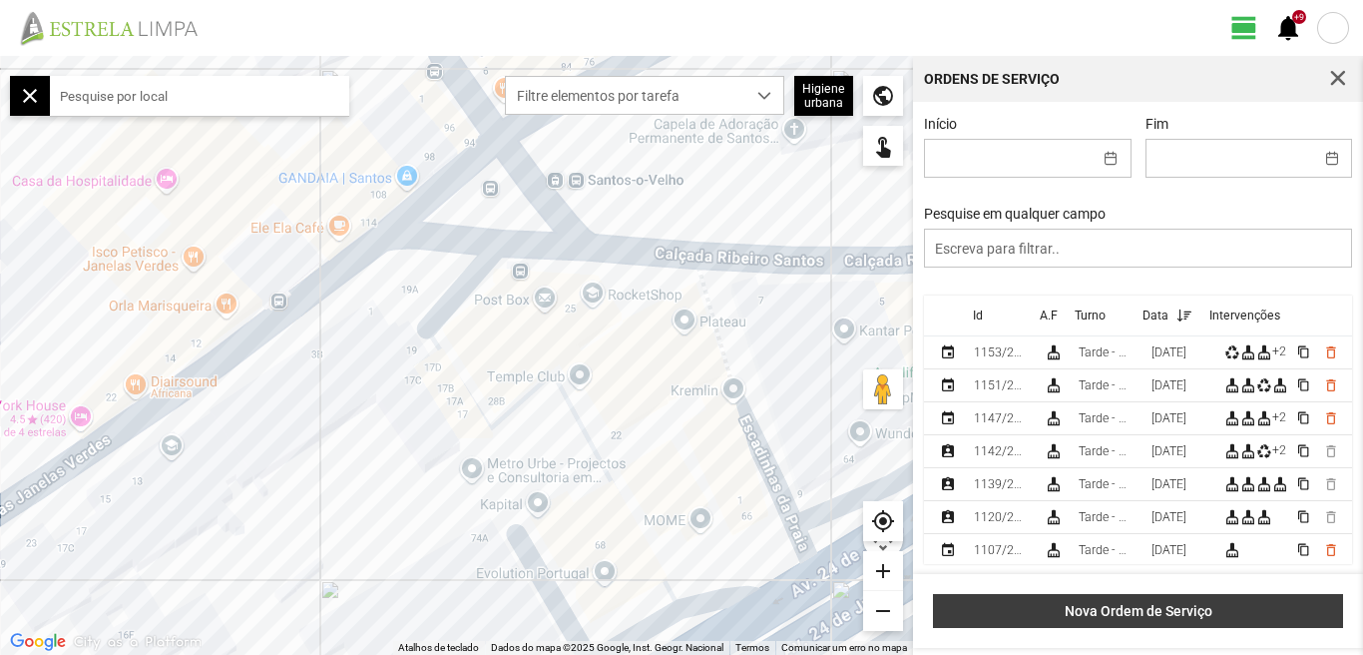
click at [1142, 609] on span "Nova Ordem de Serviço" at bounding box center [1138, 611] width 389 height 16
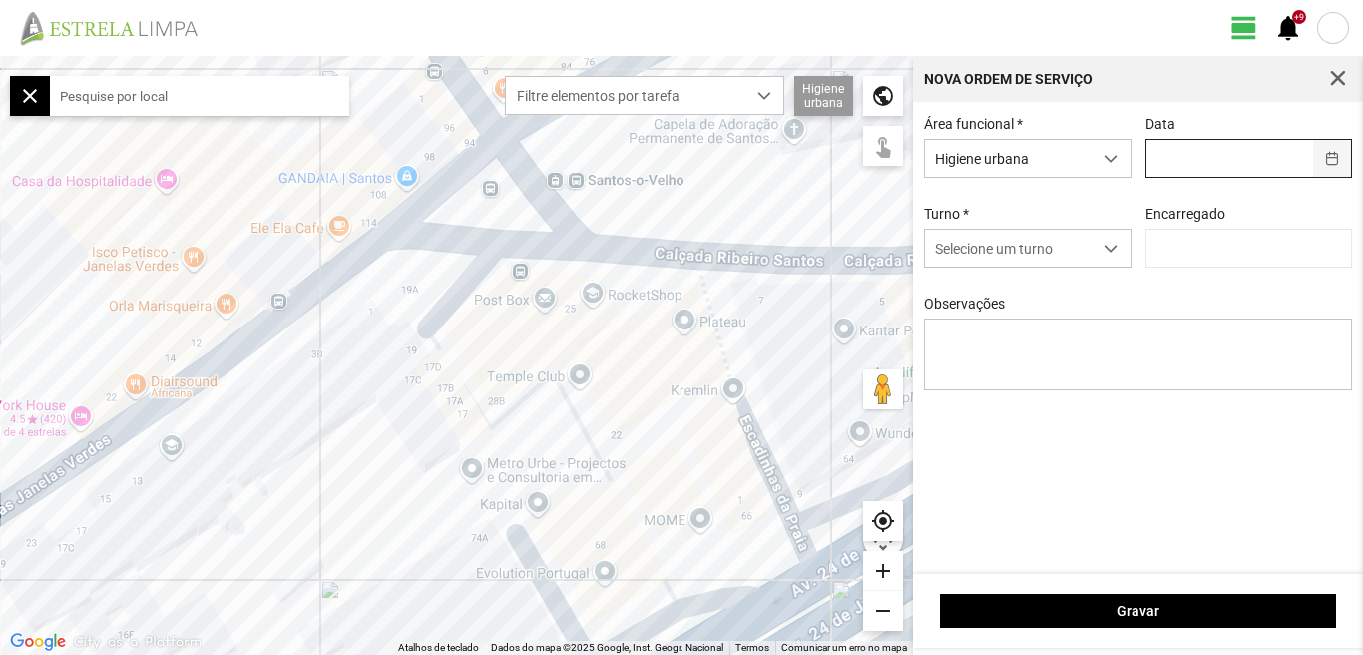
click at [1329, 152] on button "button" at bounding box center [1333, 158] width 39 height 37
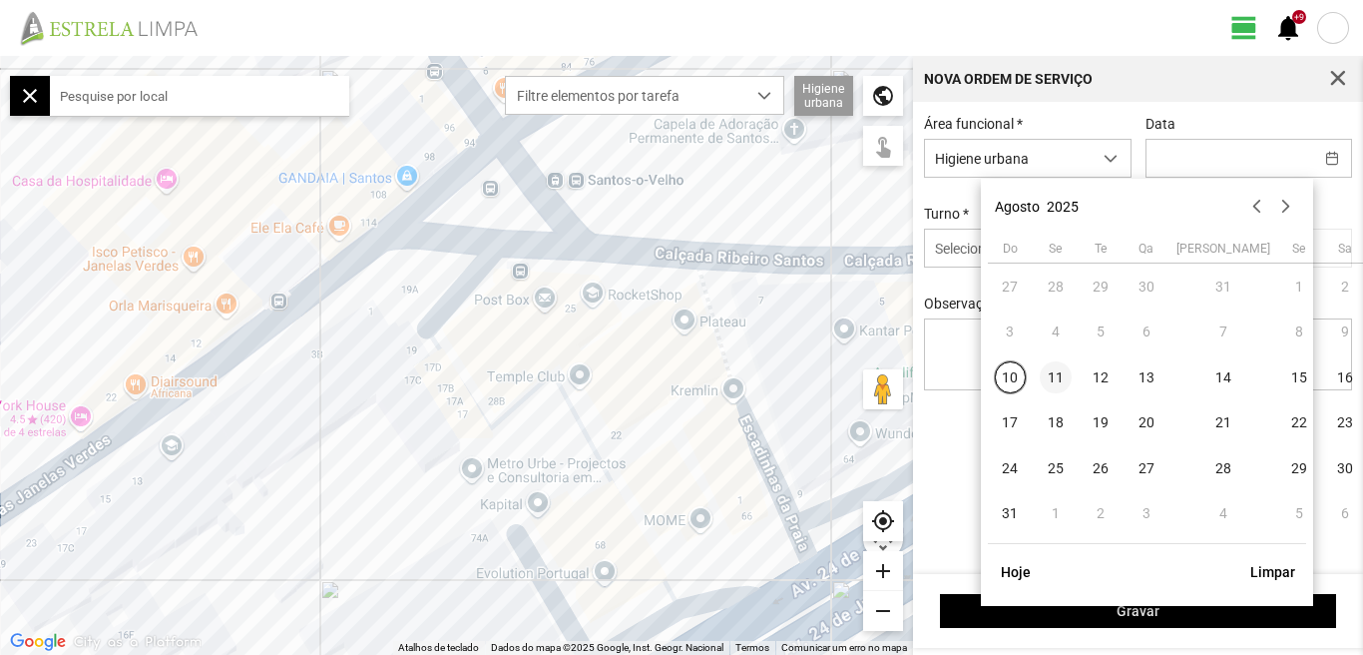
click at [1061, 376] on span "11" at bounding box center [1056, 377] width 32 height 32
type input "[DATE]"
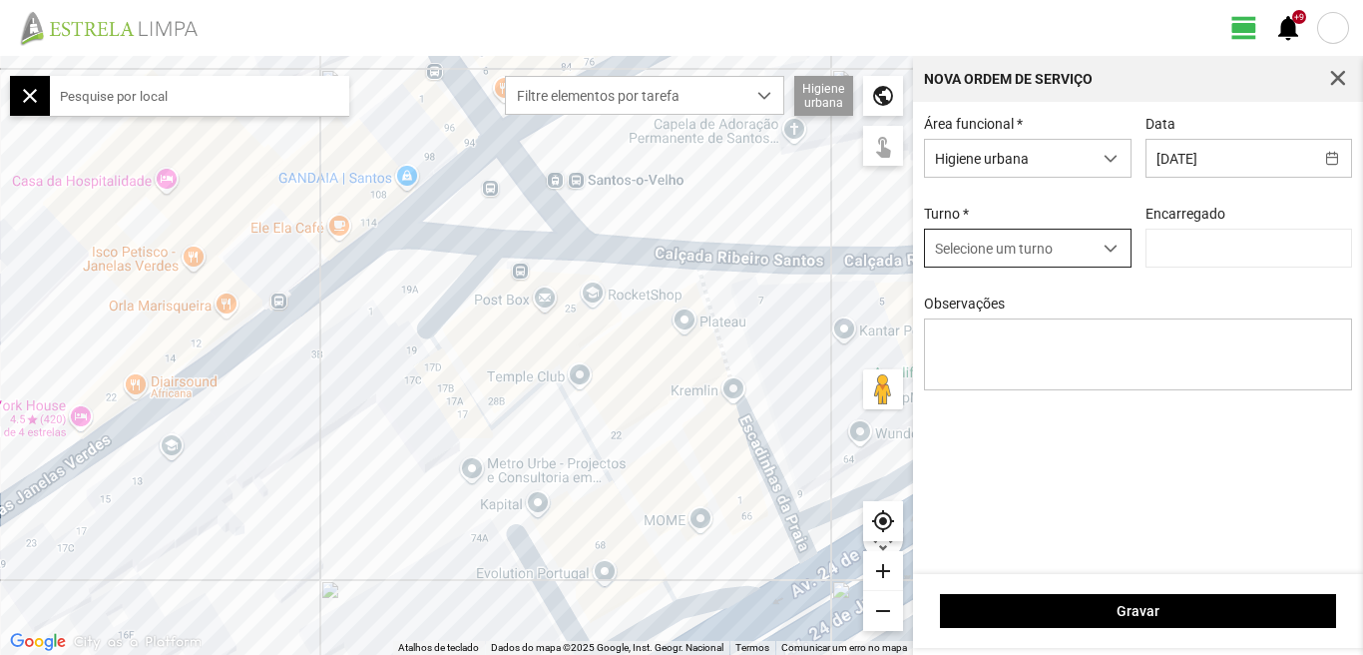
click at [1109, 253] on span "dropdown trigger" at bounding box center [1111, 249] width 14 height 14
click at [977, 335] on li "Tarde - HU" at bounding box center [1027, 326] width 206 height 37
type input "[PERSON_NAME]"
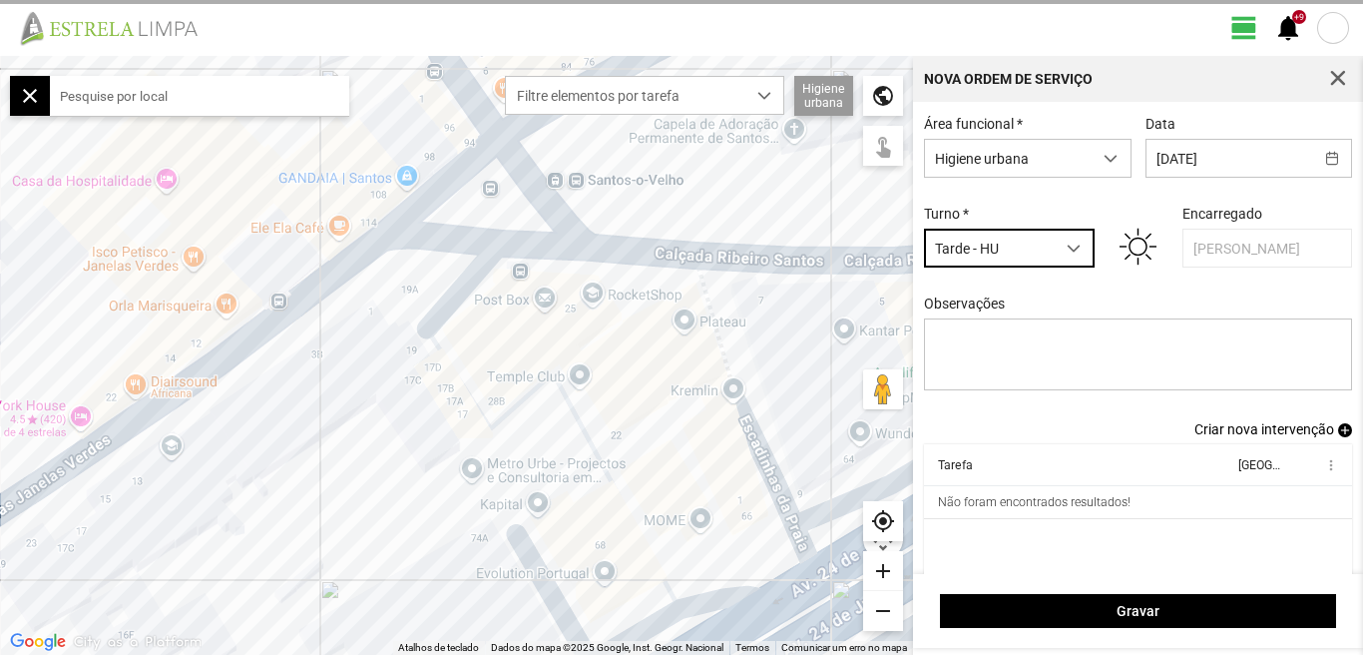
click at [1257, 437] on span "Criar nova intervenção" at bounding box center [1265, 429] width 140 height 16
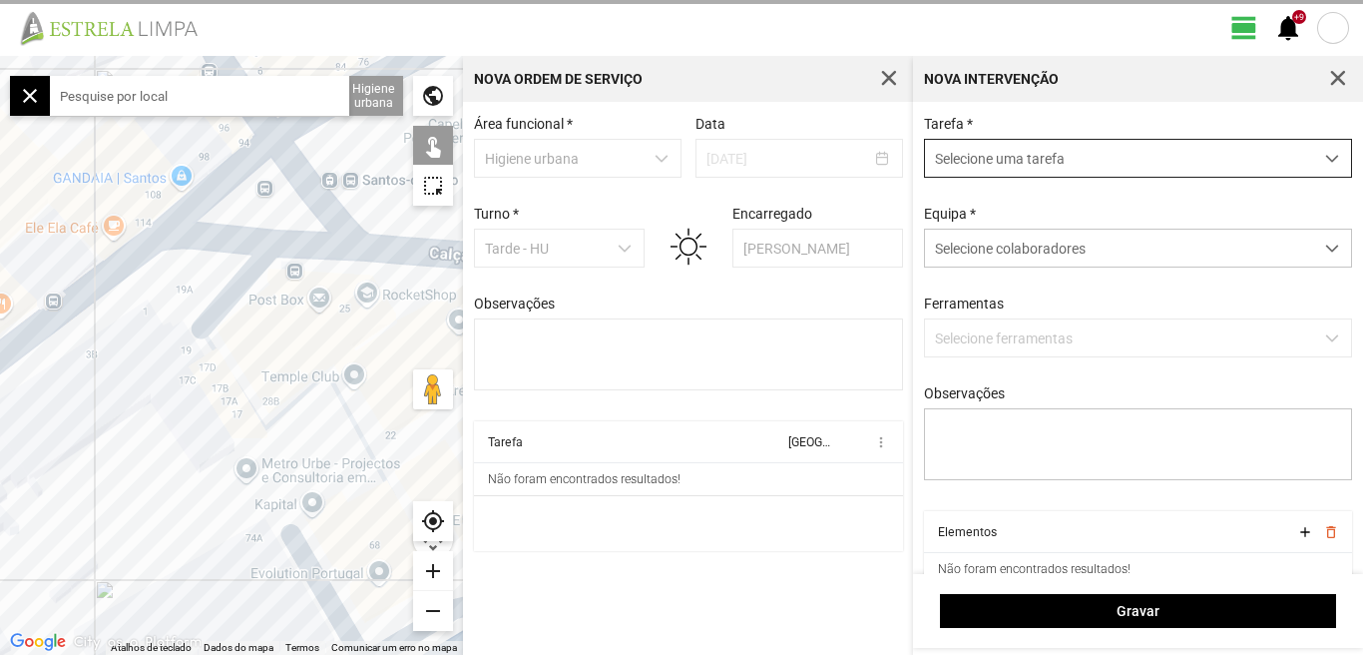
click at [1326, 158] on span "dropdown trigger" at bounding box center [1333, 159] width 14 height 14
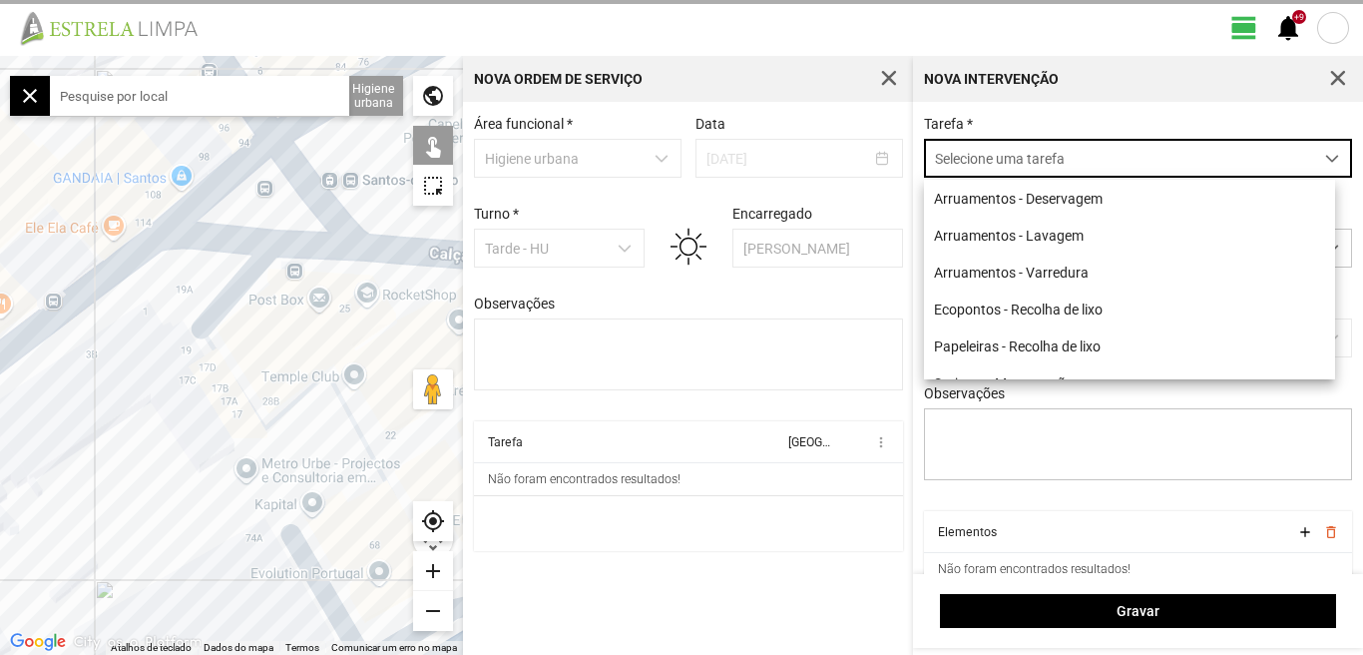
scroll to position [11, 89]
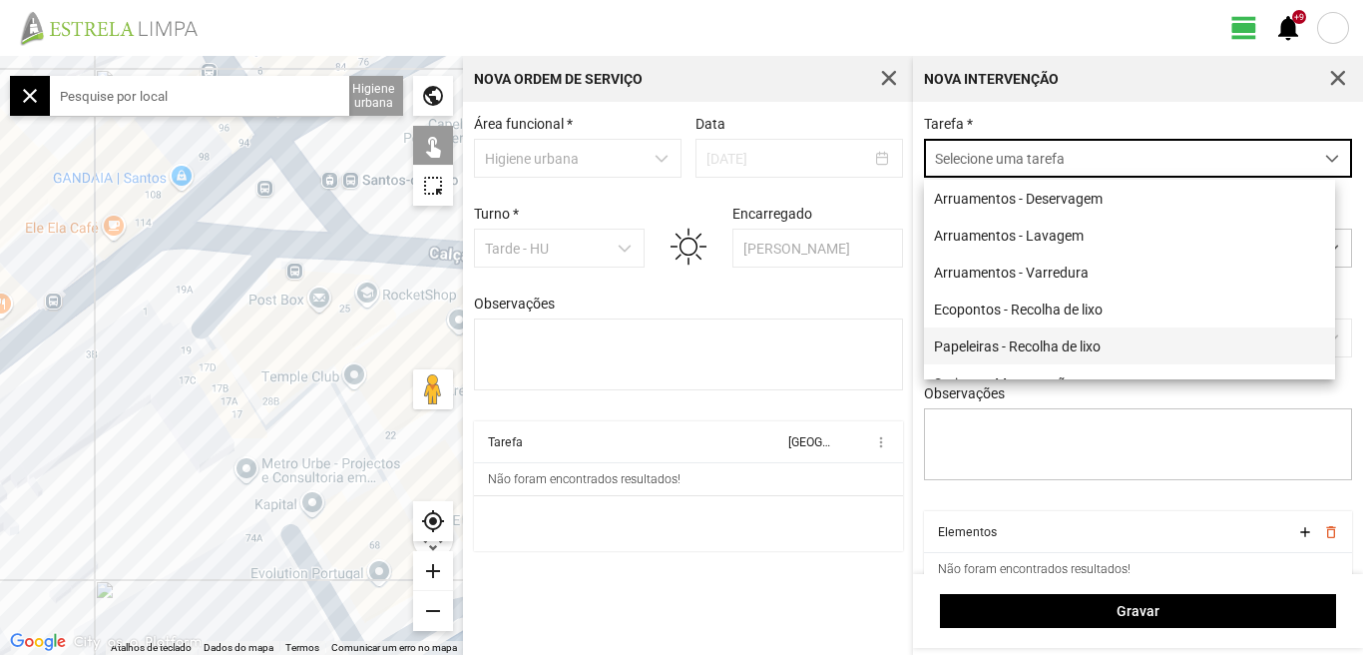
click at [1069, 350] on li "Papeleiras - Recolha de lixo" at bounding box center [1129, 345] width 411 height 37
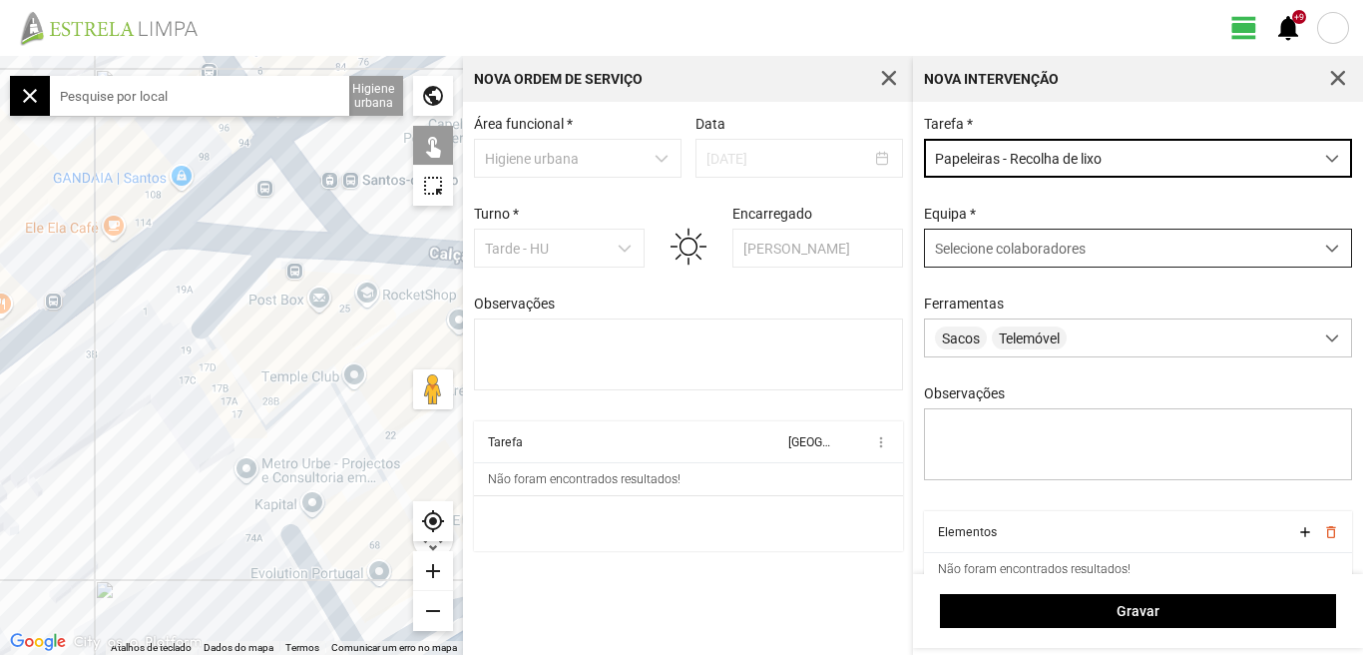
click at [1326, 253] on span at bounding box center [1333, 249] width 14 height 14
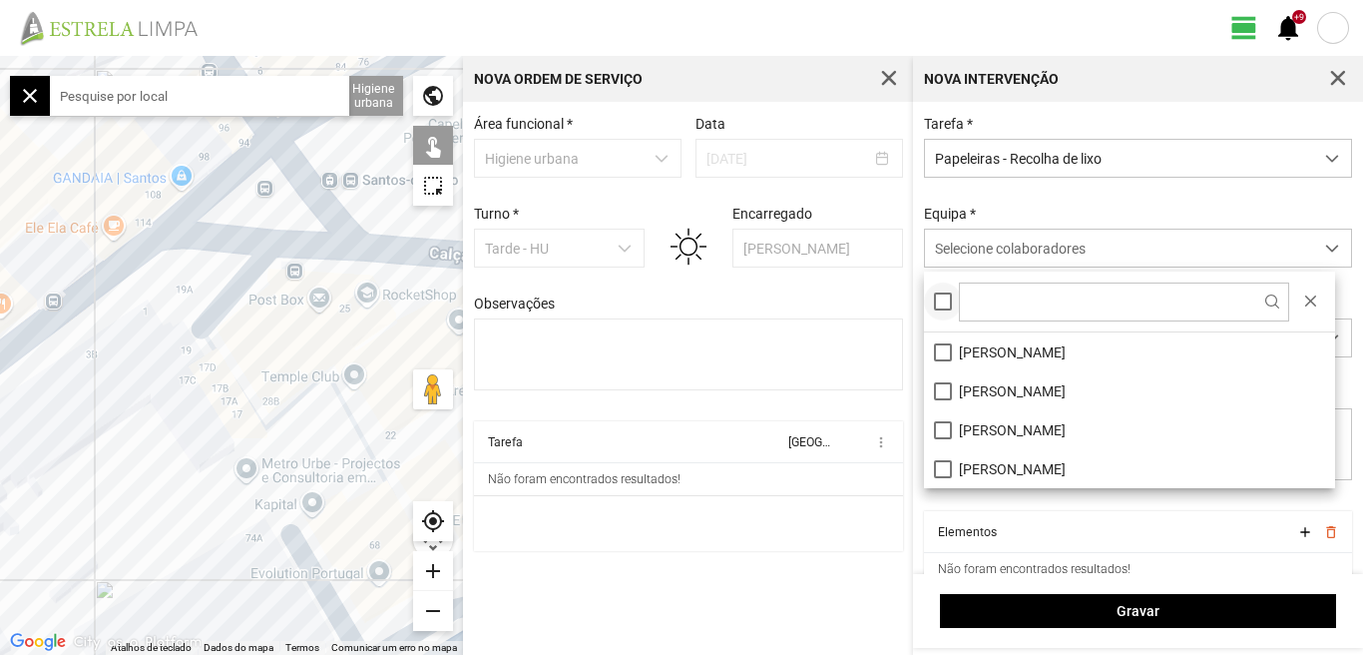
click at [944, 302] on div at bounding box center [943, 301] width 18 height 18
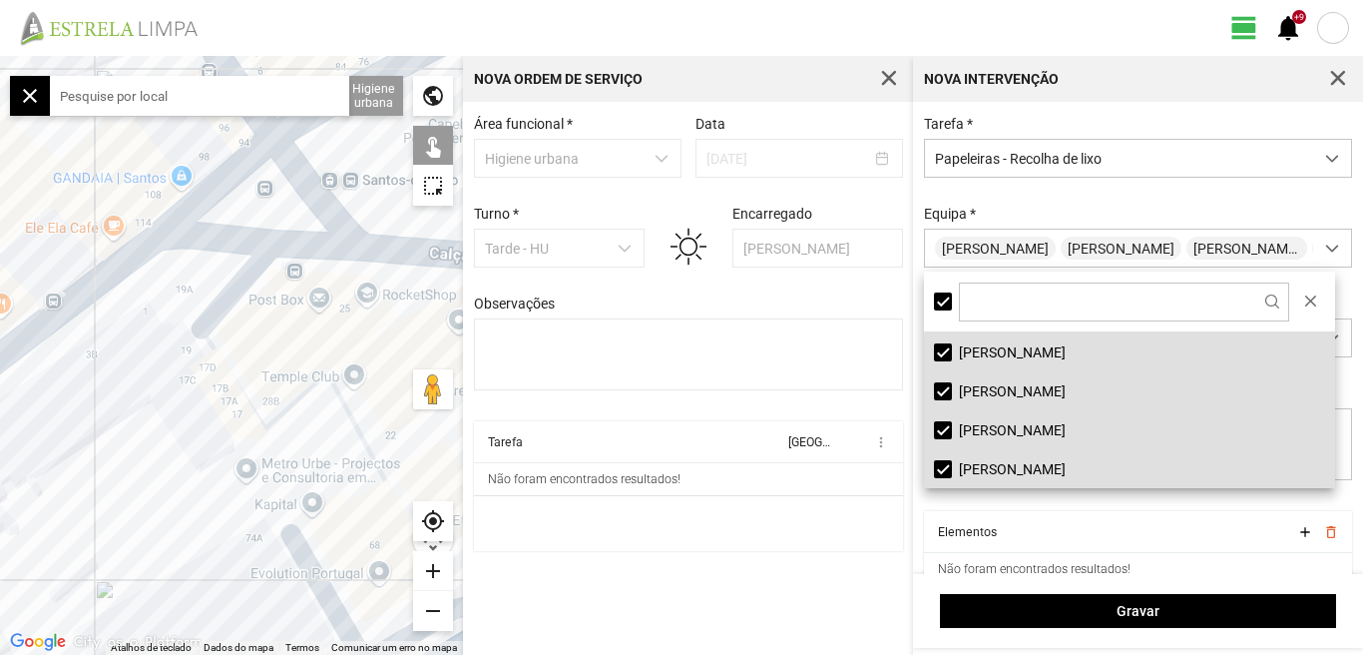
click at [245, 201] on div at bounding box center [231, 355] width 463 height 599
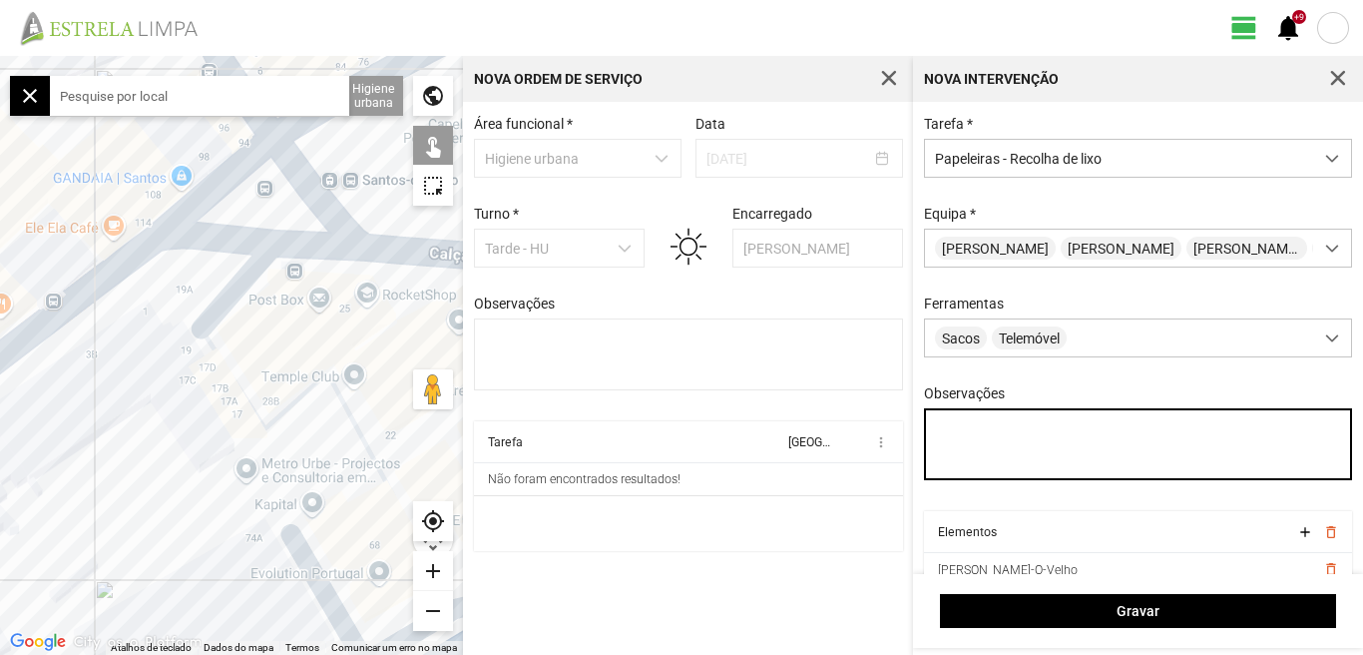
click at [946, 441] on textarea "Observações" at bounding box center [1138, 444] width 429 height 72
type textarea "D"
type textarea "f"
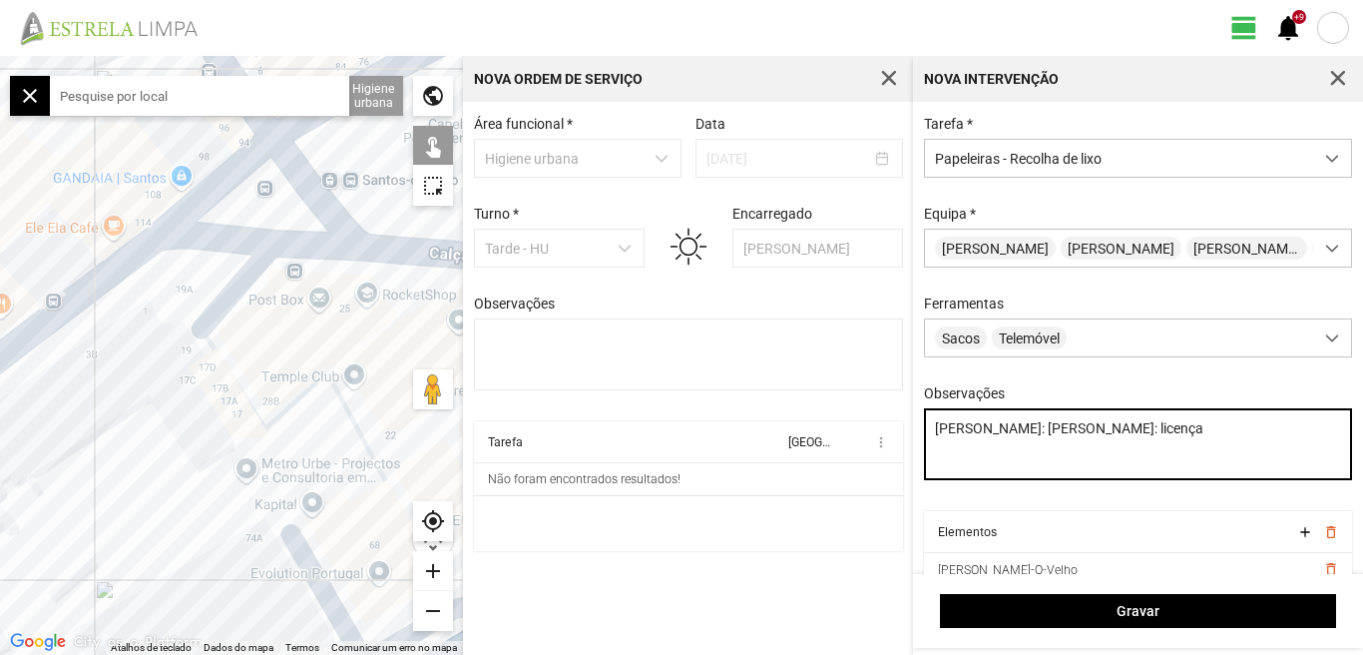
click at [978, 450] on textarea "[PERSON_NAME]: [PERSON_NAME]: licença" at bounding box center [1138, 444] width 429 height 72
click at [1035, 443] on textarea "[PERSON_NAME]: [PERSON_NAME]: Licença" at bounding box center [1138, 444] width 429 height 72
click at [1033, 451] on textarea "[PERSON_NAME]: [PERSON_NAME]: Licença" at bounding box center [1138, 444] width 429 height 72
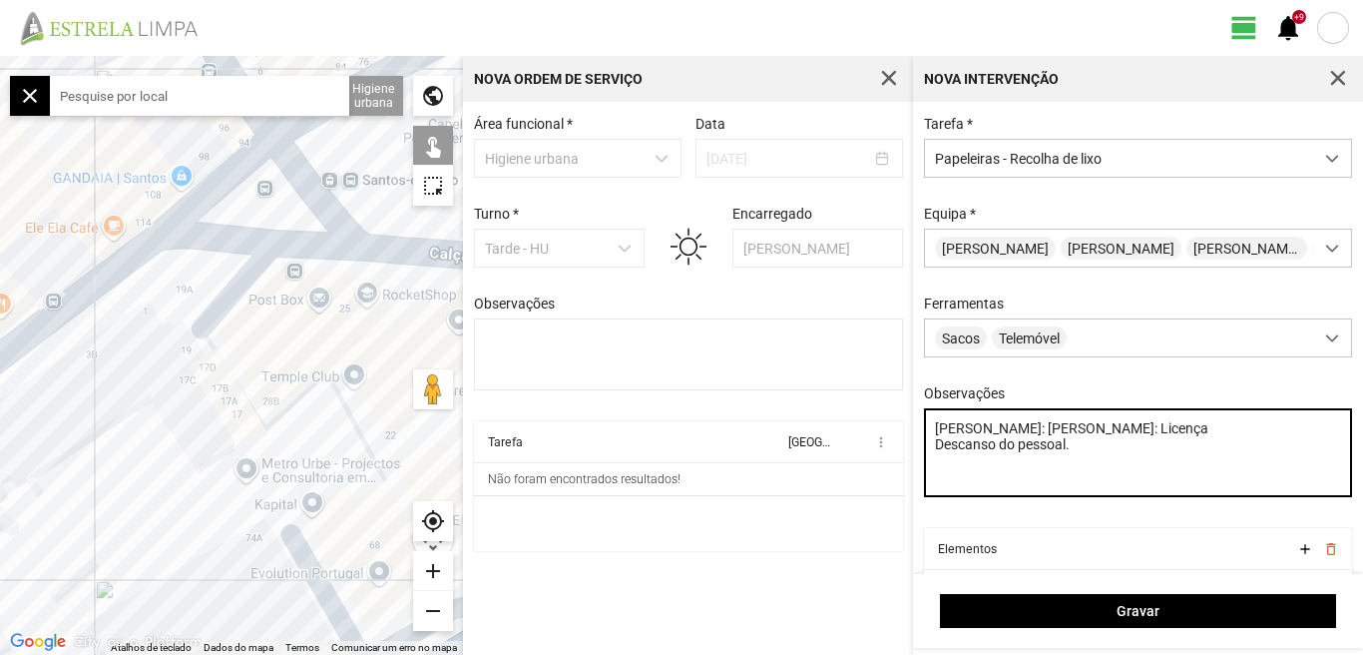
scroll to position [102, 0]
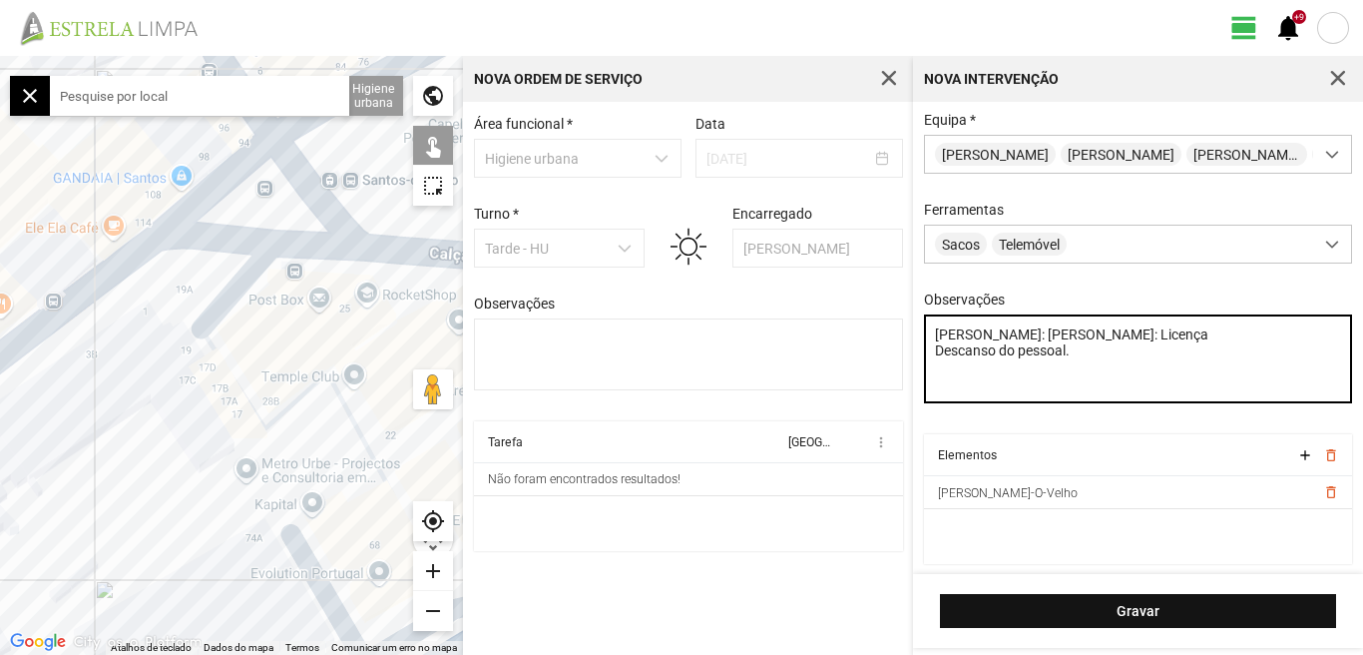
type textarea "[PERSON_NAME]: [PERSON_NAME]: Licença Descanso do pessoal."
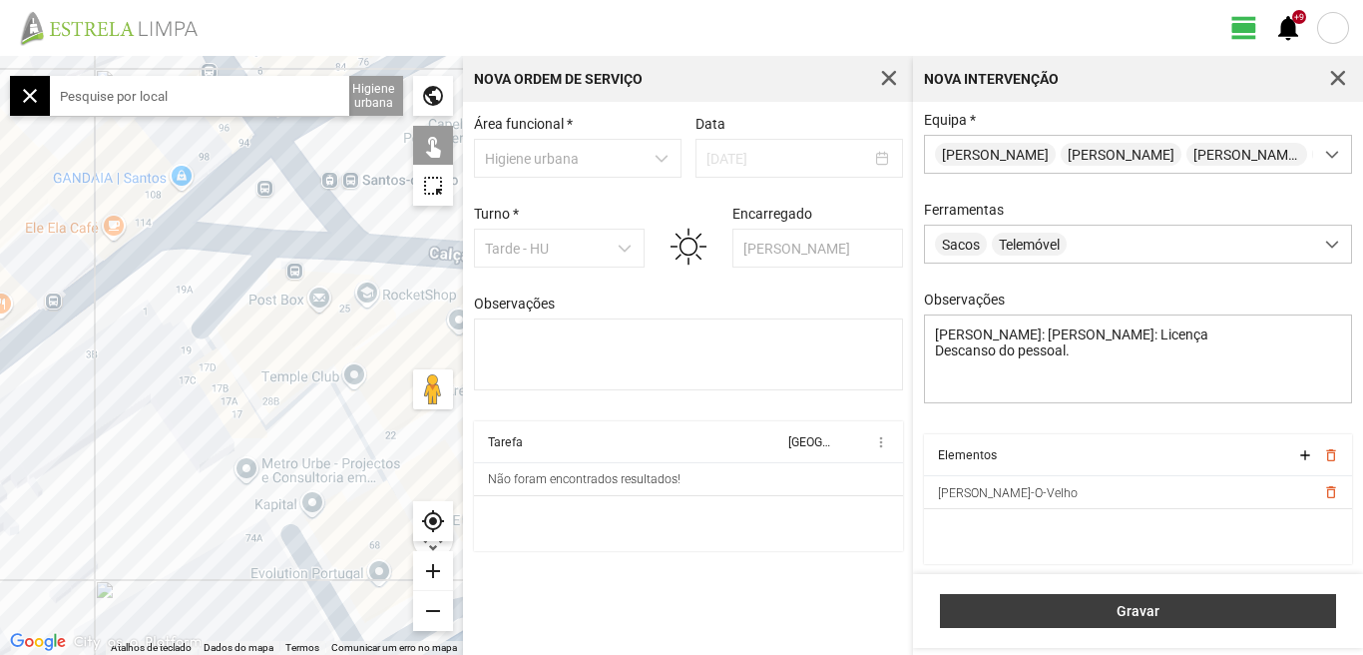
click at [1145, 613] on span "Gravar" at bounding box center [1138, 611] width 375 height 16
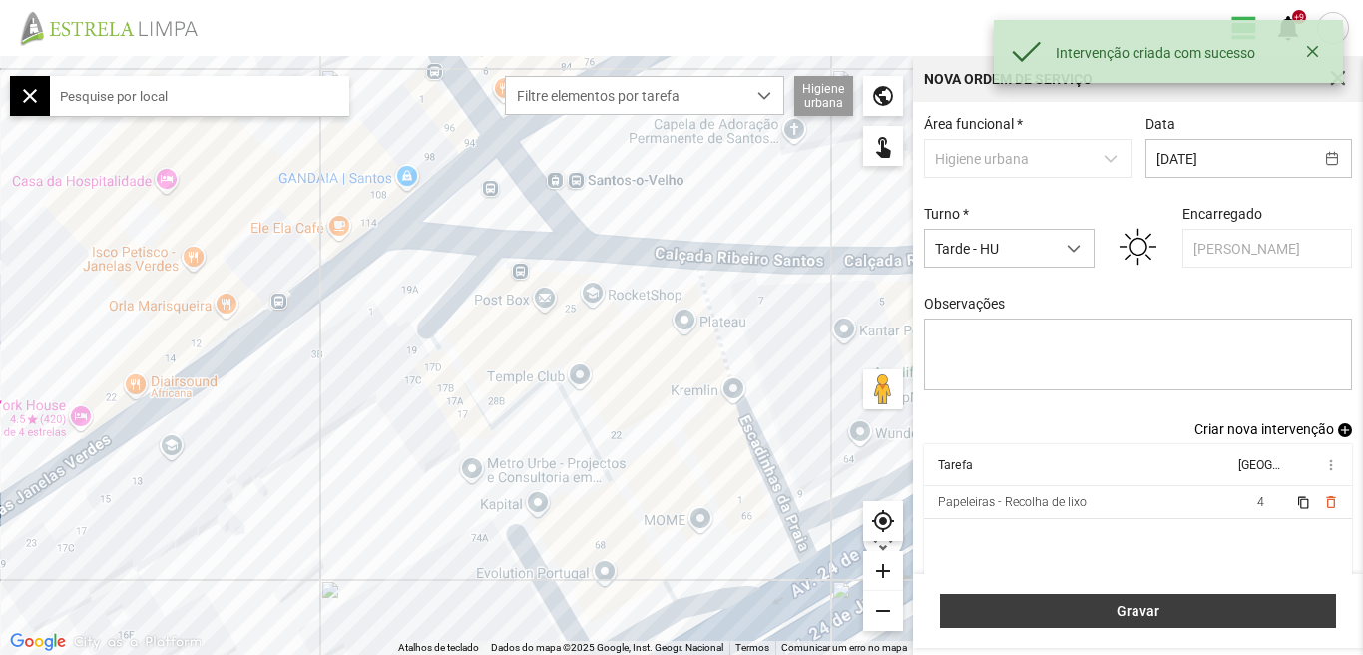
click at [1132, 618] on span "Gravar" at bounding box center [1138, 611] width 375 height 16
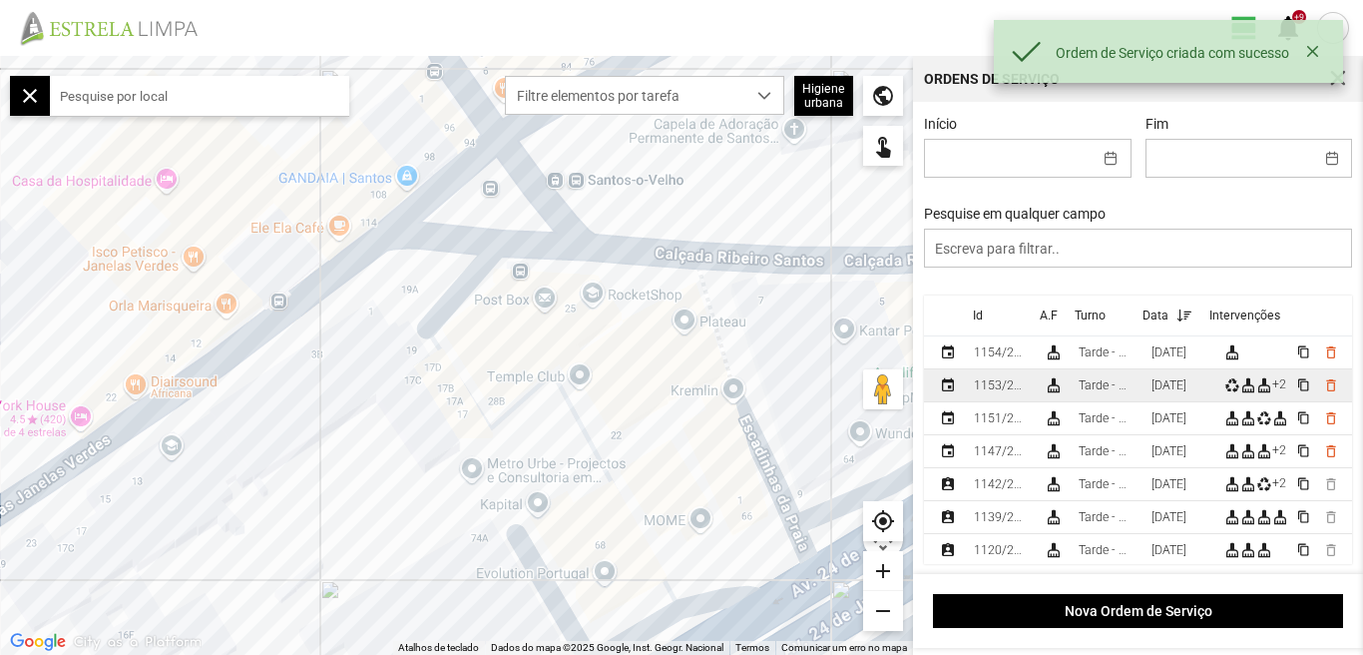
click at [1179, 392] on div "[DATE]" at bounding box center [1169, 385] width 35 height 14
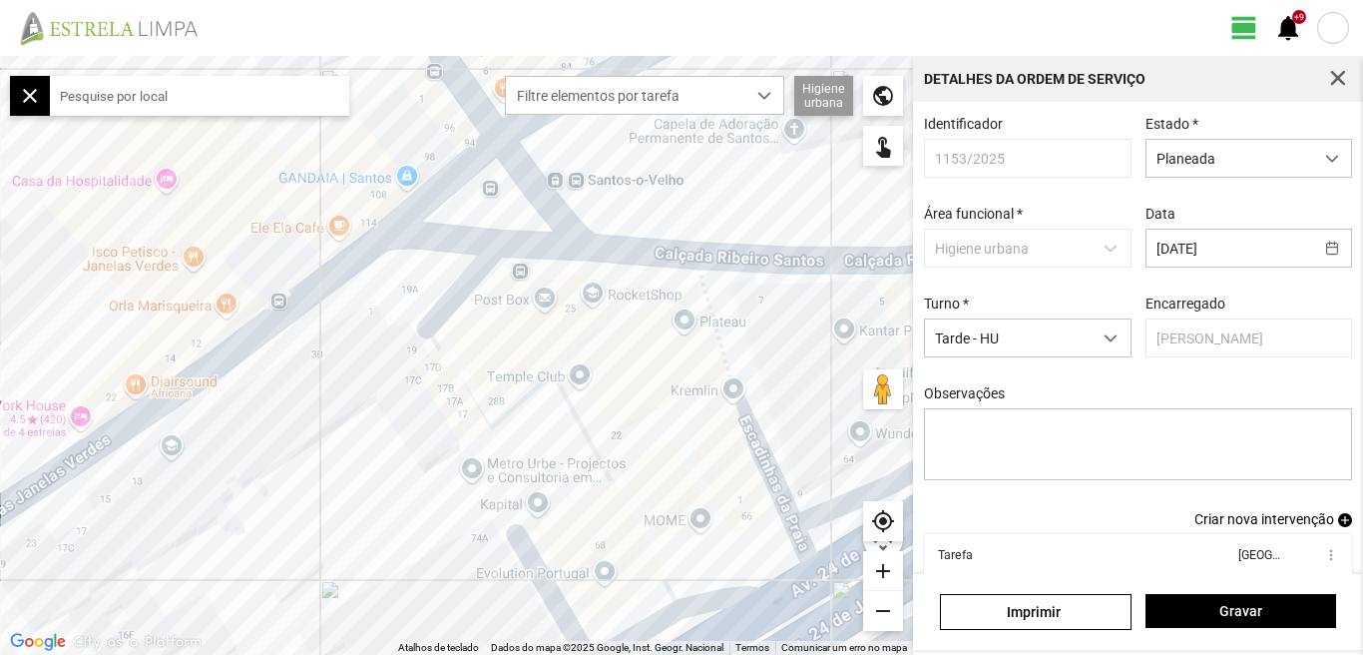
scroll to position [109, 0]
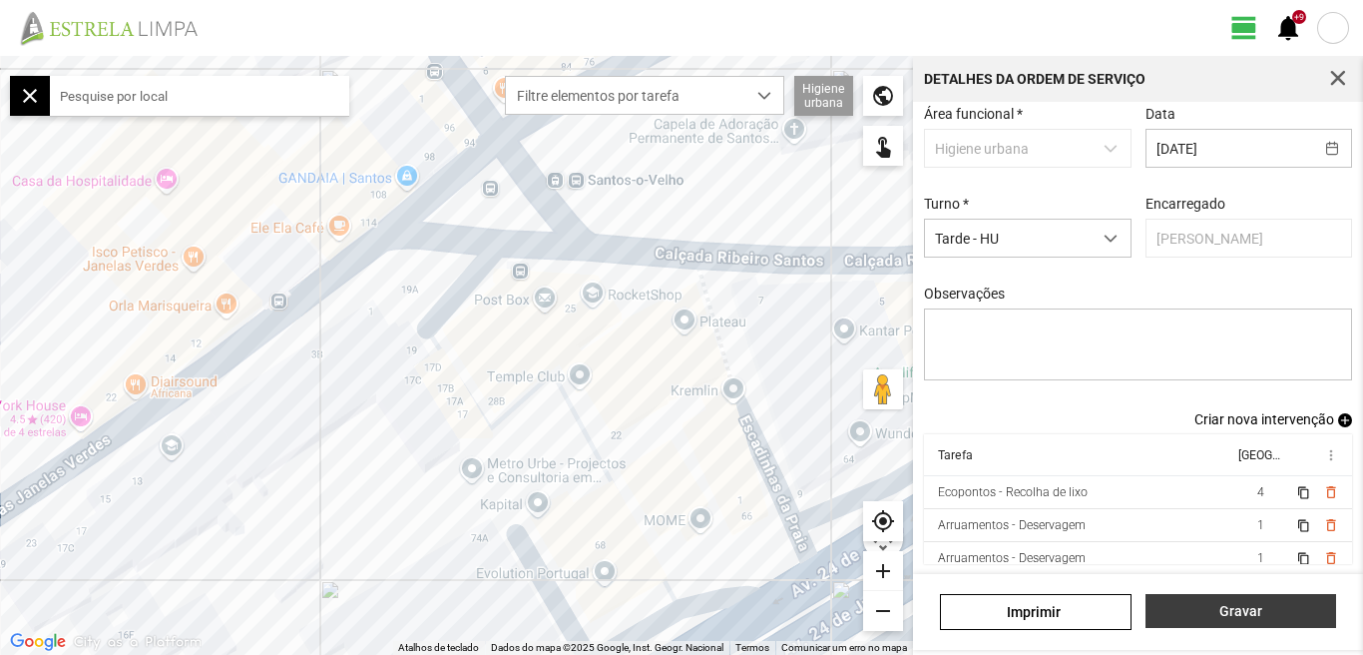
click at [1229, 609] on span "Gravar" at bounding box center [1241, 611] width 170 height 16
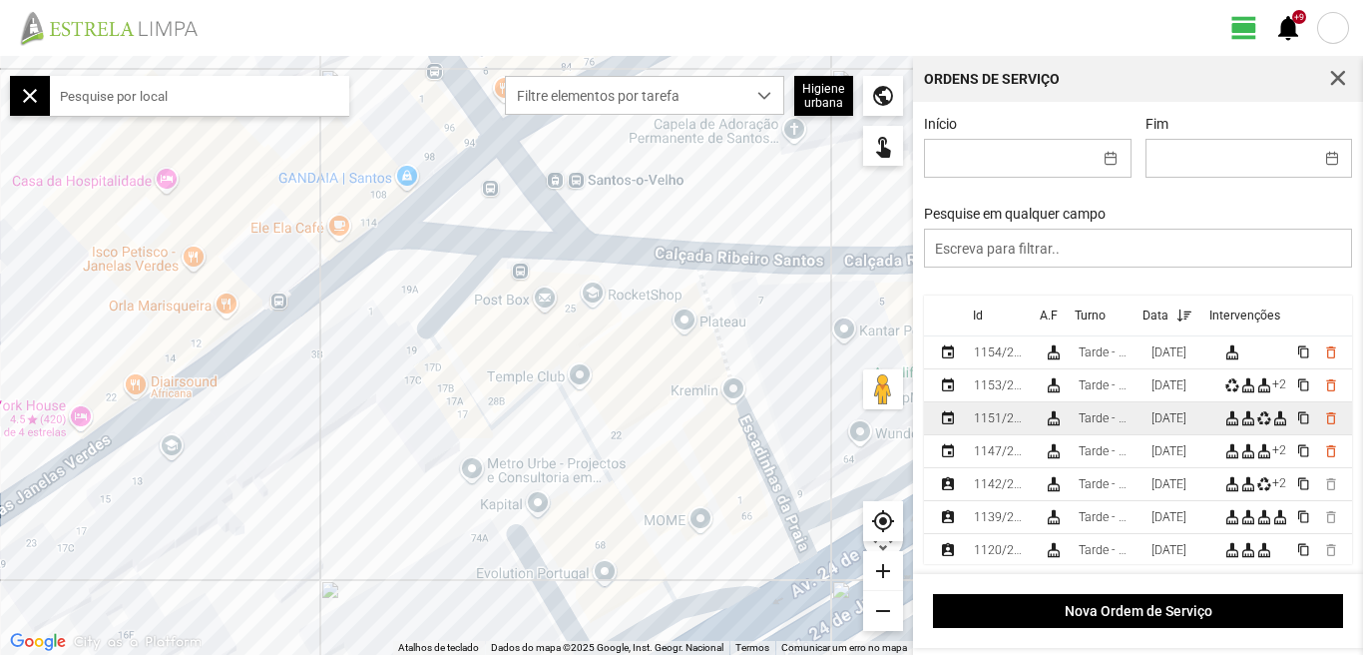
click at [1183, 419] on div "[DATE]" at bounding box center [1169, 418] width 35 height 14
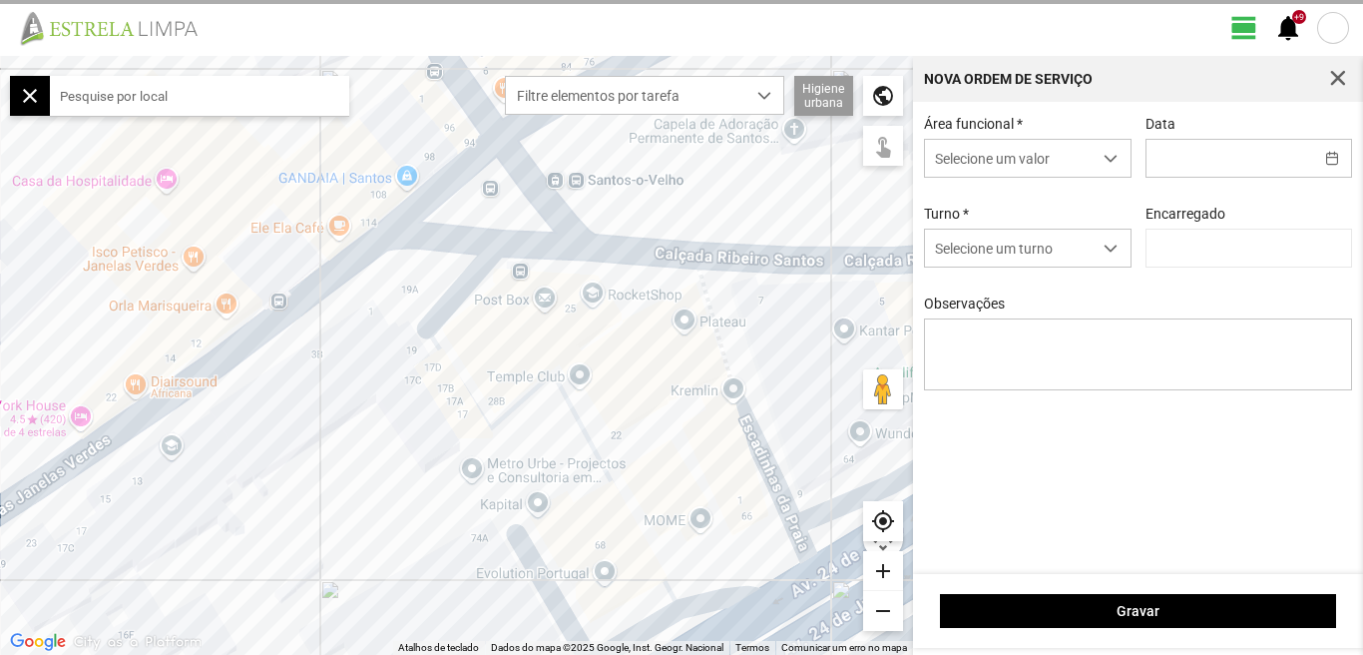
type input "[DATE]"
type input "[PERSON_NAME]"
type textarea "[PERSON_NAME]: [PERSON_NAME]: licença Casimiro: Faltou"
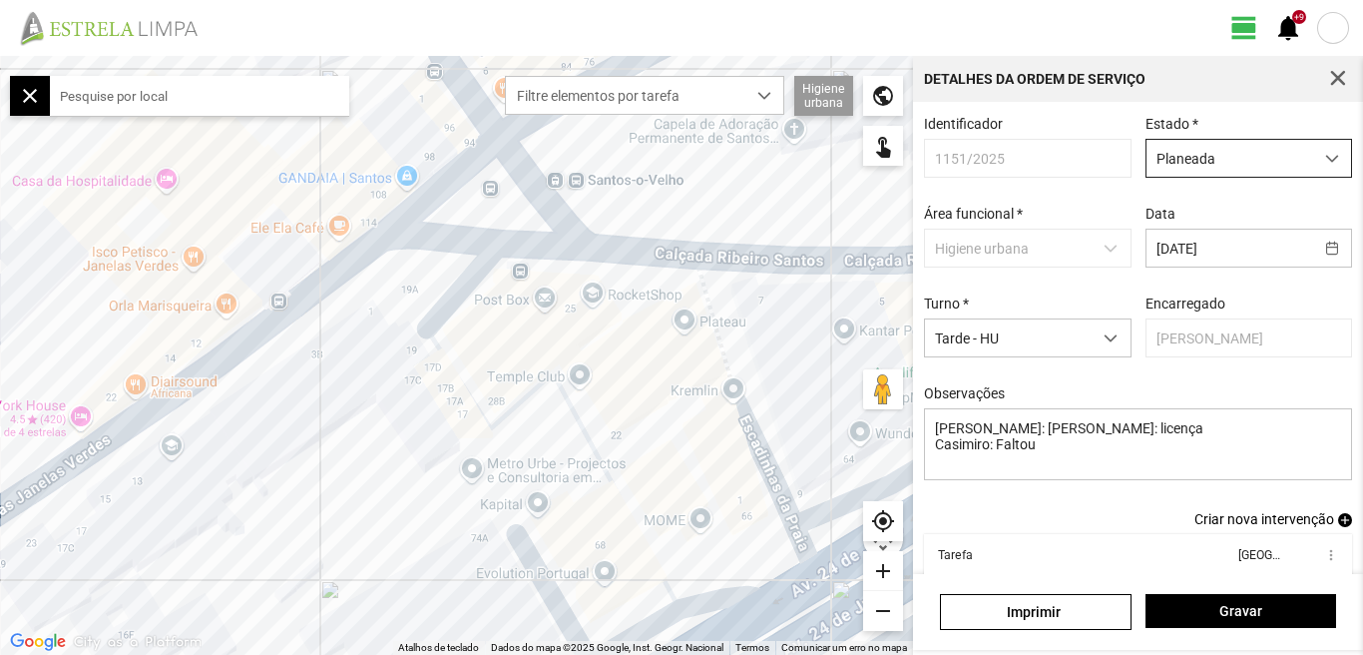
click at [1326, 160] on span "dropdown trigger" at bounding box center [1333, 159] width 14 height 14
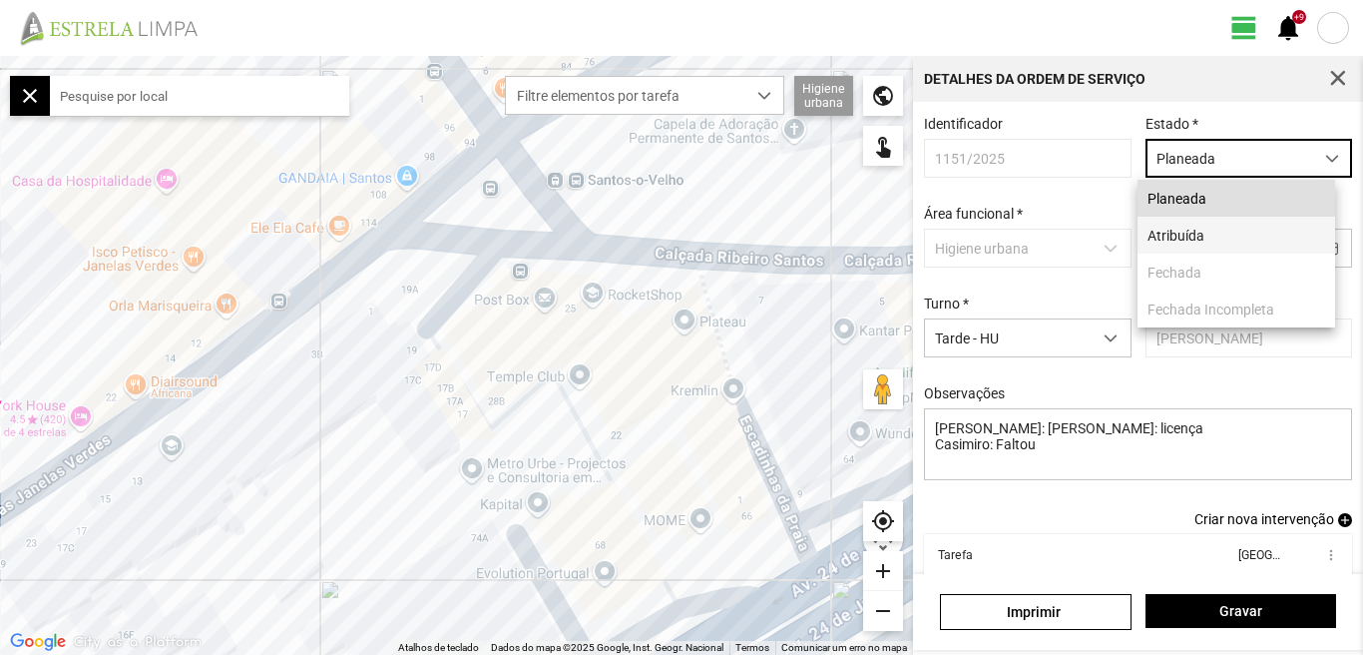
click at [1206, 238] on li "Atribuída" at bounding box center [1237, 235] width 198 height 37
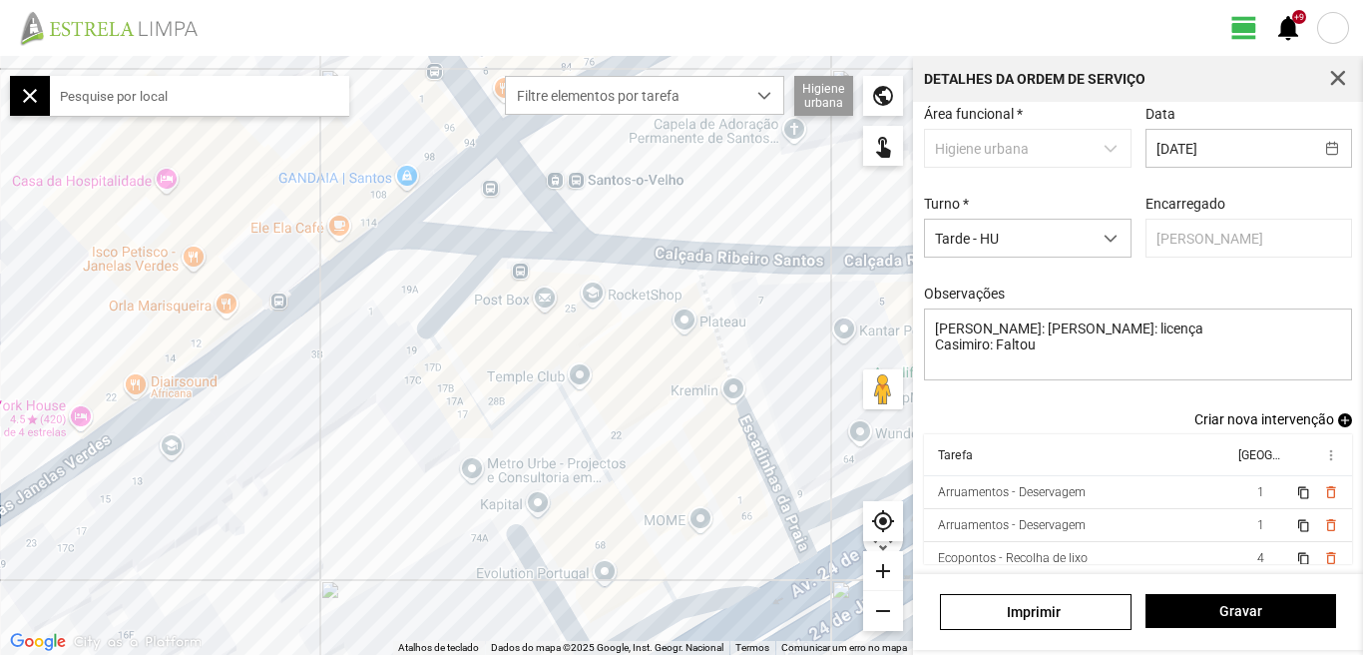
scroll to position [44, 0]
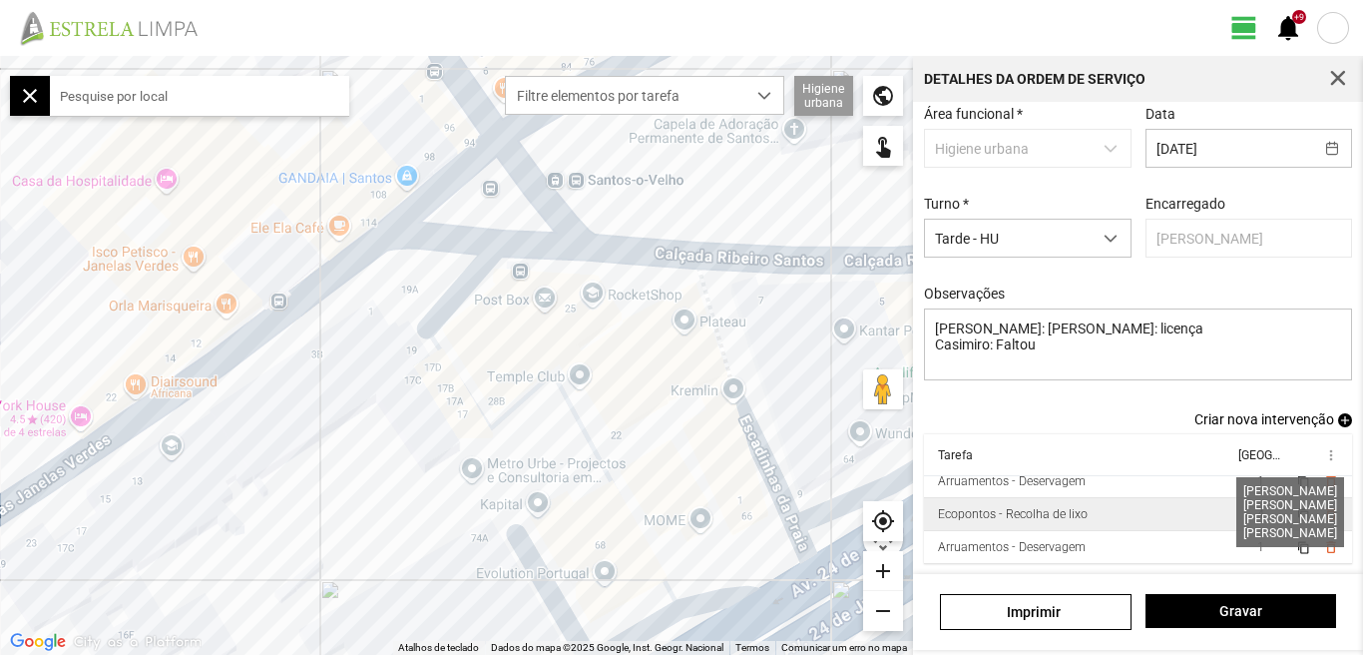
click at [1258, 515] on span "4" at bounding box center [1261, 514] width 7 height 14
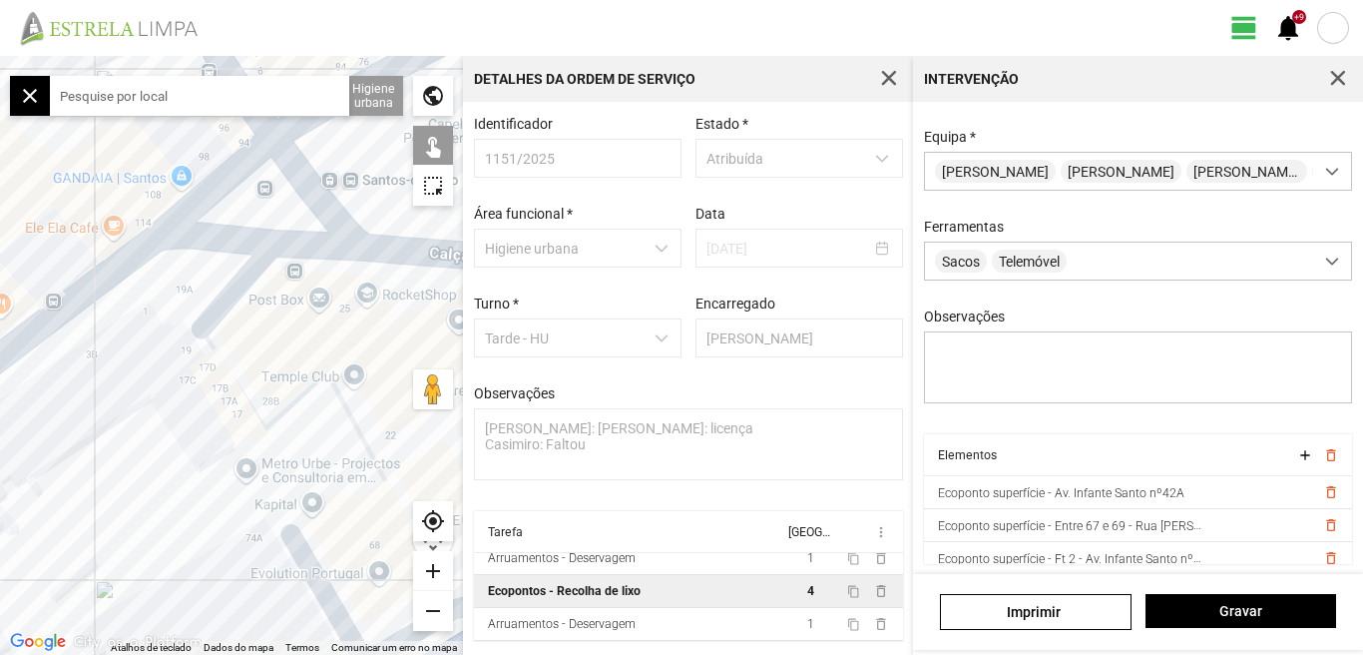
scroll to position [11, 0]
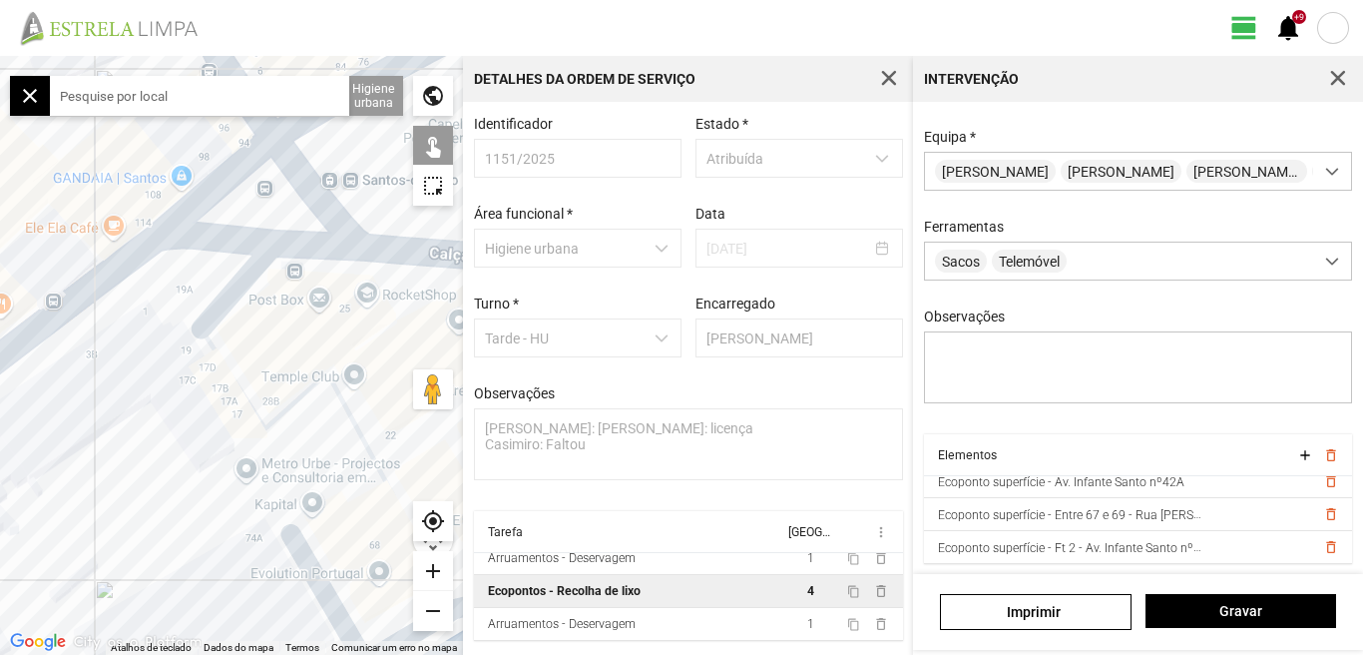
click at [210, 82] on input "text" at bounding box center [199, 96] width 299 height 40
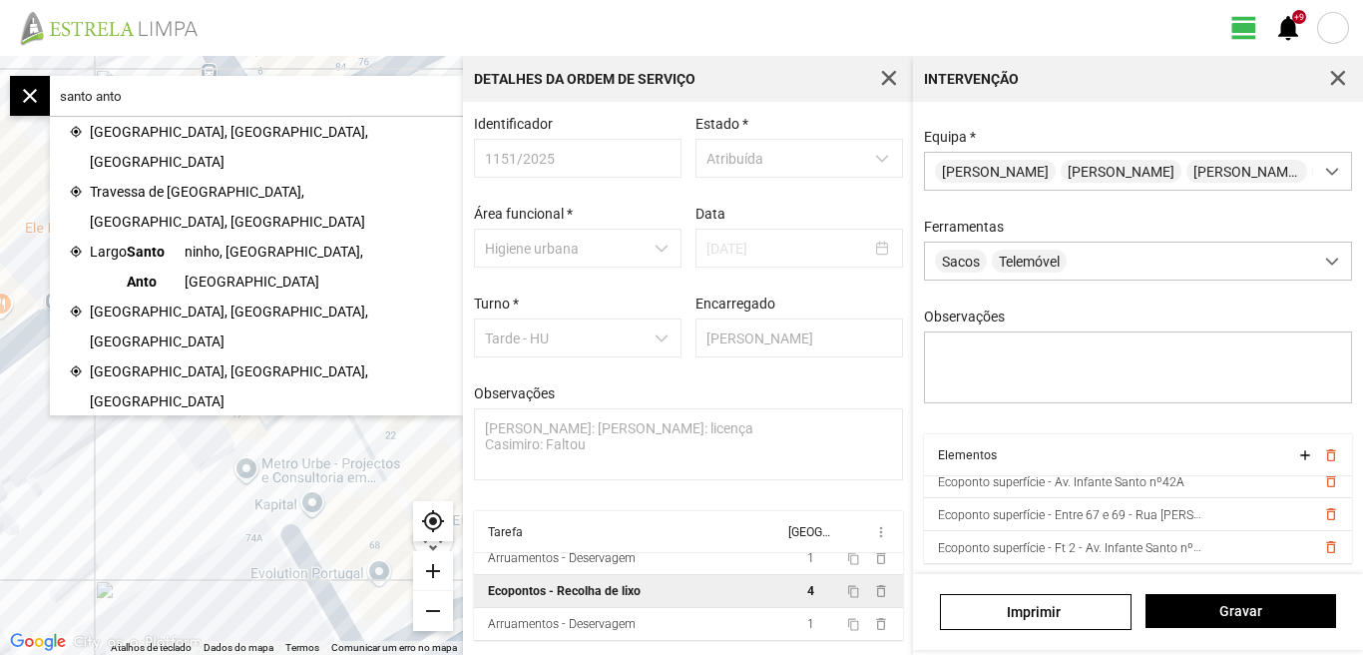
click at [200, 124] on span "[GEOGRAPHIC_DATA], [GEOGRAPHIC_DATA], [GEOGRAPHIC_DATA]" at bounding box center [266, 147] width 353 height 60
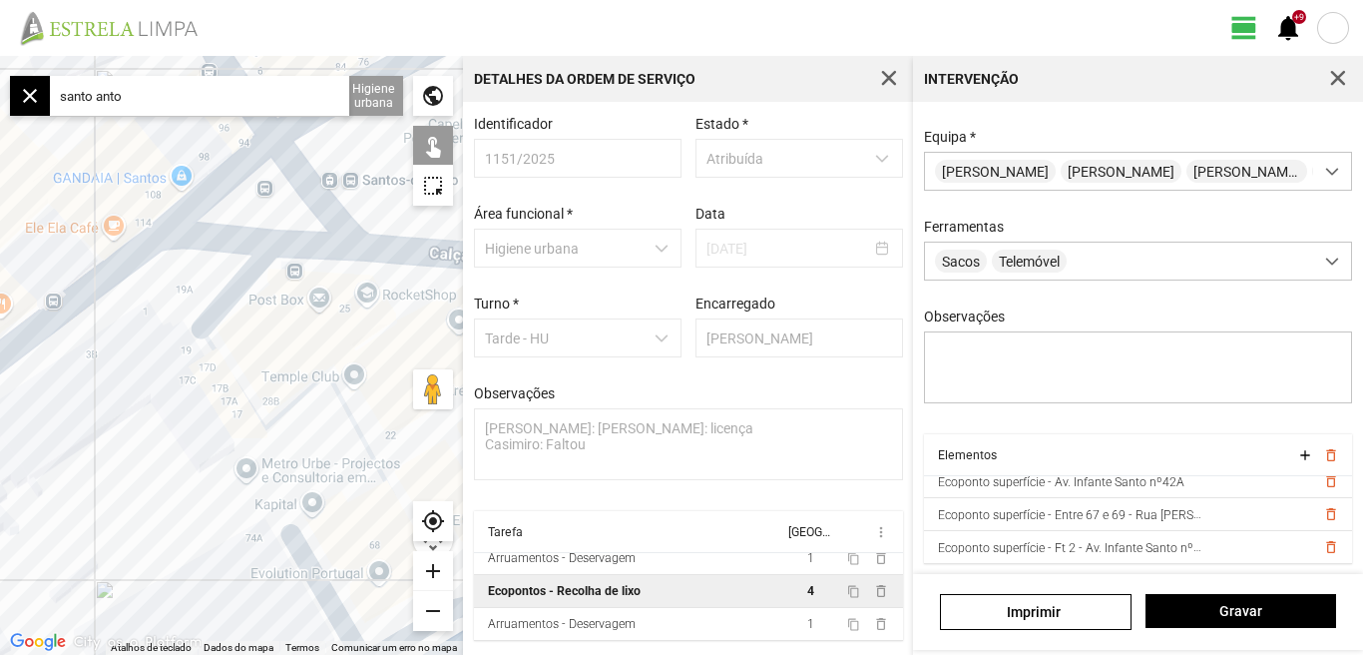
type input "R. [GEOGRAPHIC_DATA] à [GEOGRAPHIC_DATA], 1350 [GEOGRAPHIC_DATA], [GEOGRAPHIC_D…"
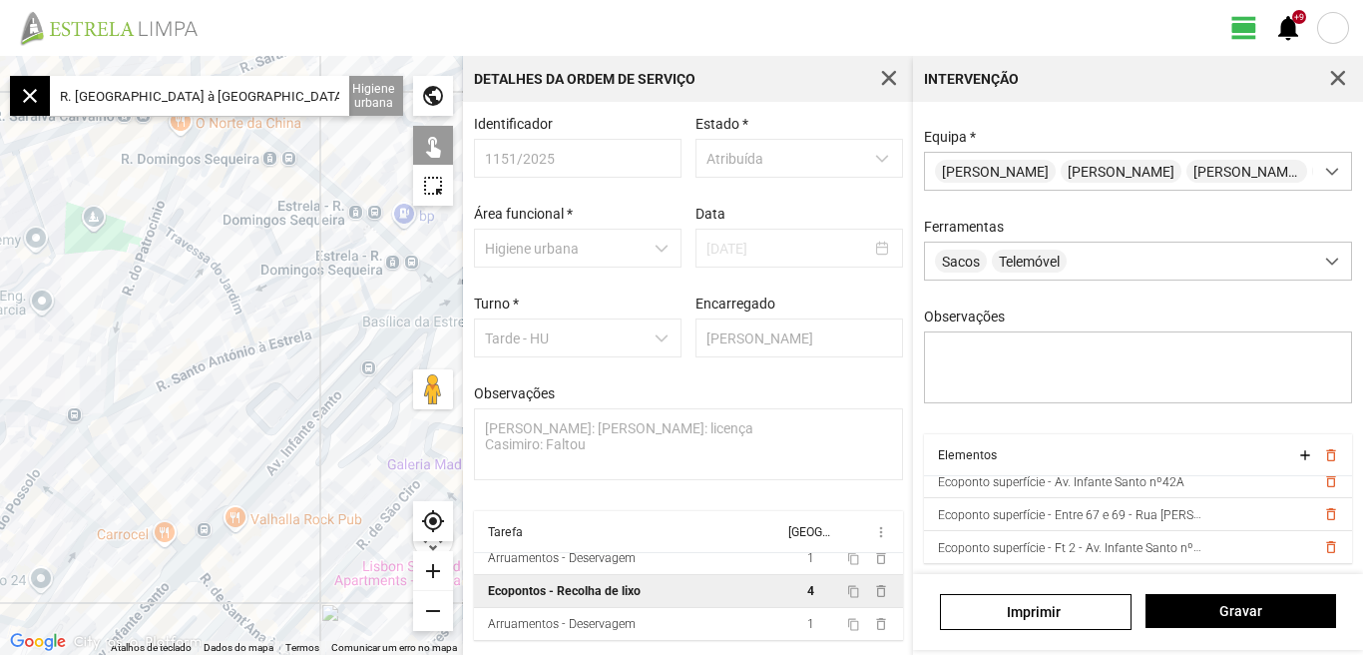
click at [291, 345] on div at bounding box center [231, 355] width 463 height 599
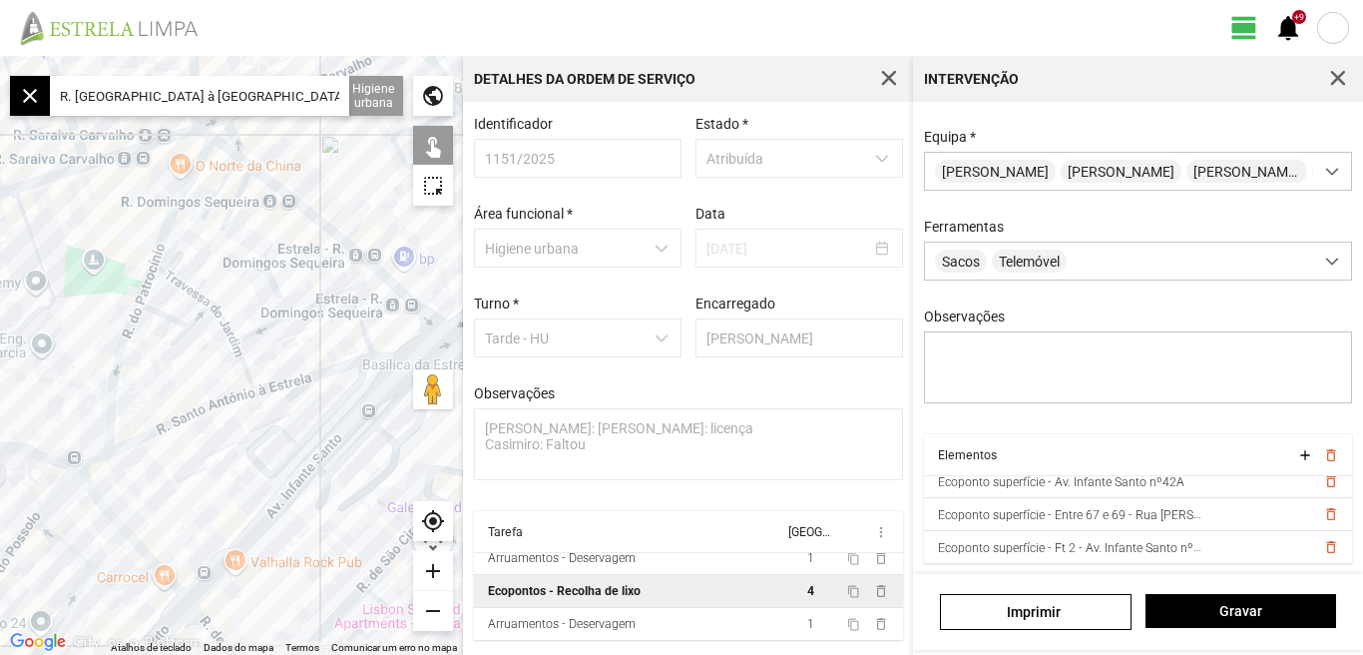
drag, startPoint x: 172, startPoint y: 374, endPoint x: 166, endPoint y: 564, distance: 189.7
click at [166, 564] on div at bounding box center [231, 355] width 463 height 599
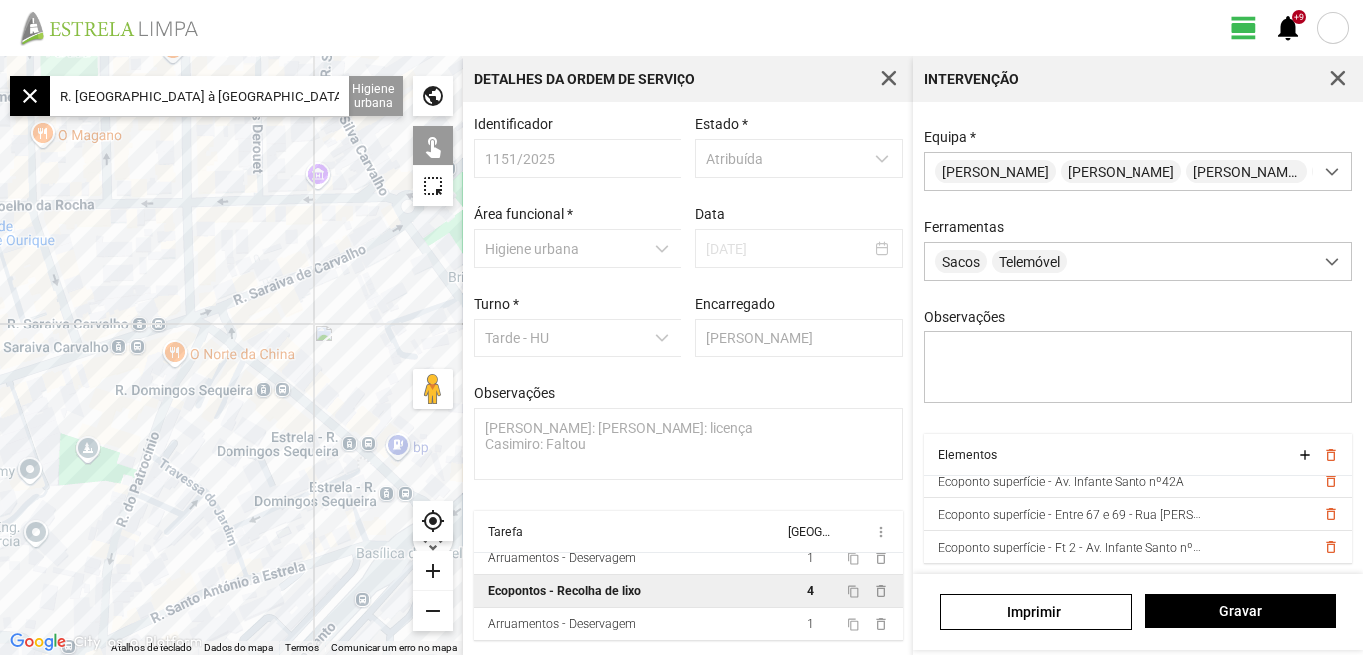
click at [218, 331] on div at bounding box center [231, 355] width 463 height 599
drag, startPoint x: 297, startPoint y: 436, endPoint x: 221, endPoint y: 366, distance: 103.9
click at [230, 375] on div at bounding box center [231, 355] width 463 height 599
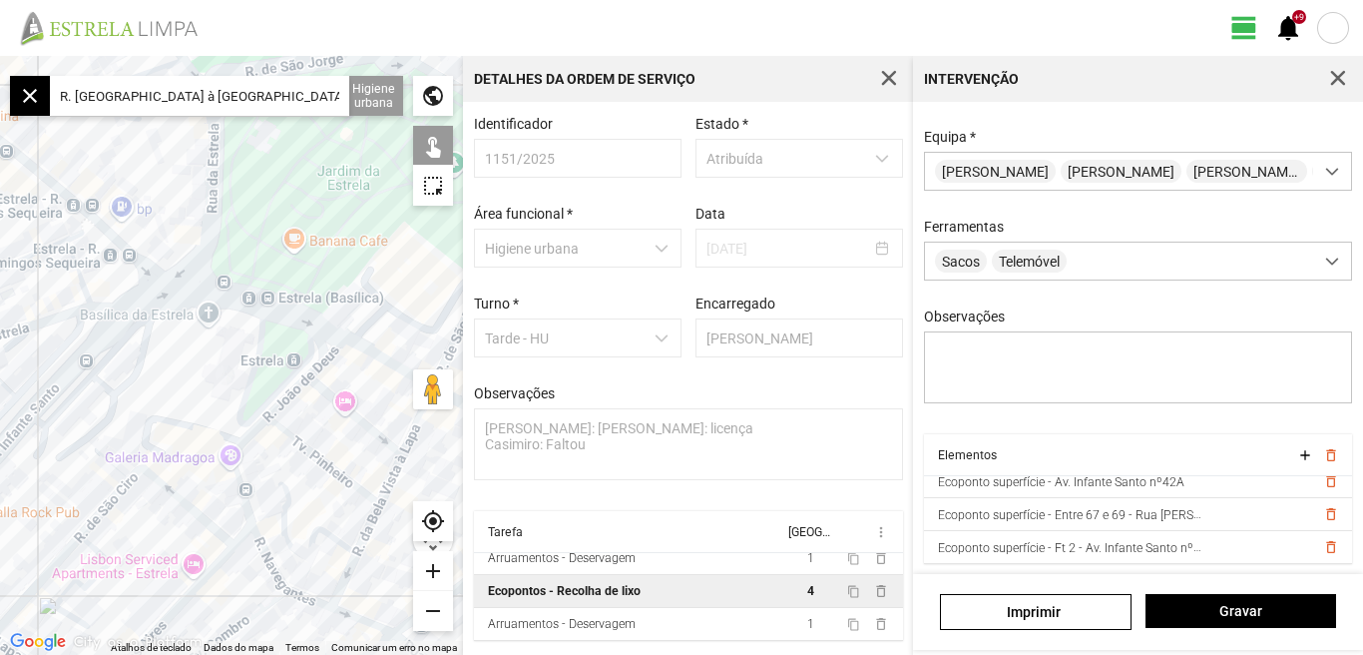
drag, startPoint x: 195, startPoint y: 347, endPoint x: 147, endPoint y: 336, distance: 49.2
click at [158, 341] on div at bounding box center [231, 355] width 463 height 599
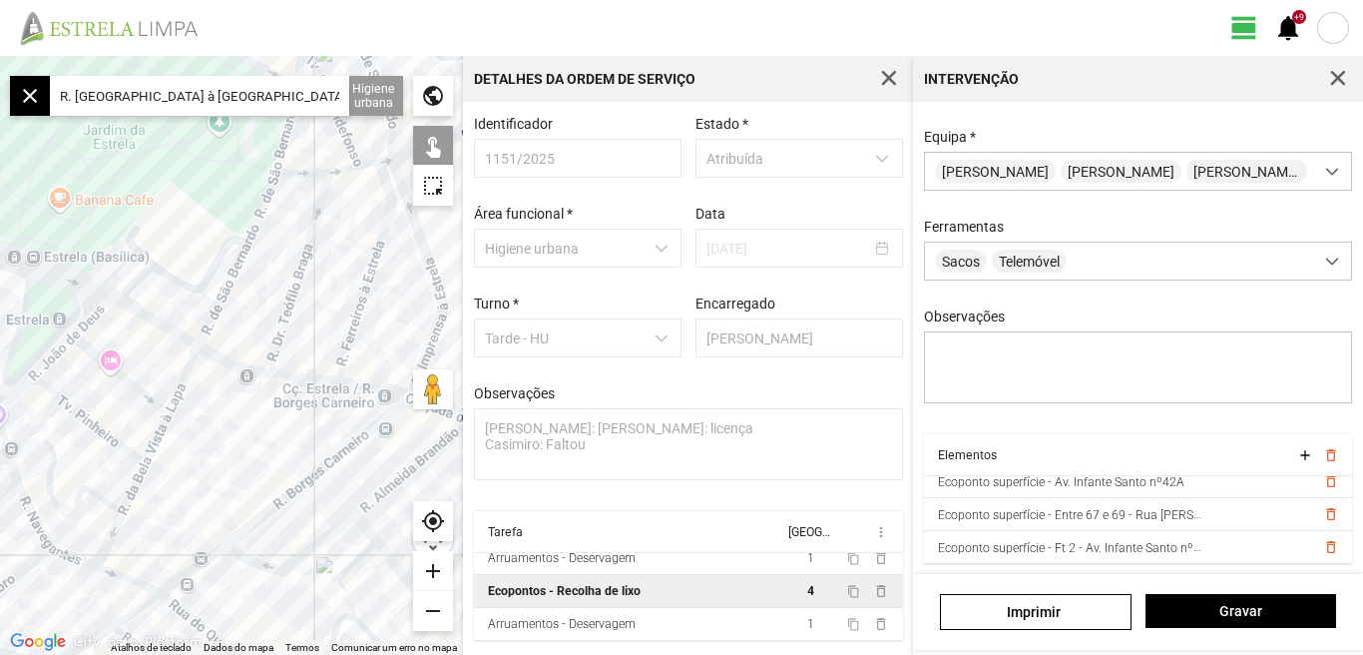
click at [212, 303] on div at bounding box center [231, 355] width 463 height 599
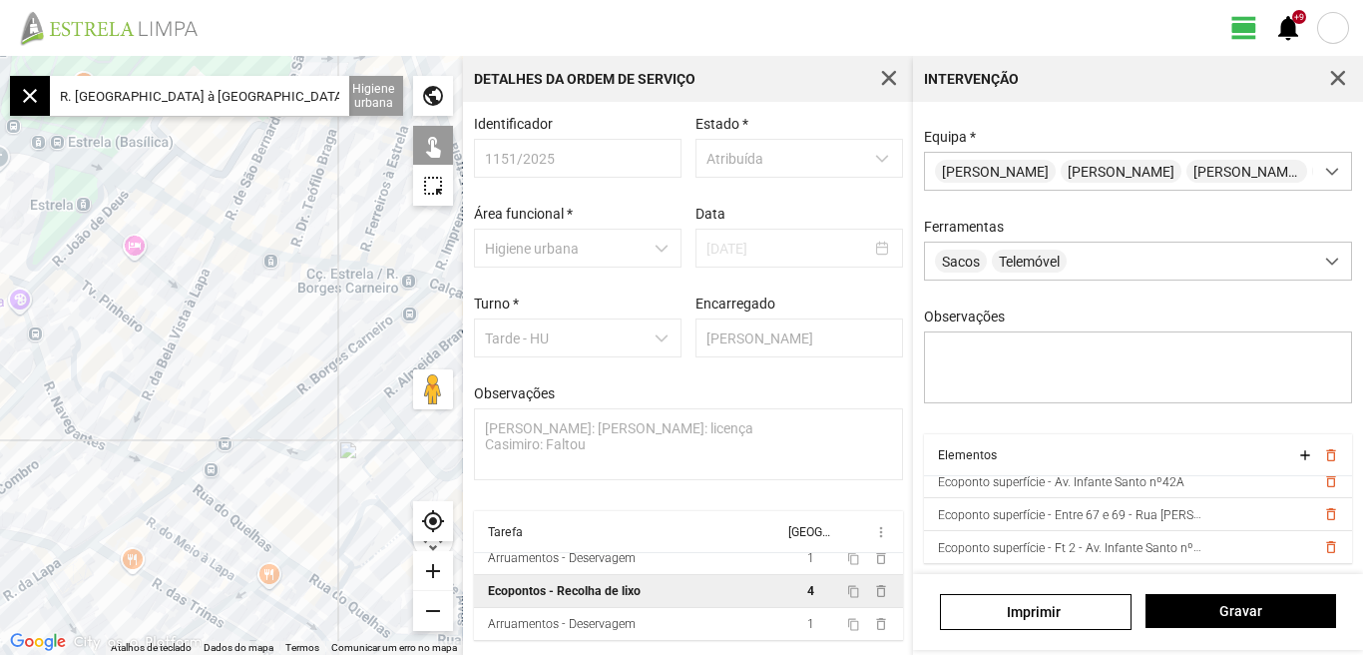
drag, startPoint x: 201, startPoint y: 443, endPoint x: 226, endPoint y: 316, distance: 129.2
click at [226, 316] on div at bounding box center [231, 355] width 463 height 599
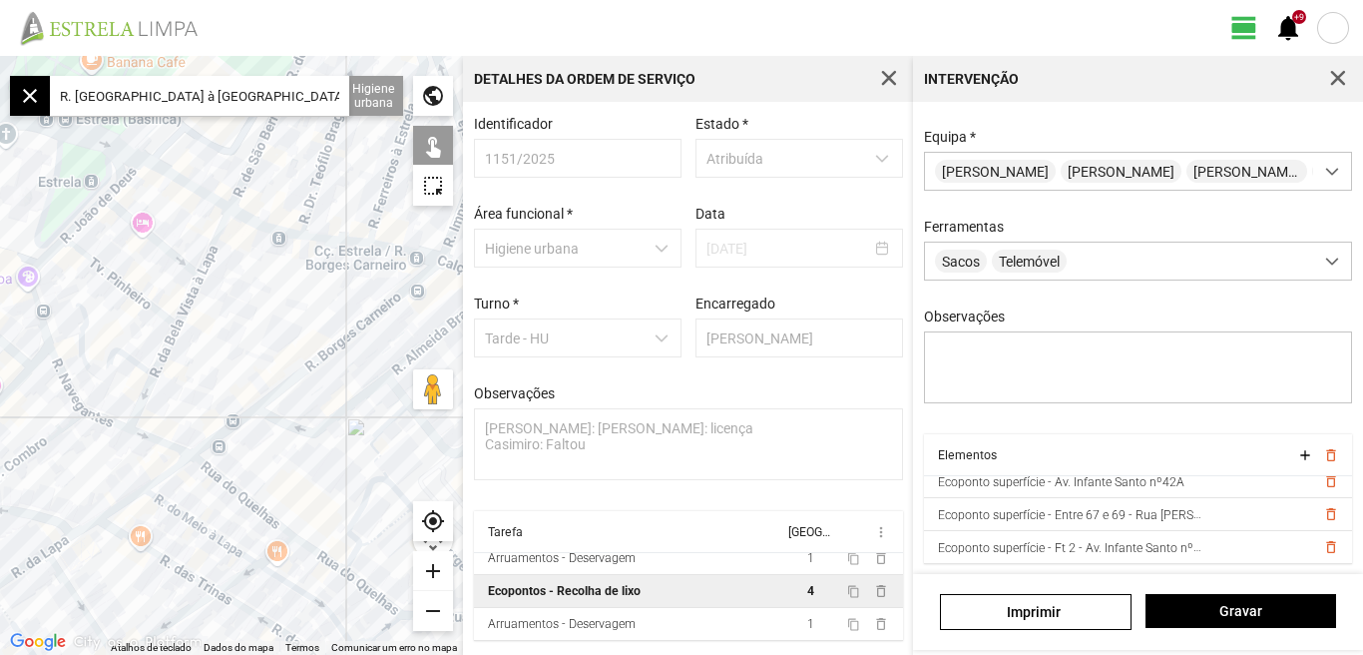
click at [265, 401] on div at bounding box center [231, 355] width 463 height 599
click at [218, 477] on div at bounding box center [231, 355] width 463 height 599
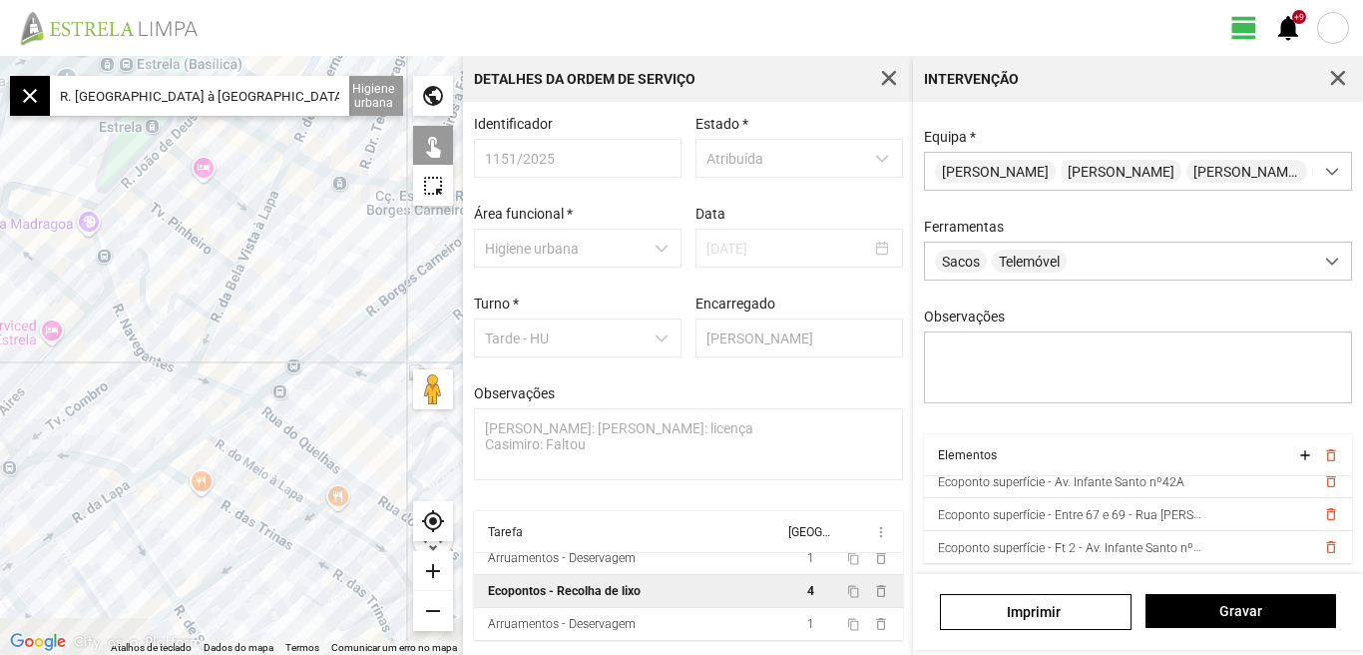
drag, startPoint x: 147, startPoint y: 482, endPoint x: 223, endPoint y: 434, distance: 89.7
click at [213, 421] on div at bounding box center [231, 355] width 463 height 599
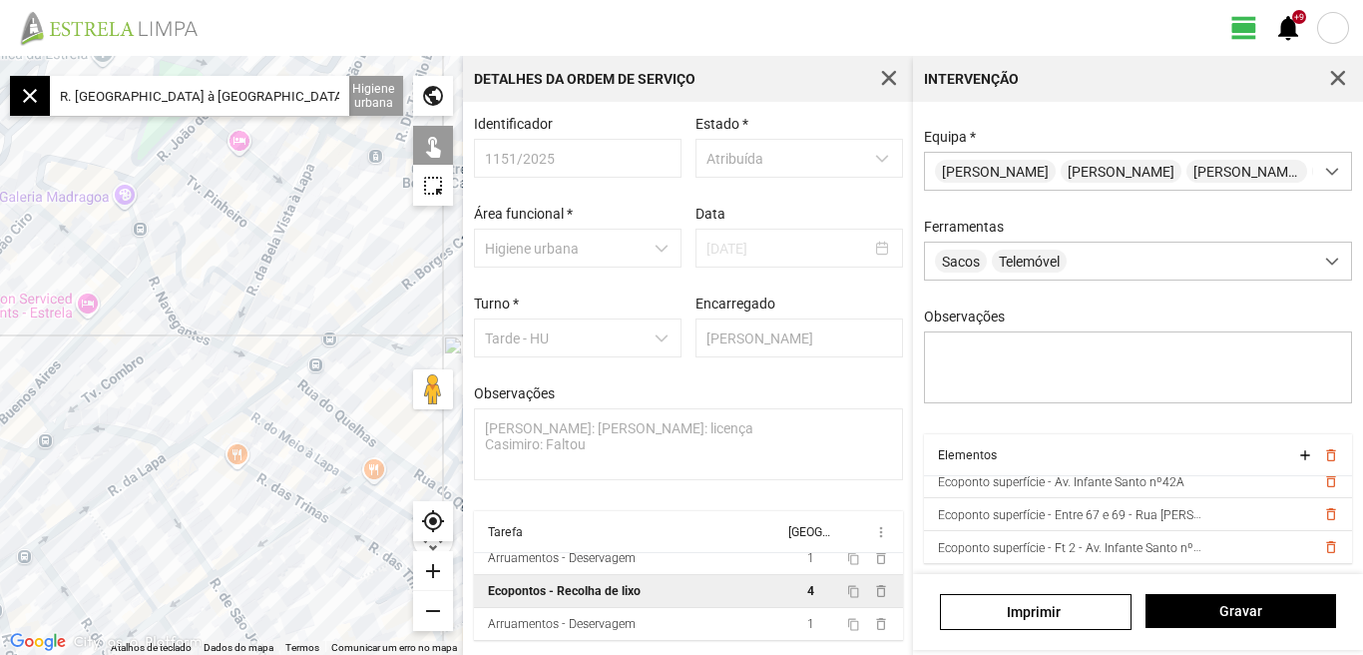
click at [141, 478] on div at bounding box center [231, 355] width 463 height 599
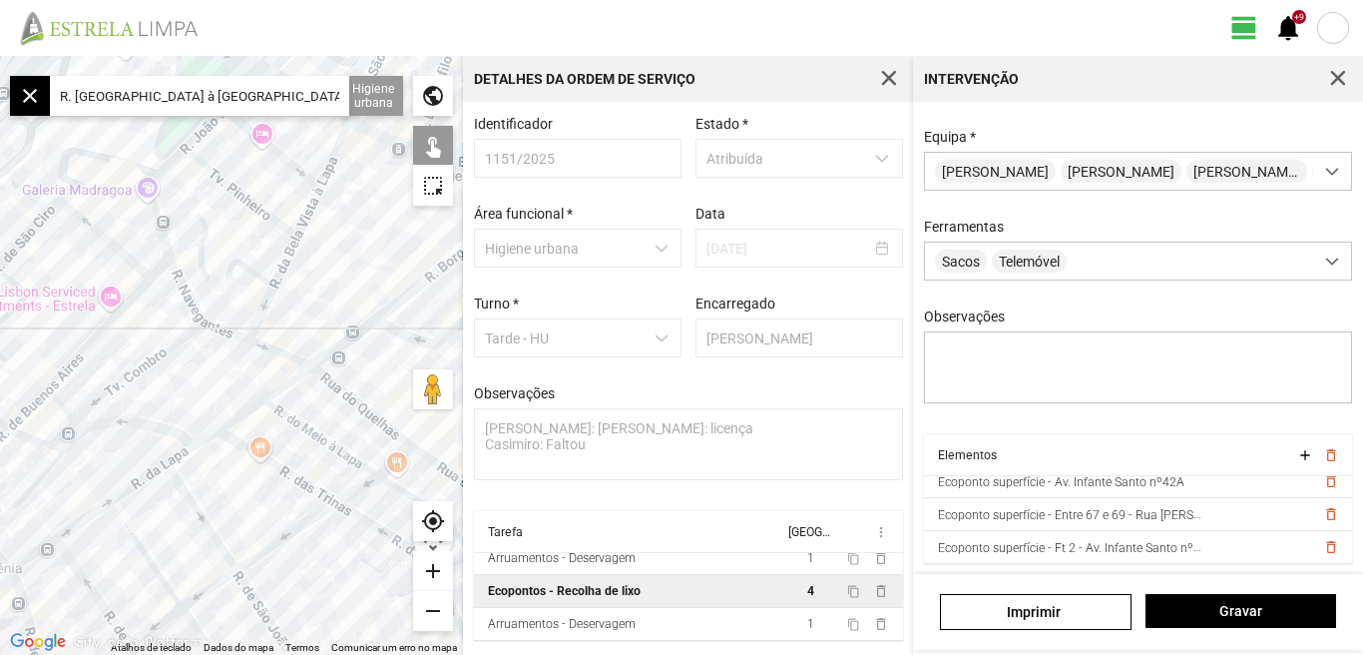
drag, startPoint x: 102, startPoint y: 389, endPoint x: 257, endPoint y: 356, distance: 158.2
click at [245, 360] on div at bounding box center [231, 355] width 463 height 599
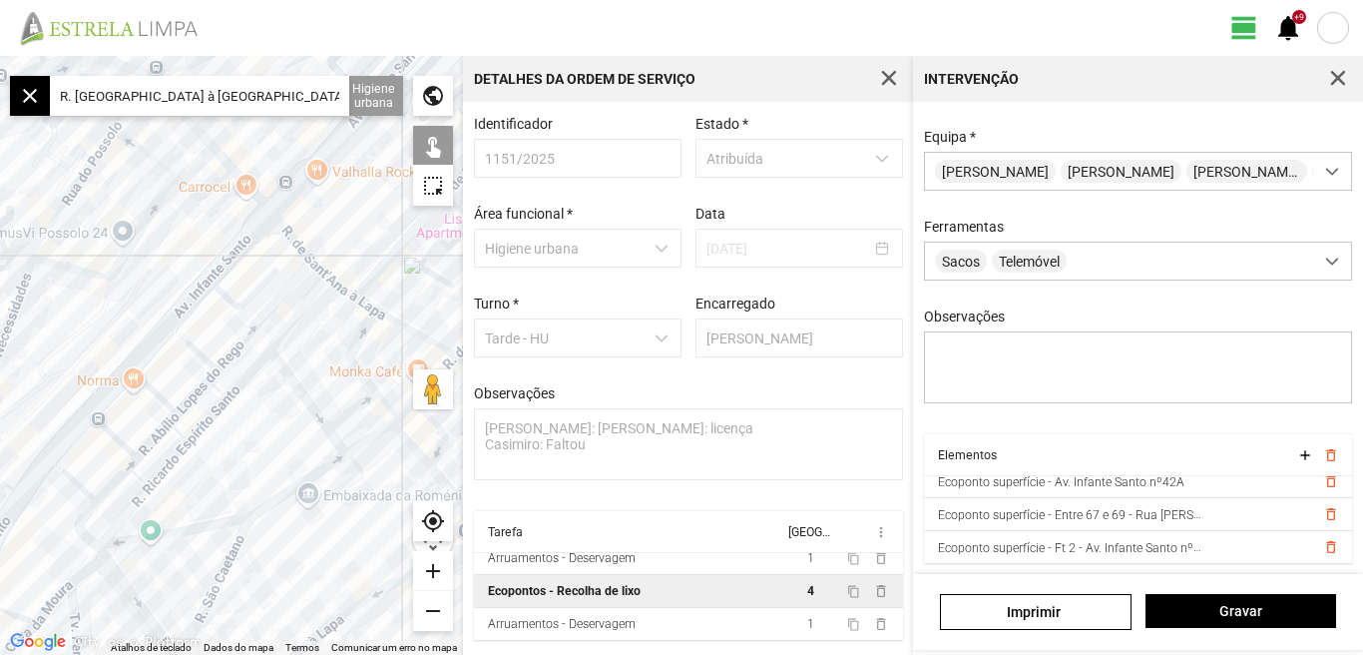
click at [181, 285] on div at bounding box center [231, 355] width 463 height 599
click at [278, 239] on div at bounding box center [231, 355] width 463 height 599
click at [290, 286] on div at bounding box center [231, 355] width 463 height 599
click at [279, 370] on div at bounding box center [231, 355] width 463 height 599
click at [334, 306] on div at bounding box center [231, 355] width 463 height 599
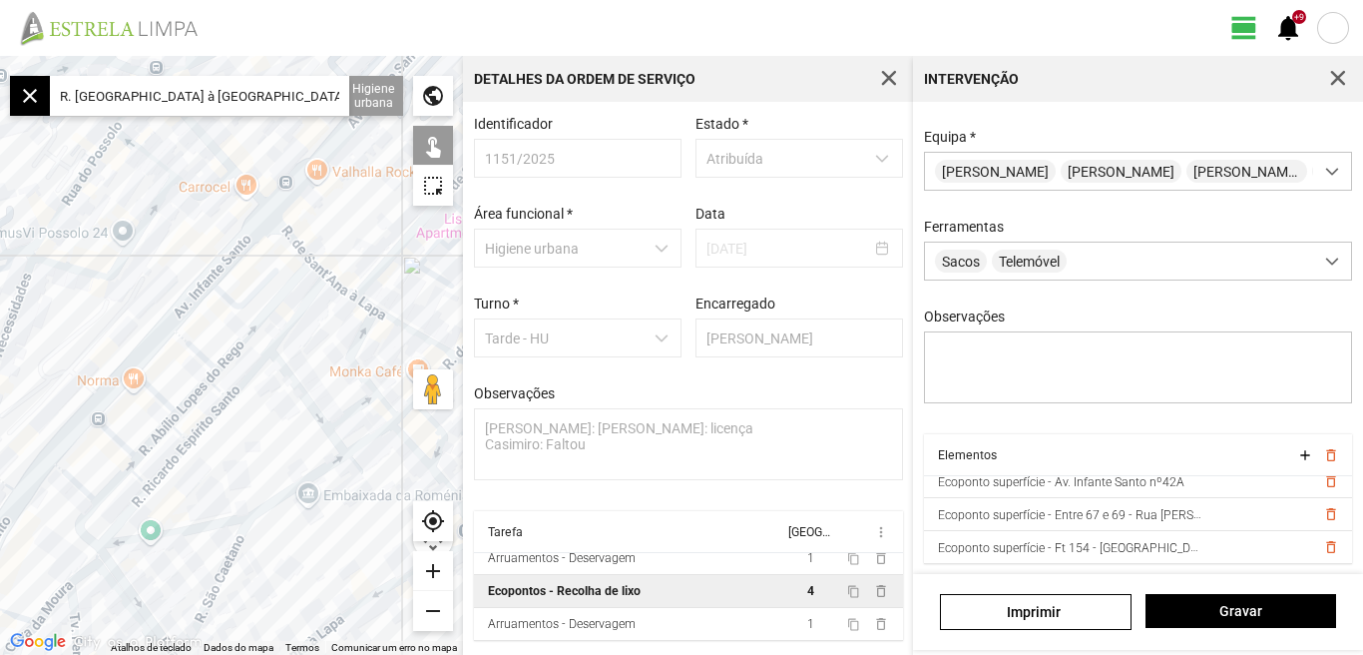
drag, startPoint x: 363, startPoint y: 422, endPoint x: 232, endPoint y: 336, distance: 157.3
click at [247, 346] on div at bounding box center [231, 355] width 463 height 599
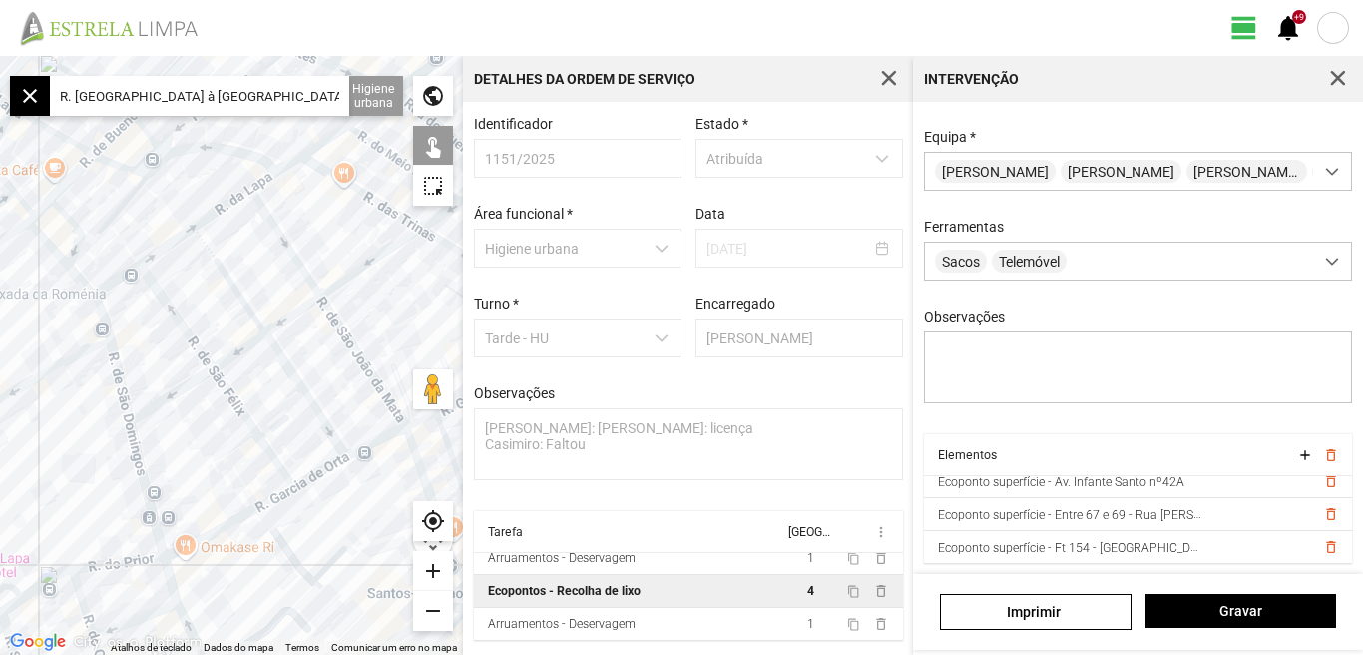
click at [142, 419] on div at bounding box center [231, 355] width 463 height 599
click at [292, 487] on div at bounding box center [231, 355] width 463 height 599
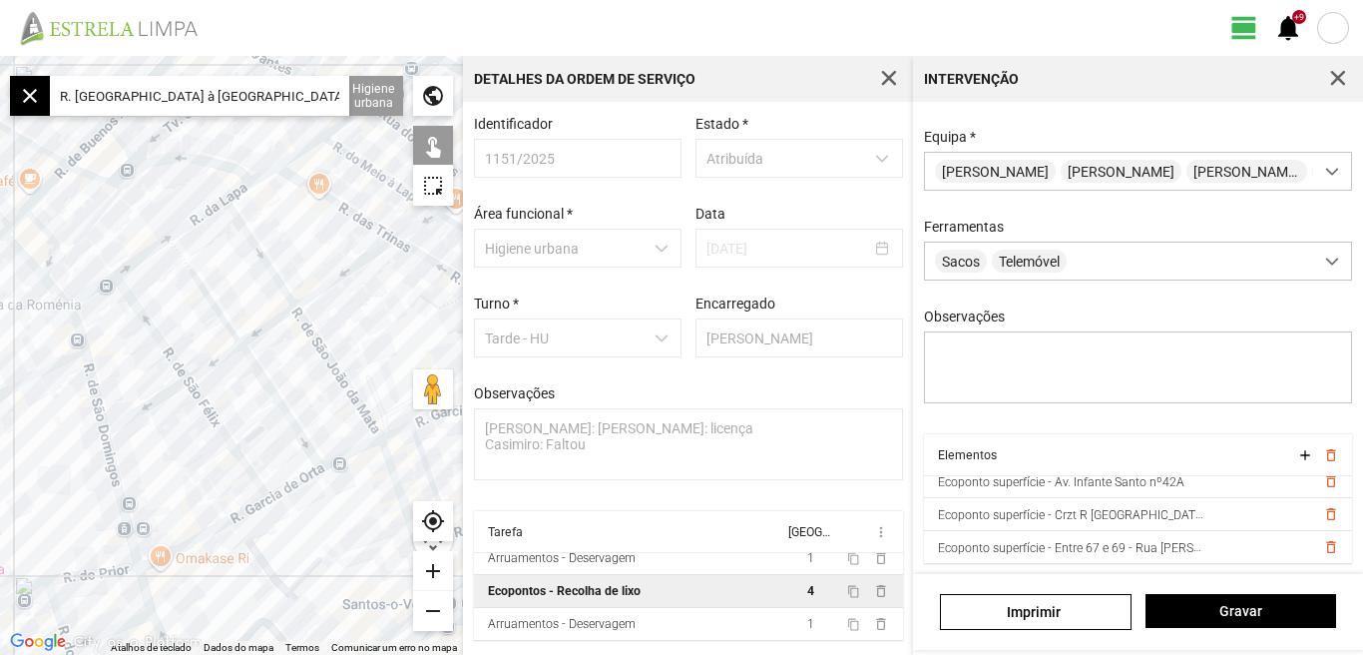
drag, startPoint x: 304, startPoint y: 407, endPoint x: 219, endPoint y: 425, distance: 87.7
click at [222, 425] on div at bounding box center [231, 355] width 463 height 599
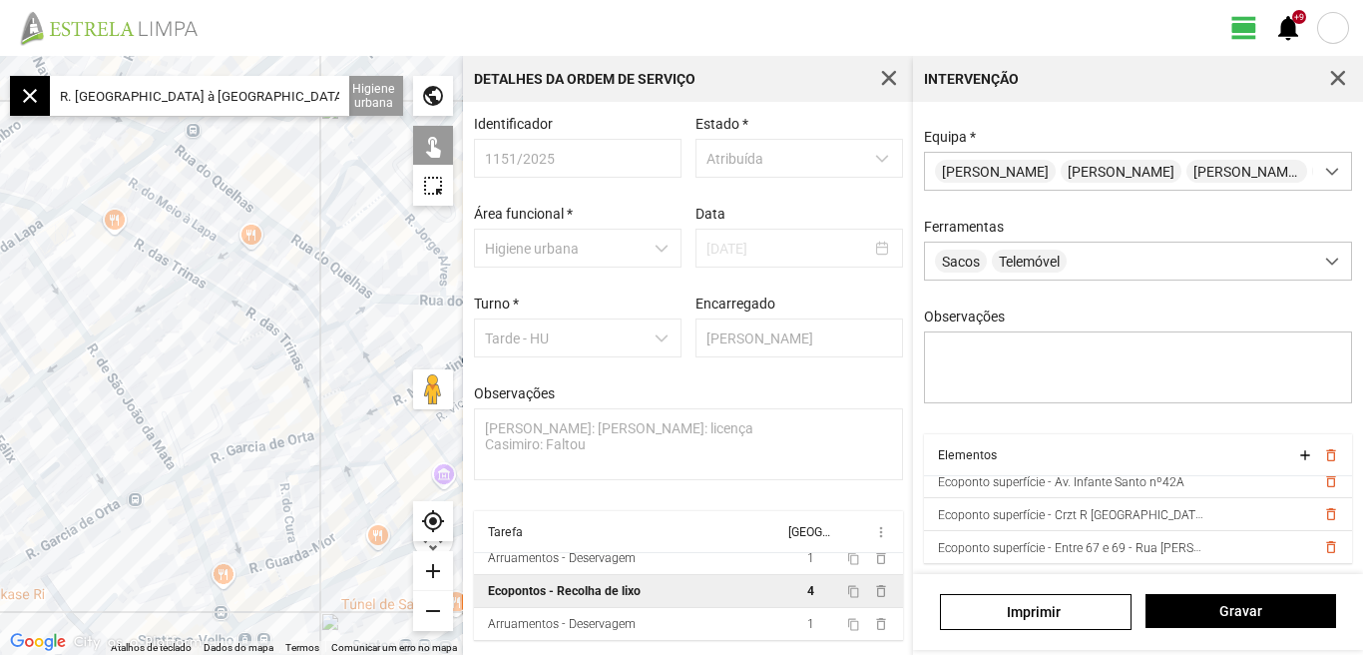
click at [175, 465] on div at bounding box center [231, 355] width 463 height 599
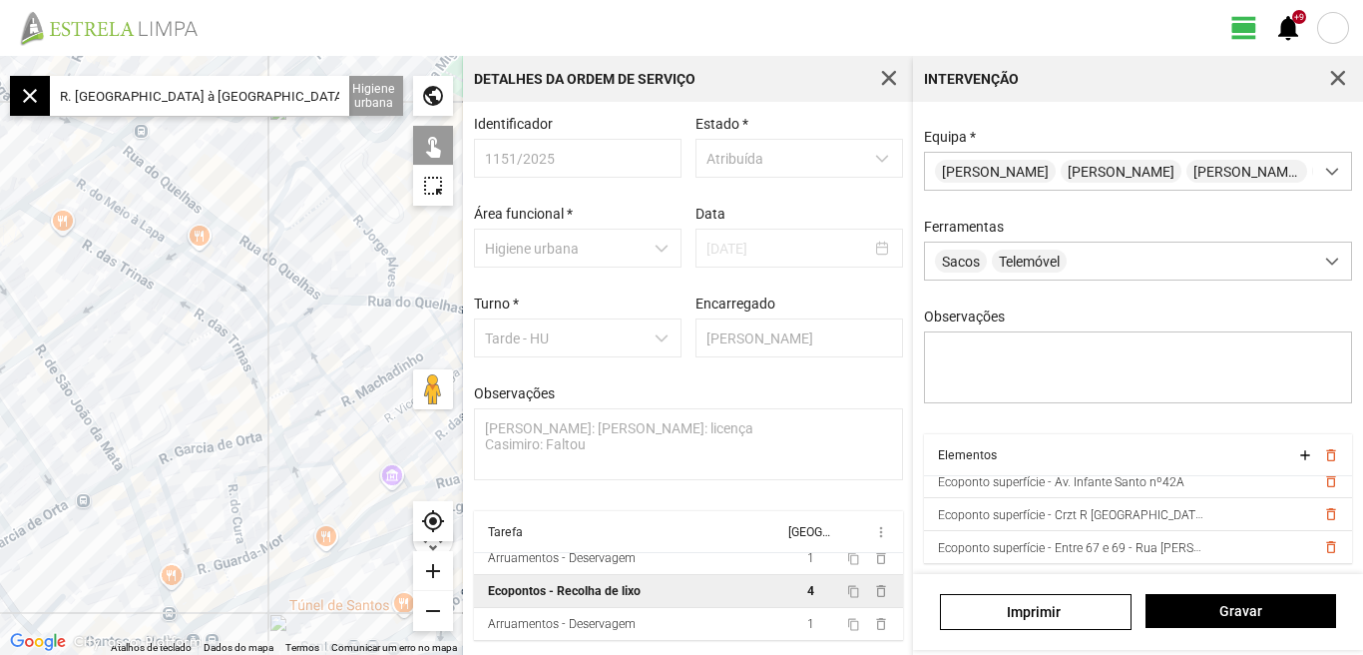
drag, startPoint x: 298, startPoint y: 360, endPoint x: 213, endPoint y: 360, distance: 85.8
click at [219, 361] on div at bounding box center [231, 355] width 463 height 599
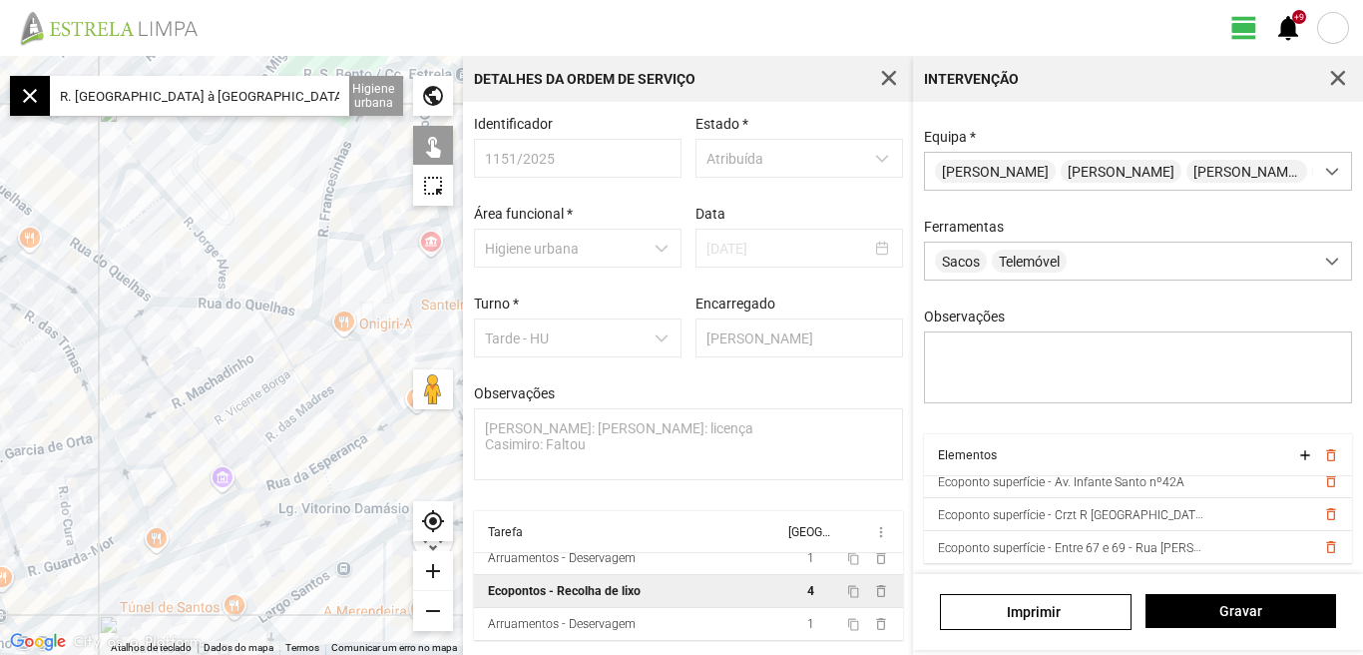
click at [177, 352] on div at bounding box center [231, 355] width 463 height 599
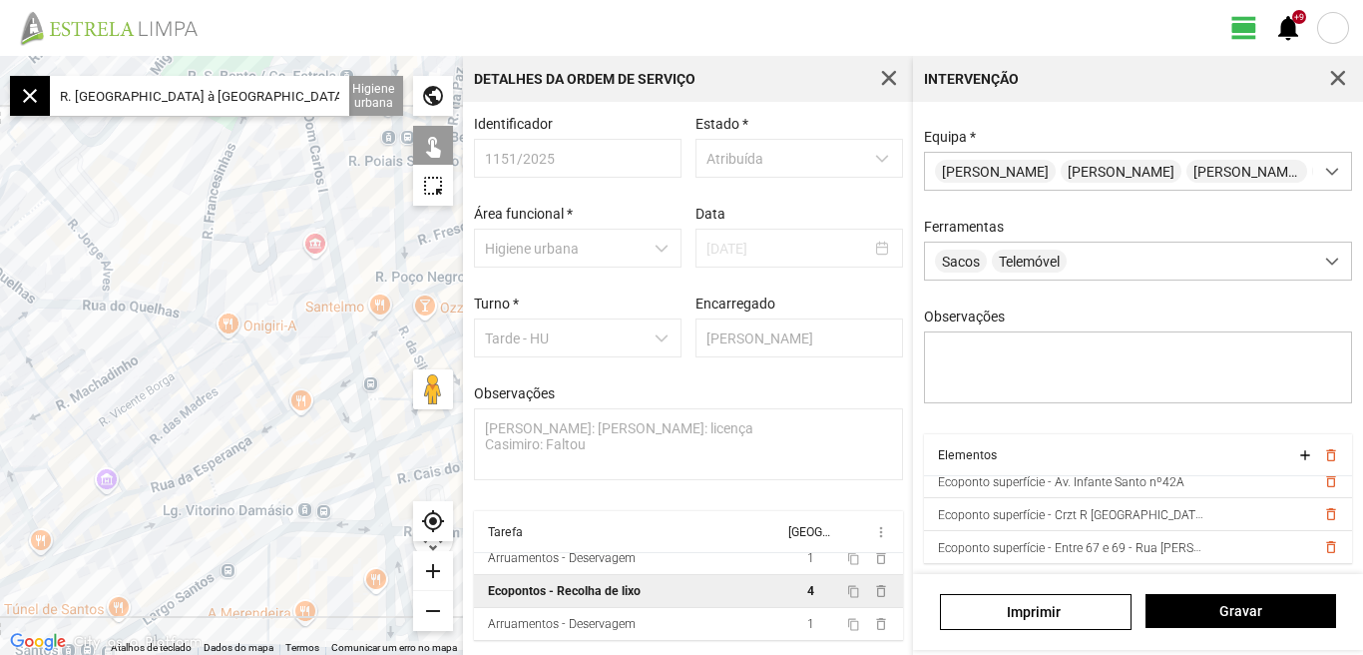
click at [203, 295] on div at bounding box center [231, 355] width 463 height 599
click at [211, 321] on div at bounding box center [231, 355] width 463 height 599
click at [262, 189] on div at bounding box center [231, 355] width 463 height 599
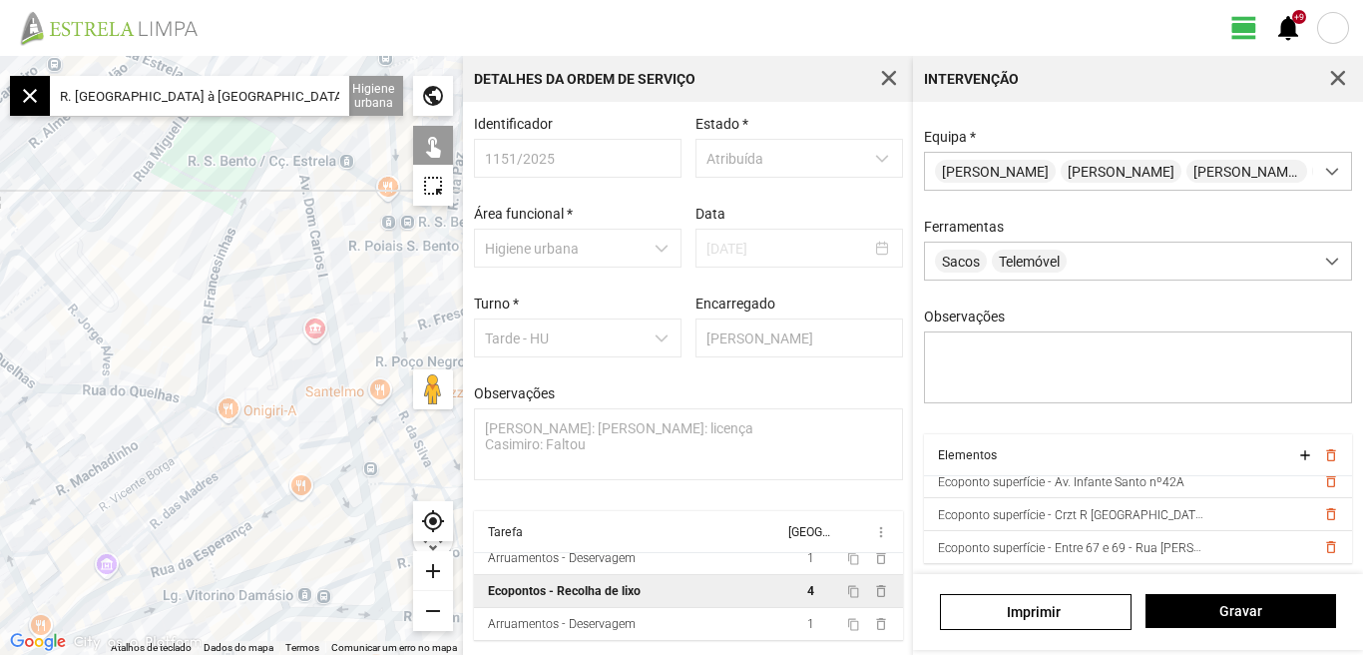
drag, startPoint x: 263, startPoint y: 157, endPoint x: 264, endPoint y: 260, distance: 102.8
click at [264, 262] on div at bounding box center [231, 355] width 463 height 599
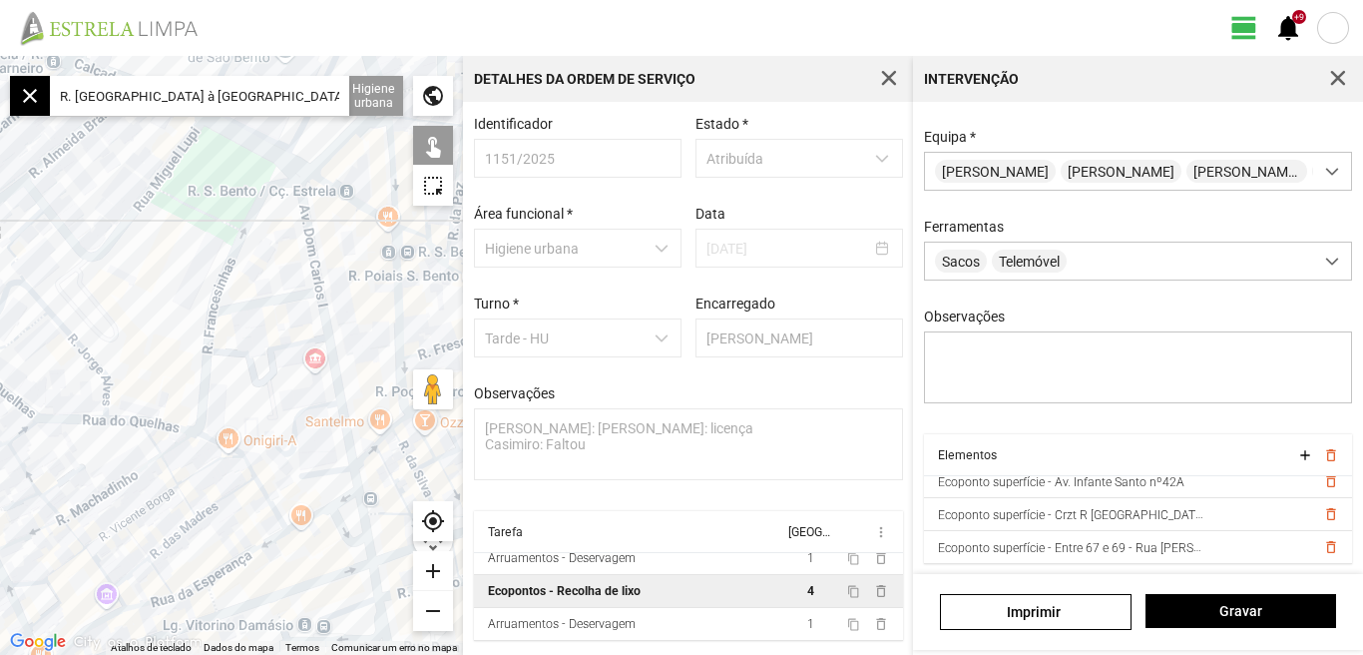
click at [263, 185] on div at bounding box center [231, 355] width 463 height 599
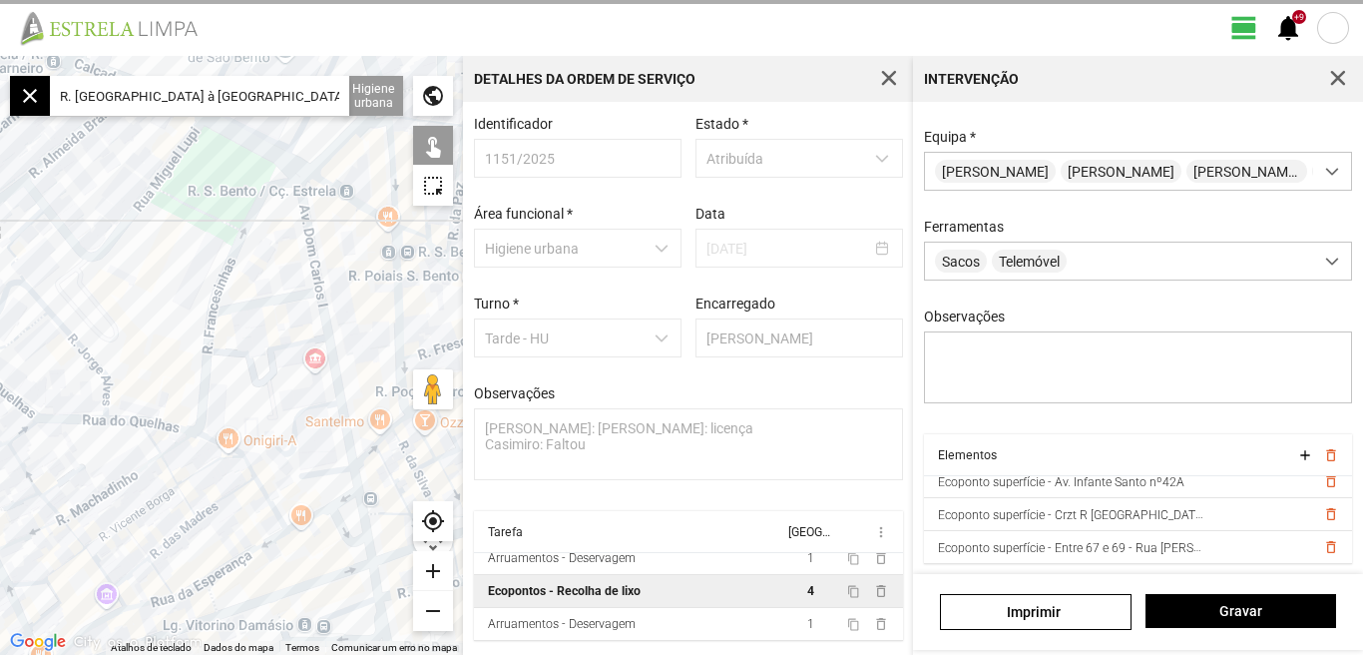
scroll to position [143, 0]
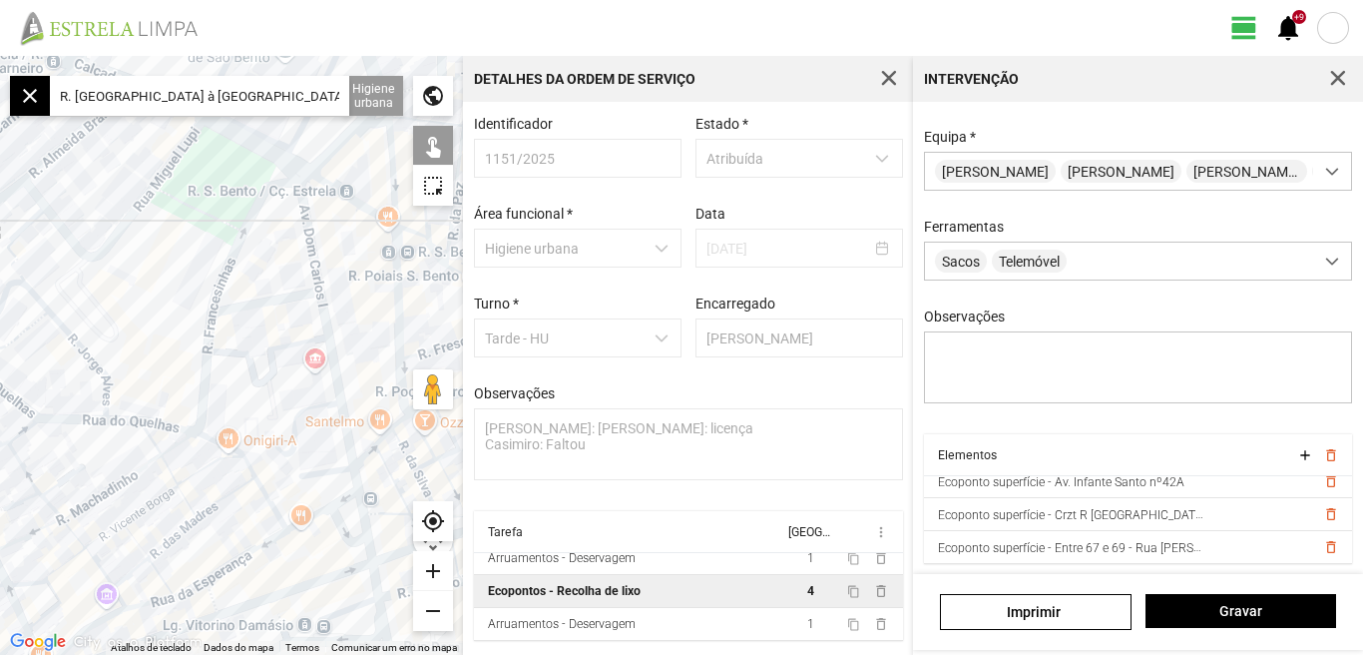
drag, startPoint x: 294, startPoint y: 474, endPoint x: 276, endPoint y: 402, distance: 74.1
click at [278, 403] on div at bounding box center [231, 355] width 463 height 599
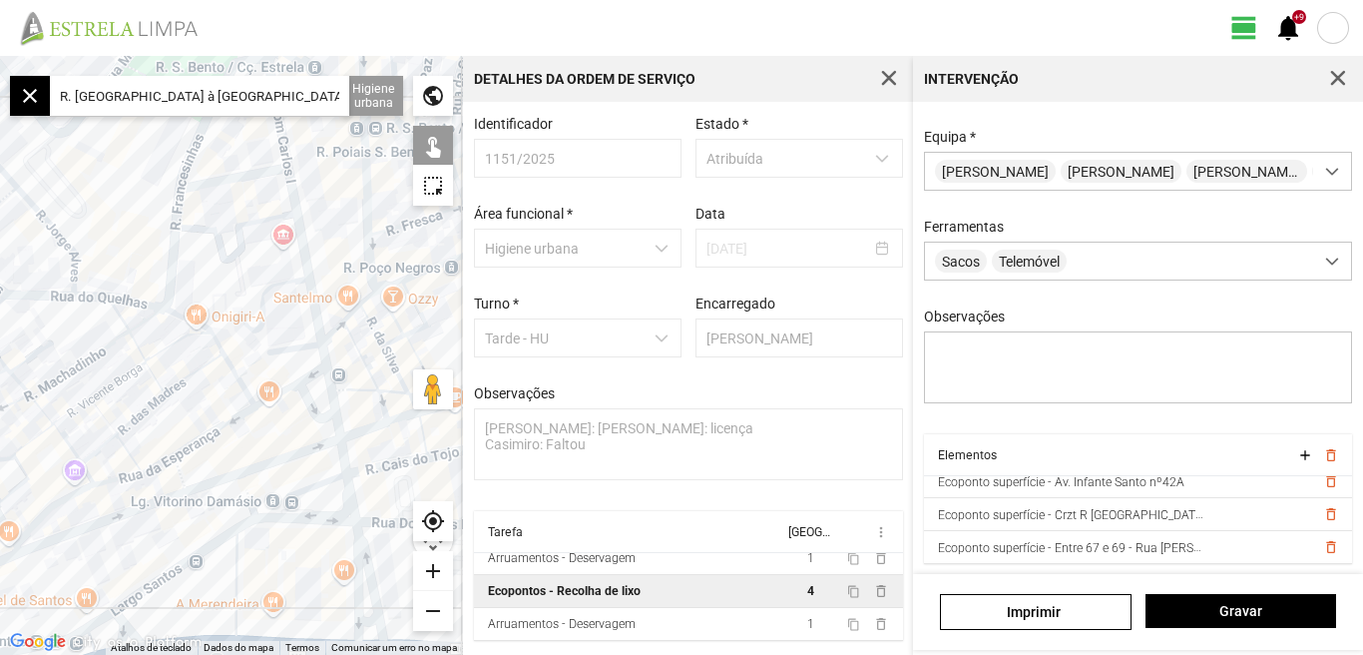
click at [308, 348] on div at bounding box center [231, 355] width 463 height 599
click at [212, 487] on div at bounding box center [231, 355] width 463 height 599
click at [250, 524] on div at bounding box center [231, 355] width 463 height 599
click at [1247, 618] on span "Gravar" at bounding box center [1241, 611] width 170 height 16
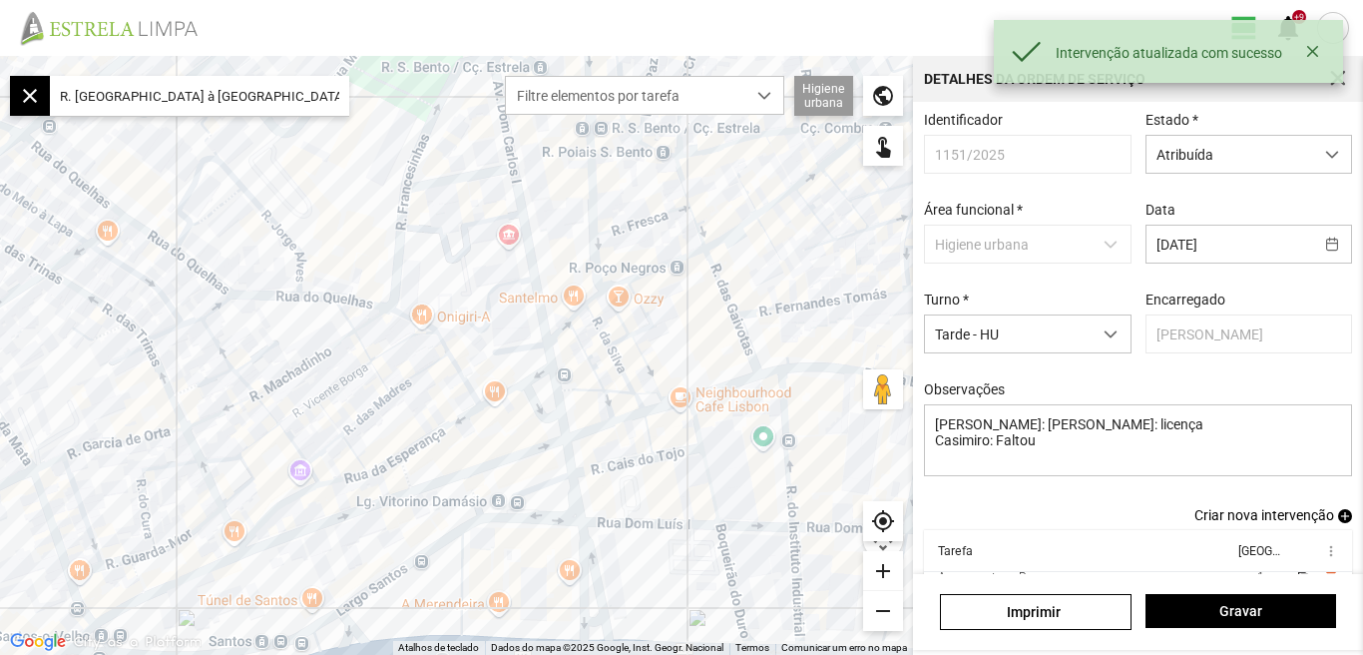
scroll to position [109, 0]
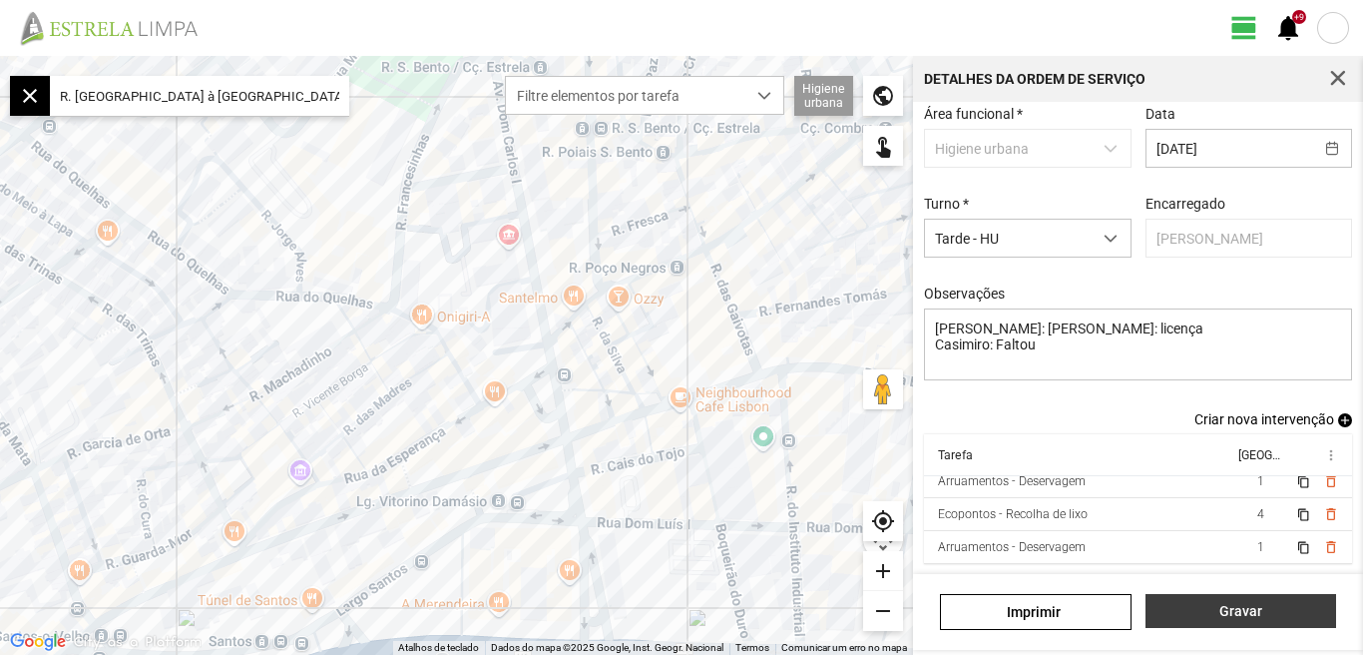
click at [1252, 618] on span "Gravar" at bounding box center [1241, 611] width 170 height 16
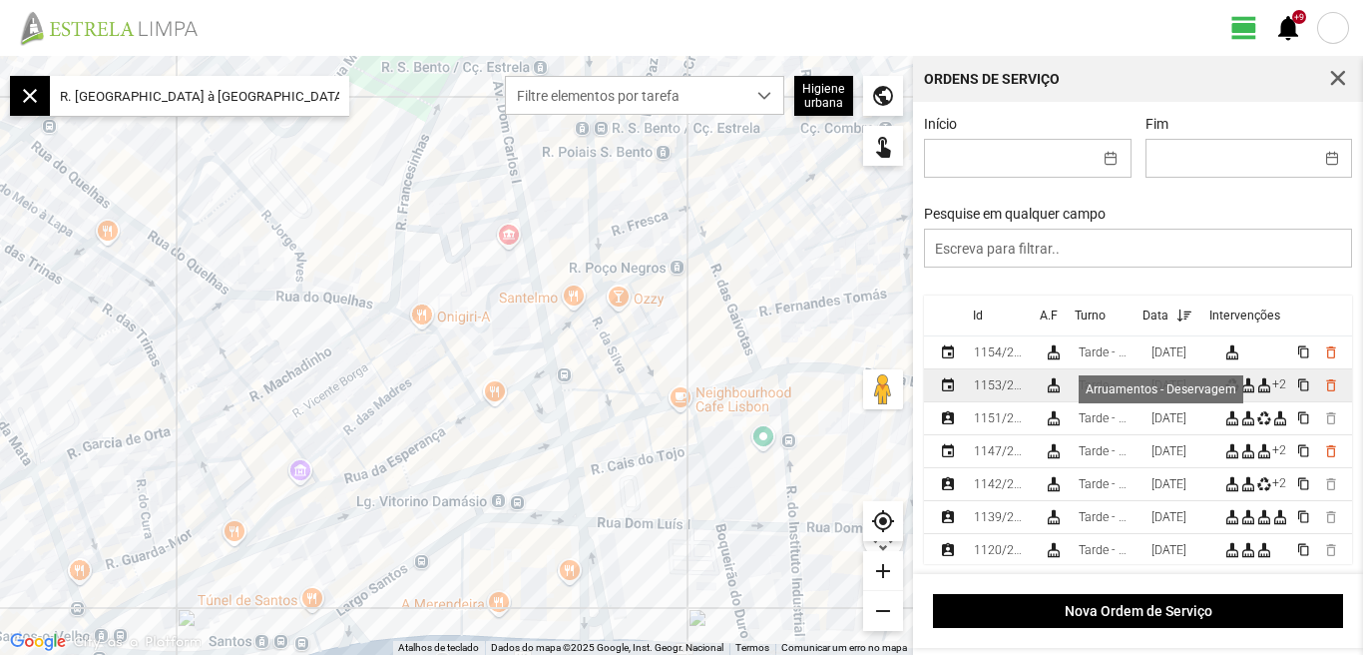
click at [1254, 392] on div "cleaning_services" at bounding box center [1249, 385] width 16 height 16
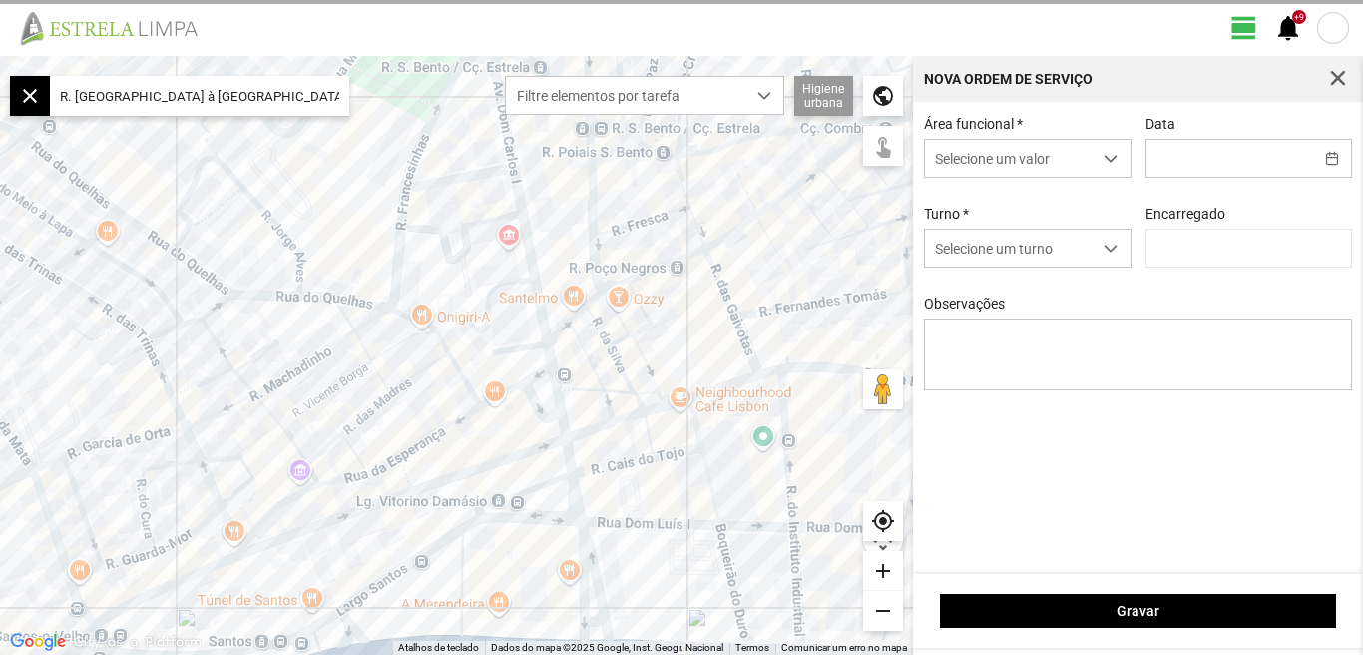
type input "[DATE]"
type input "[PERSON_NAME]"
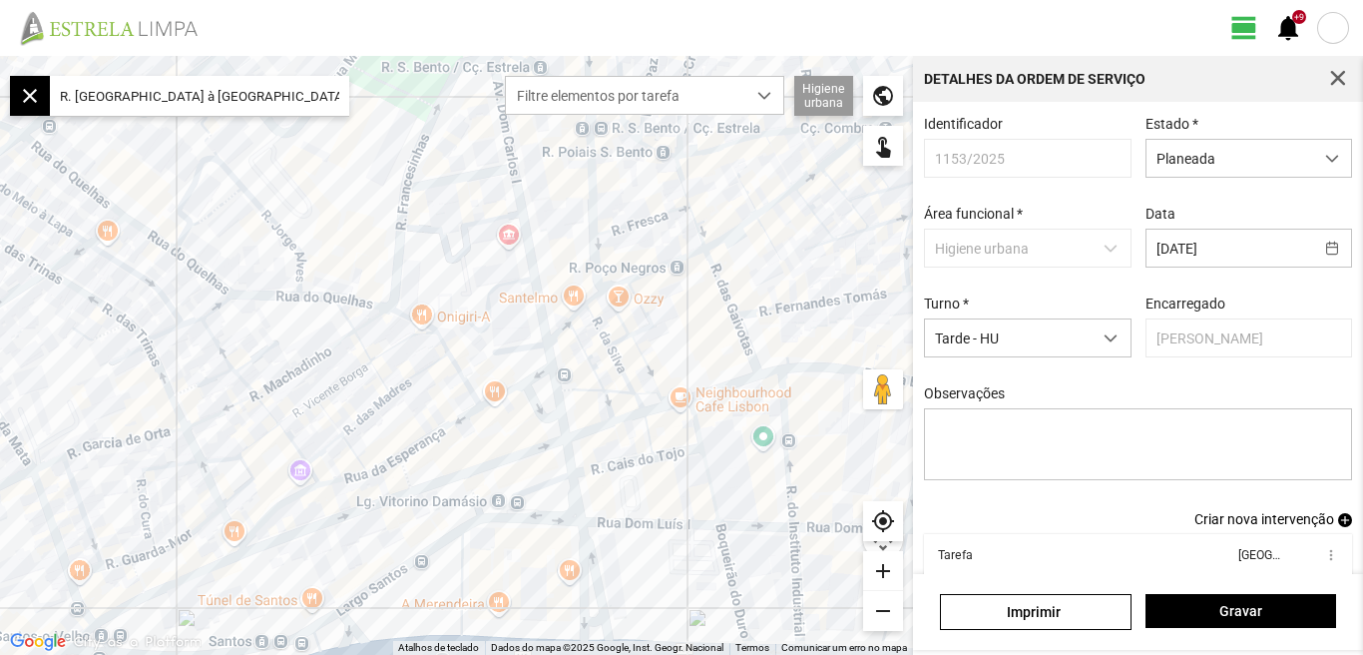
scroll to position [109, 0]
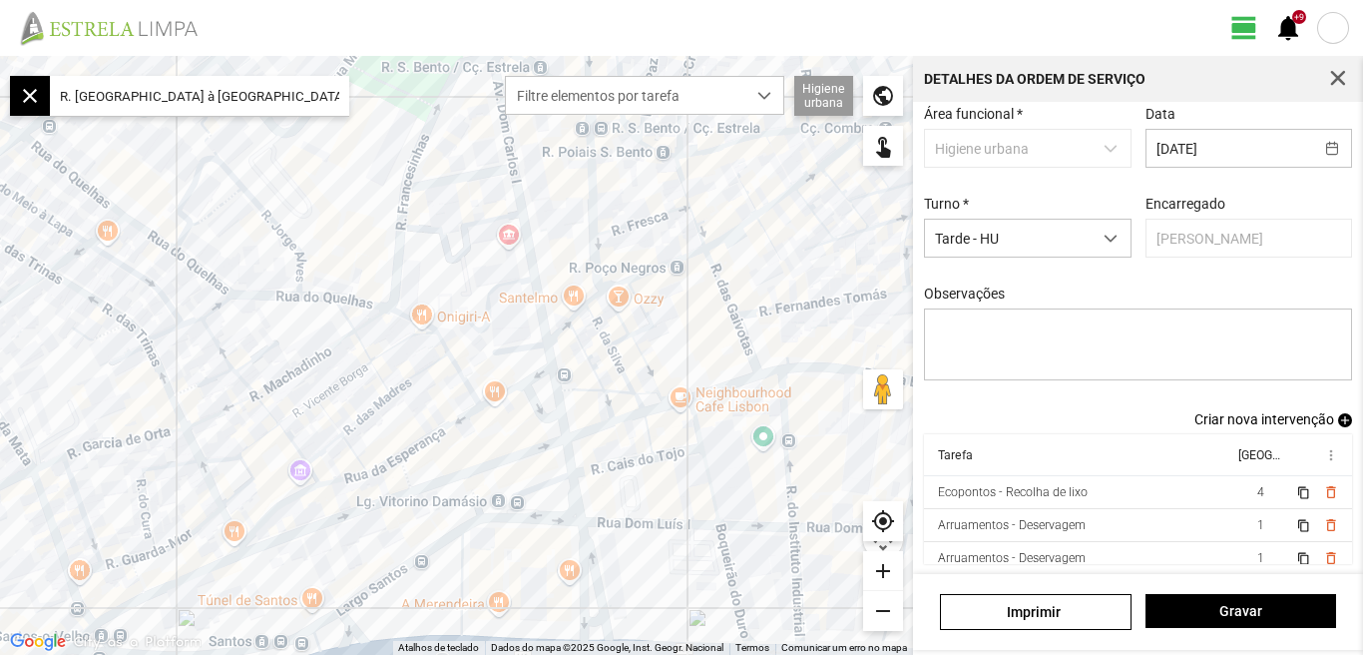
click at [1260, 414] on span "Criar nova intervenção" at bounding box center [1265, 419] width 140 height 16
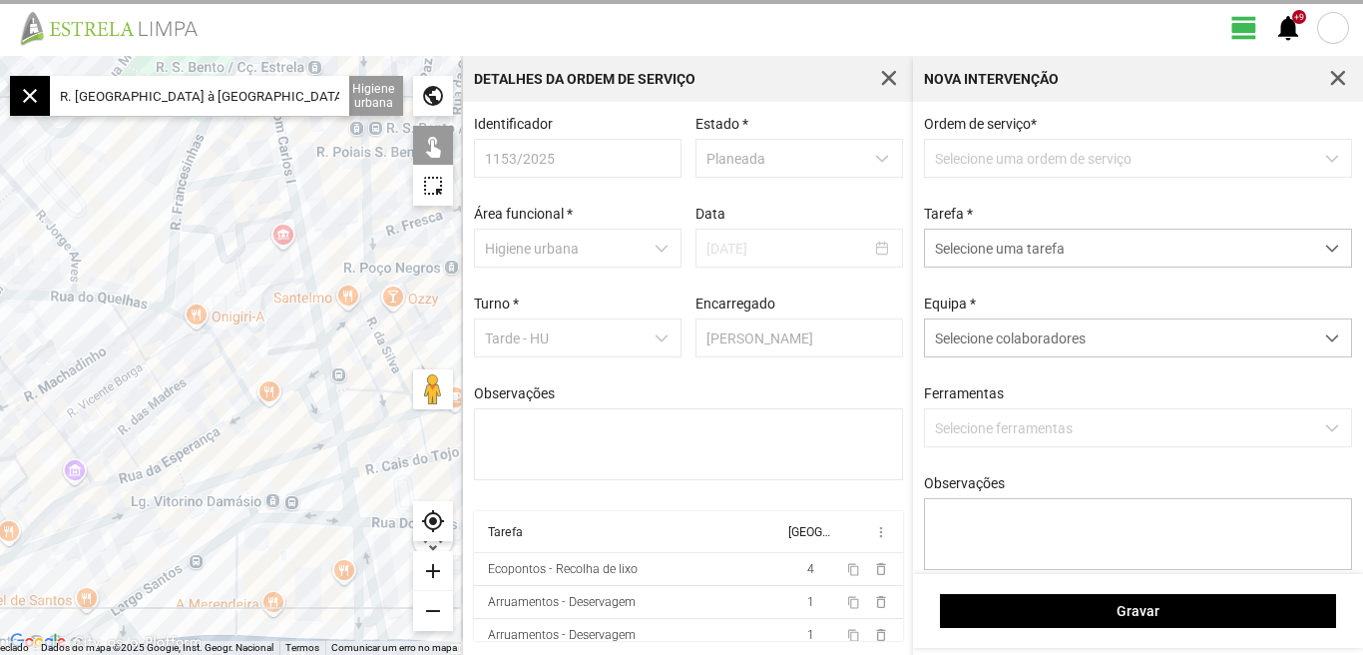
scroll to position [4, 0]
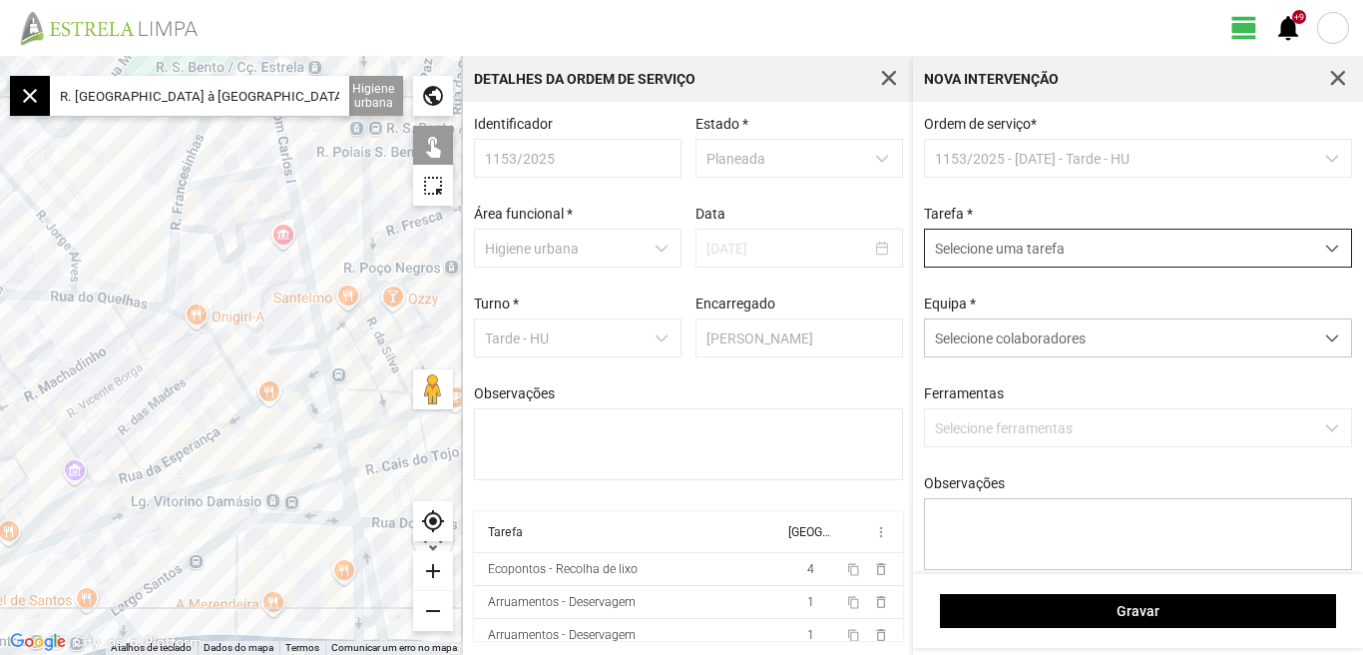
click at [1326, 251] on span "dropdown trigger" at bounding box center [1333, 249] width 14 height 14
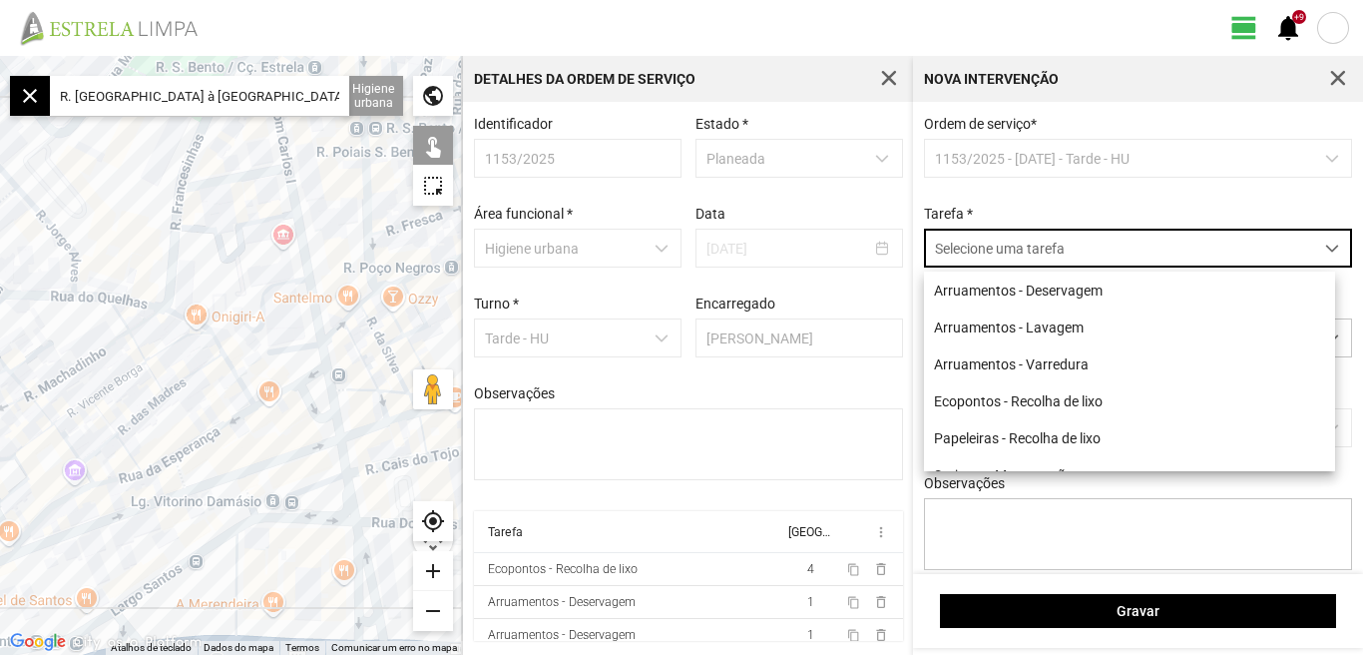
scroll to position [11, 89]
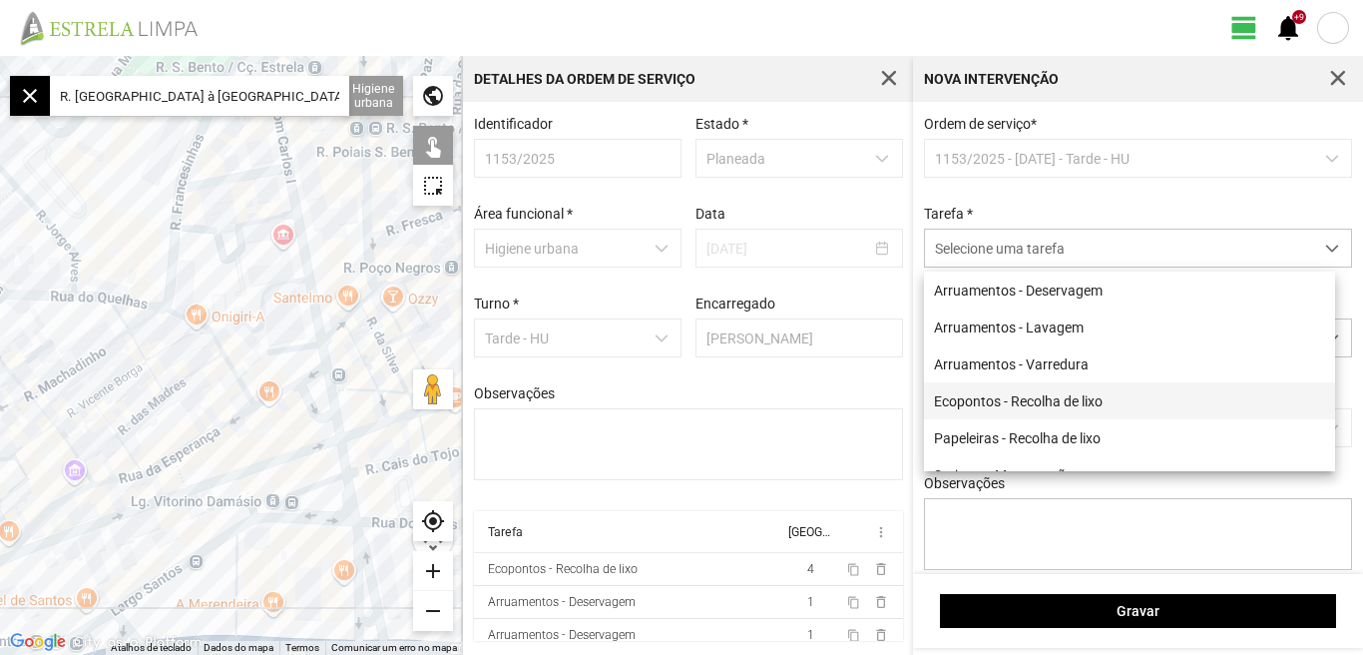
click at [1013, 401] on li "Ecopontos - Recolha de lixo" at bounding box center [1129, 400] width 411 height 37
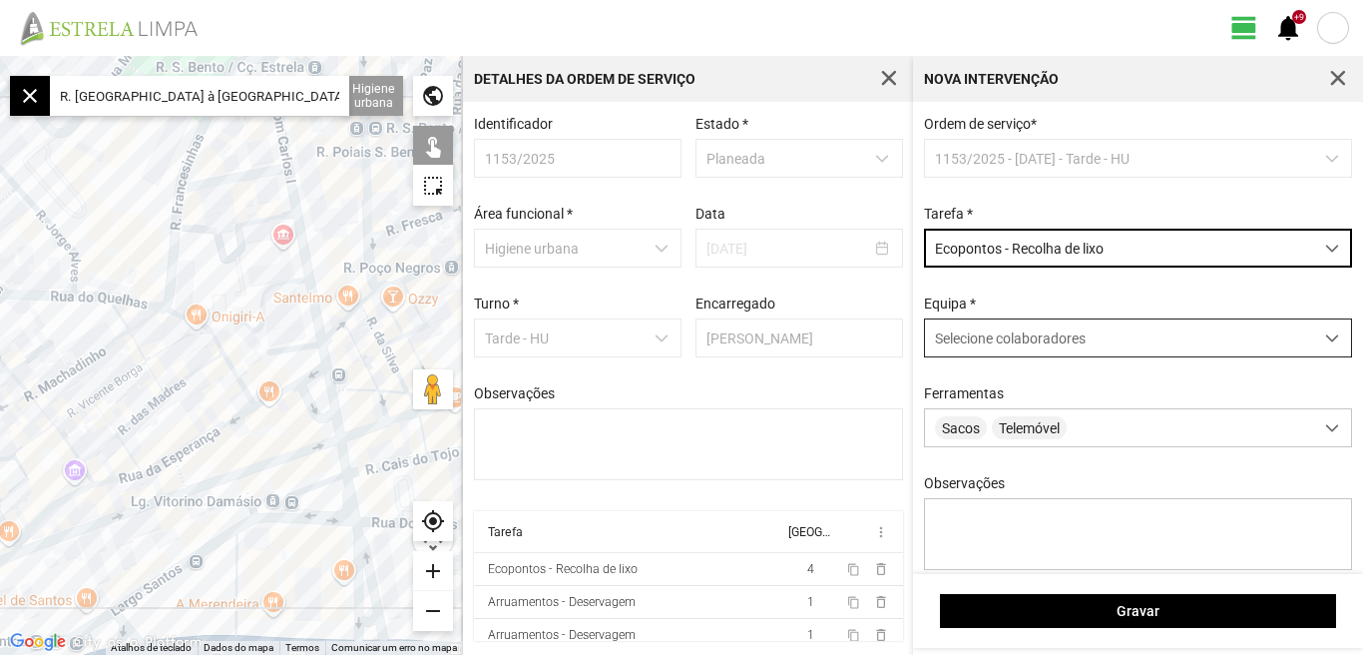
click at [1326, 336] on span at bounding box center [1333, 338] width 14 height 14
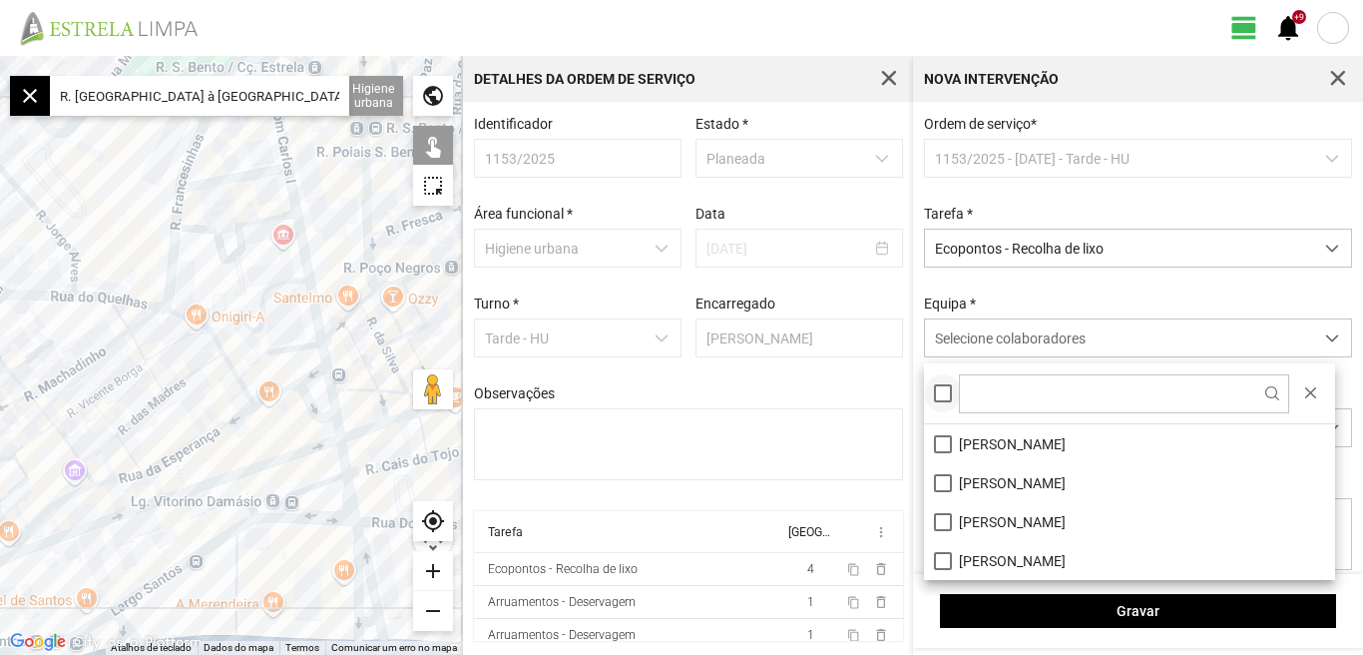
click at [946, 399] on div at bounding box center [943, 393] width 18 height 18
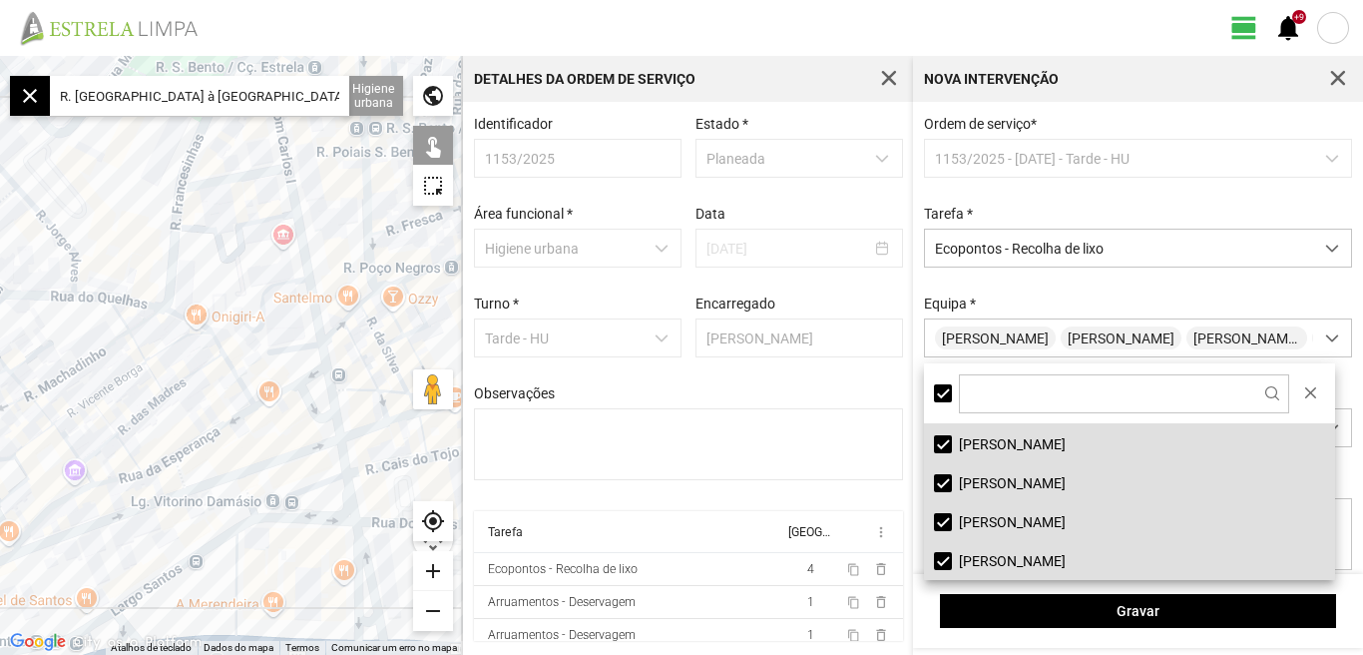
click at [230, 187] on div at bounding box center [231, 355] width 463 height 599
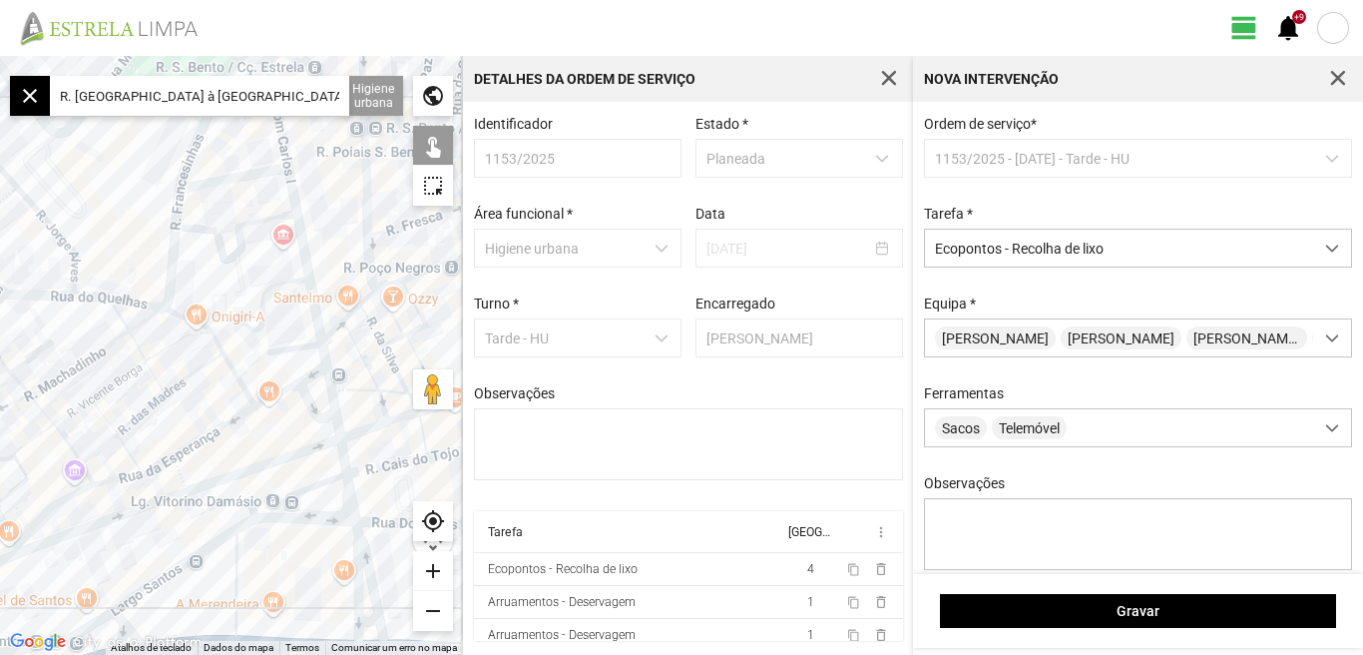
click at [167, 280] on div at bounding box center [231, 355] width 463 height 599
click at [177, 312] on div at bounding box center [231, 355] width 463 height 599
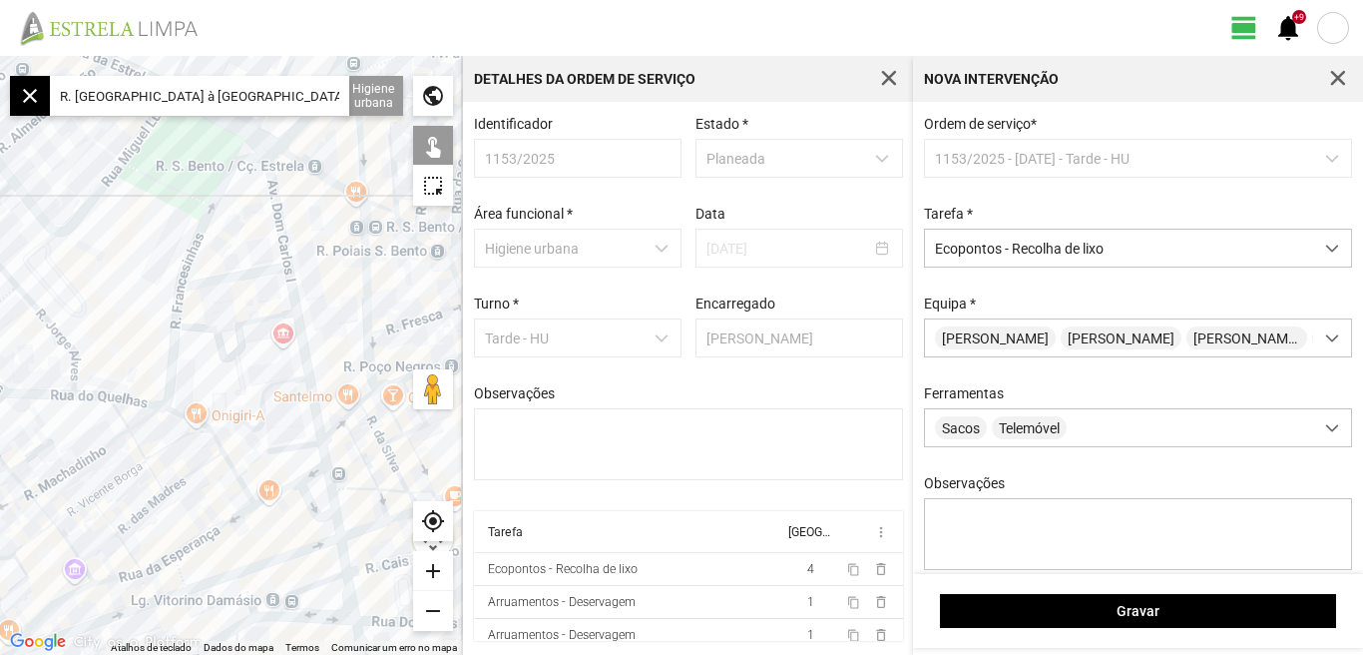
drag, startPoint x: 203, startPoint y: 214, endPoint x: 292, endPoint y: 217, distance: 89.9
click at [204, 324] on div at bounding box center [231, 355] width 463 height 599
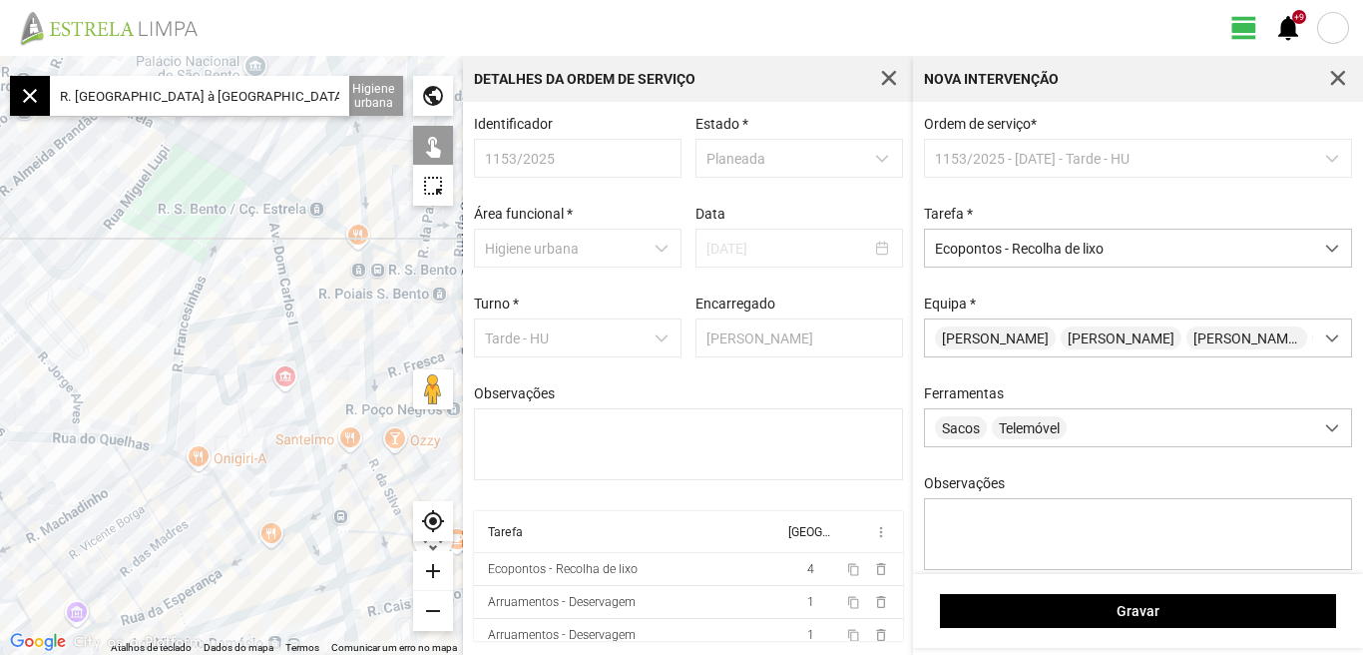
click at [234, 208] on div at bounding box center [231, 355] width 463 height 599
click at [225, 325] on div at bounding box center [231, 355] width 463 height 599
click at [315, 505] on div at bounding box center [231, 355] width 463 height 599
click at [313, 493] on div at bounding box center [231, 355] width 463 height 599
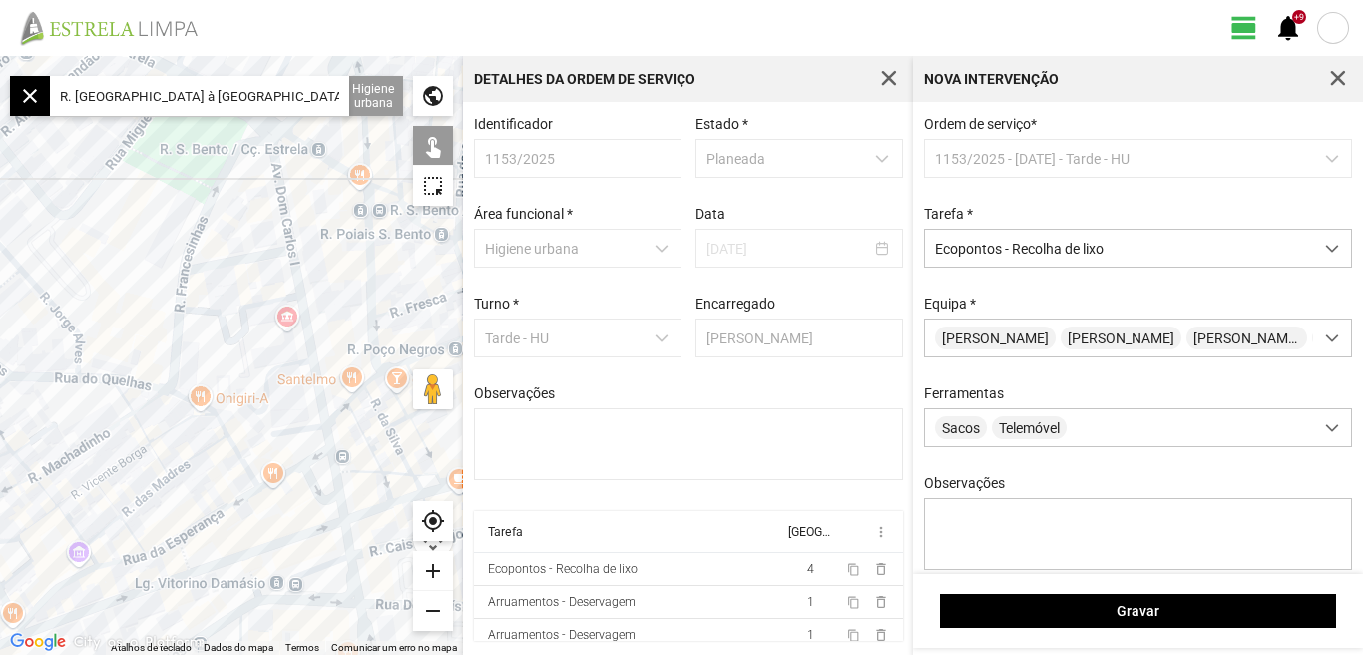
drag, startPoint x: 264, startPoint y: 494, endPoint x: 266, endPoint y: 358, distance: 135.8
click at [266, 367] on div at bounding box center [231, 355] width 463 height 599
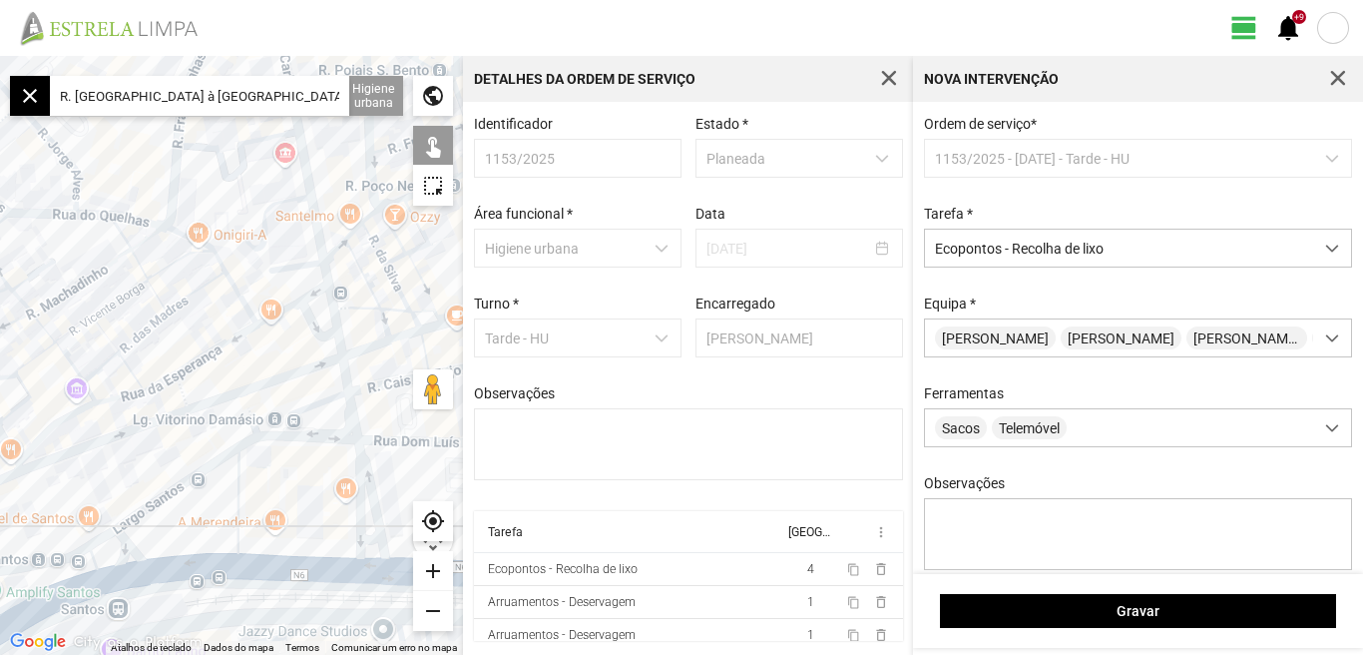
click at [211, 400] on div at bounding box center [231, 355] width 463 height 599
click at [253, 443] on div at bounding box center [231, 355] width 463 height 599
click at [129, 534] on div at bounding box center [231, 355] width 463 height 599
drag, startPoint x: 114, startPoint y: 456, endPoint x: 294, endPoint y: 503, distance: 186.7
click at [285, 503] on div at bounding box center [231, 355] width 463 height 599
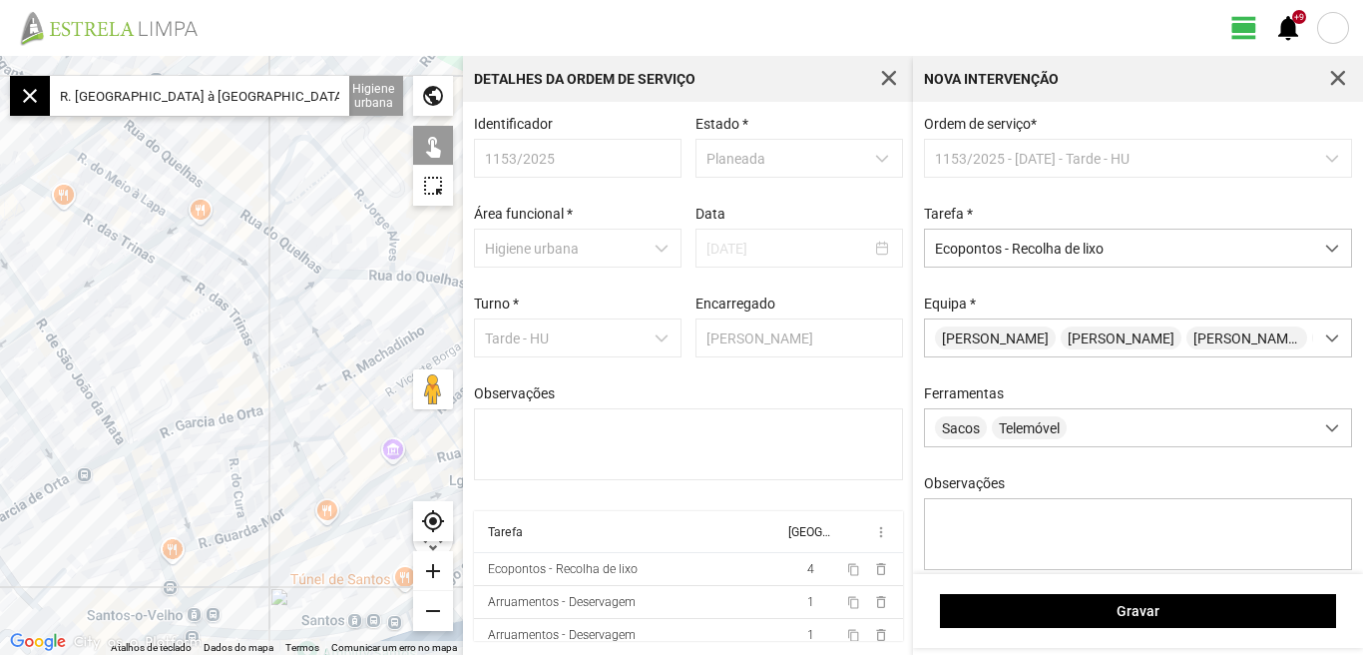
click at [127, 436] on div at bounding box center [231, 355] width 463 height 599
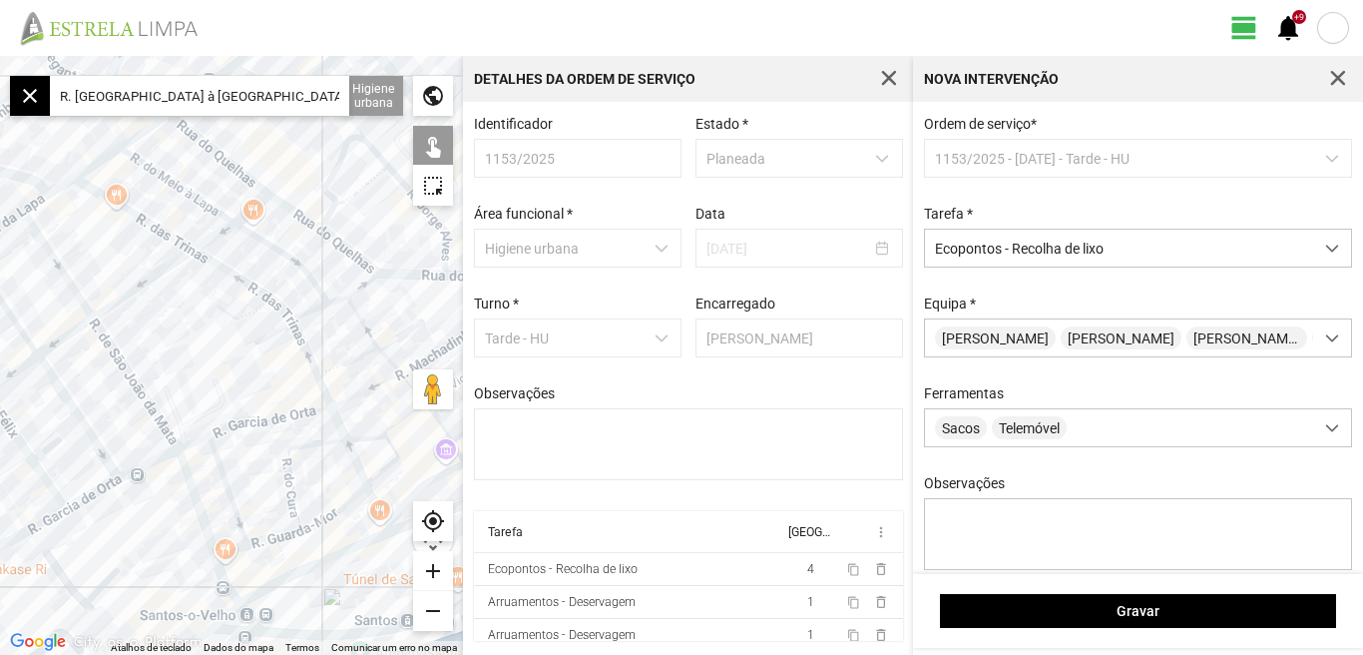
drag, startPoint x: 36, startPoint y: 478, endPoint x: 100, endPoint y: 477, distance: 63.9
click at [100, 477] on div at bounding box center [231, 355] width 463 height 599
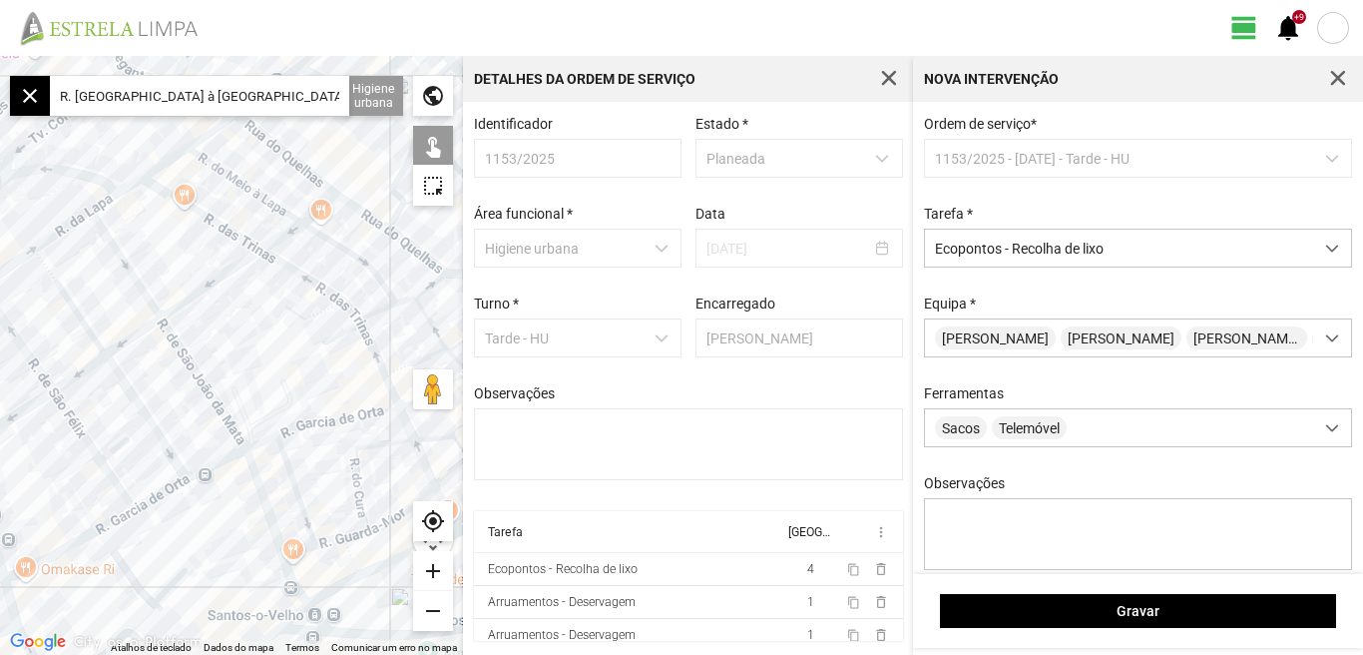
click at [138, 507] on div at bounding box center [231, 355] width 463 height 599
drag, startPoint x: 202, startPoint y: 351, endPoint x: 219, endPoint y: 434, distance: 84.6
click at [218, 436] on div at bounding box center [231, 355] width 463 height 599
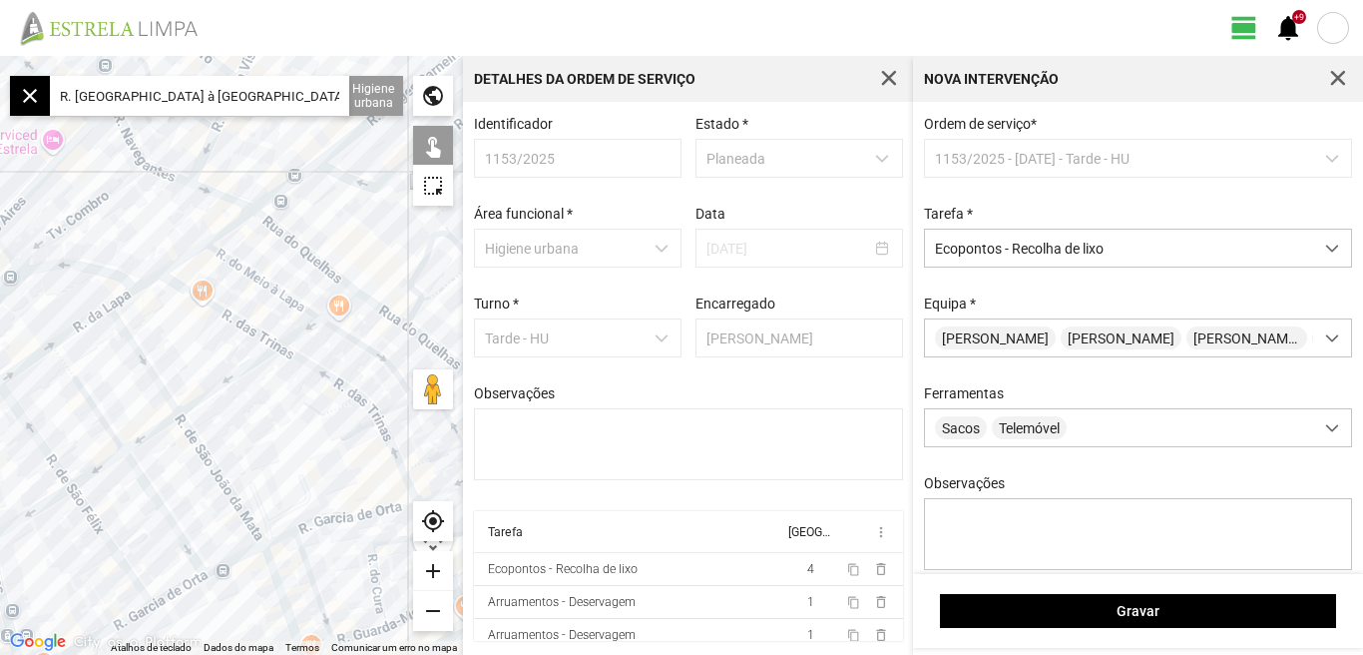
click at [276, 227] on div at bounding box center [231, 355] width 463 height 599
drag, startPoint x: 324, startPoint y: 475, endPoint x: 283, endPoint y: 336, distance: 144.7
click at [292, 370] on div at bounding box center [231, 355] width 463 height 599
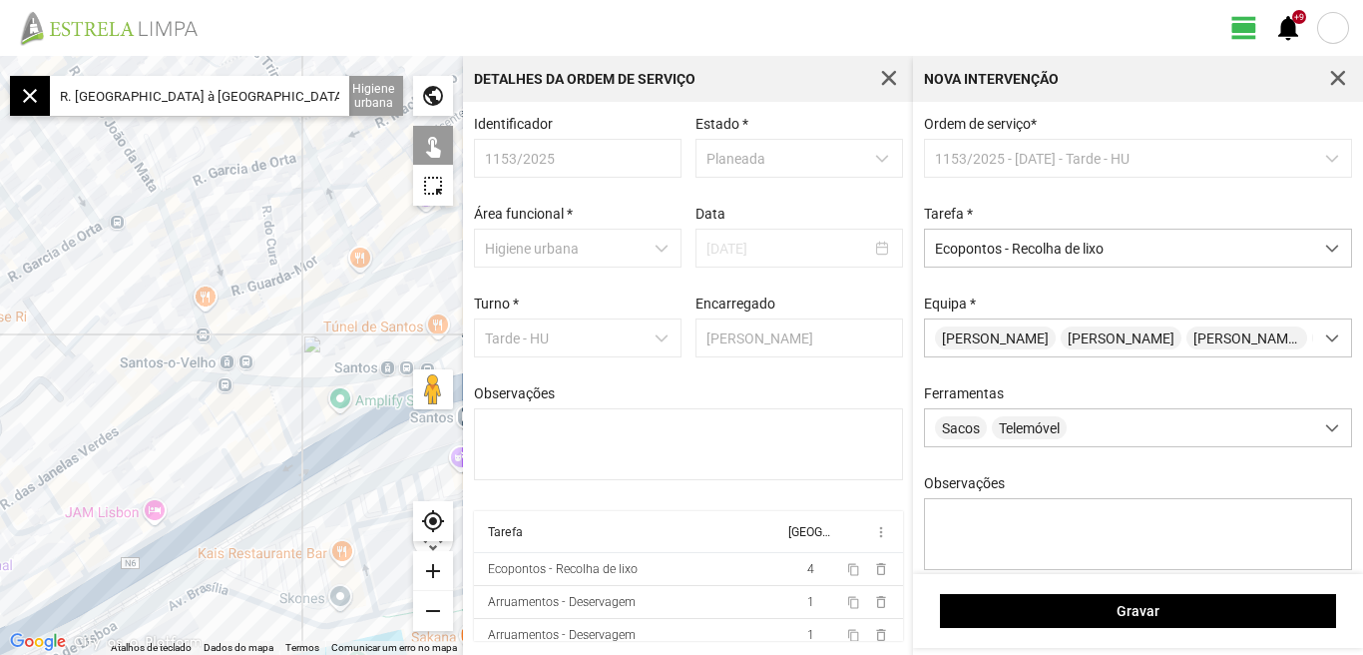
click at [176, 380] on div at bounding box center [231, 355] width 463 height 599
drag, startPoint x: 121, startPoint y: 295, endPoint x: 244, endPoint y: 391, distance: 155.7
click at [243, 391] on div at bounding box center [231, 355] width 463 height 599
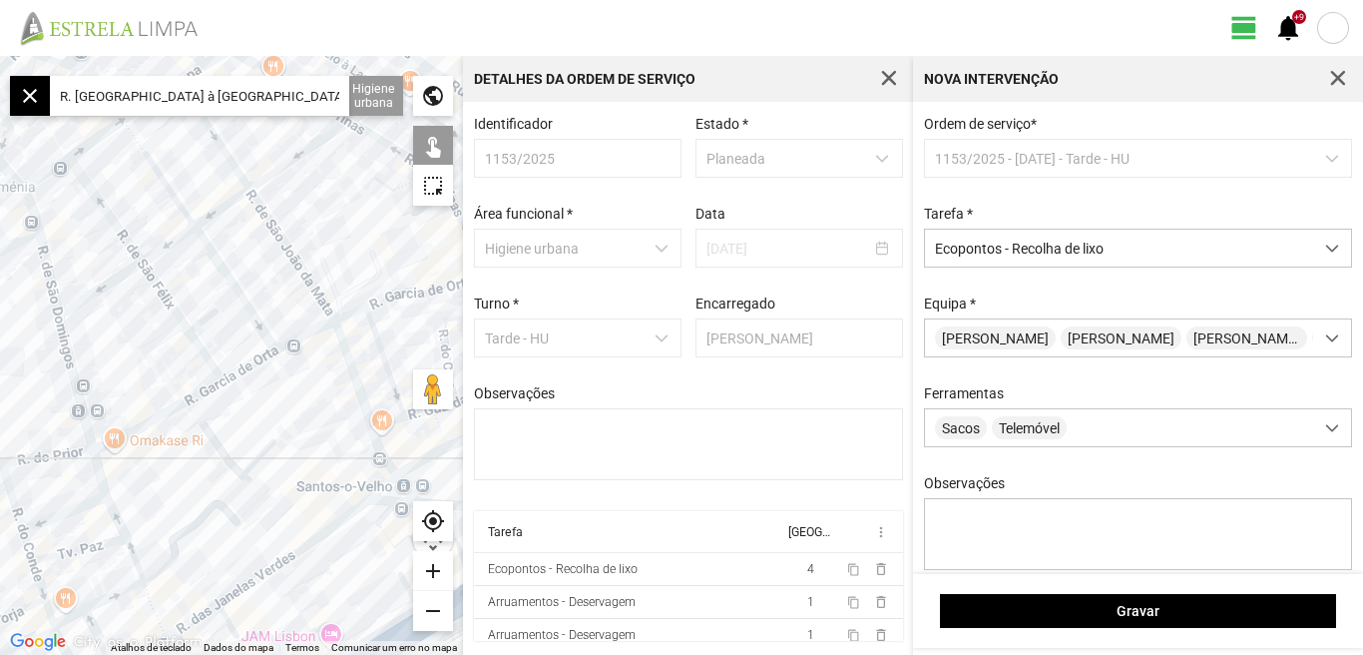
drag, startPoint x: 171, startPoint y: 322, endPoint x: 216, endPoint y: 357, distance: 56.9
click at [216, 357] on div at bounding box center [231, 355] width 463 height 599
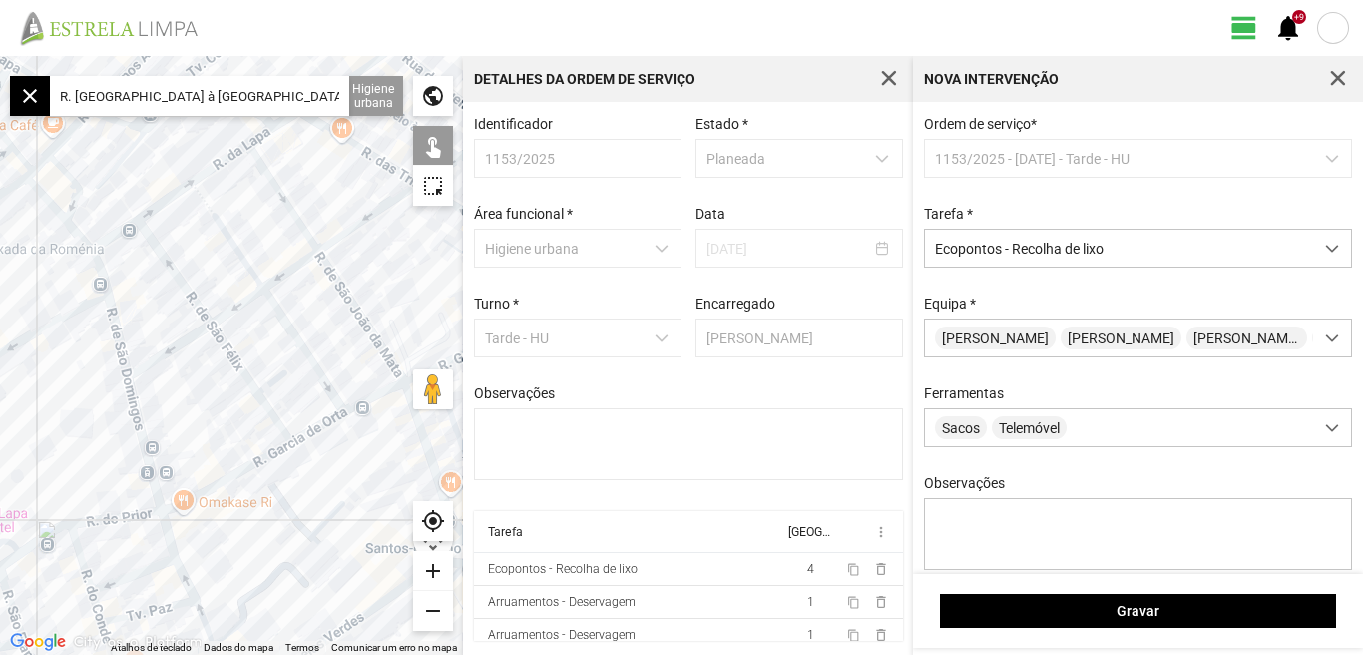
click at [138, 373] on div at bounding box center [231, 355] width 463 height 599
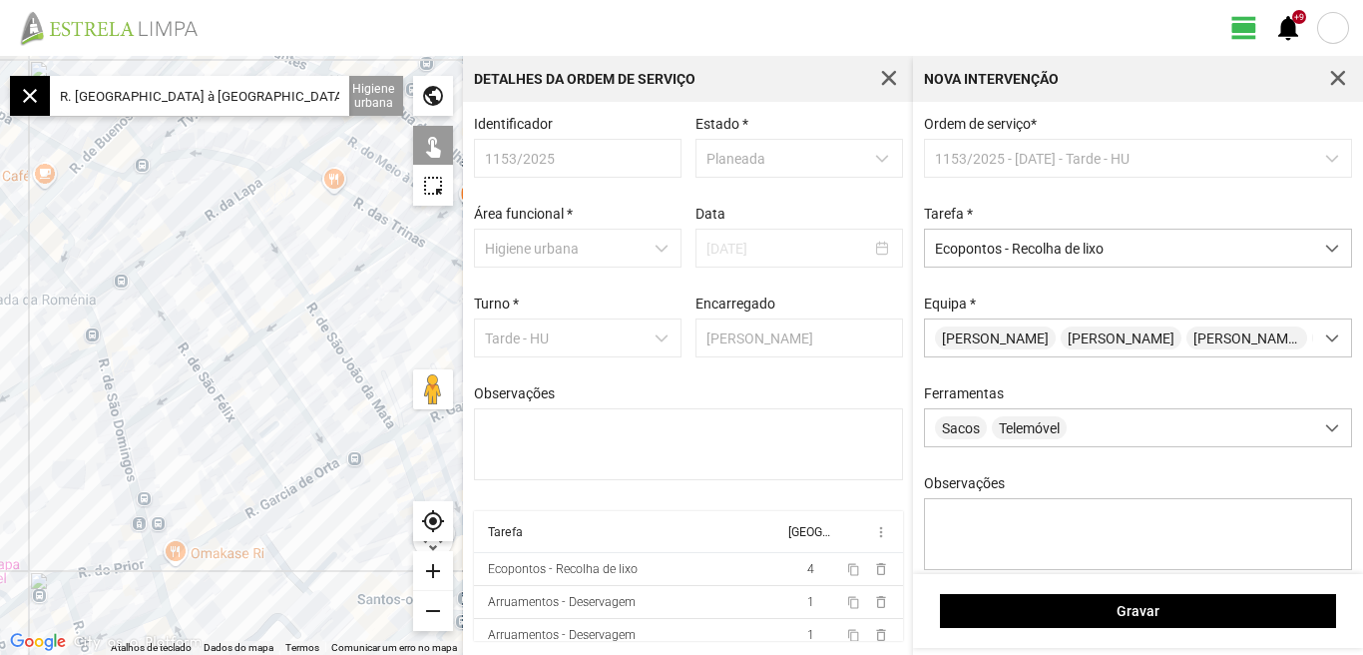
drag, startPoint x: 213, startPoint y: 289, endPoint x: 209, endPoint y: 274, distance: 15.5
click at [210, 302] on div at bounding box center [231, 355] width 463 height 599
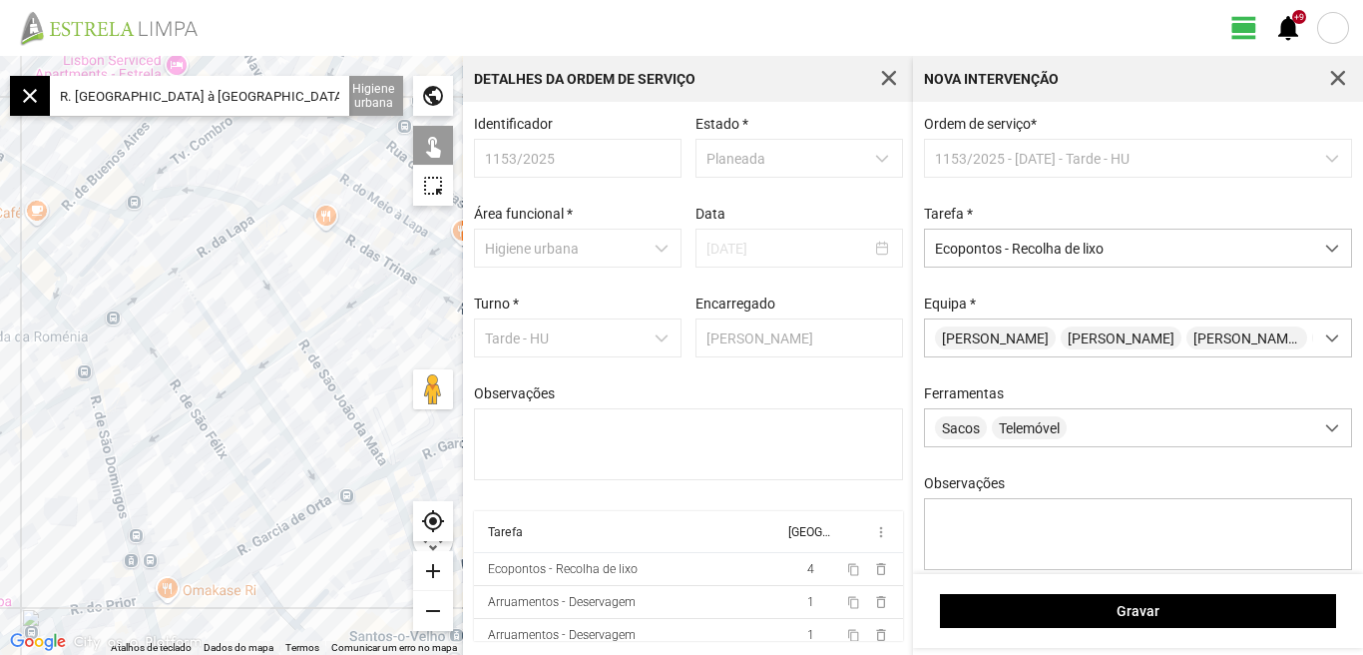
click at [229, 241] on div at bounding box center [231, 355] width 463 height 599
drag, startPoint x: 239, startPoint y: 407, endPoint x: 202, endPoint y: 451, distance: 57.4
click at [202, 451] on div at bounding box center [231, 355] width 463 height 599
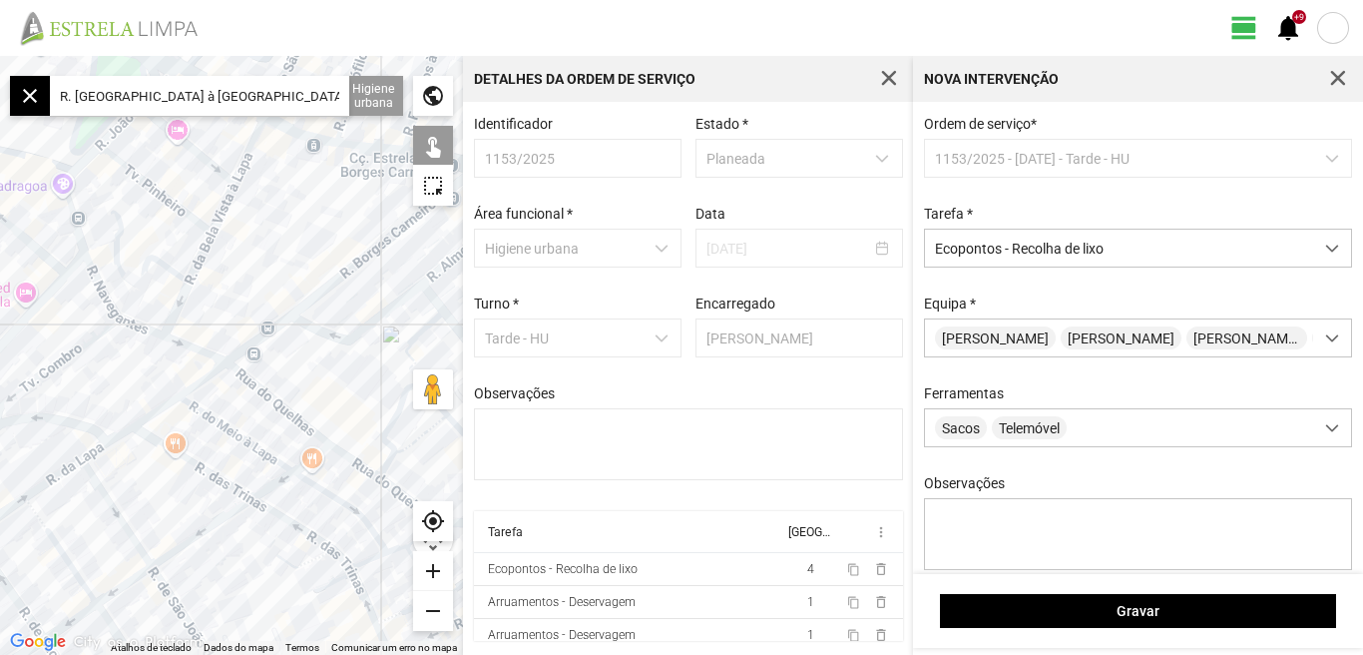
click at [301, 302] on div at bounding box center [231, 355] width 463 height 599
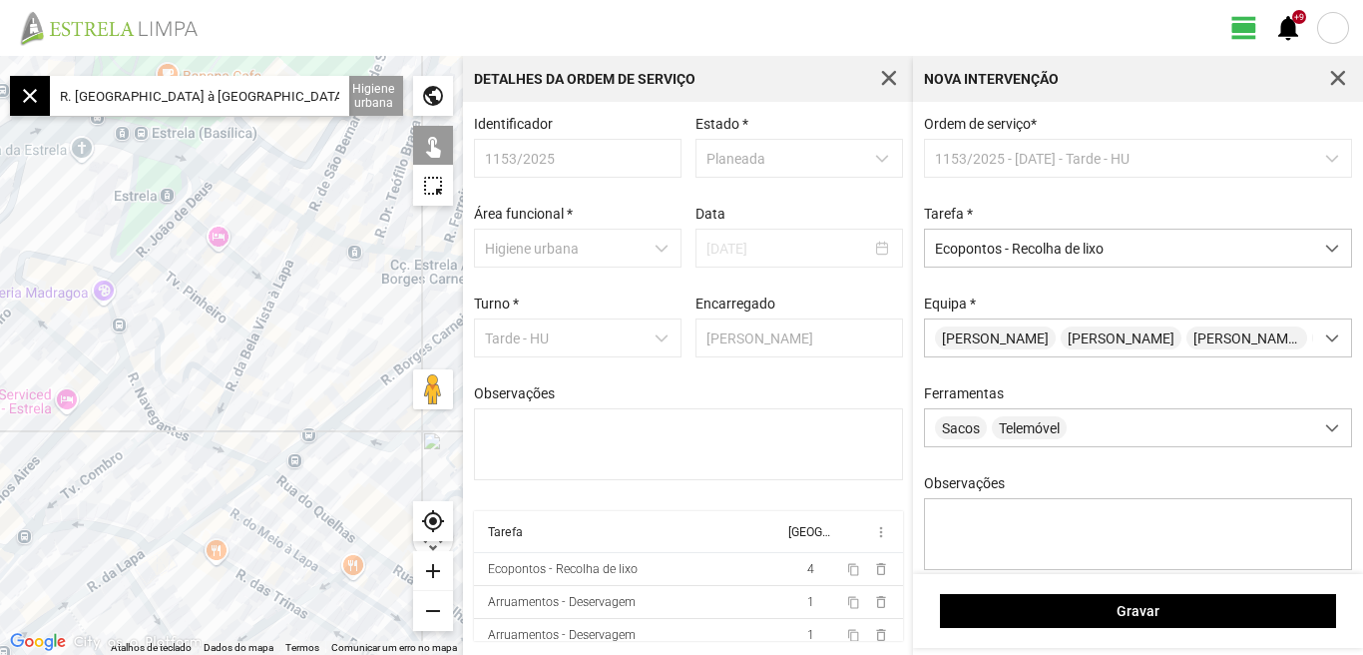
drag, startPoint x: 256, startPoint y: 225, endPoint x: 310, endPoint y: 356, distance: 142.7
click at [303, 368] on div at bounding box center [231, 355] width 463 height 599
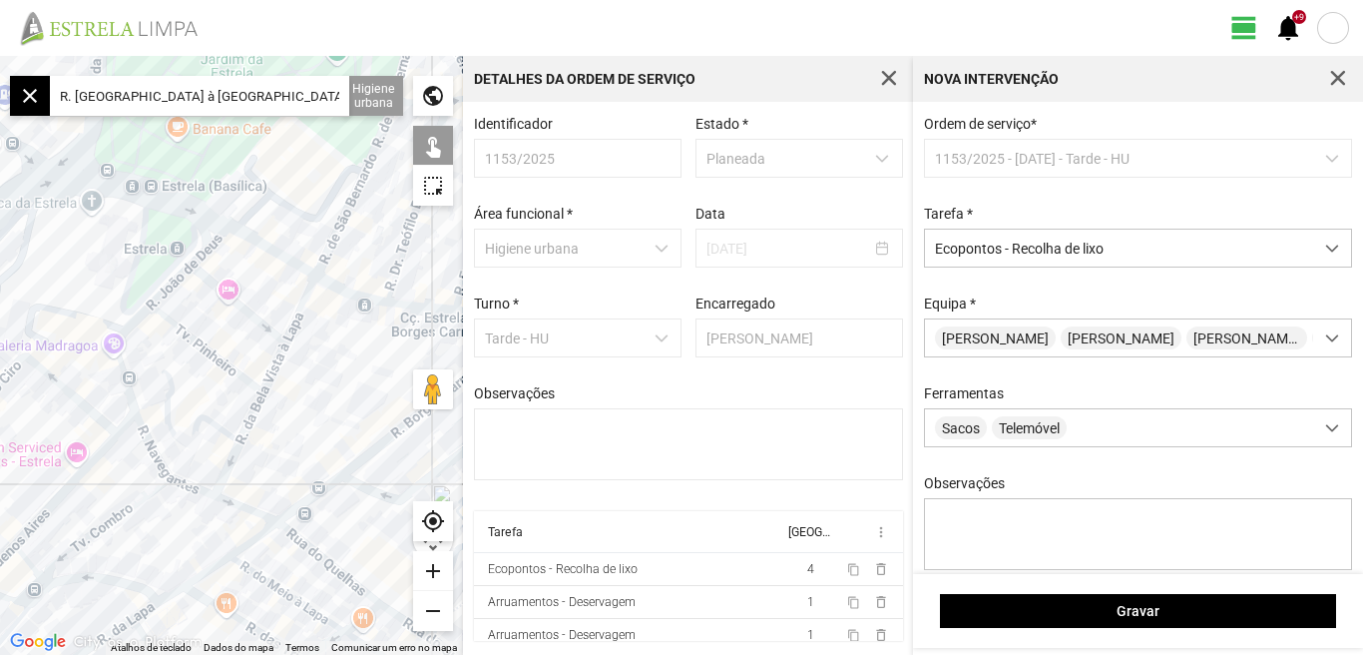
click at [334, 240] on div at bounding box center [231, 355] width 463 height 599
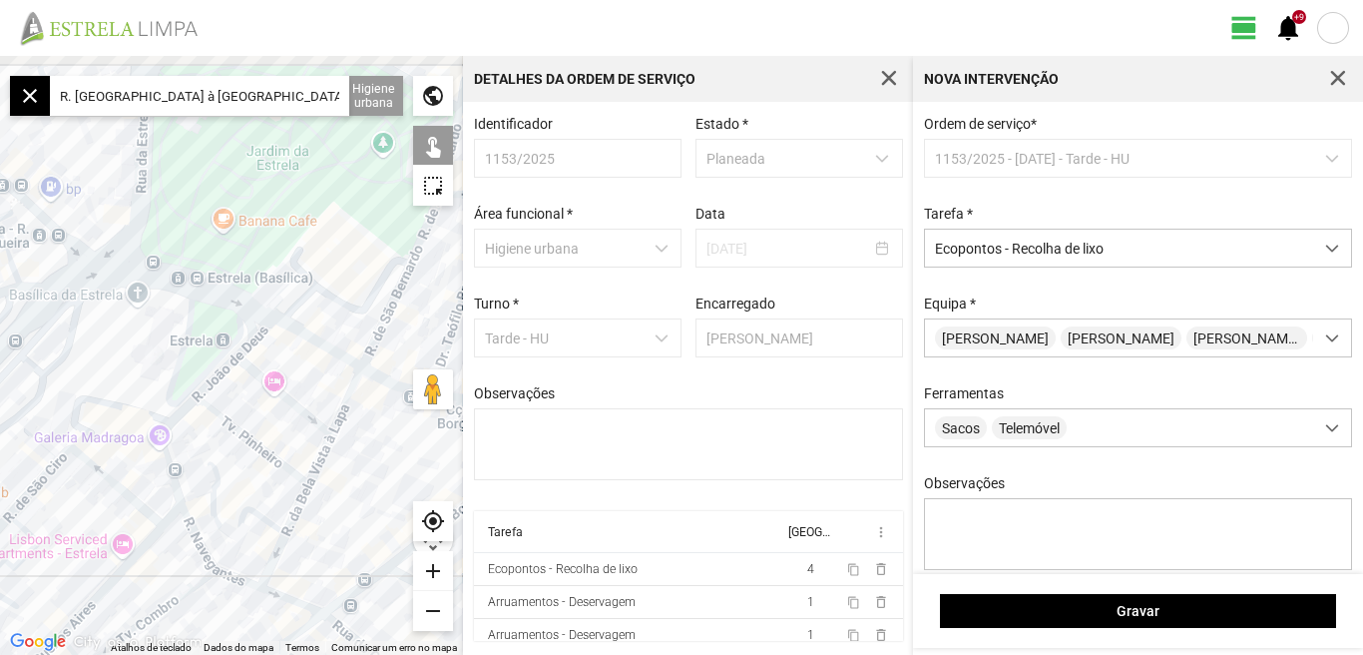
drag, startPoint x: 281, startPoint y: 327, endPoint x: 291, endPoint y: 338, distance: 14.8
click at [291, 343] on div at bounding box center [231, 355] width 463 height 599
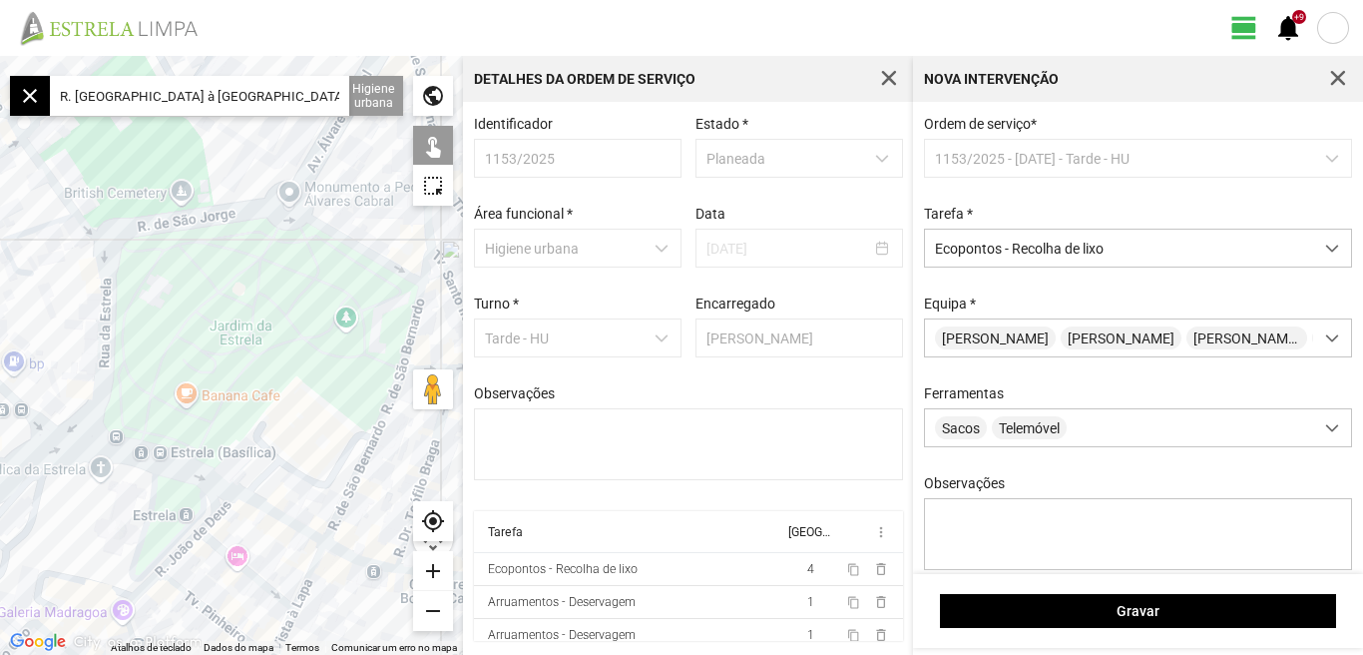
drag, startPoint x: 242, startPoint y: 297, endPoint x: 188, endPoint y: 418, distance: 132.3
click at [176, 429] on div at bounding box center [231, 355] width 463 height 599
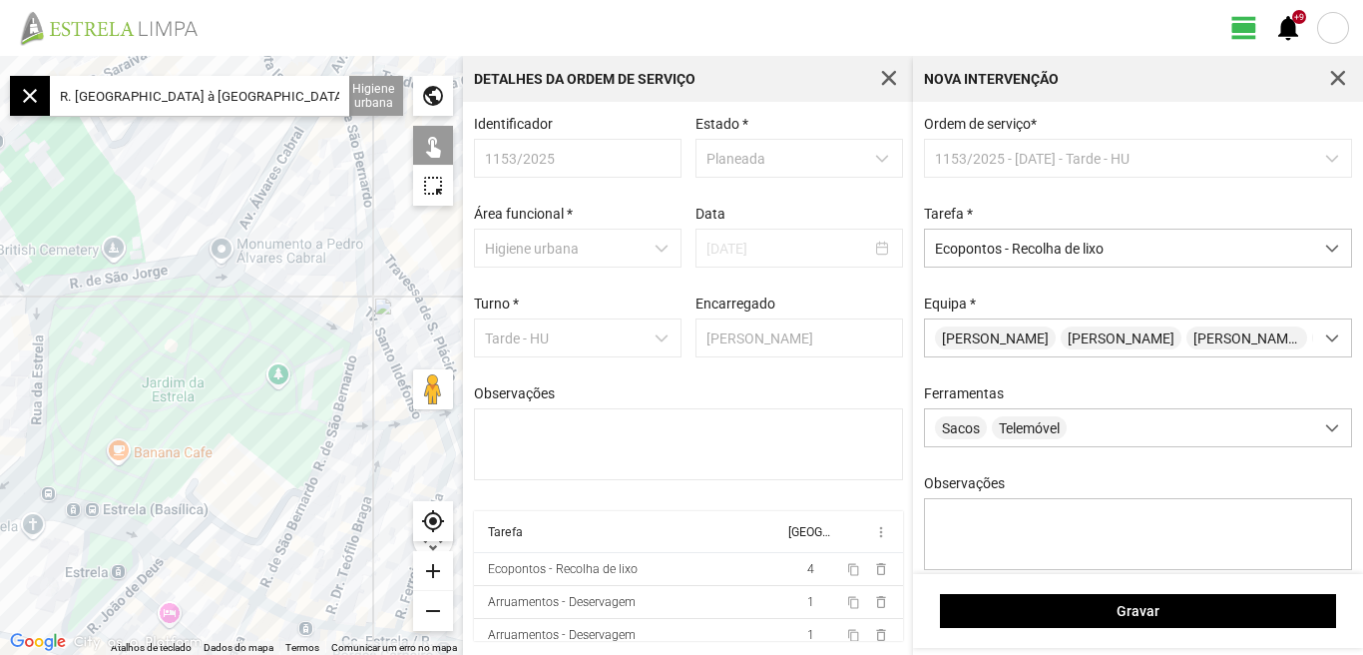
click at [347, 341] on div at bounding box center [231, 355] width 463 height 599
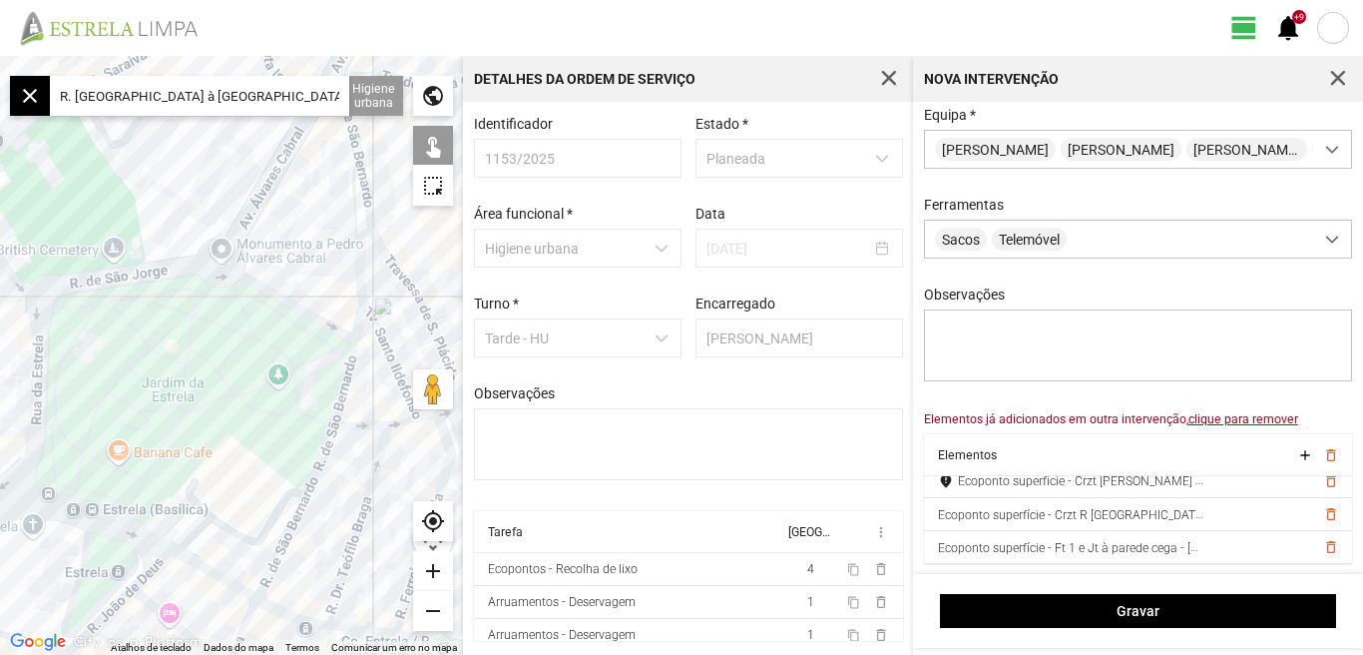
scroll to position [237, 0]
click at [1323, 486] on span "delete_outline" at bounding box center [1331, 486] width 16 height 16
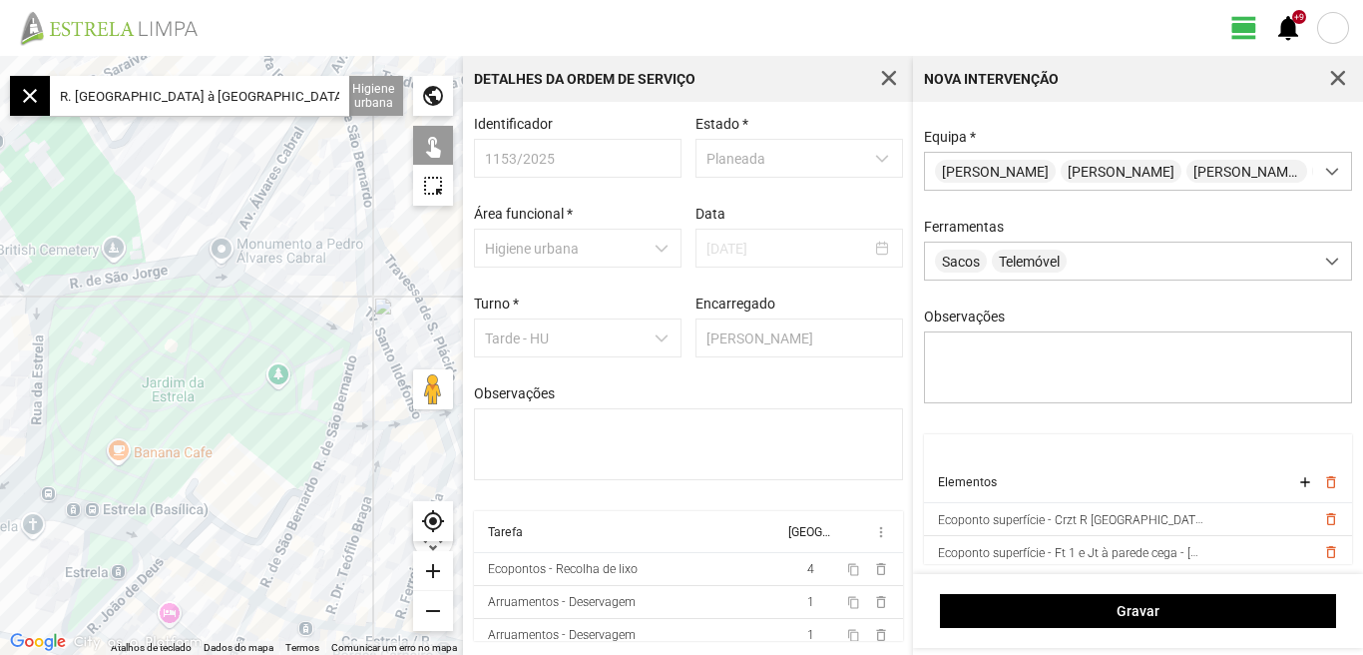
scroll to position [439, 0]
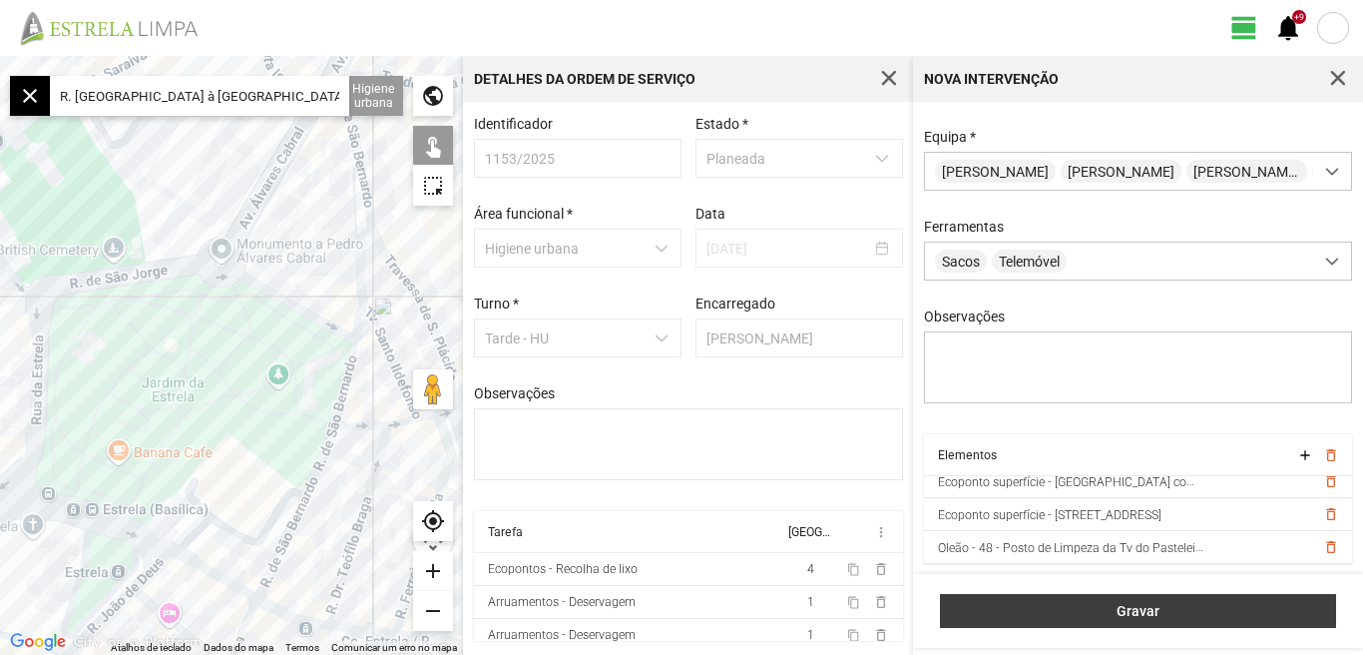
click at [1144, 615] on span "Gravar" at bounding box center [1138, 611] width 375 height 16
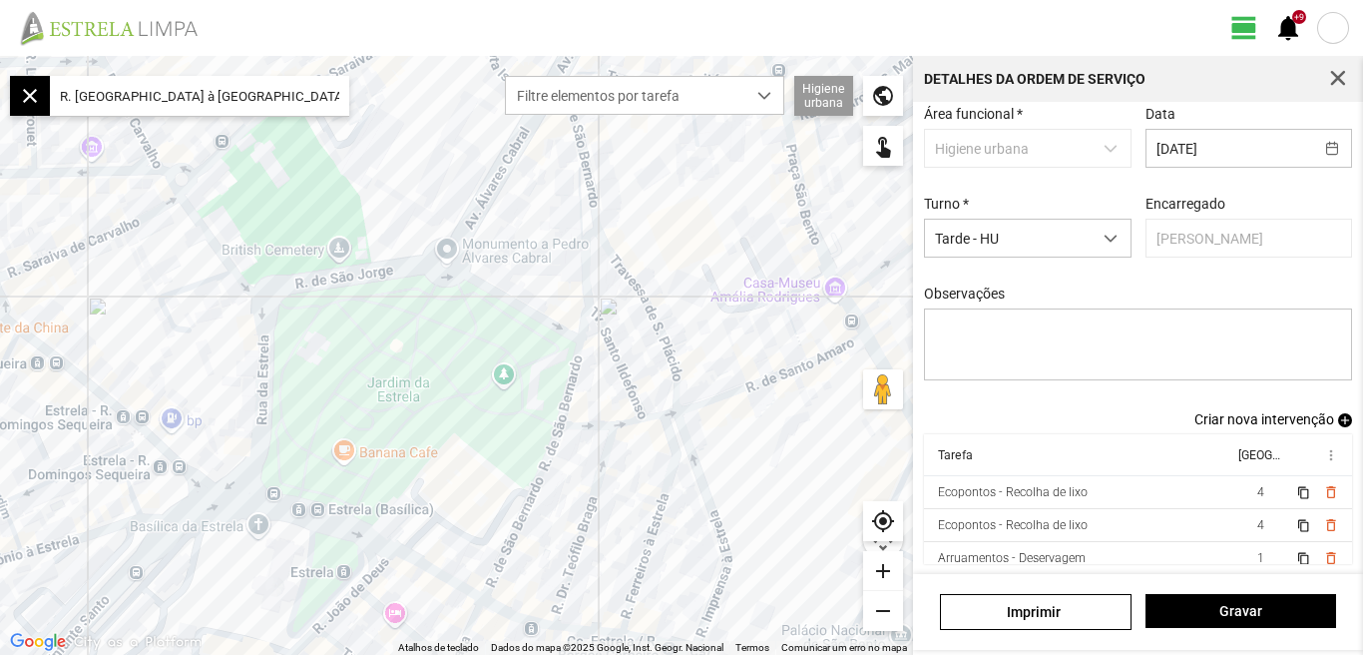
scroll to position [109, 0]
click at [1261, 421] on span "Criar nova intervenção" at bounding box center [1265, 419] width 140 height 16
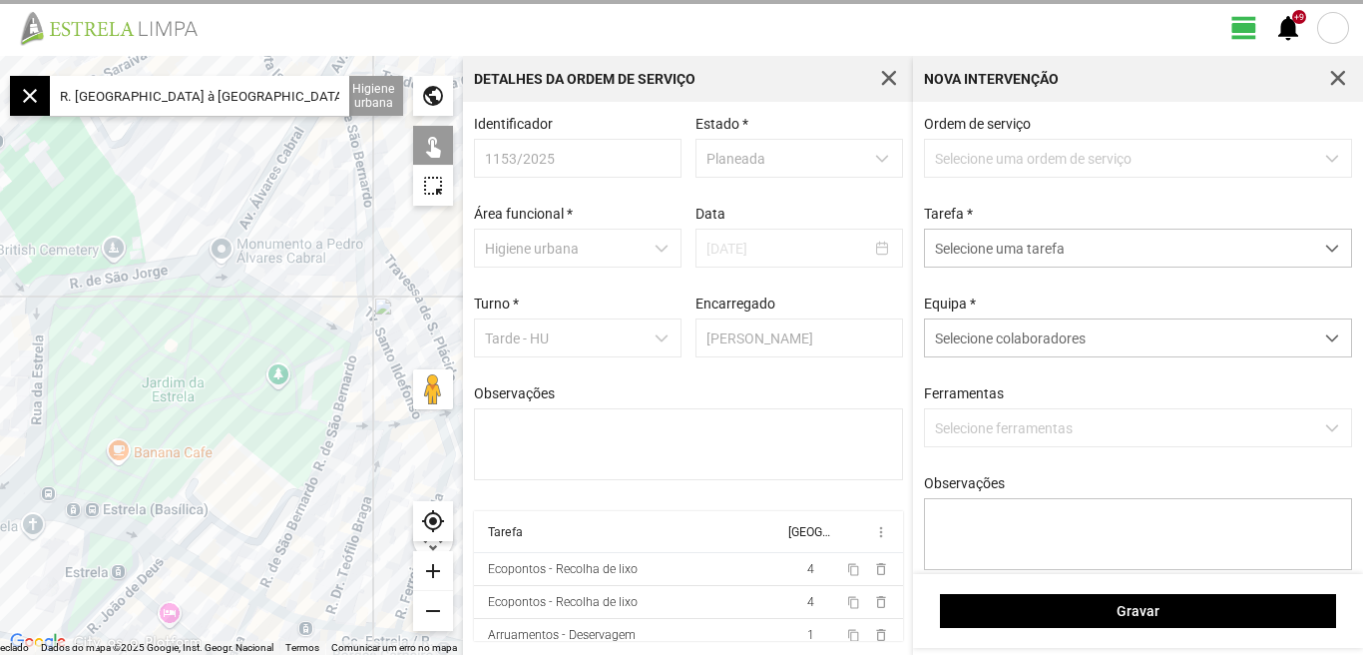
scroll to position [4, 0]
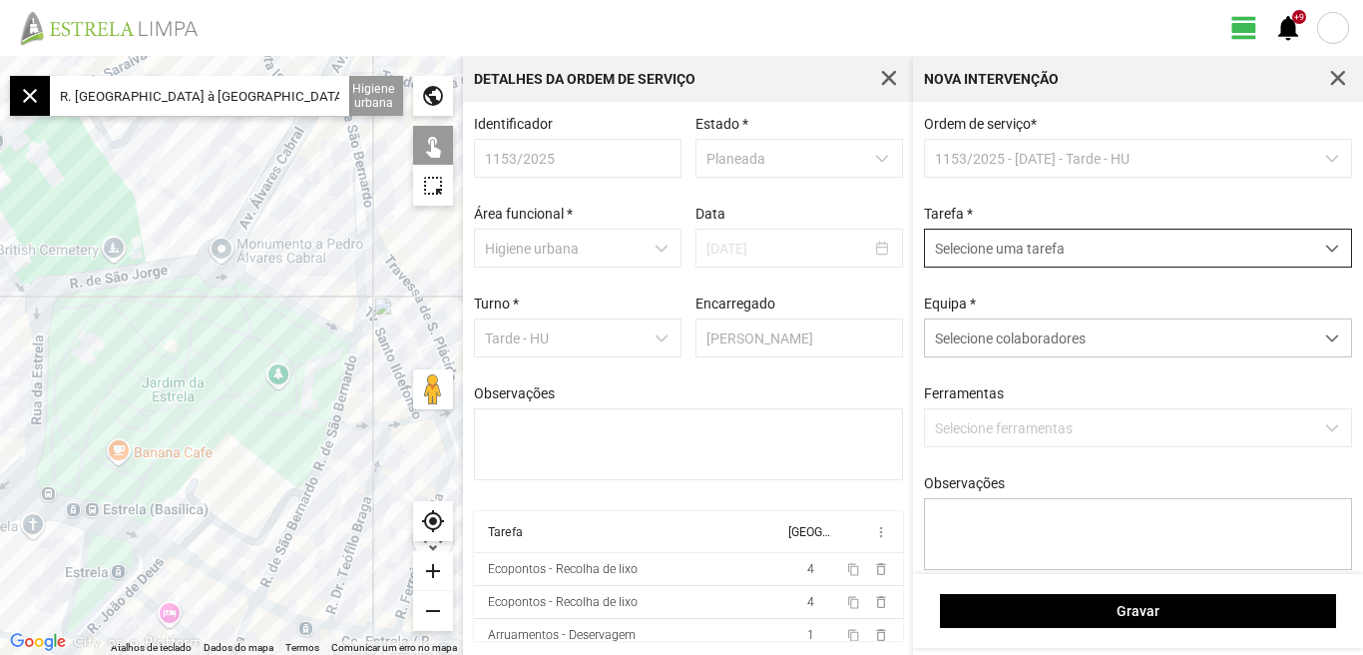
click at [1326, 253] on span "dropdown trigger" at bounding box center [1333, 249] width 14 height 14
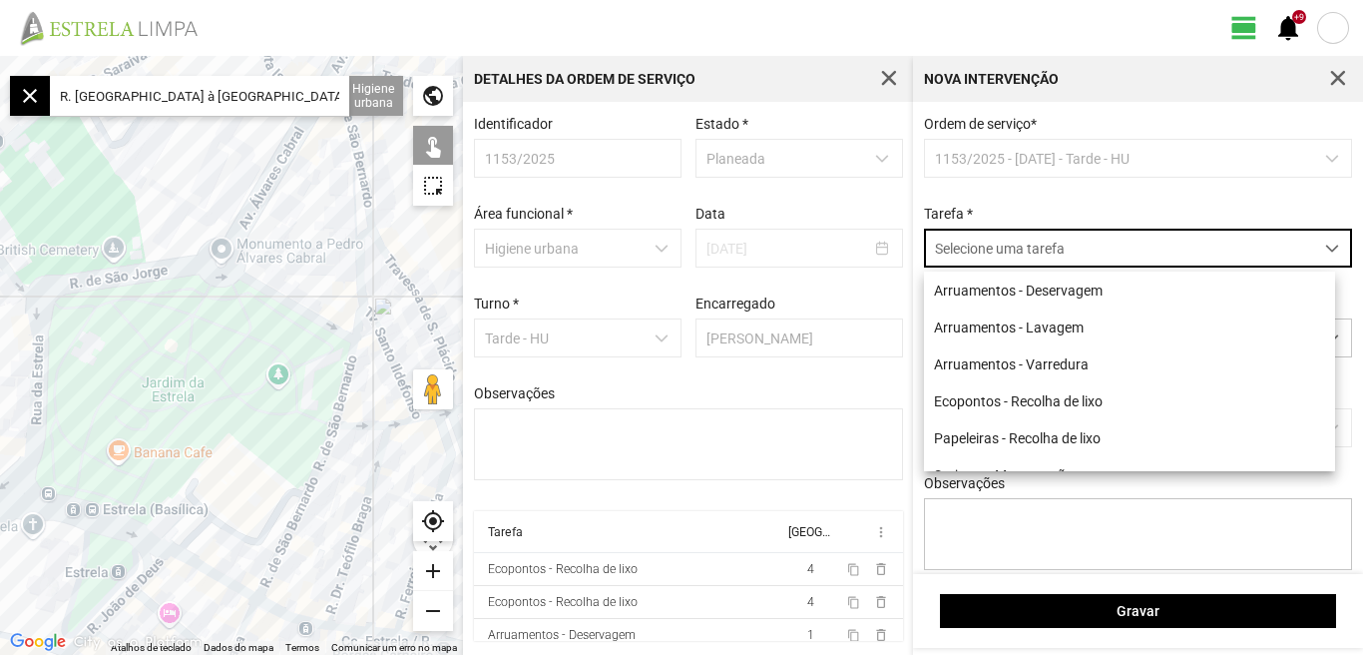
scroll to position [11, 89]
click at [1028, 439] on li "Papeleiras - Recolha de lixo" at bounding box center [1129, 437] width 411 height 37
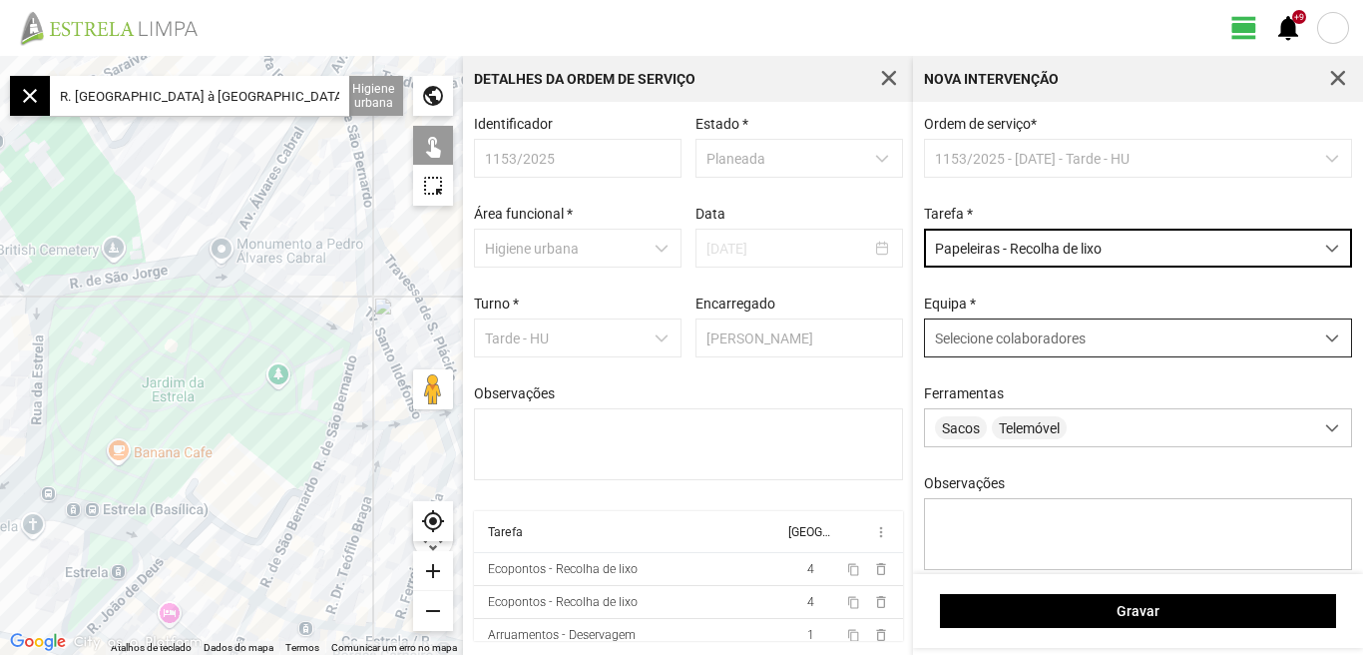
click at [1326, 337] on span at bounding box center [1333, 338] width 14 height 14
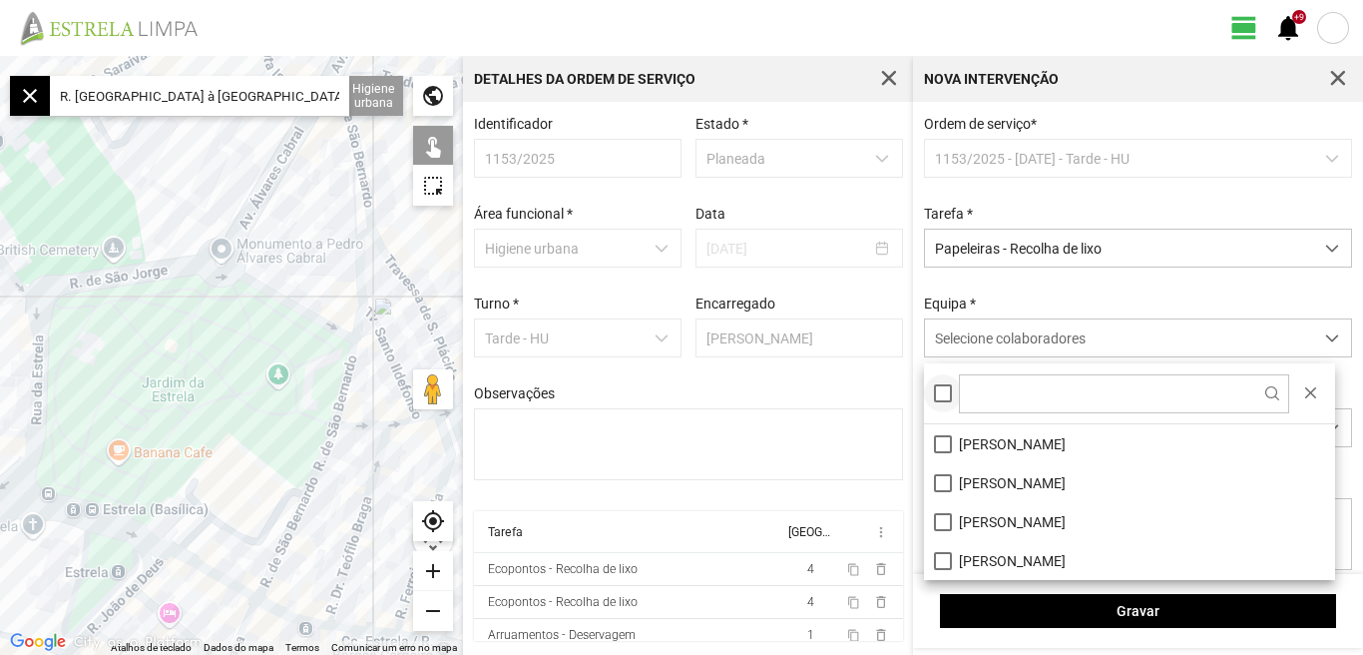
click at [945, 389] on div at bounding box center [943, 393] width 18 height 18
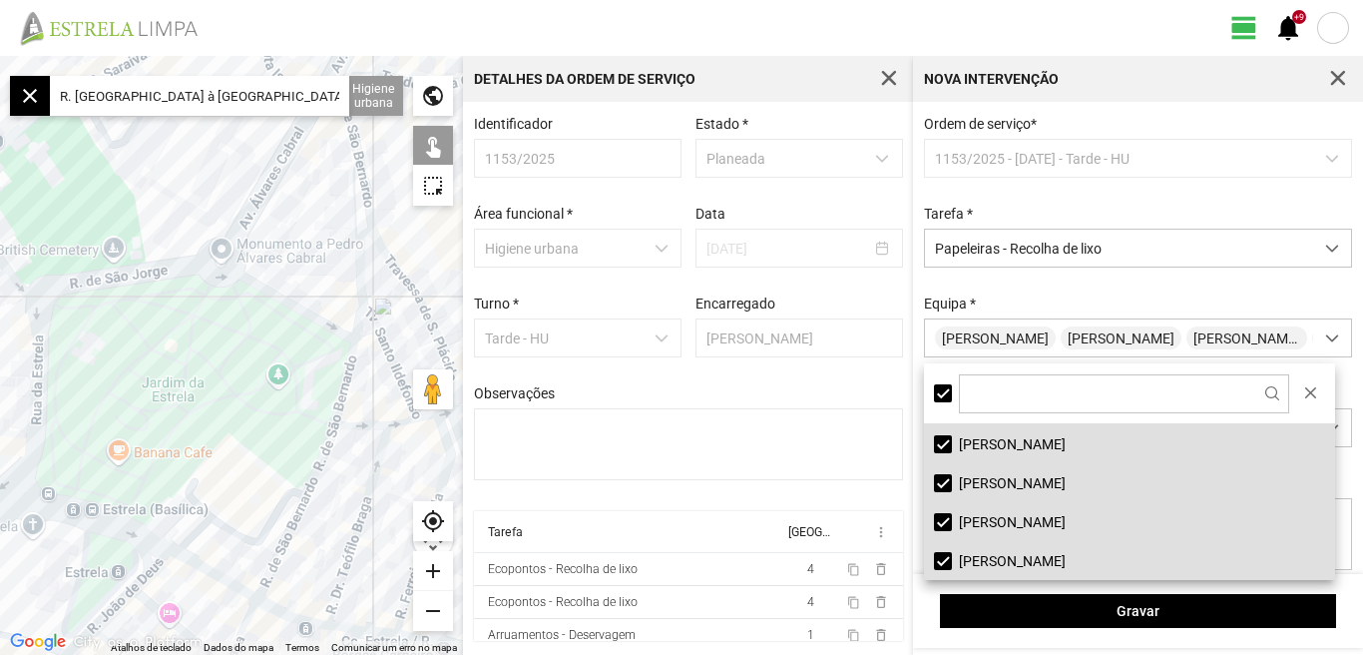
click at [337, 91] on input "R. [GEOGRAPHIC_DATA] à [GEOGRAPHIC_DATA], 1350 [GEOGRAPHIC_DATA], [GEOGRAPHIC_D…" at bounding box center [199, 96] width 299 height 40
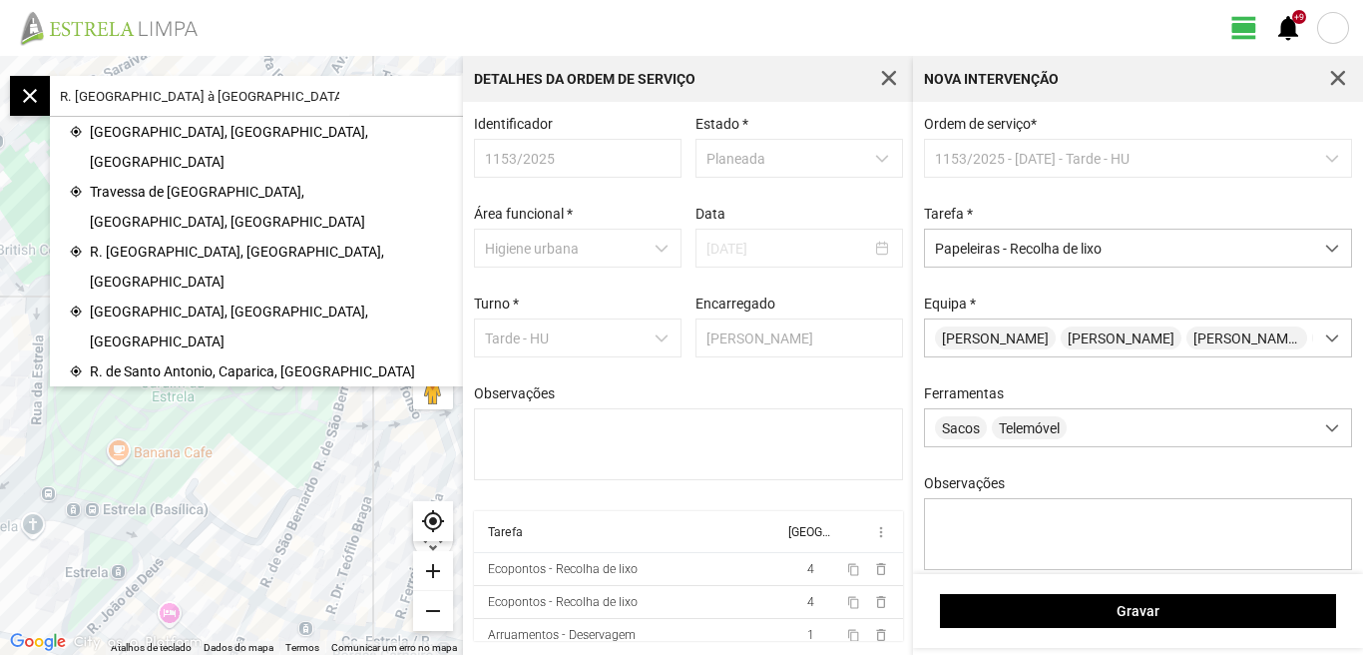
click at [272, 95] on input "R. [GEOGRAPHIC_DATA] à [GEOGRAPHIC_DATA]" at bounding box center [199, 96] width 299 height 40
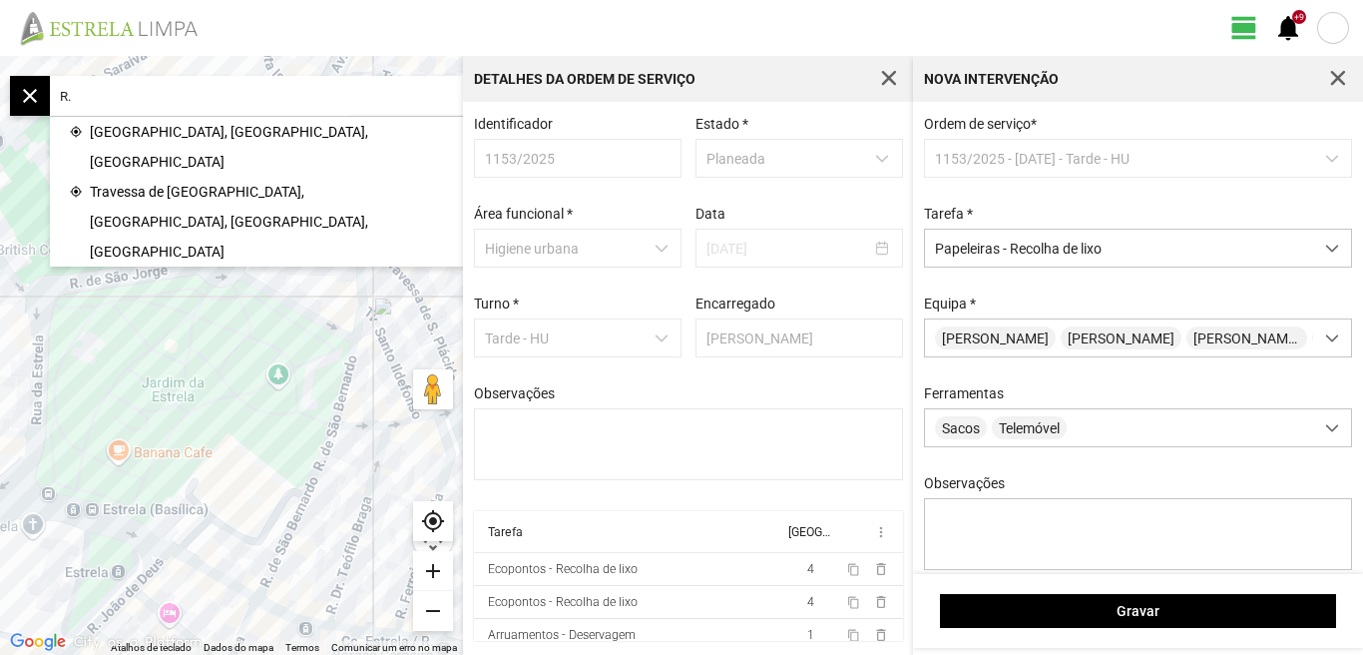
type input "R"
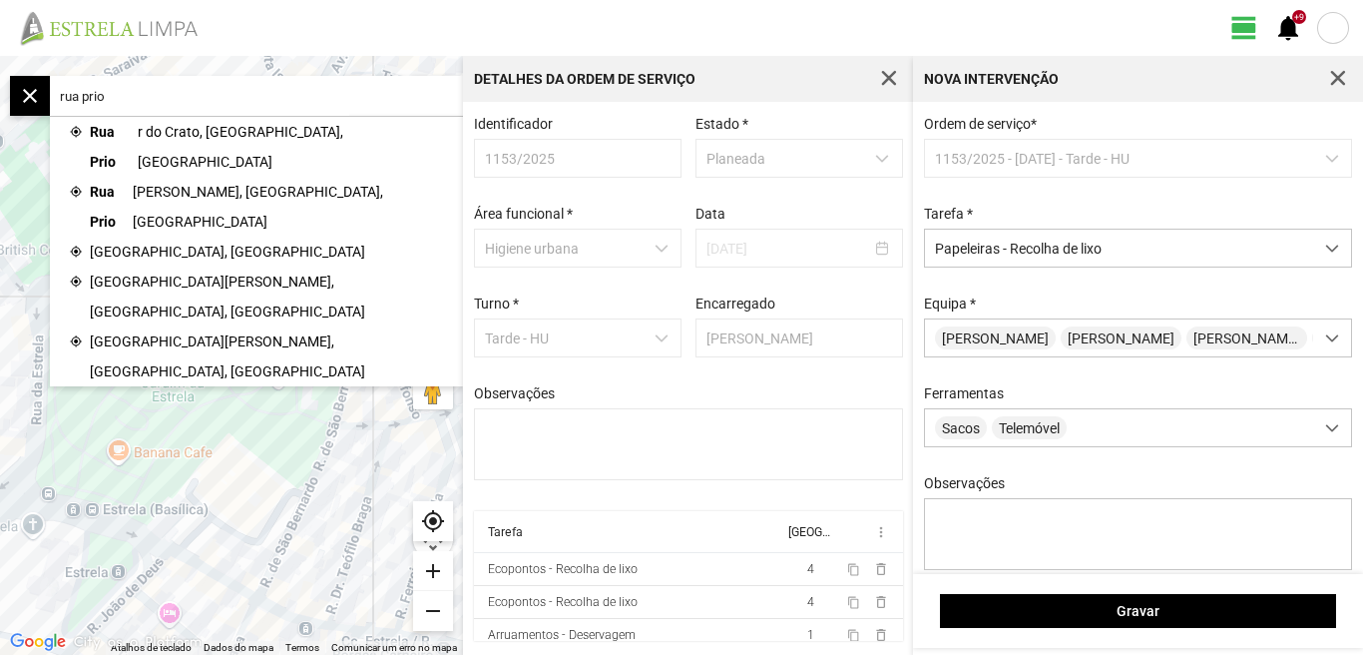
click at [190, 132] on span "r do Crato, [GEOGRAPHIC_DATA], [GEOGRAPHIC_DATA]" at bounding box center [290, 147] width 305 height 60
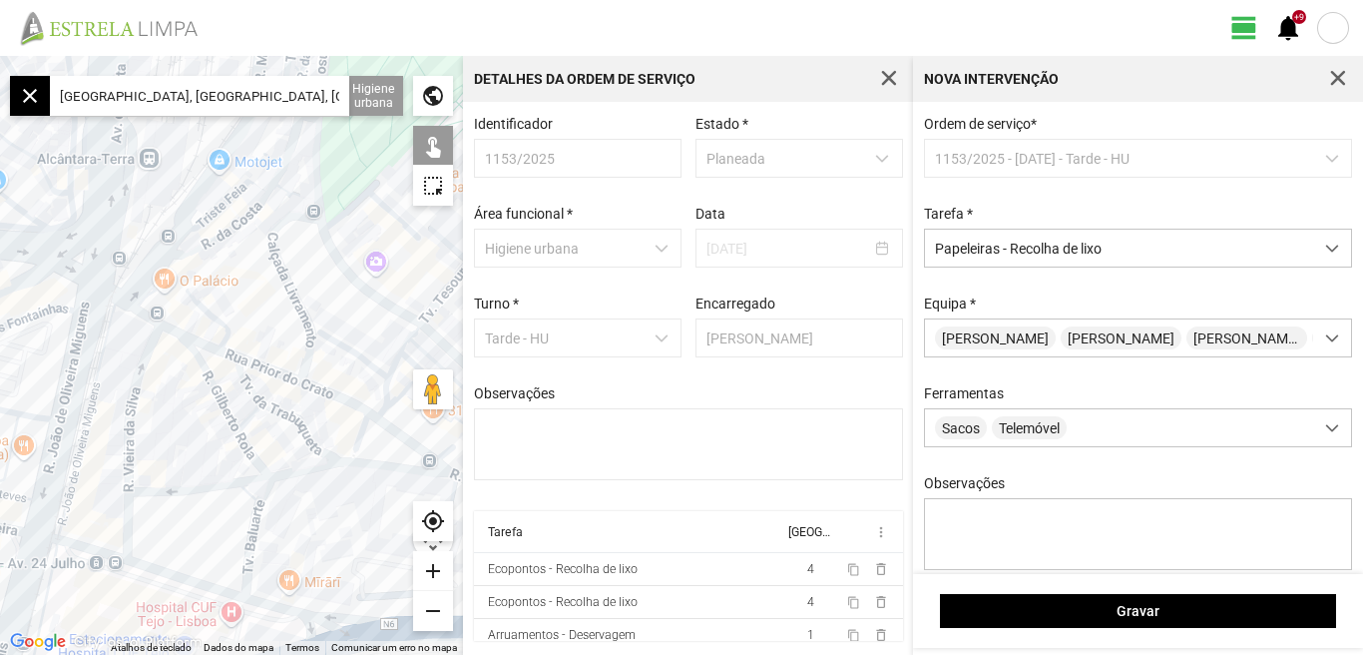
click at [123, 319] on div at bounding box center [231, 355] width 463 height 599
click at [145, 317] on div at bounding box center [231, 355] width 463 height 599
click at [159, 347] on div at bounding box center [231, 355] width 463 height 599
click at [200, 341] on div at bounding box center [231, 355] width 463 height 599
click at [204, 356] on div at bounding box center [231, 355] width 463 height 599
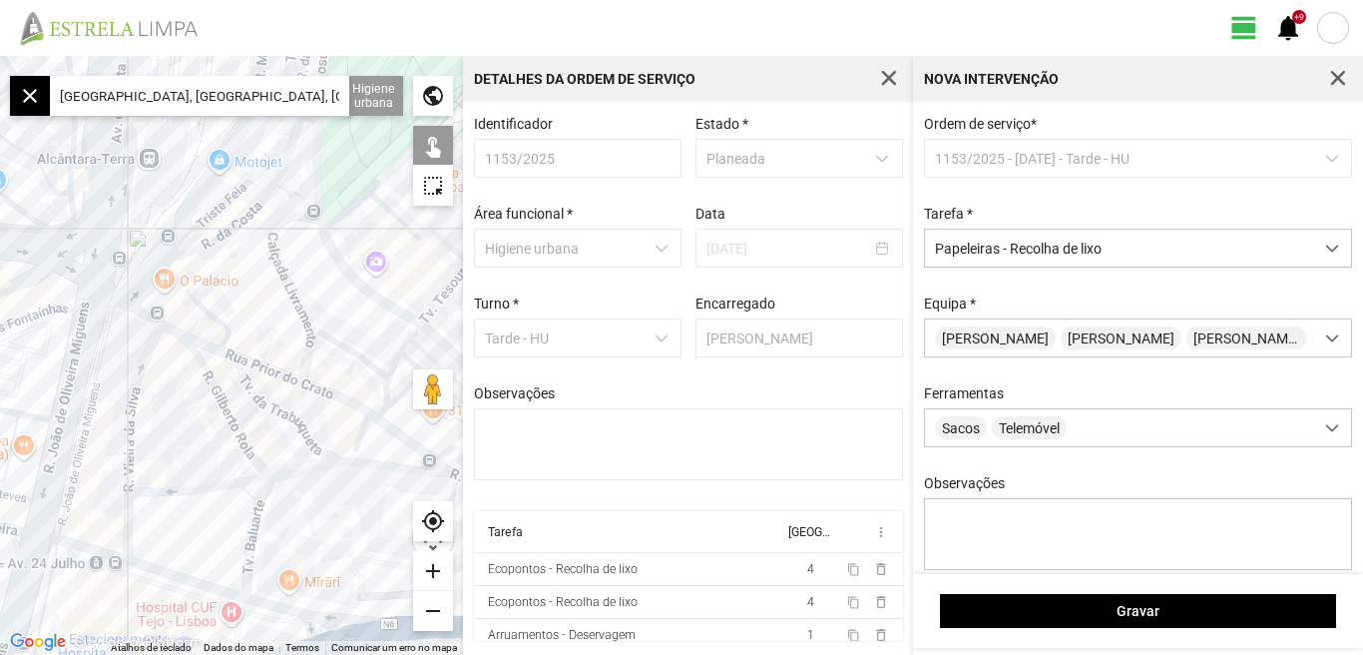
click at [259, 357] on div at bounding box center [231, 355] width 463 height 599
click at [262, 376] on div at bounding box center [231, 355] width 463 height 599
click at [285, 370] on div at bounding box center [231, 355] width 463 height 599
click at [283, 366] on div at bounding box center [231, 355] width 463 height 599
click at [311, 379] on div at bounding box center [231, 355] width 463 height 599
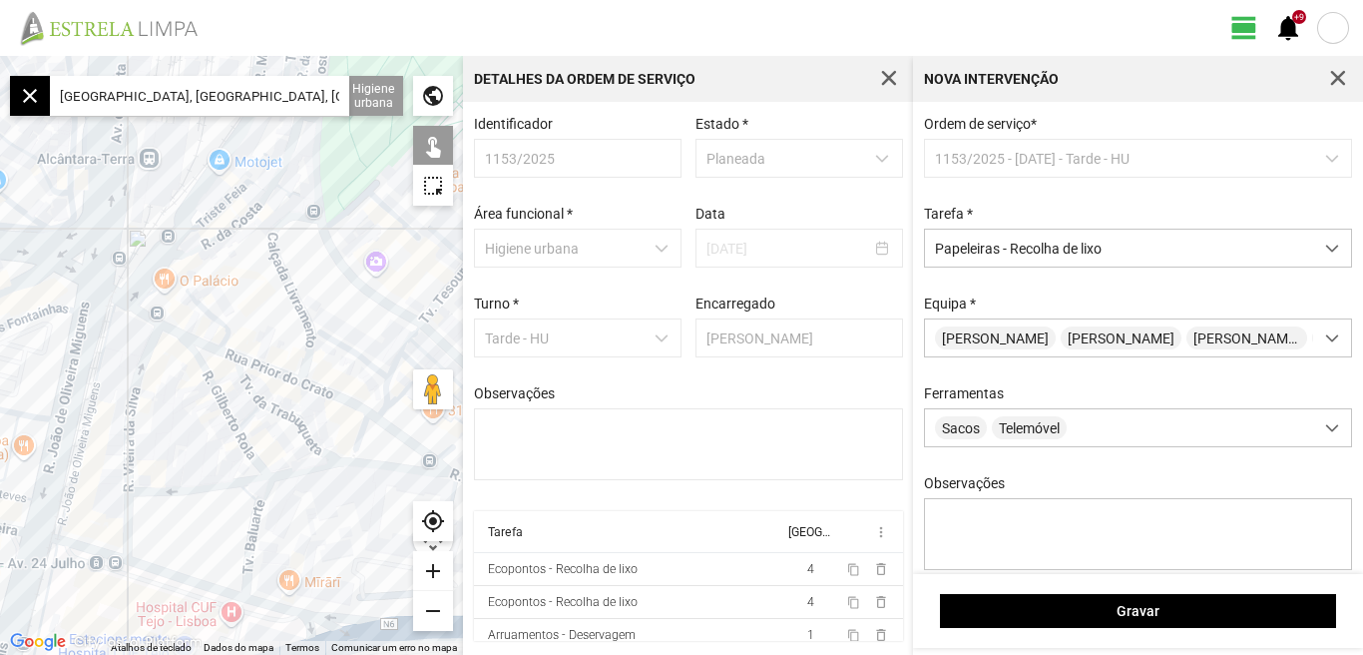
drag, startPoint x: 386, startPoint y: 337, endPoint x: 346, endPoint y: 286, distance: 64.7
click at [346, 286] on div at bounding box center [231, 355] width 463 height 599
drag, startPoint x: 339, startPoint y: 358, endPoint x: 270, endPoint y: 315, distance: 82.0
click at [272, 317] on div at bounding box center [231, 355] width 463 height 599
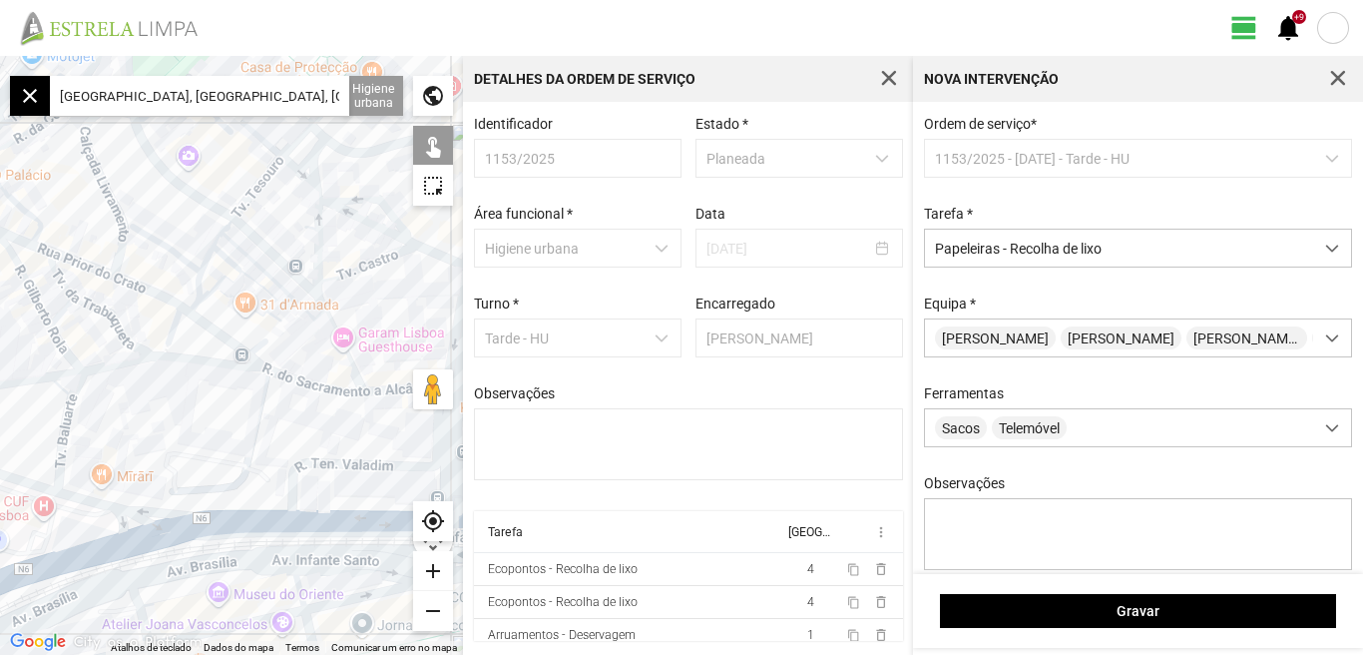
click at [155, 289] on div at bounding box center [231, 355] width 463 height 599
click at [168, 286] on div at bounding box center [231, 355] width 463 height 599
click at [172, 306] on div at bounding box center [231, 355] width 463 height 599
click at [174, 349] on div at bounding box center [231, 355] width 463 height 599
click at [186, 328] on div at bounding box center [231, 355] width 463 height 599
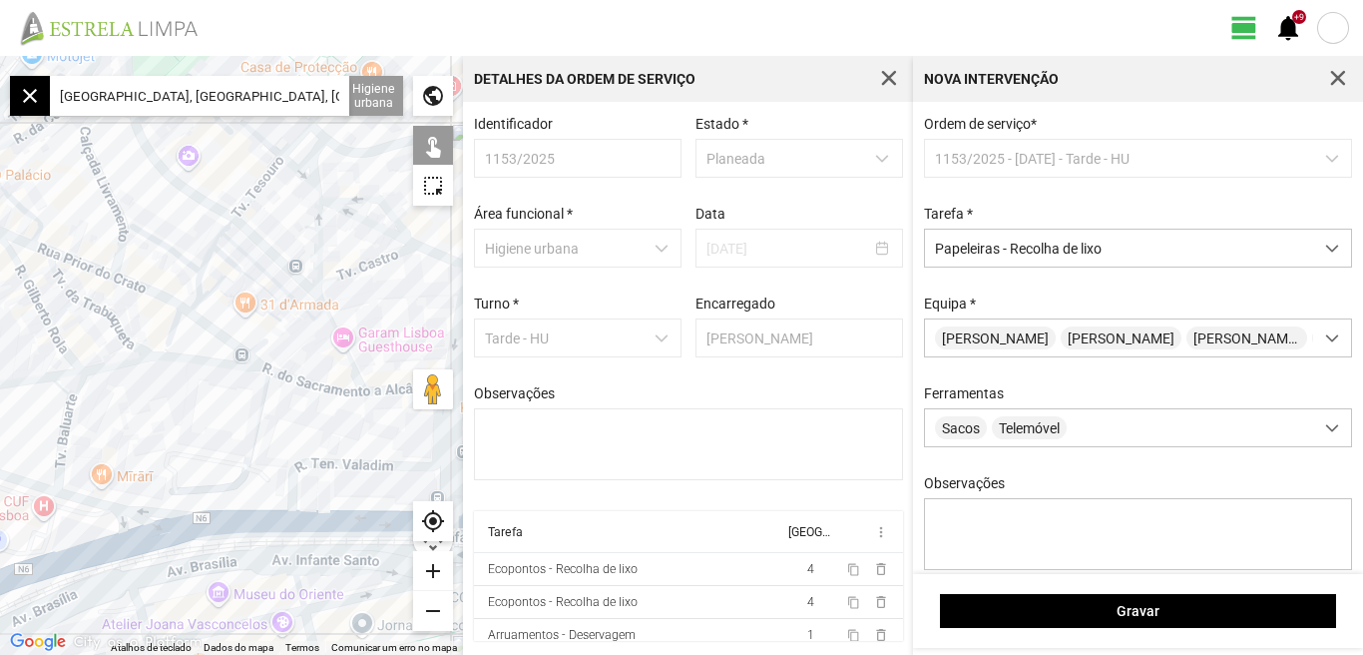
click at [200, 333] on div at bounding box center [231, 355] width 463 height 599
click at [198, 348] on div at bounding box center [231, 355] width 463 height 599
click at [222, 317] on div at bounding box center [231, 355] width 463 height 599
click at [211, 297] on div at bounding box center [231, 355] width 463 height 599
click at [287, 108] on input "[GEOGRAPHIC_DATA], [GEOGRAPHIC_DATA], [GEOGRAPHIC_DATA]" at bounding box center [199, 96] width 299 height 40
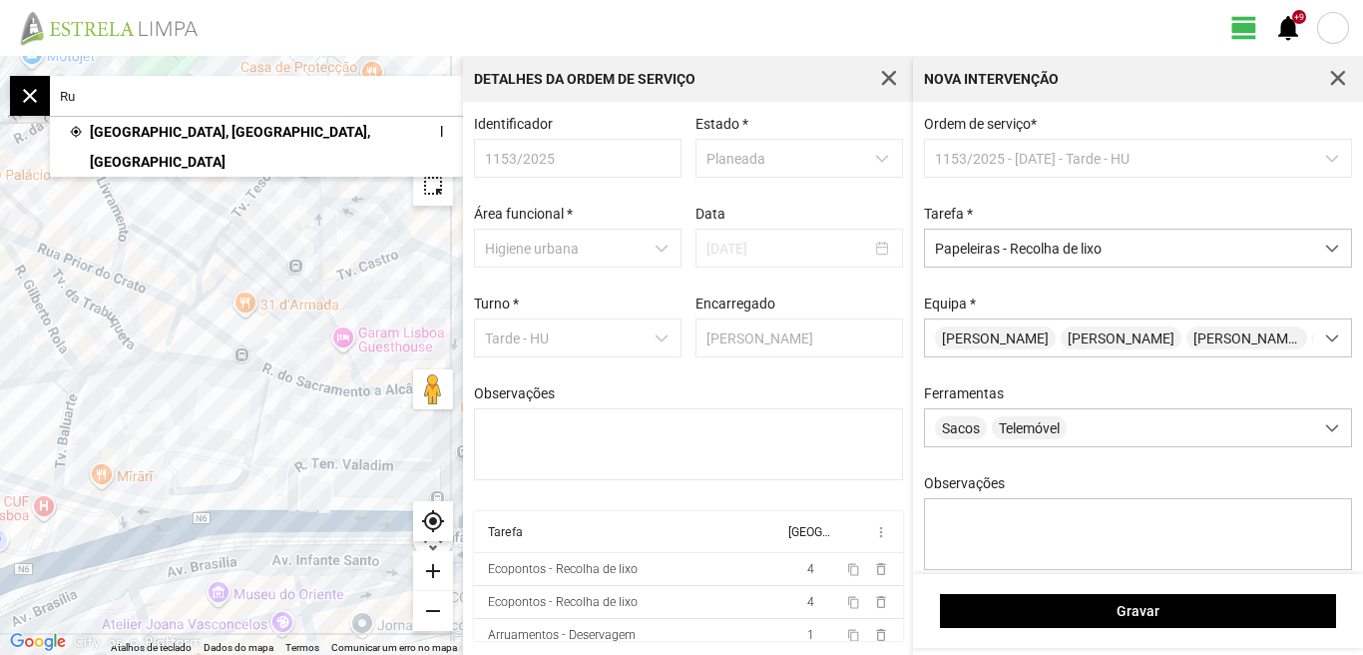
type input "R"
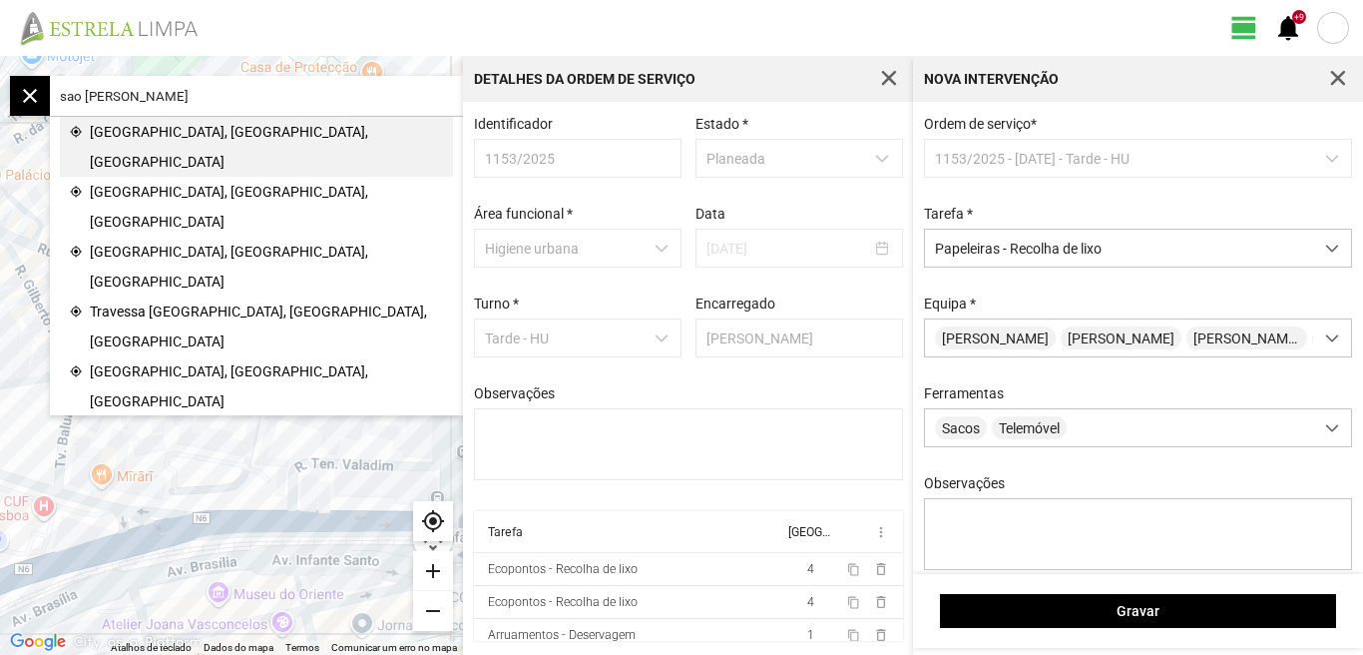
click at [259, 126] on span "[GEOGRAPHIC_DATA], [GEOGRAPHIC_DATA], [GEOGRAPHIC_DATA]" at bounding box center [266, 147] width 353 height 60
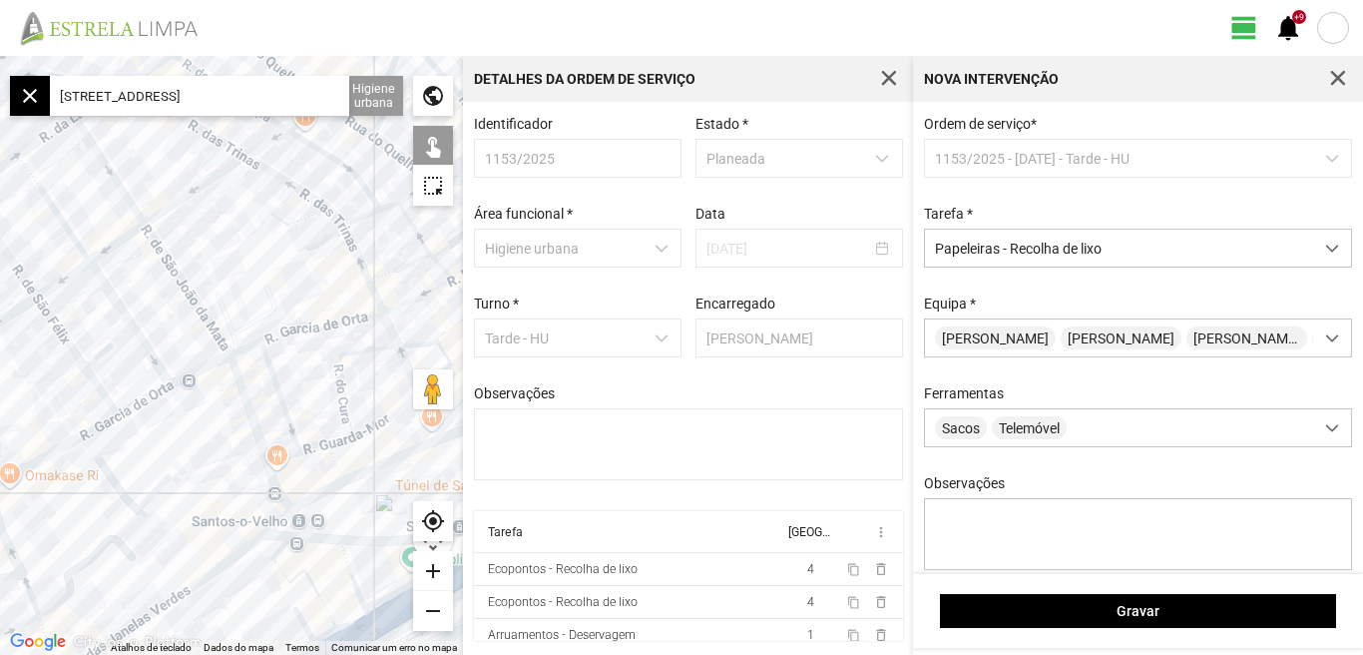
click at [132, 232] on div at bounding box center [231, 355] width 463 height 599
click at [158, 216] on div at bounding box center [231, 355] width 463 height 599
click at [240, 365] on div at bounding box center [231, 355] width 463 height 599
click at [239, 390] on div at bounding box center [231, 355] width 463 height 599
click at [338, 95] on input "[STREET_ADDRESS]" at bounding box center [199, 96] width 299 height 40
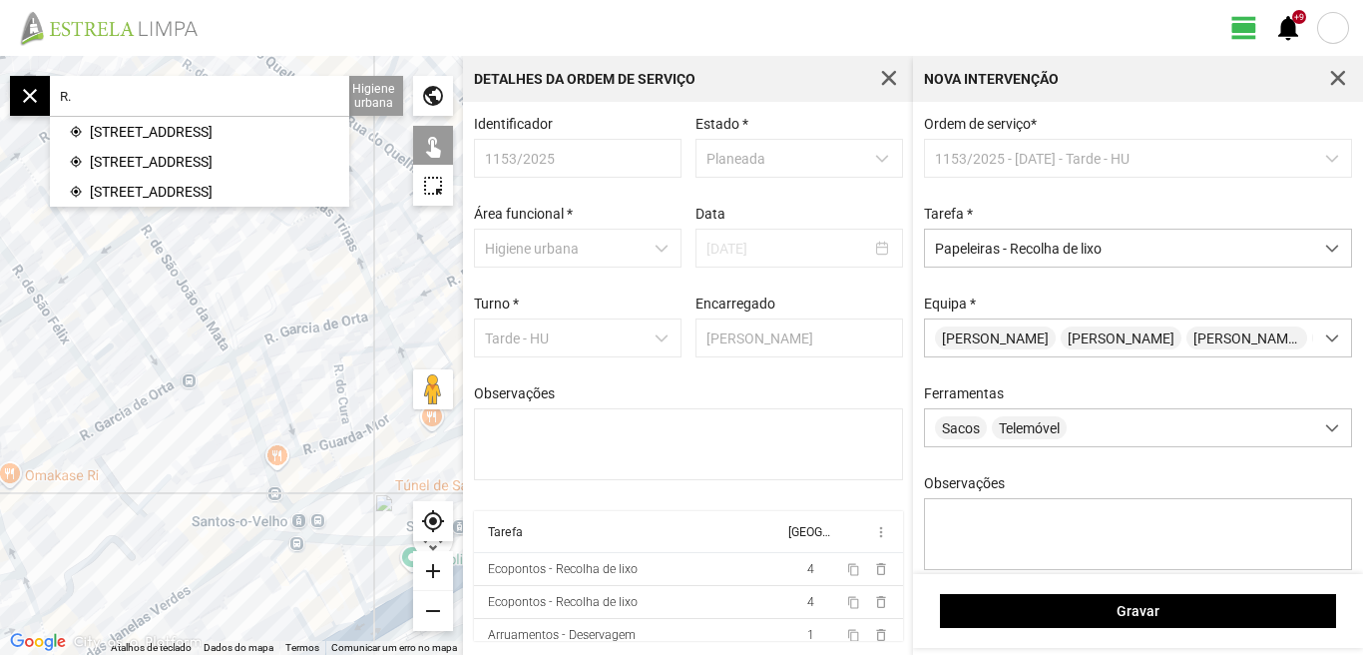
type input "R"
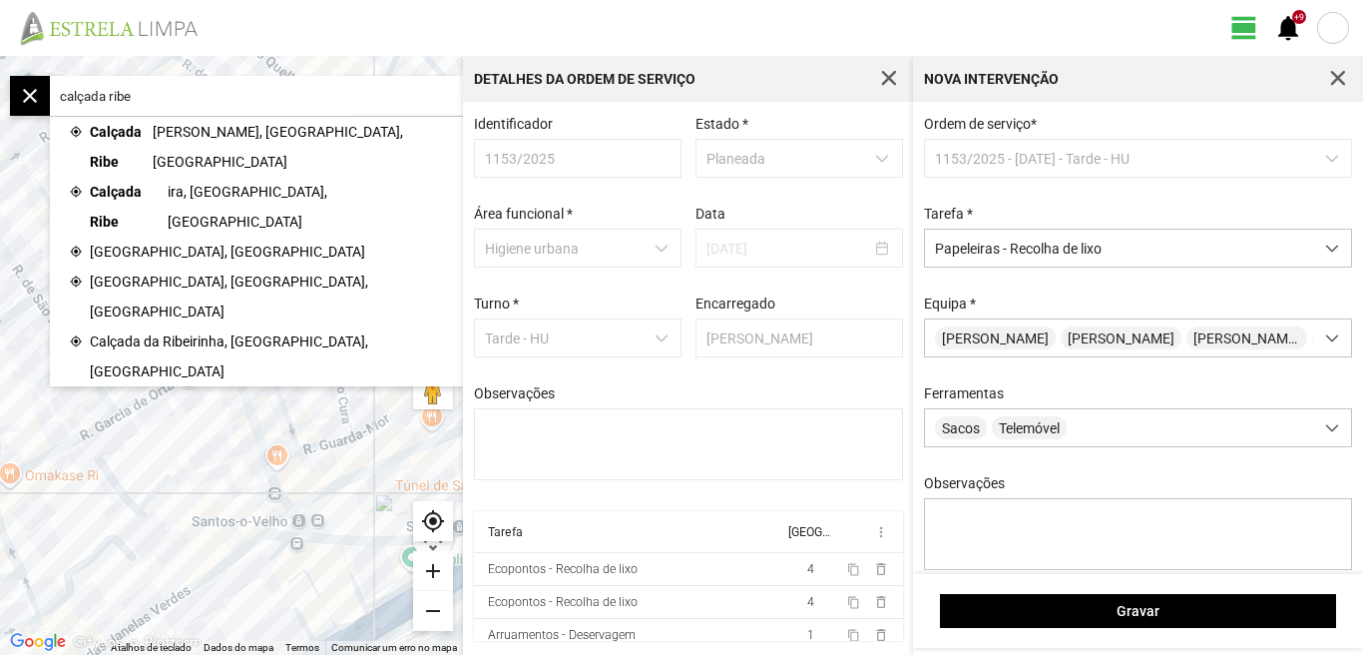
click at [204, 121] on span "[PERSON_NAME], [GEOGRAPHIC_DATA], [GEOGRAPHIC_DATA]" at bounding box center [298, 147] width 291 height 60
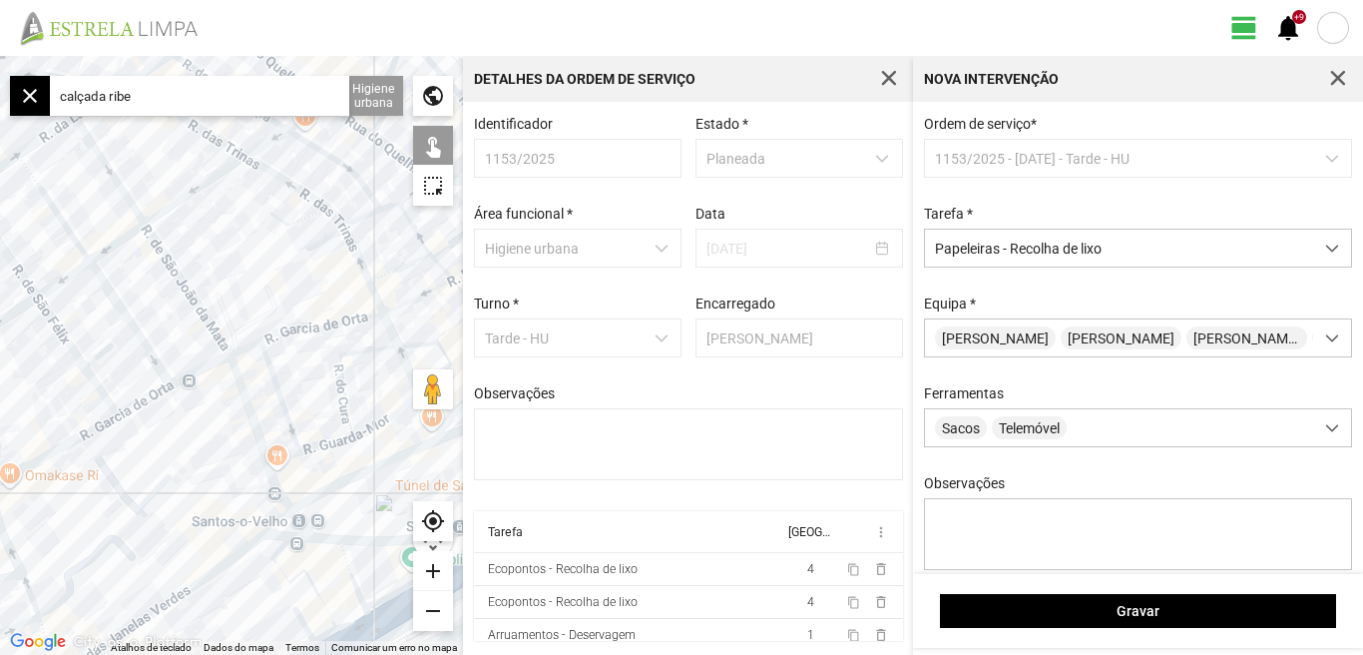
type input "[PERSON_NAME][STREET_ADDRESS]"
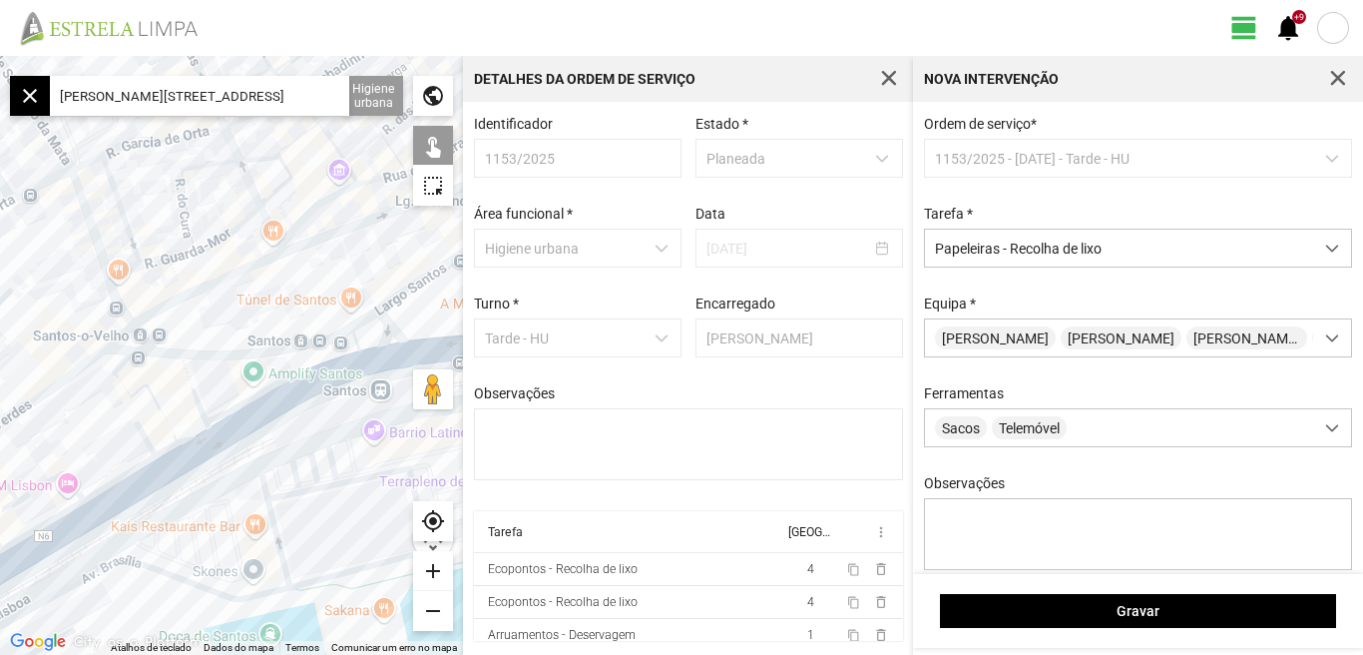
click at [436, 578] on div "add" at bounding box center [433, 571] width 40 height 40
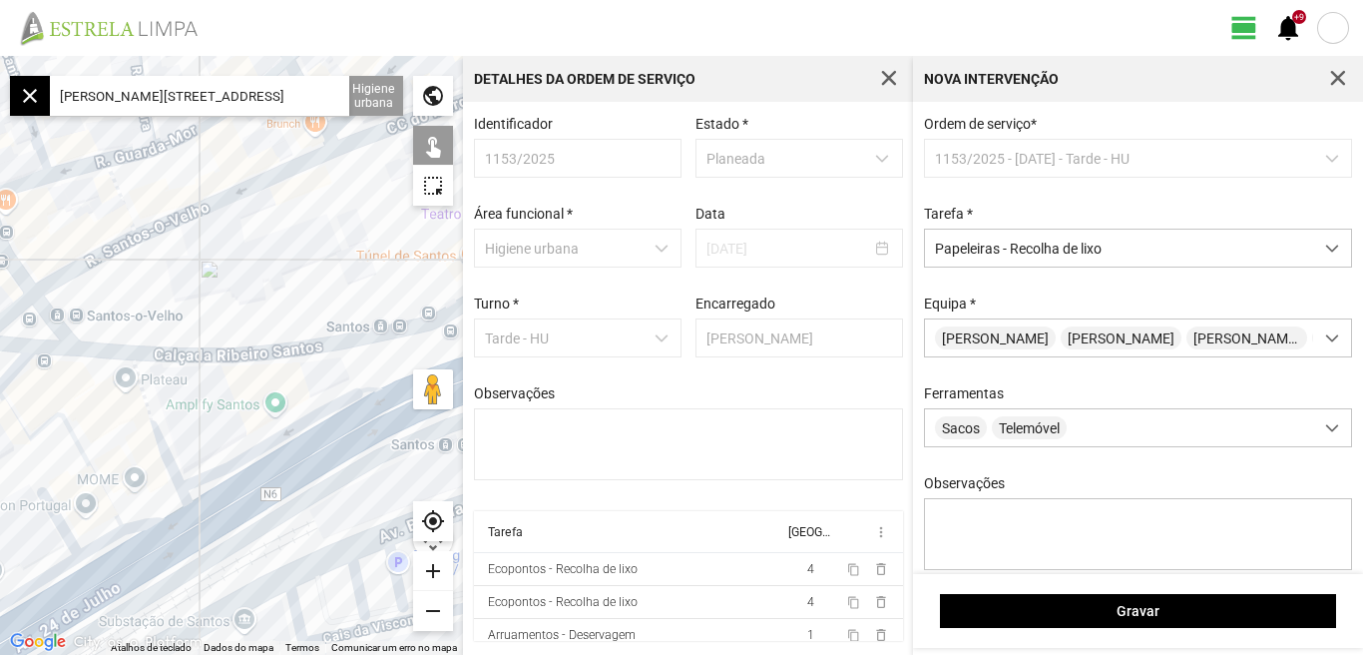
click at [138, 364] on div at bounding box center [231, 355] width 463 height 599
click at [35, 364] on div at bounding box center [231, 355] width 463 height 599
click at [42, 361] on div at bounding box center [231, 355] width 463 height 599
click at [337, 355] on div at bounding box center [231, 355] width 463 height 599
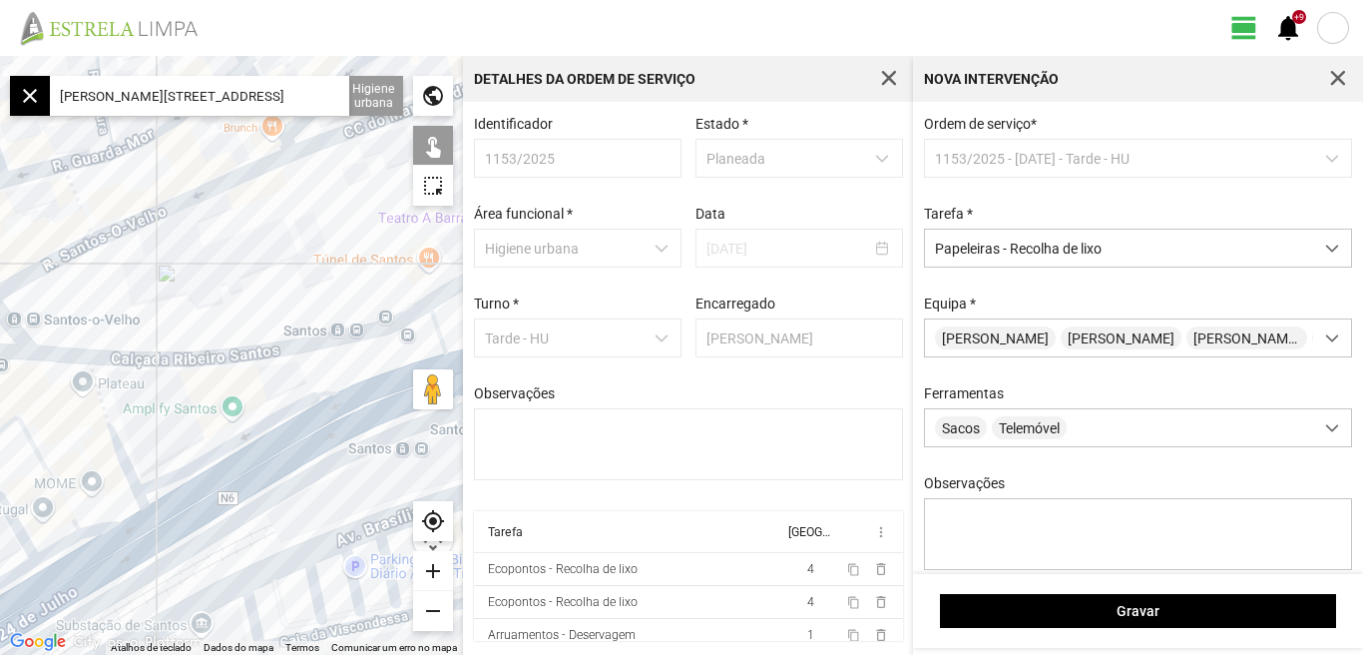
drag, startPoint x: 383, startPoint y: 393, endPoint x: 329, endPoint y: 397, distance: 54.0
click at [329, 397] on div at bounding box center [231, 355] width 463 height 599
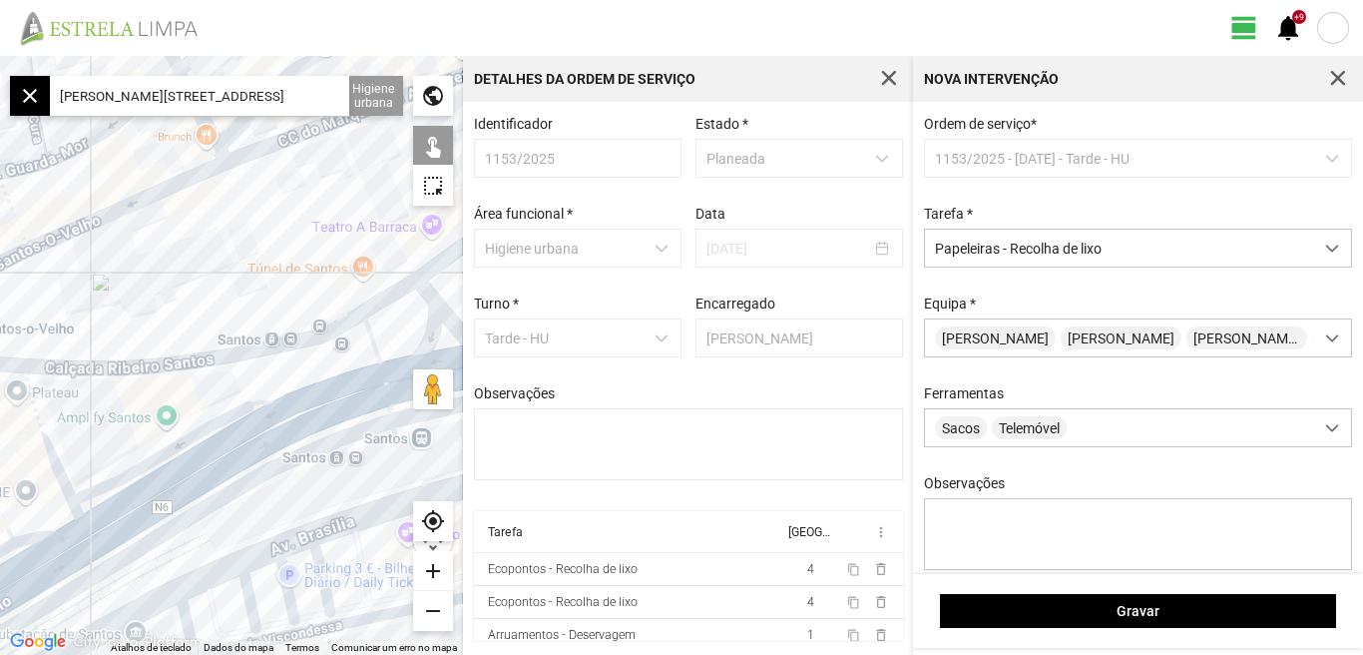
click at [270, 361] on div at bounding box center [231, 355] width 463 height 599
click at [306, 351] on div at bounding box center [231, 355] width 463 height 599
click at [336, 323] on div at bounding box center [231, 355] width 463 height 599
click at [302, 442] on div at bounding box center [231, 355] width 463 height 599
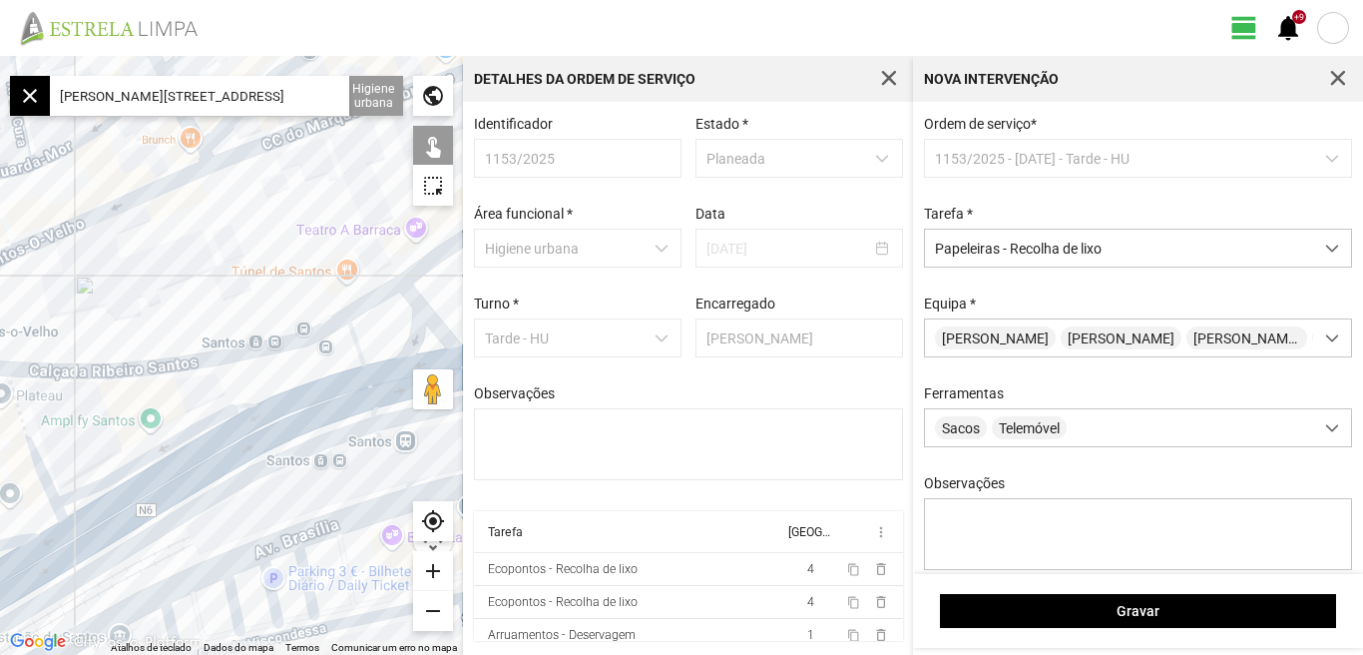
drag, startPoint x: 381, startPoint y: 359, endPoint x: 300, endPoint y: 370, distance: 81.6
click at [304, 370] on div at bounding box center [231, 355] width 463 height 599
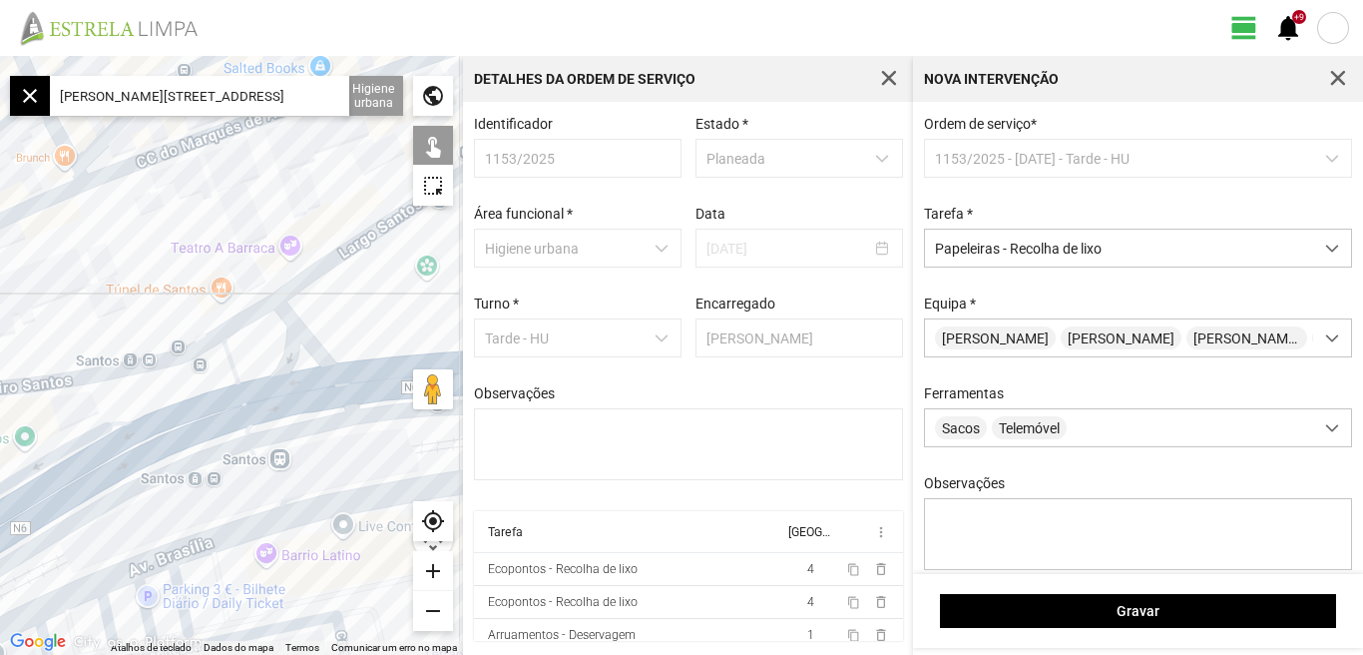
click at [313, 317] on div at bounding box center [231, 355] width 463 height 599
click at [263, 287] on div at bounding box center [231, 355] width 463 height 599
click at [262, 367] on div at bounding box center [231, 355] width 463 height 599
click at [421, 321] on div at bounding box center [231, 355] width 463 height 599
click at [396, 322] on div at bounding box center [231, 355] width 463 height 599
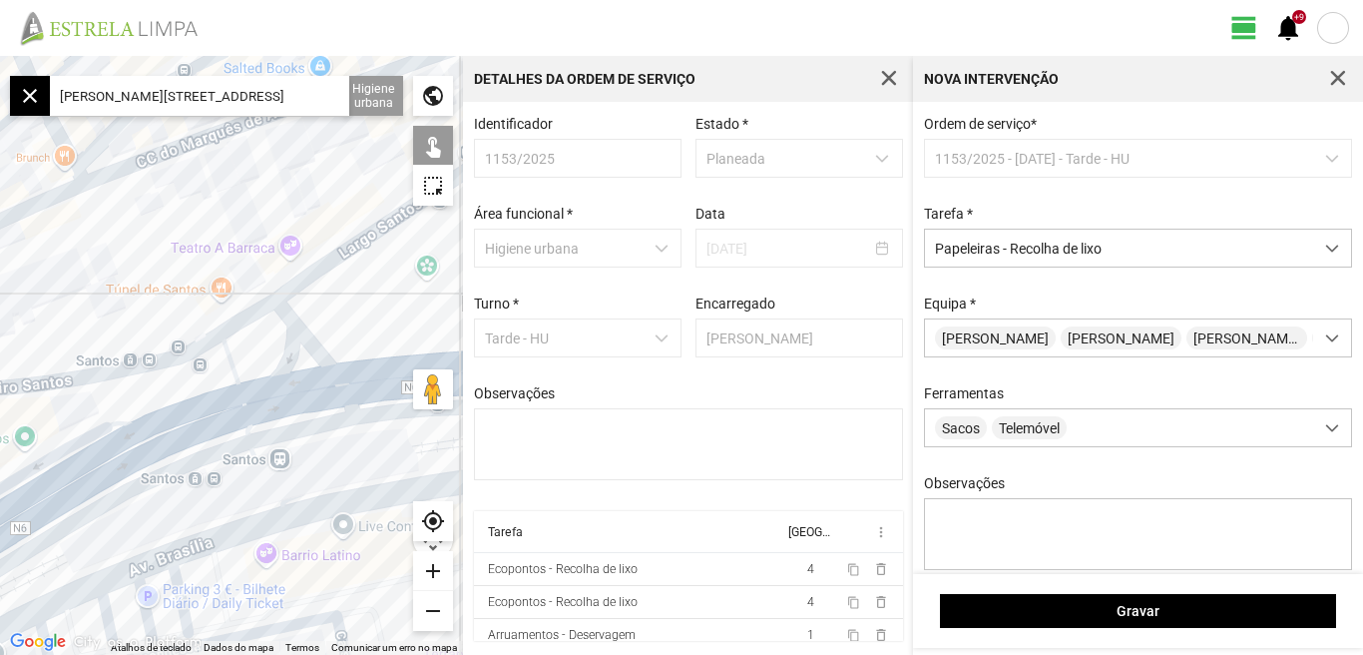
click at [389, 264] on div at bounding box center [231, 355] width 463 height 599
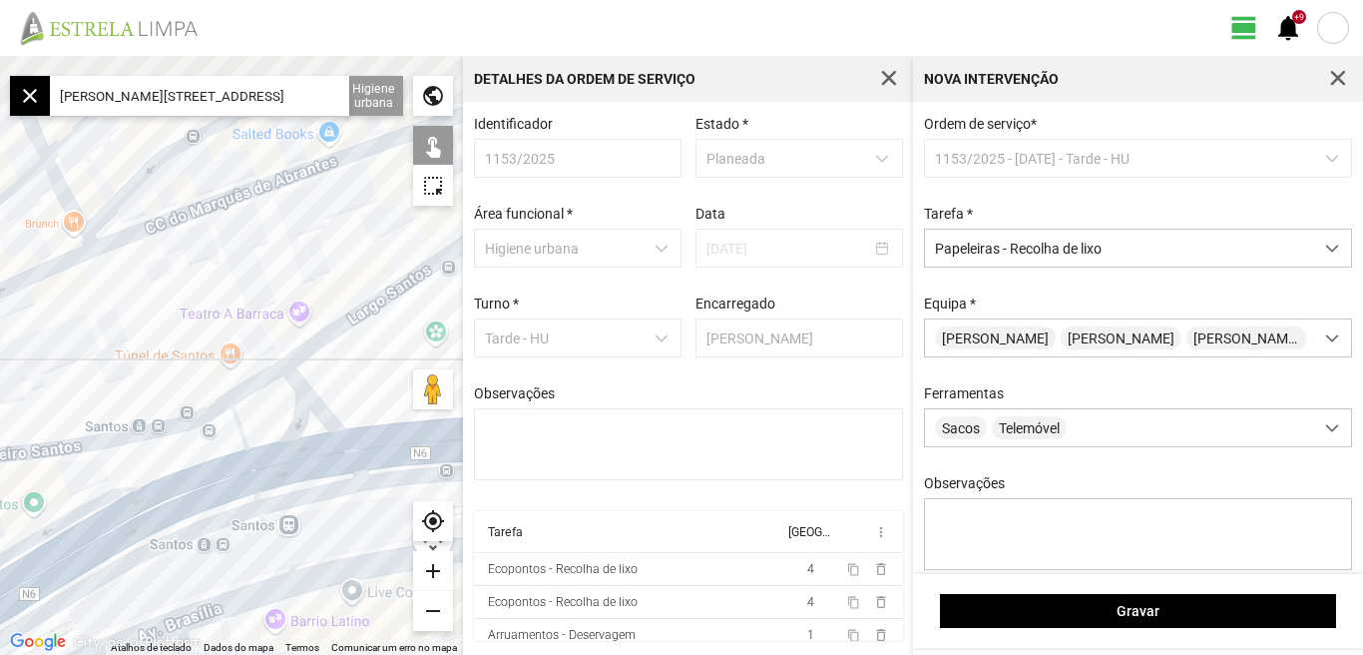
drag, startPoint x: 173, startPoint y: 339, endPoint x: 176, endPoint y: 391, distance: 52.0
click at [177, 381] on div at bounding box center [231, 355] width 463 height 599
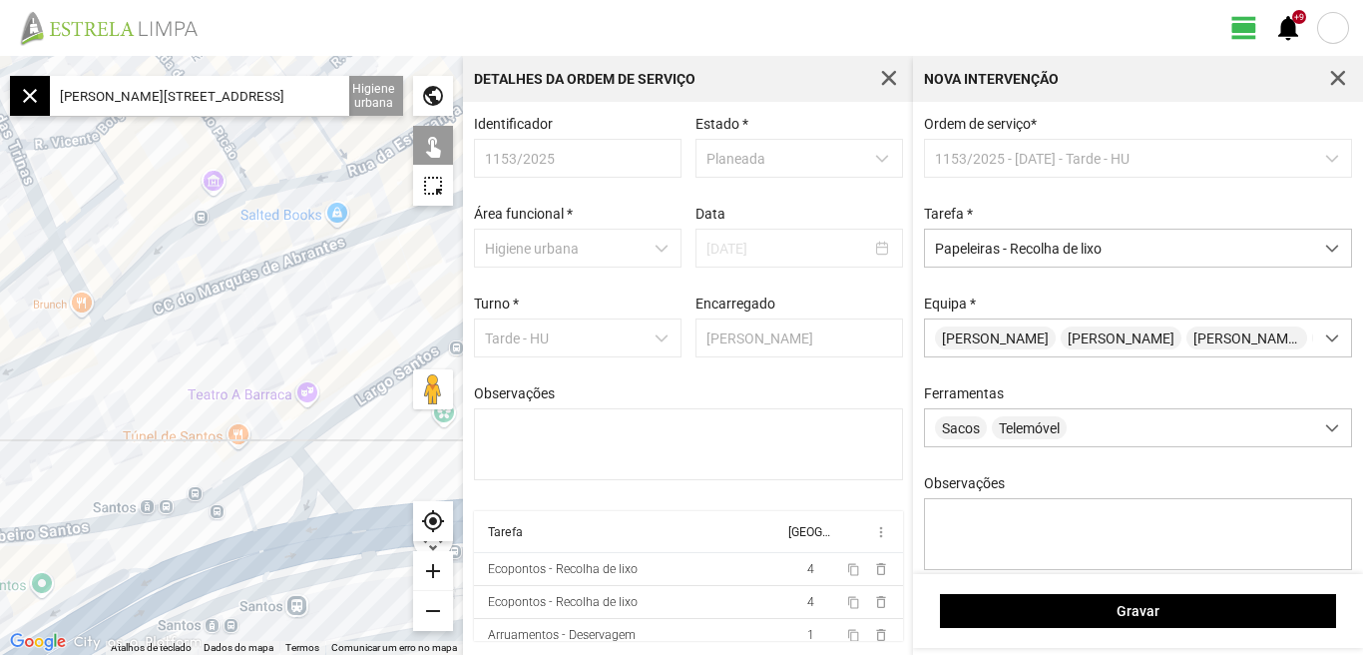
click at [312, 264] on div at bounding box center [231, 355] width 463 height 599
click at [189, 307] on div at bounding box center [231, 355] width 463 height 599
click at [84, 330] on div at bounding box center [231, 355] width 463 height 599
click at [95, 297] on div at bounding box center [231, 355] width 463 height 599
click at [87, 323] on div at bounding box center [231, 355] width 463 height 599
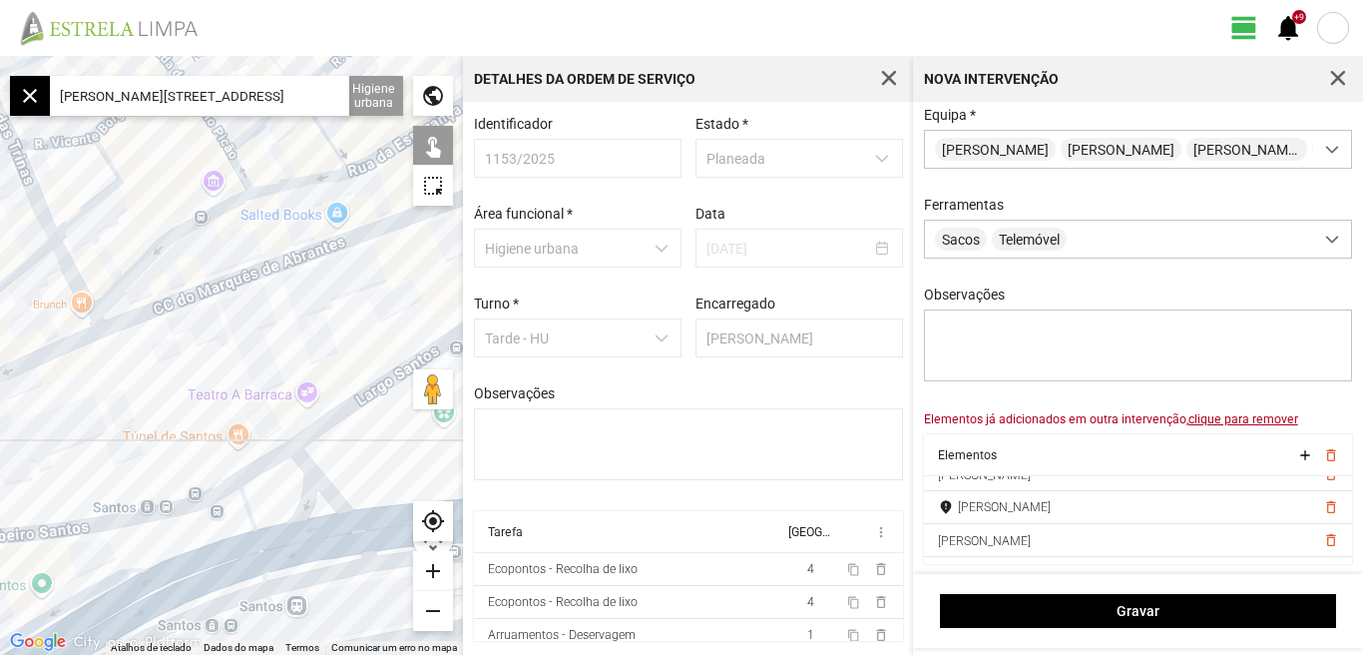
scroll to position [290, 0]
click at [1323, 495] on span "delete_outline" at bounding box center [1331, 498] width 16 height 16
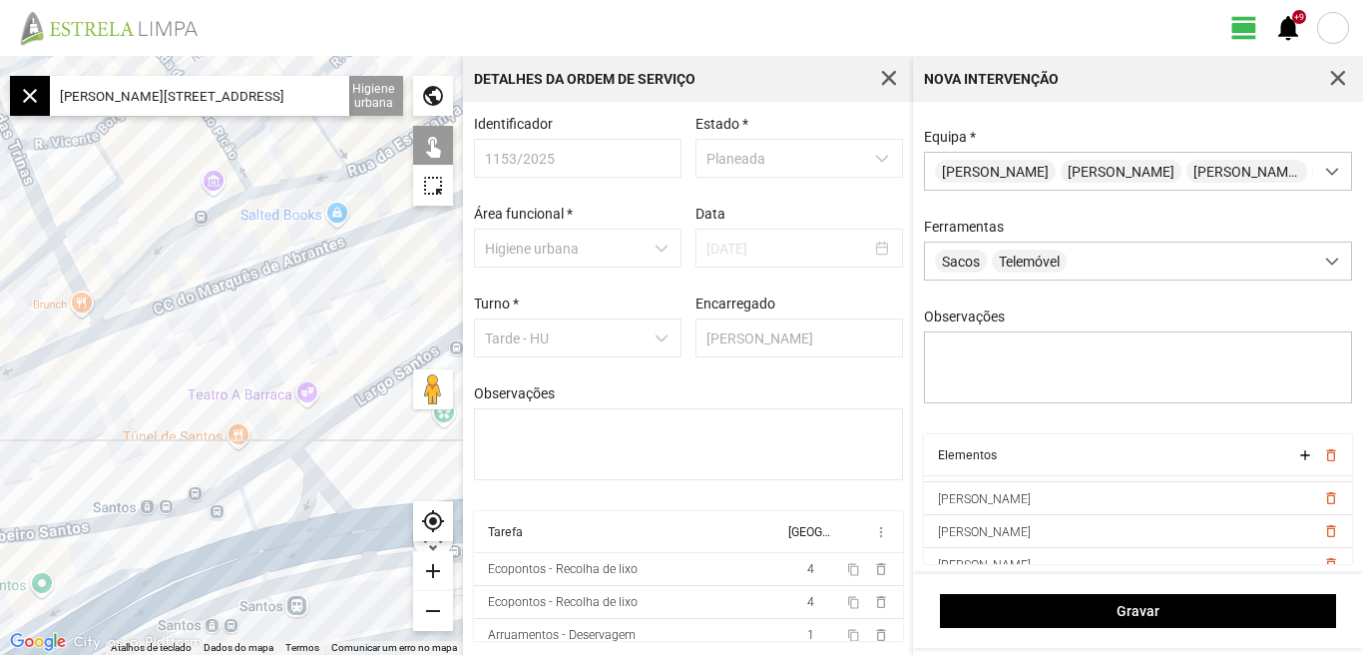
scroll to position [177, 0]
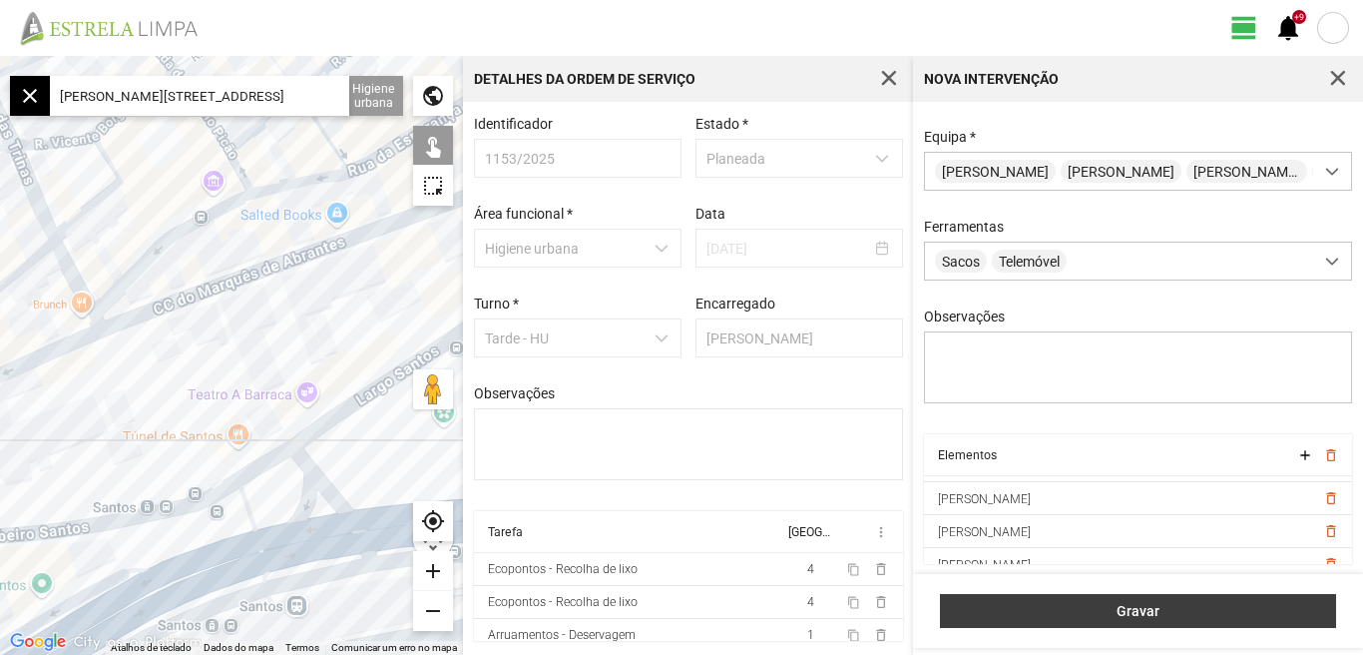
click at [1132, 613] on span "Gravar" at bounding box center [1138, 611] width 375 height 16
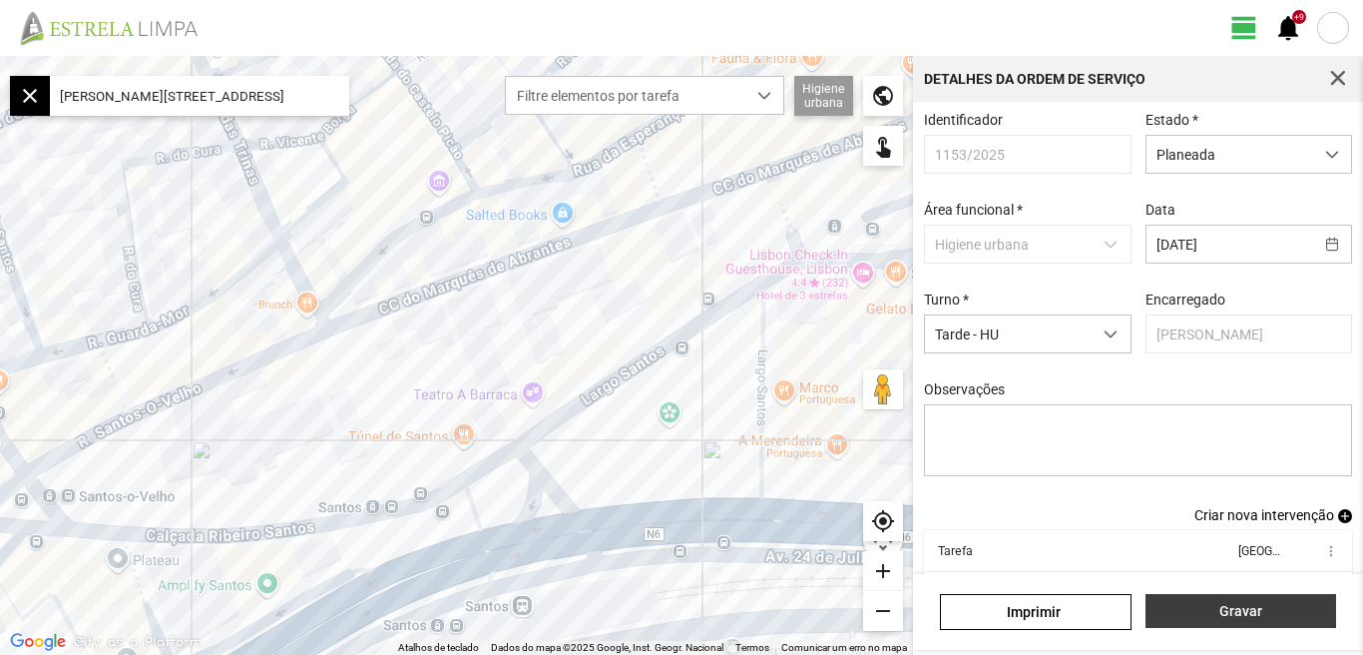
click at [1247, 603] on span "Gravar" at bounding box center [1241, 611] width 170 height 16
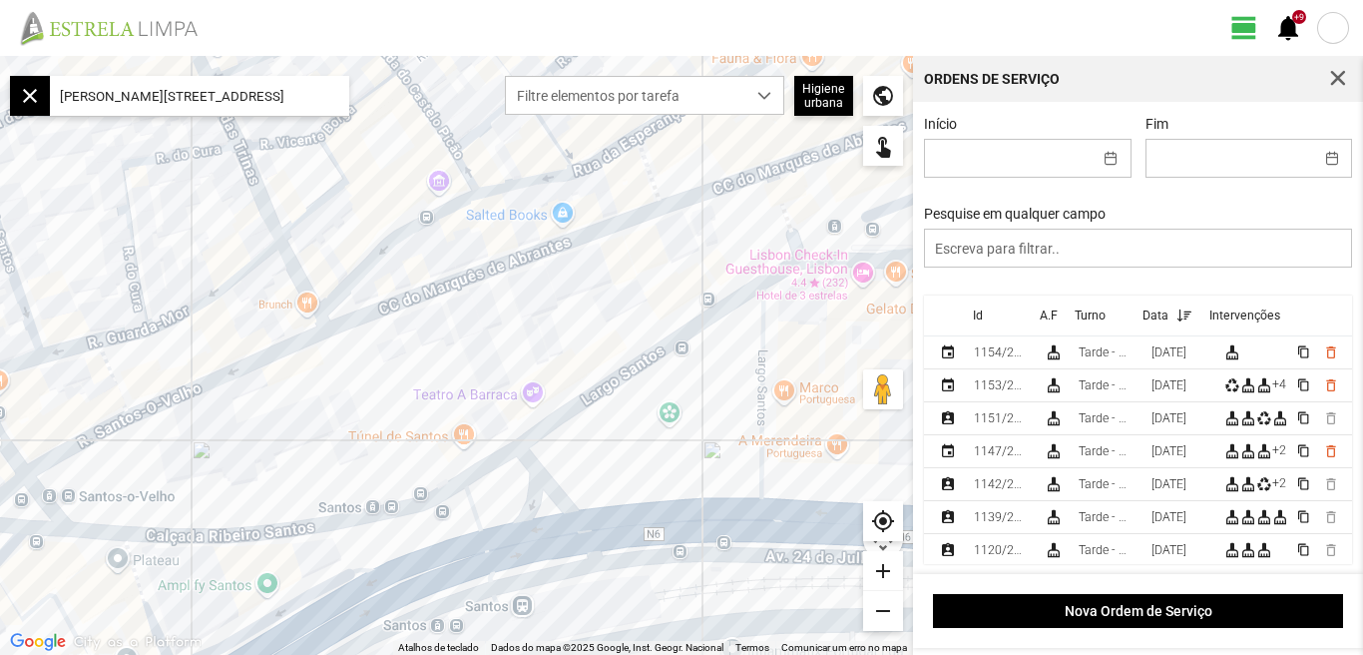
scroll to position [4, 0]
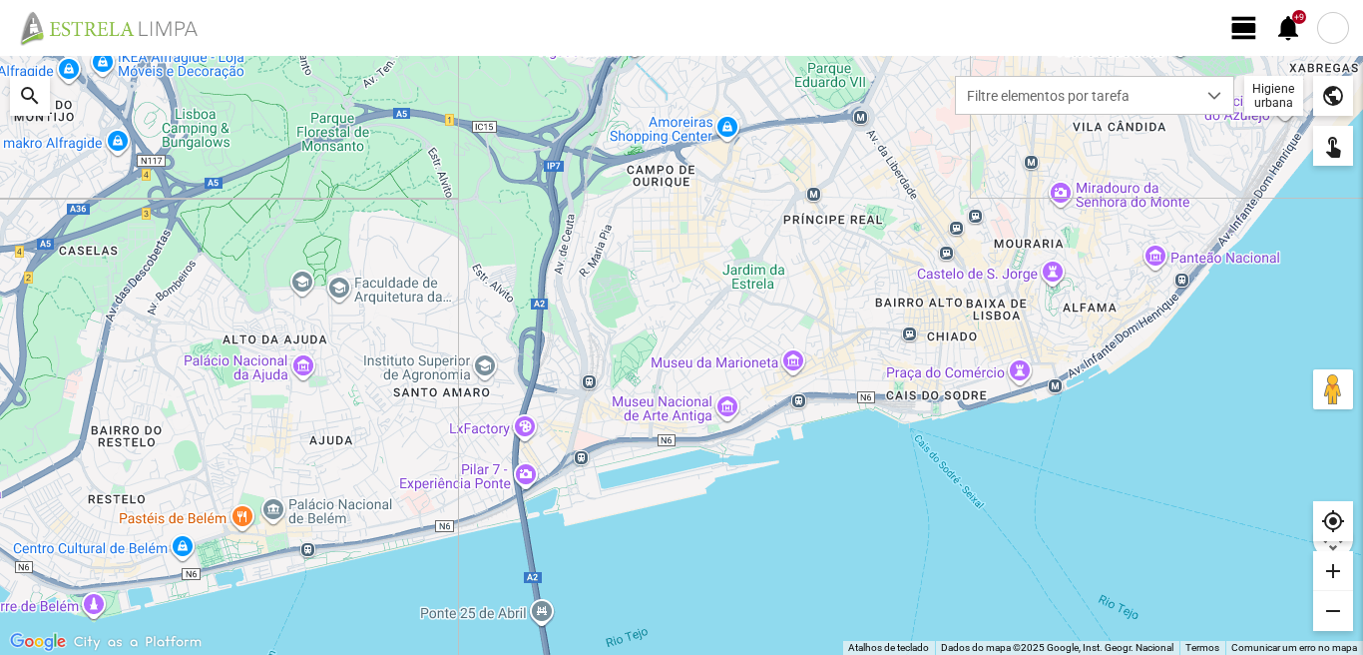
click at [1241, 30] on span "view_day" at bounding box center [1245, 28] width 30 height 30
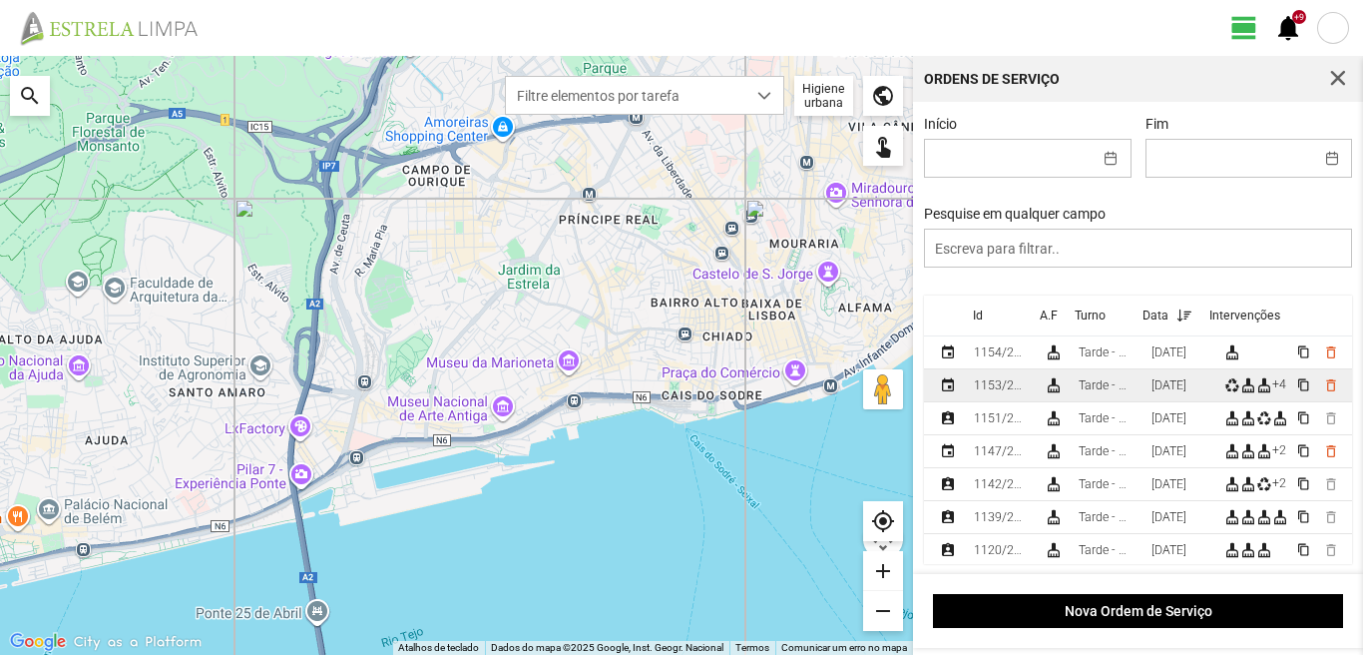
click at [1187, 392] on div "[DATE]" at bounding box center [1169, 385] width 35 height 14
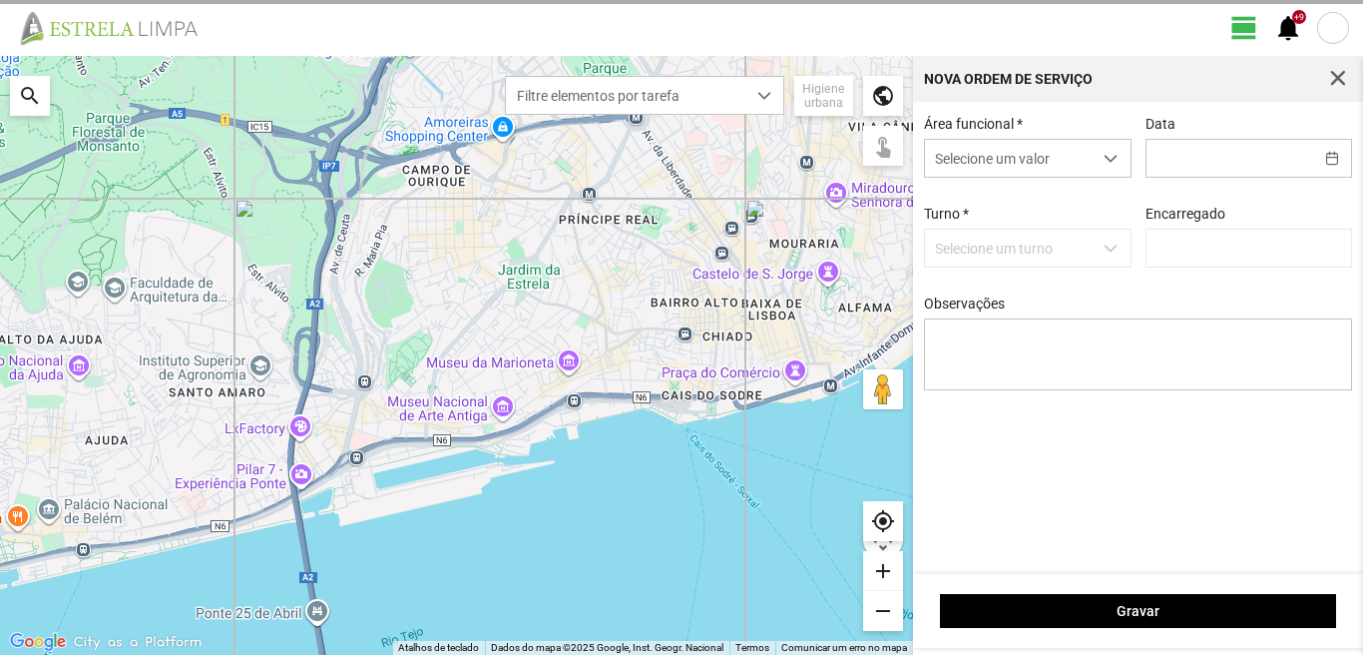
type input "[DATE]"
type input "[PERSON_NAME]"
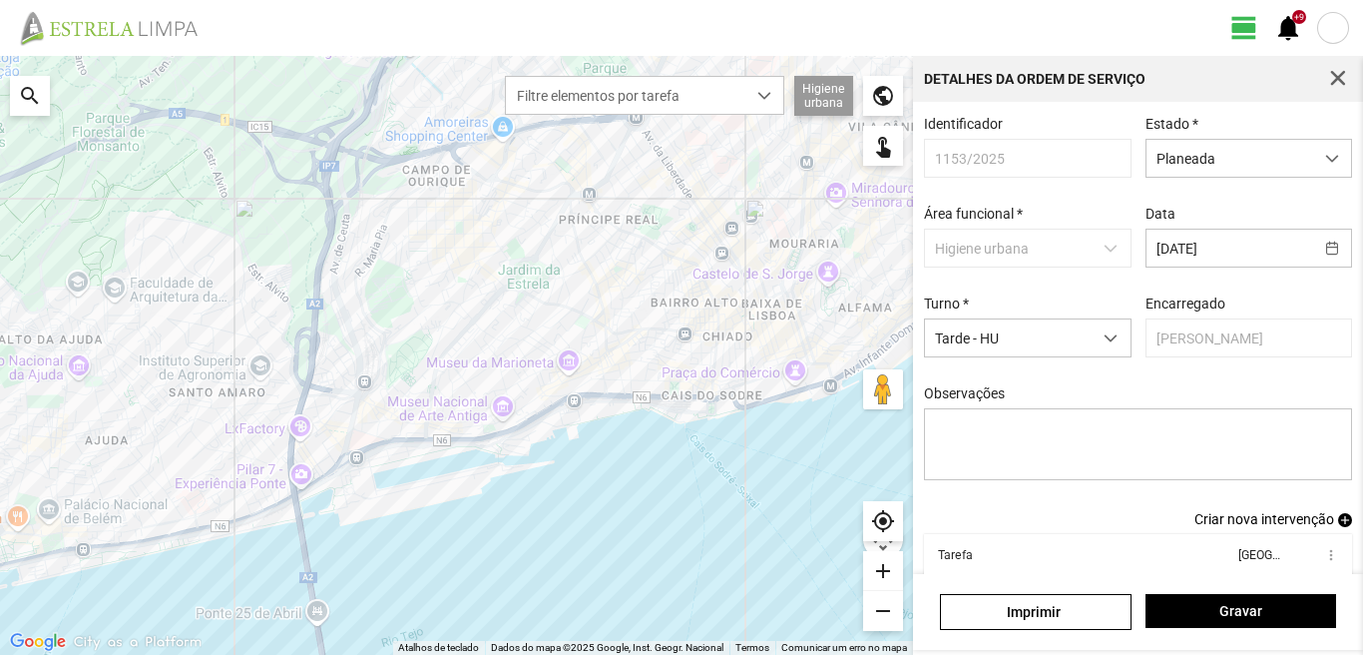
drag, startPoint x: 1363, startPoint y: 379, endPoint x: 1363, endPoint y: 544, distance: 164.7
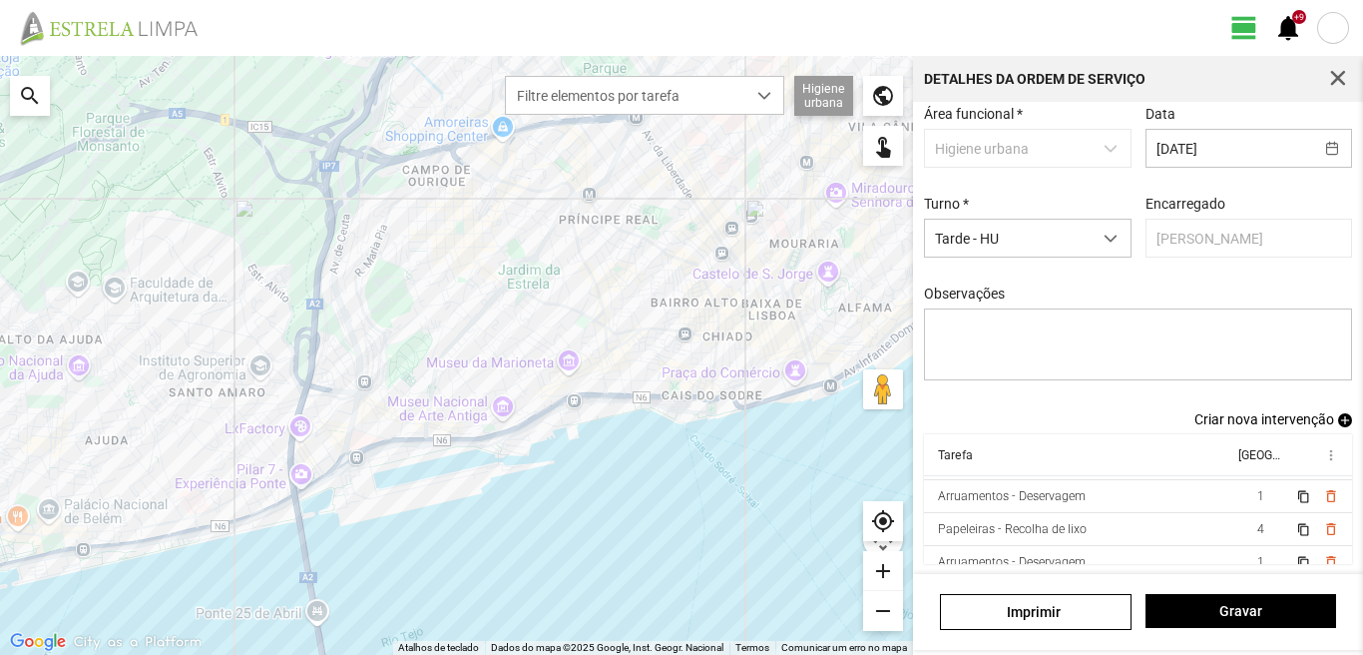
scroll to position [107, 0]
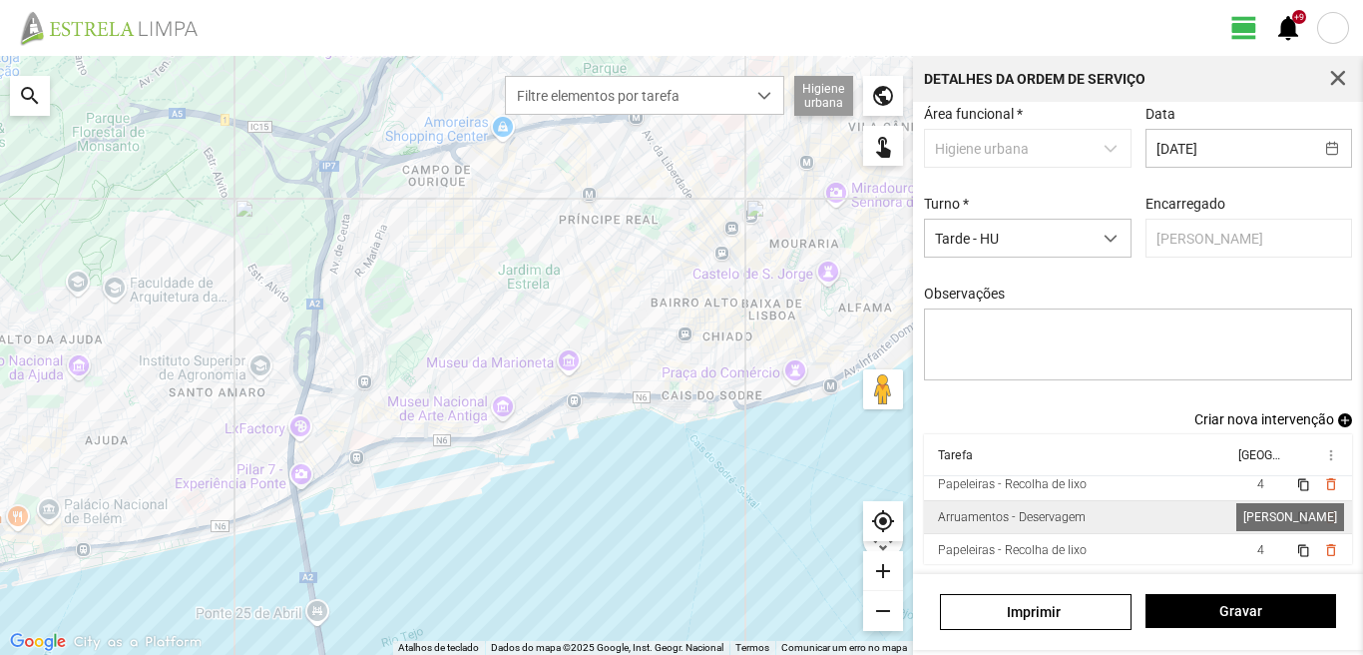
click at [1258, 514] on span "1" at bounding box center [1261, 517] width 7 height 14
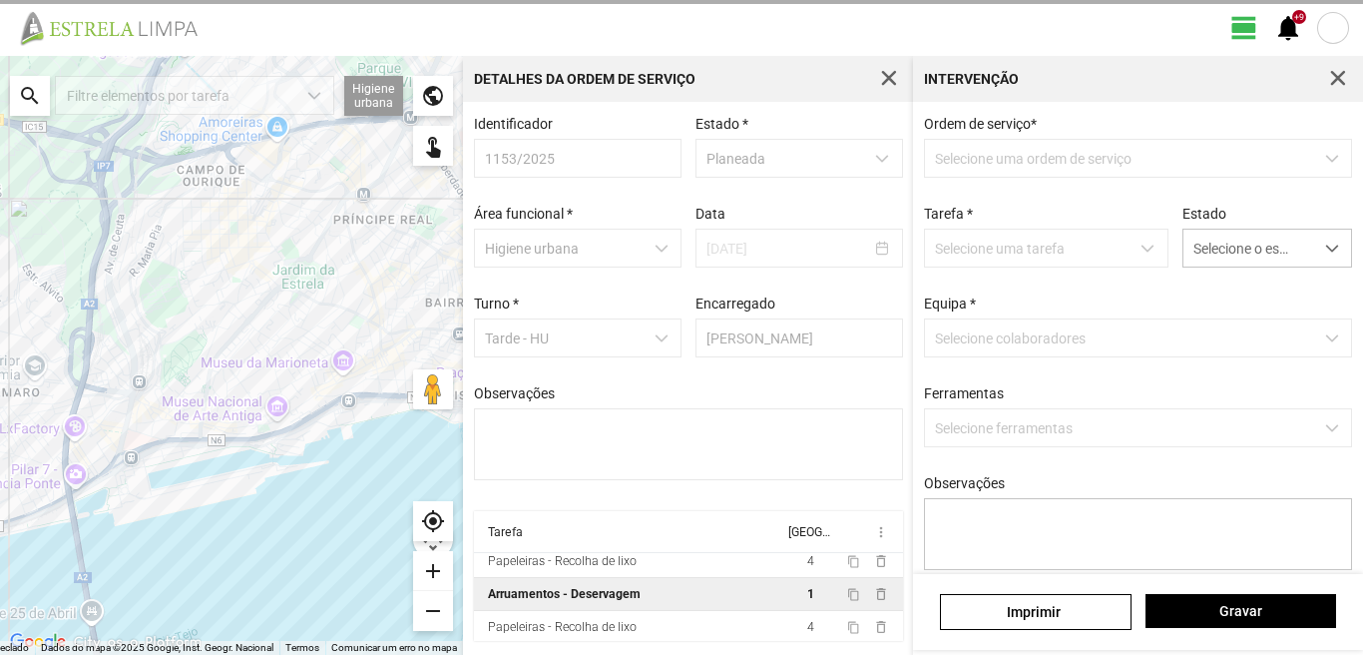
scroll to position [4, 0]
type textarea "Daniel Diogo"
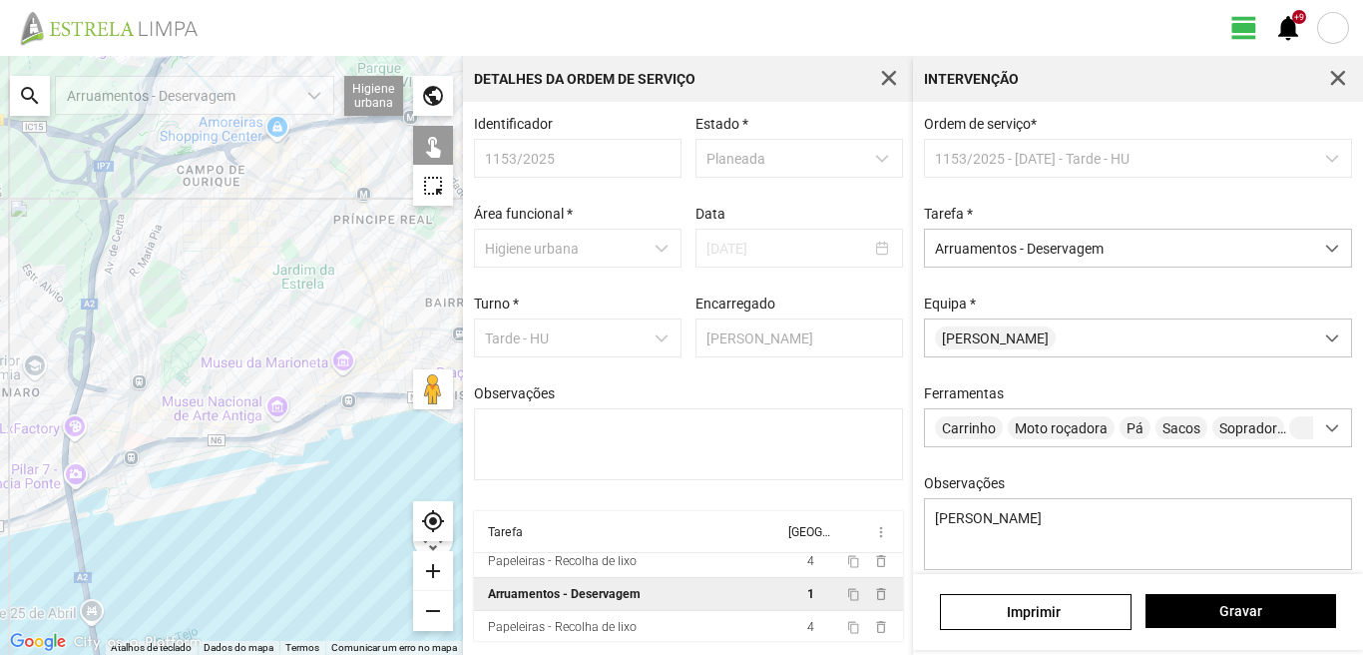
click at [26, 95] on div "search" at bounding box center [30, 96] width 40 height 40
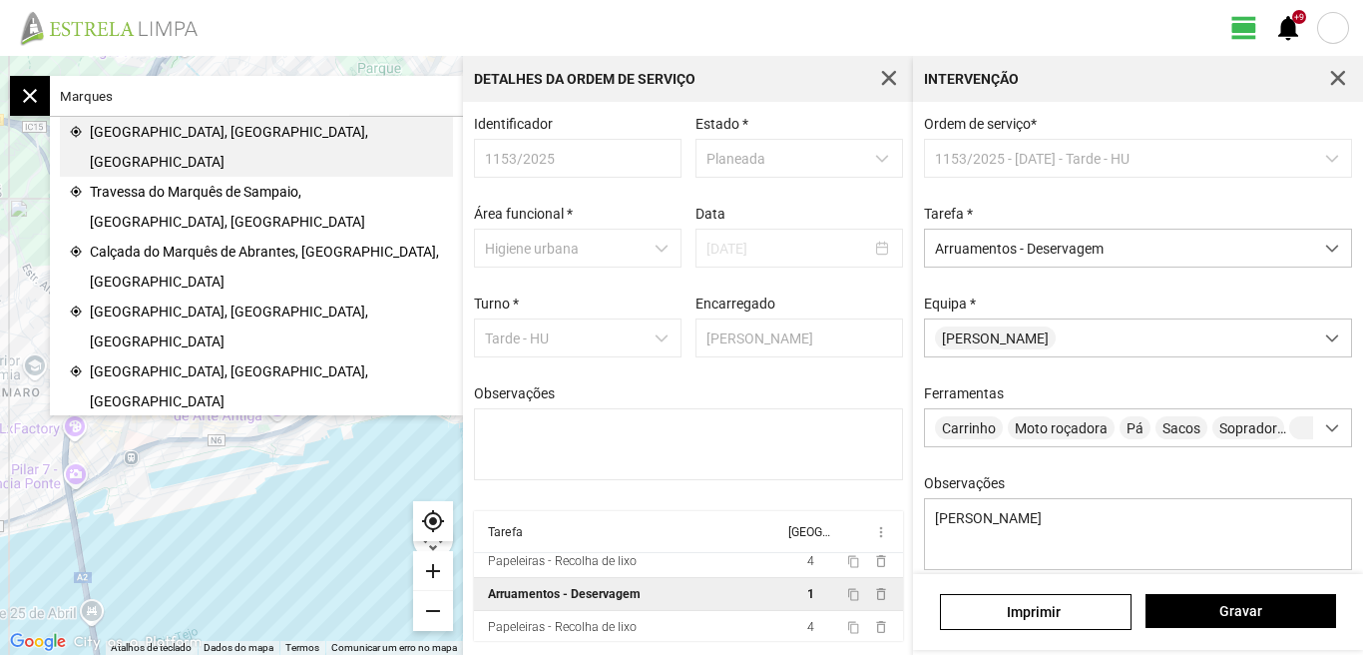
click at [203, 137] on span "Praça do Marquês de Pombal, Lisboa, Portugal" at bounding box center [266, 147] width 353 height 60
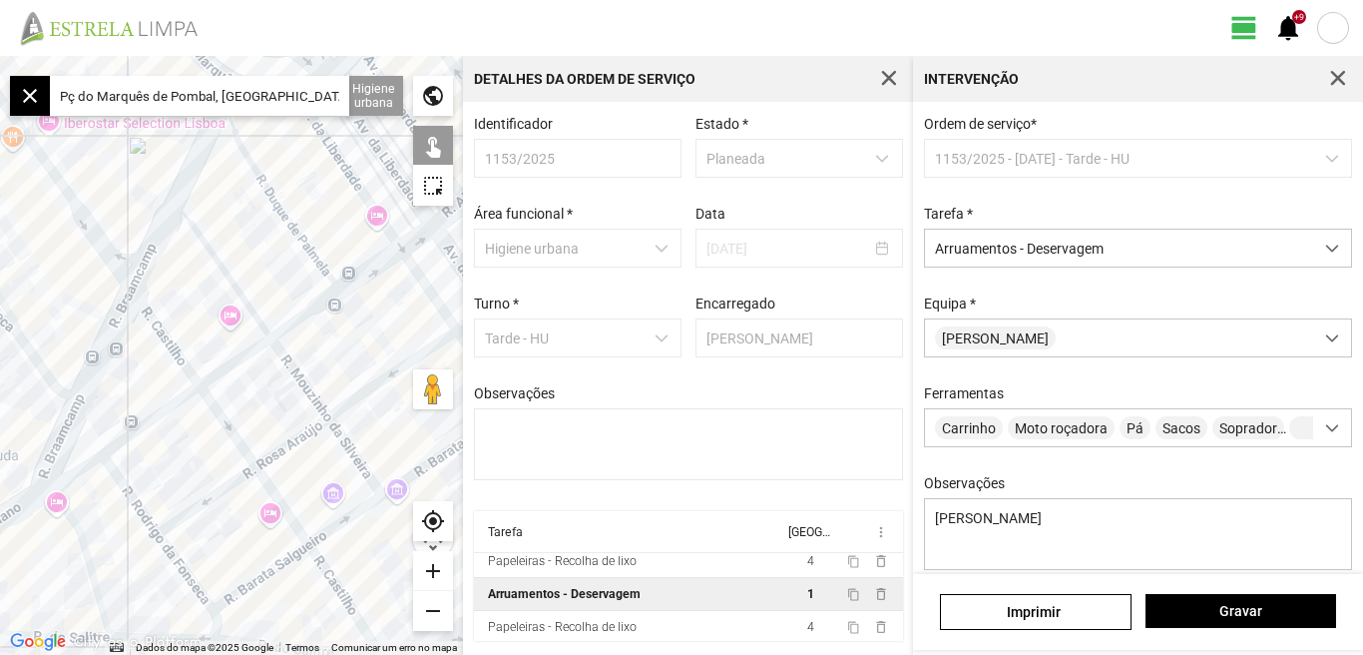
click at [75, 95] on input "Pç do Marquês de Pombal, Lisboa, Portugal" at bounding box center [199, 96] width 299 height 40
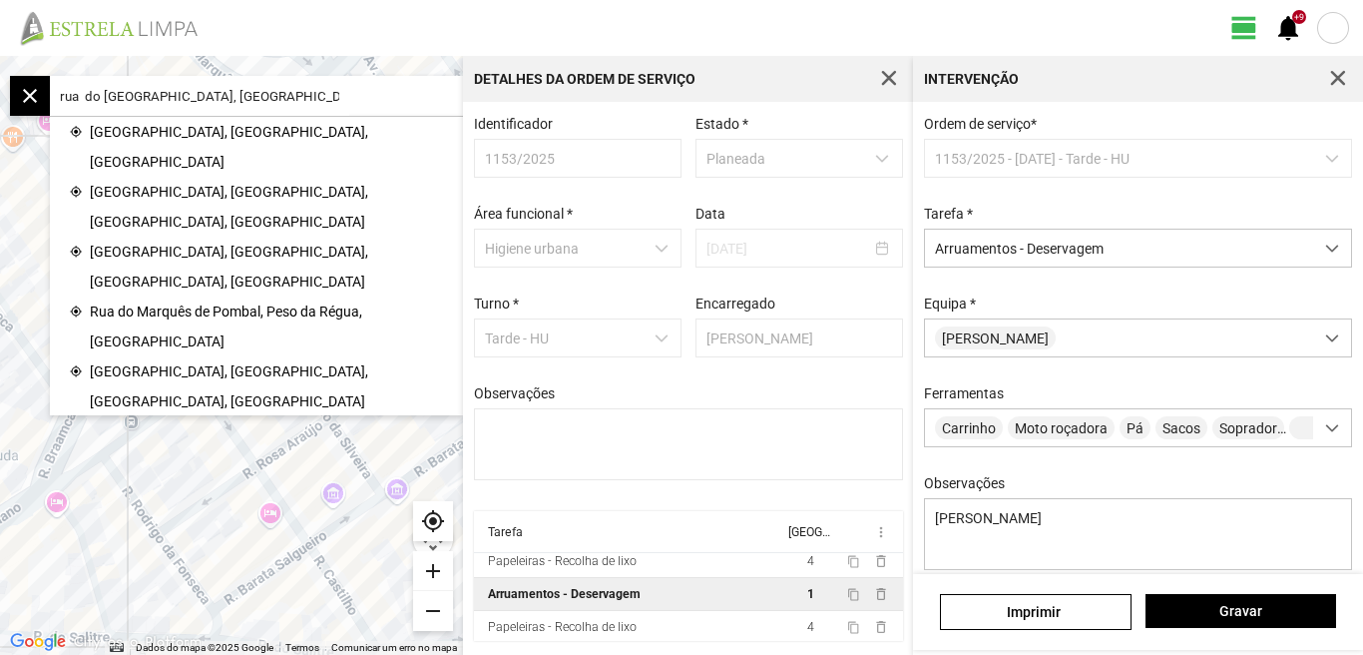
click at [359, 87] on fbc-map-search "close rua do Marquês de Pombal, Lisboa, Portugal" at bounding box center [236, 96] width 453 height 40
click at [353, 89] on fbc-map-search "close rua do Marquês de Pombal, Lisboa, Portugal" at bounding box center [236, 96] width 453 height 40
click at [342, 99] on input "rua do Marquês de Pombal, Lisboa, Portugal" at bounding box center [199, 96] width 299 height 40
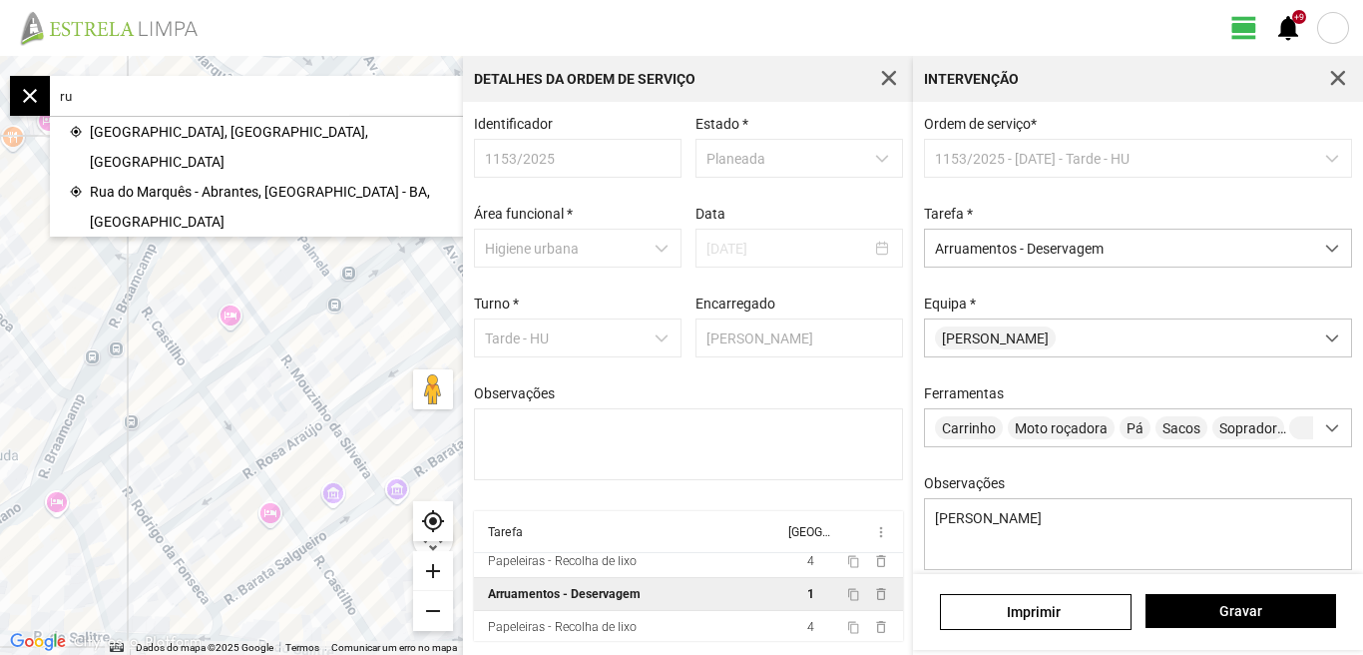
type input "r"
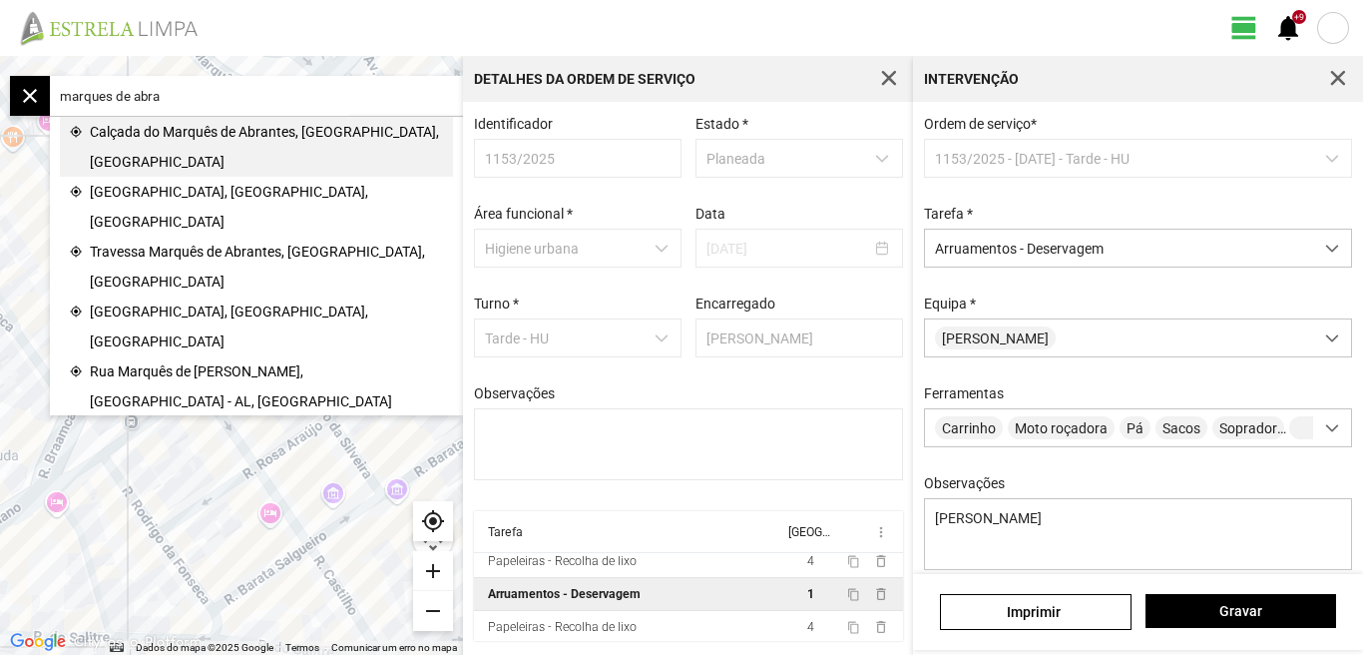
click at [229, 137] on span "Calçada do Marquês de Abrantes, Lisboa, Portugal" at bounding box center [266, 147] width 353 height 60
type input "CC do Marquês de Abrantes, 1200-109 Lisboa, Portugal"
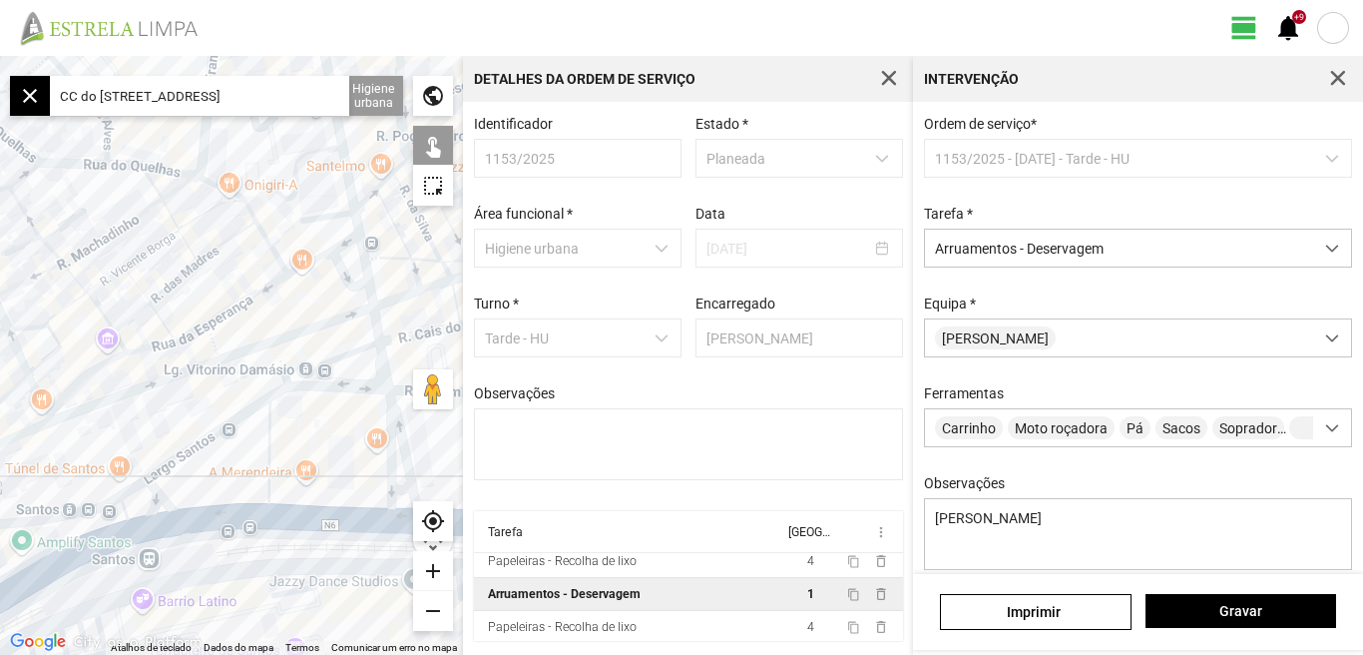
click at [433, 571] on div "add" at bounding box center [433, 571] width 40 height 40
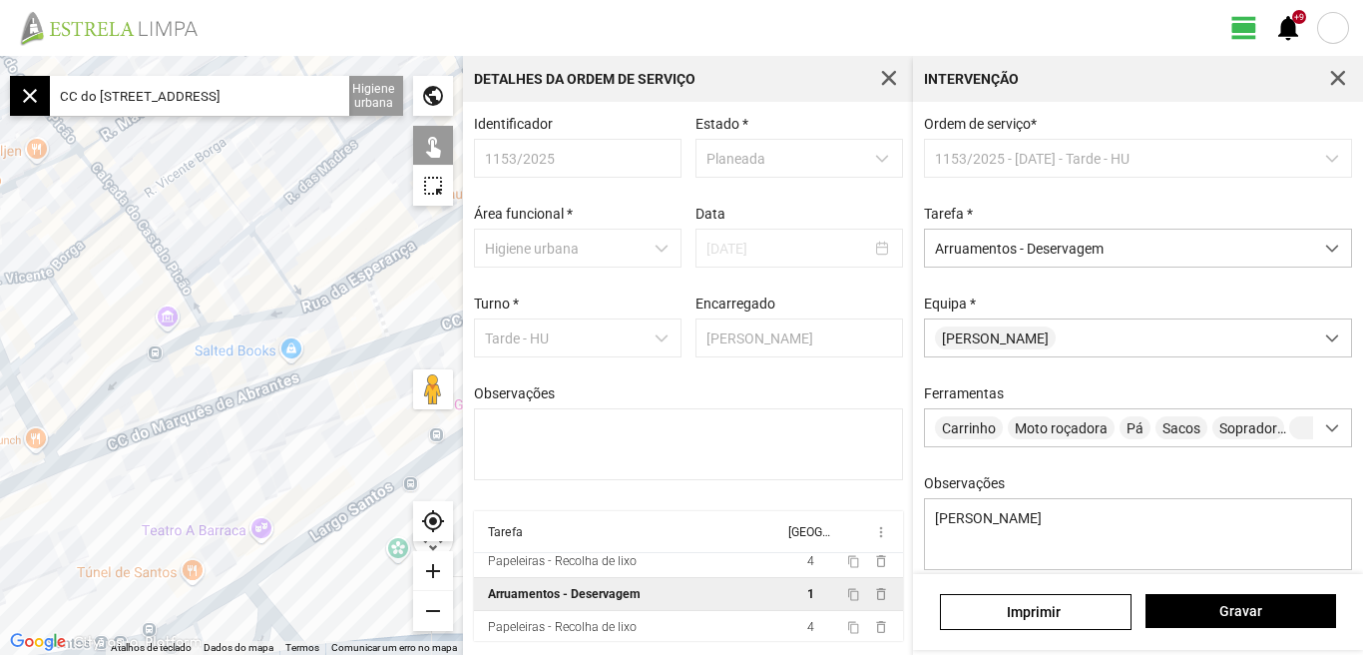
drag, startPoint x: 211, startPoint y: 301, endPoint x: 406, endPoint y: 280, distance: 196.8
click at [406, 280] on div at bounding box center [231, 355] width 463 height 599
click at [431, 563] on div "add" at bounding box center [433, 571] width 40 height 40
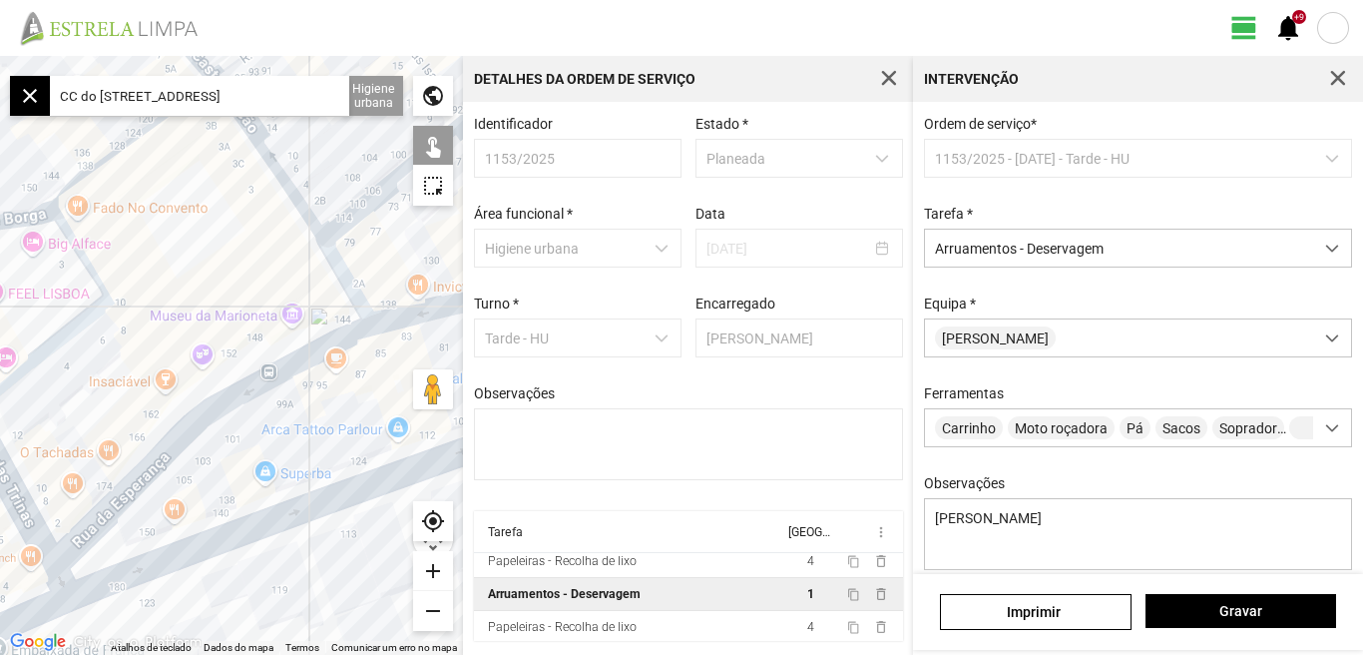
drag, startPoint x: 45, startPoint y: 273, endPoint x: 287, endPoint y: 305, distance: 244.8
click at [285, 305] on div at bounding box center [231, 355] width 463 height 599
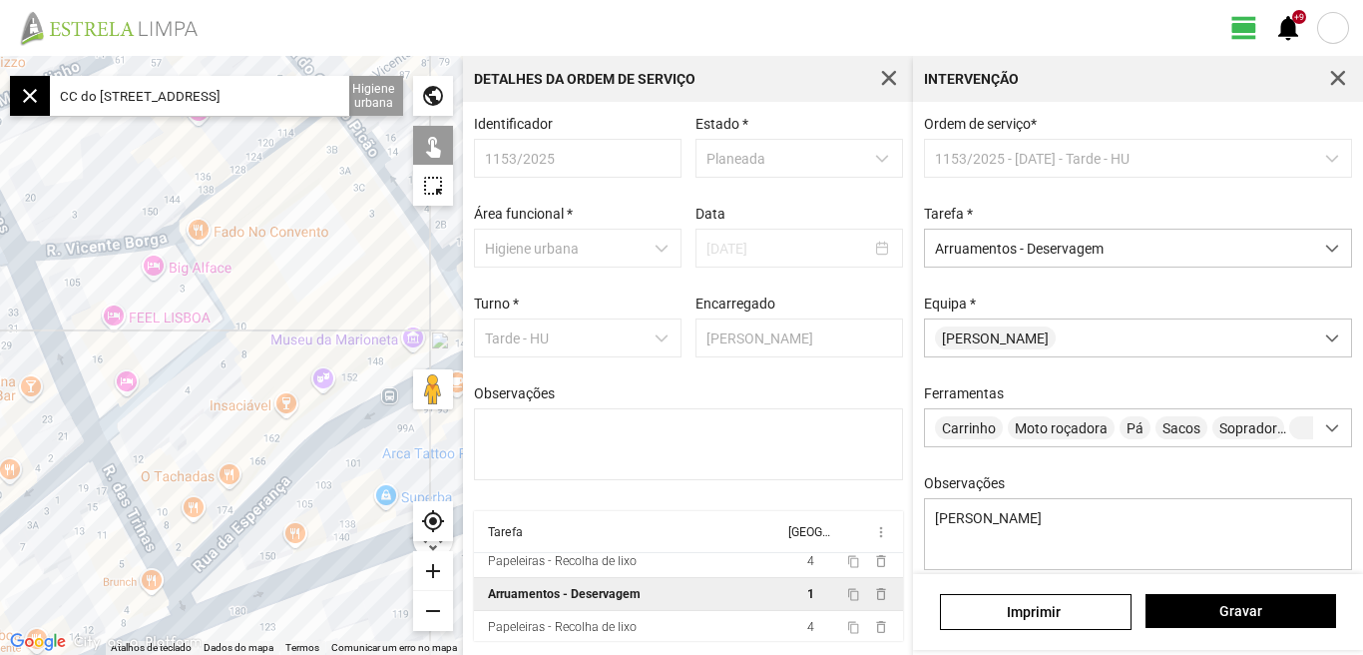
click at [431, 571] on div "add" at bounding box center [433, 571] width 40 height 40
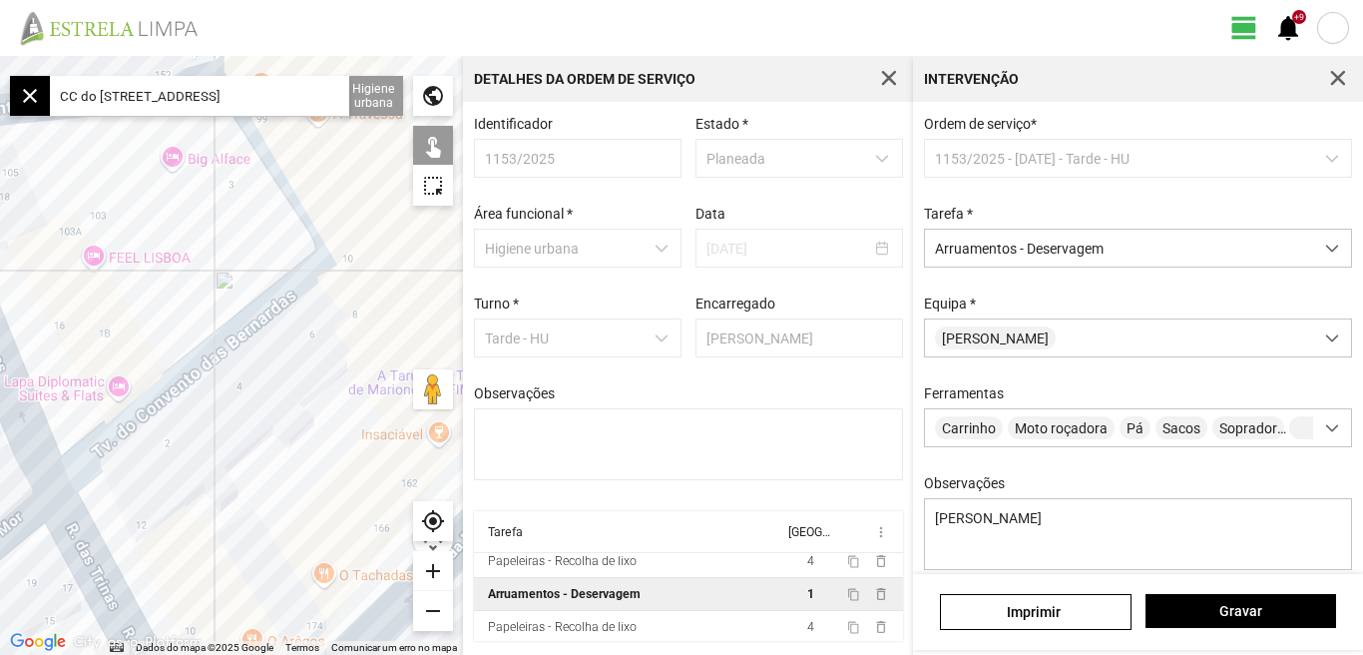
drag, startPoint x: 232, startPoint y: 397, endPoint x: 293, endPoint y: 378, distance: 64.7
click at [293, 378] on div at bounding box center [231, 355] width 463 height 599
drag, startPoint x: 288, startPoint y: 491, endPoint x: 188, endPoint y: 369, distance: 158.1
click at [188, 369] on div at bounding box center [231, 355] width 463 height 599
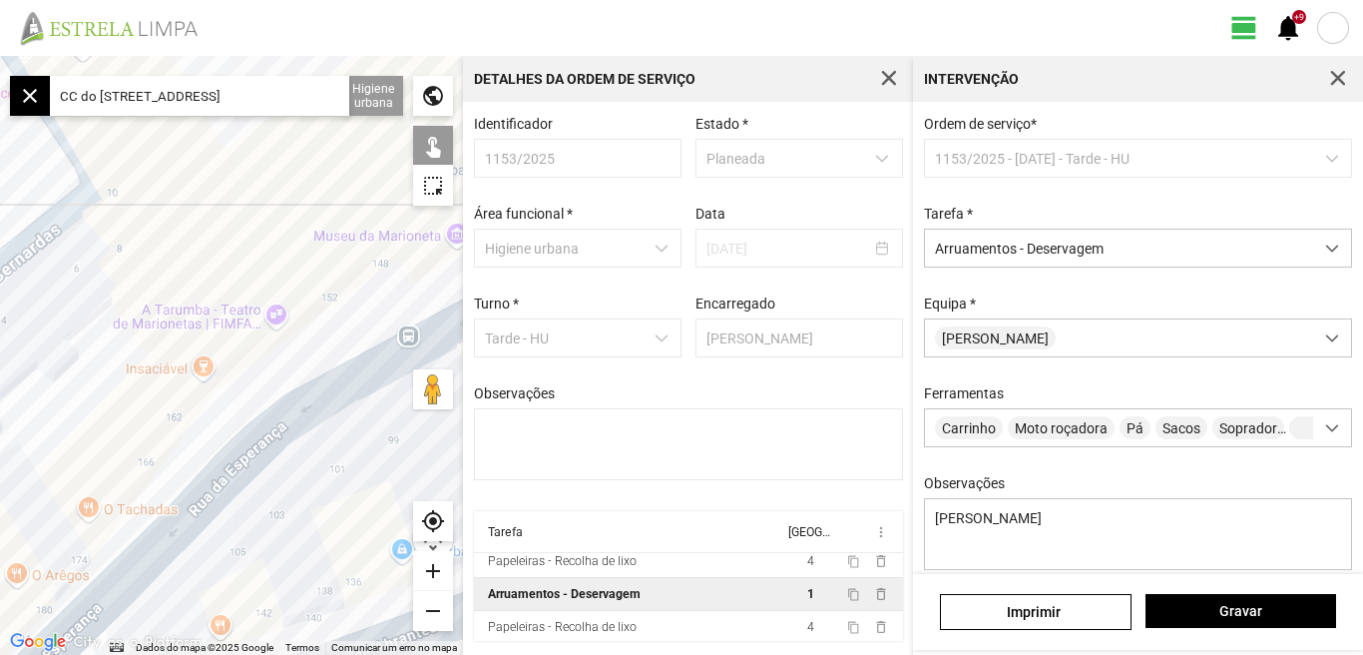
drag, startPoint x: 352, startPoint y: 417, endPoint x: 289, endPoint y: 564, distance: 159.6
click at [289, 564] on div at bounding box center [231, 355] width 463 height 599
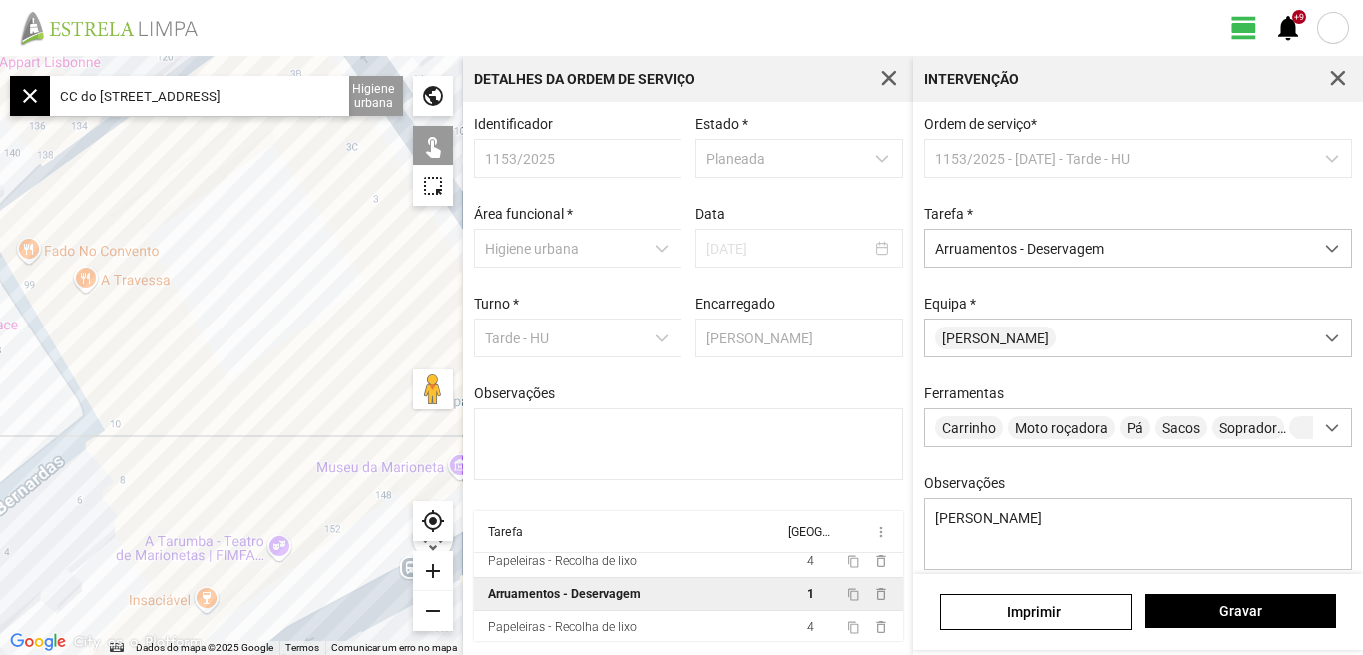
drag, startPoint x: 241, startPoint y: 286, endPoint x: 266, endPoint y: 506, distance: 221.0
click at [266, 506] on div at bounding box center [231, 355] width 463 height 599
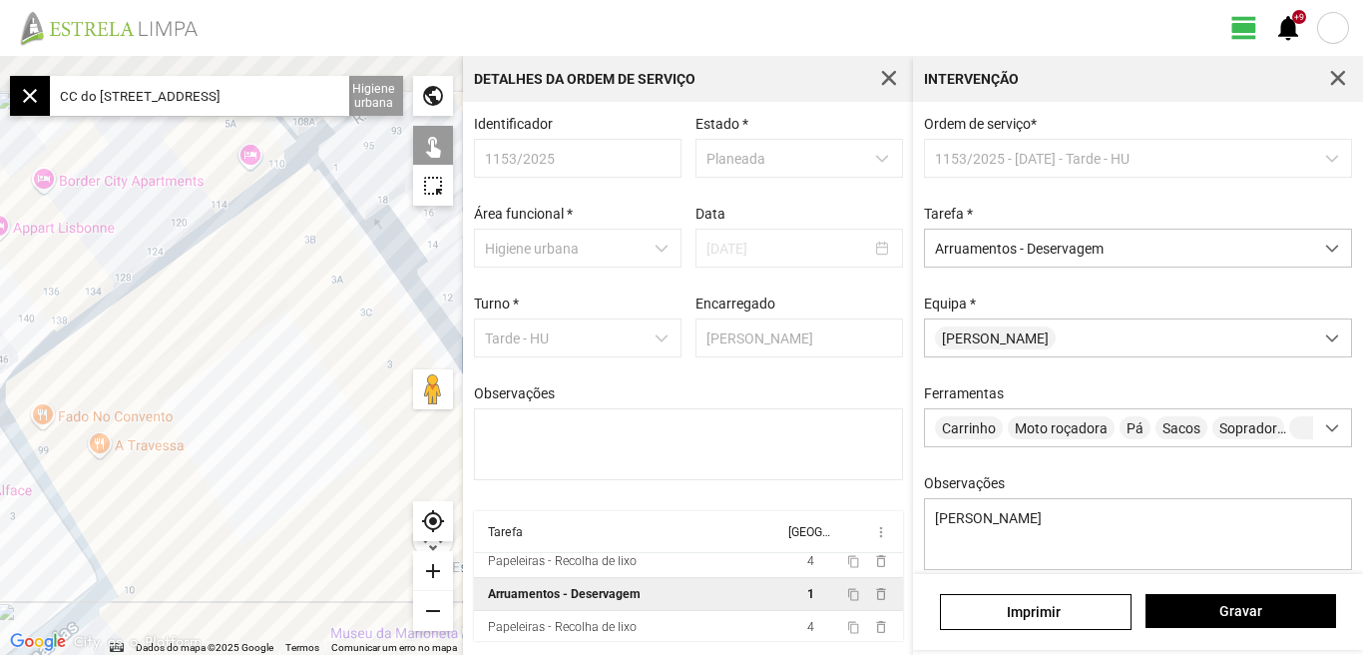
drag, startPoint x: 208, startPoint y: 351, endPoint x: 255, endPoint y: 508, distance: 163.6
click at [255, 508] on div at bounding box center [231, 355] width 463 height 599
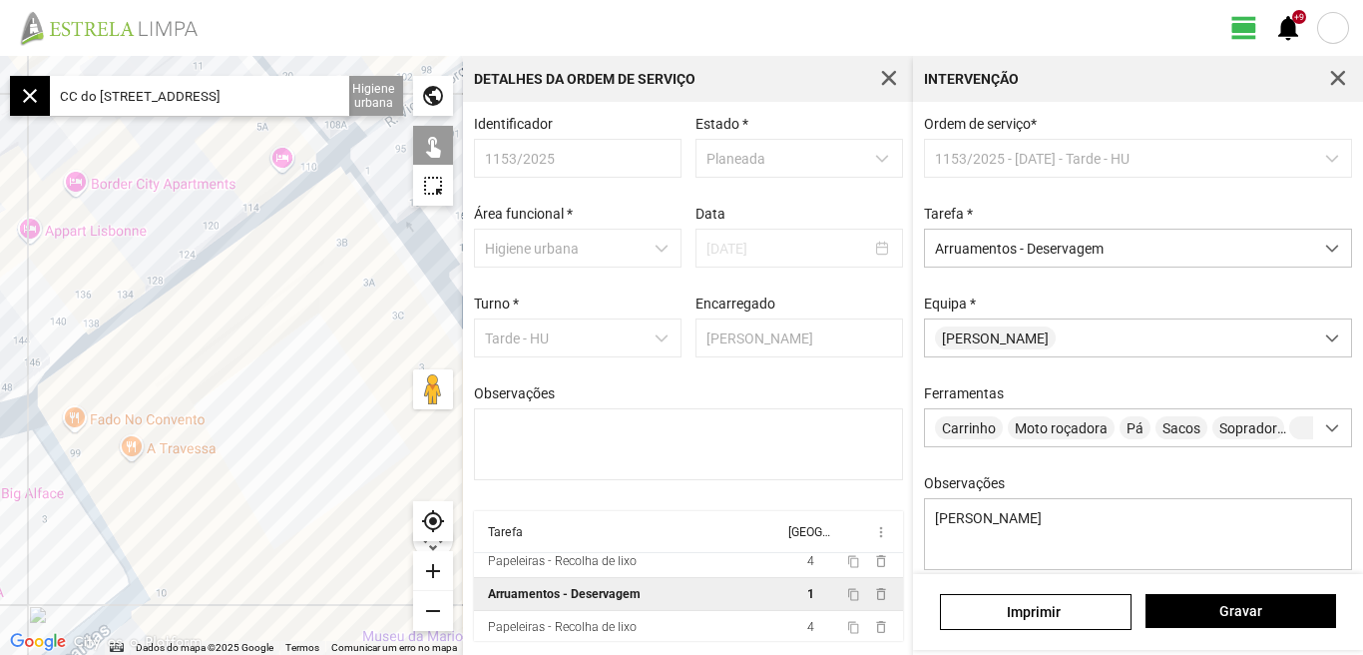
drag, startPoint x: 254, startPoint y: 499, endPoint x: 248, endPoint y: 361, distance: 137.9
click at [256, 341] on div at bounding box center [231, 355] width 463 height 599
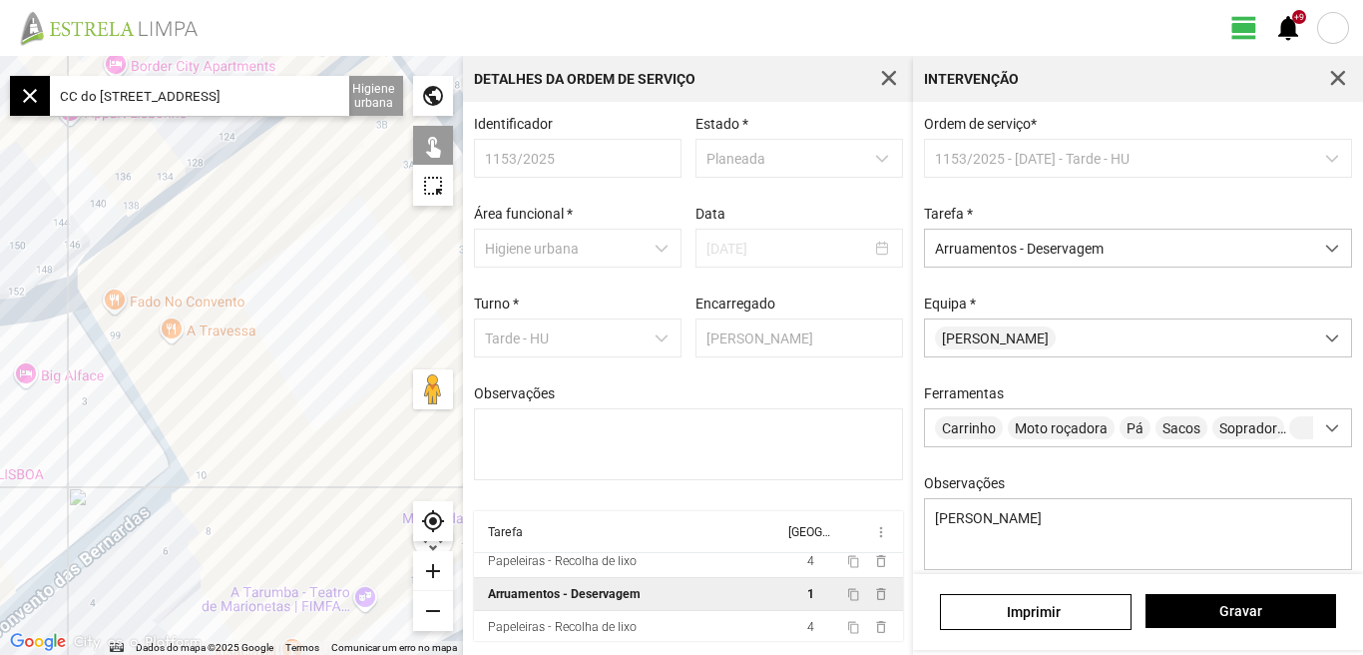
drag, startPoint x: 166, startPoint y: 436, endPoint x: 279, endPoint y: 351, distance: 141.9
click at [279, 351] on div at bounding box center [231, 355] width 463 height 599
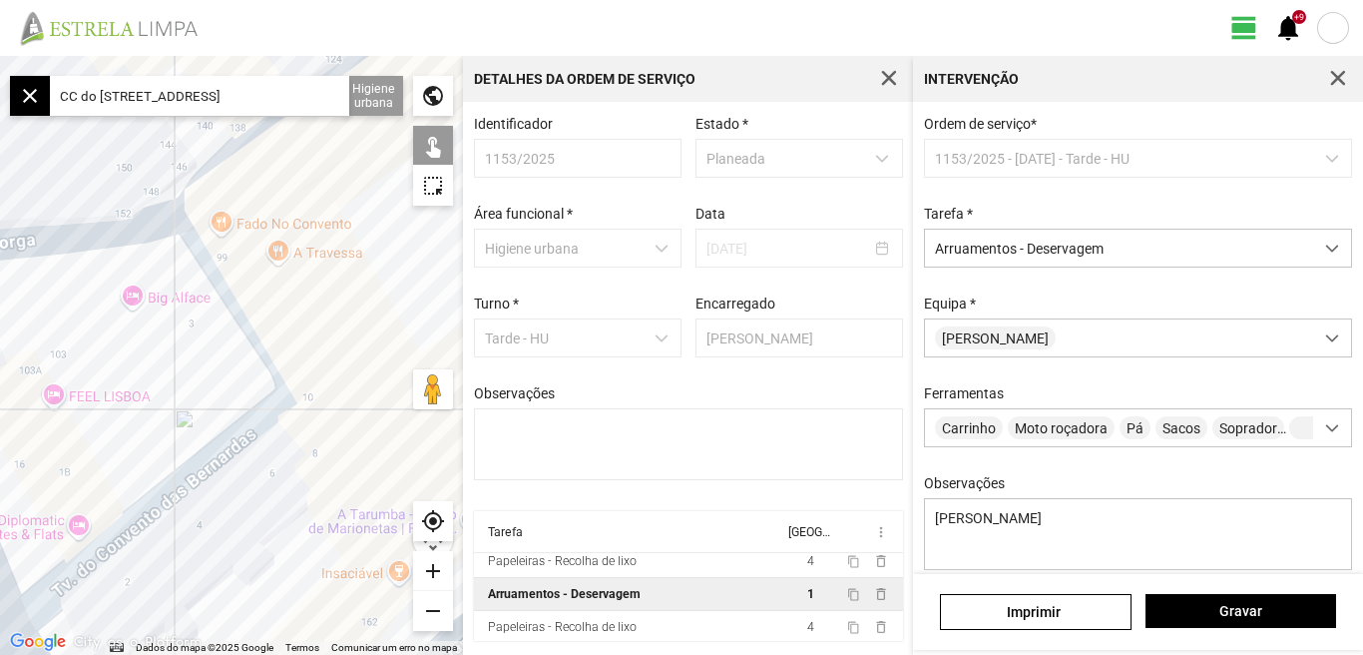
drag, startPoint x: 320, startPoint y: 324, endPoint x: 234, endPoint y: 362, distance: 94.8
click at [235, 362] on div at bounding box center [231, 355] width 463 height 599
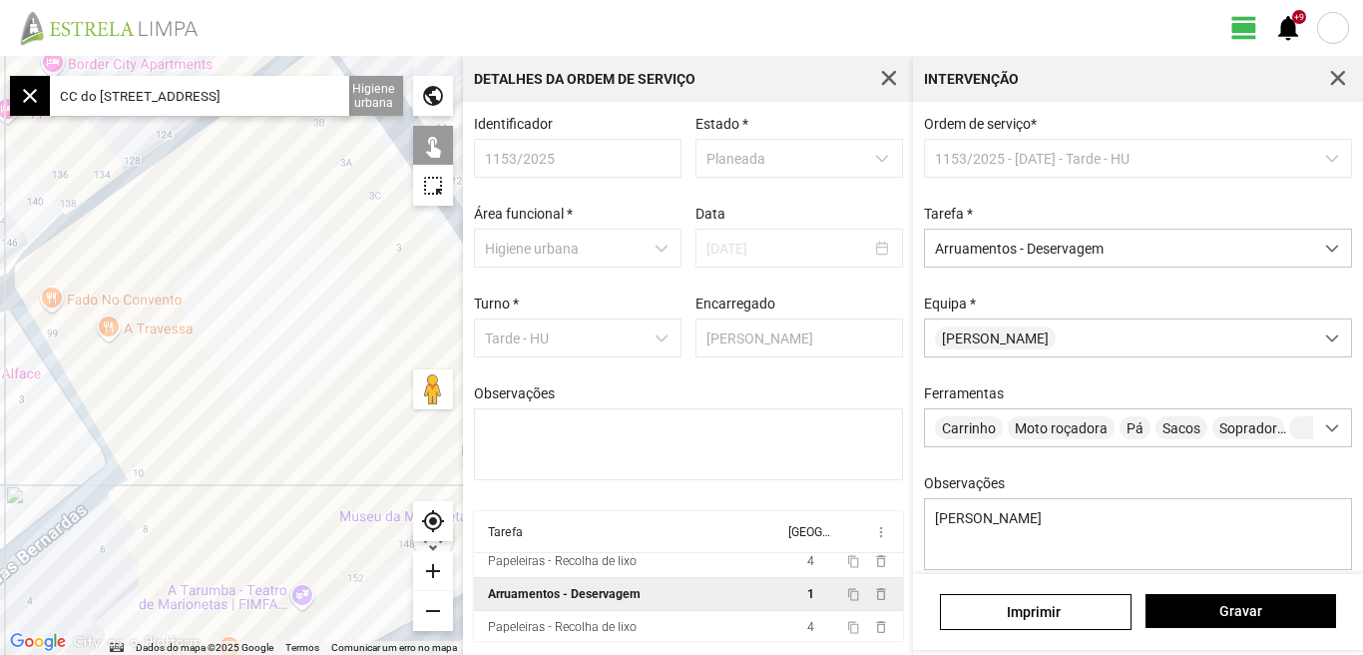
drag, startPoint x: 289, startPoint y: 277, endPoint x: 121, endPoint y: 383, distance: 199.1
click at [121, 383] on div at bounding box center [231, 355] width 463 height 599
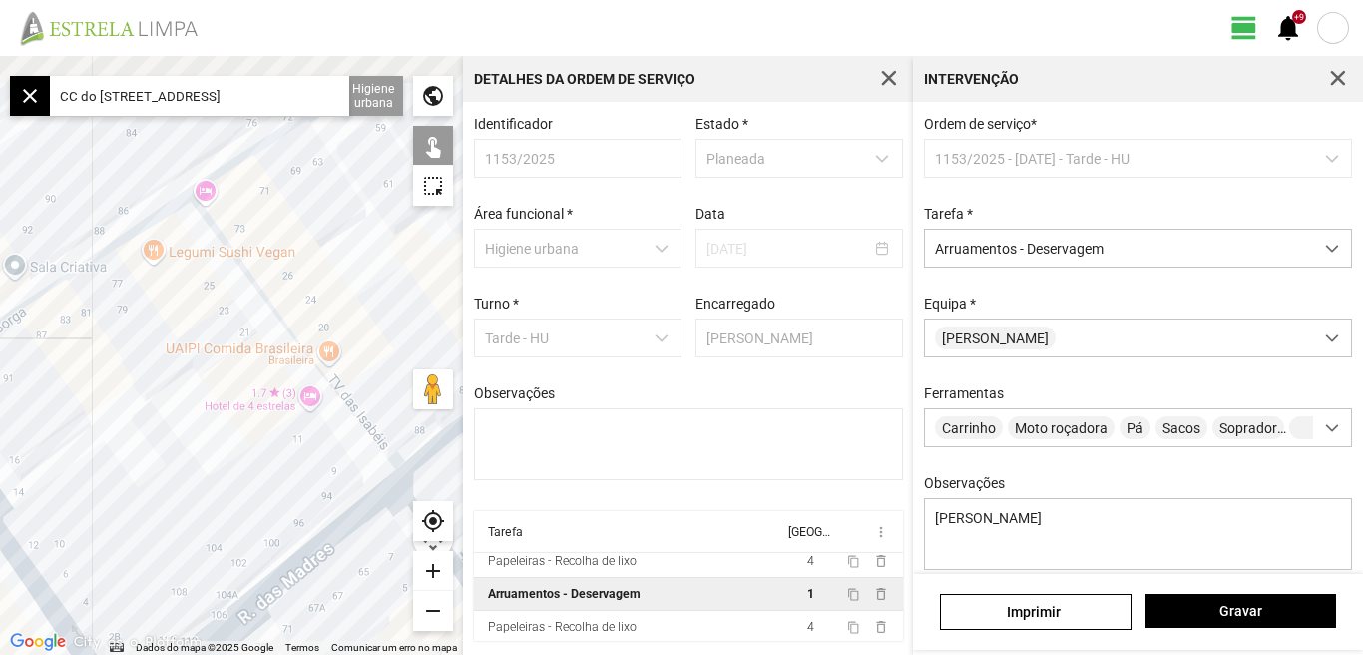
drag, startPoint x: 137, startPoint y: 346, endPoint x: 144, endPoint y: 472, distance: 126.0
click at [144, 472] on div at bounding box center [231, 355] width 463 height 599
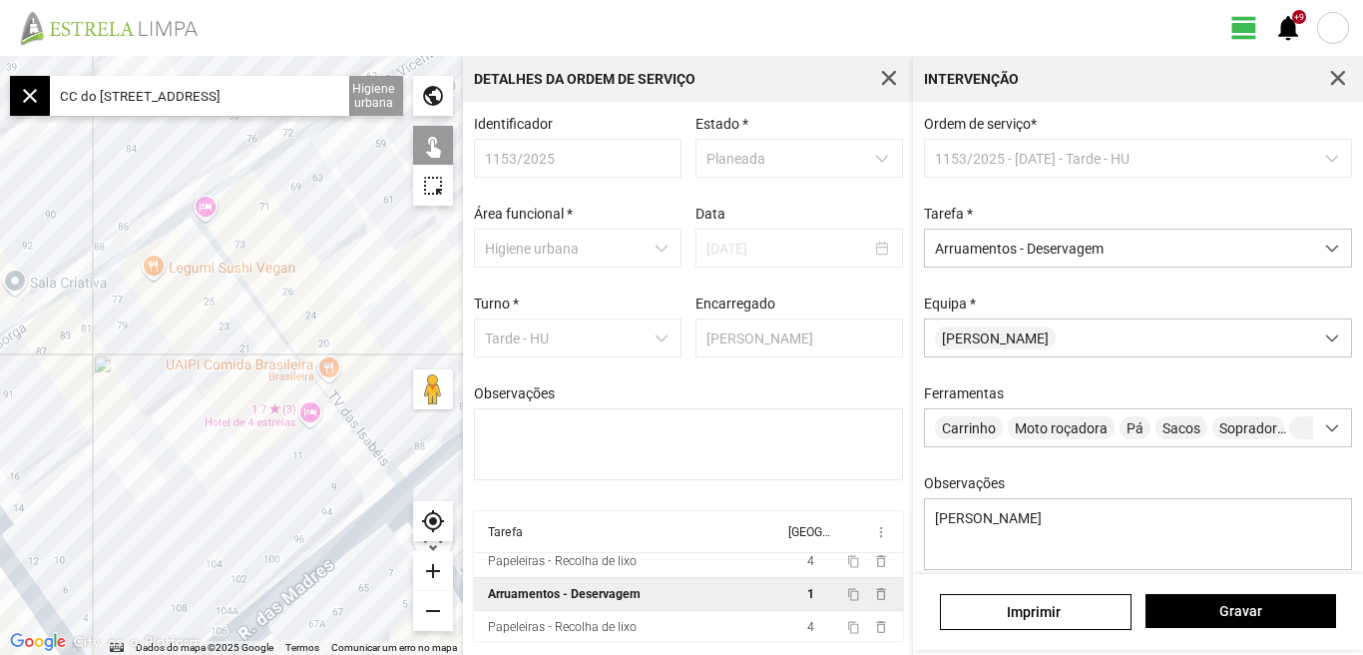
drag, startPoint x: 144, startPoint y: 468, endPoint x: 117, endPoint y: 367, distance: 104.4
click at [137, 430] on div at bounding box center [231, 355] width 463 height 599
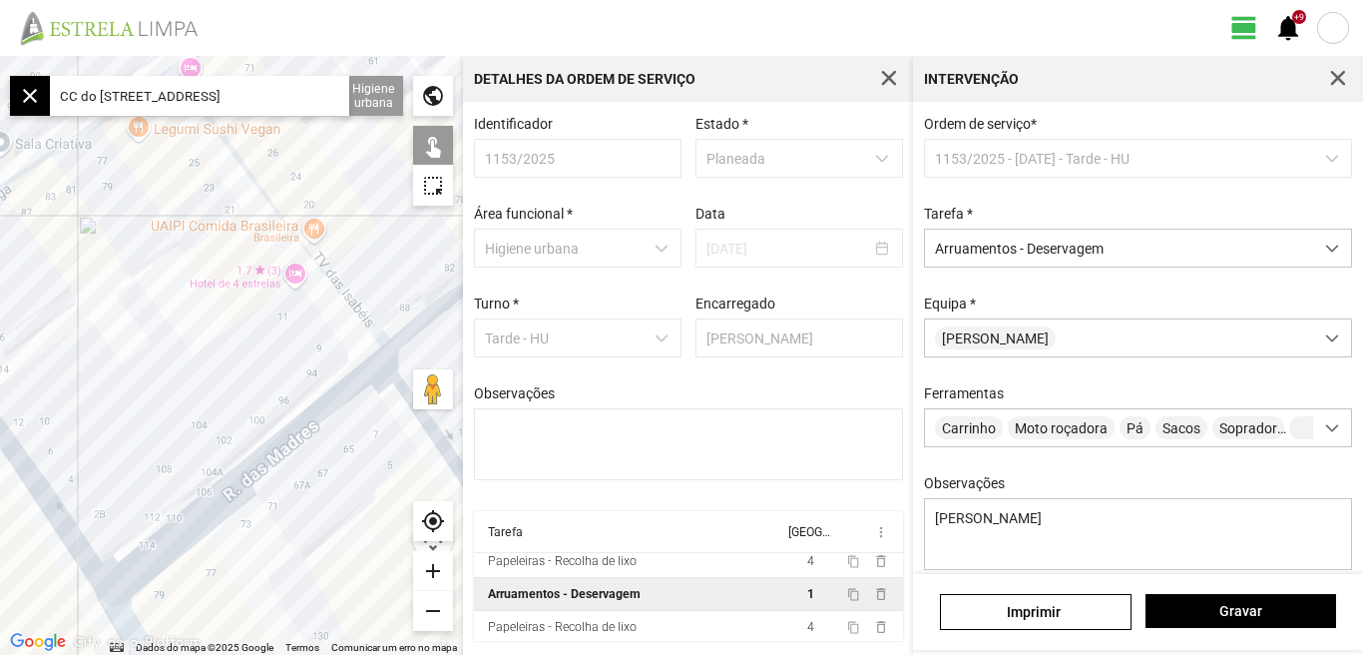
drag, startPoint x: 37, startPoint y: 340, endPoint x: 289, endPoint y: 490, distance: 293.6
click at [288, 499] on div at bounding box center [231, 355] width 463 height 599
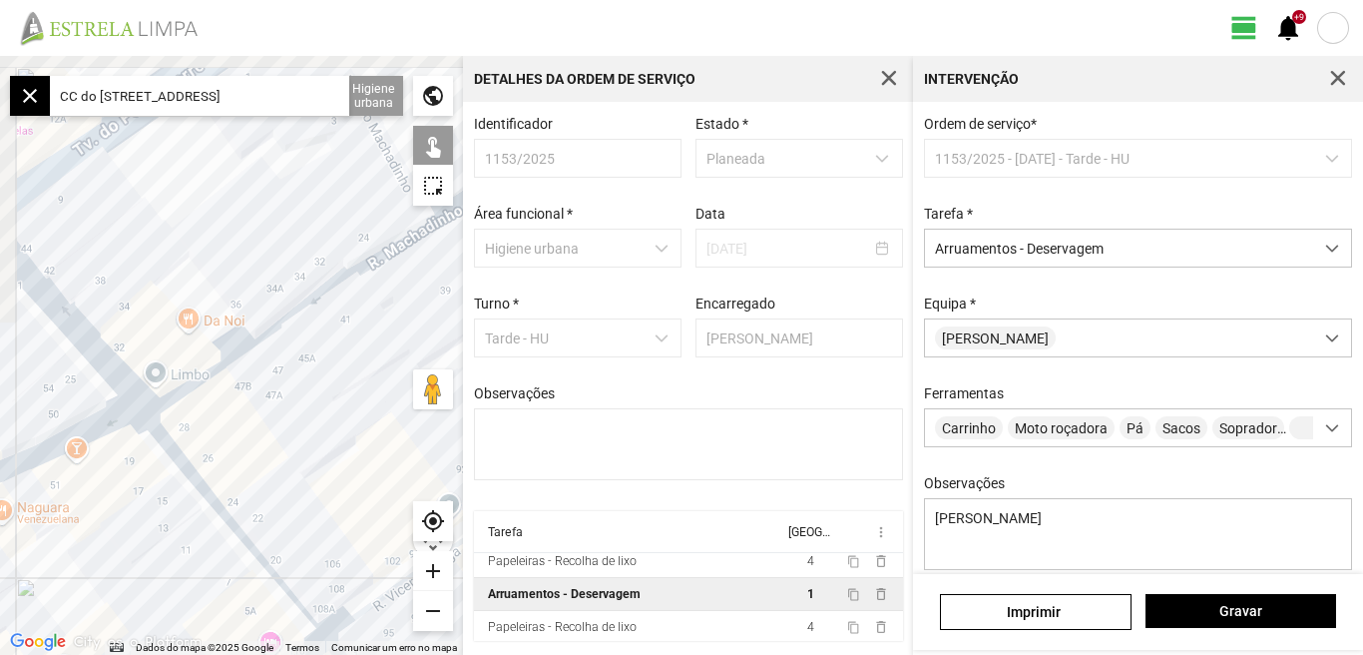
drag, startPoint x: 275, startPoint y: 319, endPoint x: 261, endPoint y: 431, distance: 112.8
click at [313, 444] on div at bounding box center [231, 355] width 463 height 599
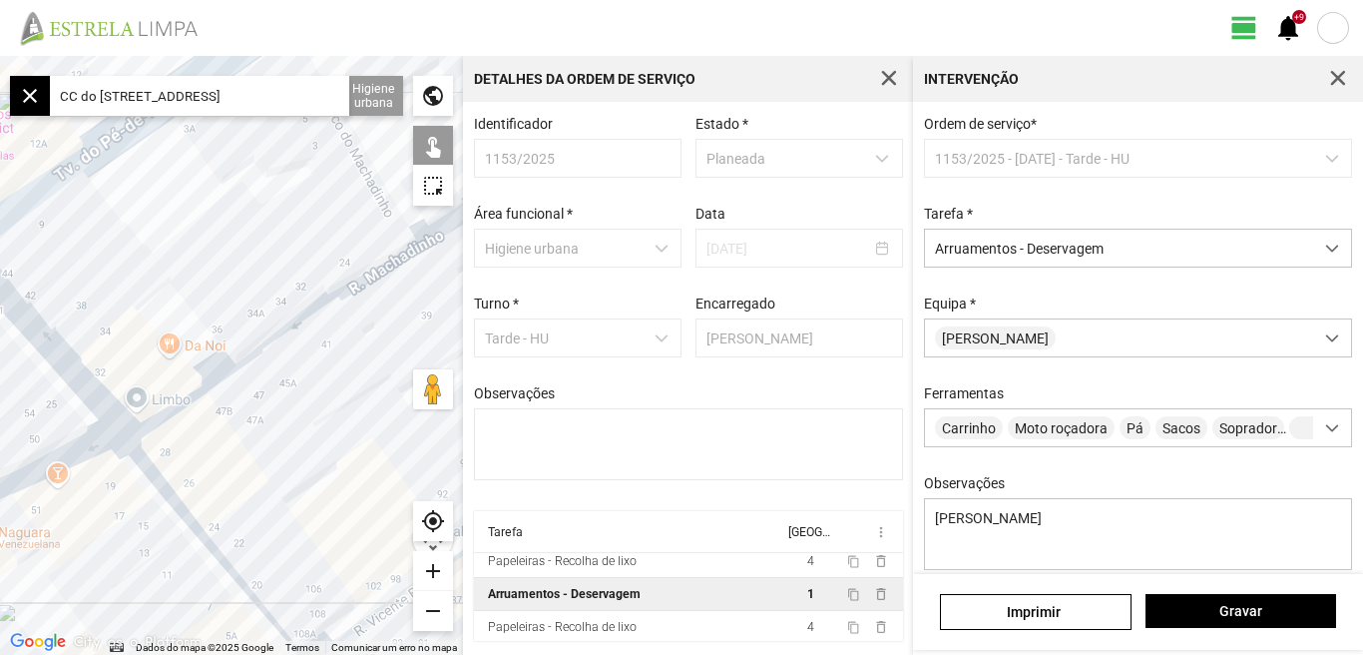
drag, startPoint x: 219, startPoint y: 417, endPoint x: 200, endPoint y: 438, distance: 28.3
click at [200, 438] on div at bounding box center [231, 355] width 463 height 599
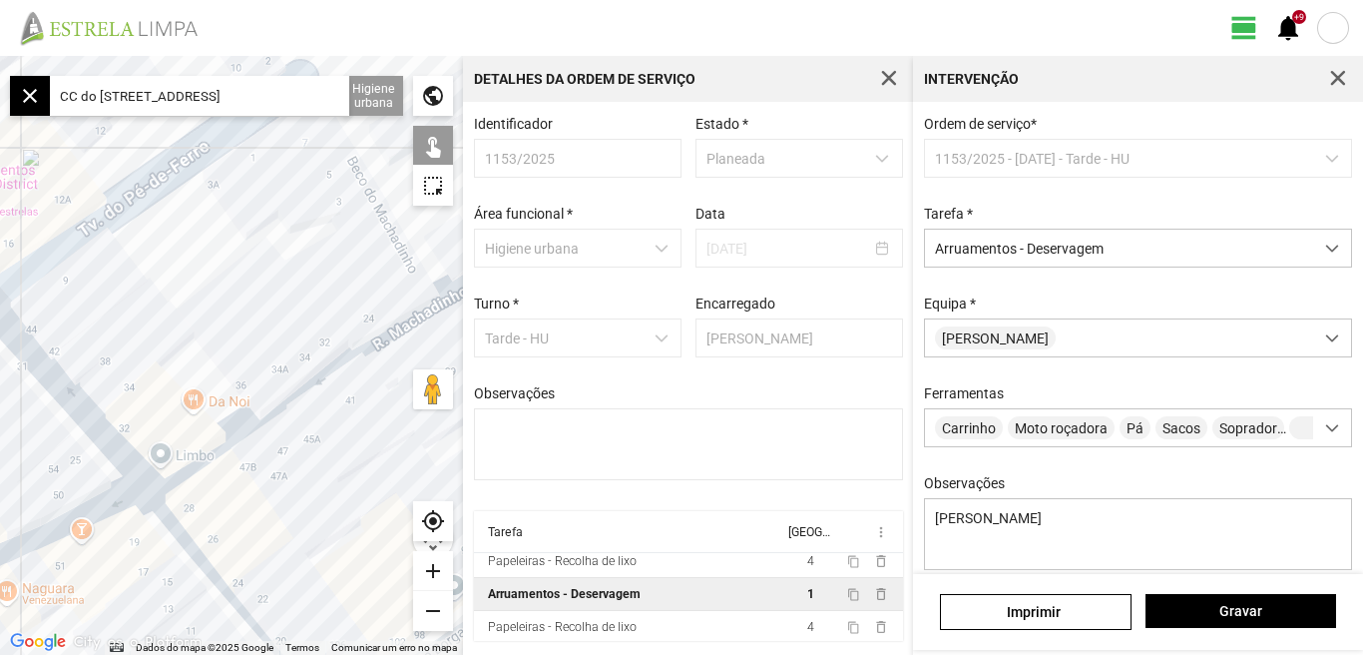
drag, startPoint x: 226, startPoint y: 411, endPoint x: 266, endPoint y: 506, distance: 102.9
click at [266, 506] on div at bounding box center [231, 355] width 463 height 599
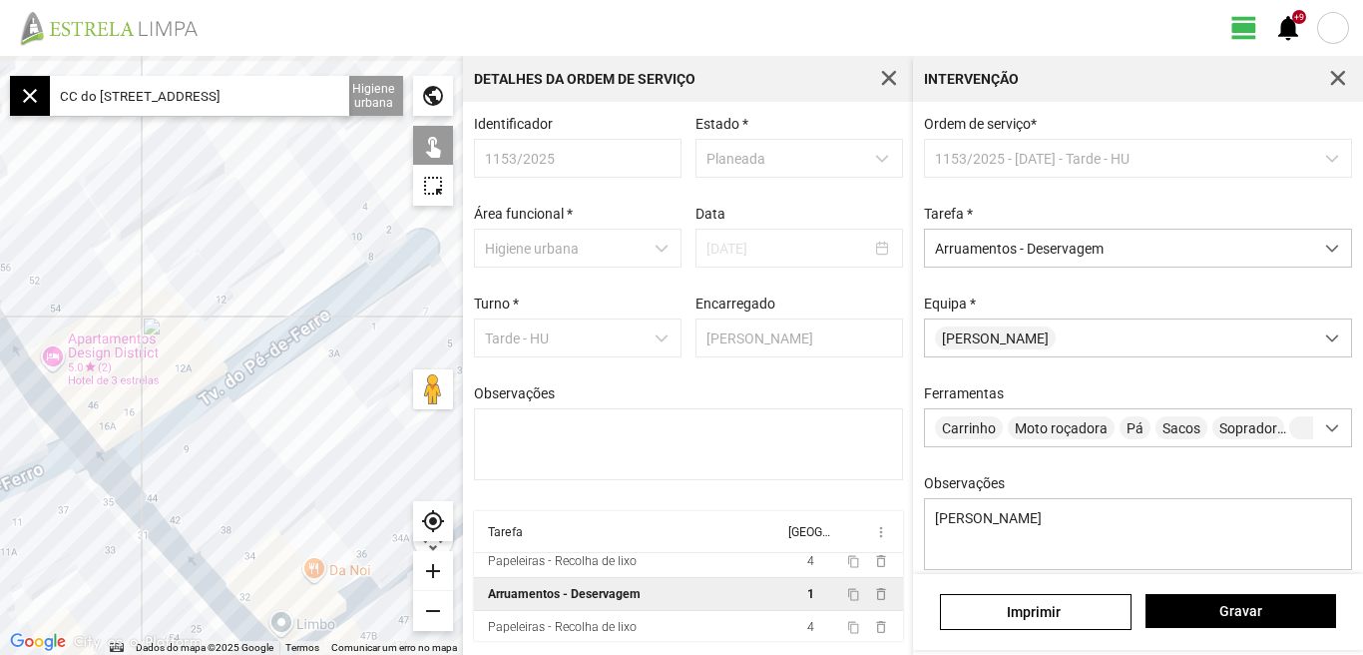
drag, startPoint x: 192, startPoint y: 380, endPoint x: 283, endPoint y: 483, distance: 137.9
click at [283, 483] on div at bounding box center [231, 355] width 463 height 599
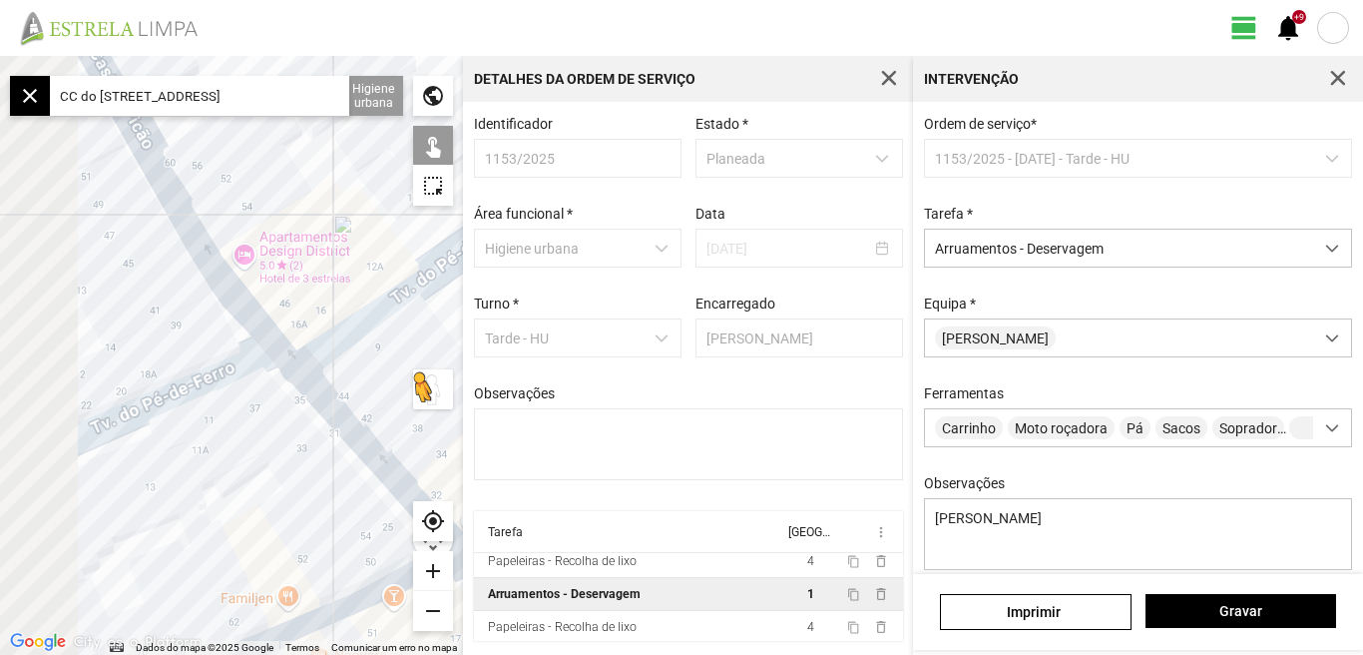
drag, startPoint x: 257, startPoint y: 485, endPoint x: 448, endPoint y: 383, distance: 217.0
click at [448, 383] on div "Para ativar a funcionalidade de arrastar com o teclado, prima Alt + Enter. Quan…" at bounding box center [231, 355] width 463 height 599
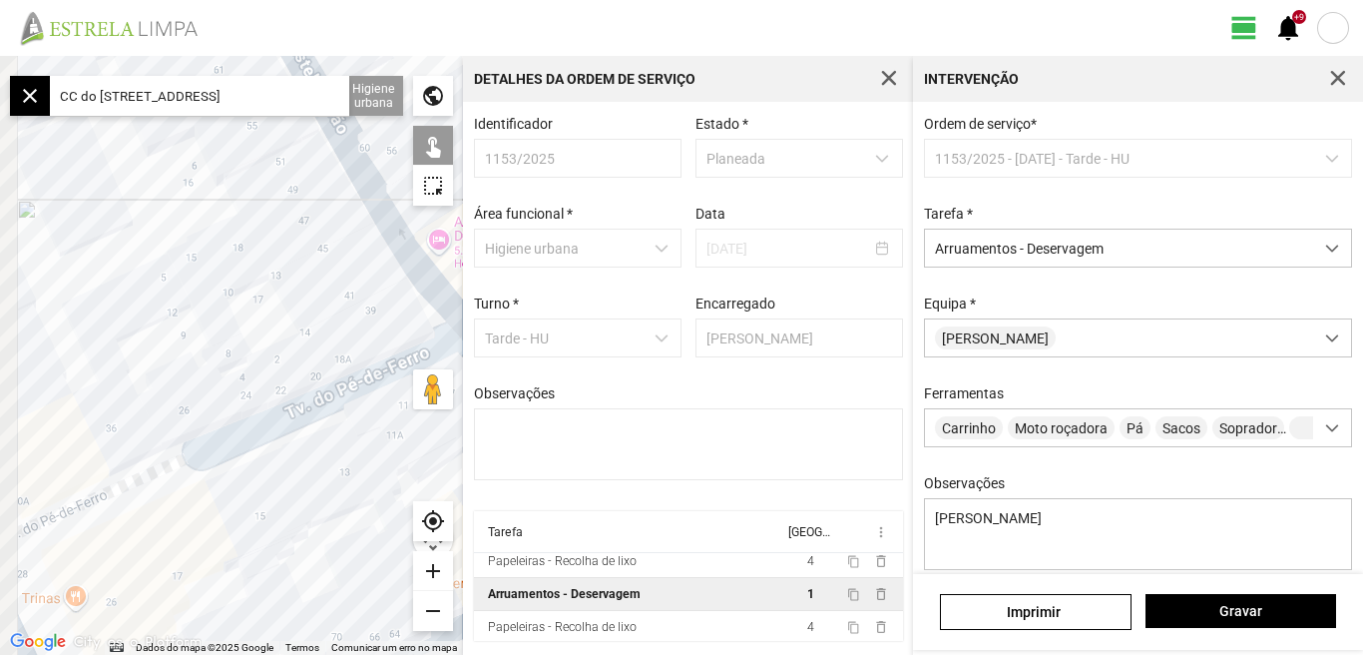
drag, startPoint x: 169, startPoint y: 513, endPoint x: 285, endPoint y: 564, distance: 127.4
click at [285, 564] on div at bounding box center [231, 355] width 463 height 599
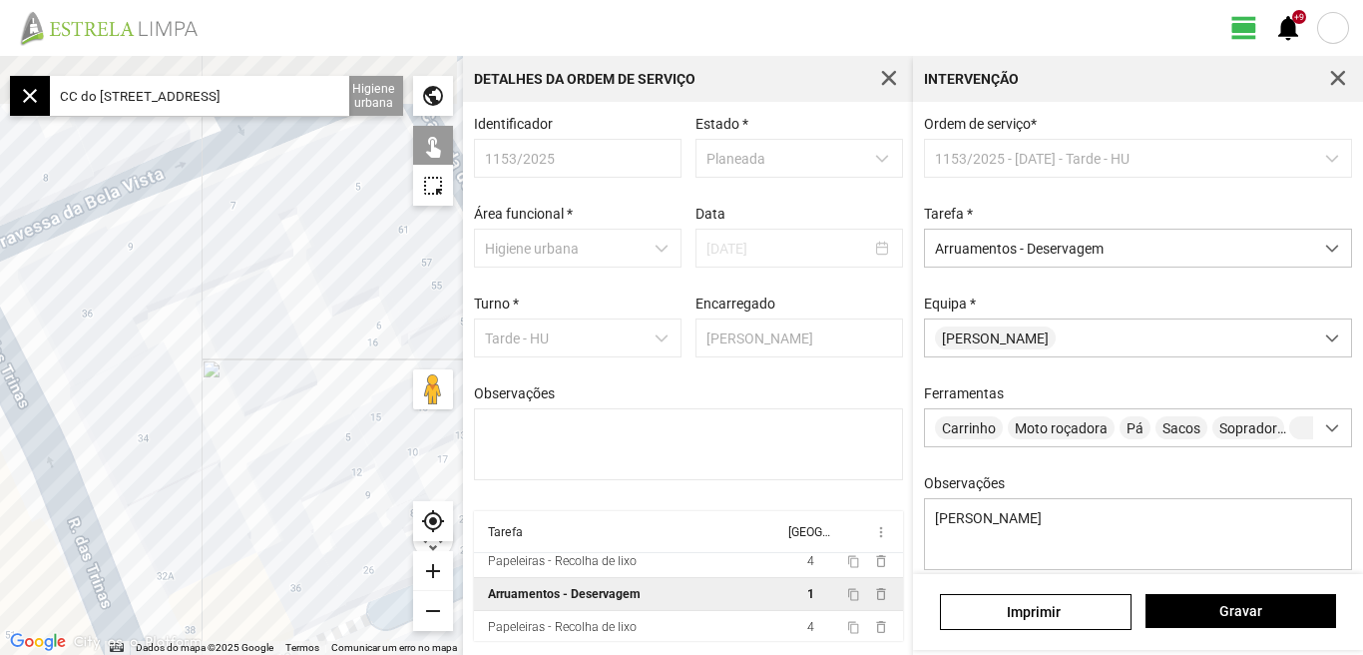
drag, startPoint x: 194, startPoint y: 396, endPoint x: 229, endPoint y: 503, distance: 112.4
click at [233, 514] on div at bounding box center [231, 355] width 463 height 599
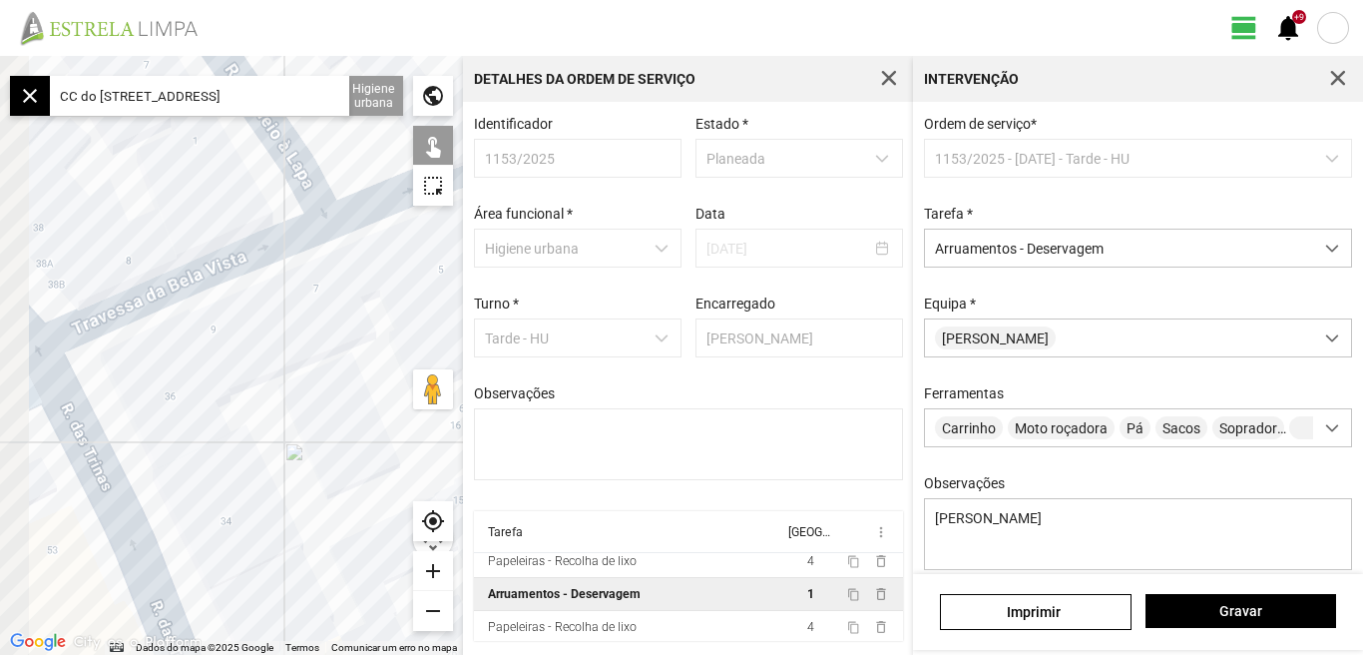
drag, startPoint x: 192, startPoint y: 406, endPoint x: 274, endPoint y: 468, distance: 103.4
click at [274, 468] on div at bounding box center [231, 355] width 463 height 599
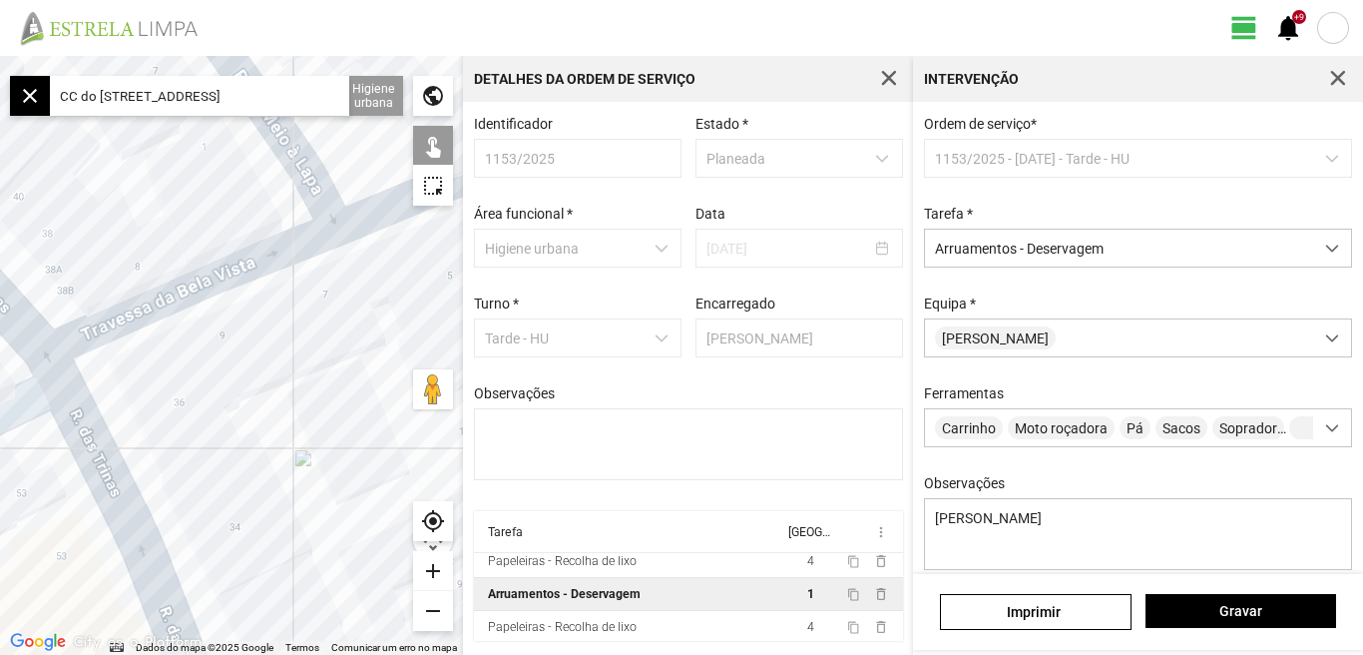
click at [432, 609] on div "remove" at bounding box center [433, 611] width 40 height 40
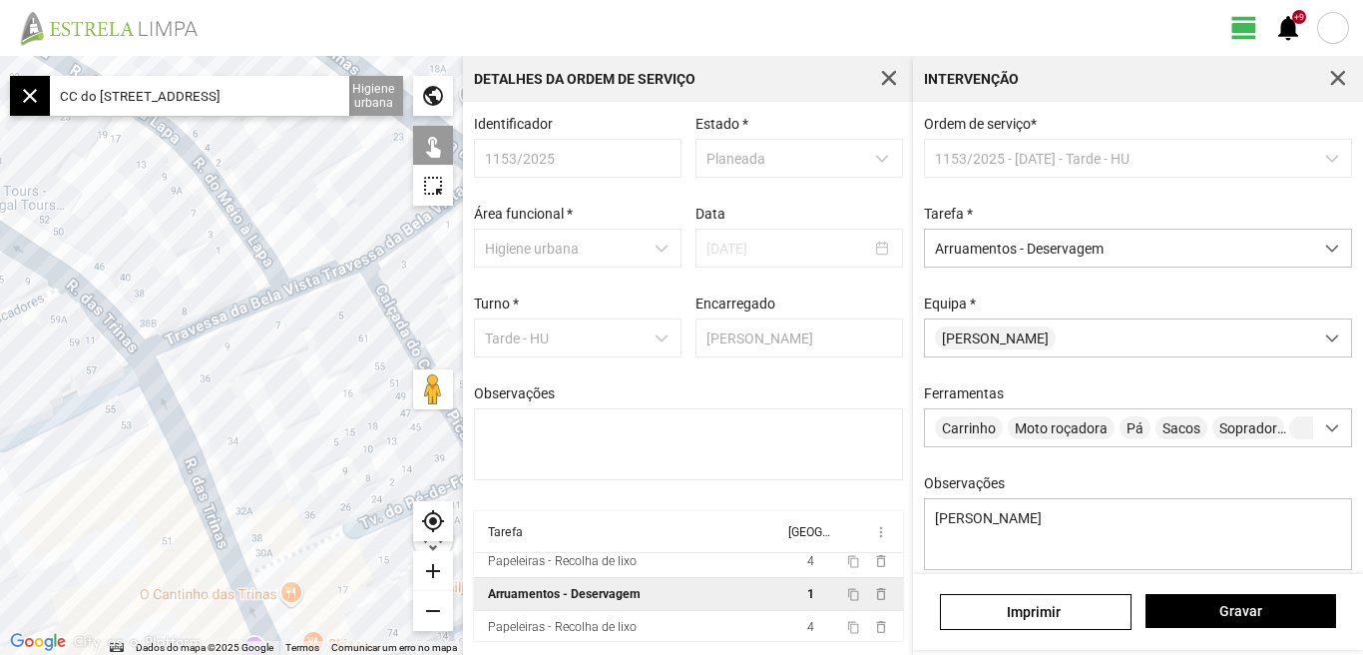
drag, startPoint x: 324, startPoint y: 475, endPoint x: 278, endPoint y: 391, distance: 95.6
click at [313, 450] on div at bounding box center [231, 355] width 463 height 599
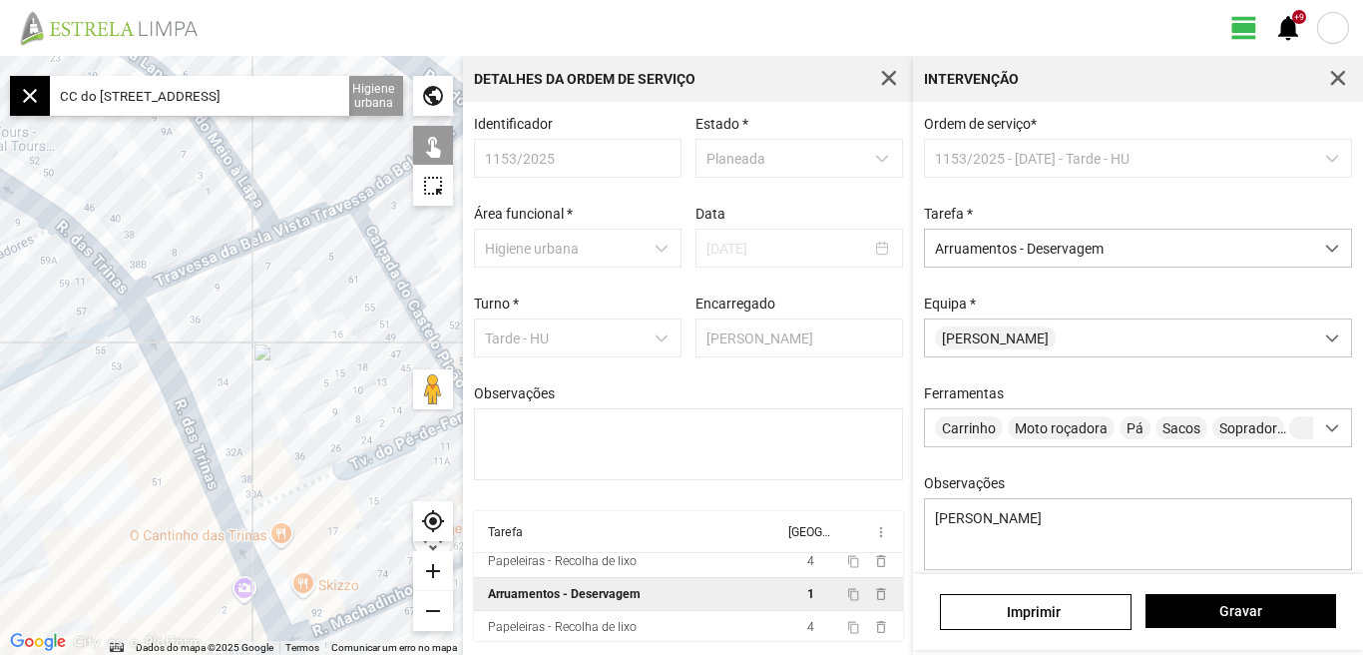
drag, startPoint x: 272, startPoint y: 389, endPoint x: 272, endPoint y: 291, distance: 97.8
click at [272, 292] on div at bounding box center [231, 355] width 463 height 599
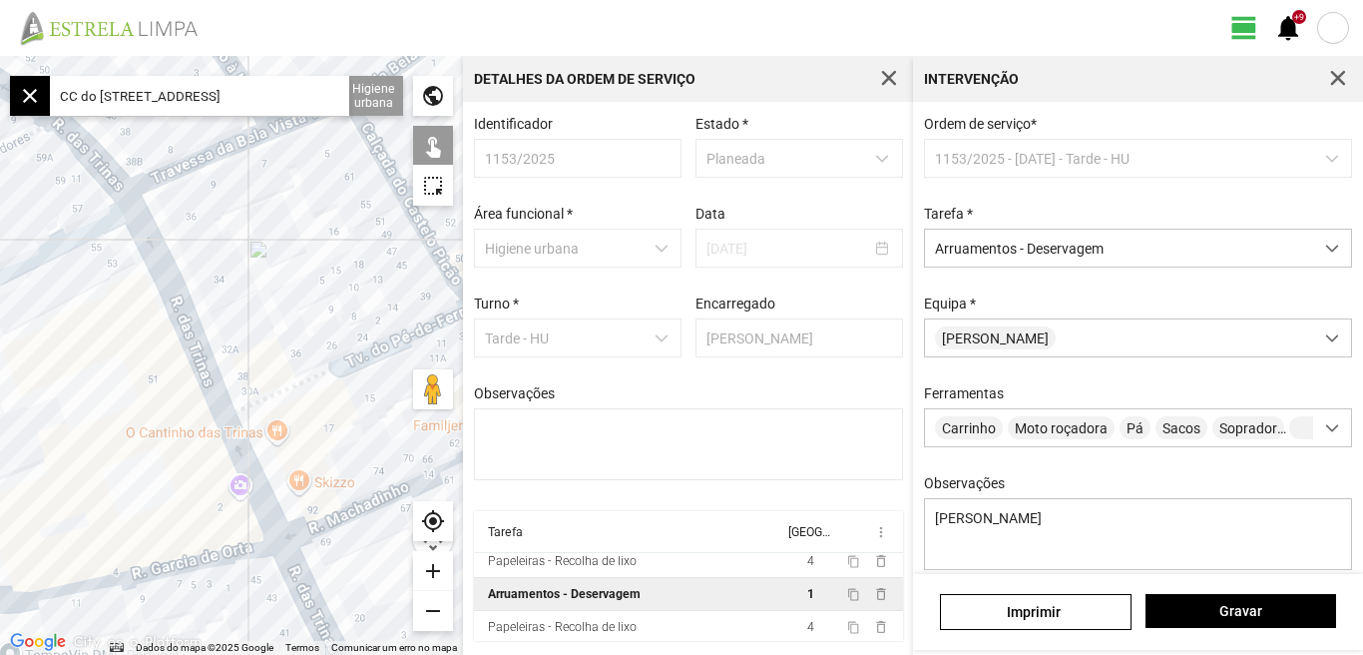
drag, startPoint x: 15, startPoint y: 413, endPoint x: 137, endPoint y: 392, distance: 123.6
click at [137, 392] on div at bounding box center [231, 355] width 463 height 599
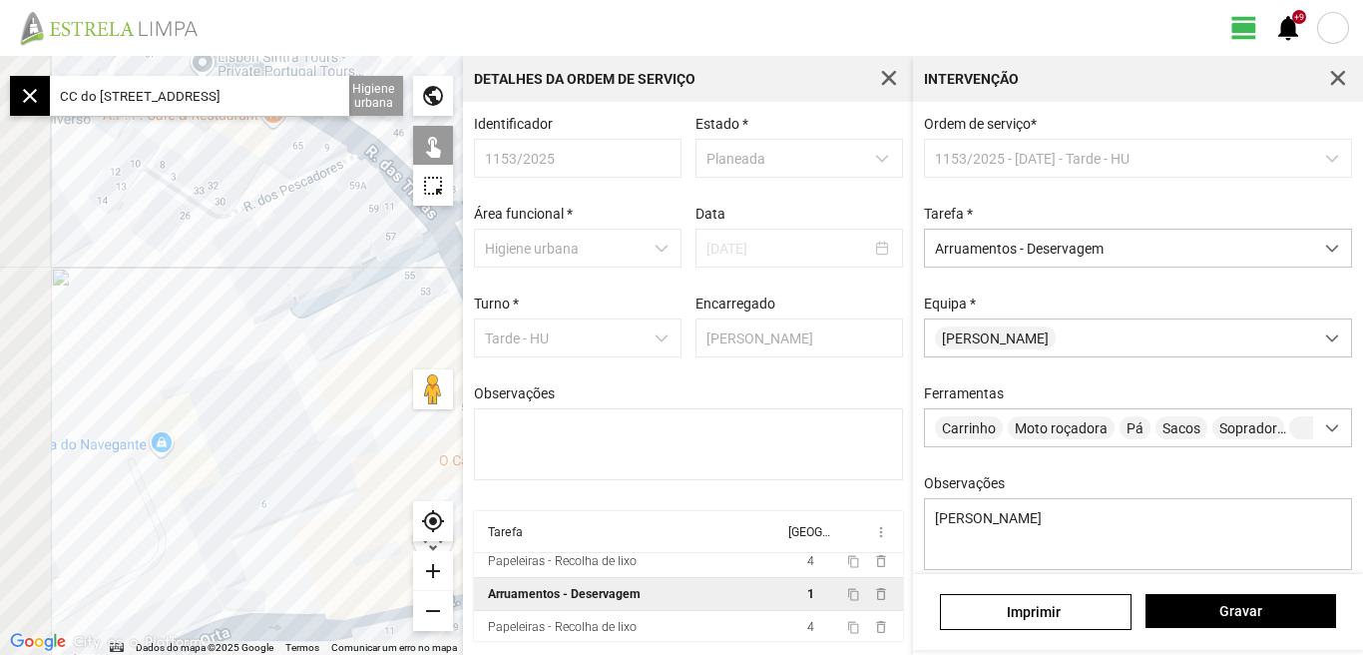
drag, startPoint x: 103, startPoint y: 387, endPoint x: 243, endPoint y: 454, distance: 154.9
click at [243, 454] on div at bounding box center [231, 355] width 463 height 599
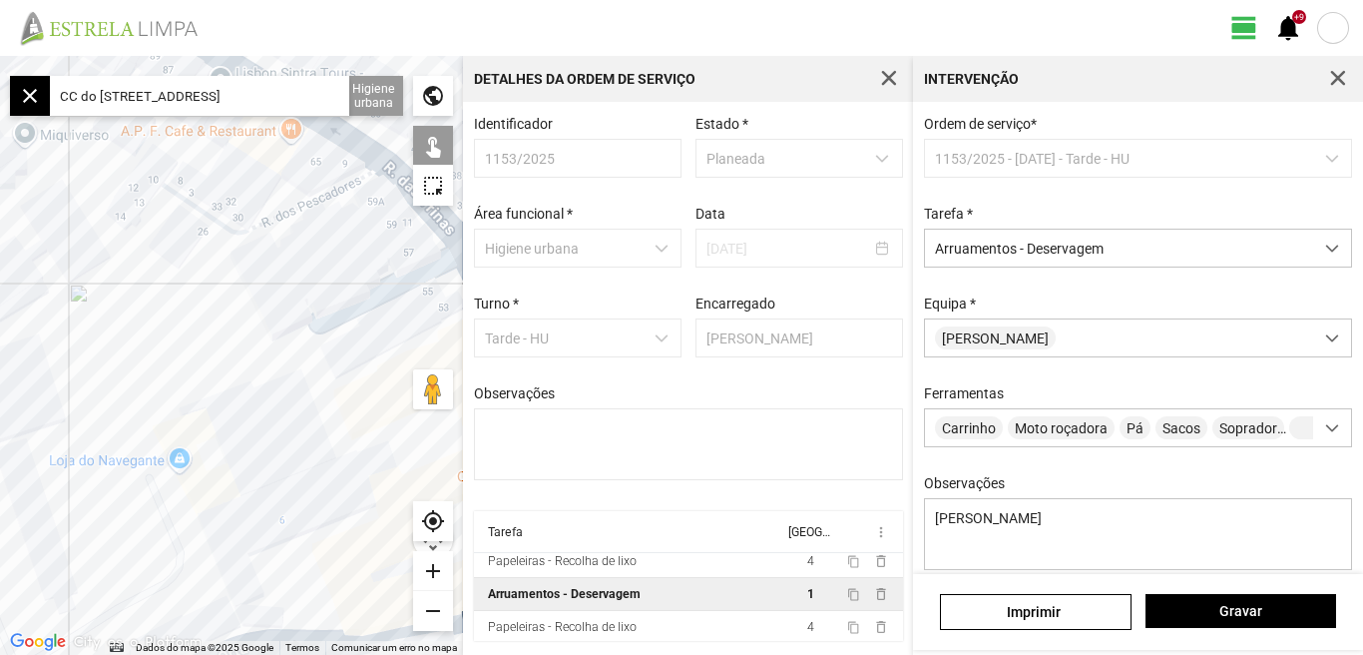
drag, startPoint x: 156, startPoint y: 339, endPoint x: 314, endPoint y: 466, distance: 203.1
click at [314, 466] on div at bounding box center [231, 355] width 463 height 599
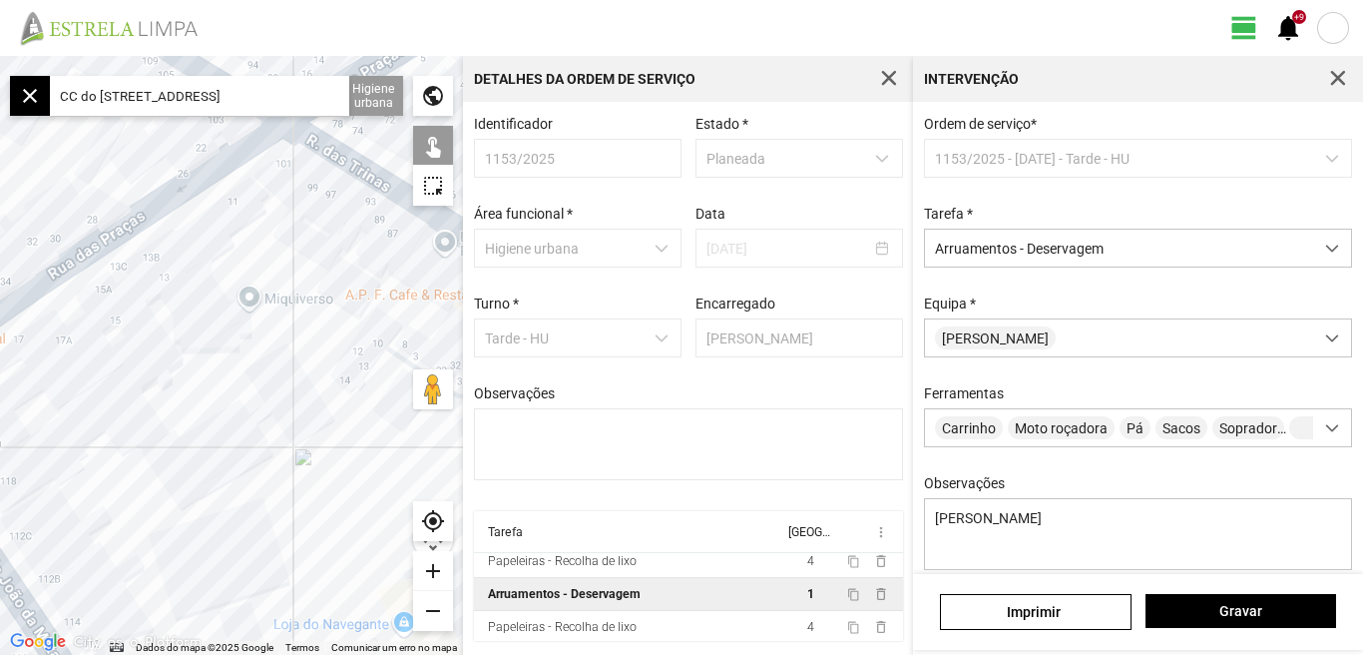
drag, startPoint x: 182, startPoint y: 448, endPoint x: 295, endPoint y: 364, distance: 141.3
click at [291, 366] on div at bounding box center [231, 355] width 463 height 599
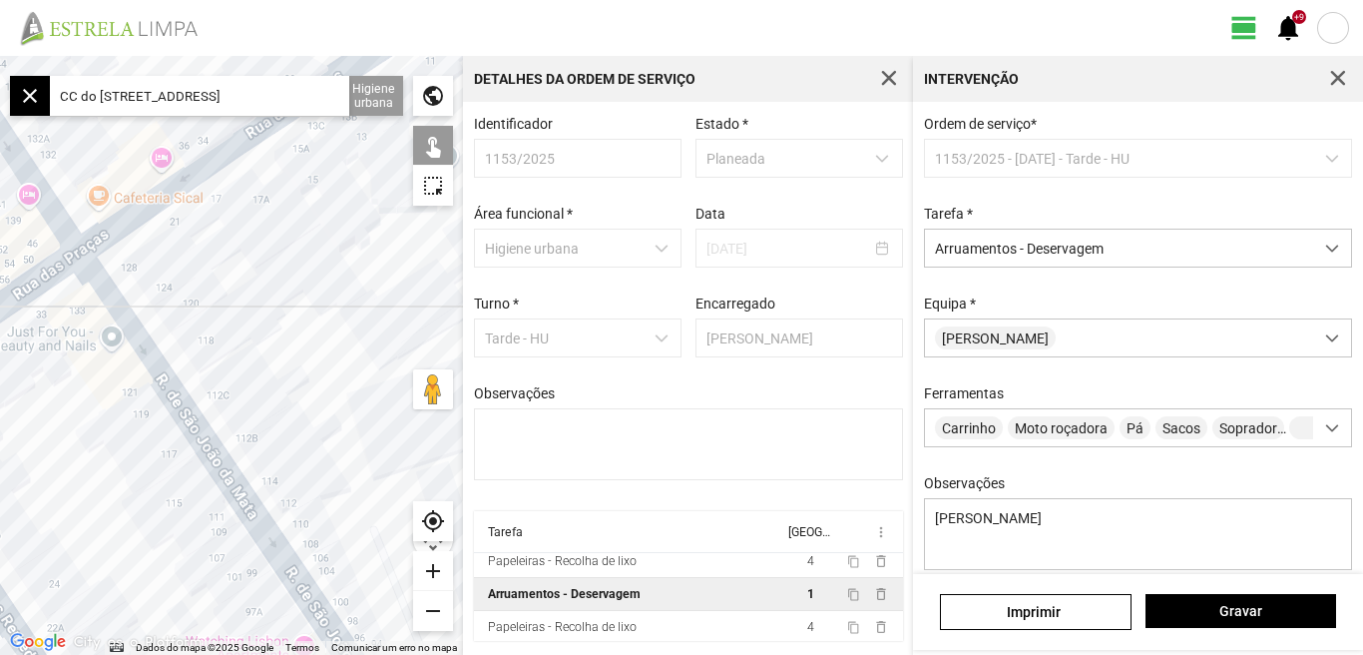
drag, startPoint x: 234, startPoint y: 420, endPoint x: 206, endPoint y: 392, distance: 39.5
click at [206, 392] on div at bounding box center [231, 355] width 463 height 599
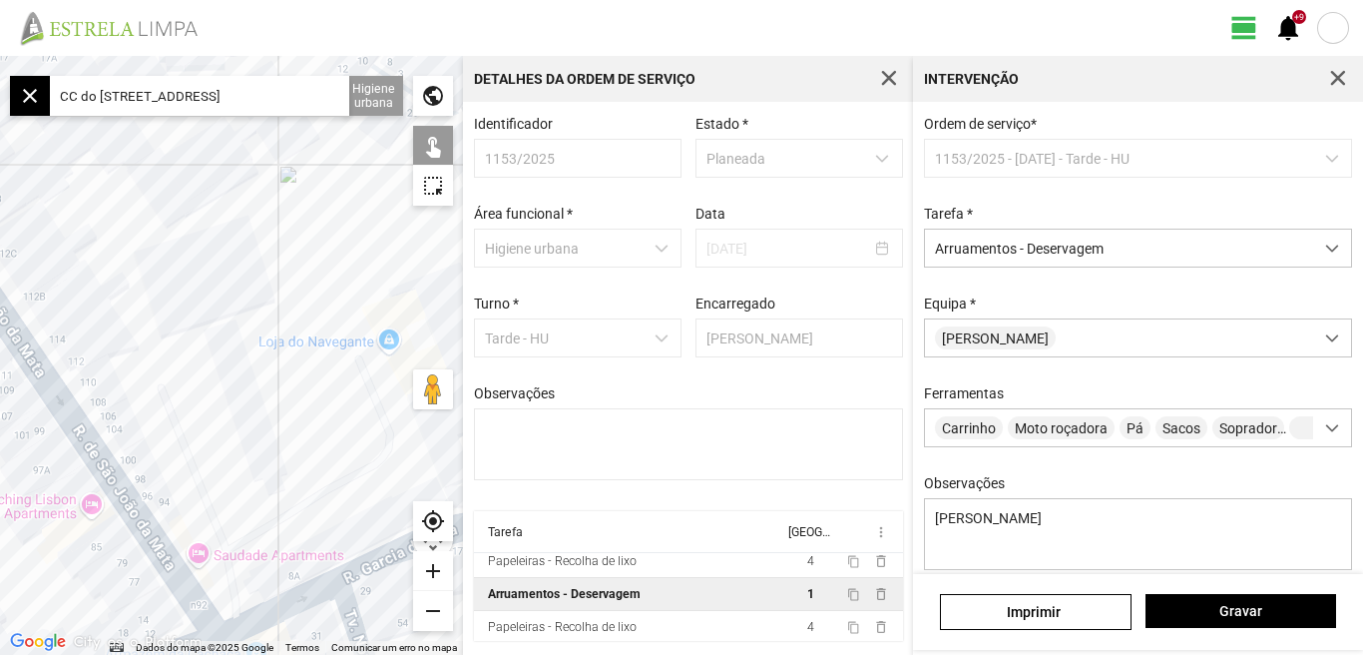
drag, startPoint x: 177, startPoint y: 372, endPoint x: 171, endPoint y: 269, distance: 104.0
click at [172, 303] on div at bounding box center [231, 355] width 463 height 599
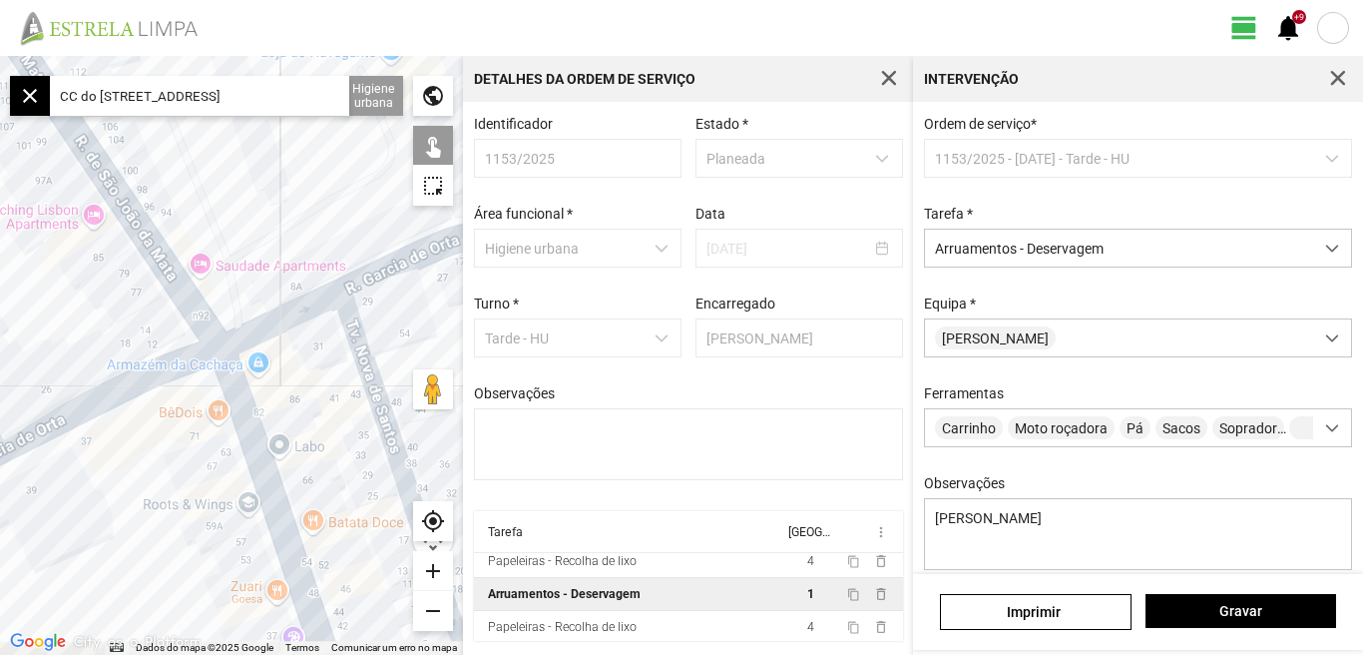
drag
click at [199, 462] on div at bounding box center [231, 355] width 463 height 599
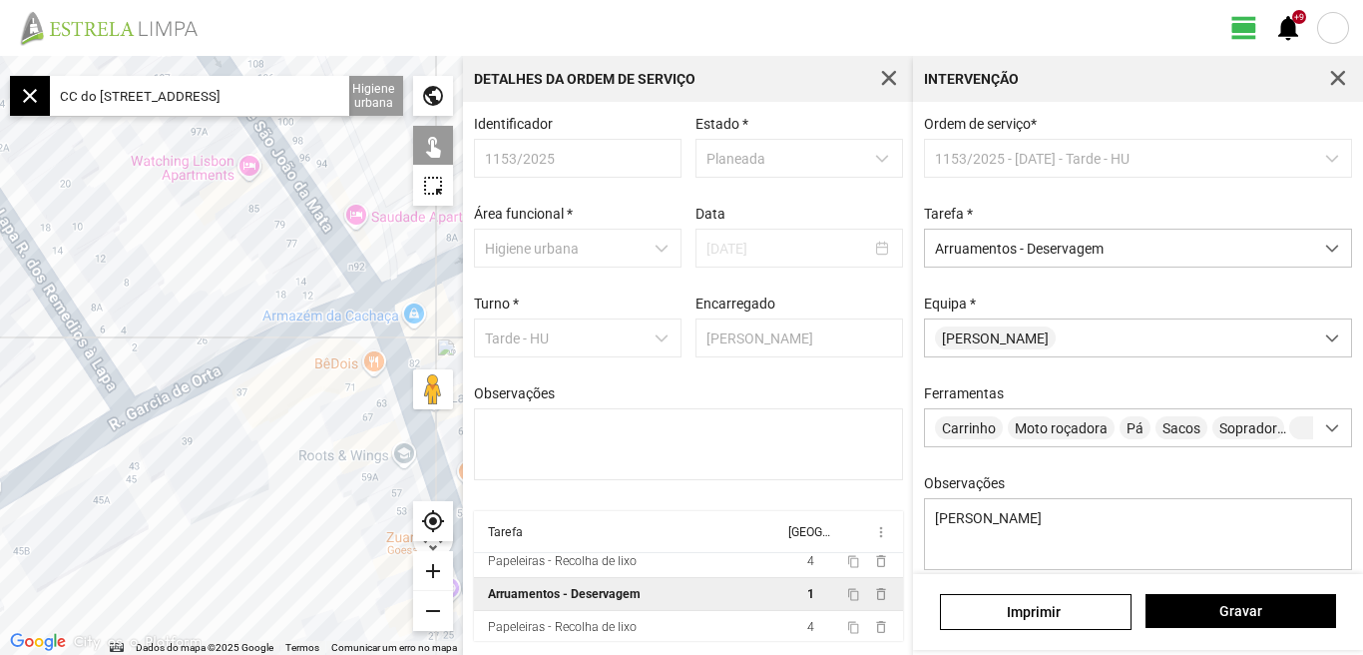
click at [308, 447] on div at bounding box center [231, 355] width 463 height 599
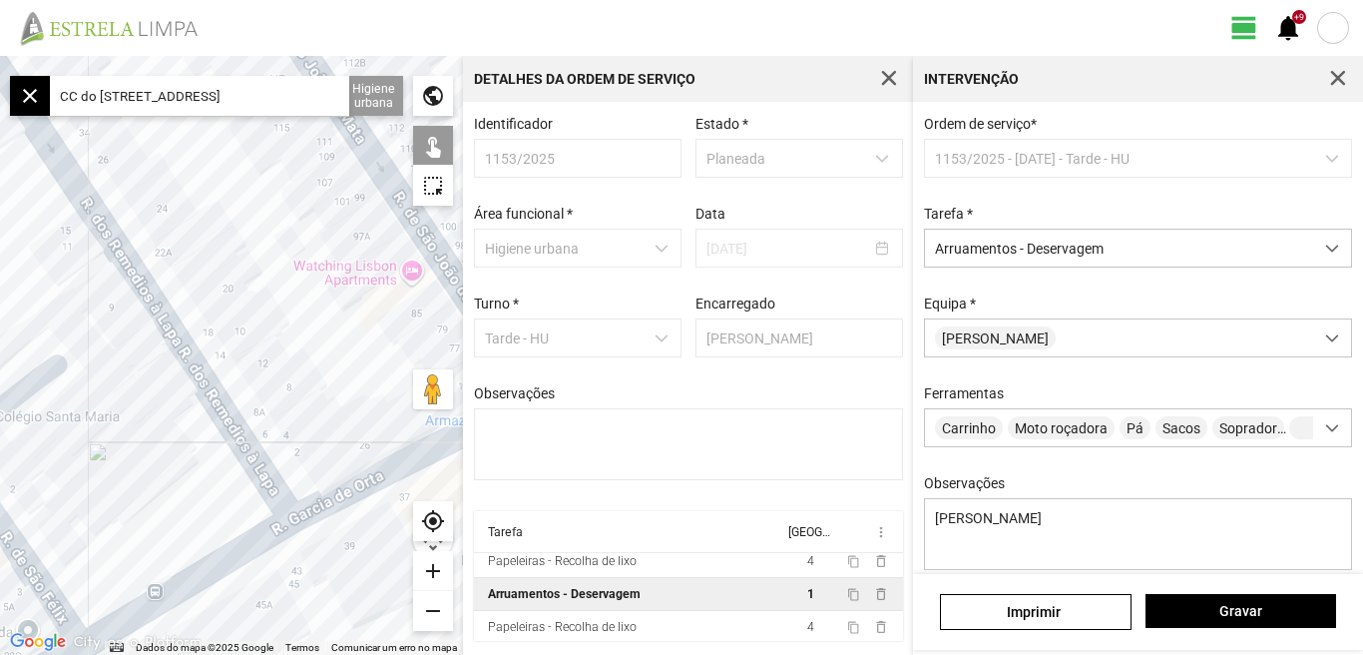
click at [142, 438] on div at bounding box center [231, 355] width 463 height 599
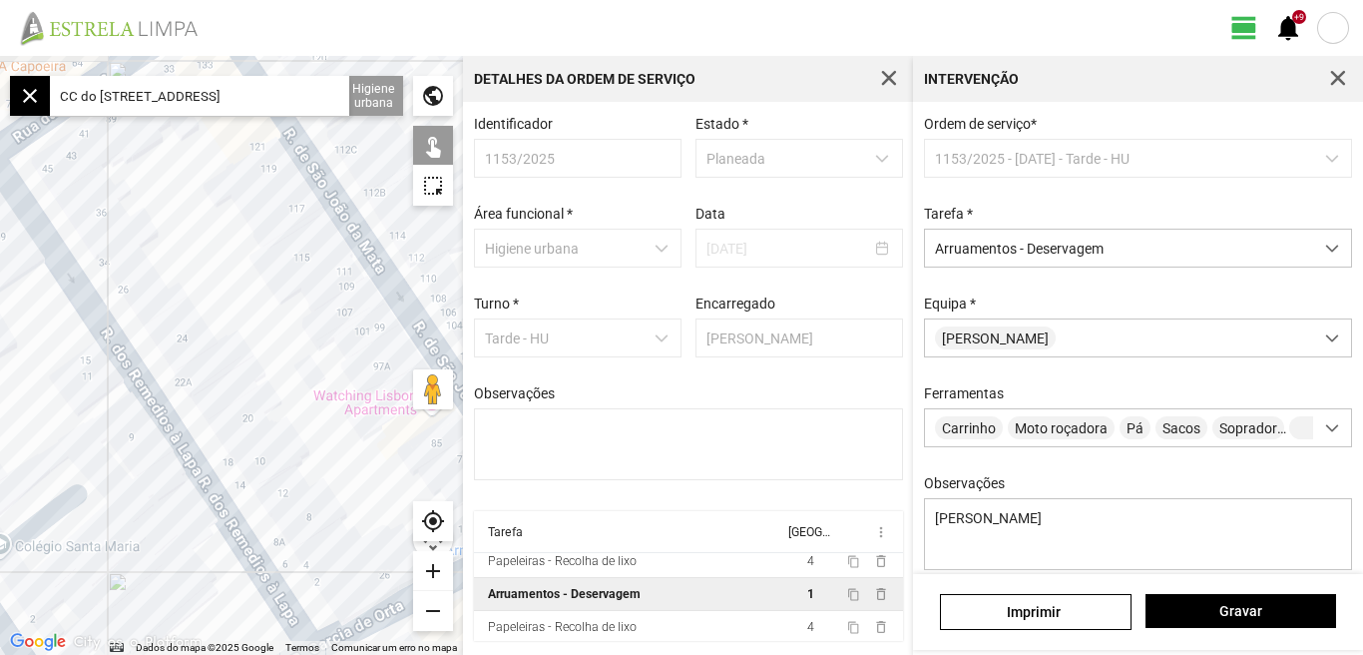
click at [141, 522] on div at bounding box center [231, 355] width 463 height 599
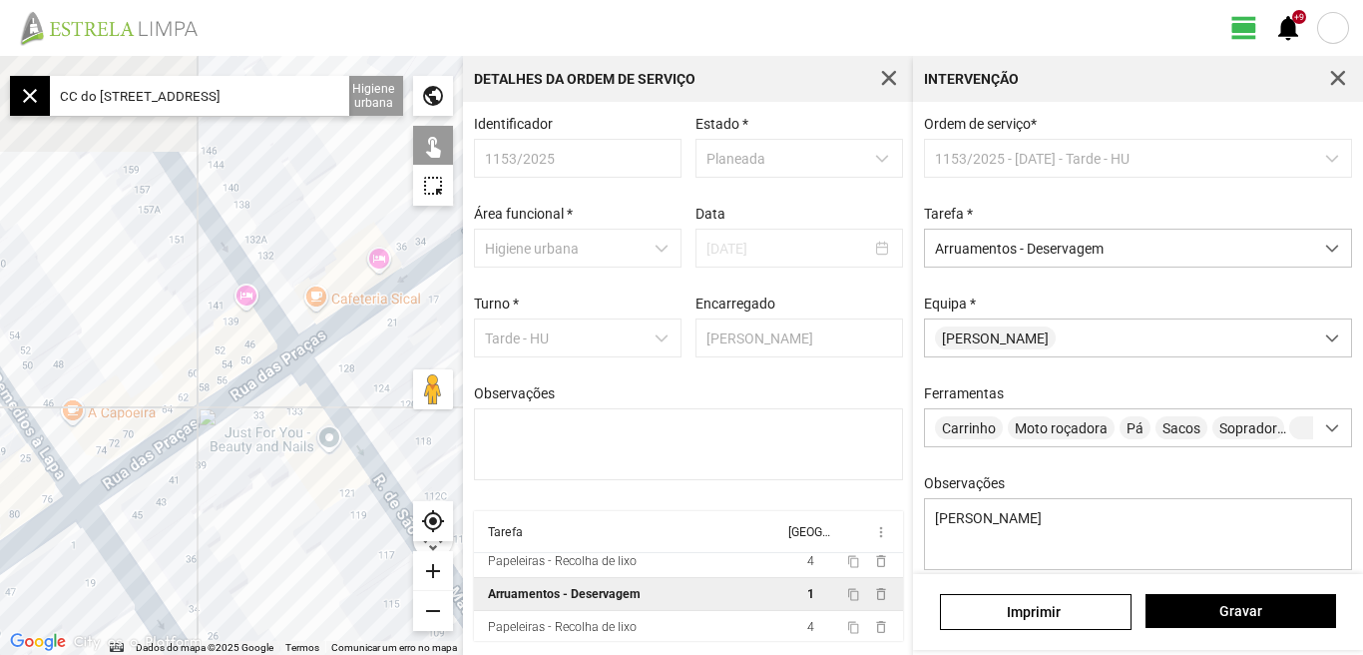
click at [290, 465] on div at bounding box center [231, 355] width 463 height 599
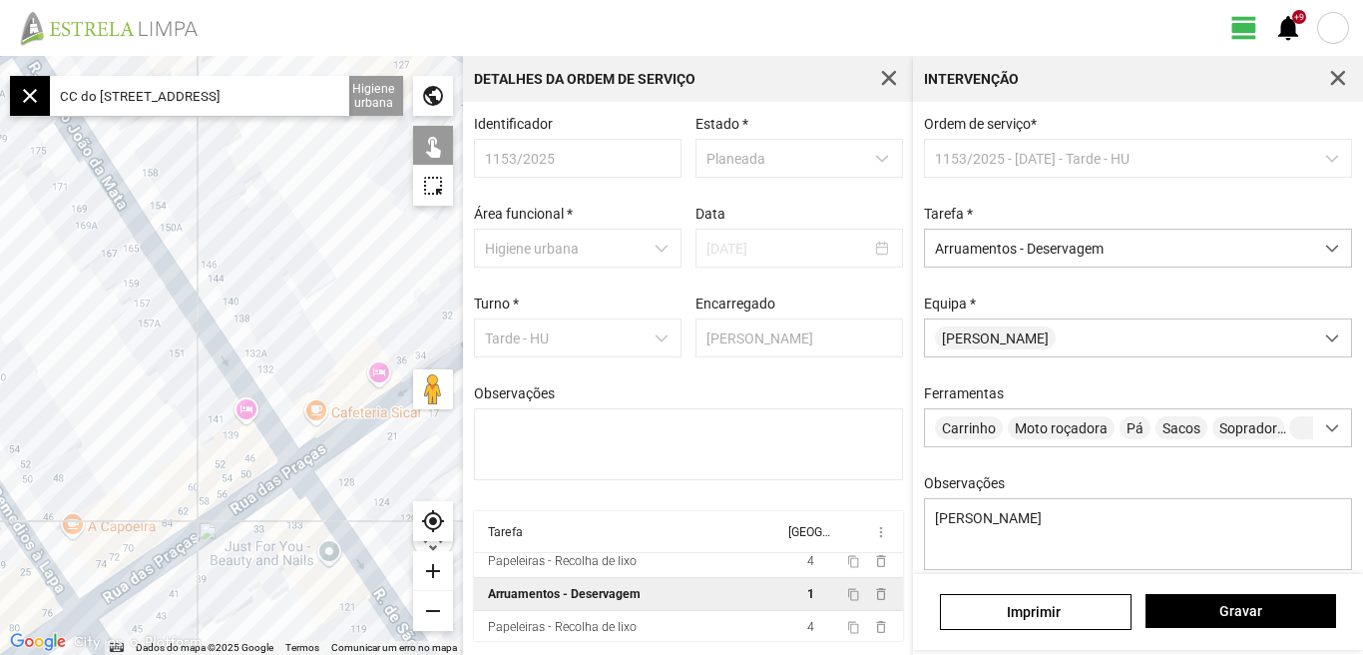
click at [313, 441] on div at bounding box center [231, 355] width 463 height 599
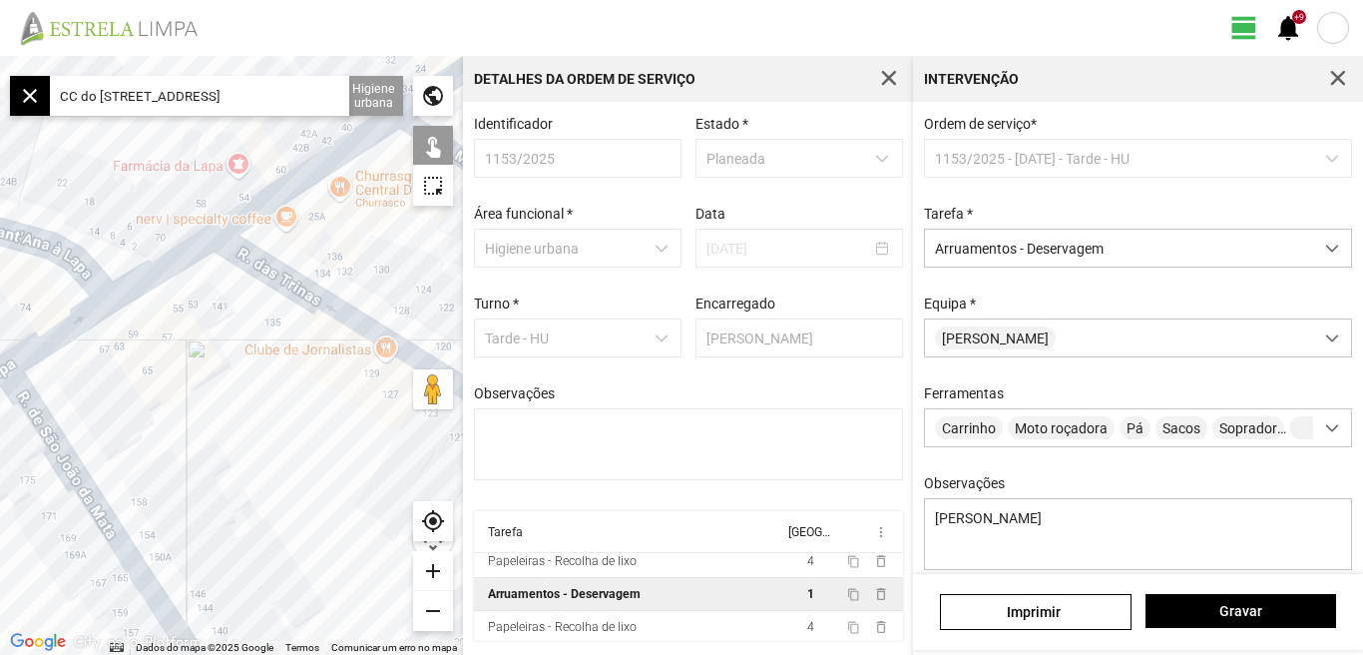
click at [212, 413] on div at bounding box center [231, 355] width 463 height 599
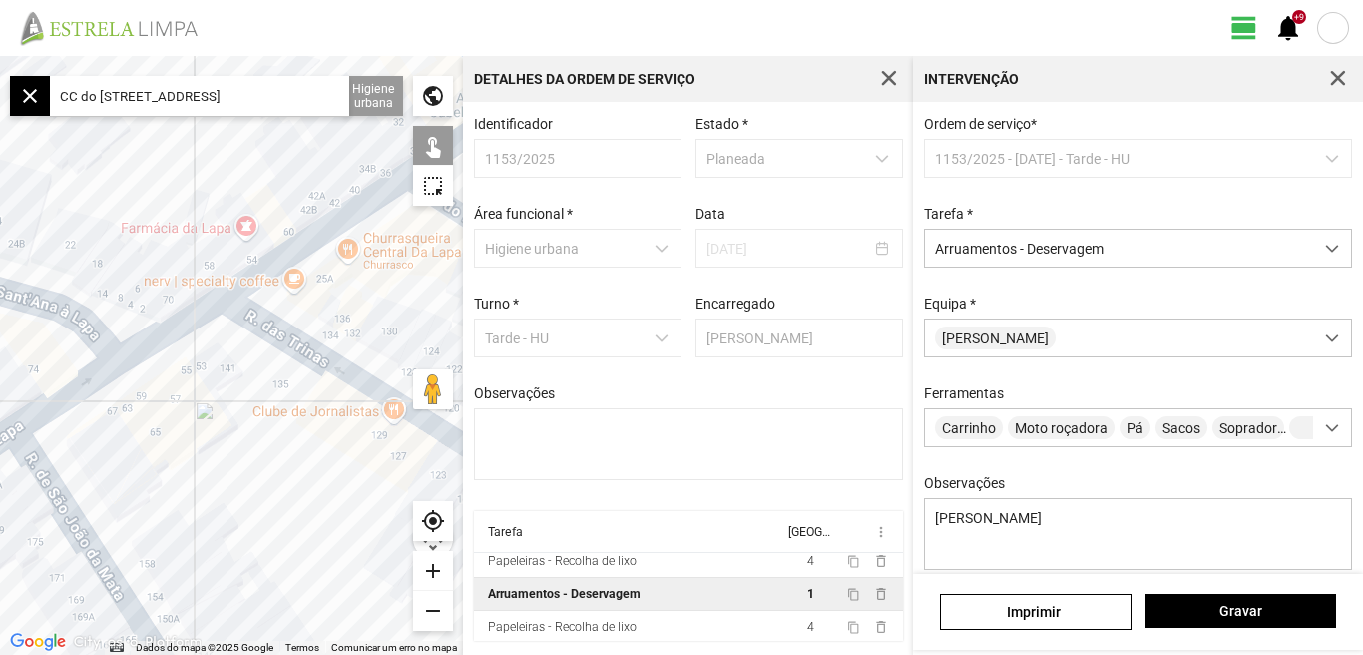
click at [149, 446] on div at bounding box center [231, 355] width 463 height 599
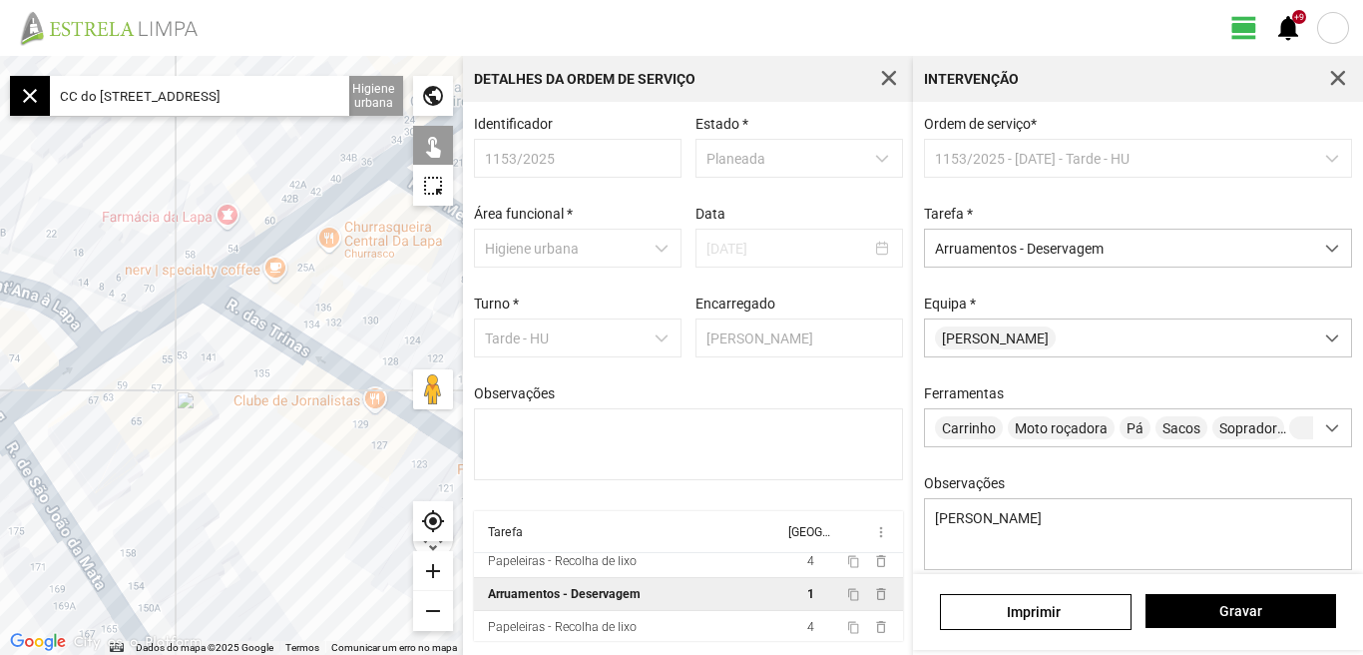
click at [189, 453] on div at bounding box center [231, 355] width 463 height 599
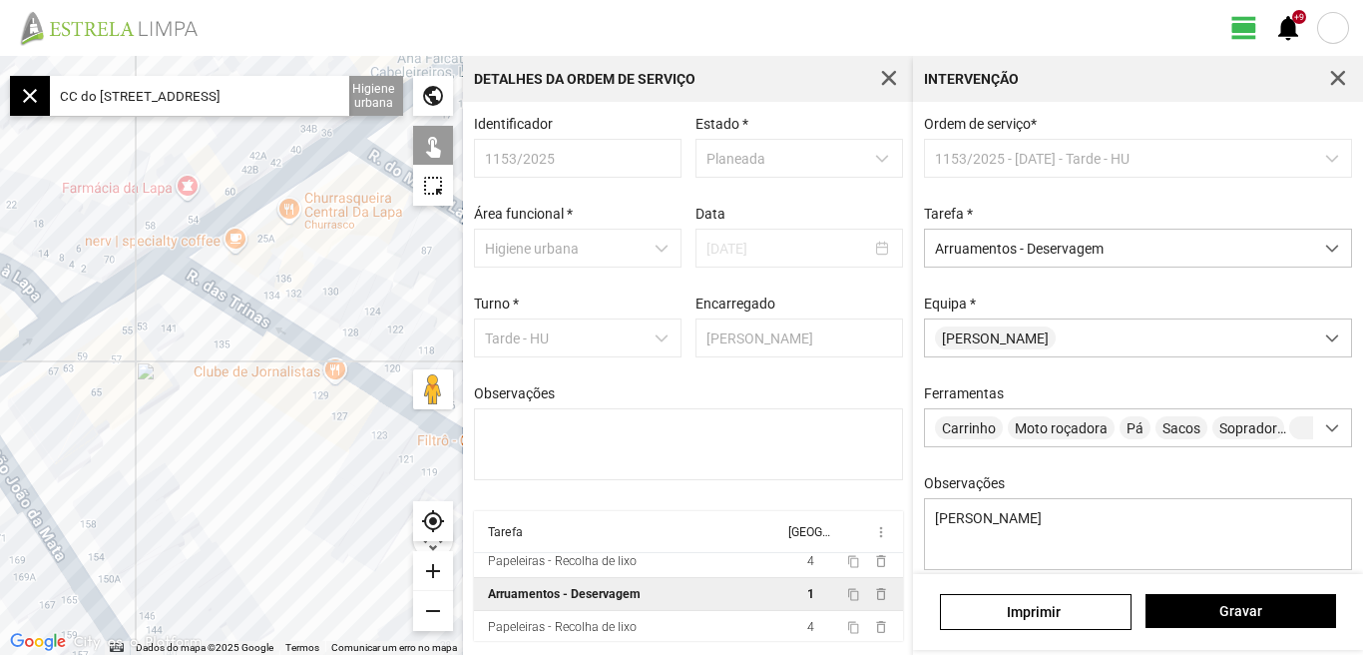
click at [65, 367] on div at bounding box center [231, 355] width 463 height 599
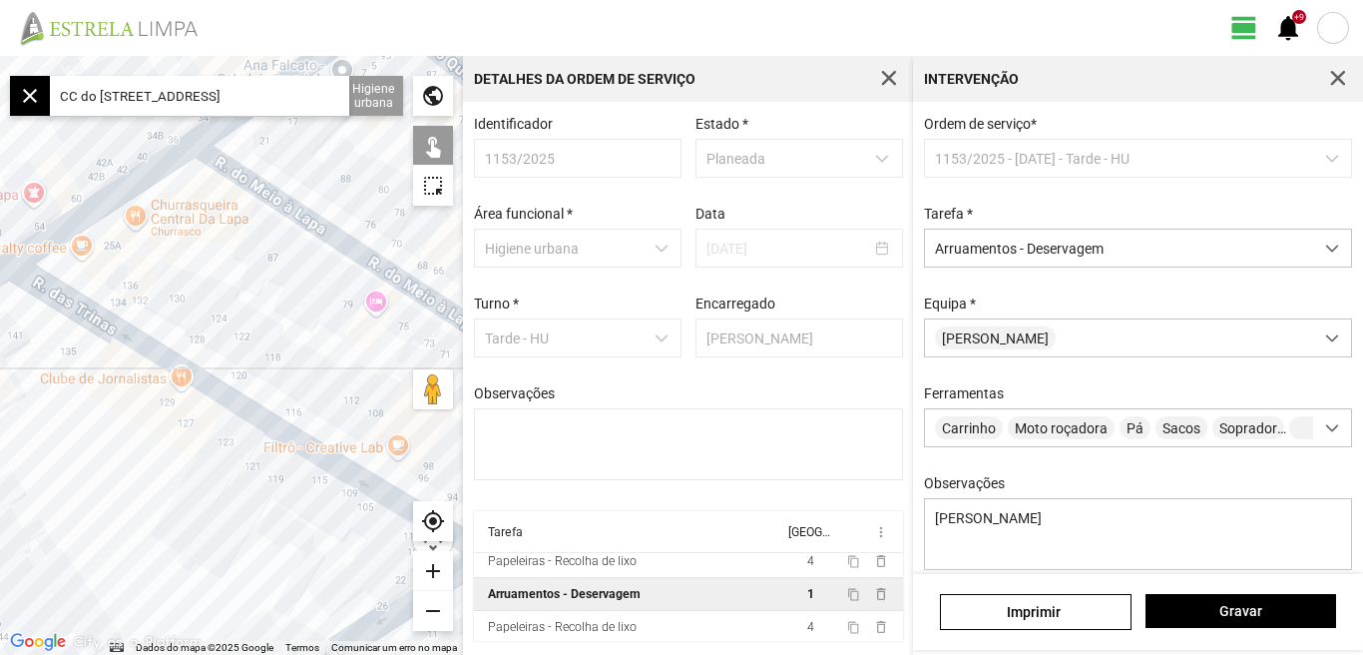
click at [146, 453] on div at bounding box center [231, 355] width 463 height 599
click at [333, 527] on div at bounding box center [231, 355] width 463 height 599
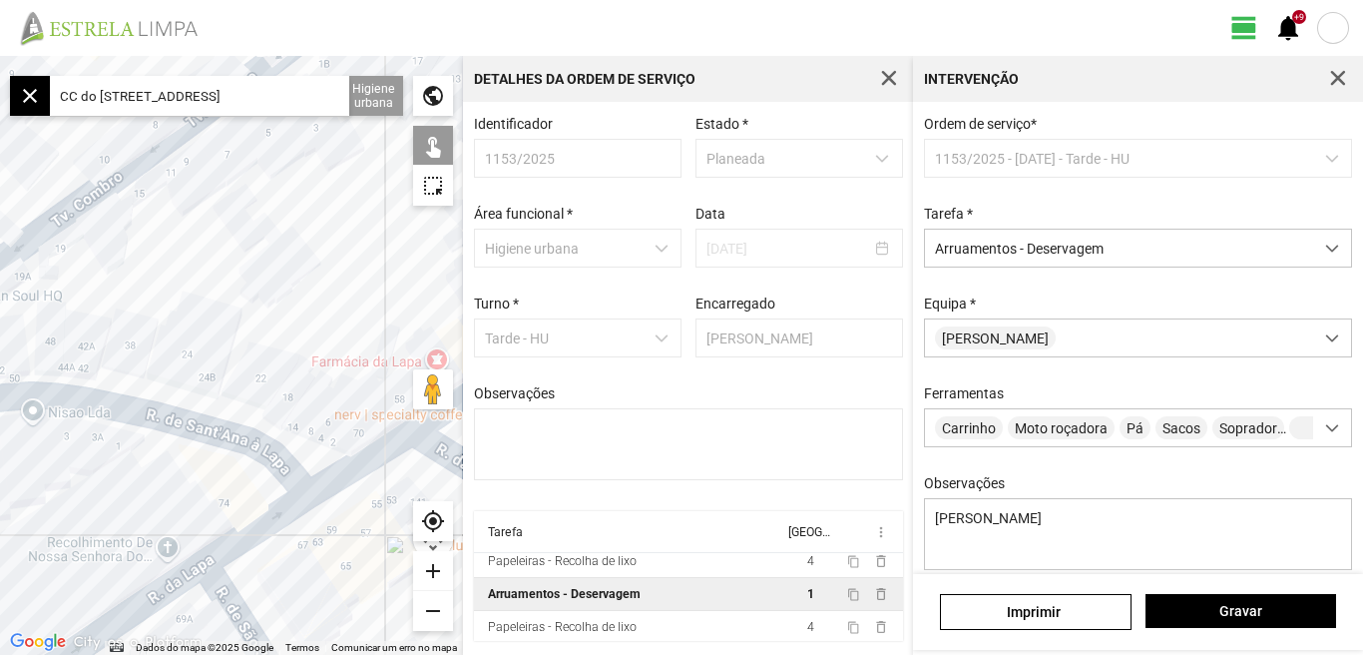
click at [295, 348] on div at bounding box center [231, 355] width 463 height 599
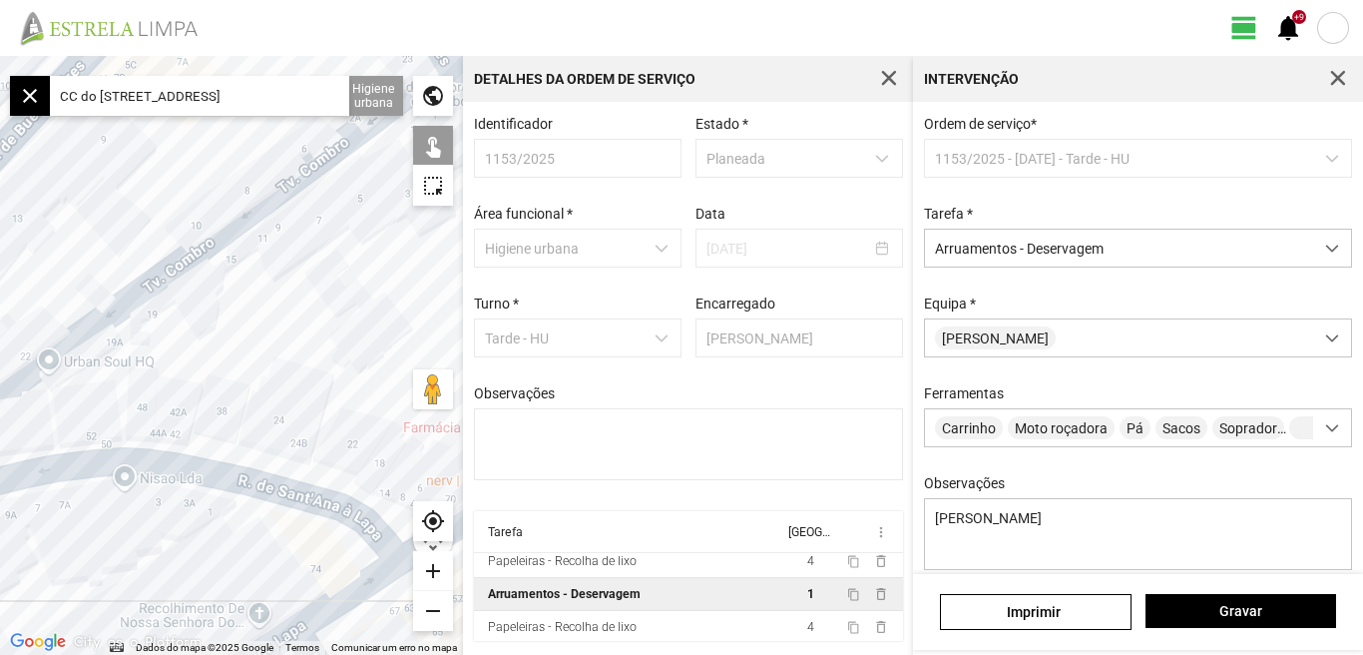
click at [240, 263] on div at bounding box center [231, 355] width 463 height 599
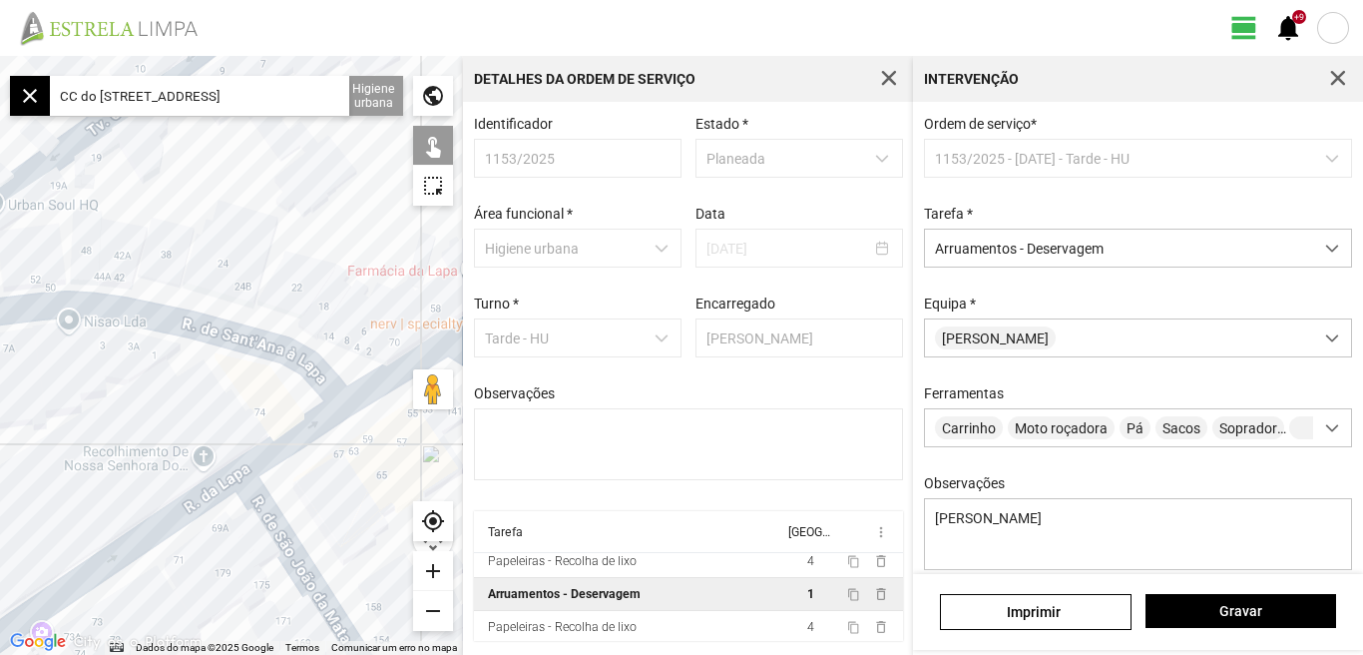
click at [431, 606] on div "remove" at bounding box center [433, 611] width 40 height 40
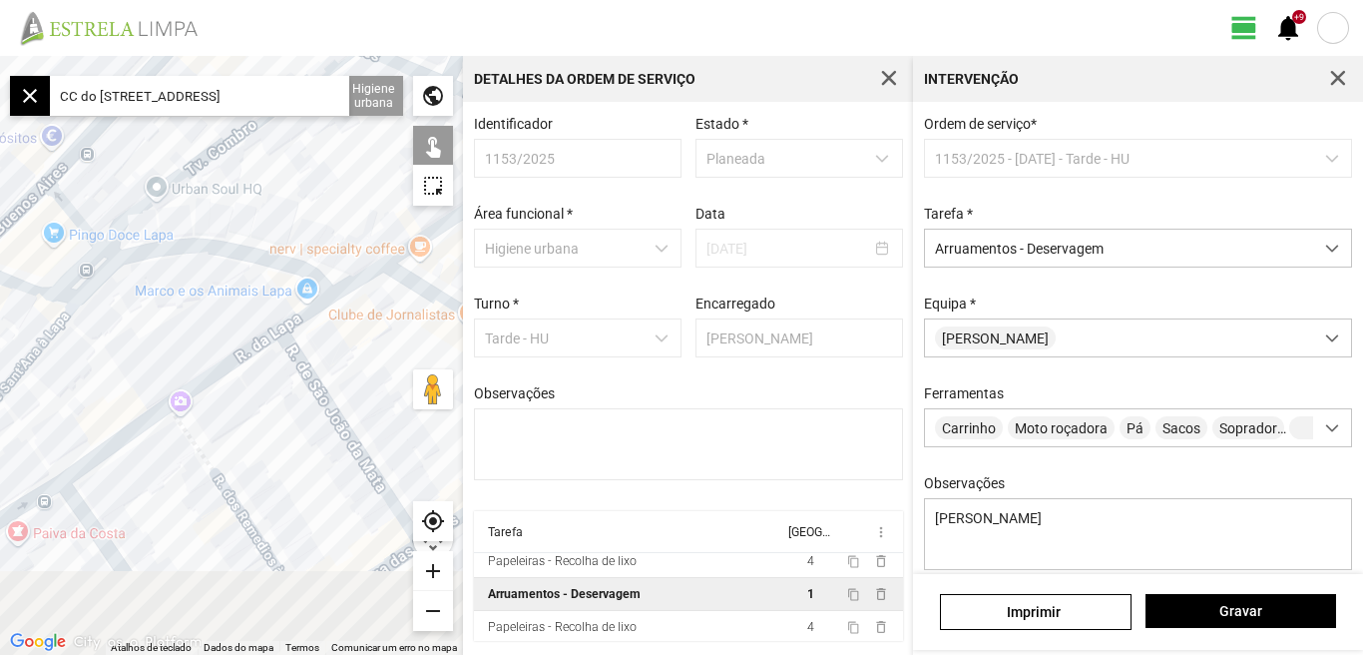
click at [313, 414] on div at bounding box center [231, 355] width 463 height 599
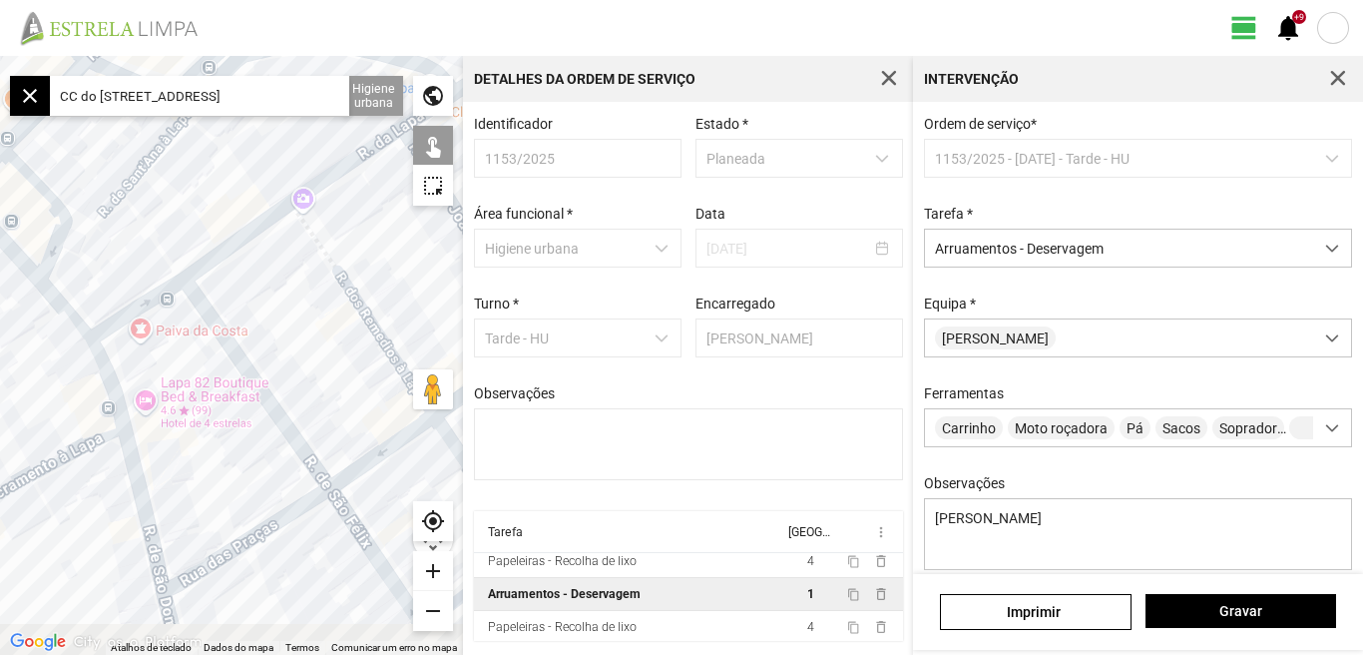
click at [303, 358] on div at bounding box center [231, 355] width 463 height 599
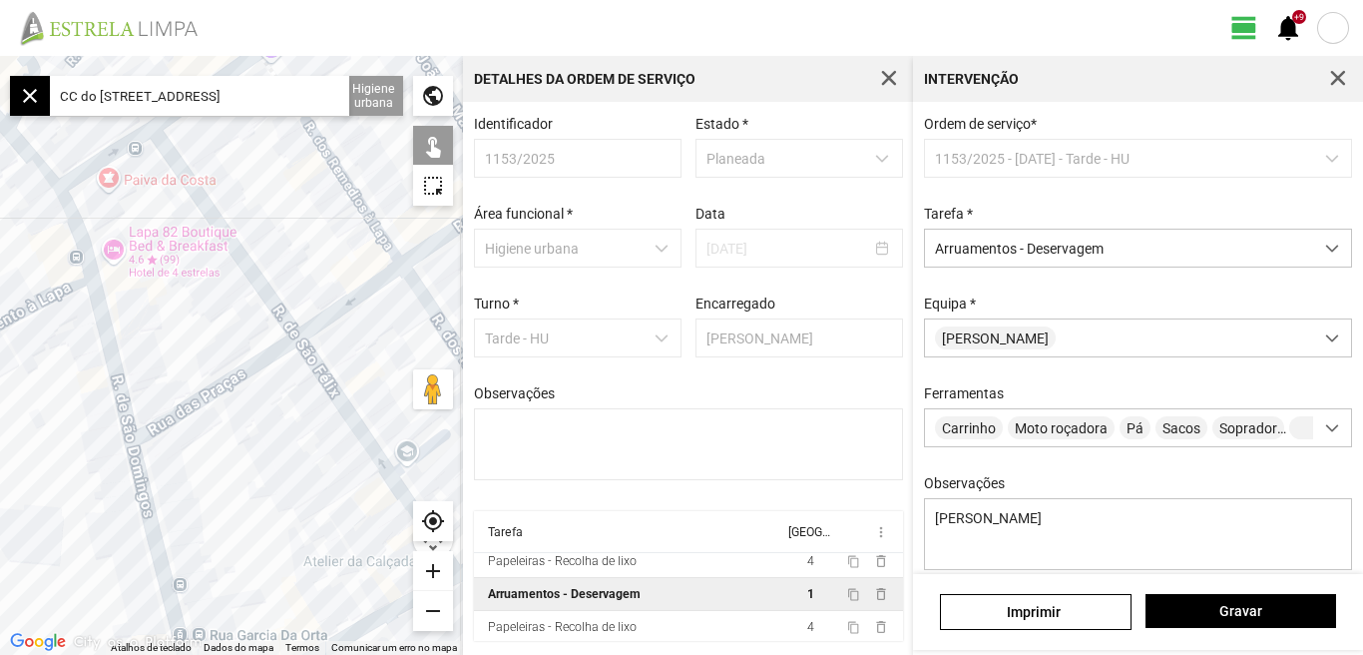
click at [162, 336] on div at bounding box center [231, 355] width 463 height 599
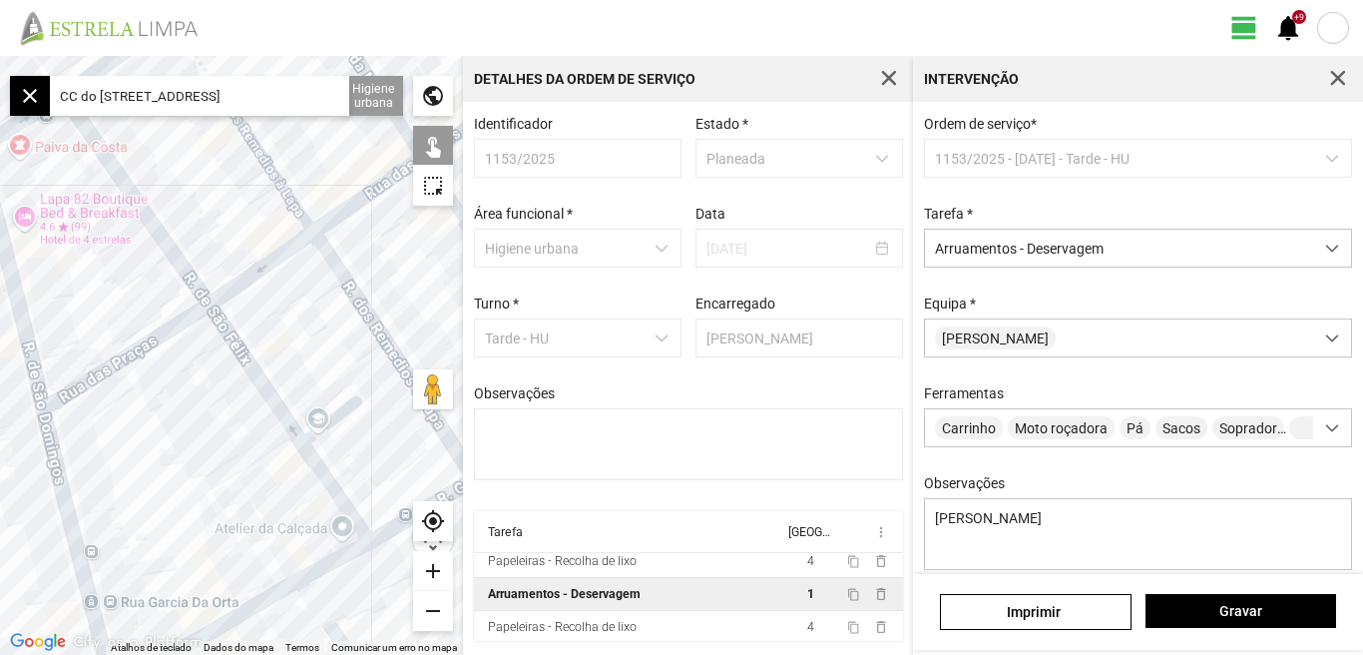
click at [175, 414] on div at bounding box center [231, 355] width 463 height 599
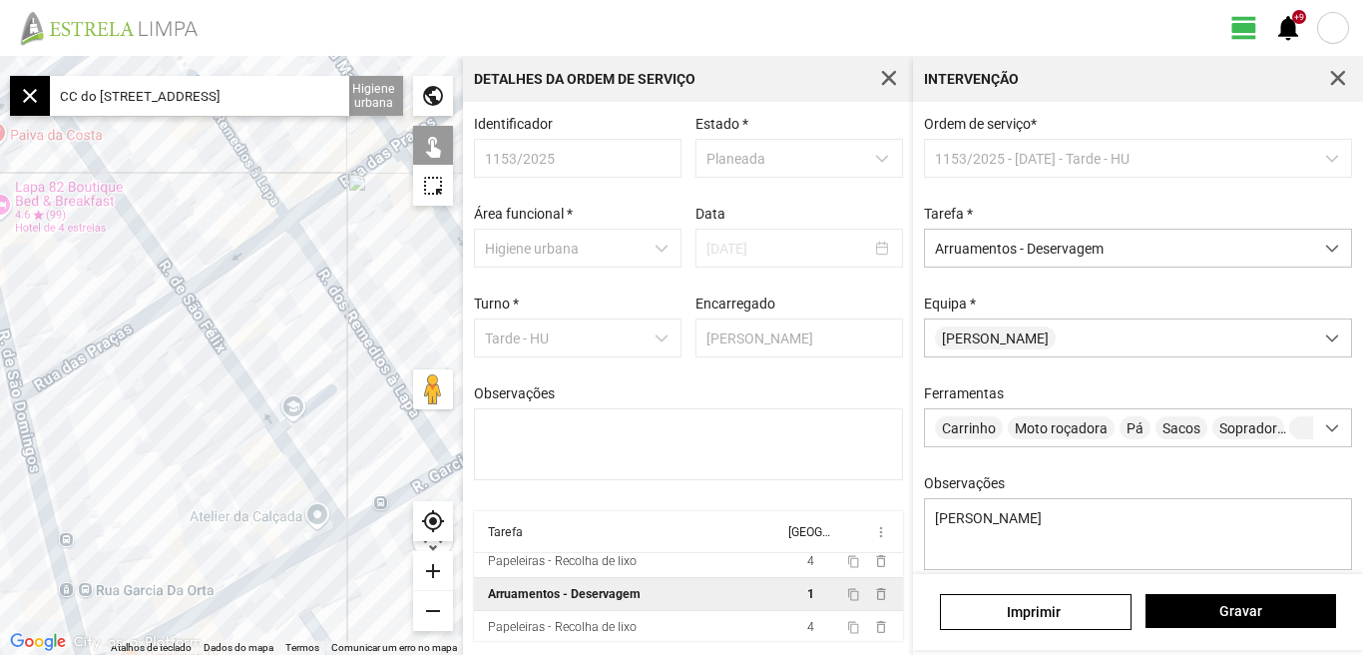
click at [86, 487] on div at bounding box center [231, 355] width 463 height 599
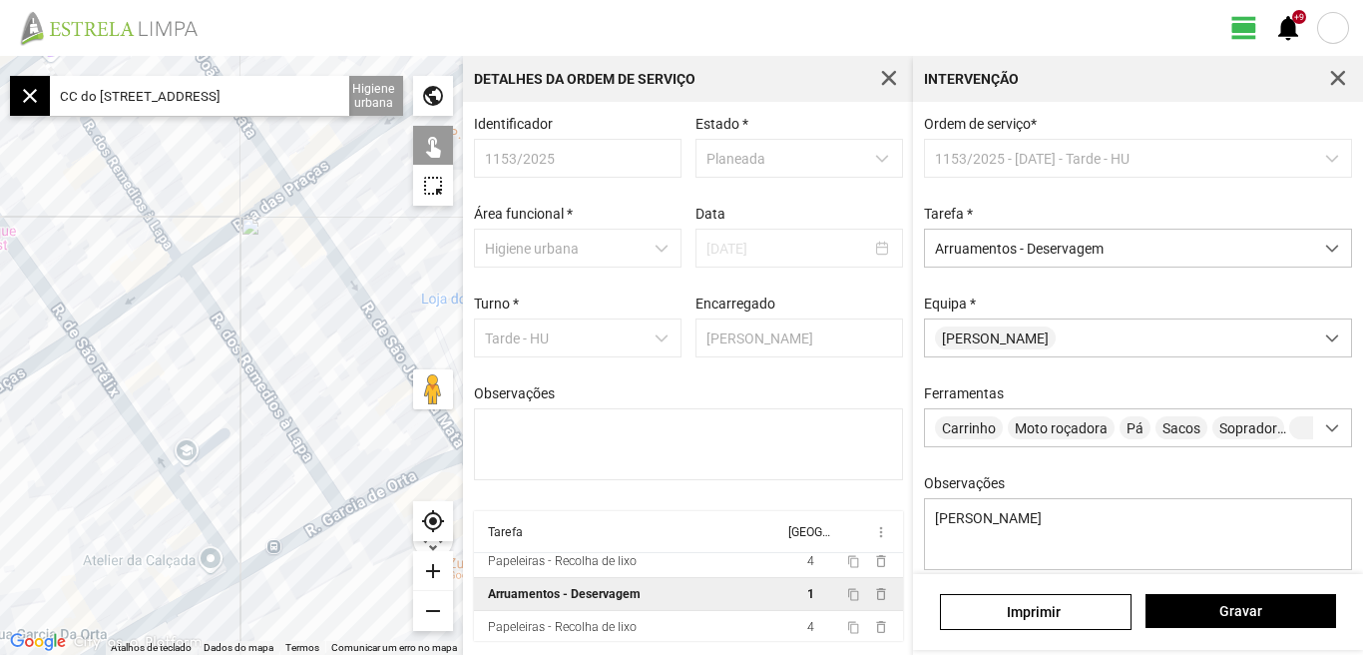
click at [235, 239] on div at bounding box center [231, 355] width 463 height 599
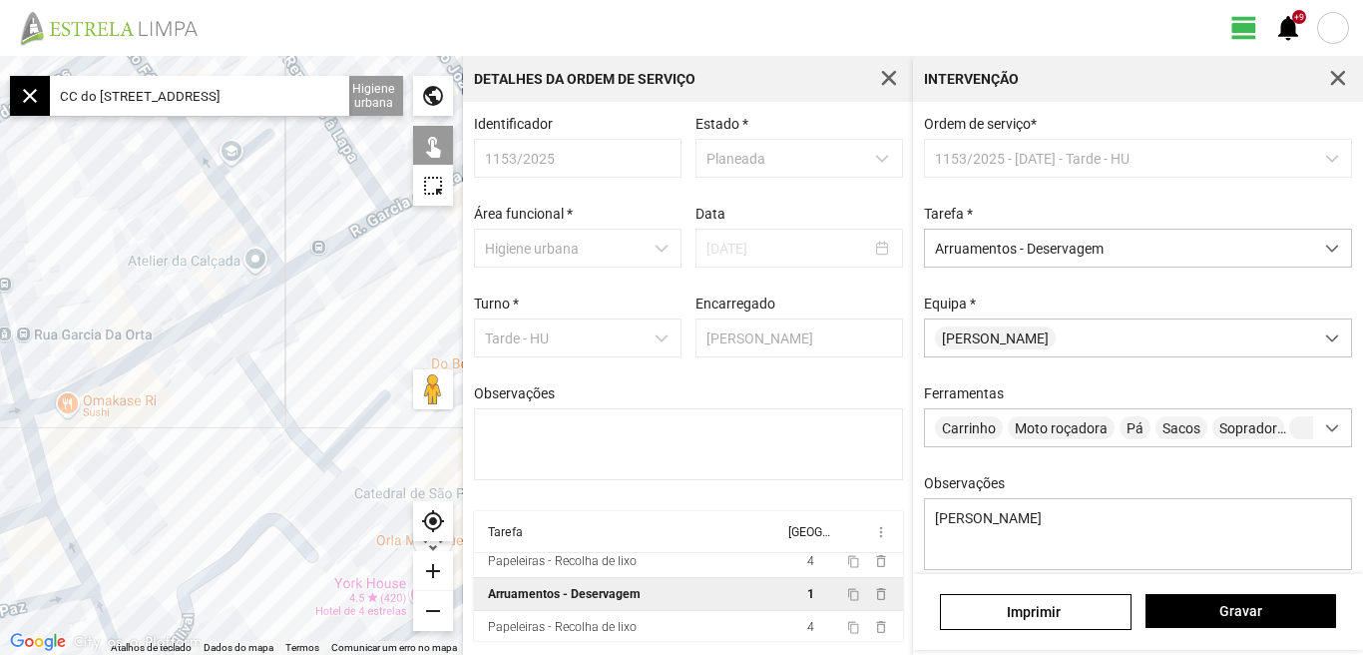
click at [195, 317] on div at bounding box center [231, 355] width 463 height 599
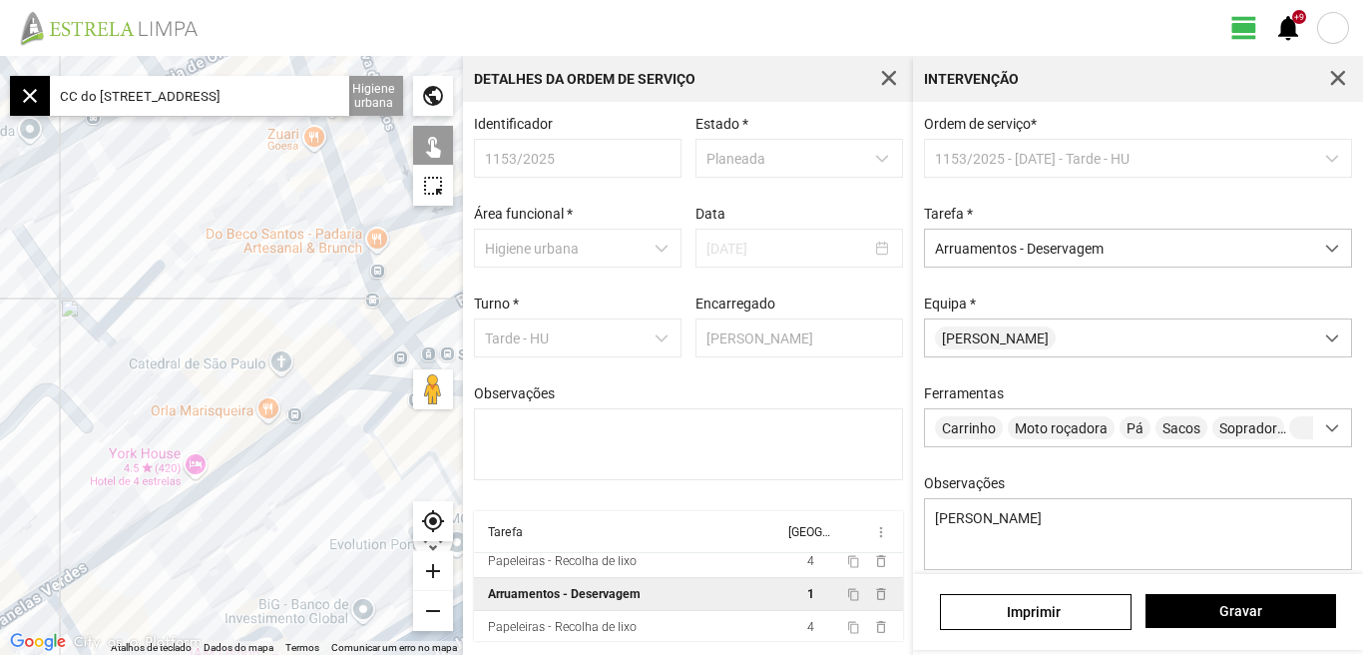
click at [155, 302] on div at bounding box center [231, 355] width 463 height 599
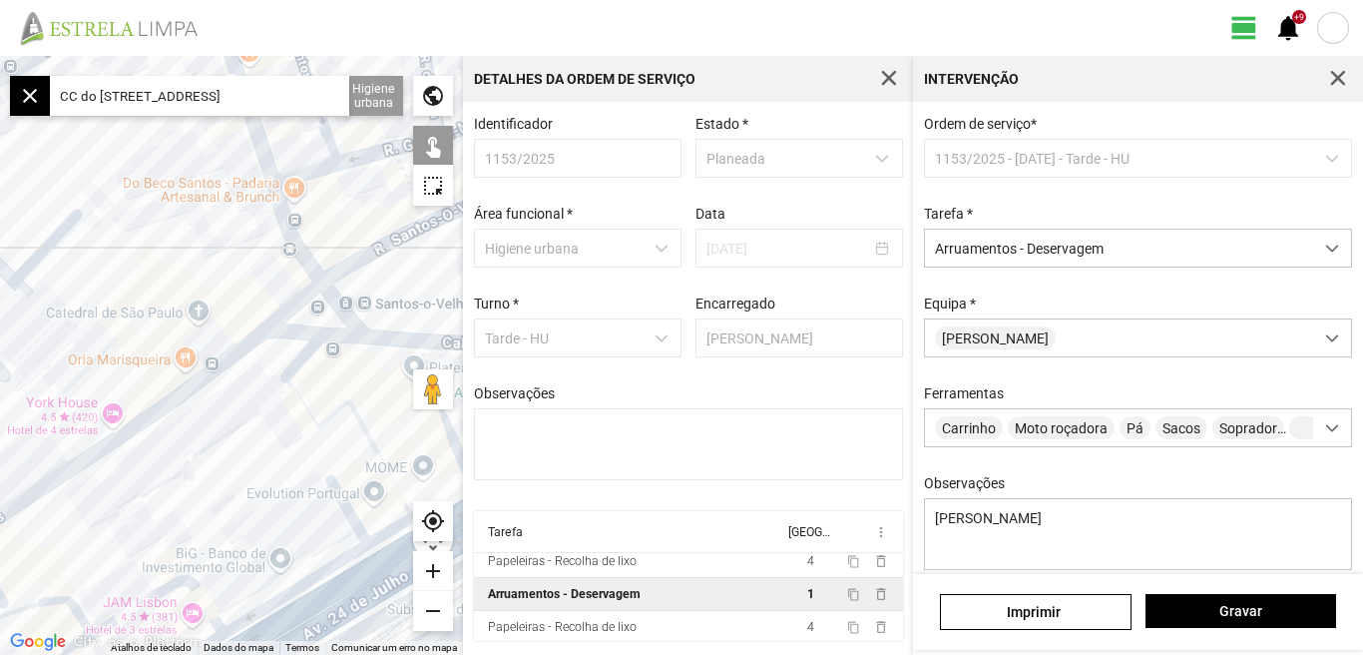
click at [161, 224] on div at bounding box center [231, 355] width 463 height 599
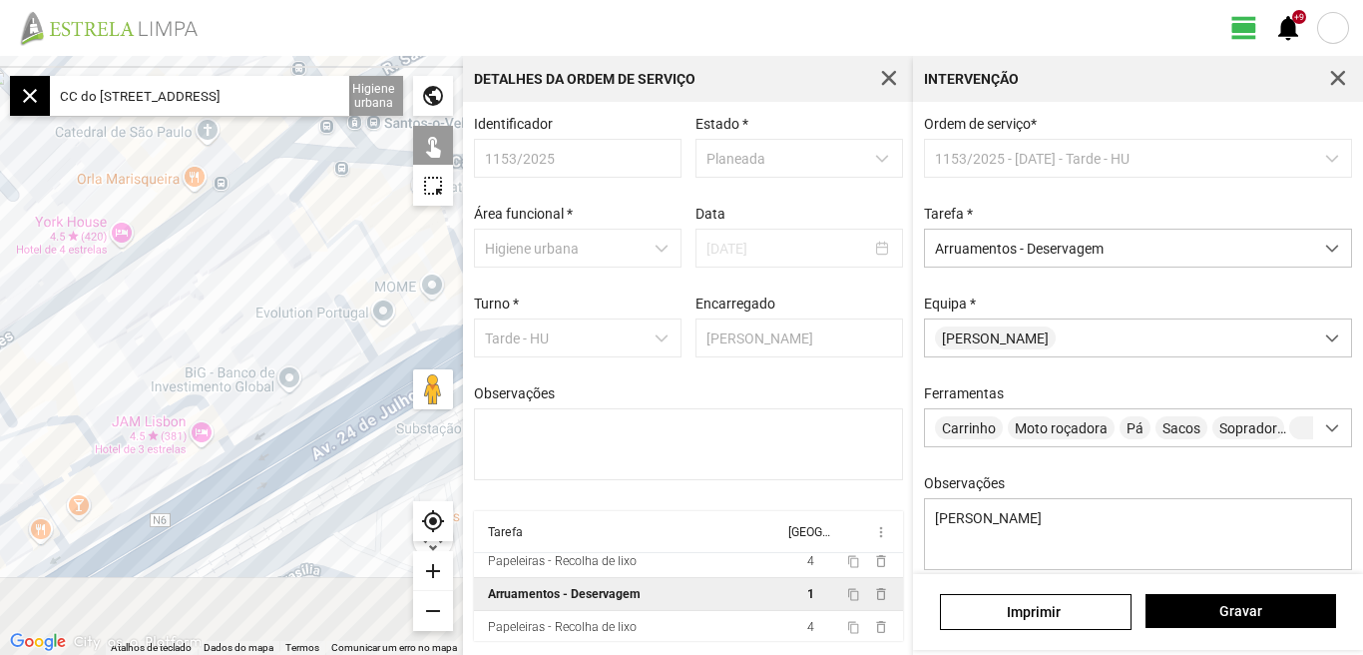
click at [268, 272] on div at bounding box center [231, 355] width 463 height 599
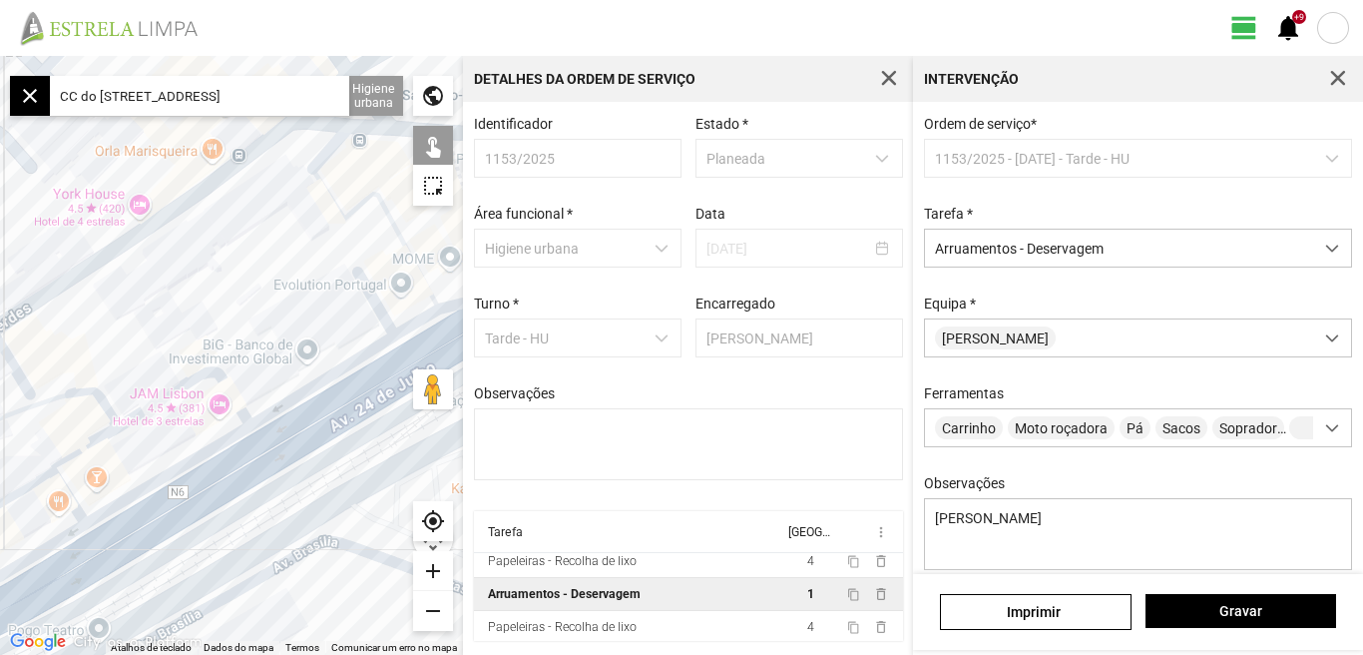
click at [429, 568] on div "add" at bounding box center [433, 571] width 40 height 40
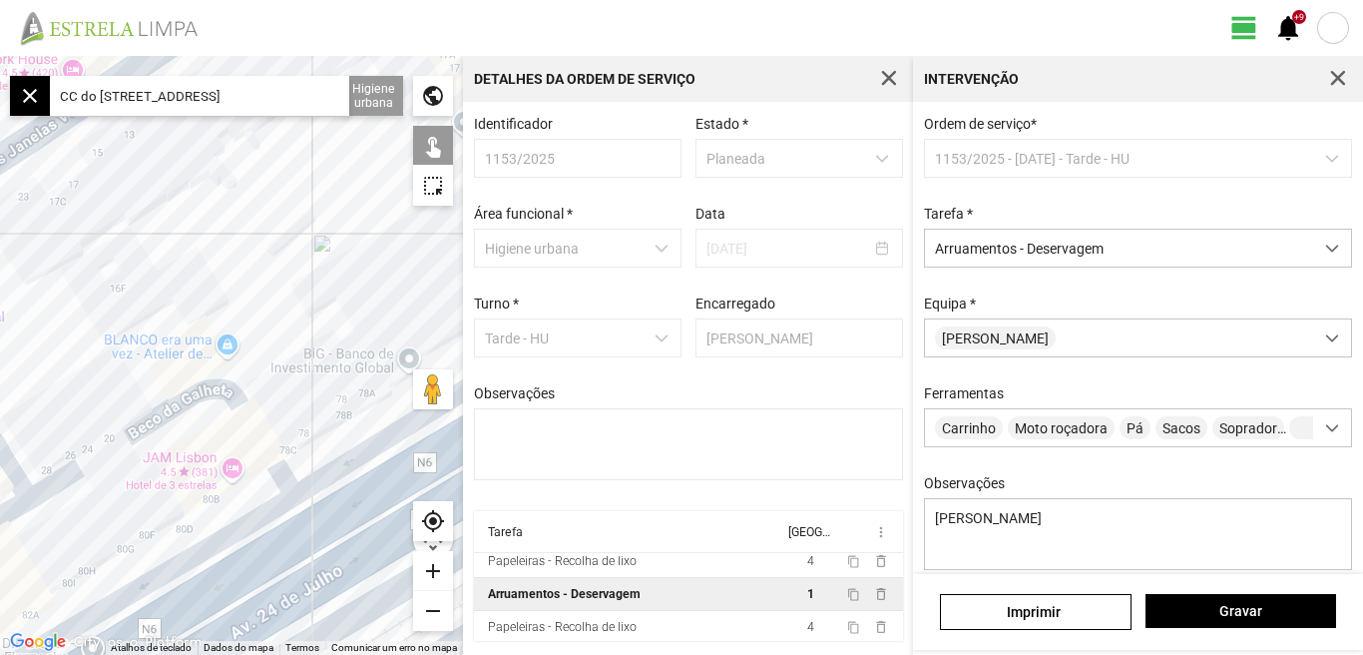
click at [326, 248] on div at bounding box center [231, 355] width 463 height 599
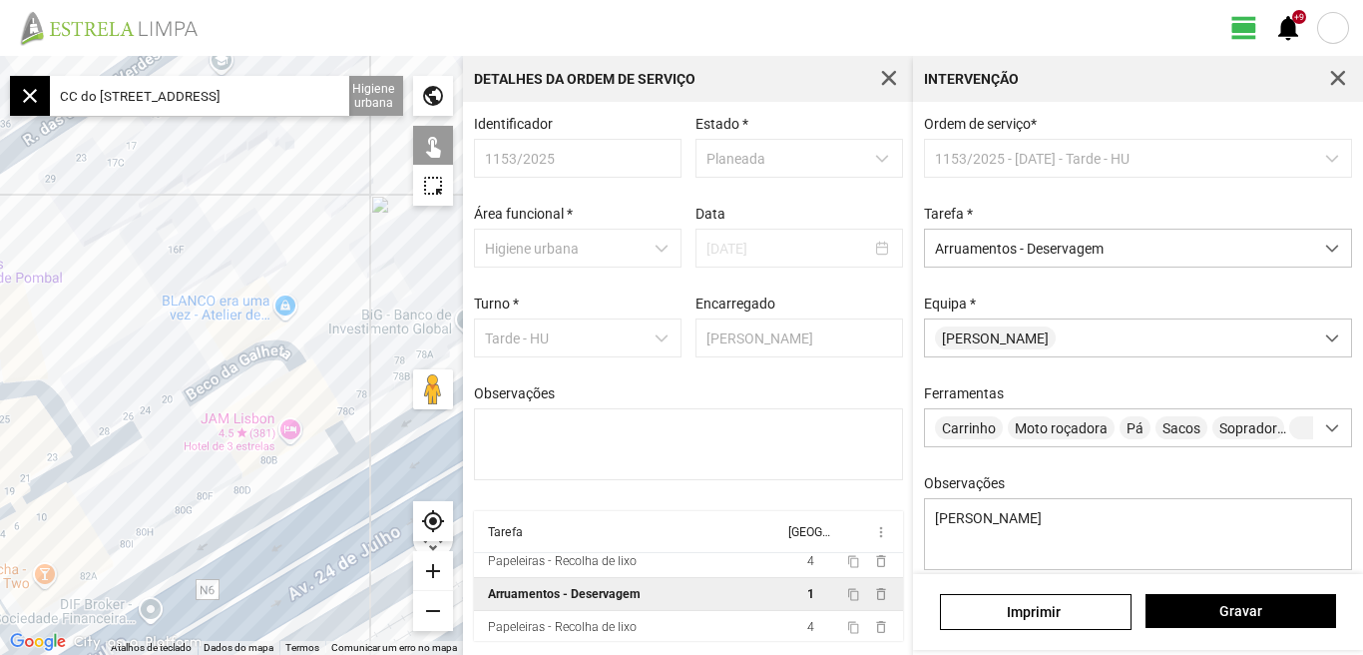
click at [279, 240] on div at bounding box center [231, 355] width 463 height 599
click at [262, 219] on div at bounding box center [231, 355] width 463 height 599
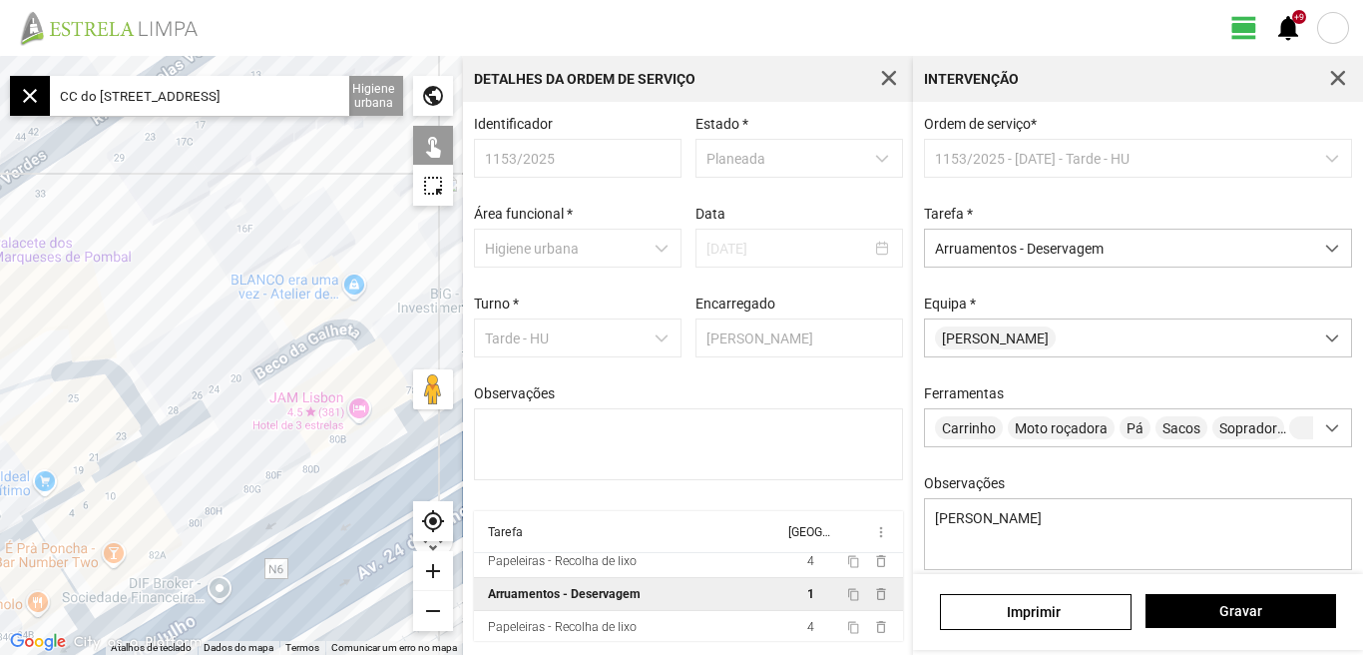
click at [393, 293] on div at bounding box center [231, 355] width 463 height 599
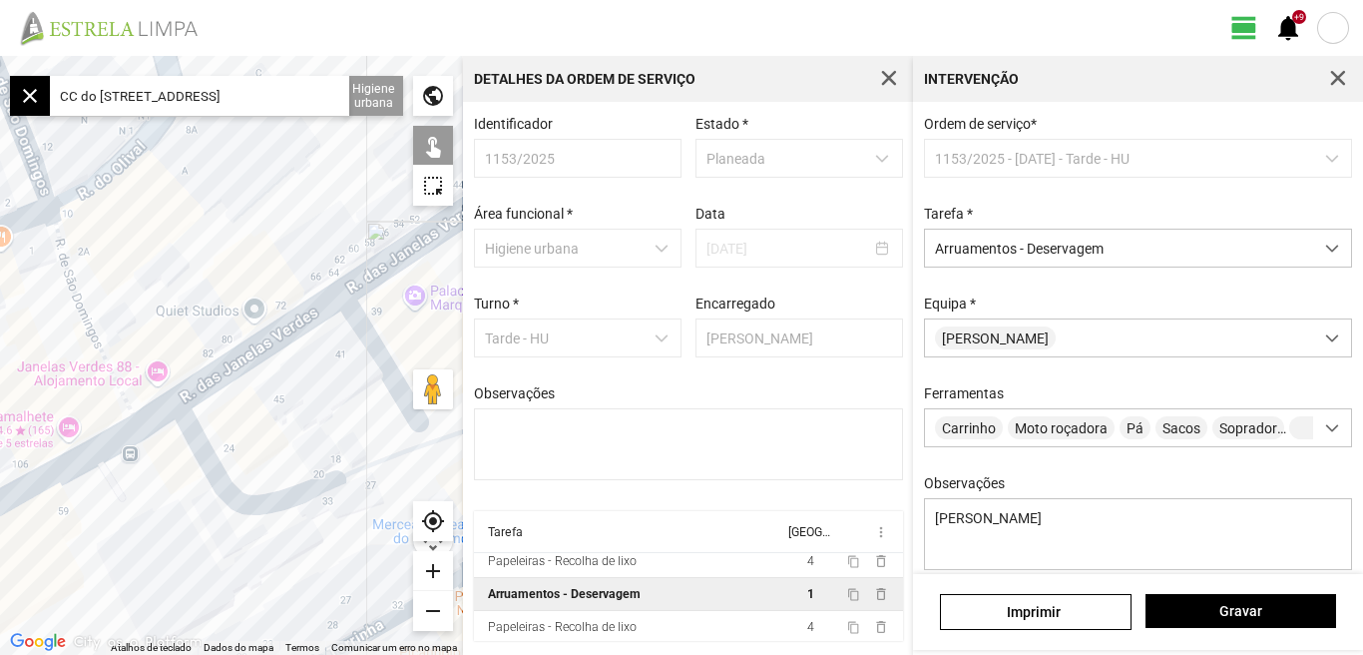
click at [277, 254] on div at bounding box center [231, 355] width 463 height 599
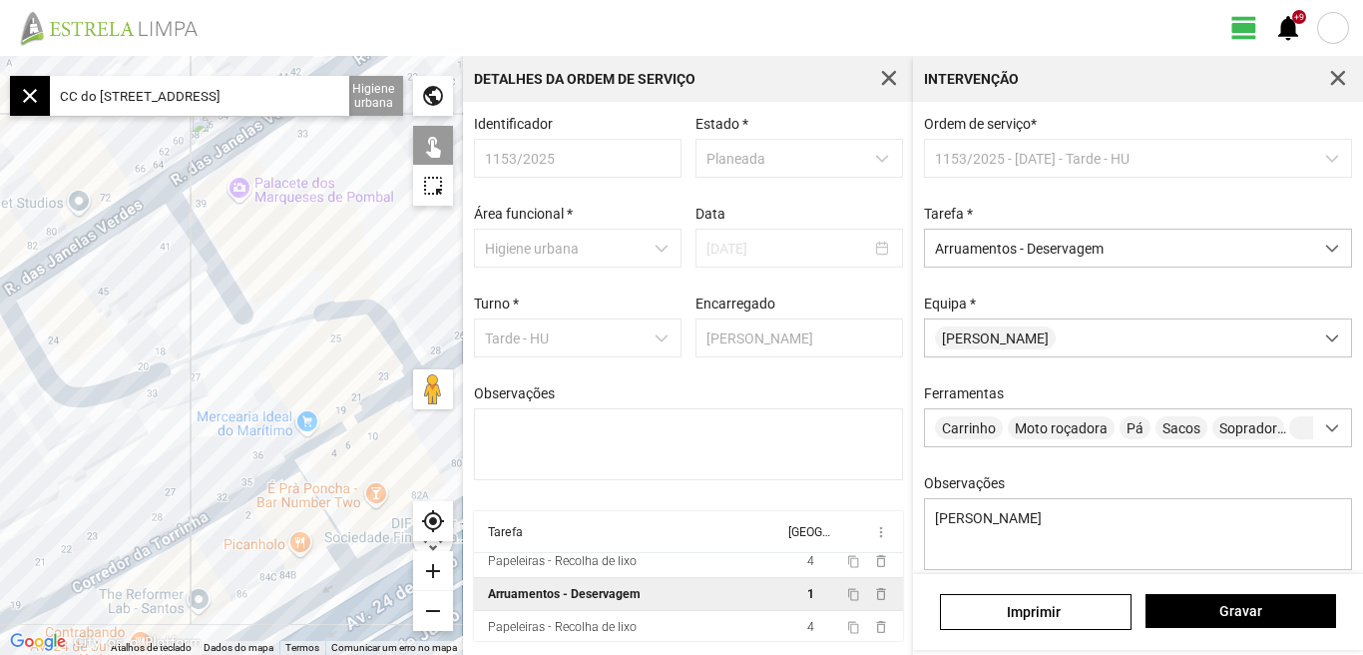
click at [189, 276] on div at bounding box center [231, 355] width 463 height 599
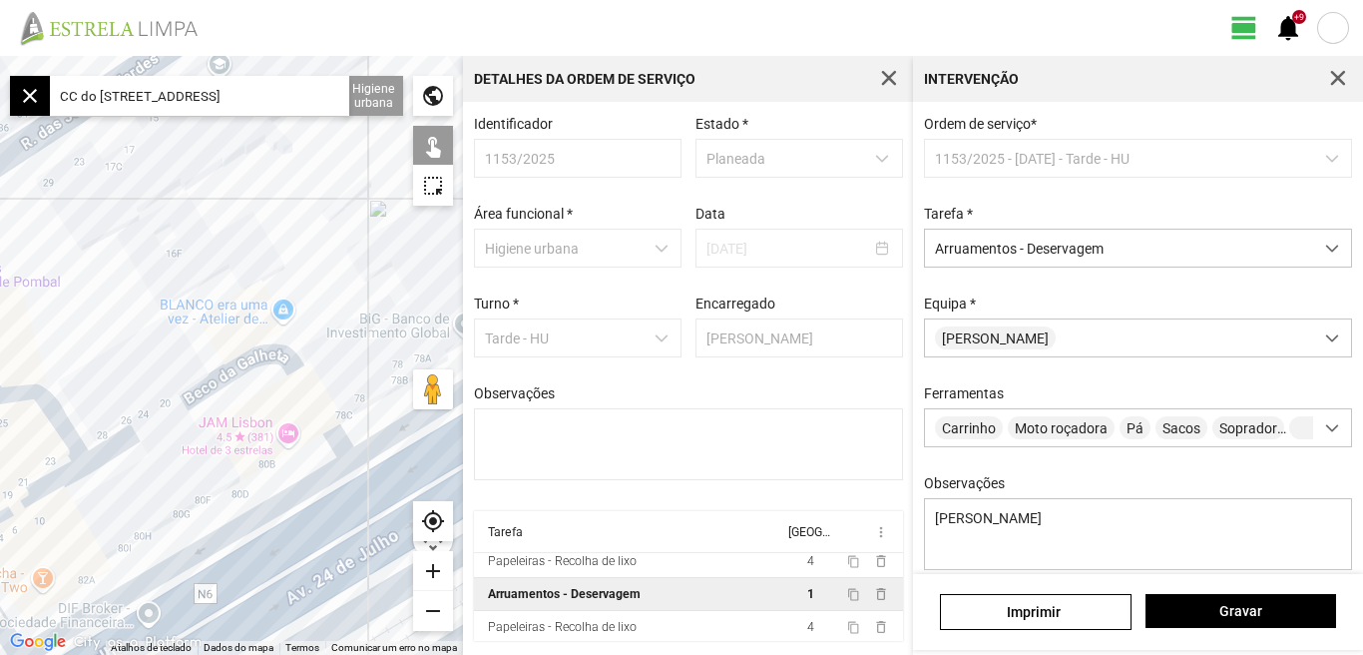
click at [86, 340] on div at bounding box center [231, 355] width 463 height 599
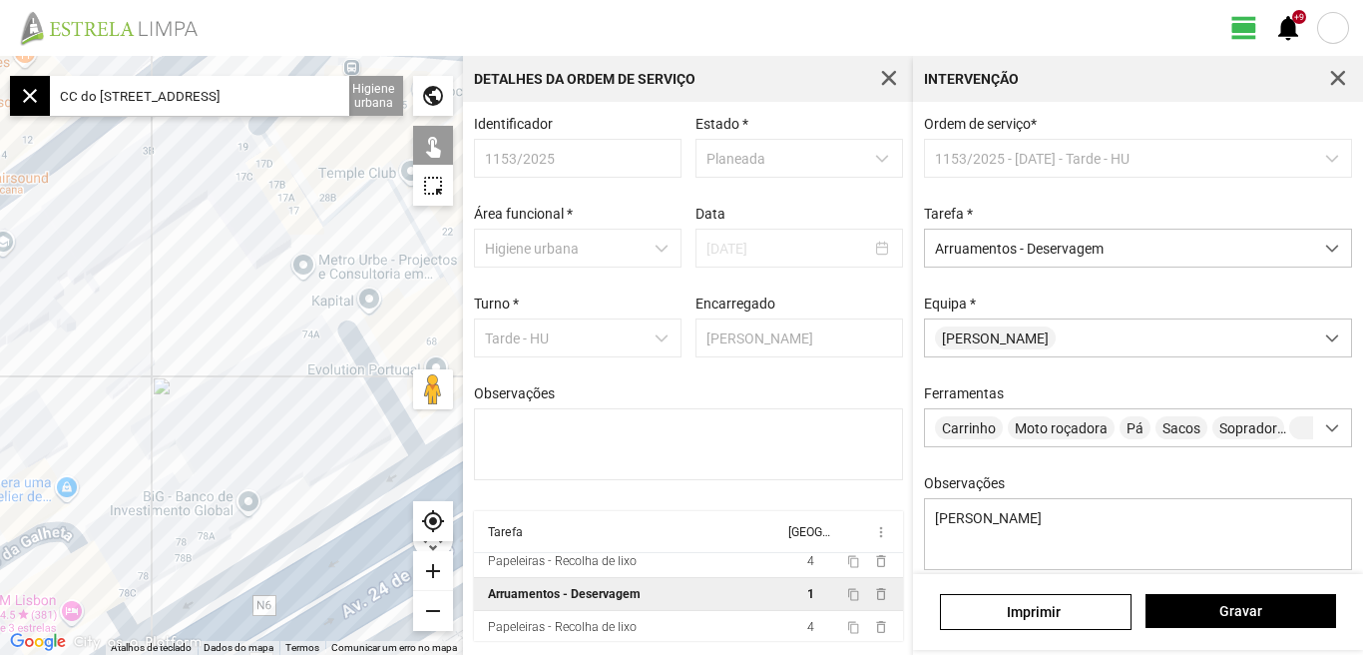
click at [100, 331] on div at bounding box center [231, 355] width 463 height 599
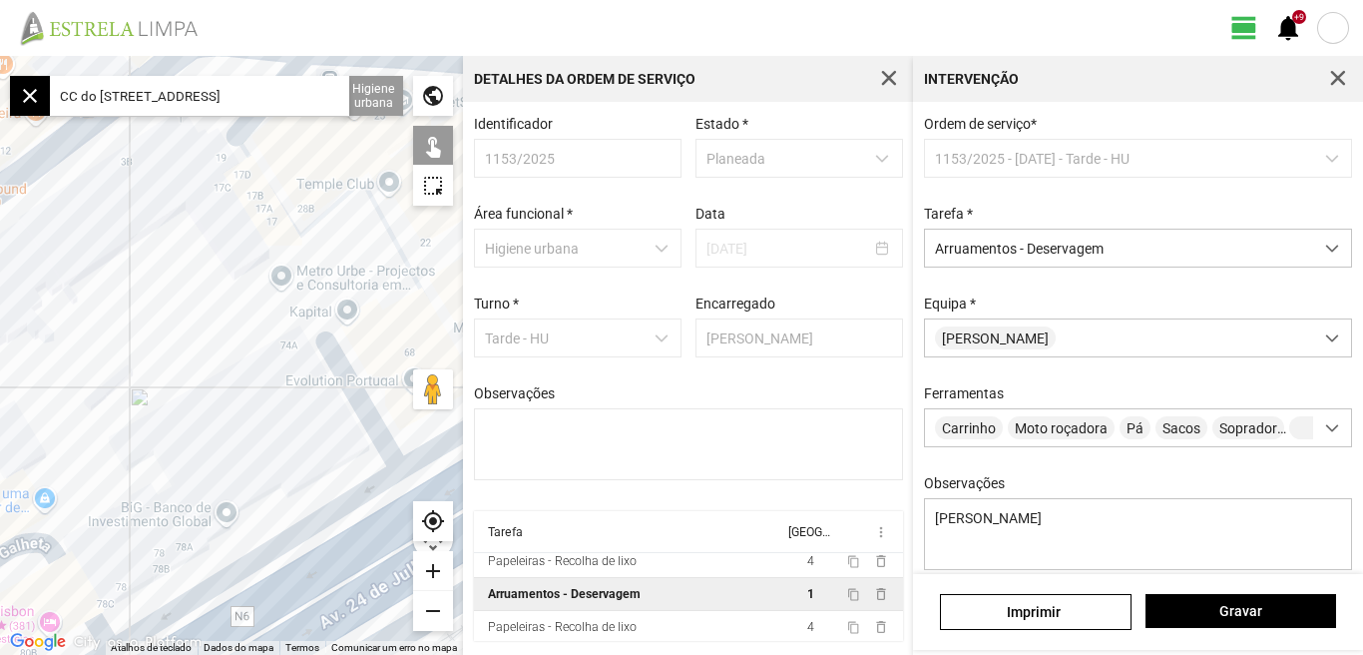
click at [127, 333] on div at bounding box center [231, 355] width 463 height 599
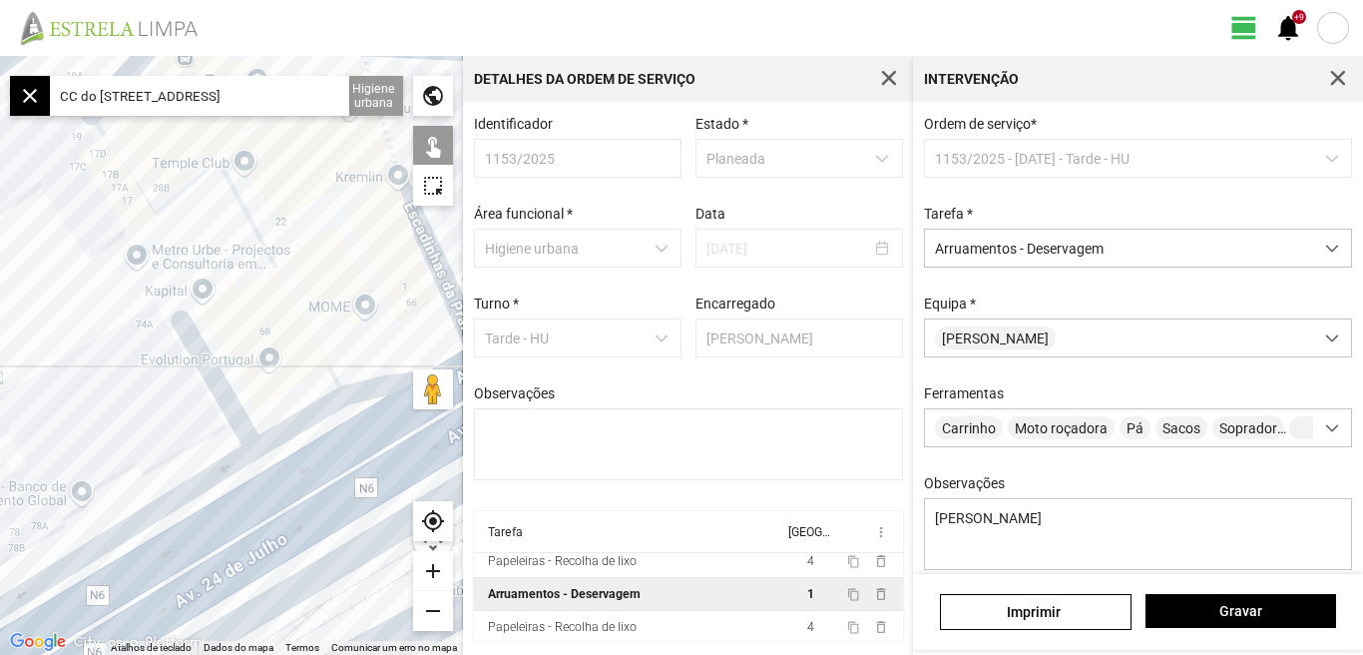
click at [101, 466] on div at bounding box center [231, 355] width 463 height 599
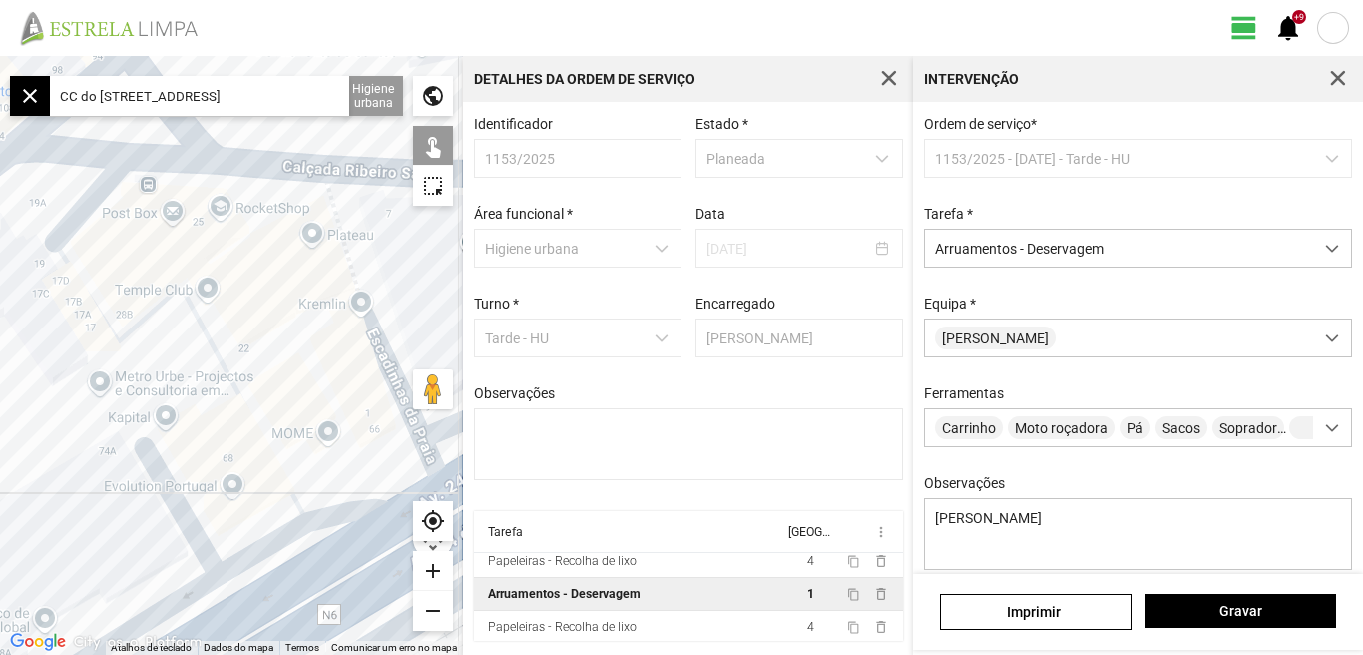
click at [434, 576] on div "add" at bounding box center [433, 571] width 40 height 40
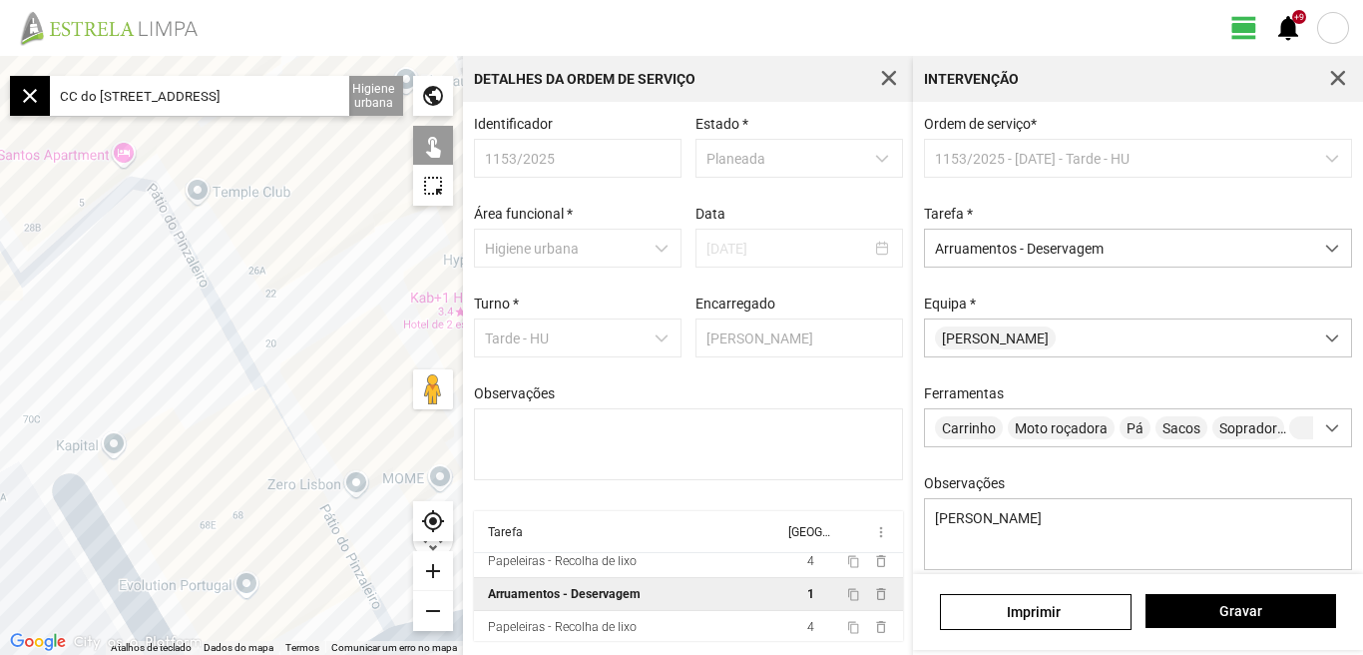
click at [259, 301] on div at bounding box center [231, 355] width 463 height 599
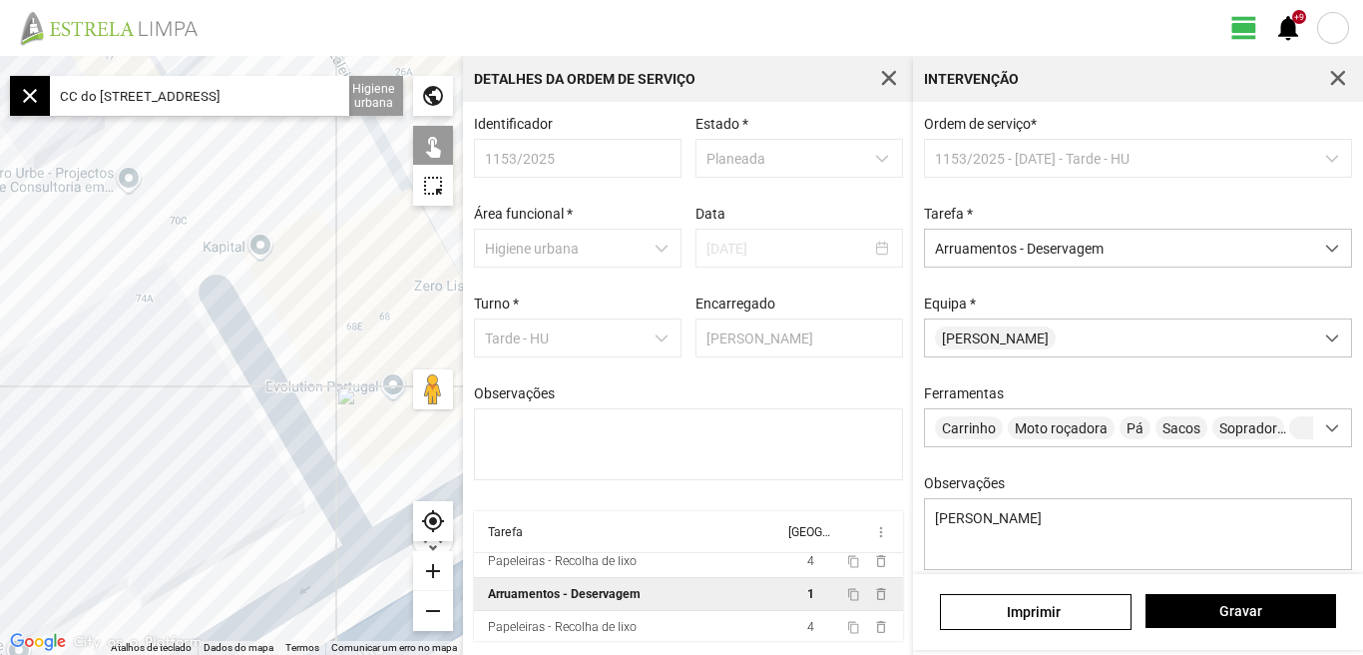
click at [425, 607] on div "remove" at bounding box center [433, 611] width 40 height 40
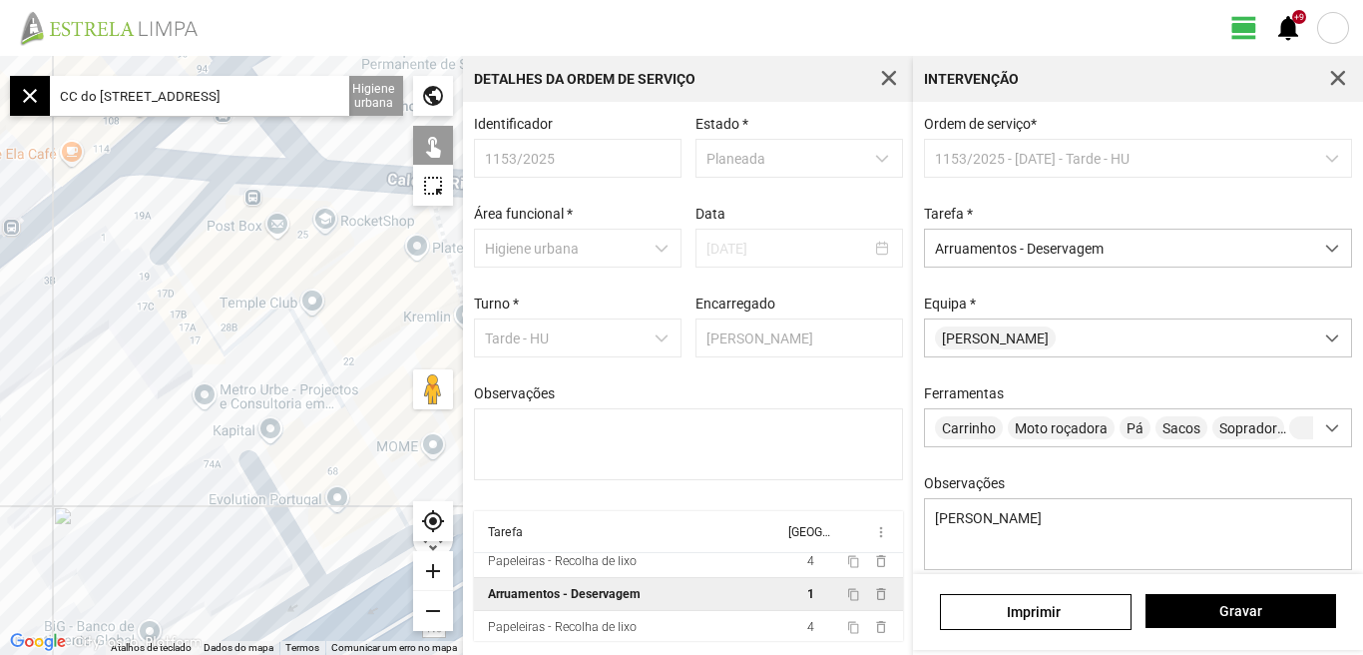
click at [229, 516] on div at bounding box center [231, 355] width 463 height 599
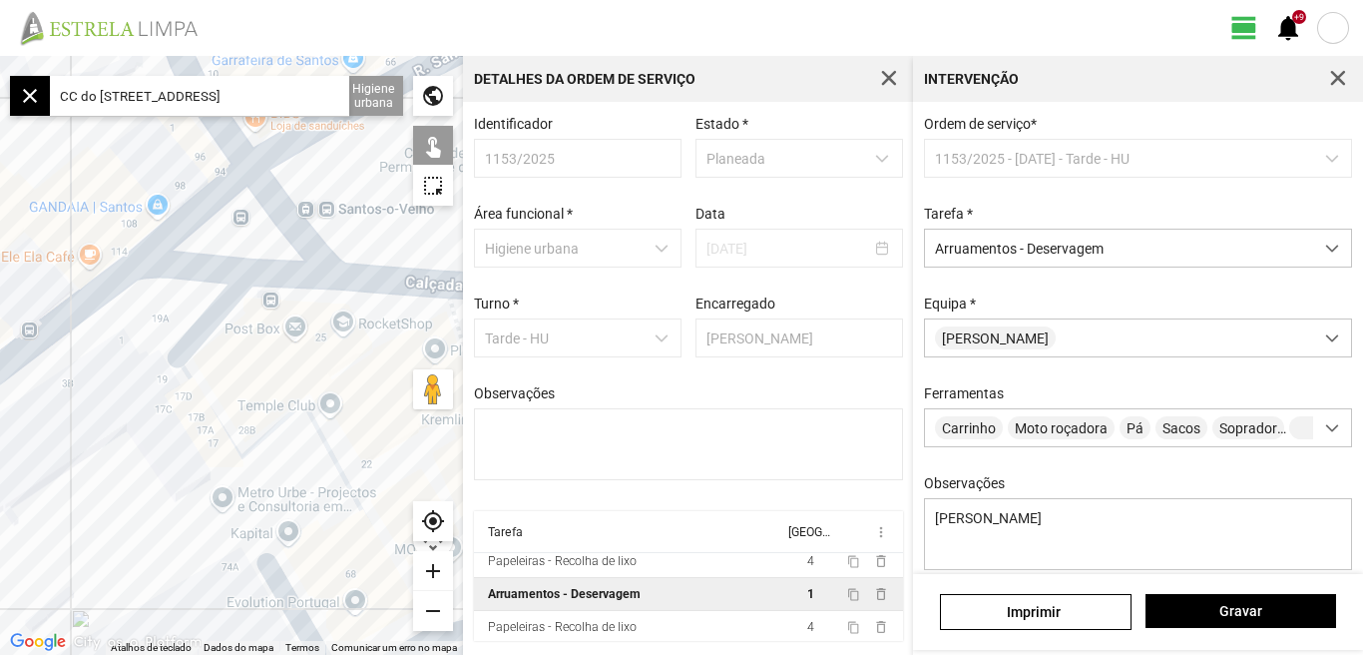
click at [211, 436] on div at bounding box center [231, 355] width 463 height 599
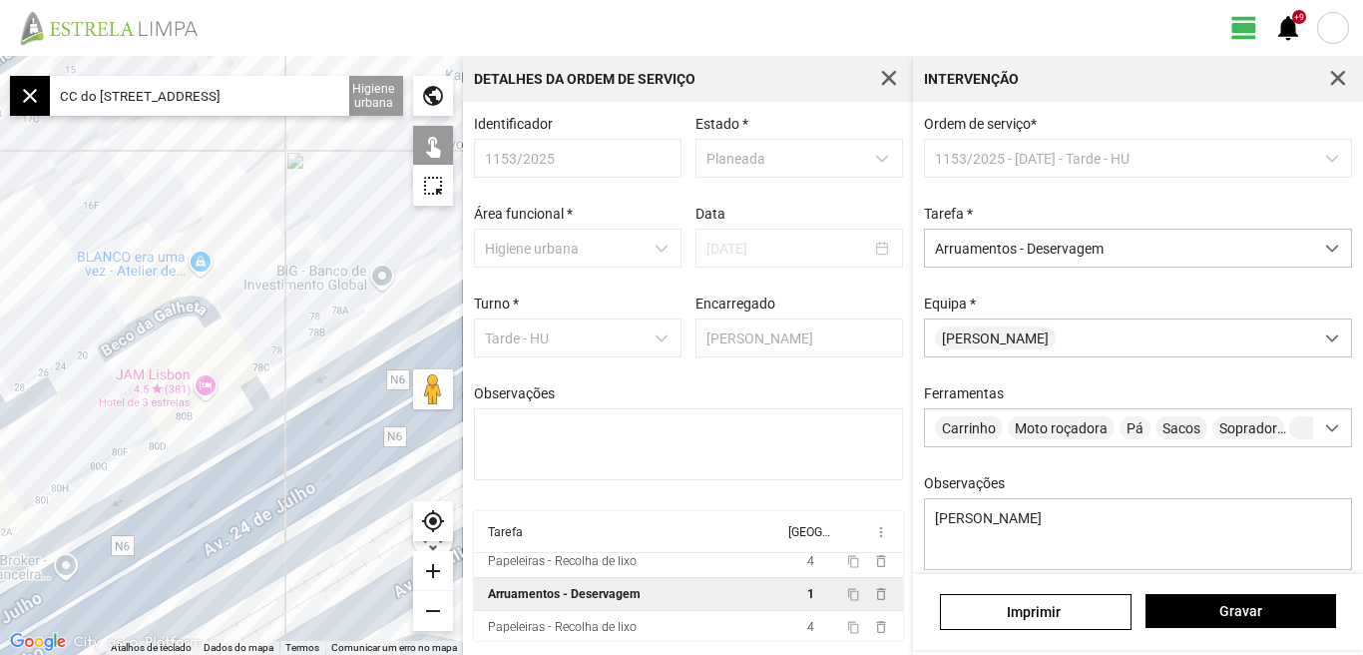
click at [283, 301] on div at bounding box center [231, 355] width 463 height 599
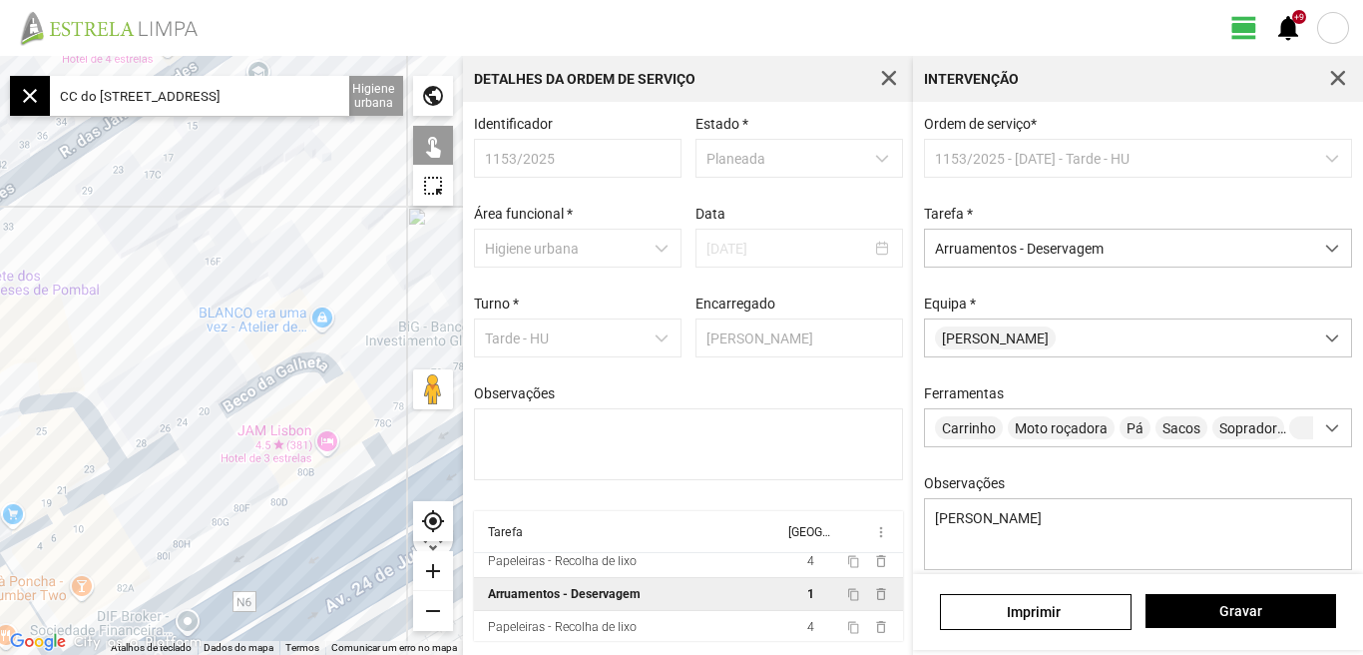
click at [295, 279] on div at bounding box center [231, 355] width 463 height 599
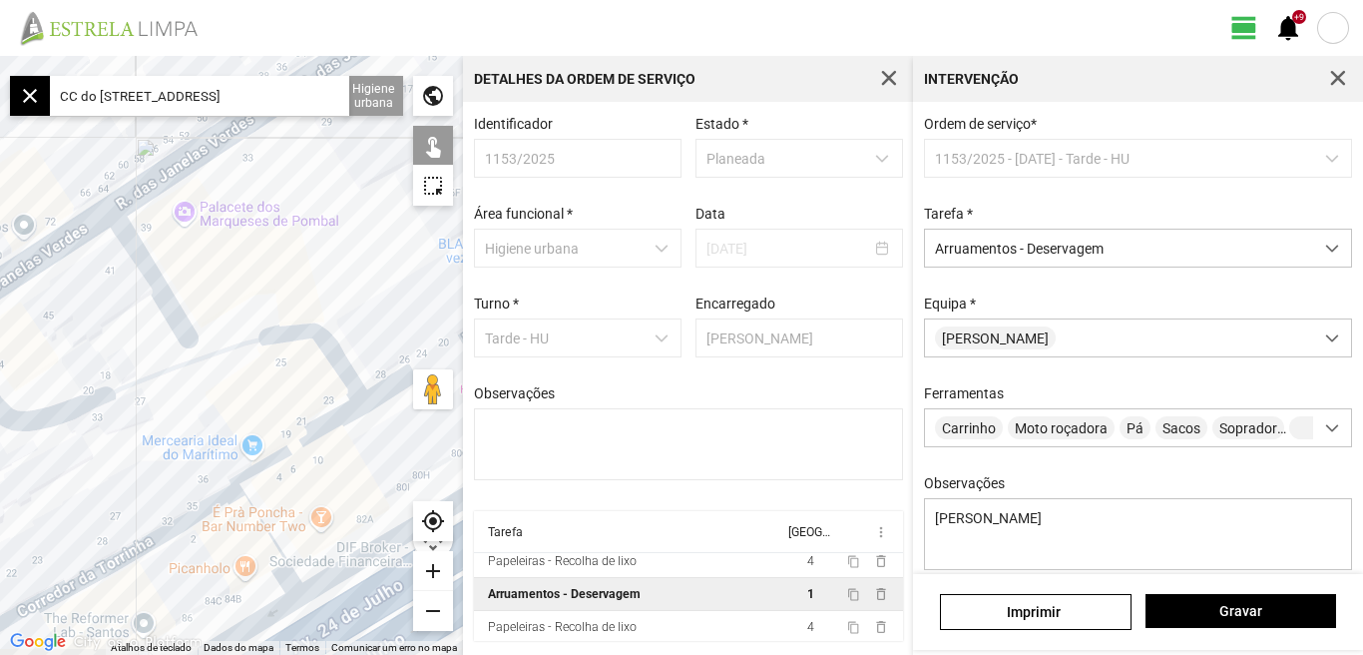
click at [359, 223] on div at bounding box center [231, 355] width 463 height 599
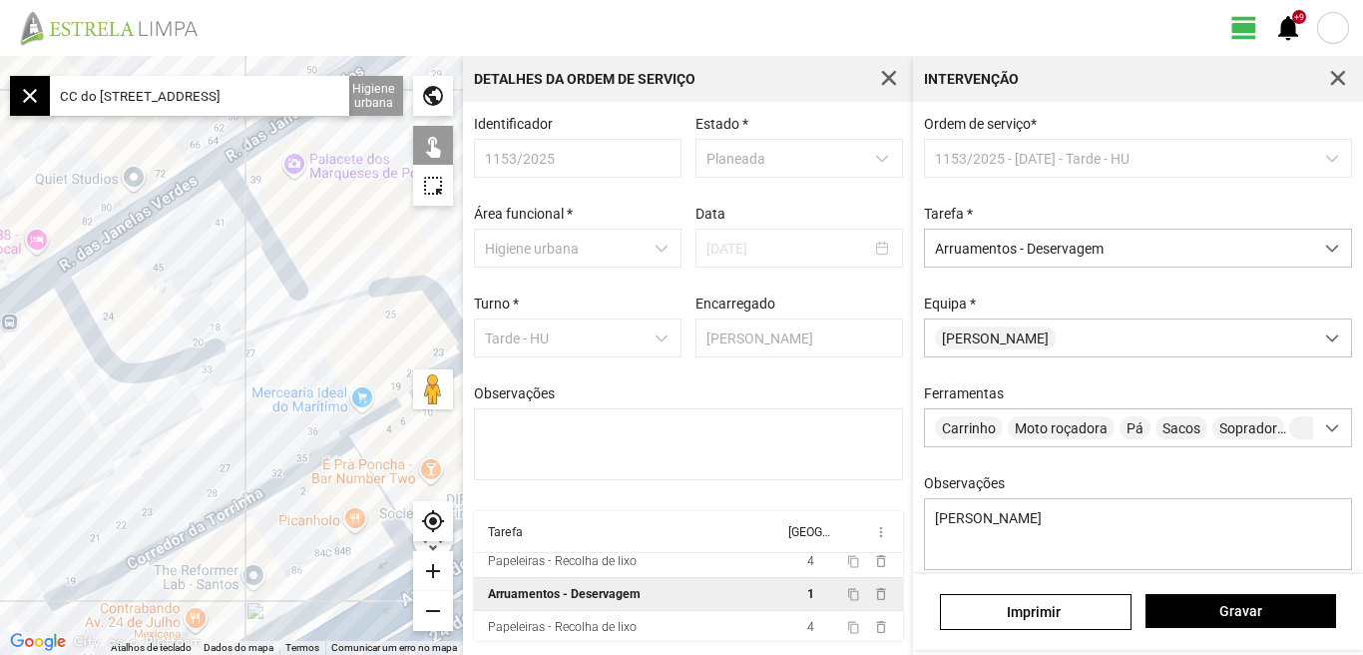
click at [191, 228] on div at bounding box center [231, 355] width 463 height 599
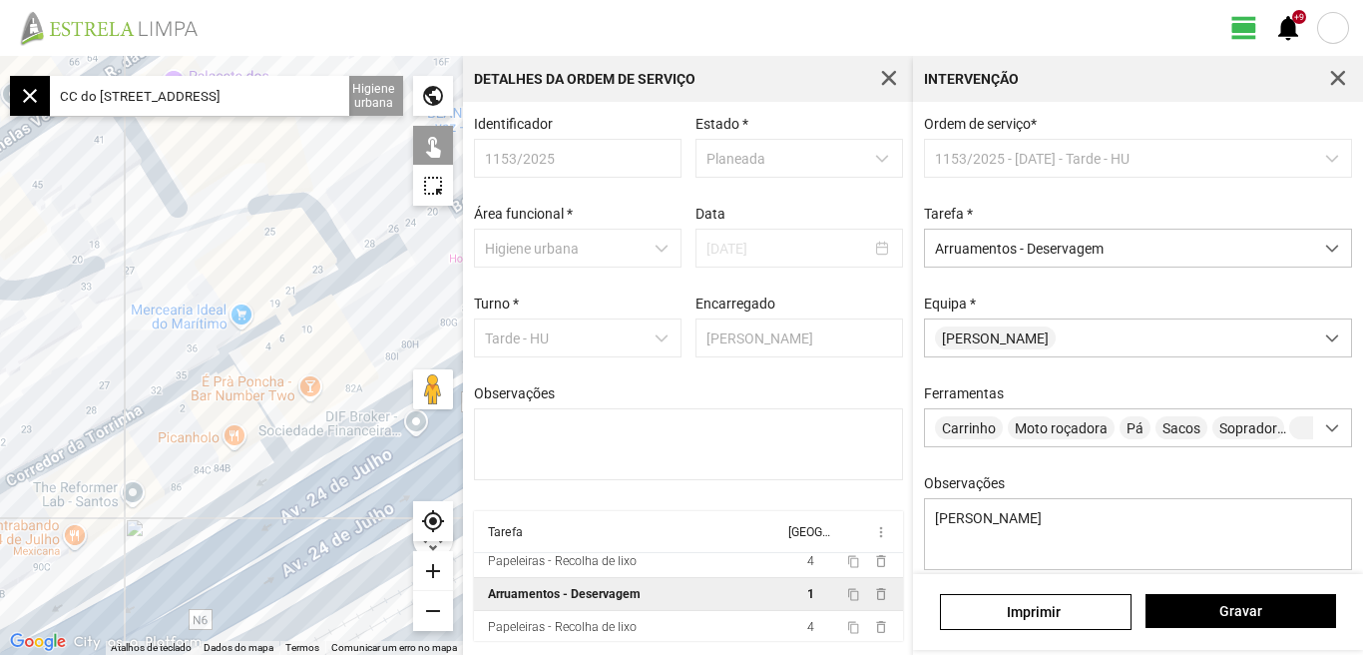
click at [82, 356] on div at bounding box center [231, 355] width 463 height 599
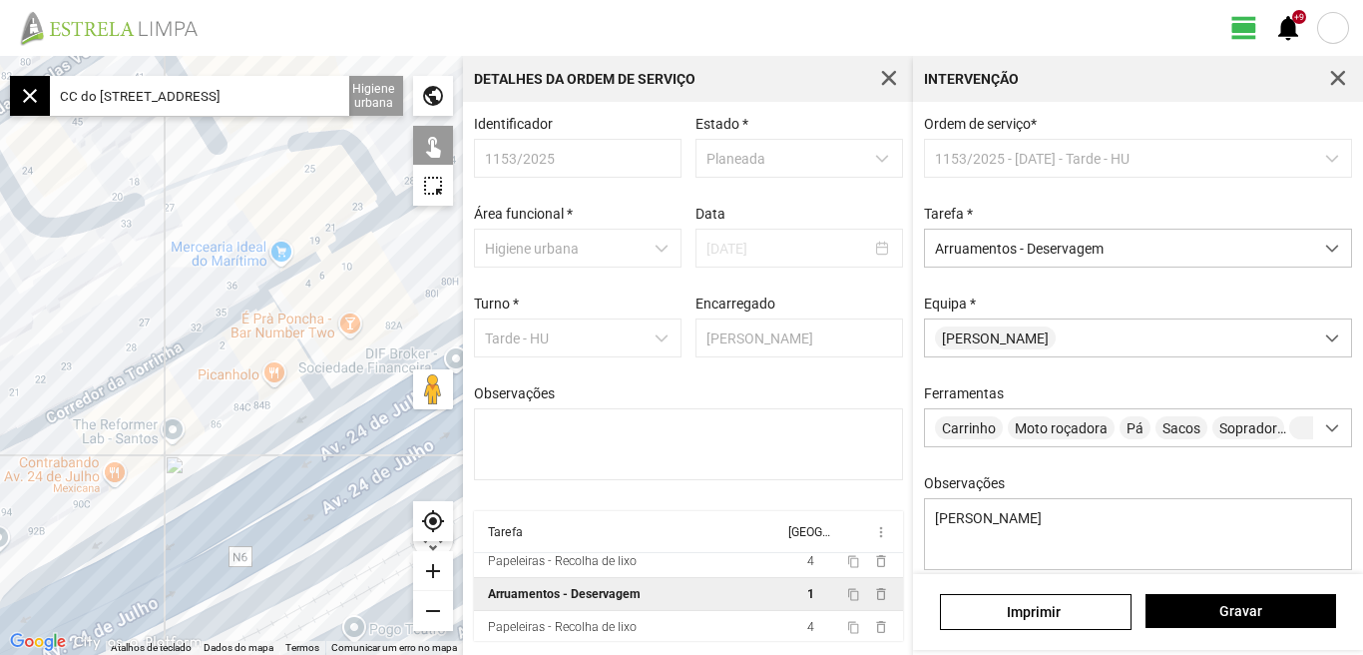
click at [349, 296] on div at bounding box center [231, 355] width 463 height 599
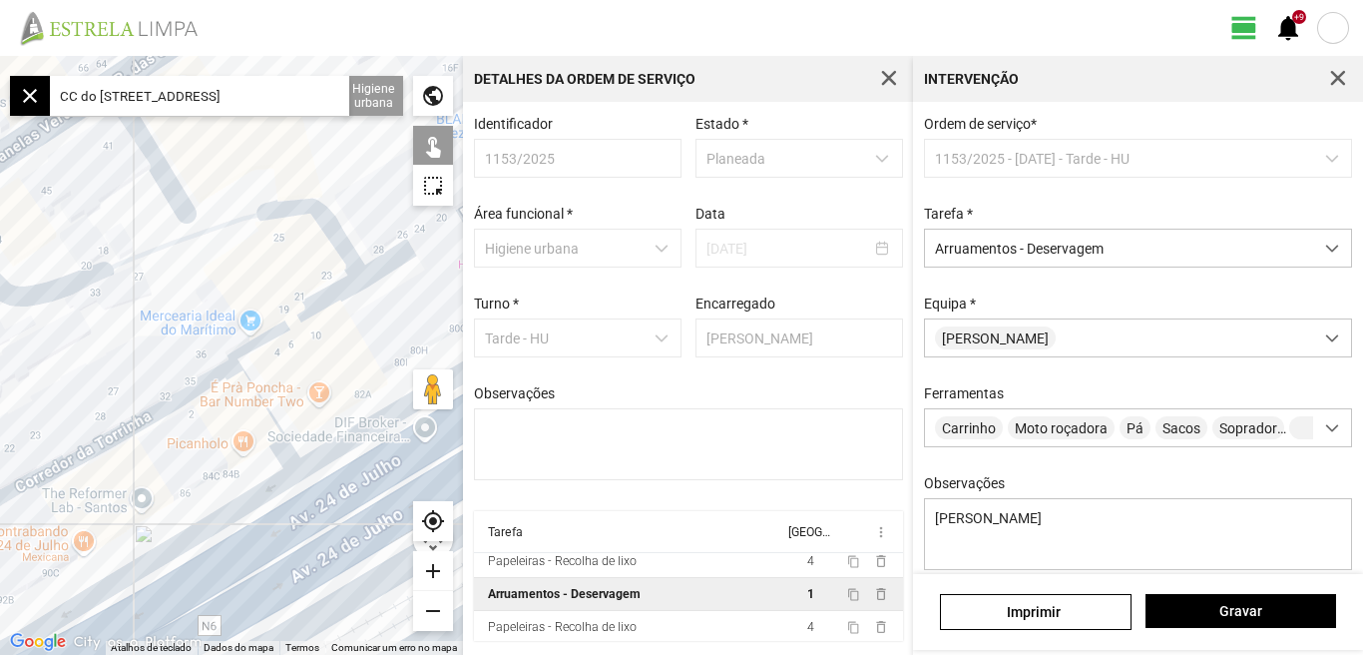
drag, startPoint x: 200, startPoint y: 442, endPoint x: 89, endPoint y: 492, distance: 121.5
click at [85, 503] on div at bounding box center [231, 355] width 463 height 599
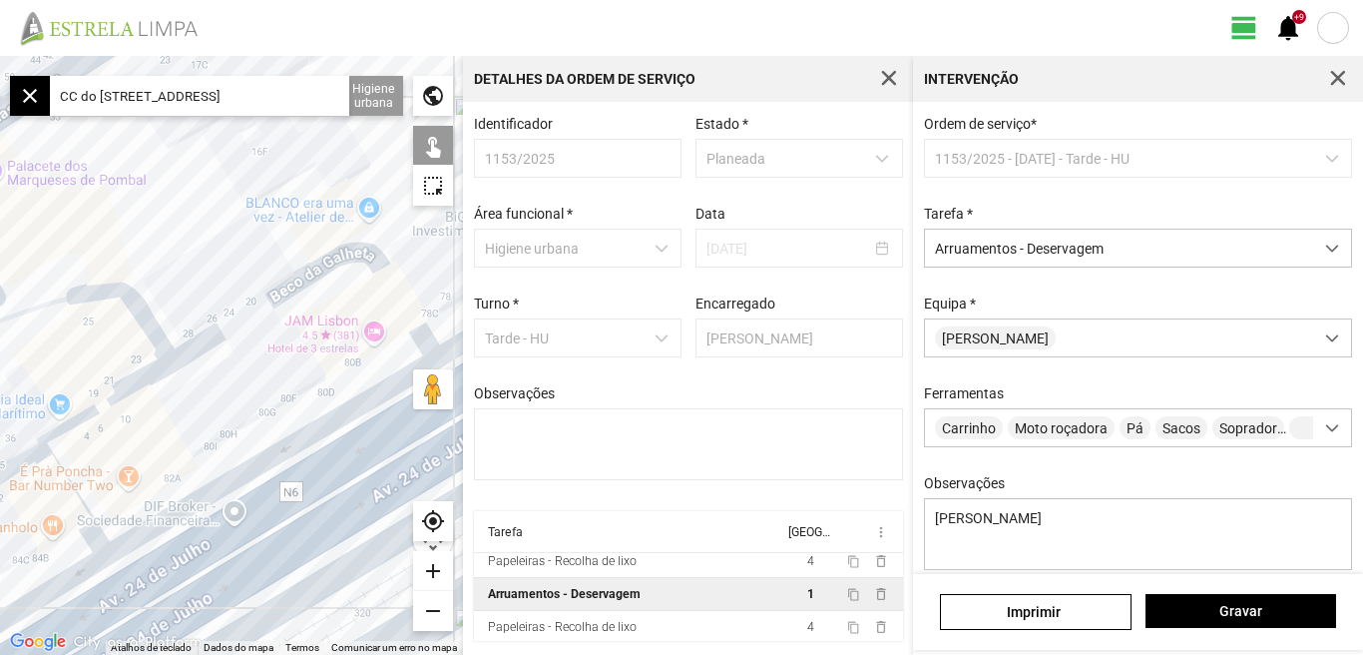
drag, startPoint x: 182, startPoint y: 398, endPoint x: 152, endPoint y: 426, distance: 41.0
click at [152, 426] on div at bounding box center [231, 355] width 463 height 599
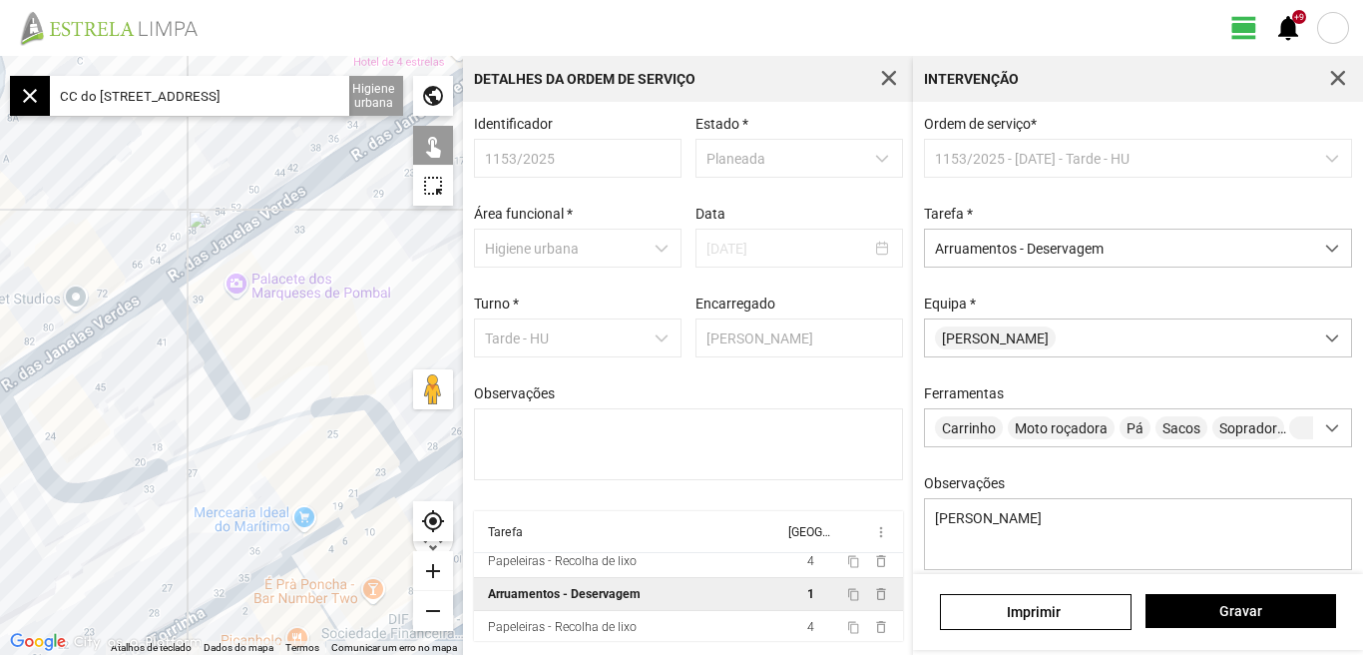
drag, startPoint x: 211, startPoint y: 410, endPoint x: 504, endPoint y: 485, distance: 302.9
click at [504, 485] on div "← Mover para a esquerda → Mover para a direita ↑ Mover para cima ↓ Mover para b…" at bounding box center [681, 355] width 1363 height 599
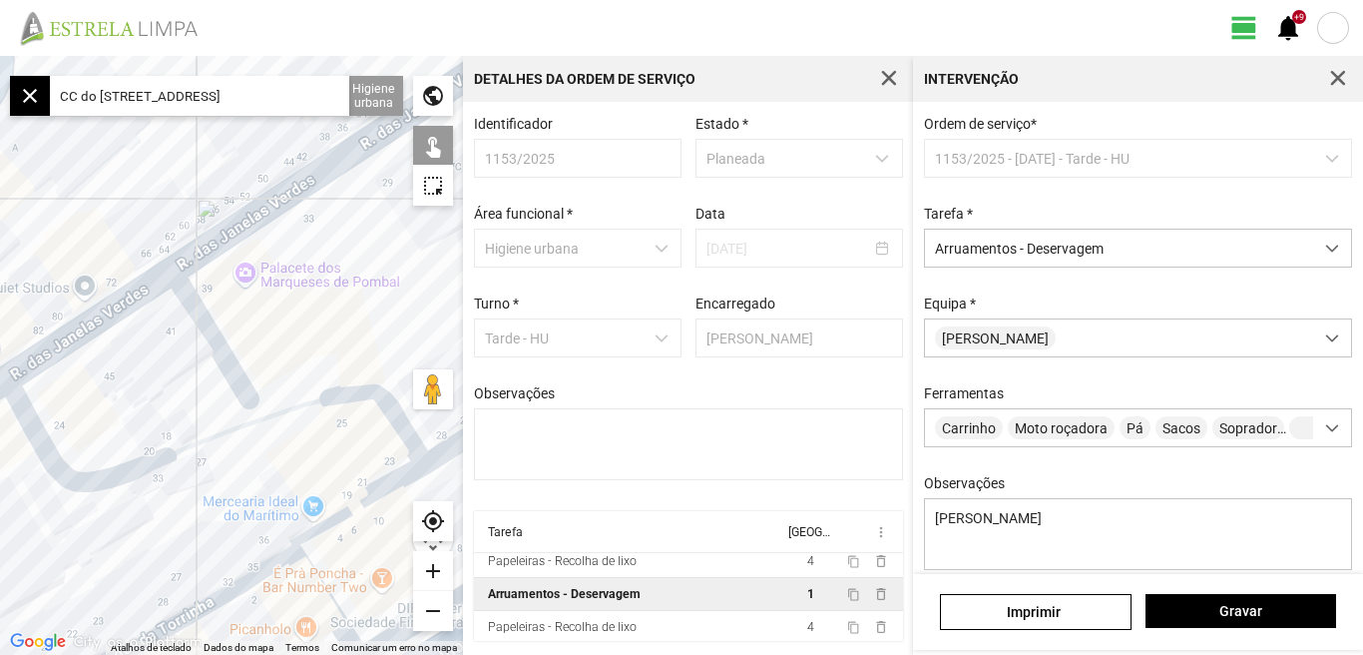
drag, startPoint x: 312, startPoint y: 334, endPoint x: 378, endPoint y: 245, distance: 111.4
click at [377, 245] on div at bounding box center [231, 355] width 463 height 599
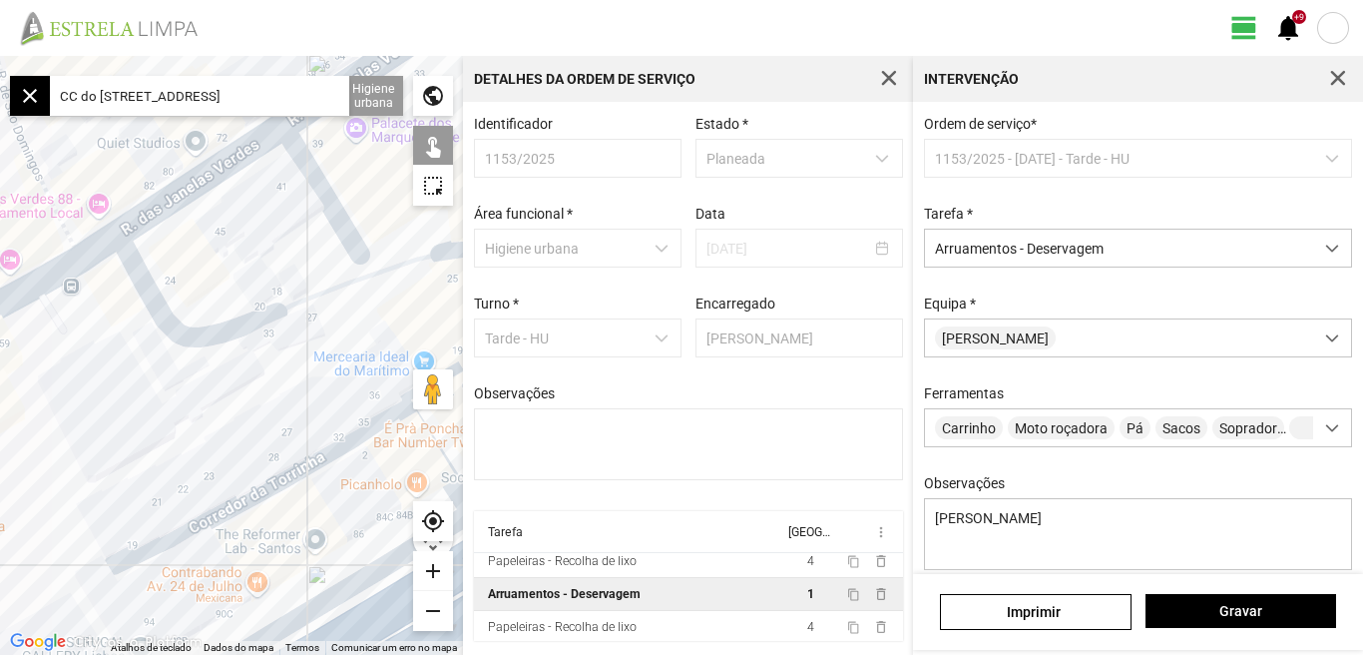
drag, startPoint x: 201, startPoint y: 422, endPoint x: 305, endPoint y: 380, distance: 112.9
click at [305, 380] on div at bounding box center [231, 355] width 463 height 599
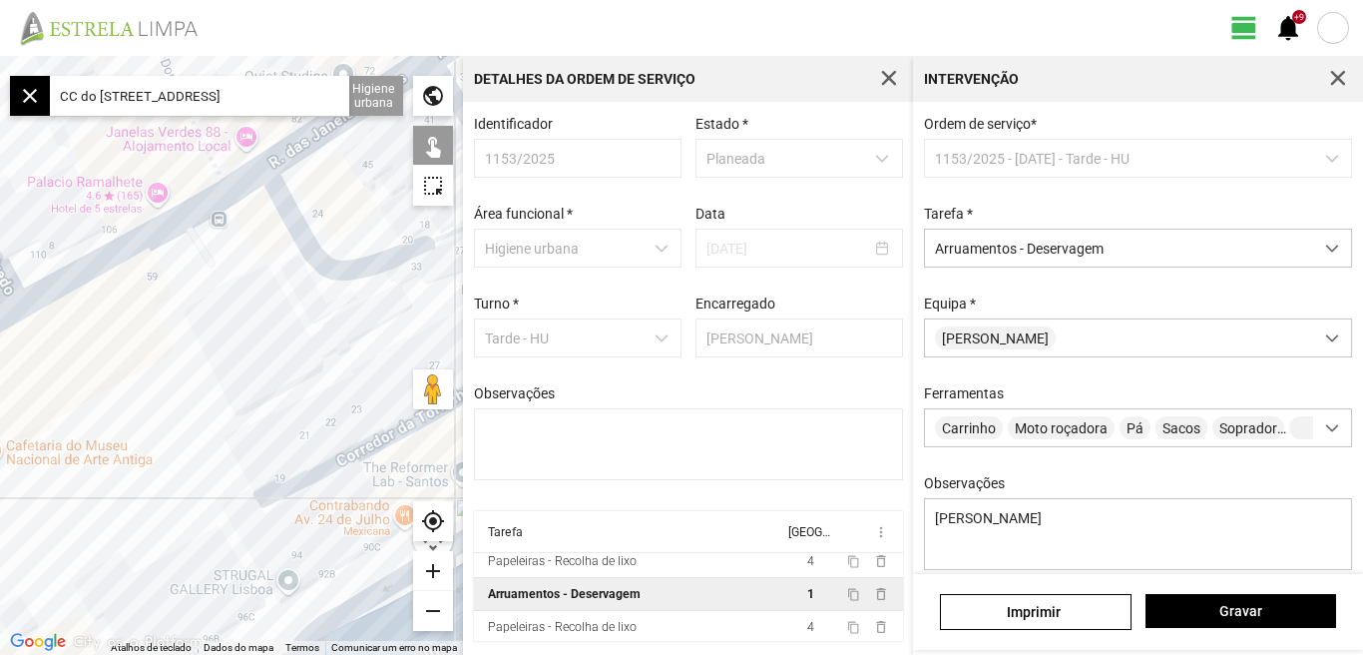
click at [305, 380] on div at bounding box center [231, 355] width 463 height 599
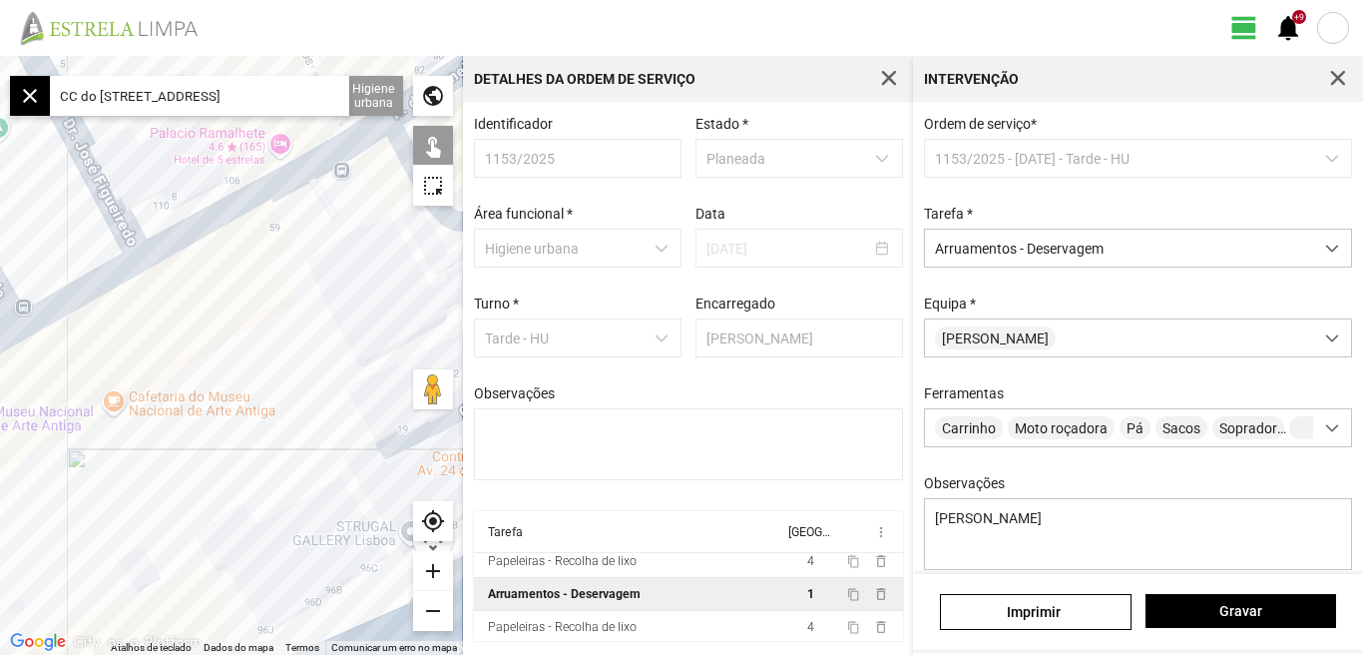
drag, startPoint x: 223, startPoint y: 407, endPoint x: 306, endPoint y: 405, distance: 83.9
click at [306, 405] on div at bounding box center [231, 355] width 463 height 599
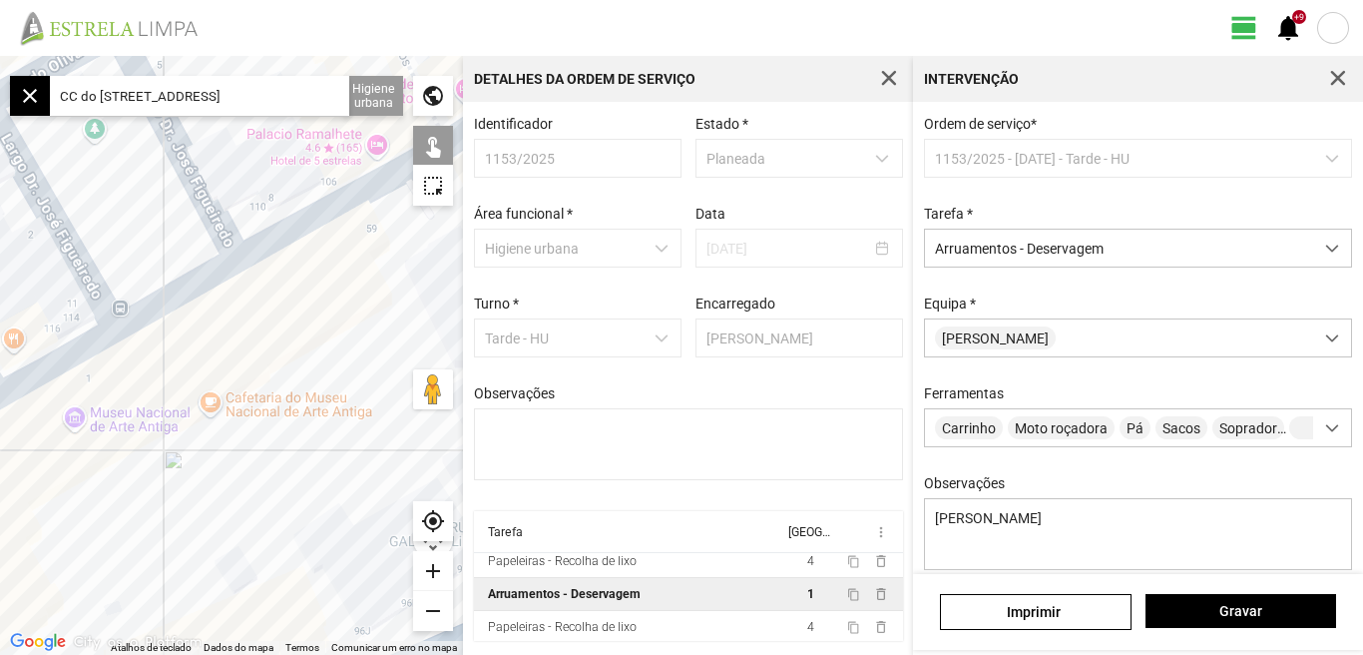
drag, startPoint x: 223, startPoint y: 476, endPoint x: 234, endPoint y: 418, distance: 58.9
click at [234, 419] on div at bounding box center [231, 355] width 463 height 599
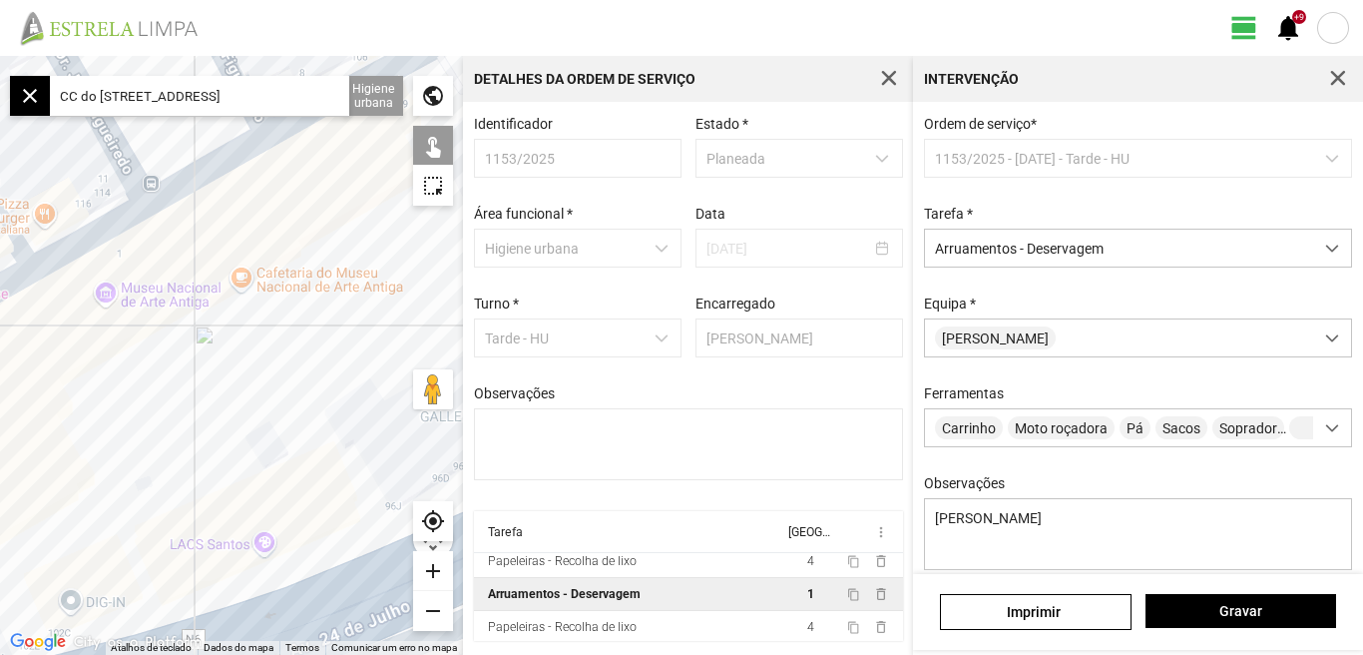
click at [420, 610] on div "remove" at bounding box center [433, 611] width 40 height 40
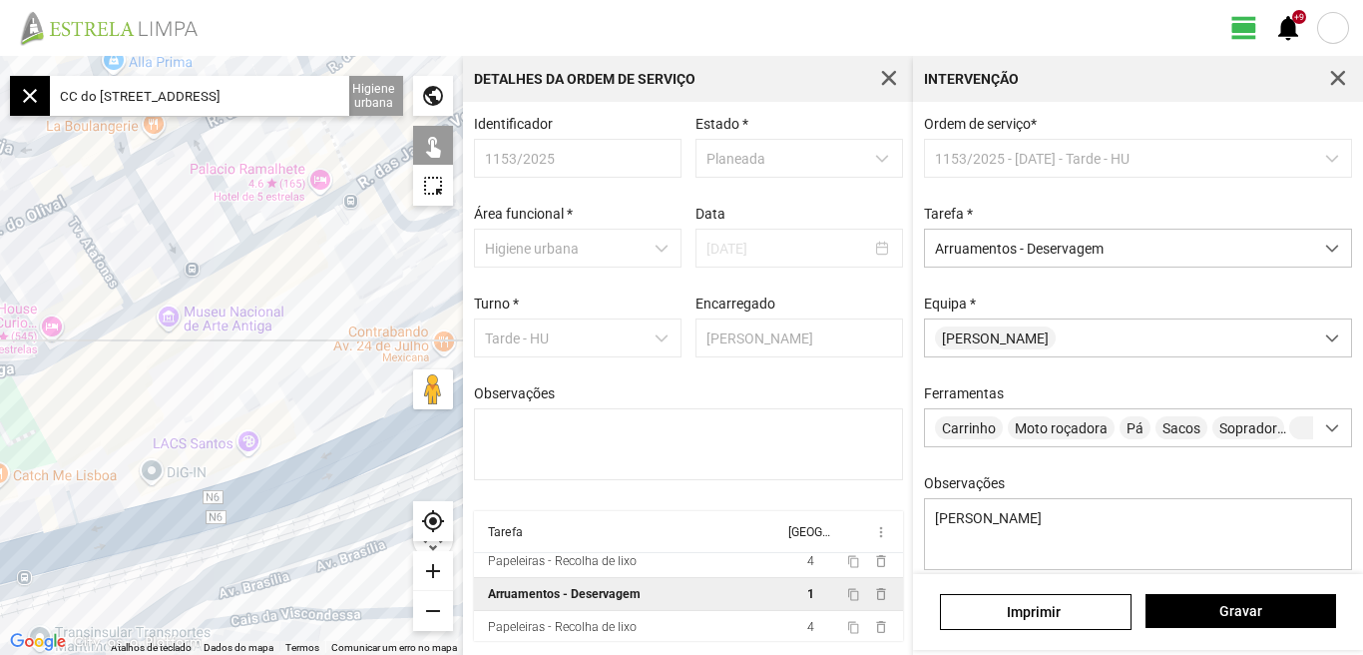
click at [423, 610] on div "remove" at bounding box center [433, 611] width 40 height 40
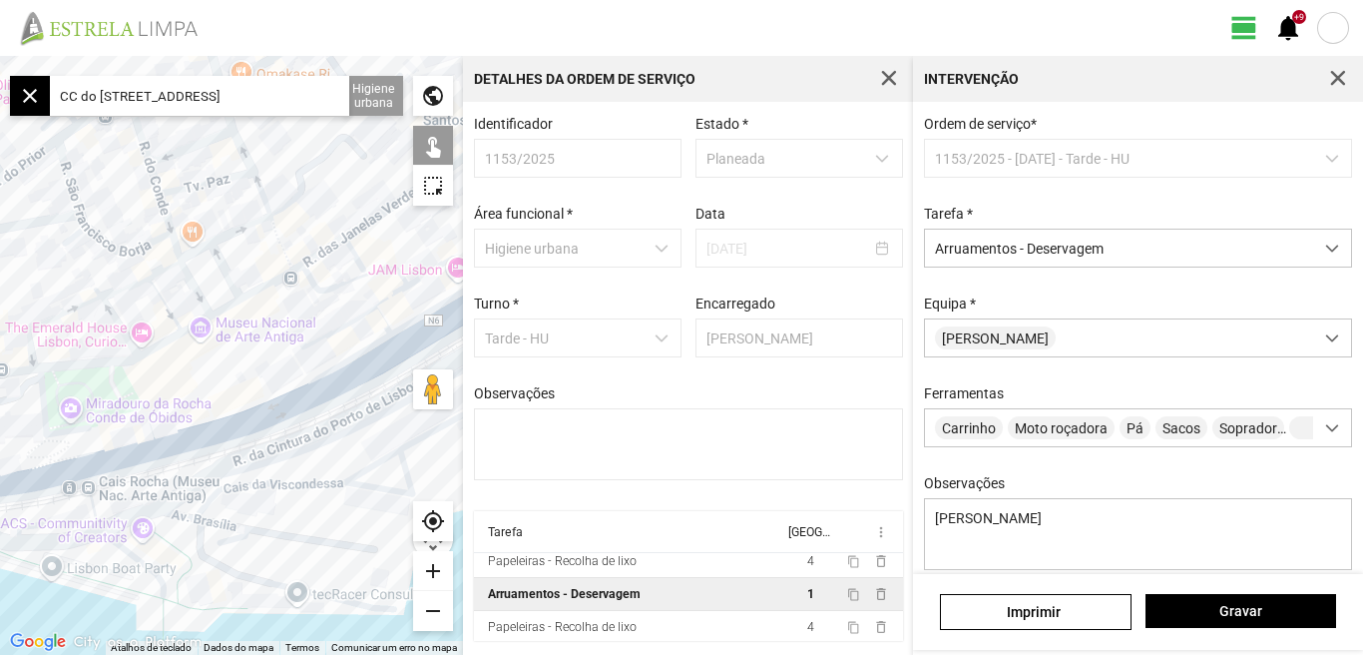
drag, startPoint x: 152, startPoint y: 379, endPoint x: 313, endPoint y: 379, distance: 161.7
click at [289, 379] on div at bounding box center [231, 355] width 463 height 599
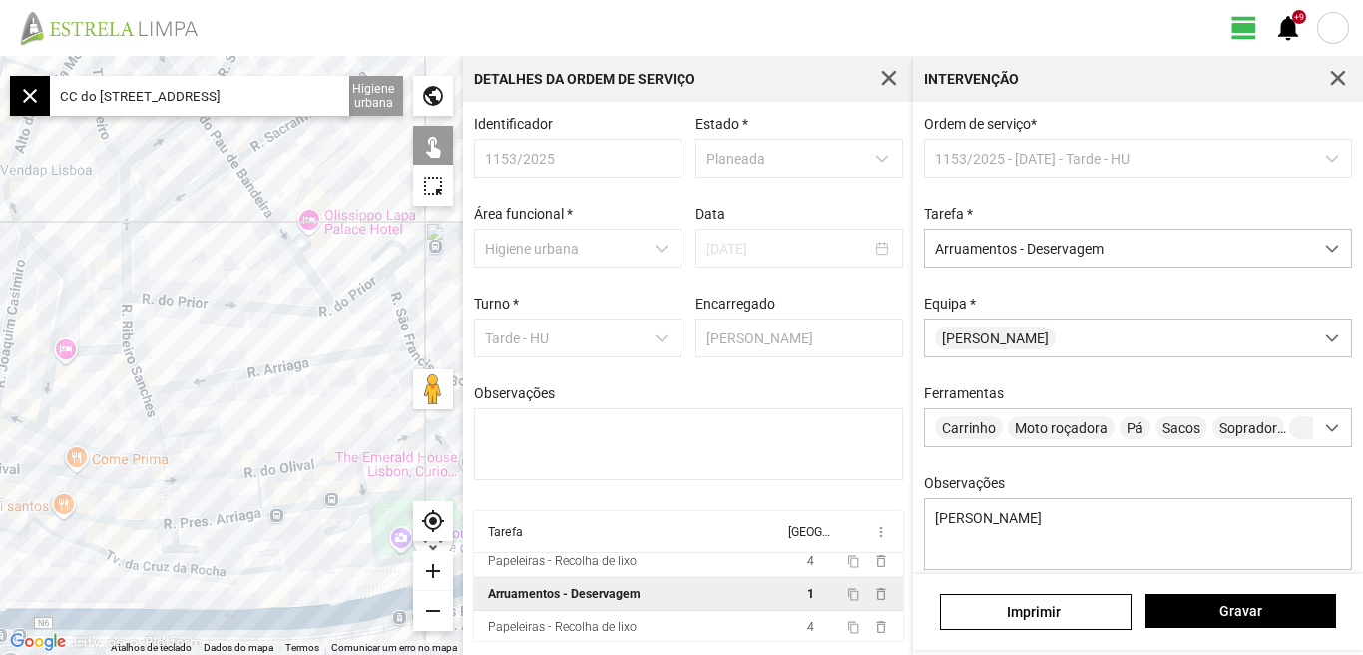
drag, startPoint x: 306, startPoint y: 275, endPoint x: 99, endPoint y: 405, distance: 244.8
click at [99, 405] on div at bounding box center [231, 355] width 463 height 599
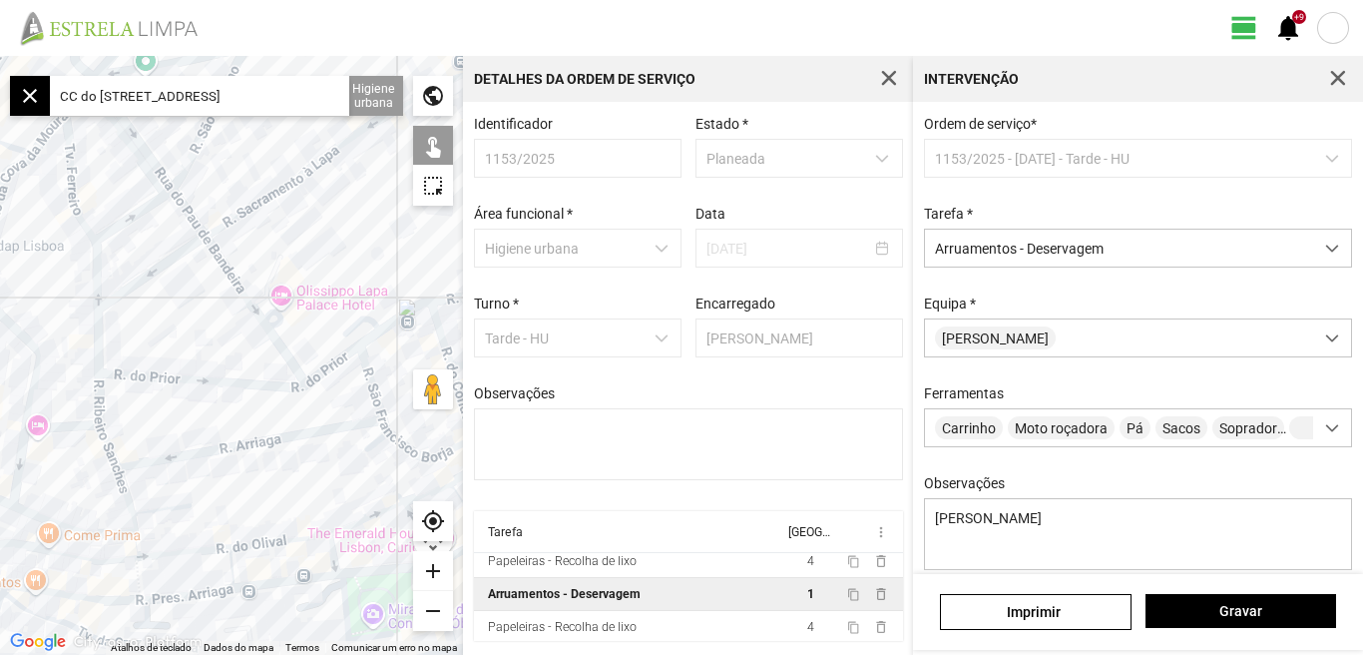
drag, startPoint x: 174, startPoint y: 247, endPoint x: 152, endPoint y: 339, distance: 95.4
click at [152, 338] on div at bounding box center [231, 355] width 463 height 599
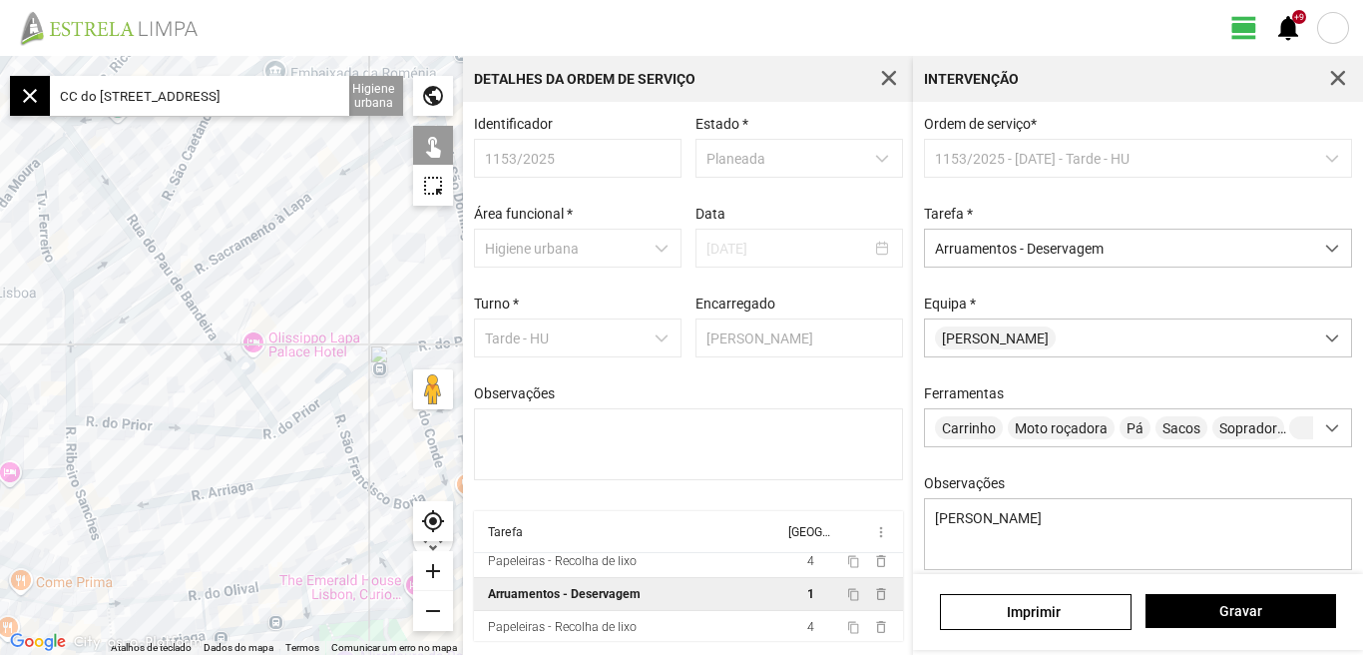
drag, startPoint x: 342, startPoint y: 277, endPoint x: 227, endPoint y: 368, distance: 147.2
click at [242, 368] on div at bounding box center [231, 355] width 463 height 599
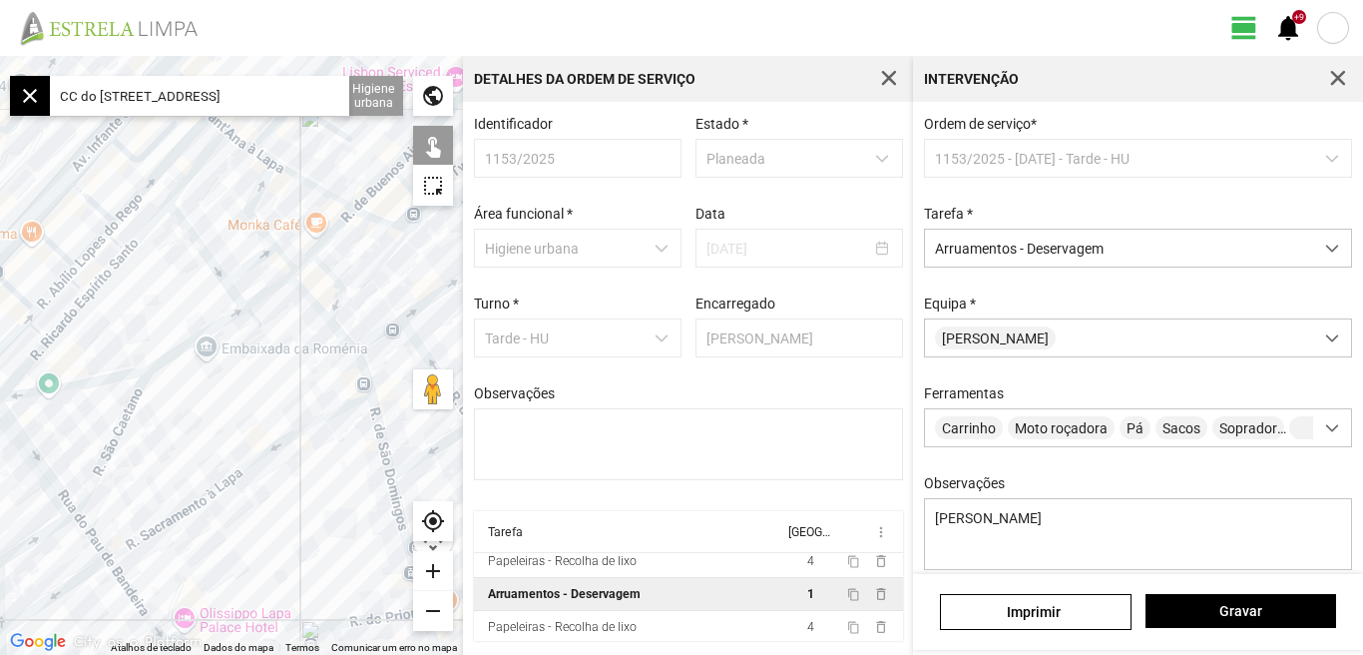
drag, startPoint x: 226, startPoint y: 353, endPoint x: 311, endPoint y: 502, distance: 171.7
click at [311, 502] on div at bounding box center [231, 355] width 463 height 599
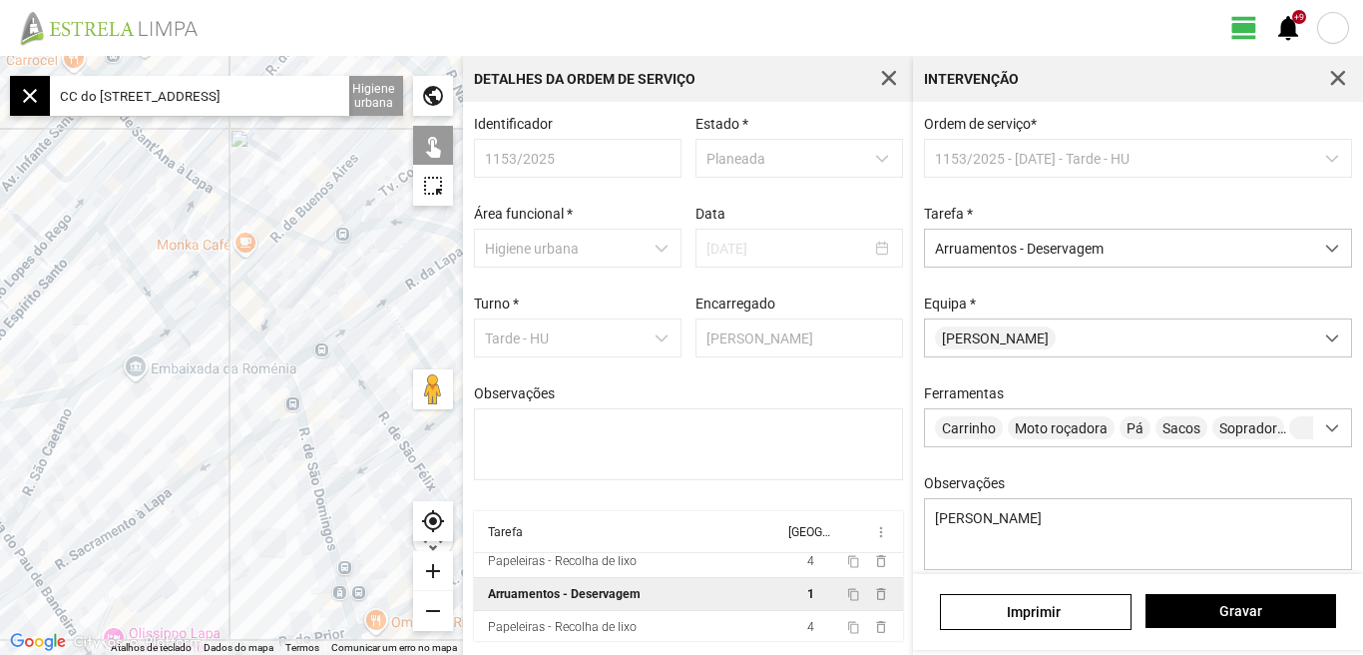
drag, startPoint x: 201, startPoint y: 444, endPoint x: 120, endPoint y: 450, distance: 81.1
click at [120, 450] on div at bounding box center [231, 355] width 463 height 599
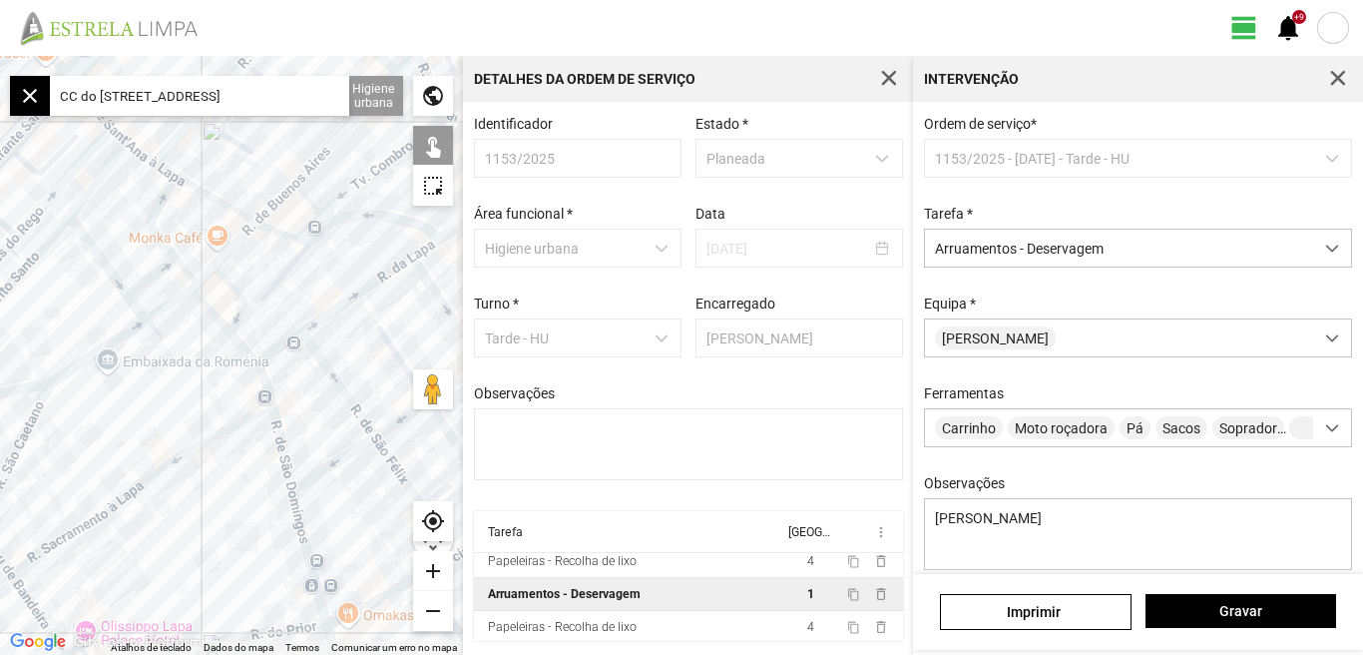
drag, startPoint x: 132, startPoint y: 445, endPoint x: 53, endPoint y: 411, distance: 85.8
click at [81, 429] on div at bounding box center [231, 355] width 463 height 599
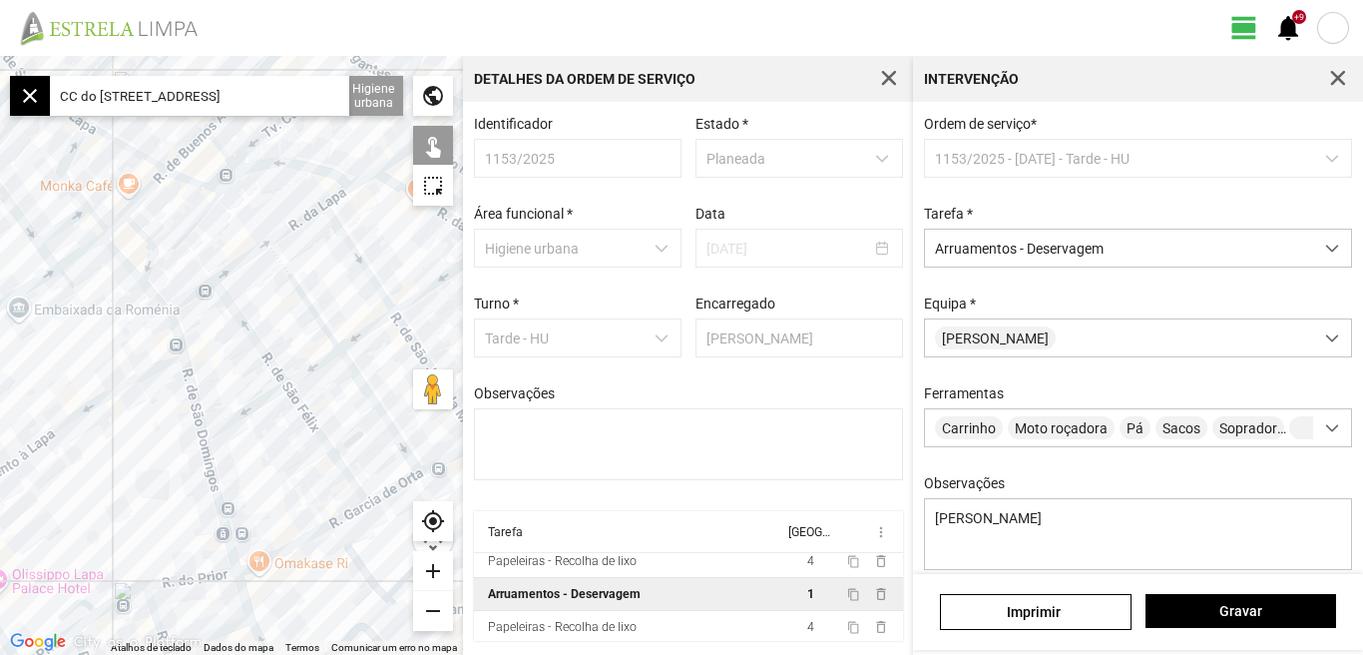
drag, startPoint x: 167, startPoint y: 508, endPoint x: 115, endPoint y: 477, distance: 60.4
click at [120, 478] on div at bounding box center [231, 355] width 463 height 599
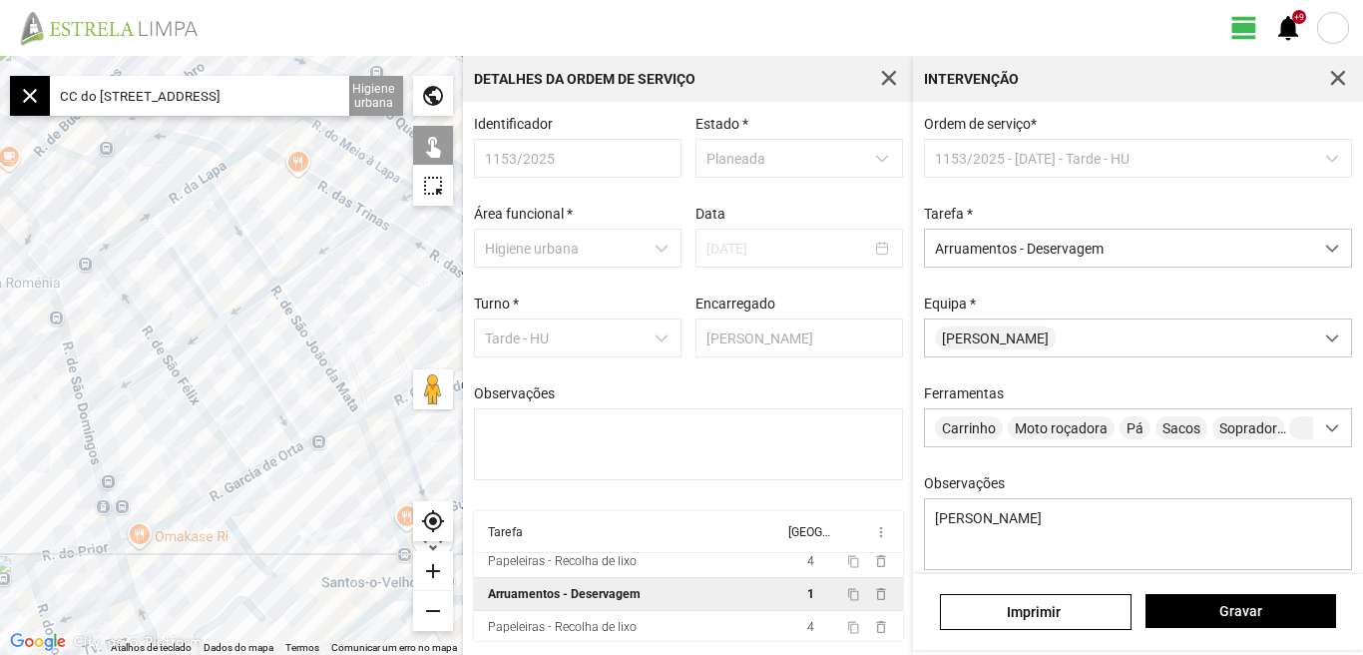
drag, startPoint x: 111, startPoint y: 481, endPoint x: 33, endPoint y: 478, distance: 77.9
click at [34, 478] on div at bounding box center [231, 355] width 463 height 599
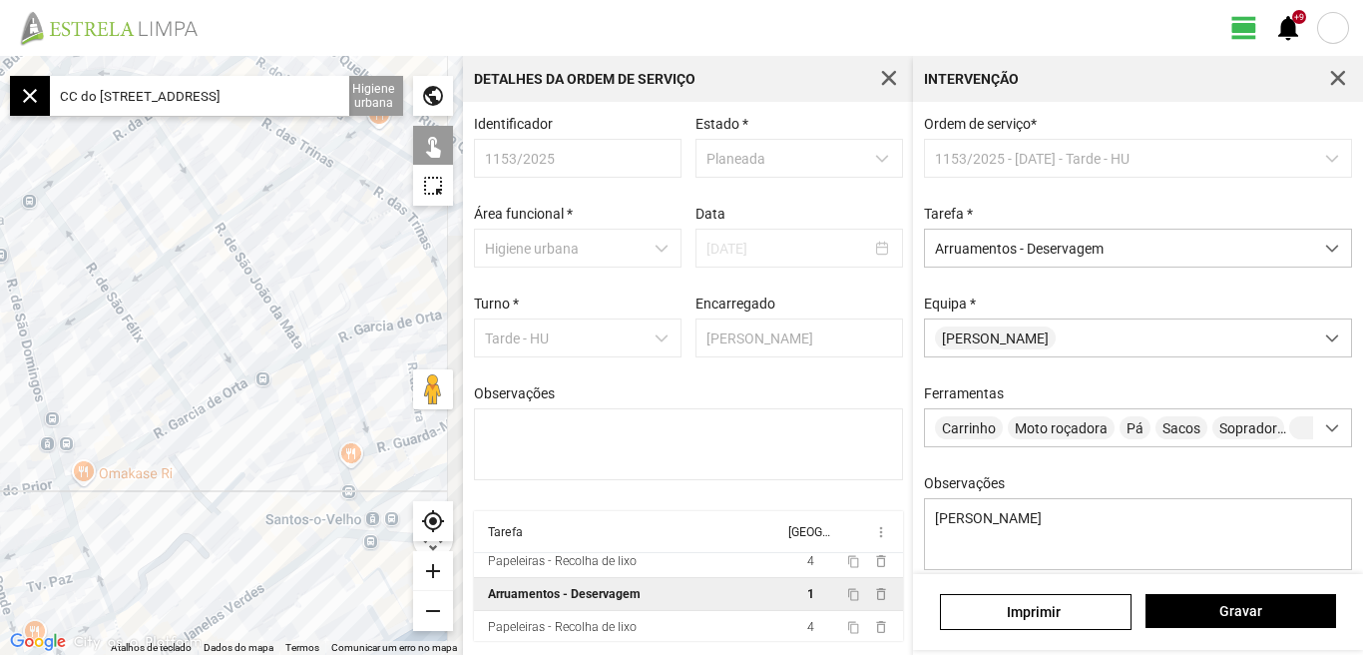
drag, startPoint x: 228, startPoint y: 473, endPoint x: 201, endPoint y: 431, distance: 49.8
click at [201, 431] on div at bounding box center [231, 355] width 463 height 599
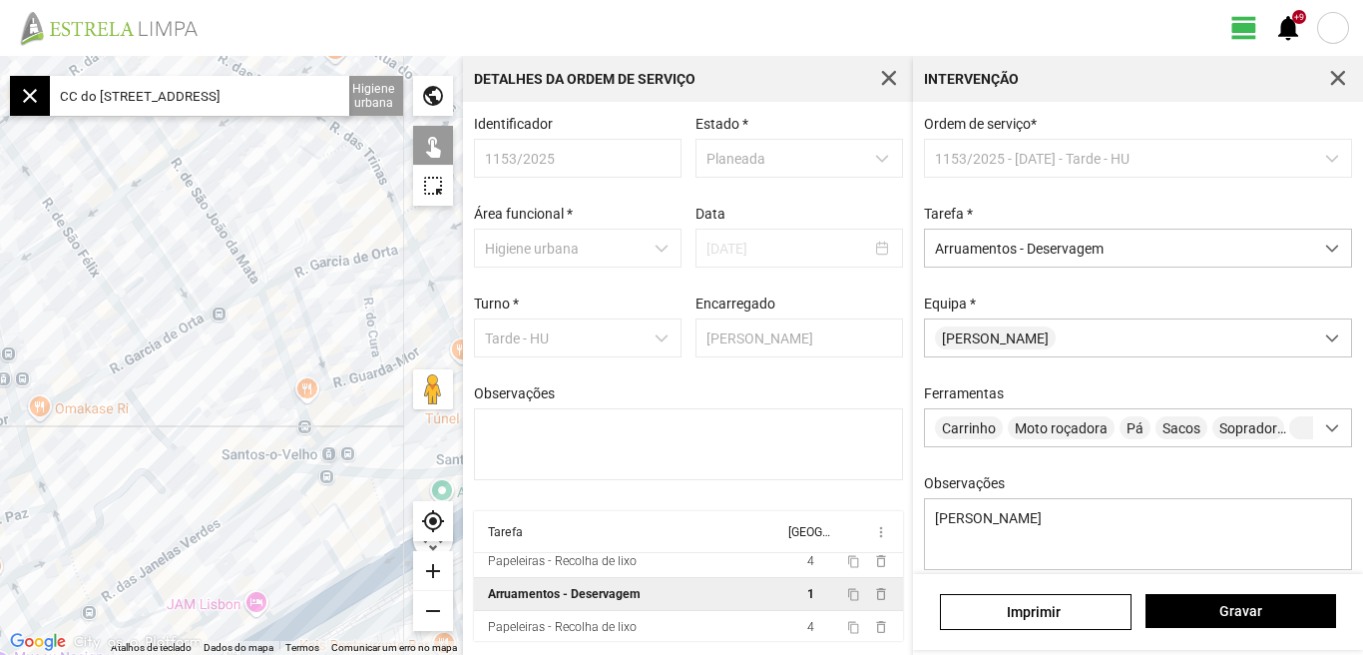
drag, startPoint x: 198, startPoint y: 429, endPoint x: 169, endPoint y: 385, distance: 52.6
click at [169, 385] on div at bounding box center [231, 355] width 463 height 599
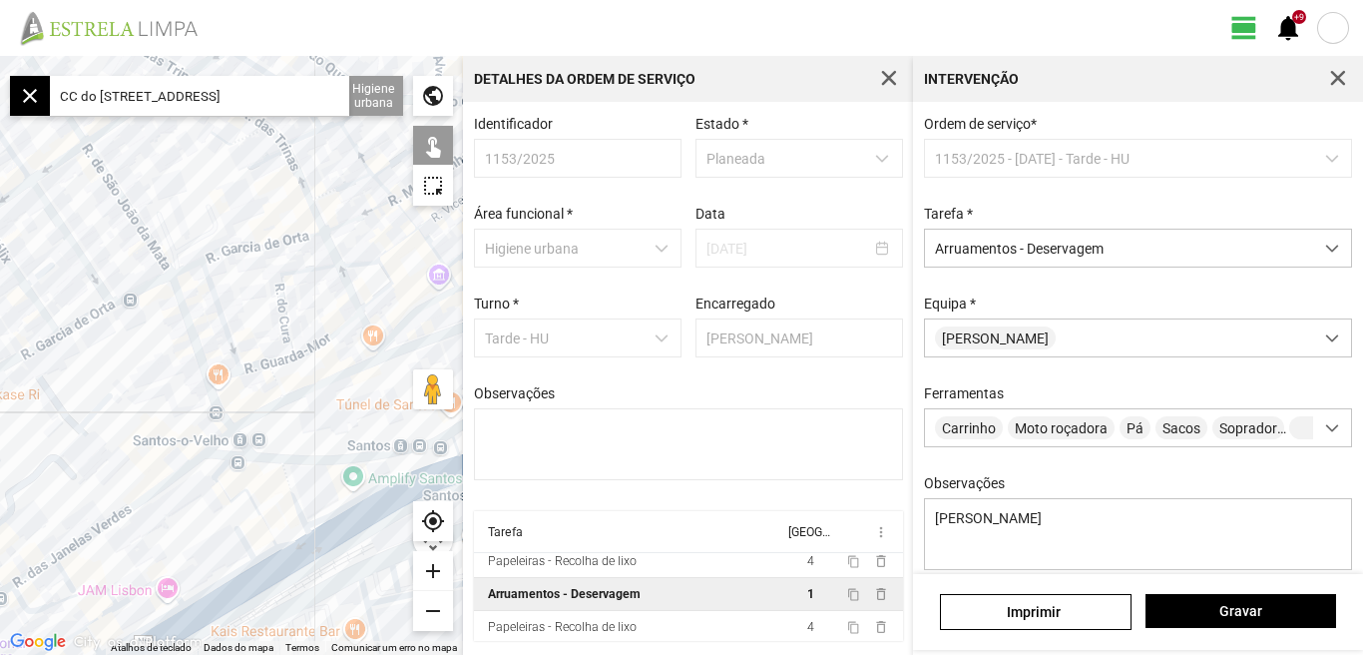
drag, startPoint x: 166, startPoint y: 380, endPoint x: 93, endPoint y: 408, distance: 78.0
click at [93, 418] on div at bounding box center [231, 355] width 463 height 599
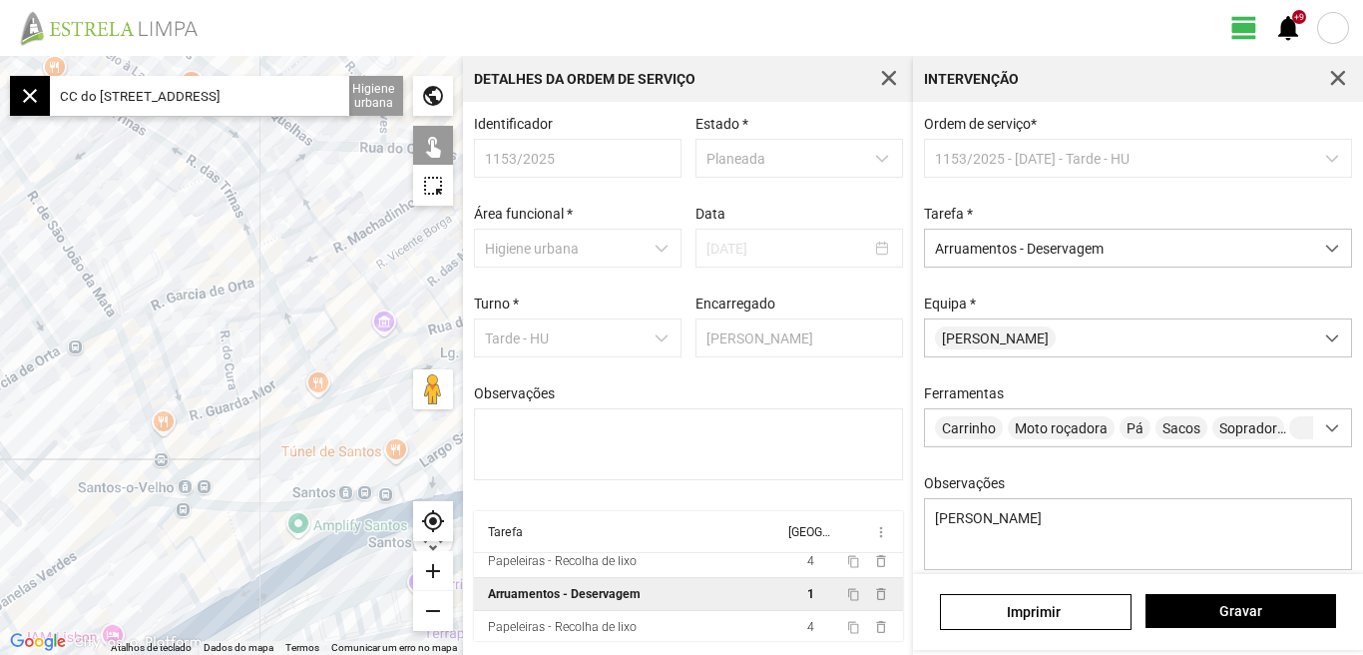
drag, startPoint x: 135, startPoint y: 364, endPoint x: 0, endPoint y: 443, distance: 156.1
click at [0, 443] on div at bounding box center [231, 355] width 463 height 599
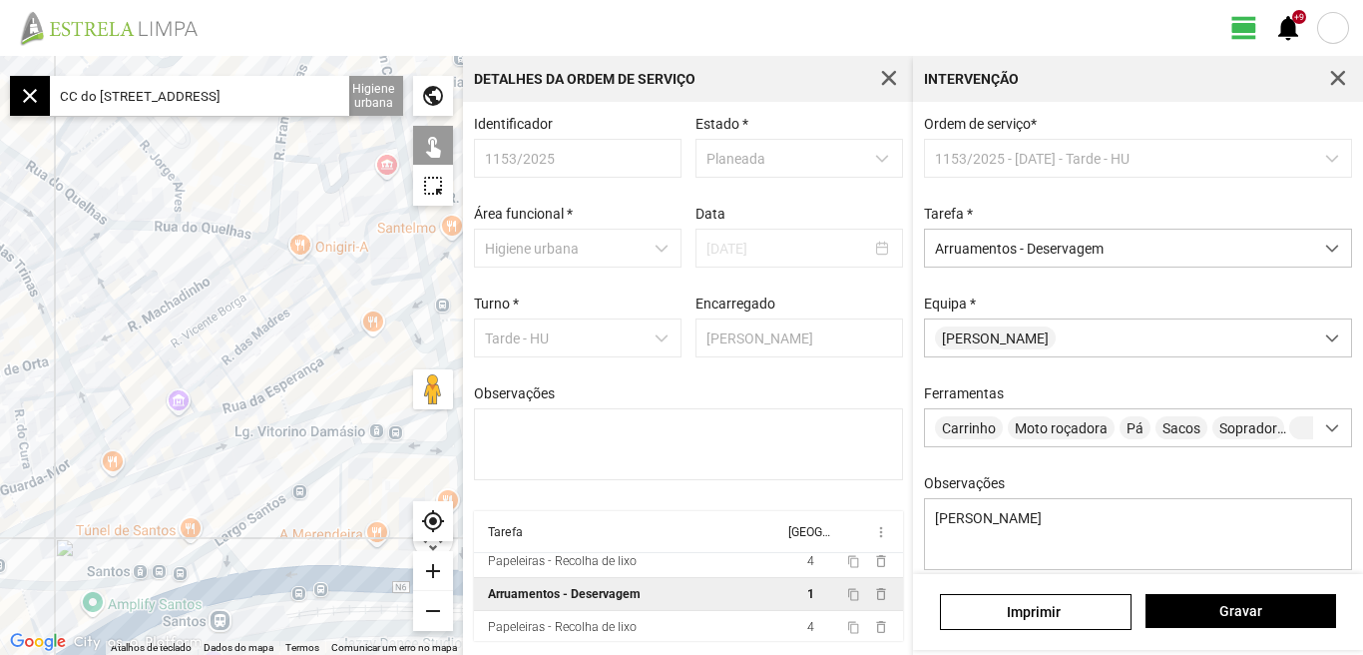
click at [434, 568] on div "add" at bounding box center [433, 571] width 40 height 40
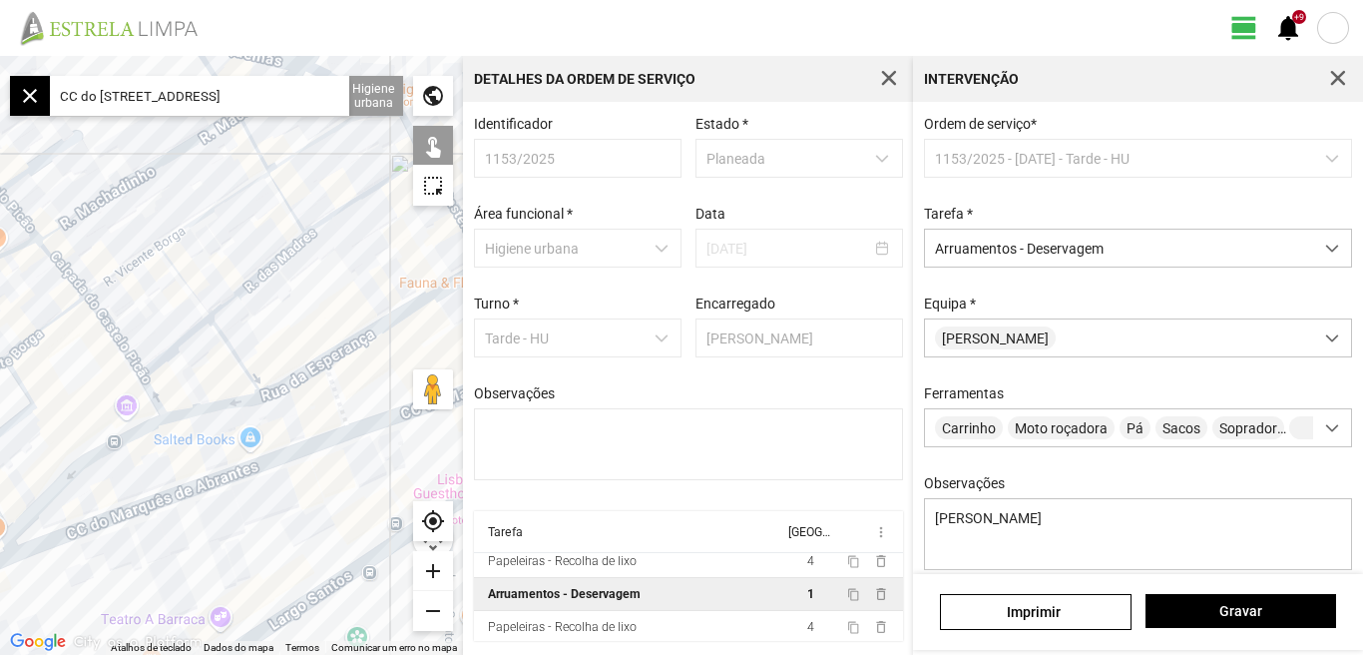
drag, startPoint x: 311, startPoint y: 352, endPoint x: 311, endPoint y: 296, distance: 55.9
click at [311, 296] on div at bounding box center [231, 355] width 463 height 599
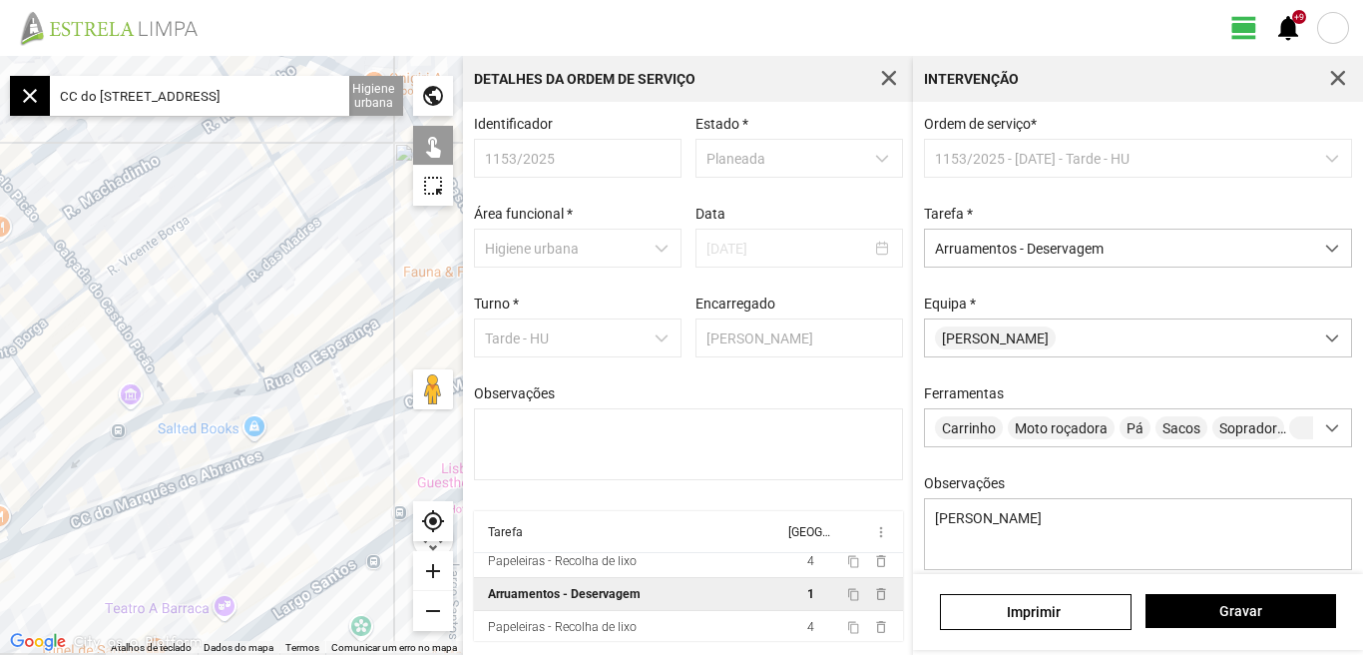
click at [177, 482] on div at bounding box center [231, 355] width 463 height 599
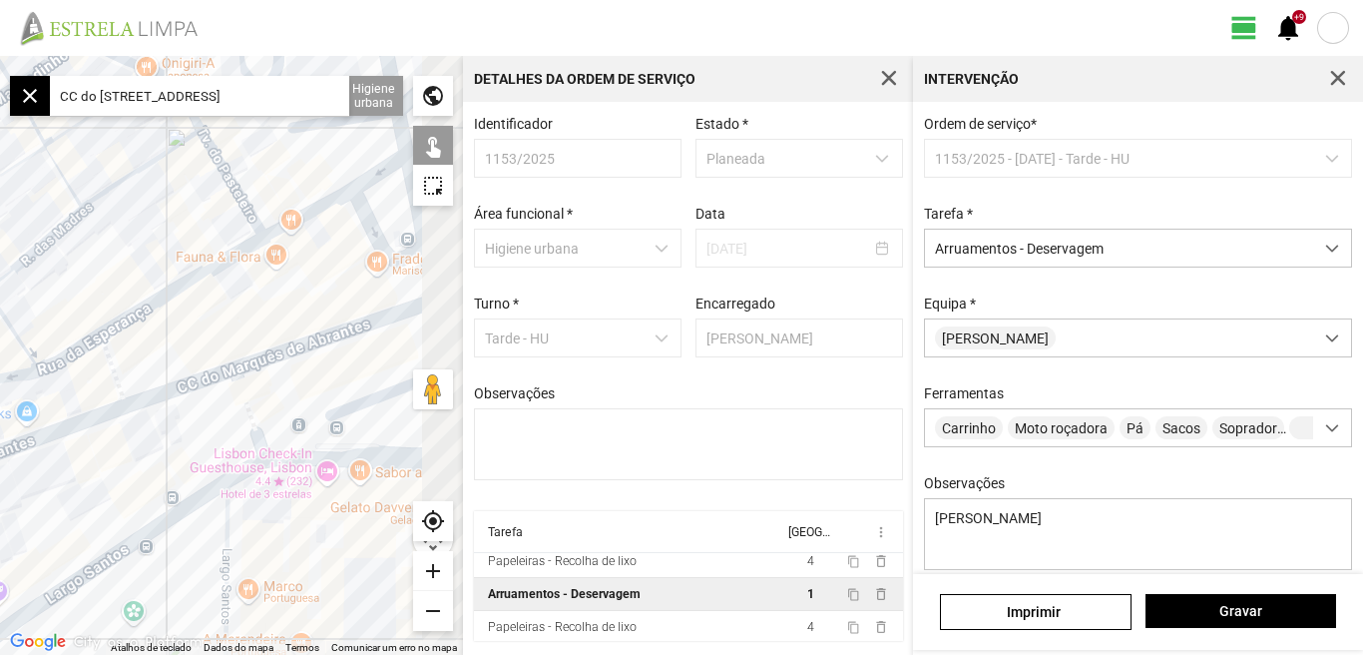
drag, startPoint x: 297, startPoint y: 537, endPoint x: 41, endPoint y: 519, distance: 257.2
click at [45, 522] on div at bounding box center [231, 355] width 463 height 599
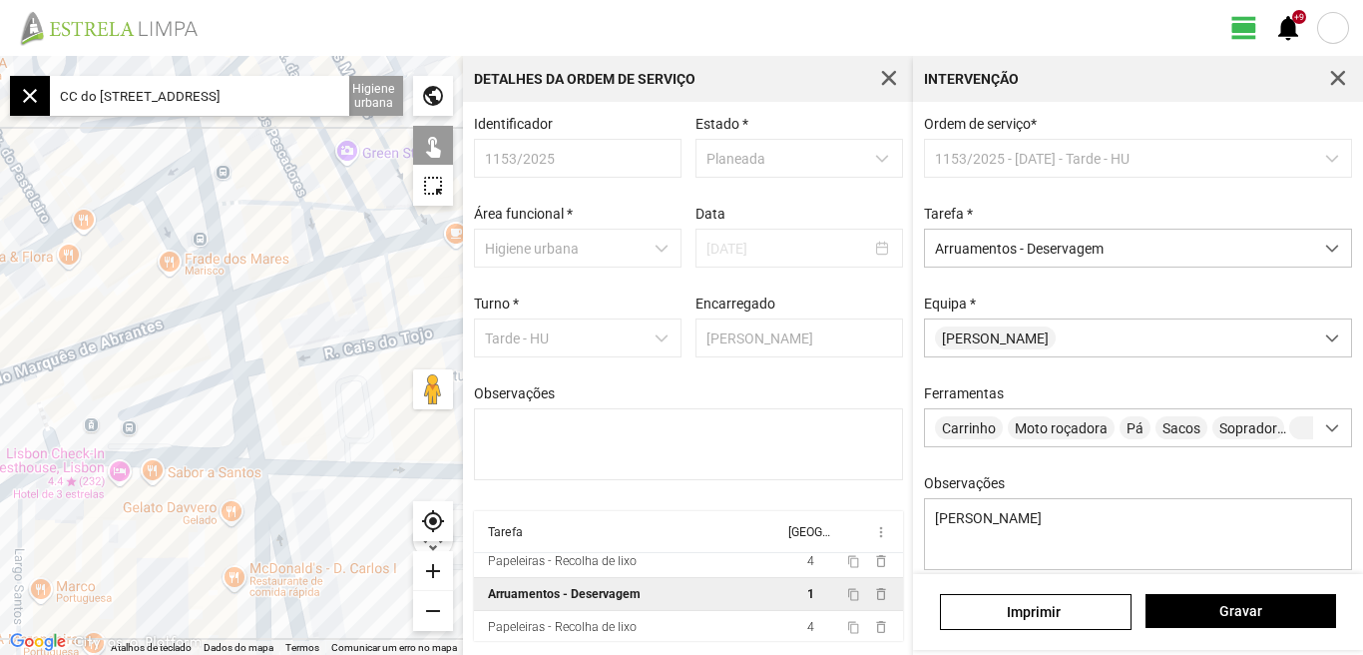
click at [79, 349] on div at bounding box center [231, 355] width 463 height 599
drag, startPoint x: 75, startPoint y: 364, endPoint x: 330, endPoint y: 358, distance: 255.6
click at [330, 358] on div at bounding box center [231, 355] width 463 height 599
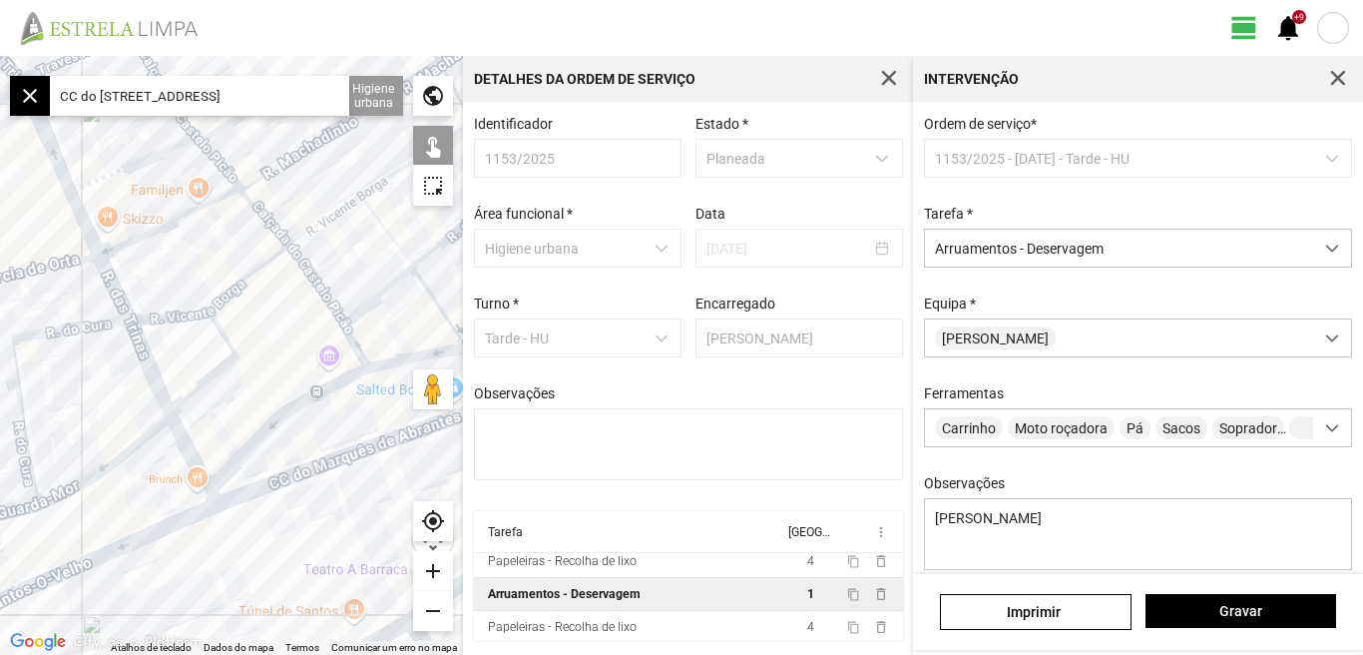
drag, startPoint x: 311, startPoint y: 385, endPoint x: 93, endPoint y: 384, distance: 218.6
click at [93, 384] on div at bounding box center [231, 355] width 463 height 599
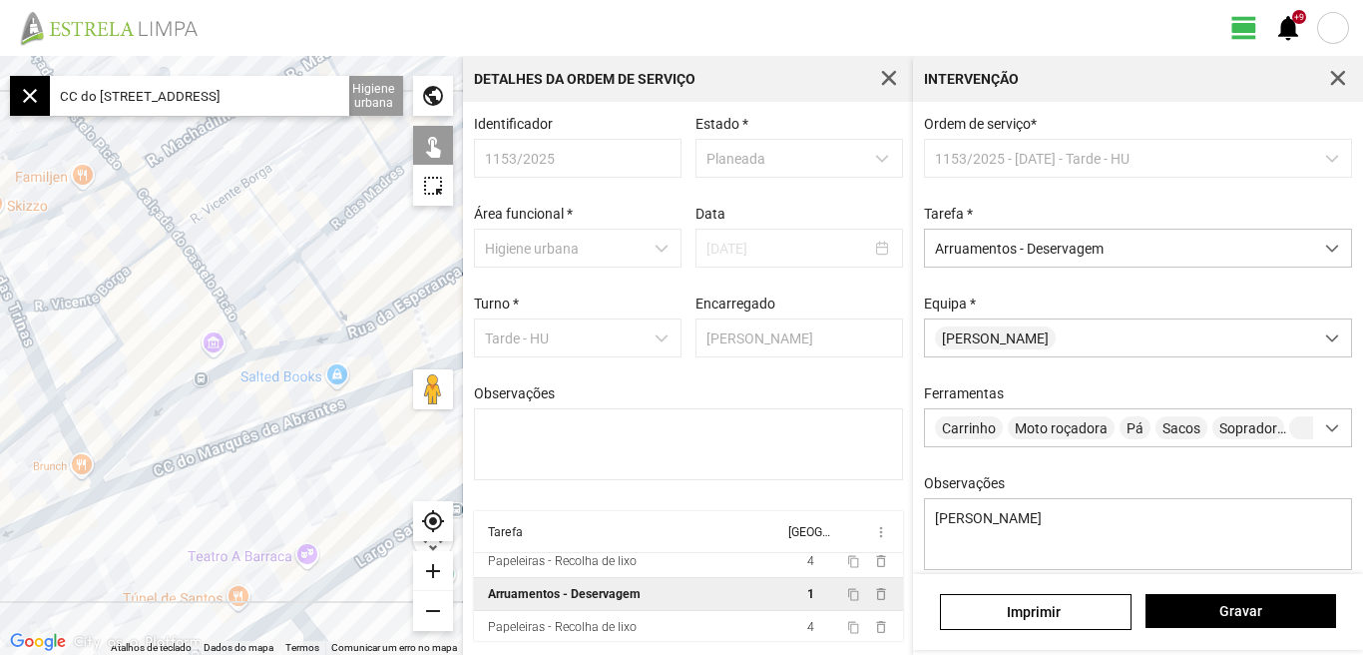
drag, startPoint x: 270, startPoint y: 515, endPoint x: 144, endPoint y: 484, distance: 129.5
click at [153, 487] on div at bounding box center [231, 355] width 463 height 599
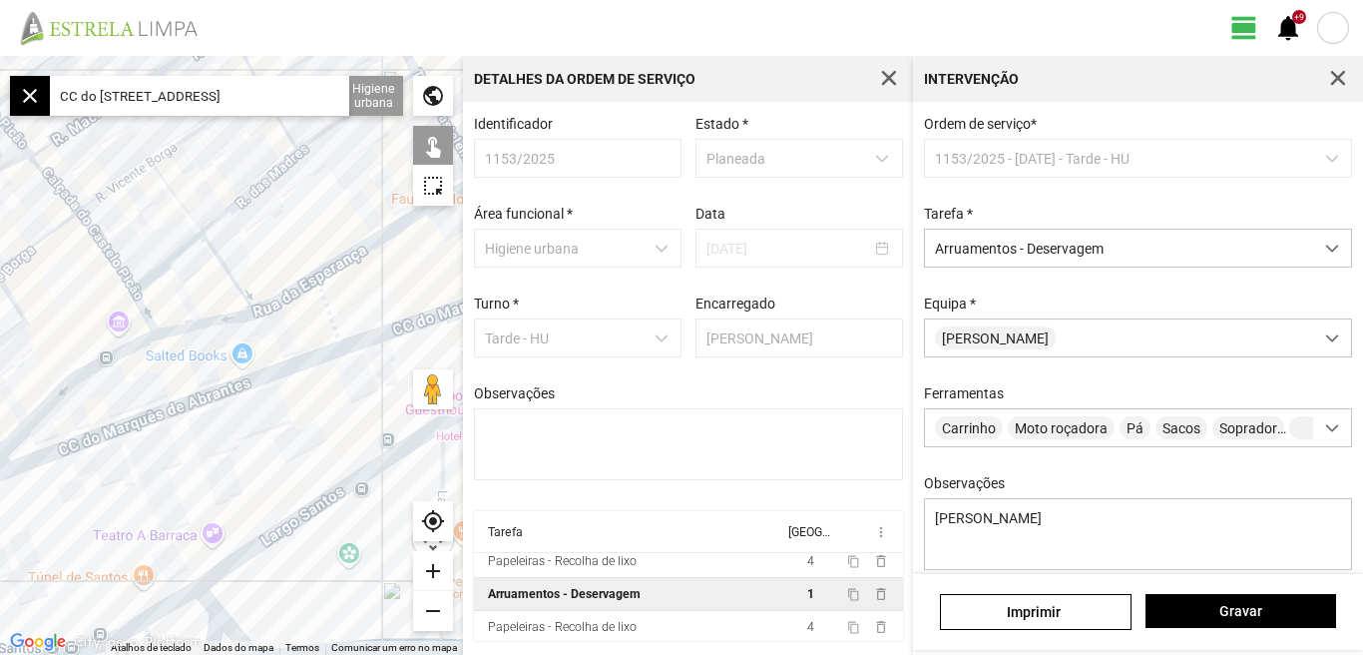
click at [432, 571] on div "add" at bounding box center [433, 571] width 40 height 40
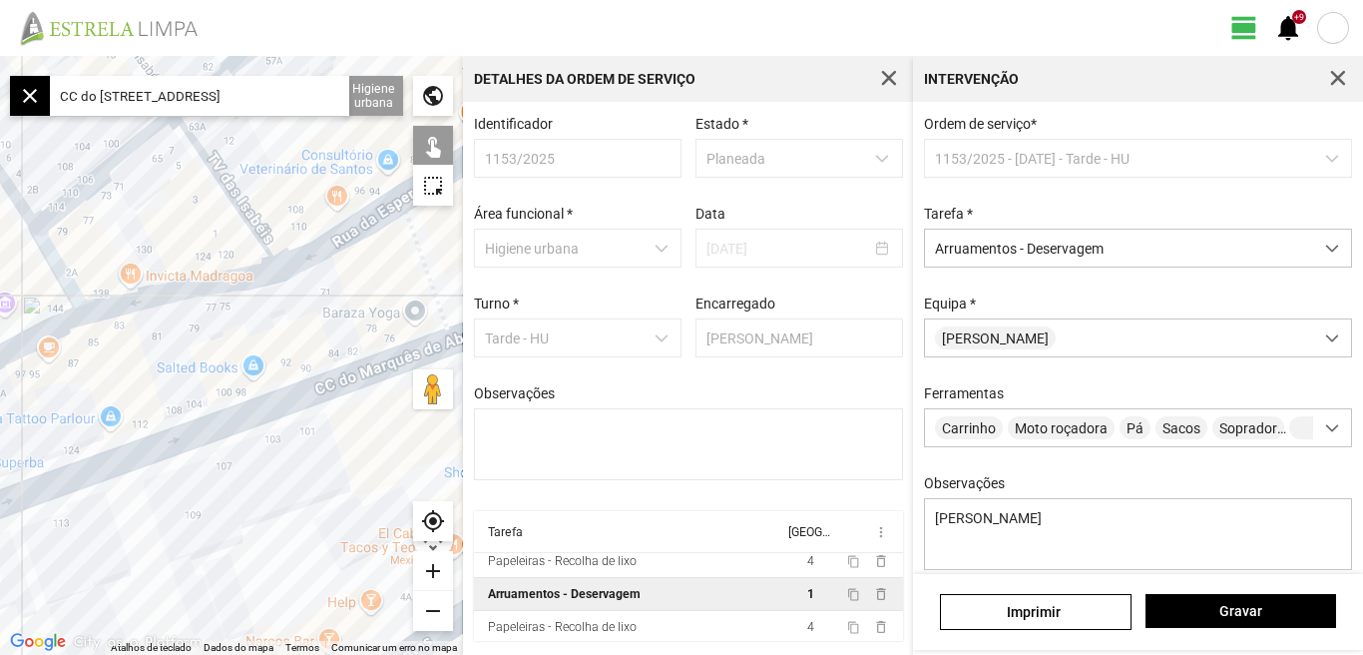
click at [421, 262] on div at bounding box center [231, 355] width 463 height 599
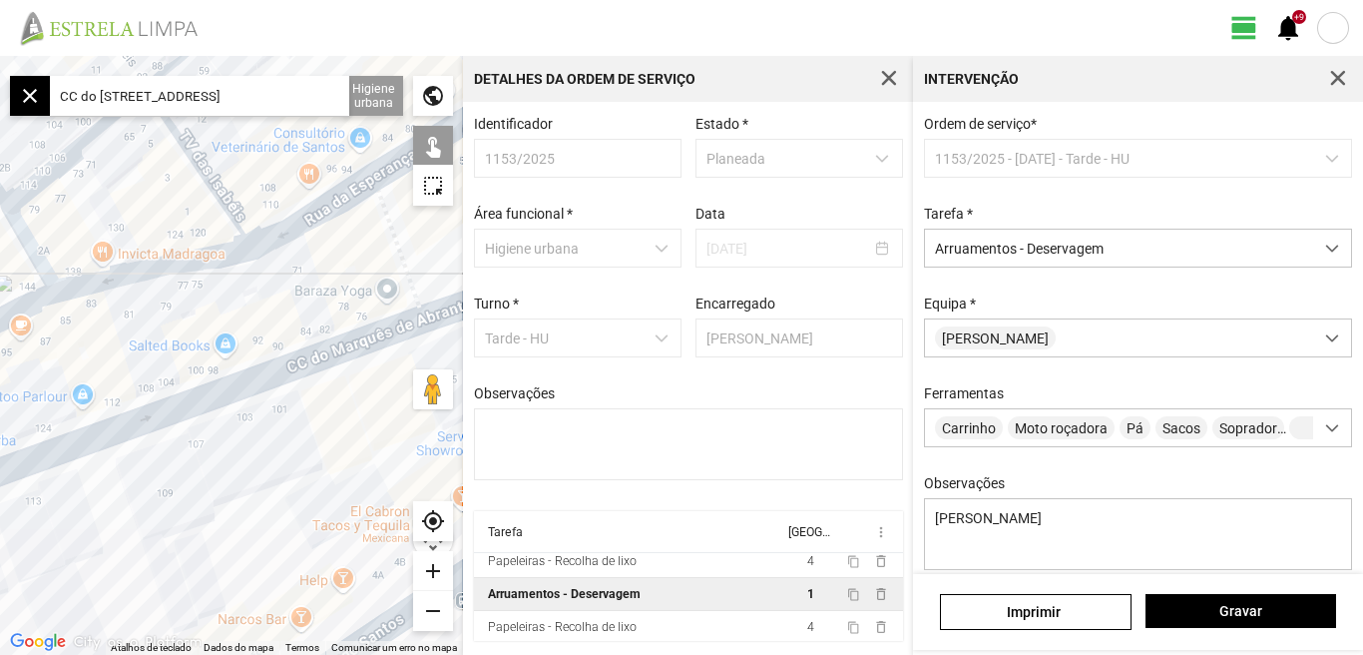
drag, startPoint x: 318, startPoint y: 481, endPoint x: 240, endPoint y: 415, distance: 102.8
click at [240, 415] on div at bounding box center [231, 355] width 463 height 599
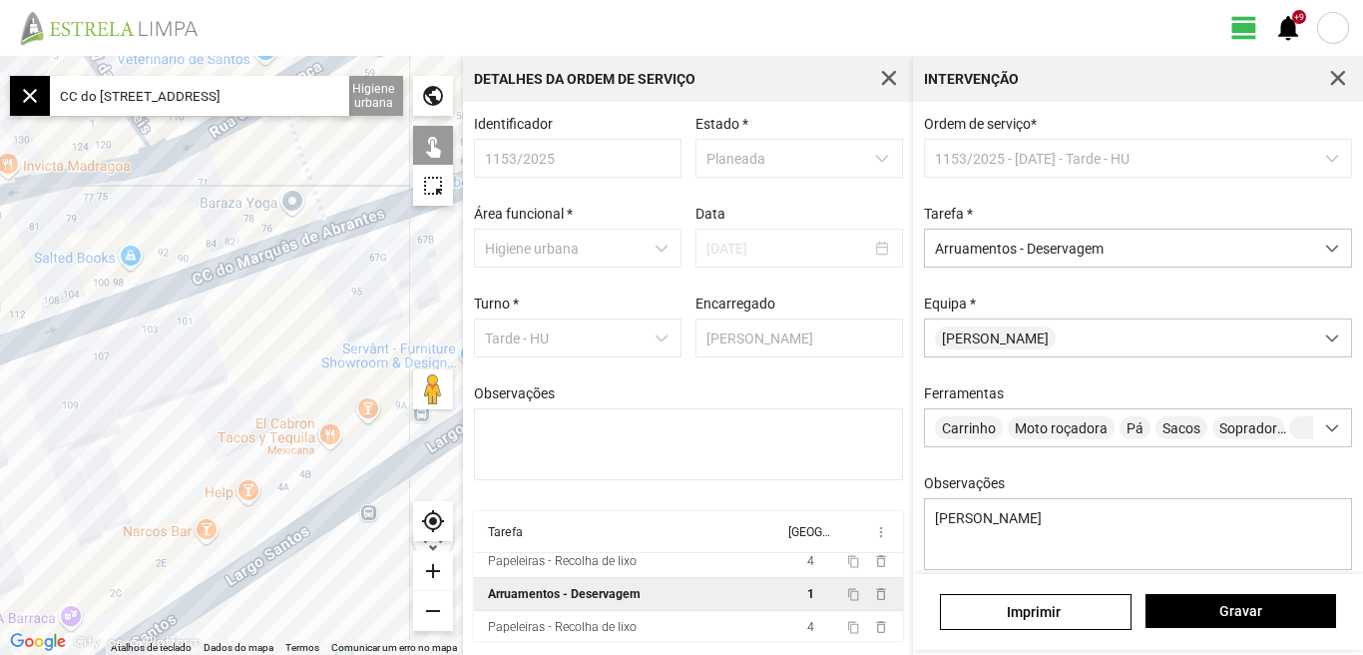
drag, startPoint x: 245, startPoint y: 421, endPoint x: 185, endPoint y: 379, distance: 73.1
click at [186, 379] on div at bounding box center [231, 355] width 463 height 599
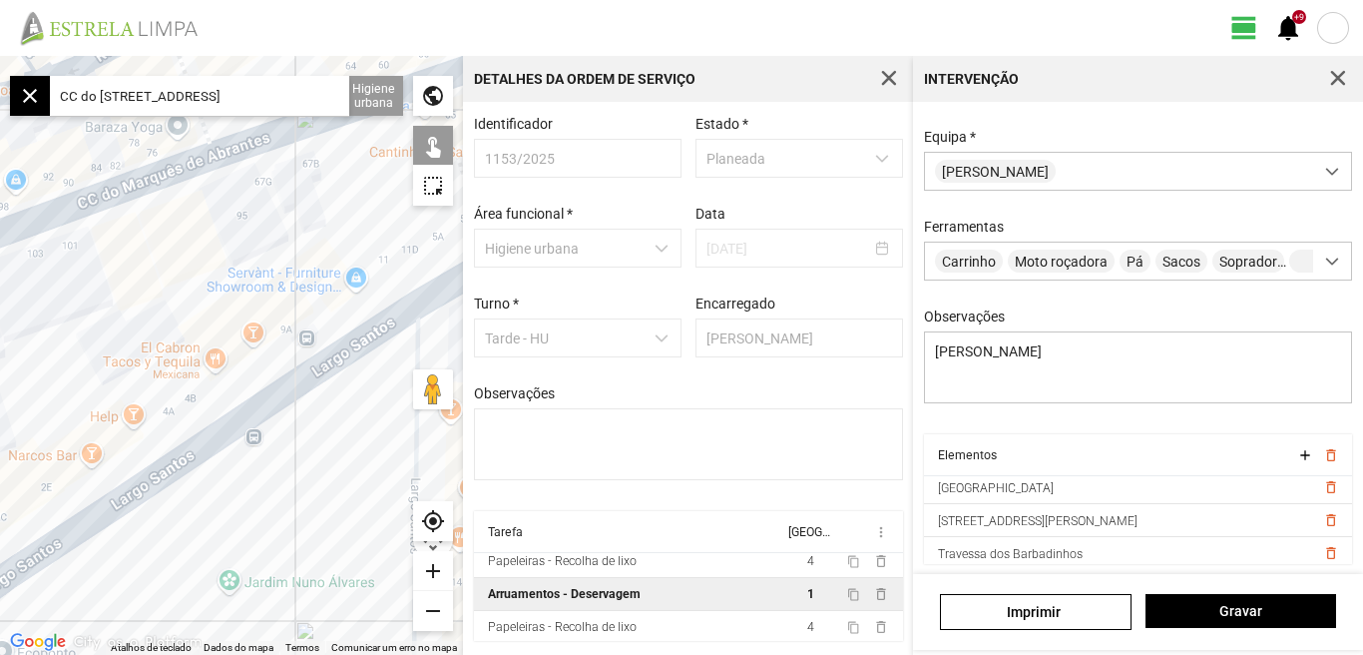
scroll to position [242, 0]
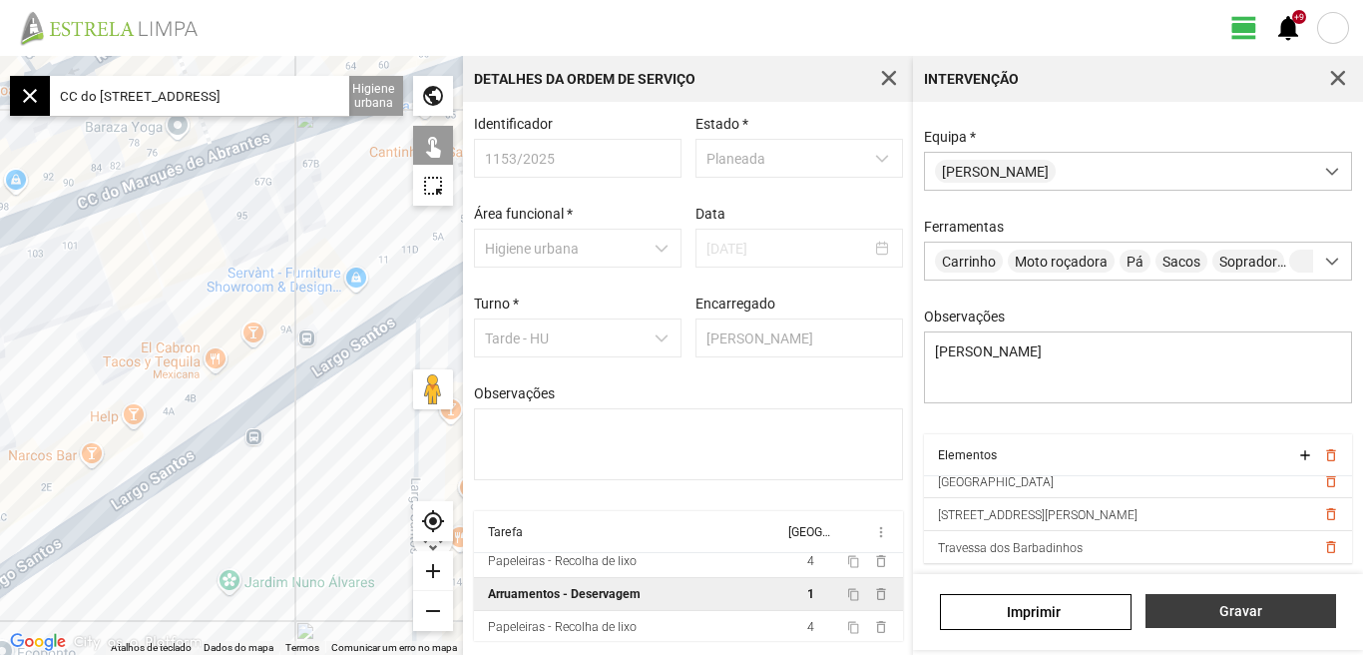
click at [1235, 615] on span "Gravar" at bounding box center [1241, 611] width 170 height 16
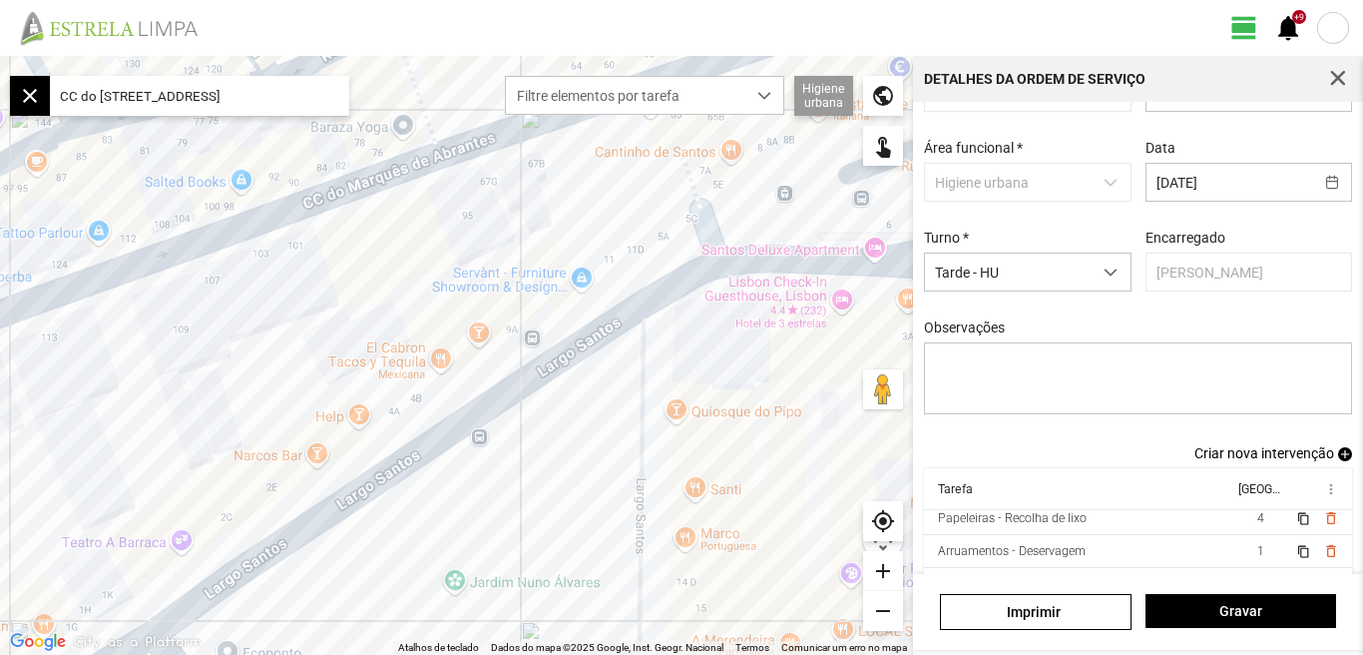
scroll to position [109, 0]
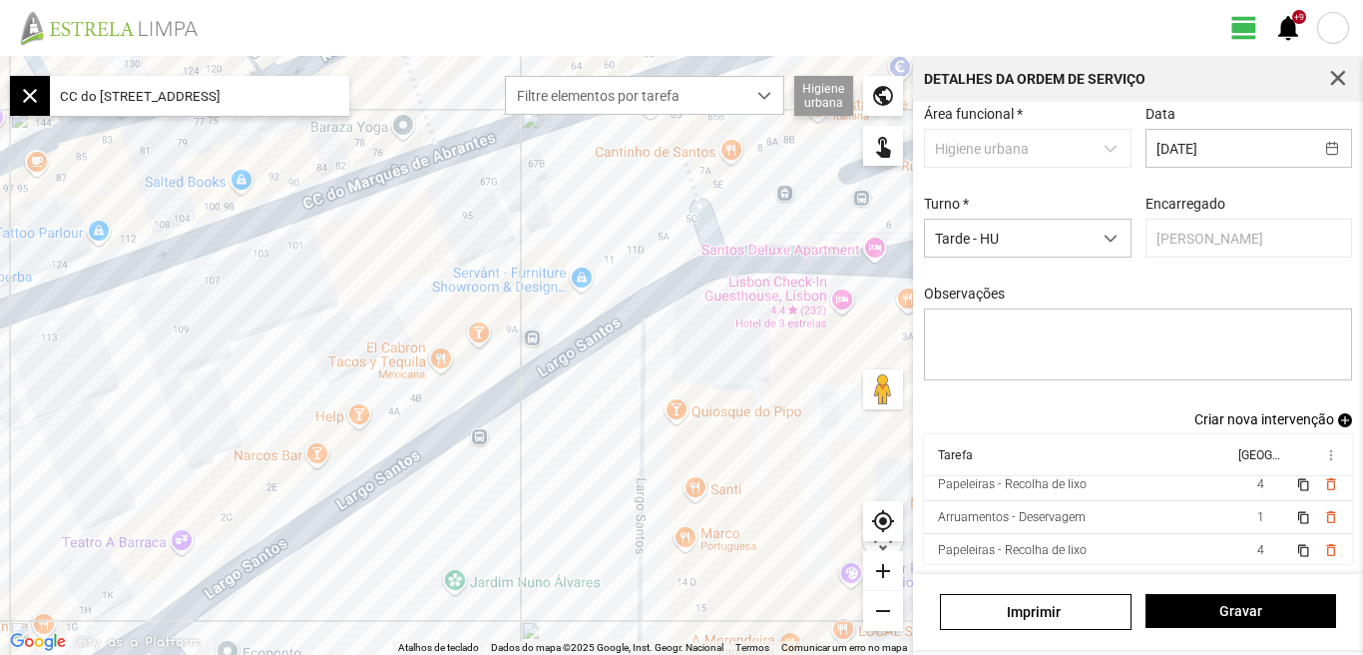
click at [1342, 518] on div "Identificador 1153/2025 Estado * Planeada Área funcional * Higiene urbana Data …" at bounding box center [1138, 338] width 450 height 472
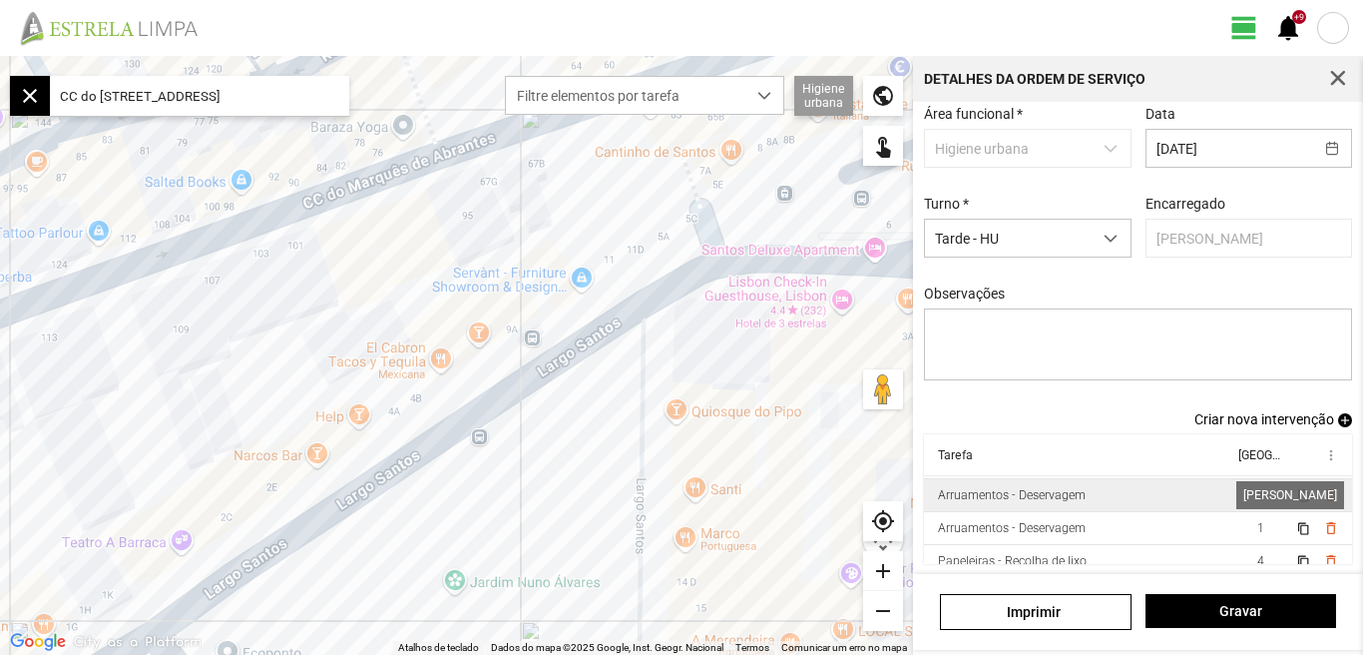
click at [1258, 493] on span "1" at bounding box center [1261, 495] width 7 height 14
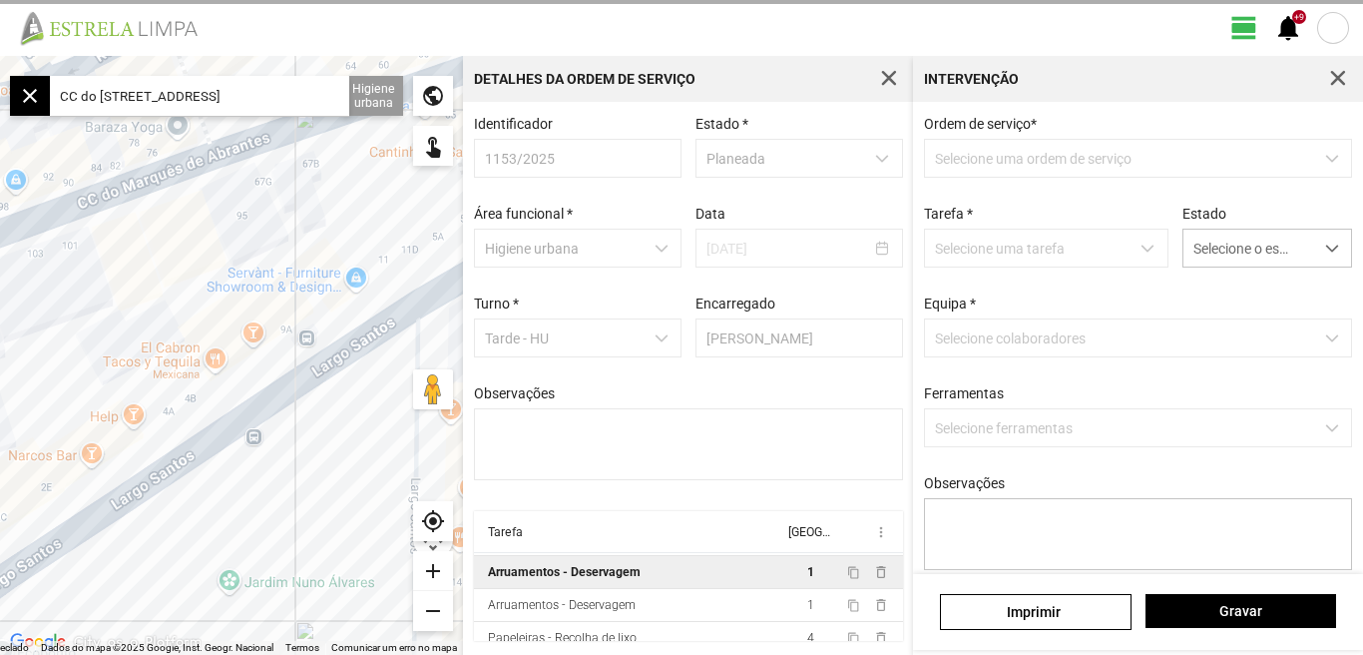
type textarea "Dionísio Umaro"
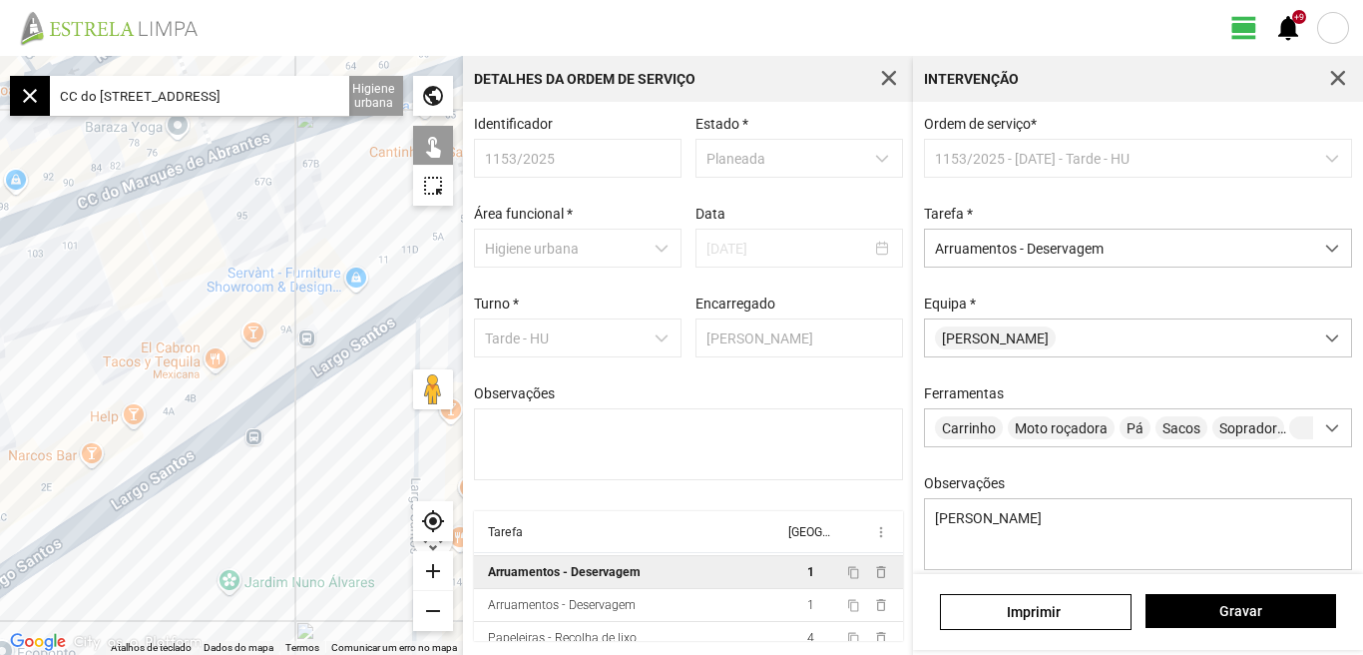
click at [336, 95] on input "CC do Marquês de Abrantes, 1200-109 Lisboa, Portugal" at bounding box center [199, 96] width 299 height 40
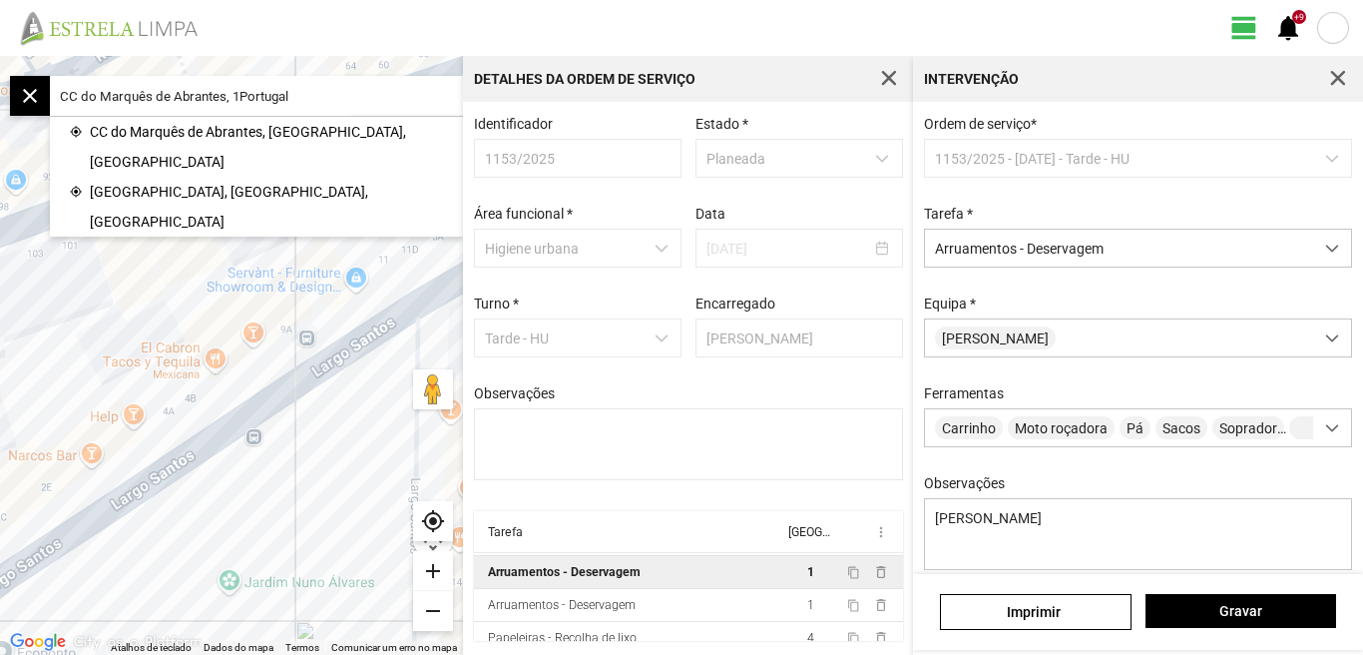
click at [316, 97] on input "CC do Marquês de Abrantes, 1Portugal" at bounding box center [199, 96] width 299 height 40
type input "C"
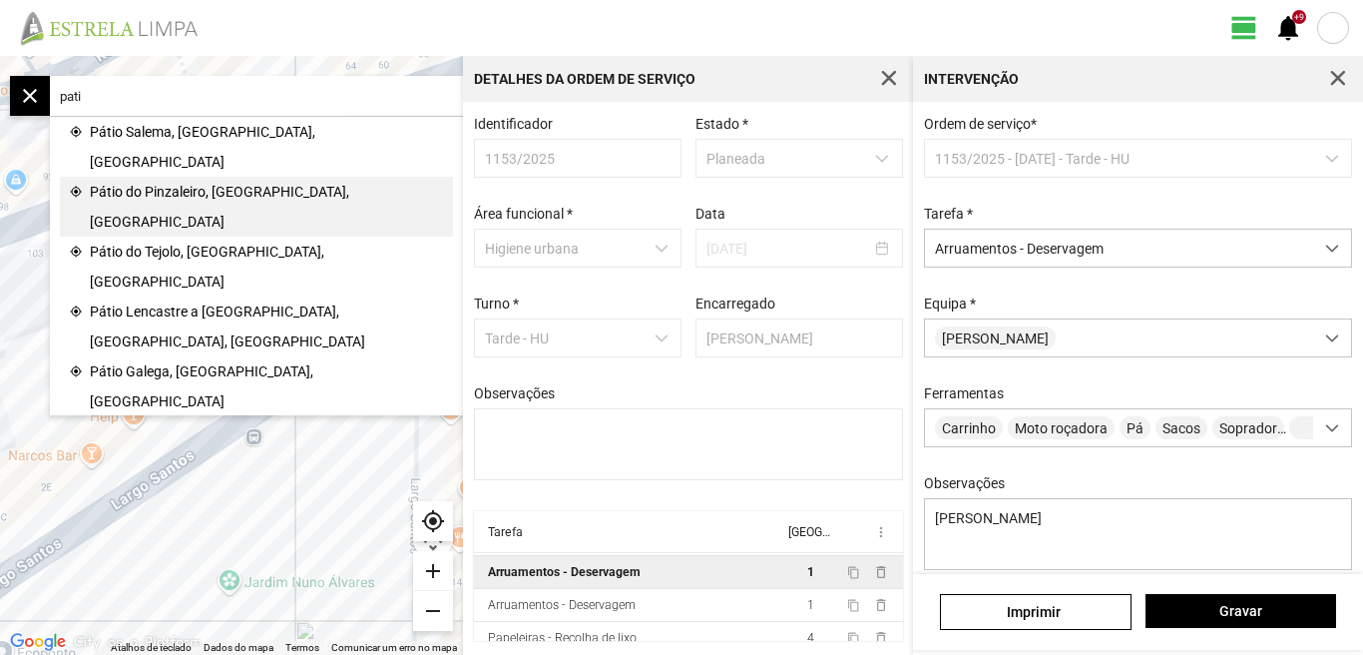
click at [219, 177] on span "Pátio do Pinzaleiro, Lisboa, Portugal" at bounding box center [266, 207] width 353 height 60
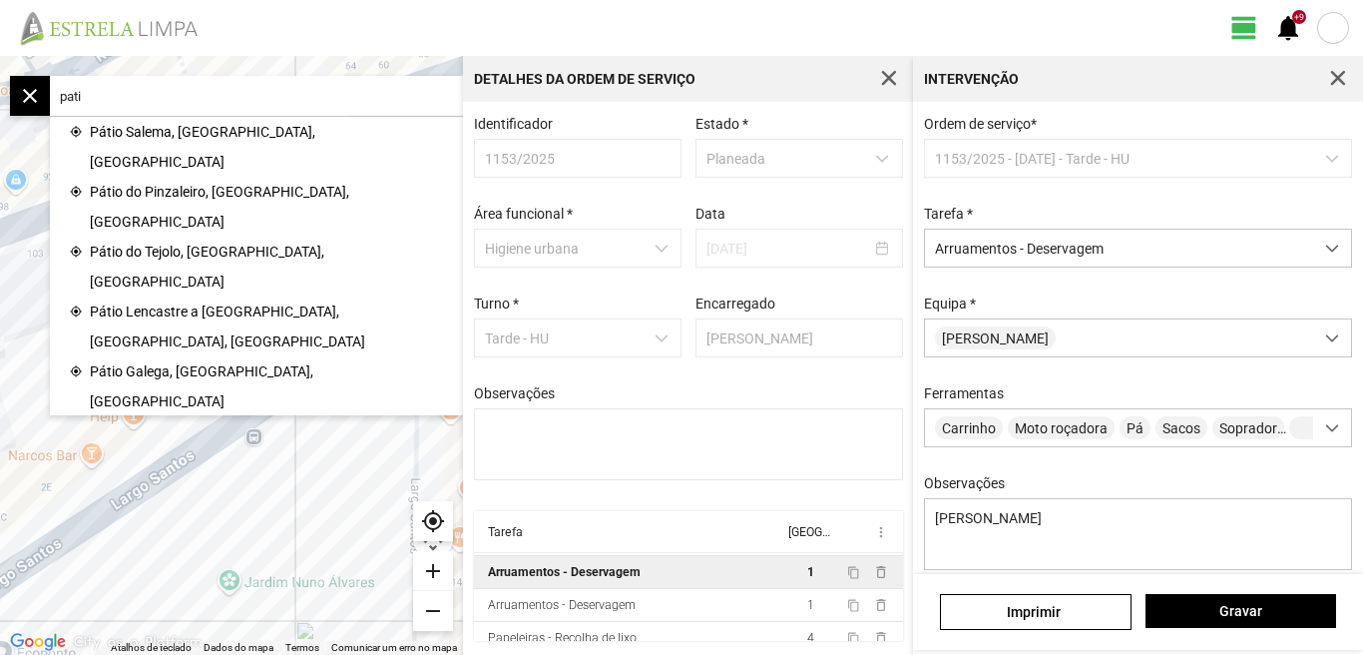
type input "Pátio do Pinzaleiro, 1200-869 Lisboa, Portugal"
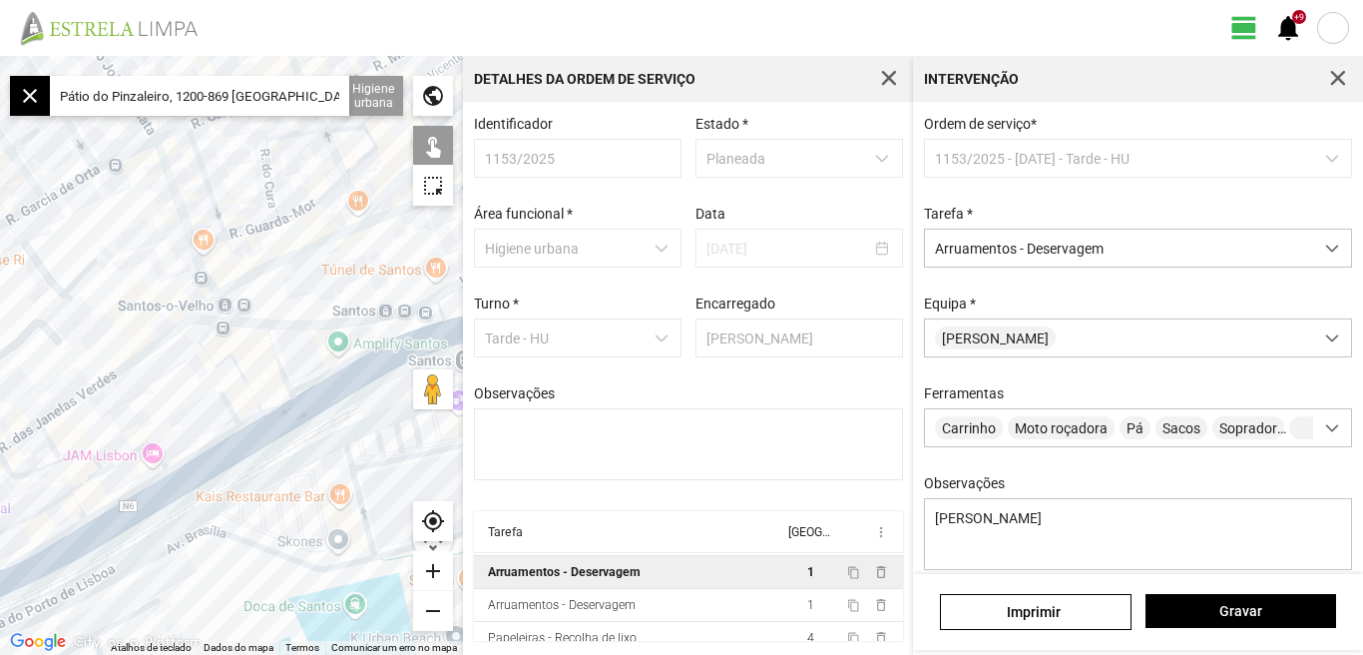
click at [430, 570] on div "add" at bounding box center [433, 571] width 40 height 40
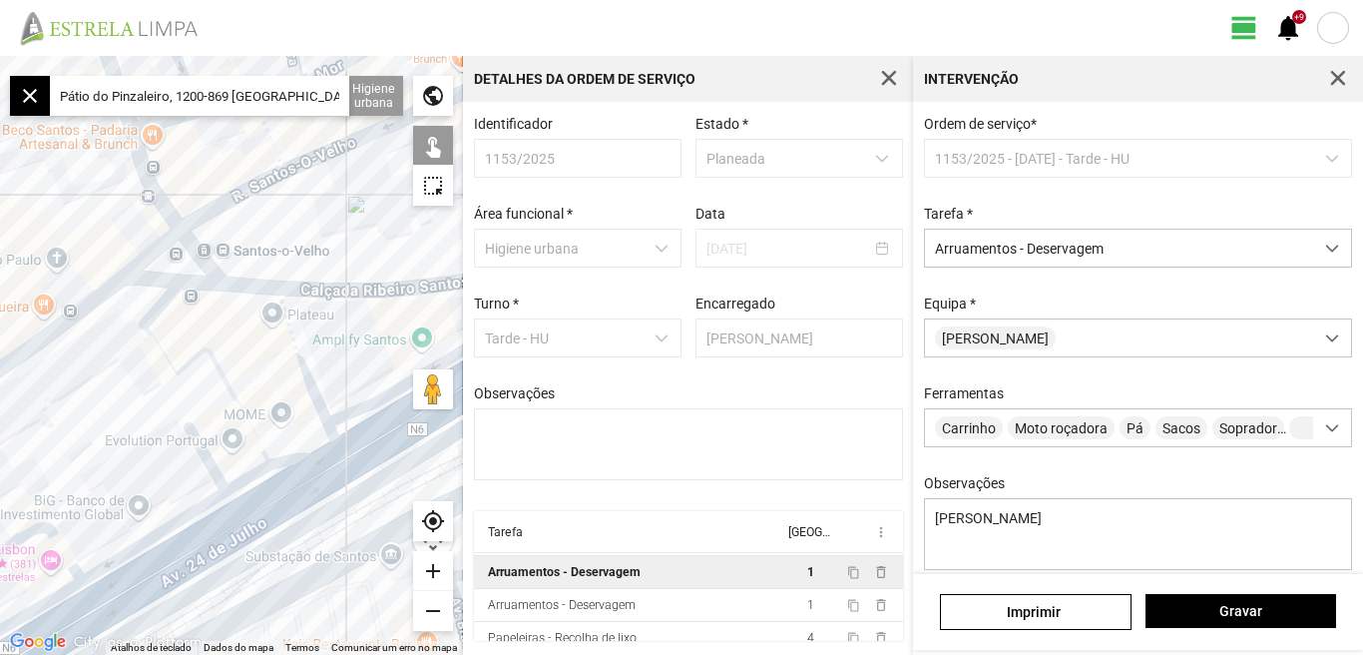
drag, startPoint x: 355, startPoint y: 338, endPoint x: 177, endPoint y: 349, distance: 179.0
click at [177, 349] on div at bounding box center [231, 355] width 463 height 599
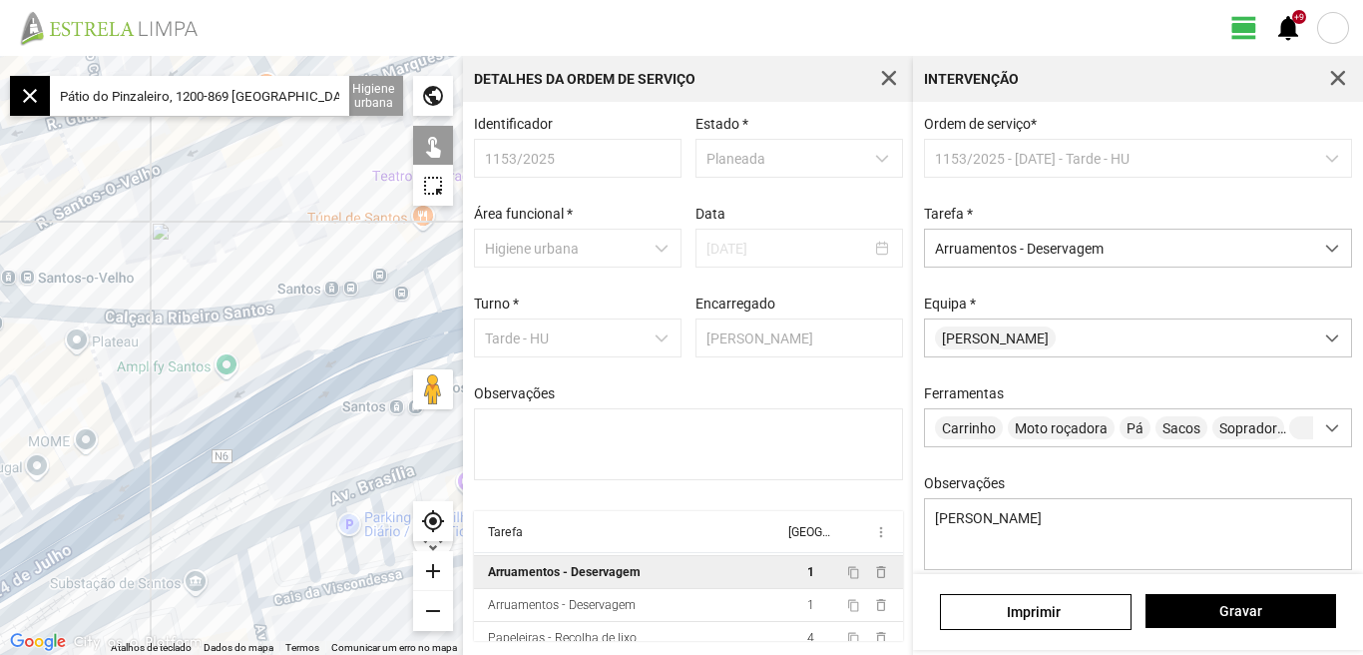
click at [55, 314] on div at bounding box center [231, 355] width 463 height 599
click at [135, 314] on div at bounding box center [231, 355] width 463 height 599
drag, startPoint x: 255, startPoint y: 339, endPoint x: 159, endPoint y: 354, distance: 97.0
click at [159, 354] on div at bounding box center [231, 355] width 463 height 599
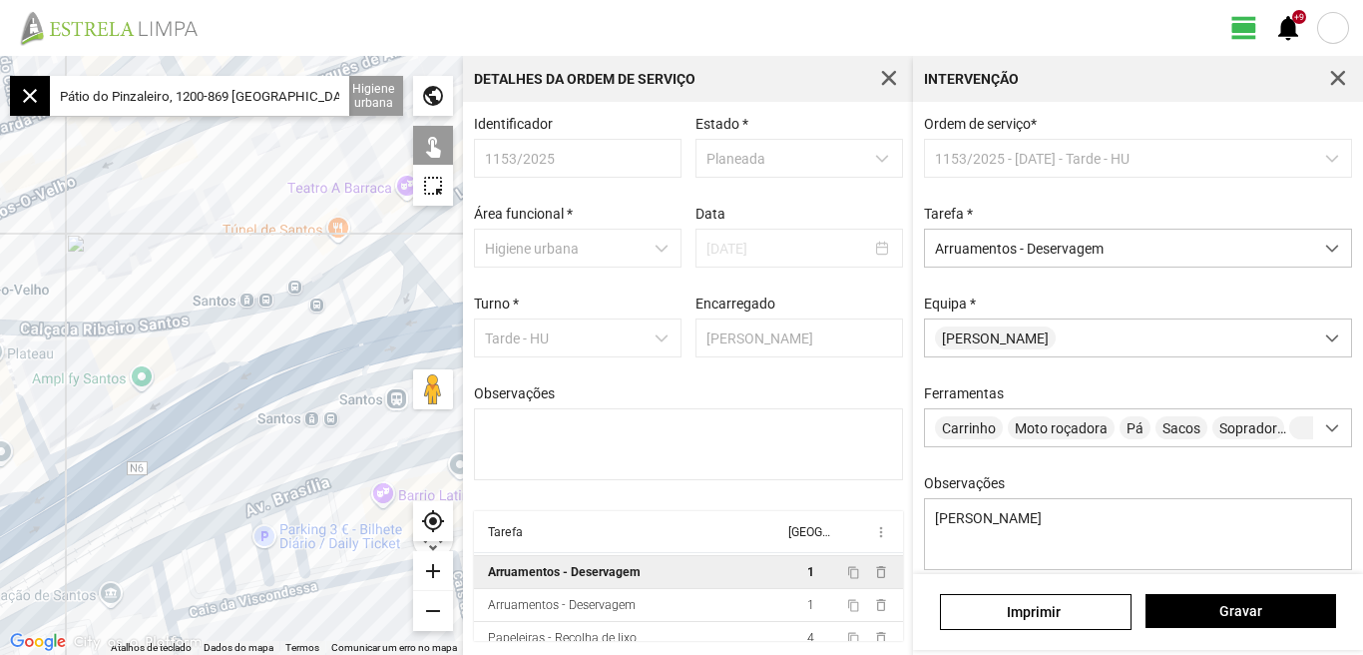
click at [358, 257] on div at bounding box center [231, 355] width 463 height 599
click at [359, 260] on div at bounding box center [231, 355] width 463 height 599
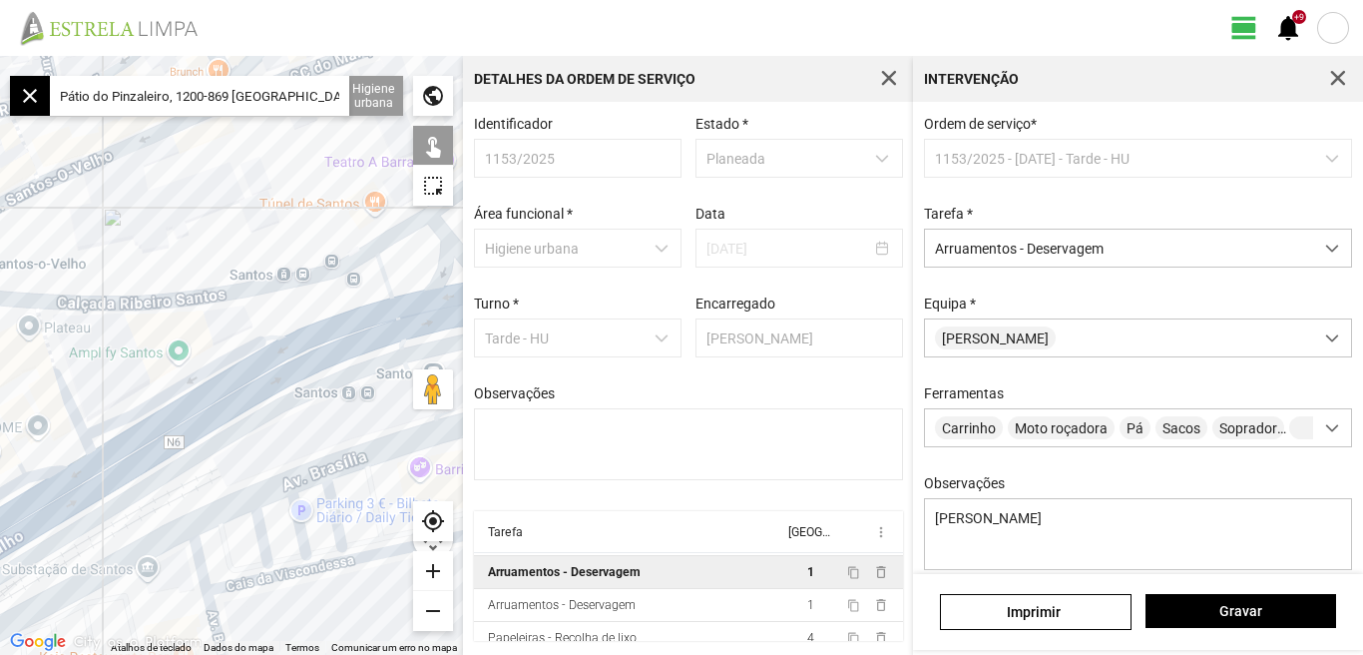
drag, startPoint x: 365, startPoint y: 387, endPoint x: 402, endPoint y: 363, distance: 44.0
click at [402, 363] on div at bounding box center [231, 355] width 463 height 599
click at [437, 575] on div "add" at bounding box center [433, 571] width 40 height 40
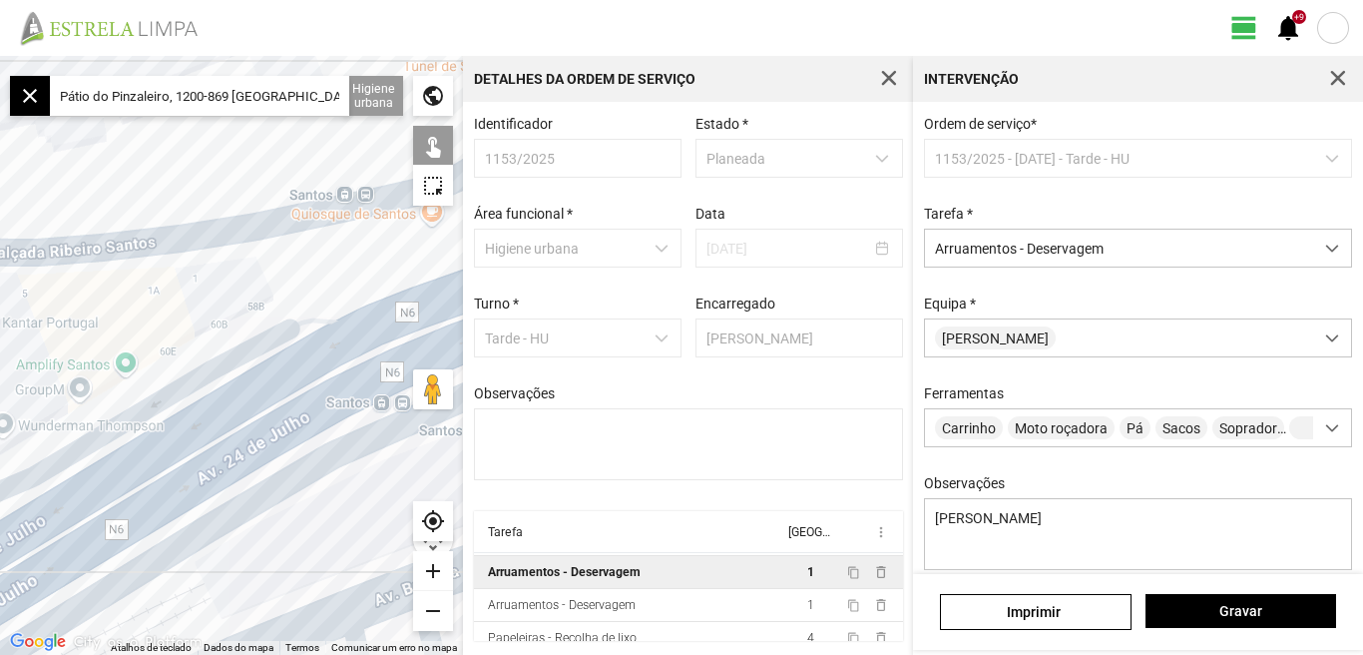
drag, startPoint x: 312, startPoint y: 220, endPoint x: 281, endPoint y: 263, distance: 52.9
click at [306, 228] on div at bounding box center [231, 355] width 463 height 599
drag, startPoint x: 282, startPoint y: 265, endPoint x: 35, endPoint y: 322, distance: 254.2
click at [35, 322] on div at bounding box center [231, 355] width 463 height 599
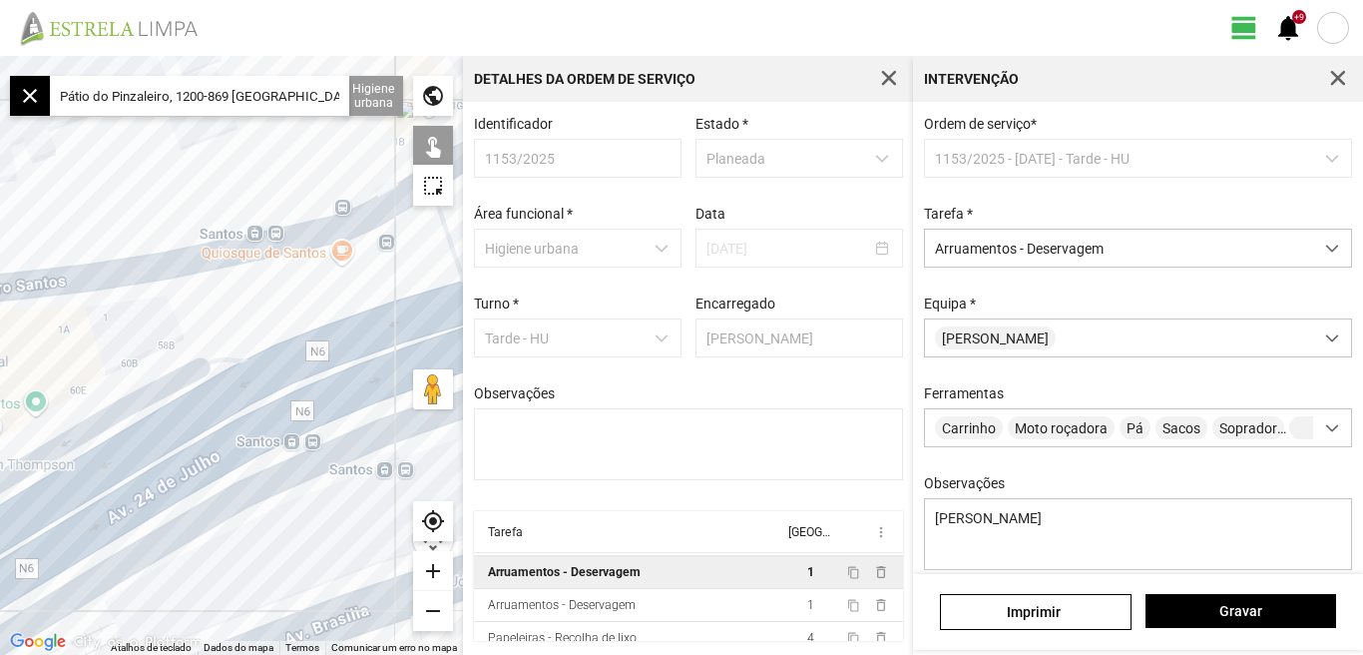
drag, startPoint x: 322, startPoint y: 255, endPoint x: 233, endPoint y: 293, distance: 97.9
click at [233, 293] on div at bounding box center [231, 355] width 463 height 599
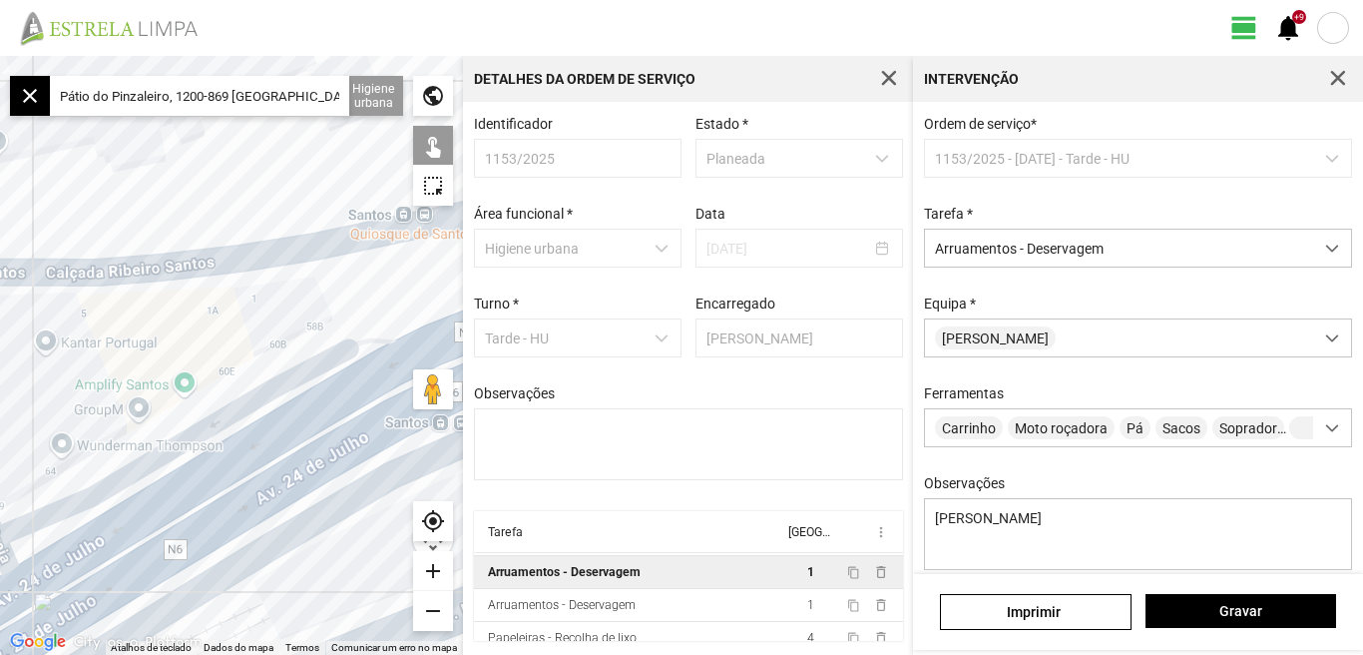
drag, startPoint x: 64, startPoint y: 322, endPoint x: 222, endPoint y: 303, distance: 158.8
click at [222, 303] on div at bounding box center [231, 355] width 463 height 599
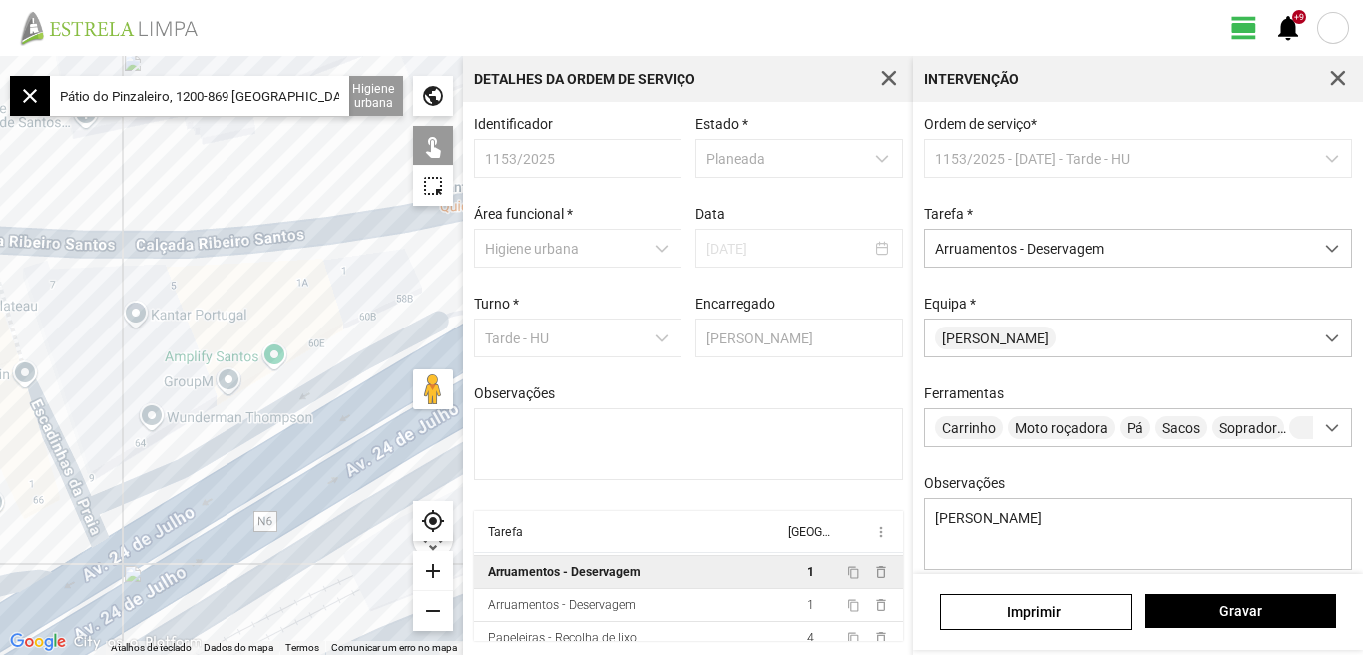
drag, startPoint x: 84, startPoint y: 349, endPoint x: 198, endPoint y: 313, distance: 119.3
click at [198, 313] on div at bounding box center [231, 355] width 463 height 599
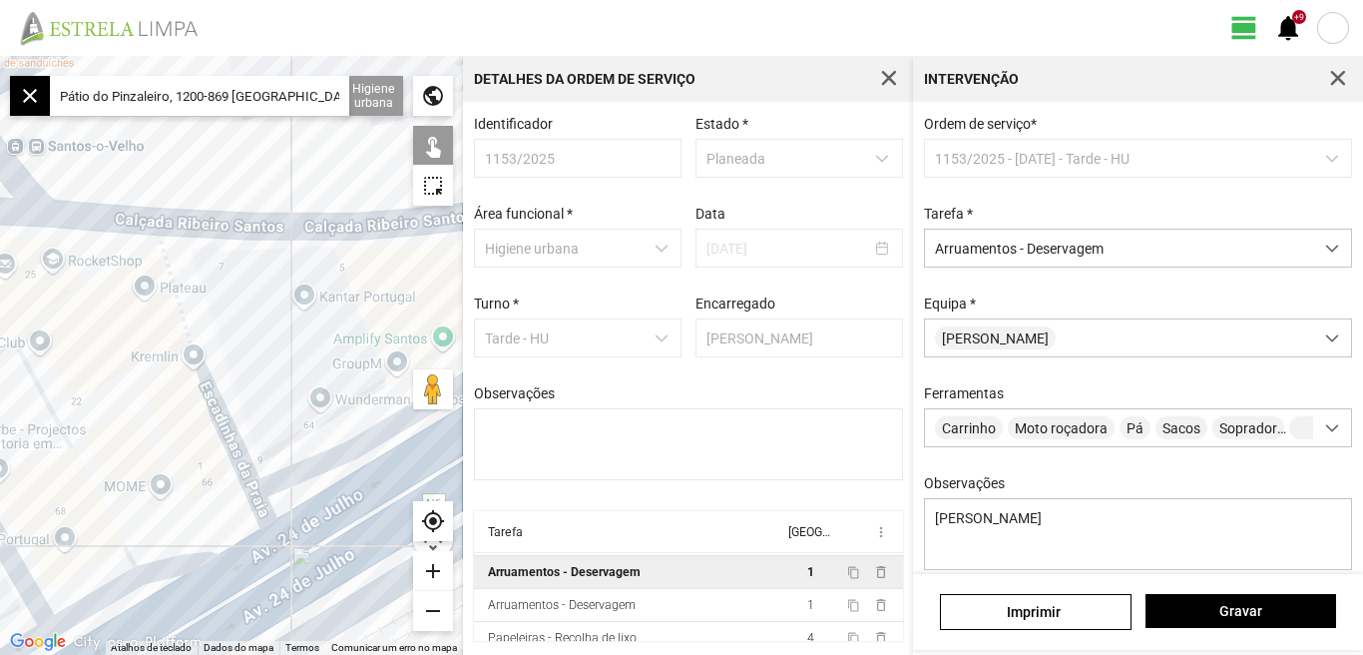
drag, startPoint x: 144, startPoint y: 319, endPoint x: 269, endPoint y: 320, distance: 124.8
click at [269, 320] on div at bounding box center [231, 355] width 463 height 599
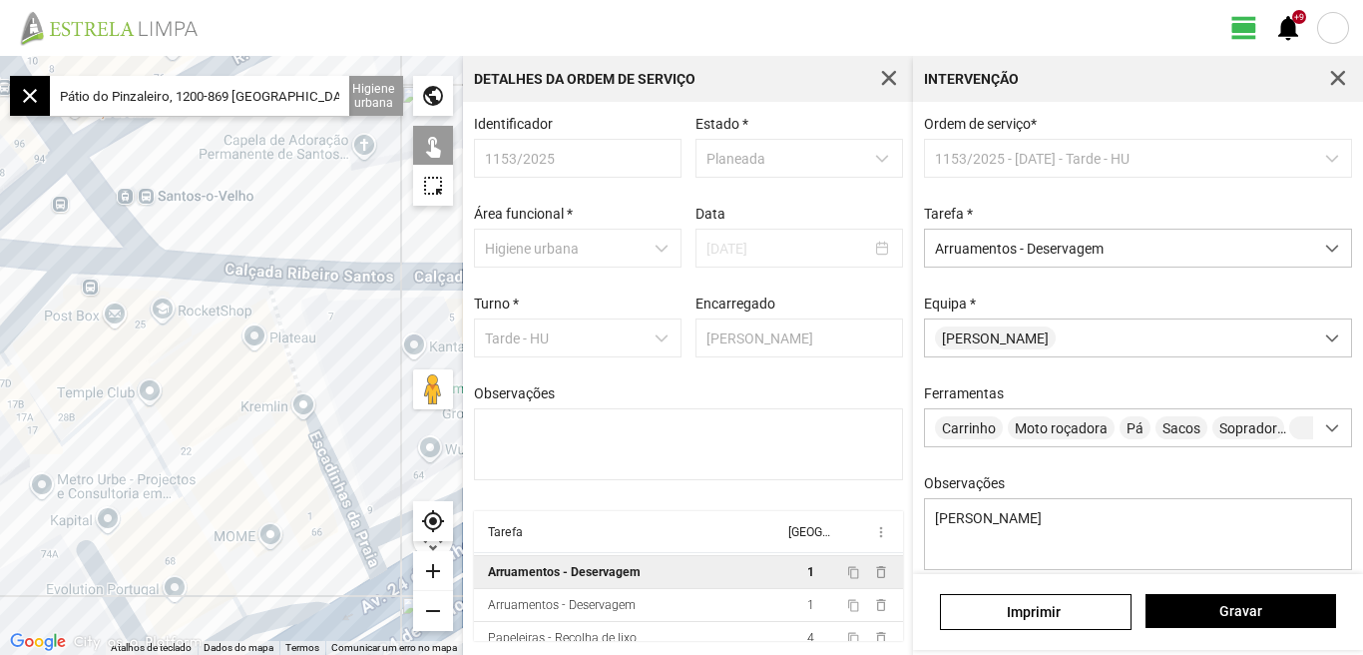
drag, startPoint x: 72, startPoint y: 304, endPoint x: 204, endPoint y: 366, distance: 145.6
click at [204, 366] on div at bounding box center [231, 355] width 463 height 599
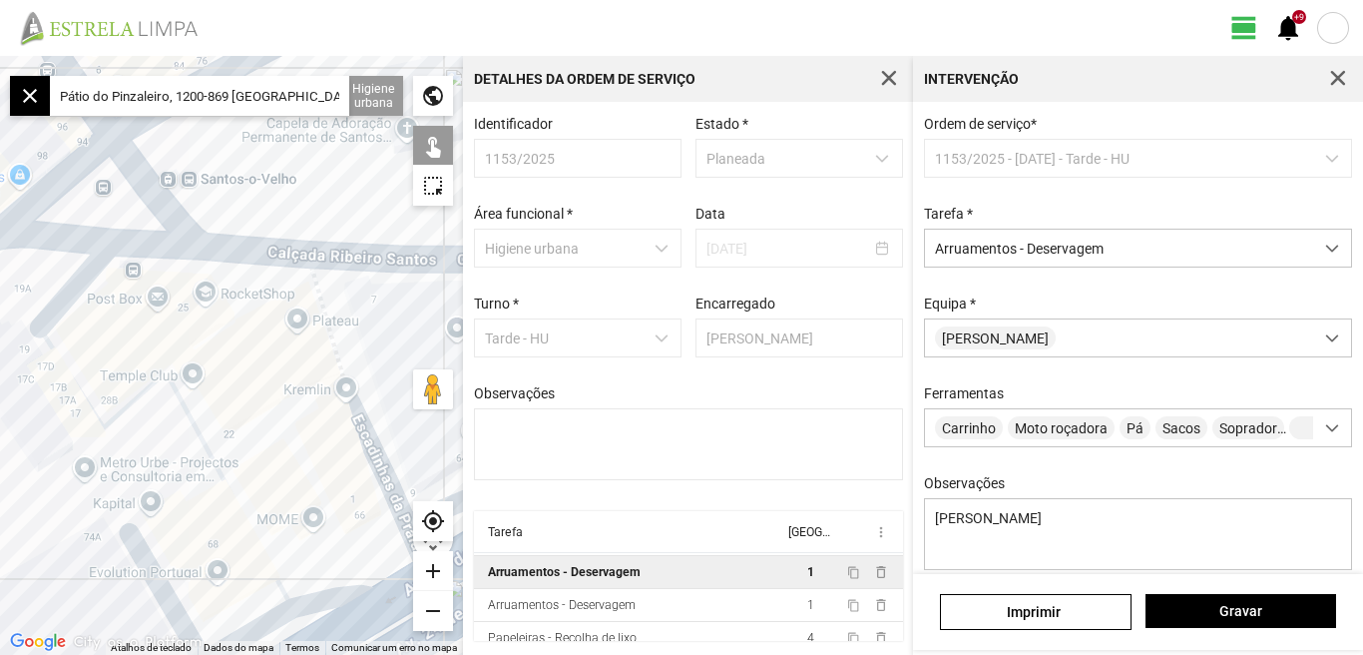
drag, startPoint x: 148, startPoint y: 355, endPoint x: 145, endPoint y: 306, distance: 49.0
click at [145, 306] on div at bounding box center [231, 355] width 463 height 599
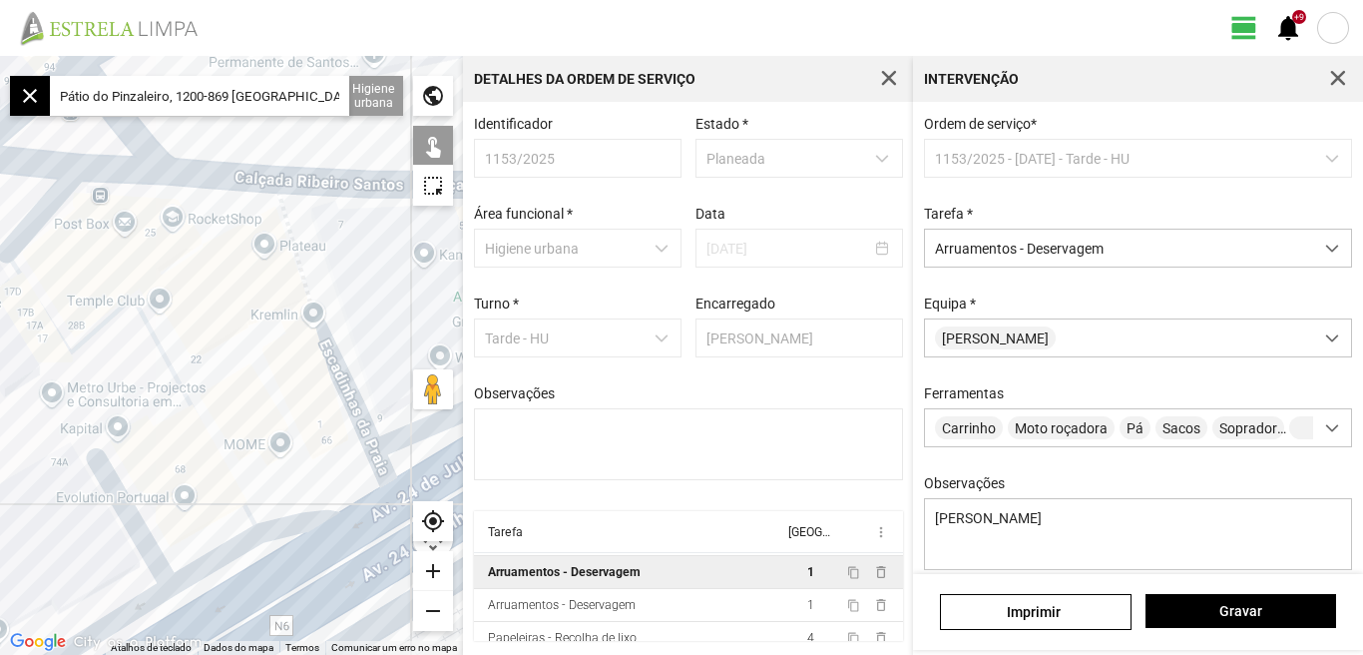
drag, startPoint x: 280, startPoint y: 394, endPoint x: 250, endPoint y: 279, distance: 118.9
click at [250, 280] on div at bounding box center [231, 355] width 463 height 599
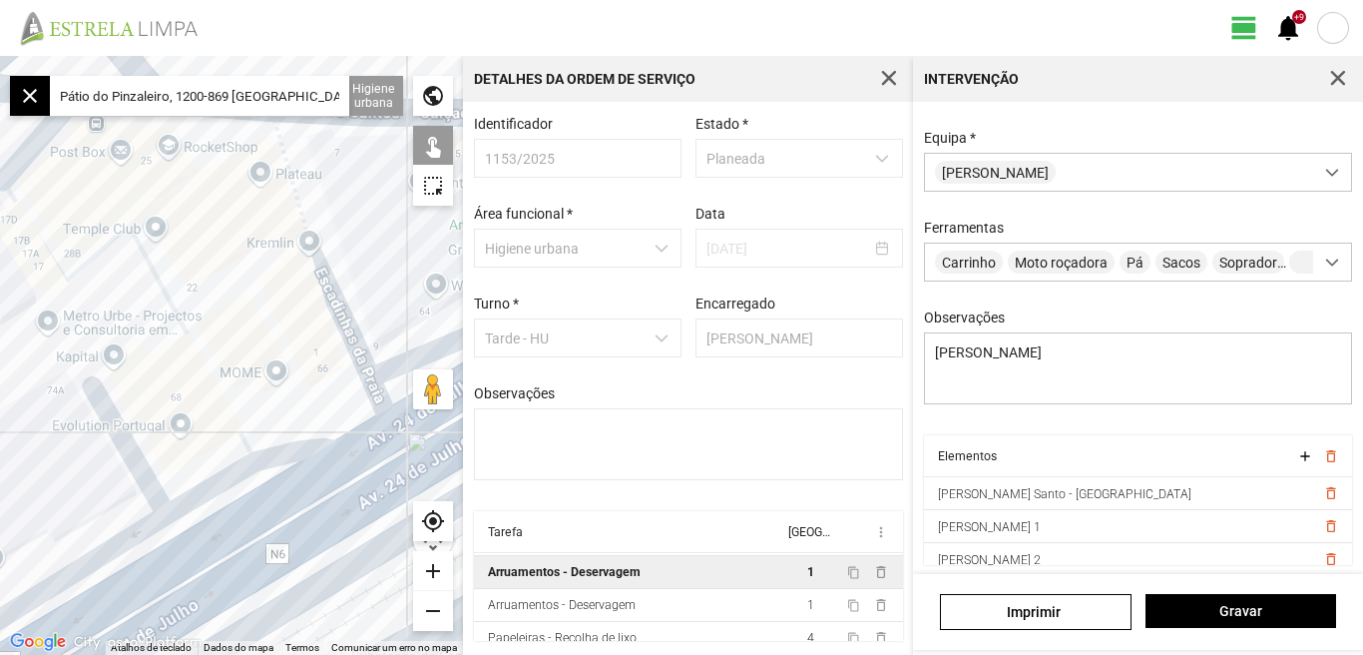
scroll to position [177, 0]
click at [1241, 613] on span "Gravar" at bounding box center [1241, 611] width 170 height 16
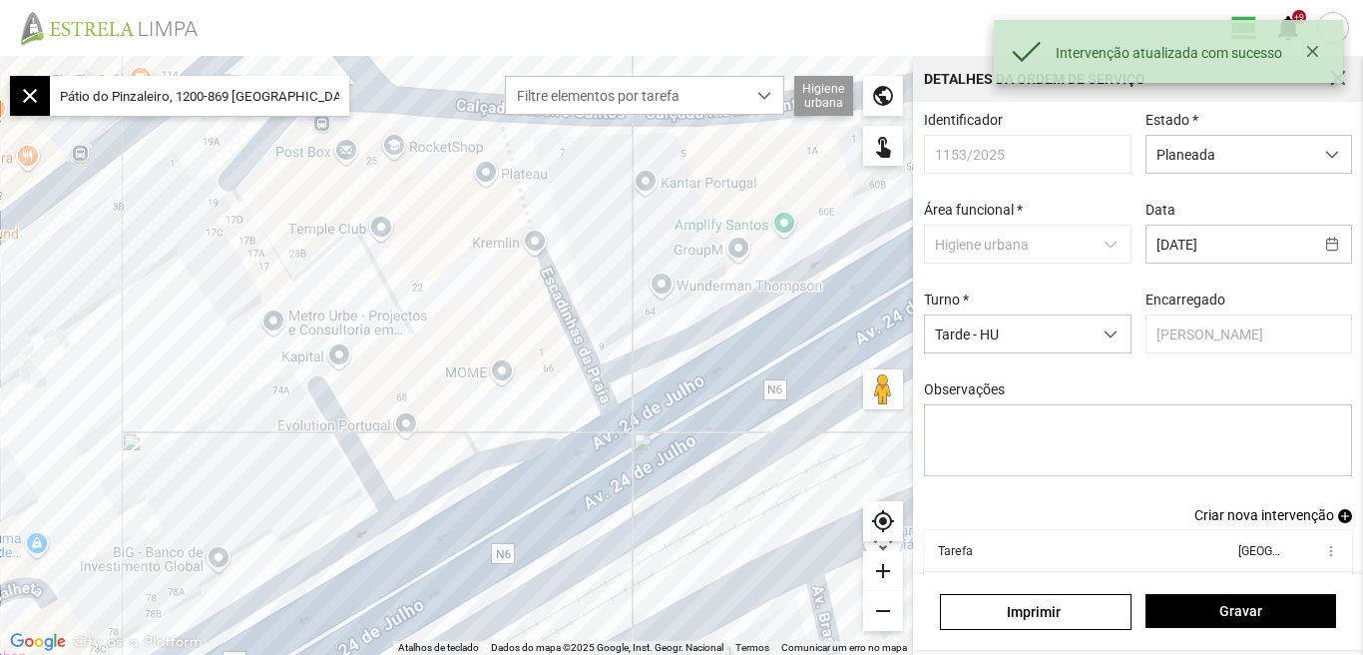
scroll to position [109, 0]
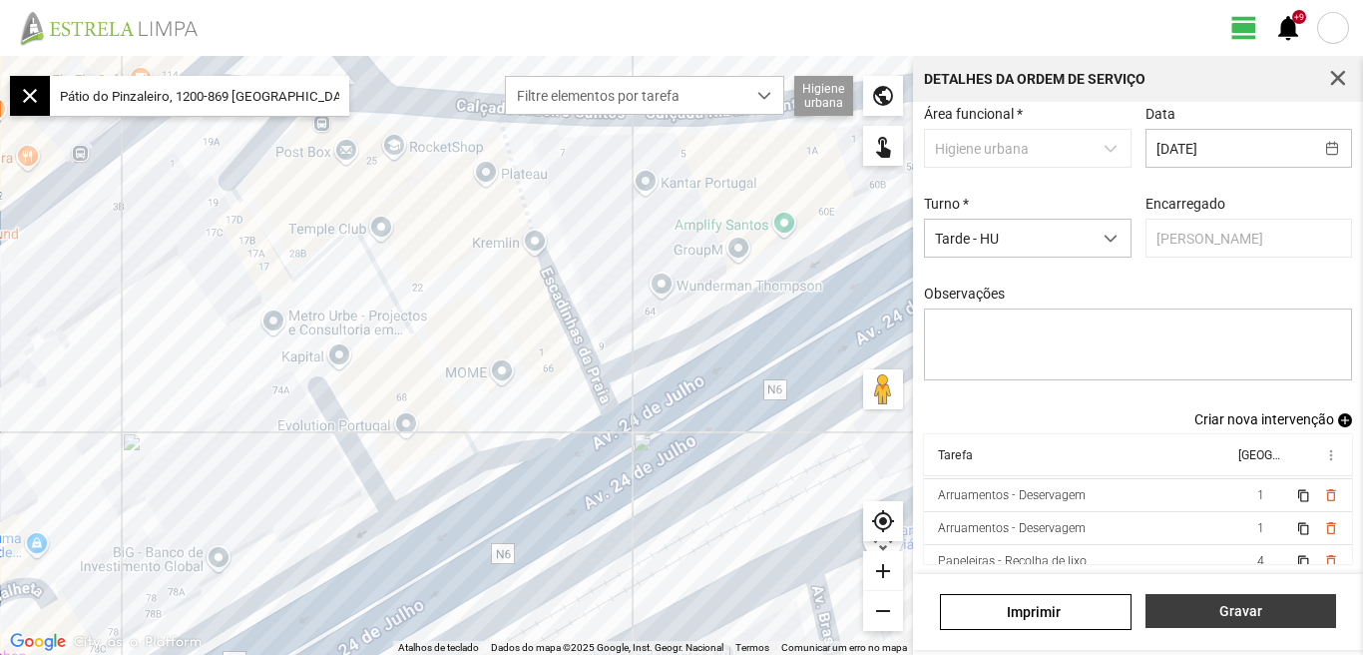
click at [1248, 607] on span "Gravar" at bounding box center [1241, 611] width 170 height 16
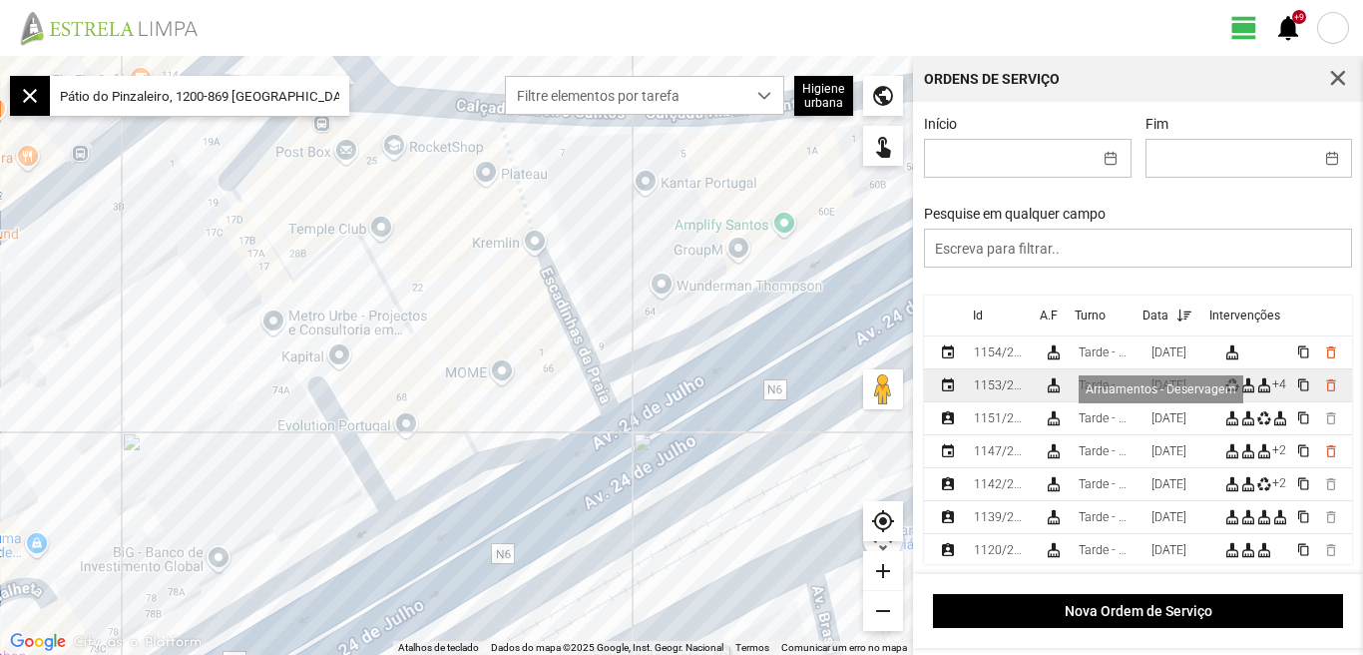
click at [1254, 393] on div "cleaning_services" at bounding box center [1249, 385] width 16 height 16
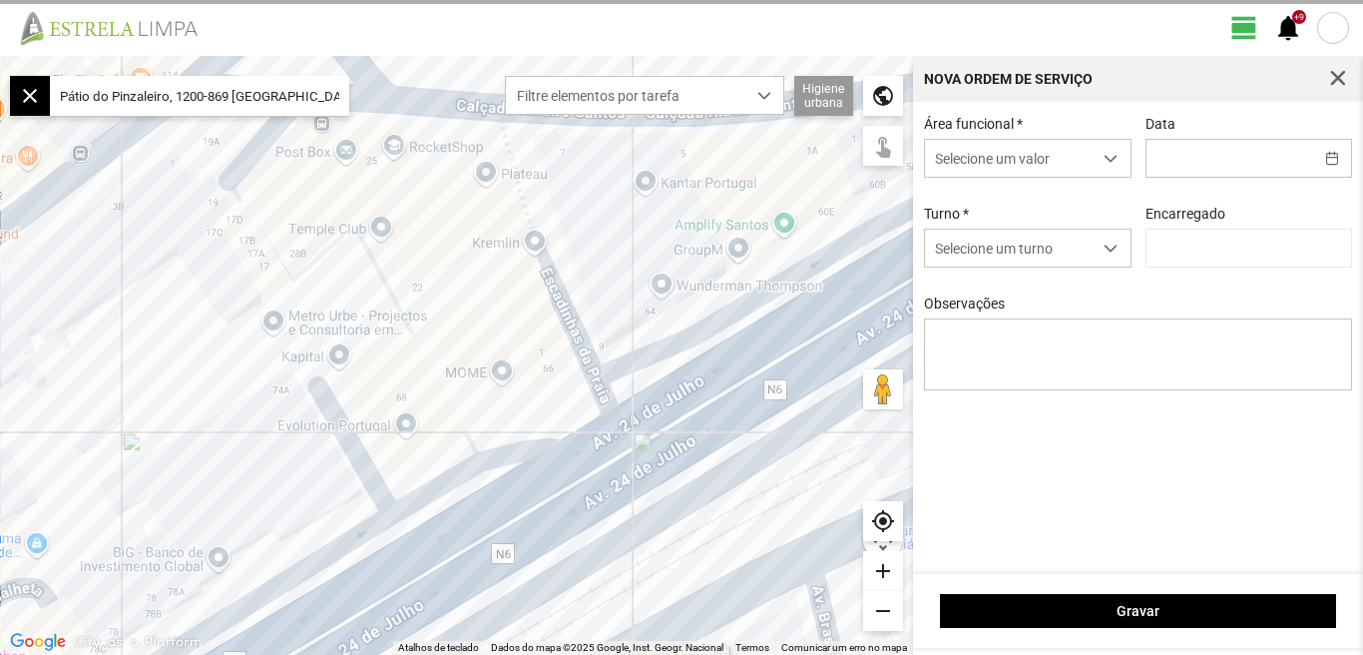
type input "[DATE]"
type input "[PERSON_NAME]"
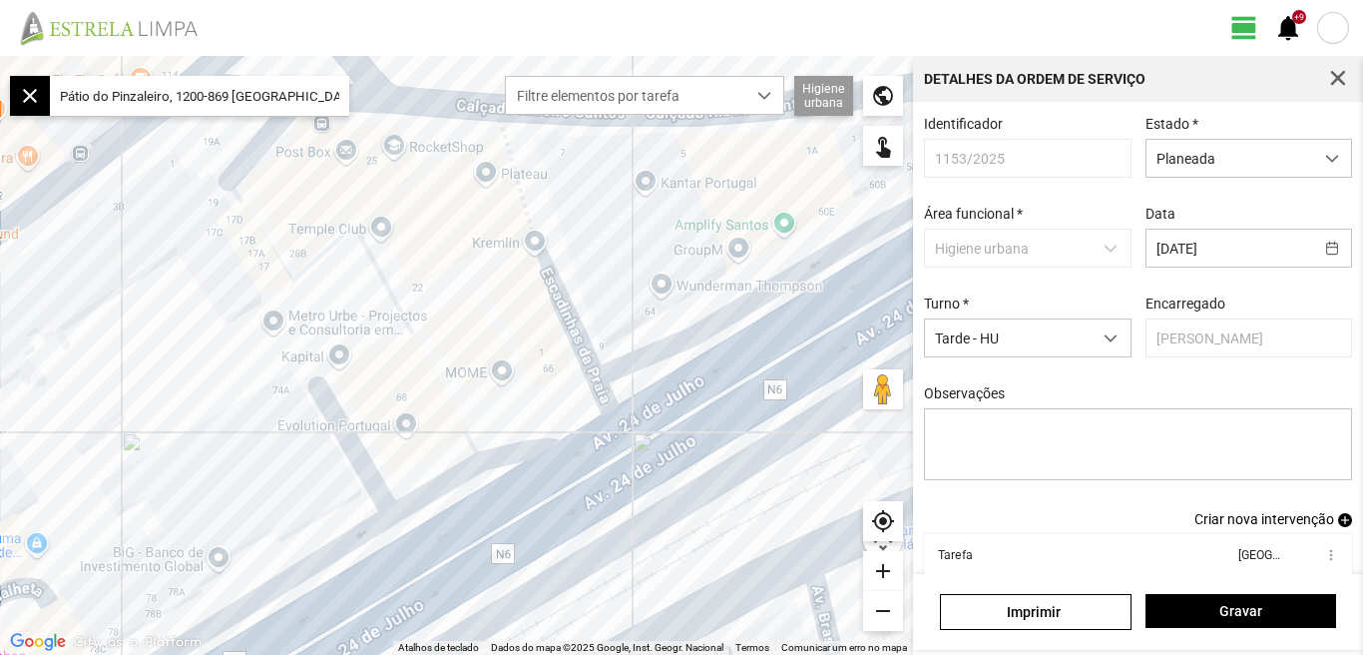
scroll to position [109, 0]
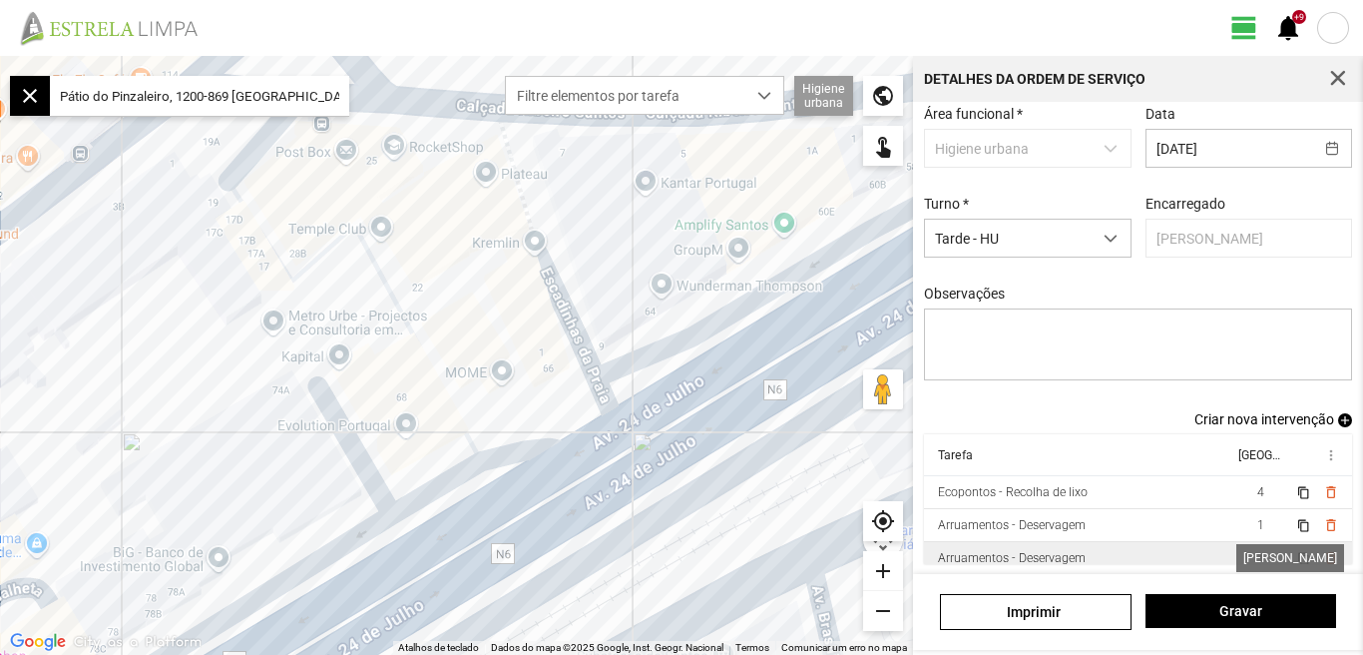
click at [1258, 555] on span "1" at bounding box center [1261, 558] width 7 height 14
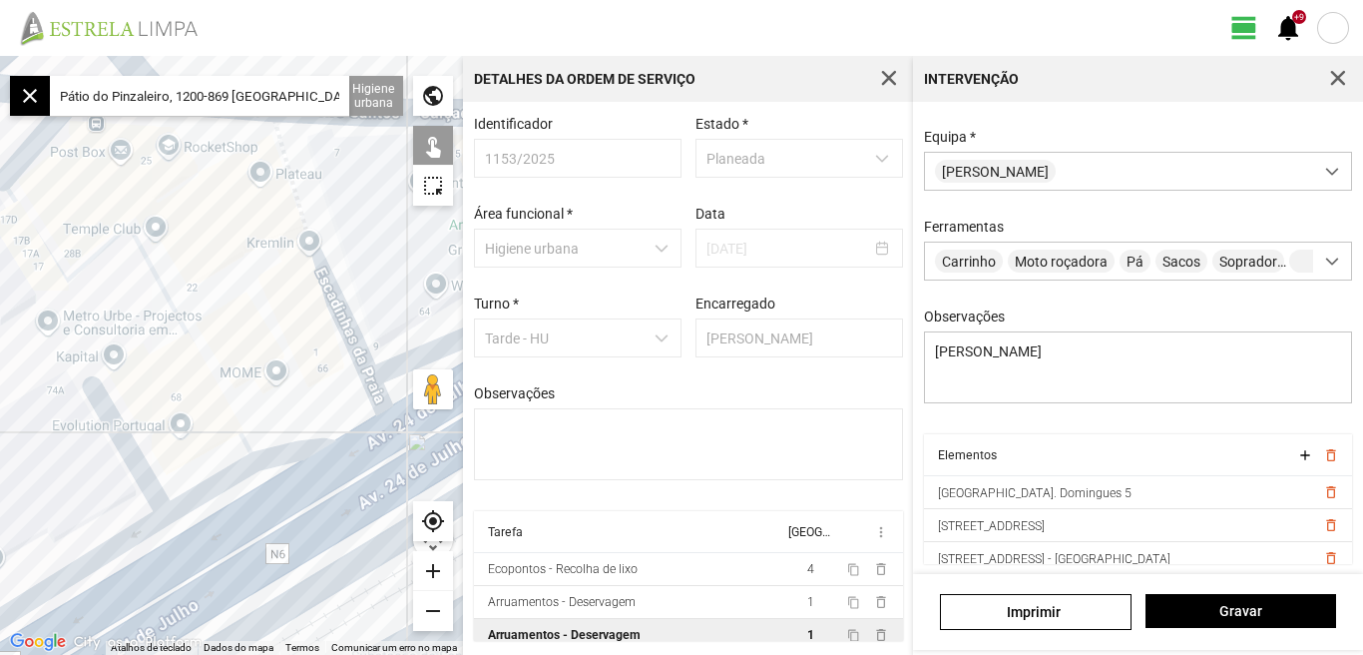
scroll to position [110, 0]
click at [334, 98] on input "Pátio do Pinzaleiro, 1200-869 Lisboa, Portugal" at bounding box center [199, 96] width 299 height 40
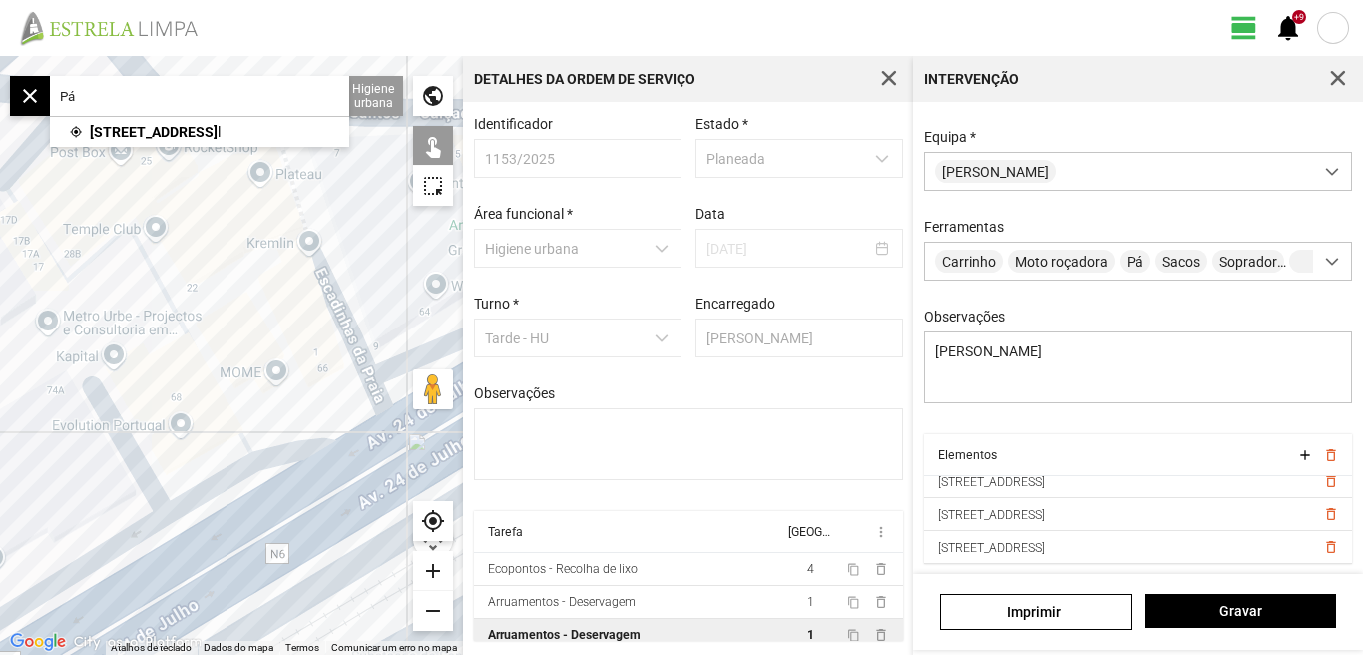
type input "P"
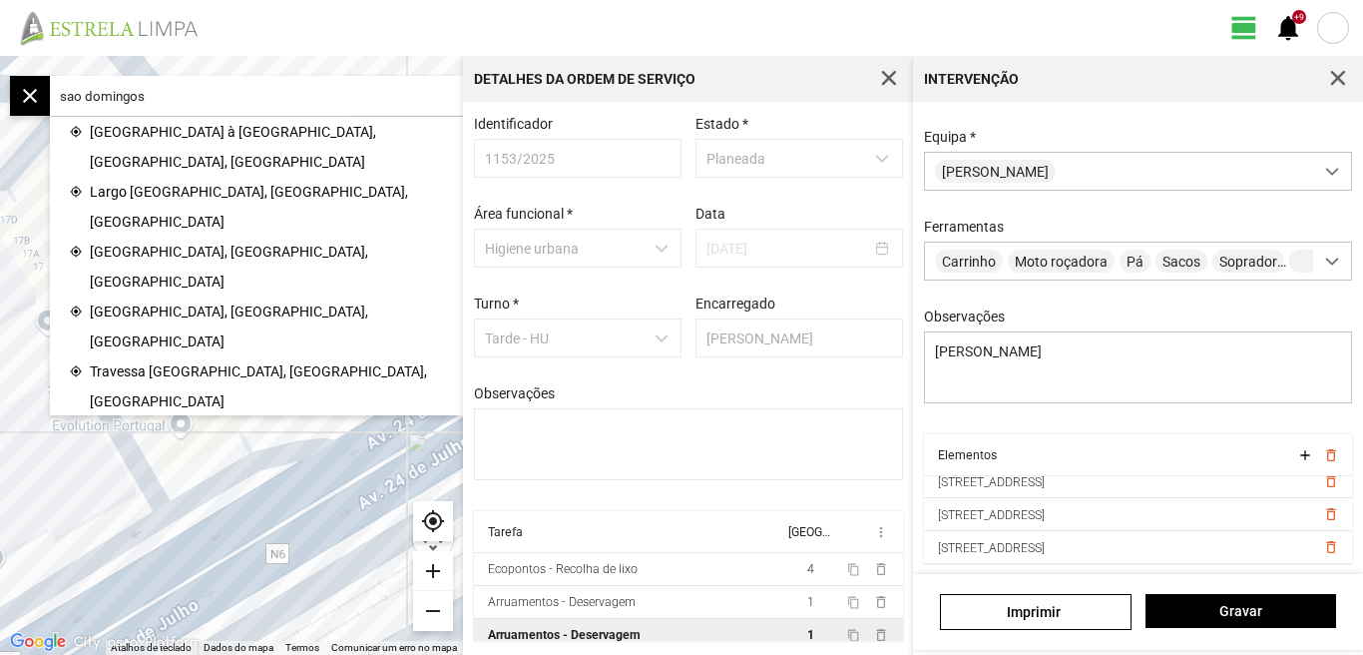
click at [227, 124] on span "Rua São Domingos à Lapa, Lisboa, Portugal" at bounding box center [266, 147] width 353 height 60
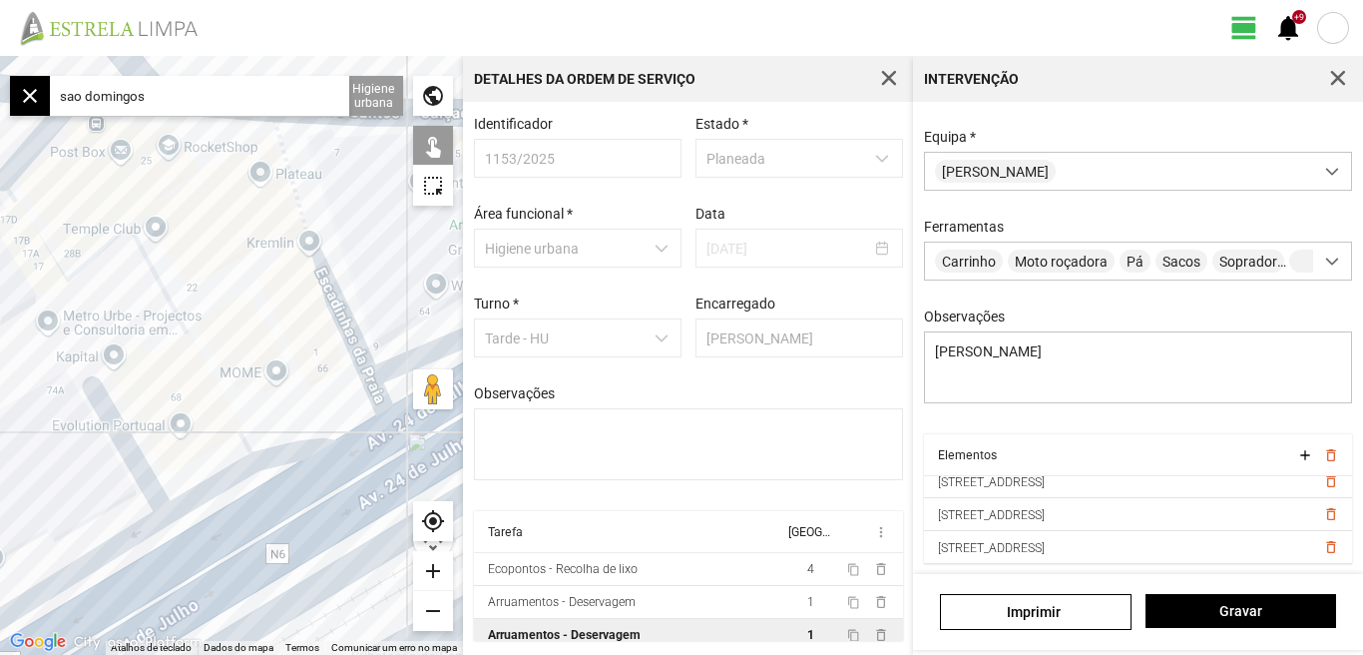
type input "R. de São Domingos, 1200 Lisboa, Portugal"
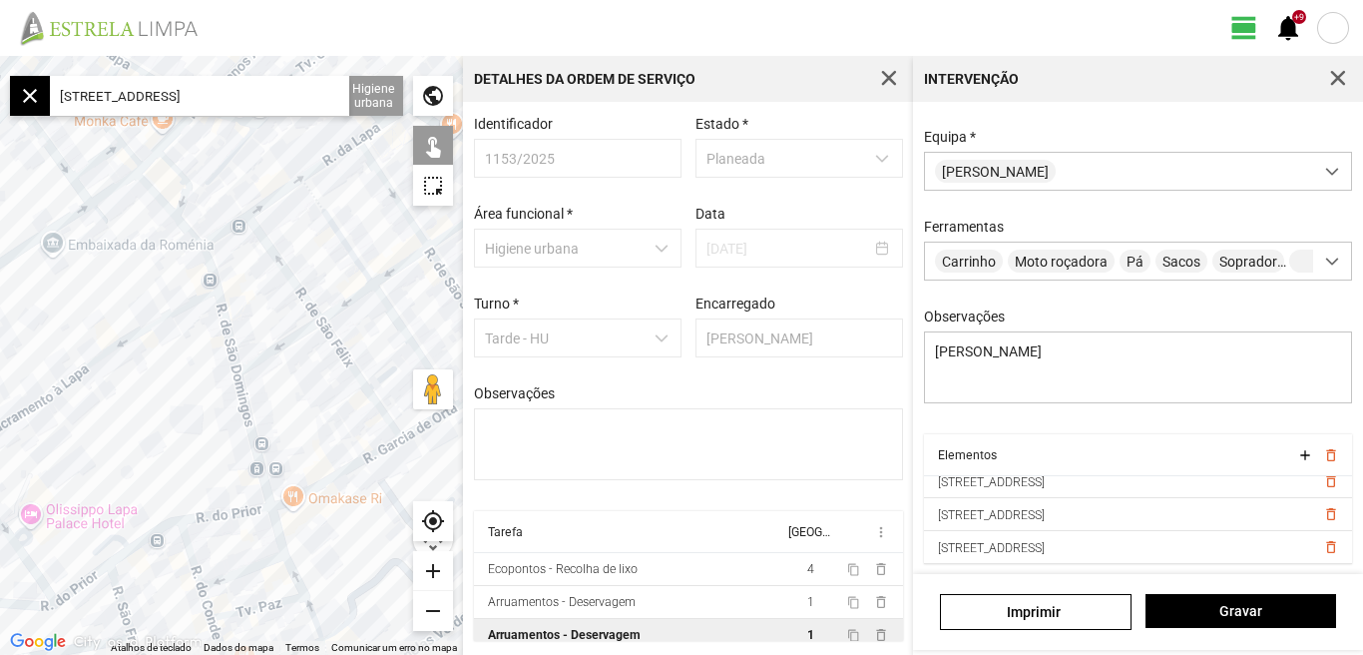
drag, startPoint x: 307, startPoint y: 355, endPoint x: 326, endPoint y: 424, distance: 71.4
click at [326, 424] on div at bounding box center [231, 355] width 463 height 599
click at [436, 573] on div "add" at bounding box center [433, 571] width 40 height 40
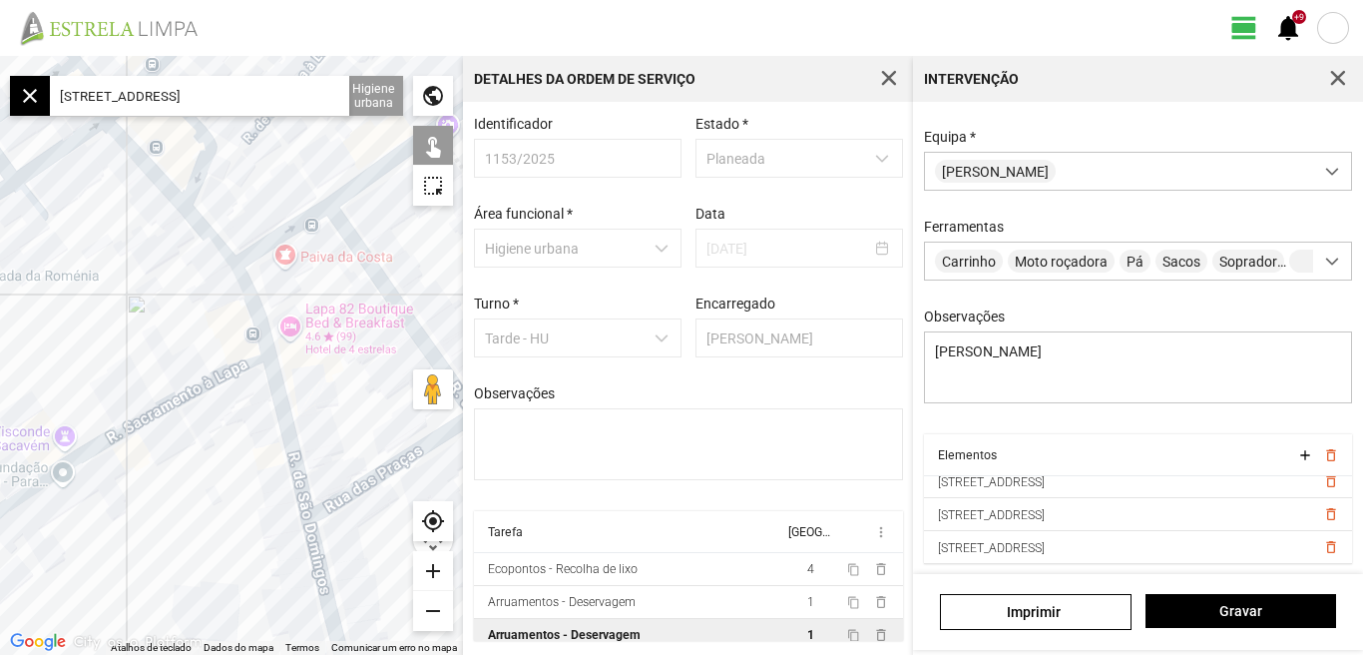
drag, startPoint x: 242, startPoint y: 286, endPoint x: 319, endPoint y: 426, distance: 160.0
click at [319, 426] on div at bounding box center [231, 355] width 463 height 599
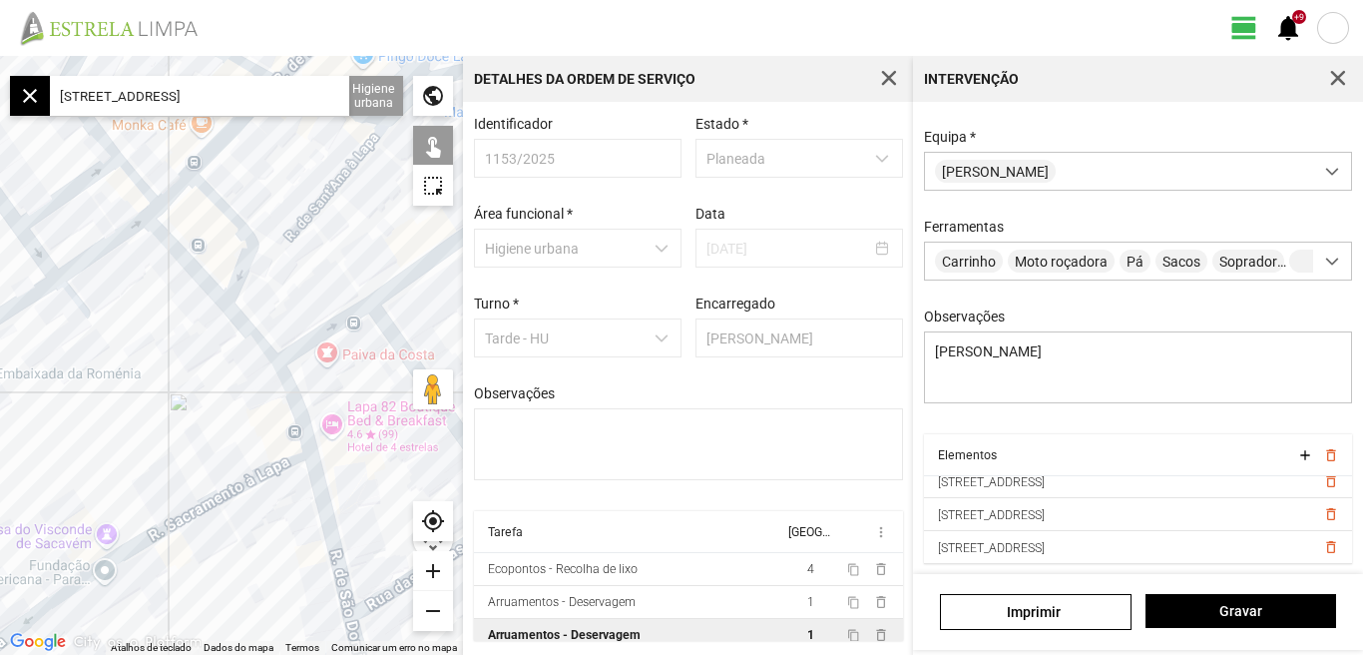
drag, startPoint x: 316, startPoint y: 371, endPoint x: 354, endPoint y: 473, distance: 108.6
click at [354, 473] on div at bounding box center [231, 355] width 463 height 599
click at [434, 573] on div "add" at bounding box center [433, 571] width 40 height 40
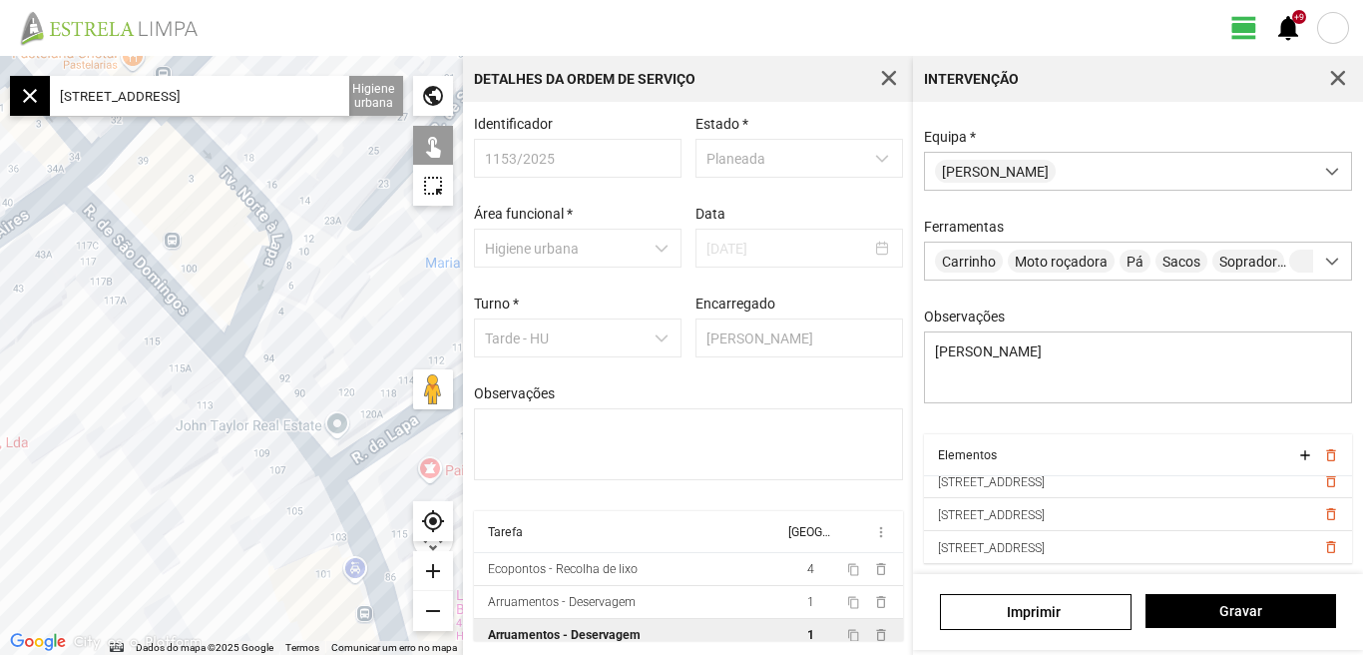
drag, startPoint x: 205, startPoint y: 398, endPoint x: 212, endPoint y: 507, distance: 109.0
click at [212, 507] on div at bounding box center [231, 355] width 463 height 599
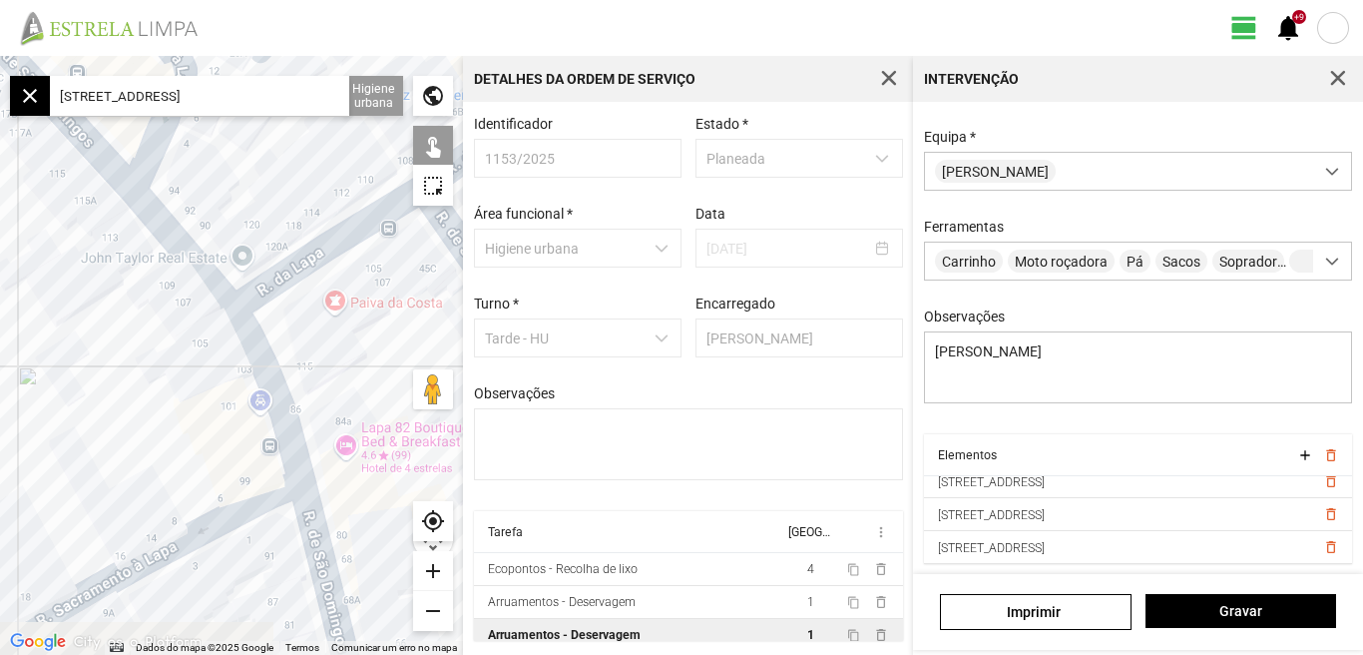
drag, startPoint x: 228, startPoint y: 550, endPoint x: 133, endPoint y: 382, distance: 192.6
click at [133, 382] on div at bounding box center [231, 355] width 463 height 599
click at [251, 345] on div at bounding box center [231, 355] width 463 height 599
drag, startPoint x: 154, startPoint y: 427, endPoint x: 81, endPoint y: 283, distance: 161.2
click at [86, 302] on div at bounding box center [231, 355] width 463 height 599
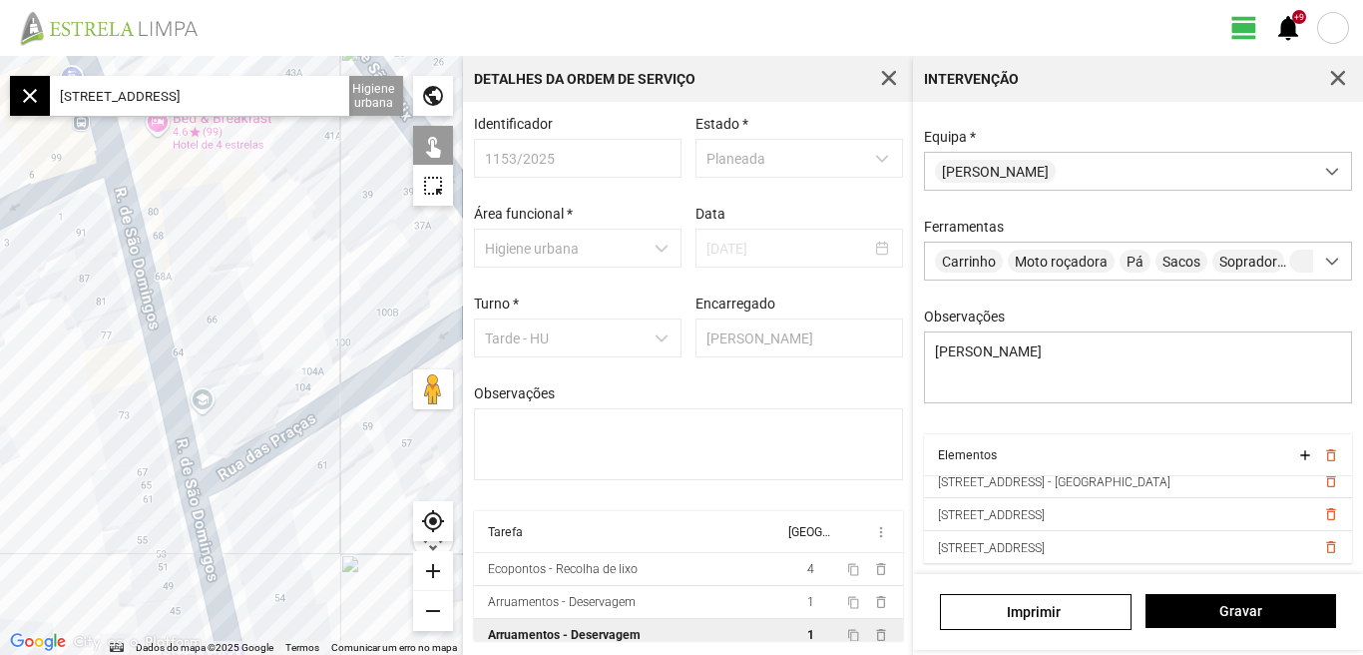
drag, startPoint x: 91, startPoint y: 396, endPoint x: 70, endPoint y: 247, distance: 151.2
click at [70, 247] on div at bounding box center [231, 355] width 463 height 599
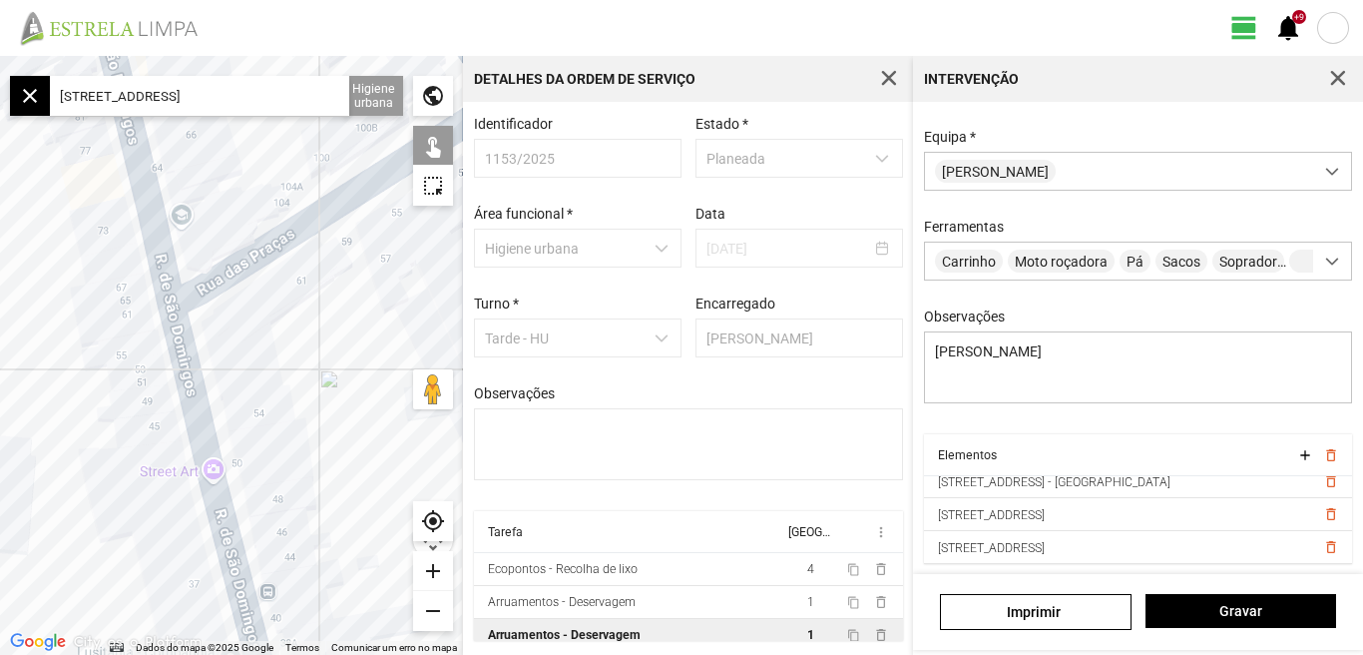
drag, startPoint x: 127, startPoint y: 373, endPoint x: 118, endPoint y: 208, distance: 165.9
click at [118, 208] on div at bounding box center [231, 355] width 463 height 599
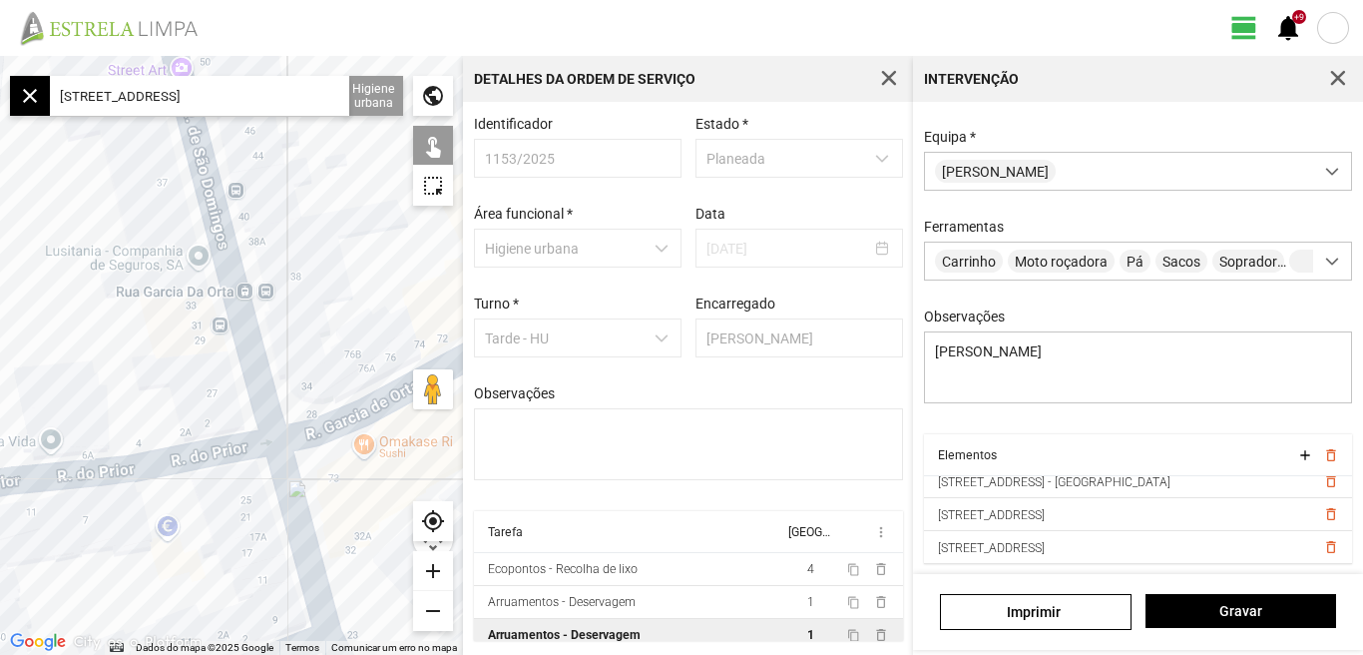
drag, startPoint x: 156, startPoint y: 331, endPoint x: 130, endPoint y: 188, distance: 146.1
click at [130, 197] on div at bounding box center [231, 355] width 463 height 599
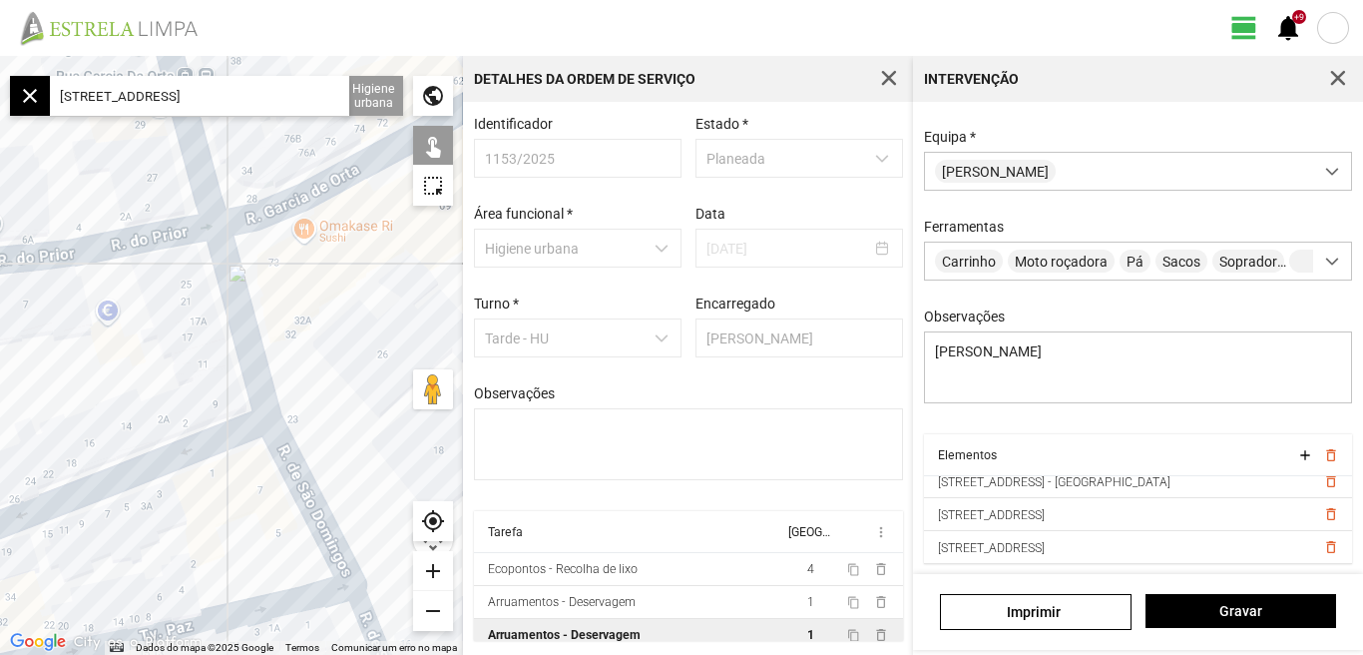
drag, startPoint x: 181, startPoint y: 411, endPoint x: 127, endPoint y: 288, distance: 134.1
click at [127, 288] on div at bounding box center [231, 355] width 463 height 599
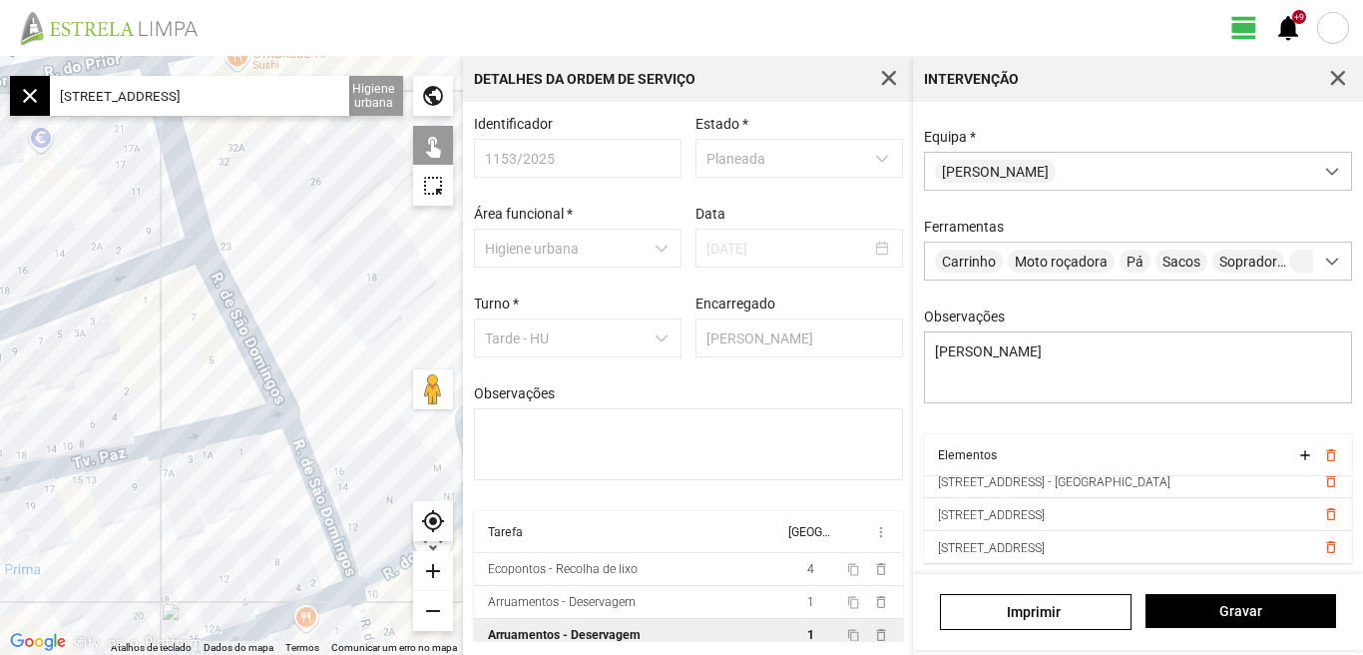
drag, startPoint x: 143, startPoint y: 451, endPoint x: 104, endPoint y: 248, distance: 207.3
click at [104, 249] on div at bounding box center [231, 355] width 463 height 599
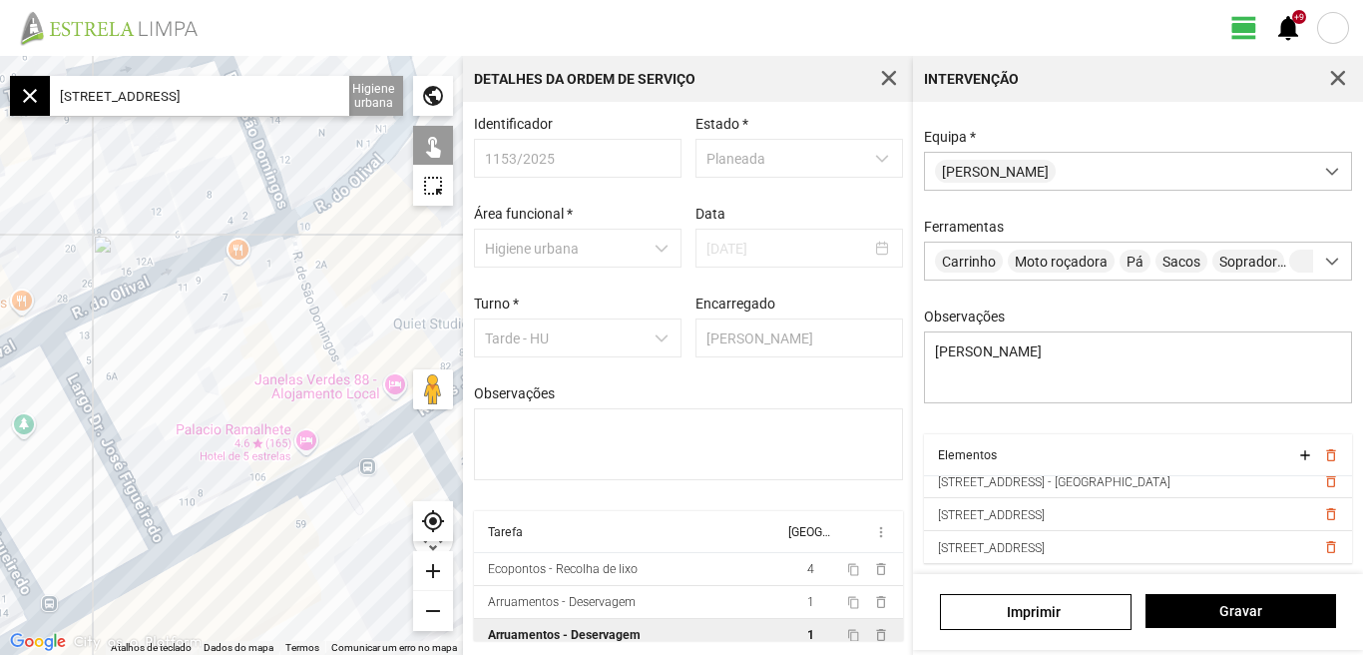
drag, startPoint x: 167, startPoint y: 344, endPoint x: 136, endPoint y: 202, distance: 146.1
click at [136, 208] on div at bounding box center [231, 355] width 463 height 599
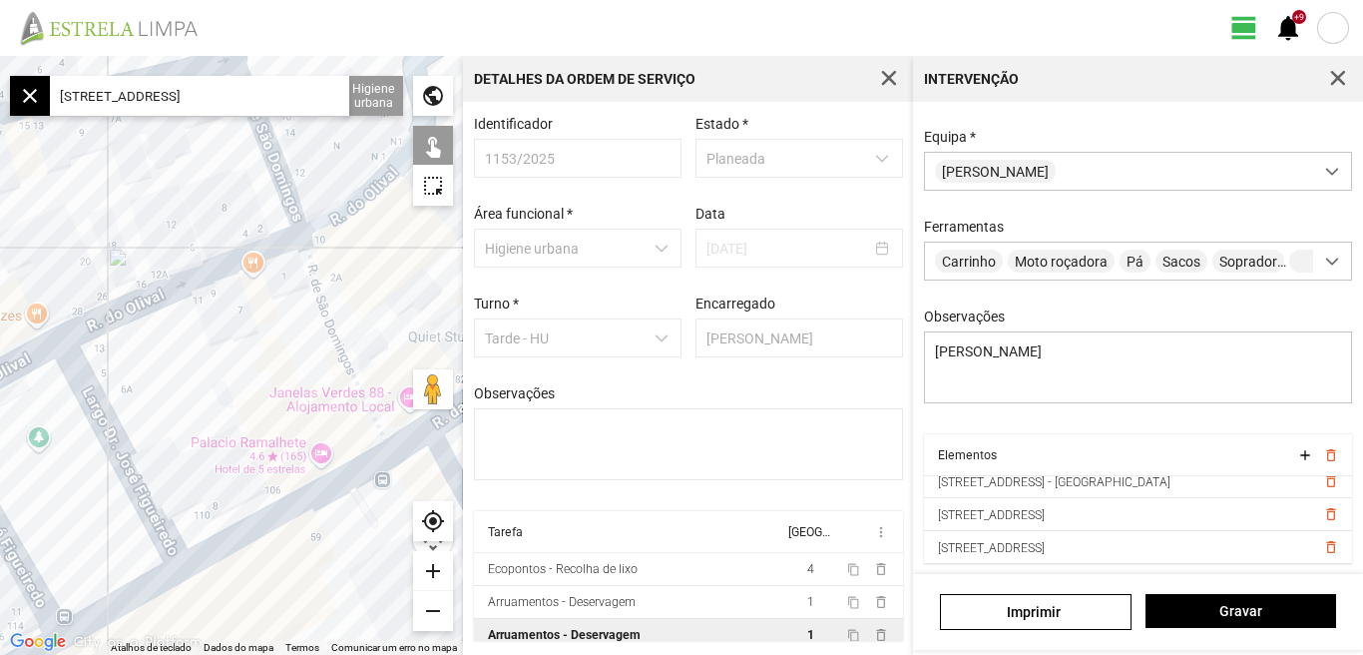
drag, startPoint x: 224, startPoint y: 333, endPoint x: 243, endPoint y: 394, distance: 63.8
click at [243, 394] on div at bounding box center [231, 355] width 463 height 599
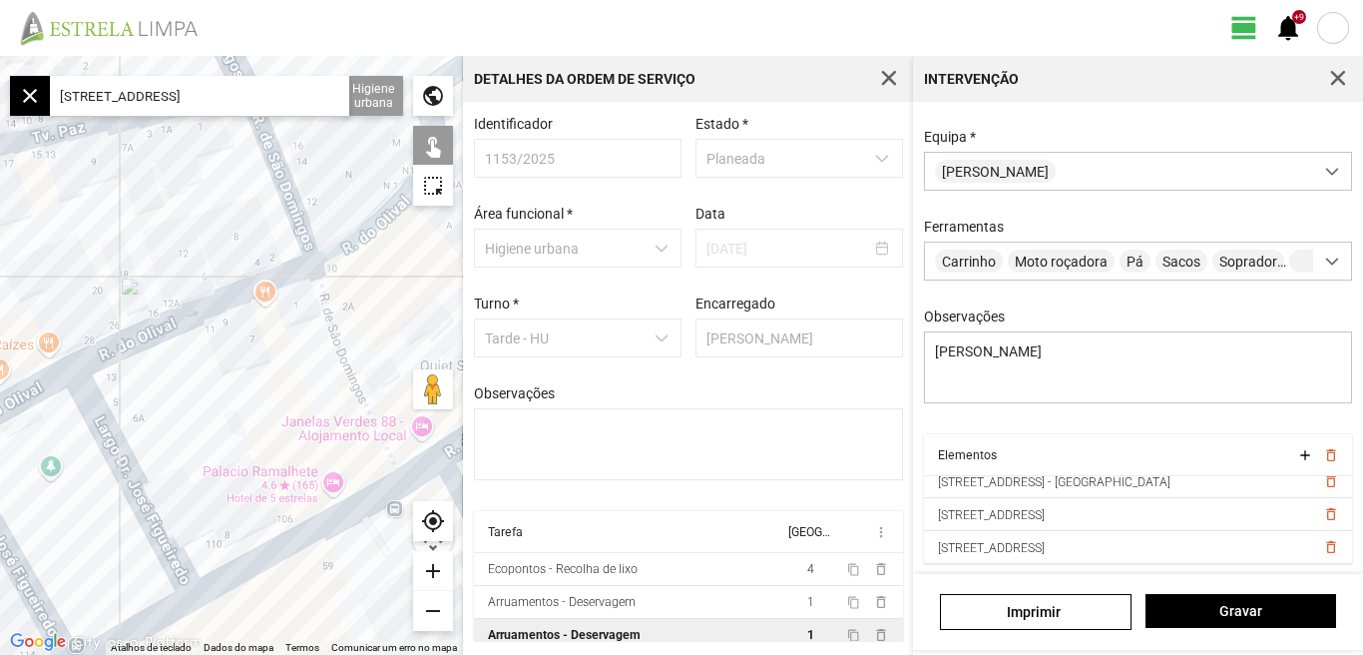
drag, startPoint x: 239, startPoint y: 375, endPoint x: 251, endPoint y: 406, distance: 33.2
click at [251, 406] on div at bounding box center [231, 355] width 463 height 599
drag, startPoint x: 290, startPoint y: 412, endPoint x: 181, endPoint y: 352, distance: 125.1
click at [182, 352] on div at bounding box center [231, 355] width 463 height 599
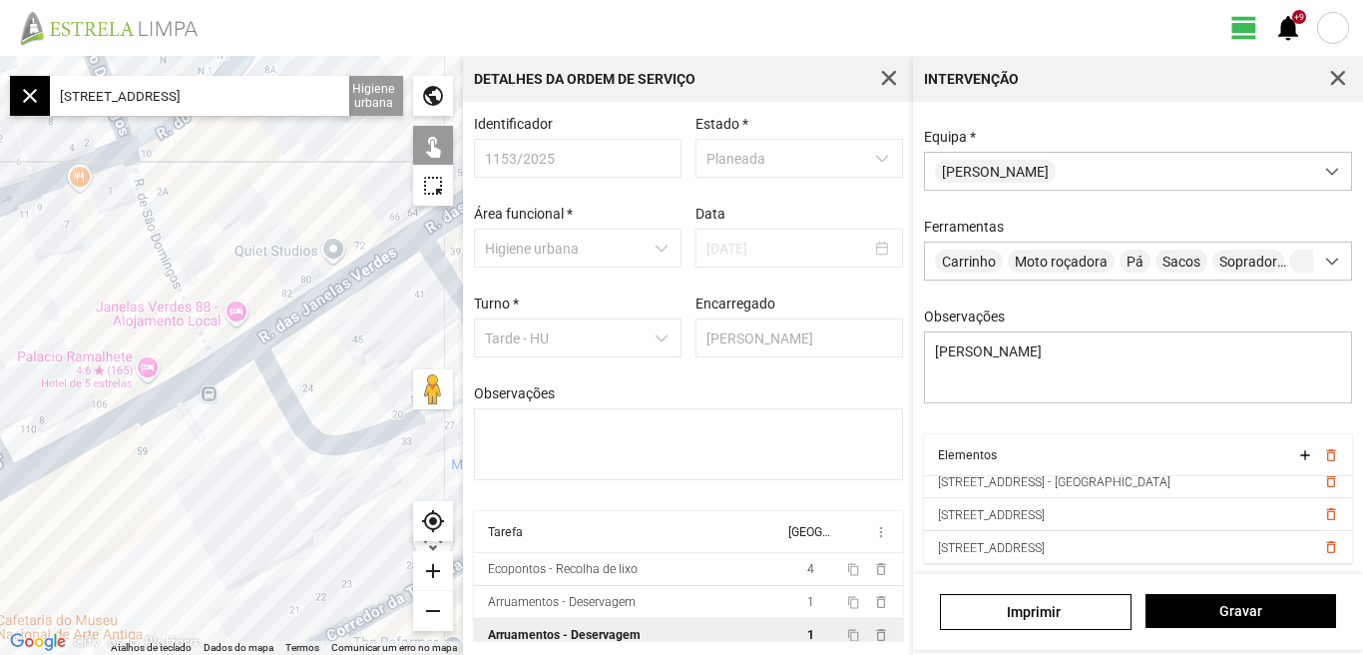
drag, startPoint x: 278, startPoint y: 493, endPoint x: 193, endPoint y: 432, distance: 105.2
click at [194, 425] on div at bounding box center [231, 355] width 463 height 599
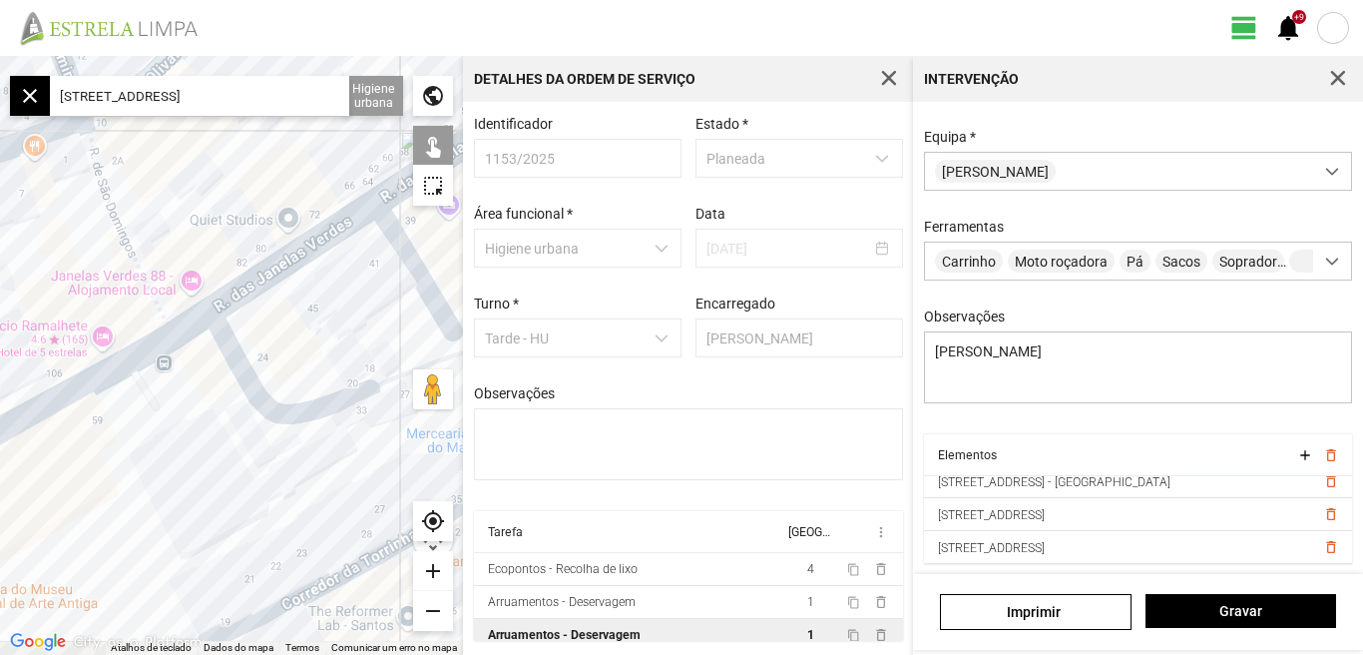
drag, startPoint x: 242, startPoint y: 471, endPoint x: 137, endPoint y: 418, distance: 117.4
click at [137, 418] on div at bounding box center [231, 355] width 463 height 599
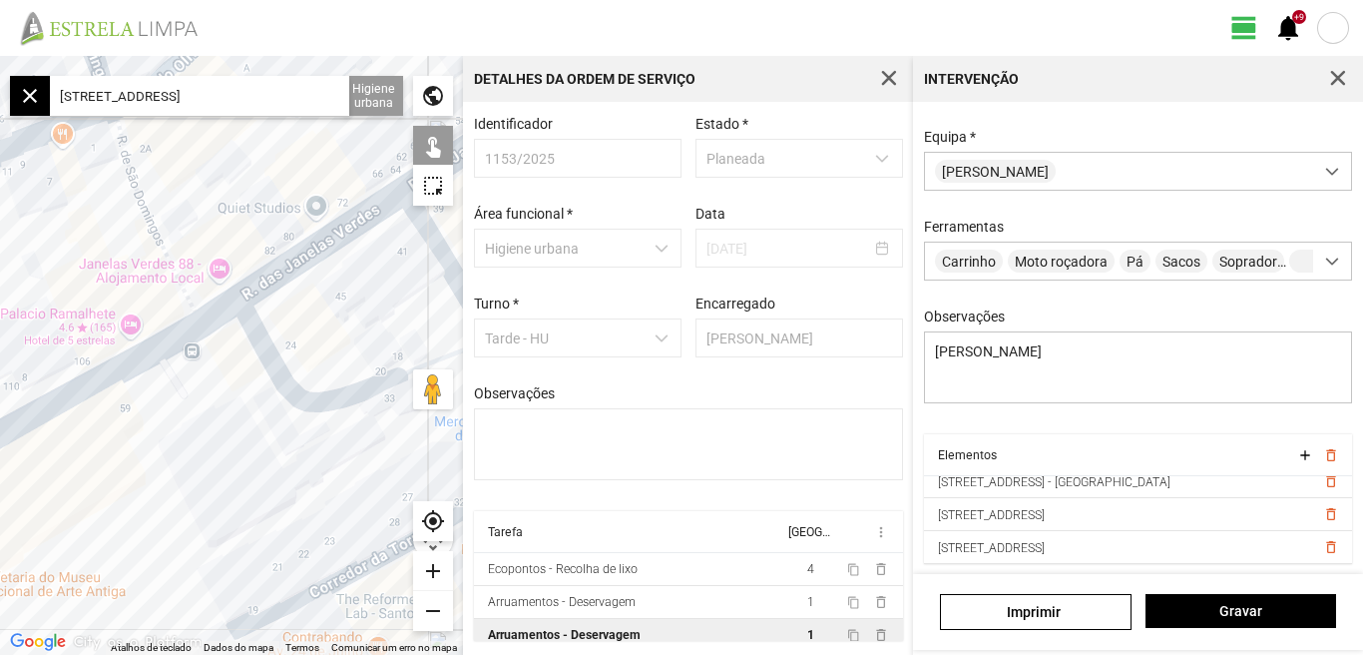
drag, startPoint x: 105, startPoint y: 418, endPoint x: 225, endPoint y: 442, distance: 122.2
click at [225, 442] on div at bounding box center [231, 355] width 463 height 599
click at [425, 569] on div "add" at bounding box center [433, 571] width 40 height 40
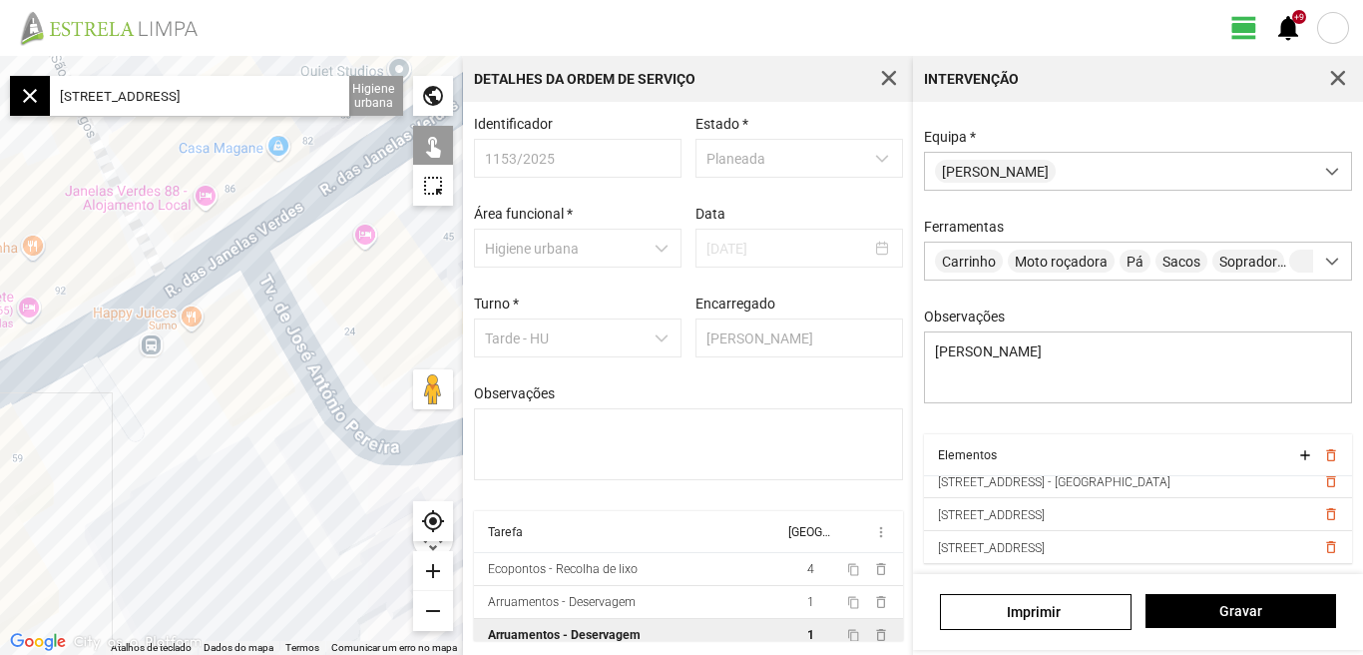
click at [429, 100] on div "public" at bounding box center [433, 96] width 40 height 40
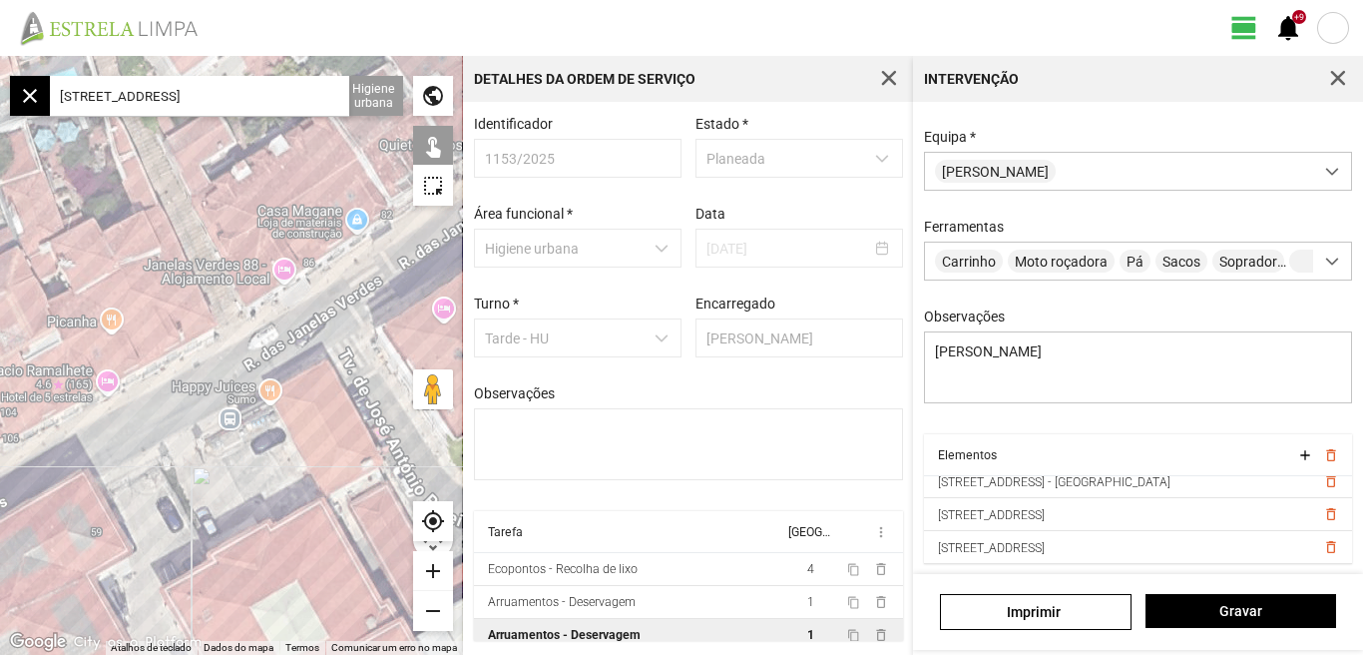
drag, startPoint x: 147, startPoint y: 366, endPoint x: 231, endPoint y: 447, distance: 116.5
click at [231, 447] on div at bounding box center [231, 355] width 463 height 599
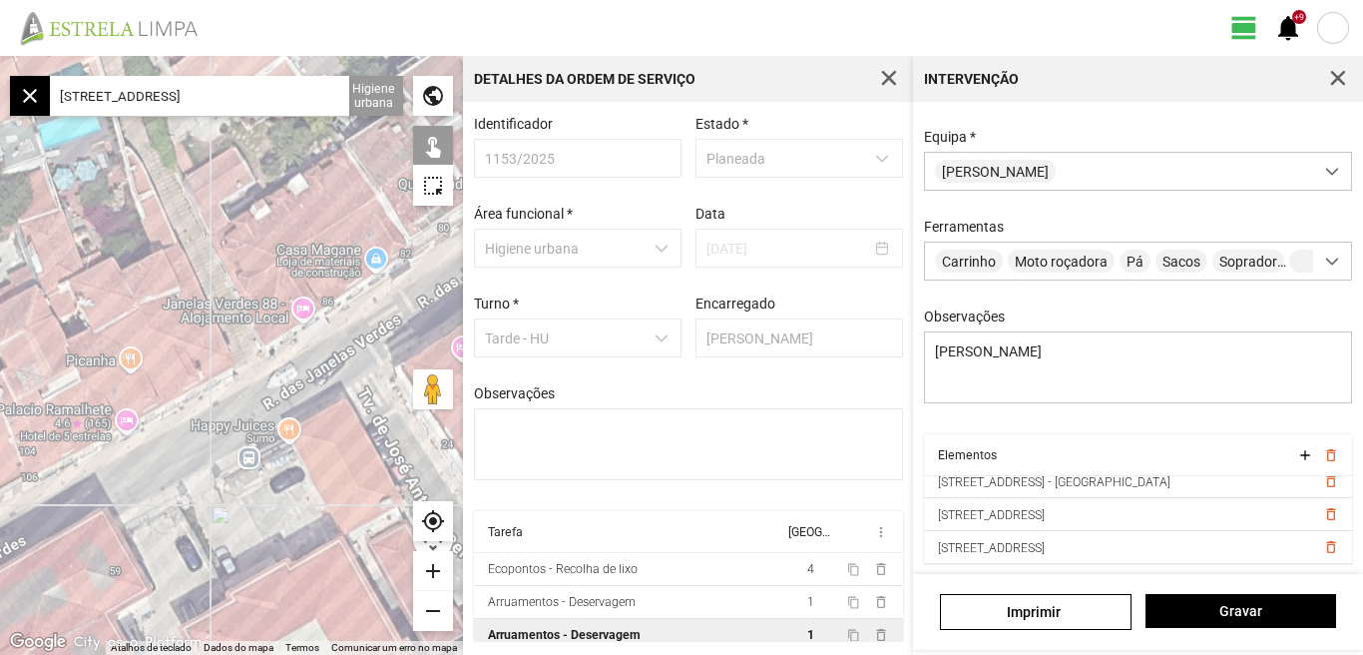
drag, startPoint x: 162, startPoint y: 299, endPoint x: 205, endPoint y: 409, distance: 117.9
click at [205, 409] on div at bounding box center [231, 355] width 463 height 599
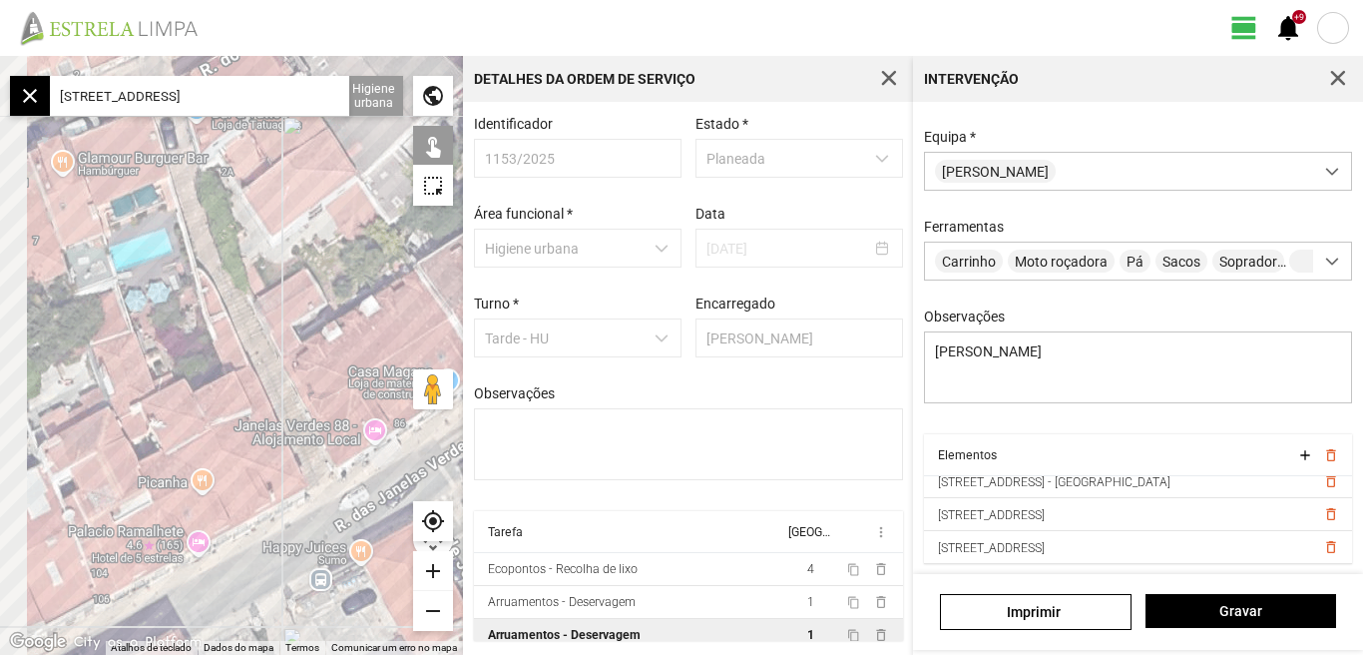
drag, startPoint x: 175, startPoint y: 377, endPoint x: 230, endPoint y: 442, distance: 85.0
click at [230, 442] on div at bounding box center [231, 355] width 463 height 599
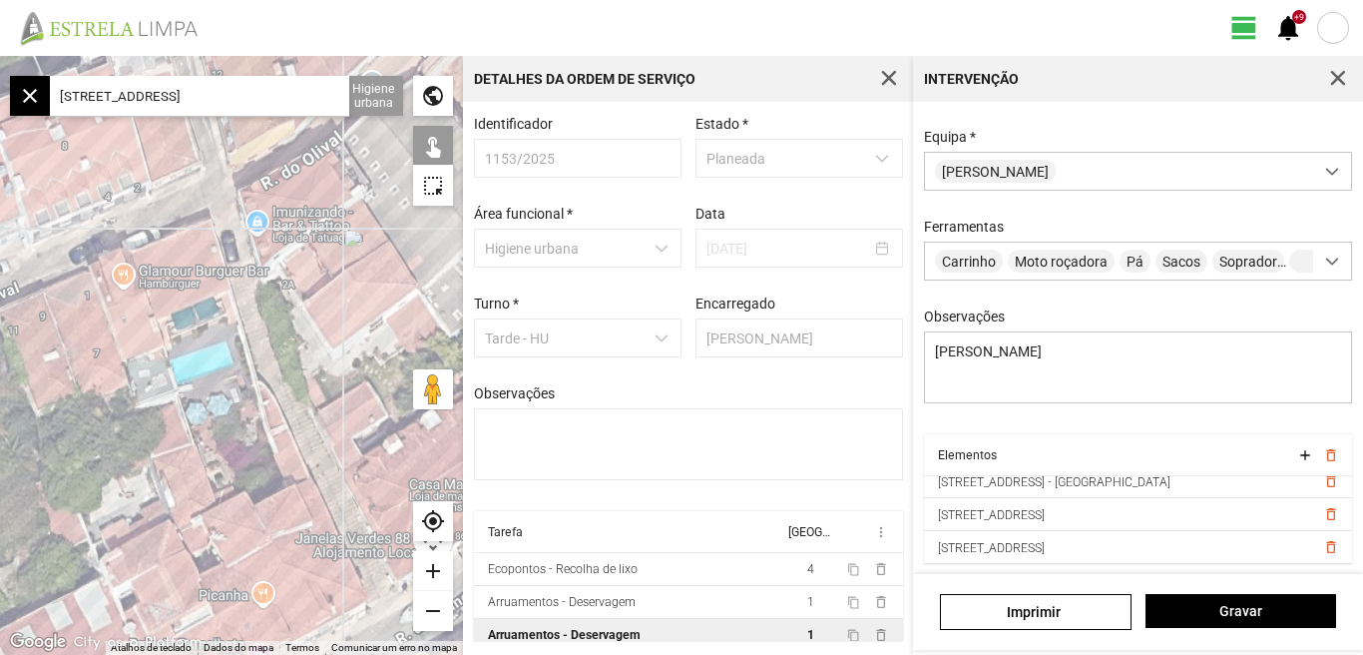
drag, startPoint x: 197, startPoint y: 402, endPoint x: 205, endPoint y: 463, distance: 61.4
click at [250, 507] on div at bounding box center [231, 355] width 463 height 599
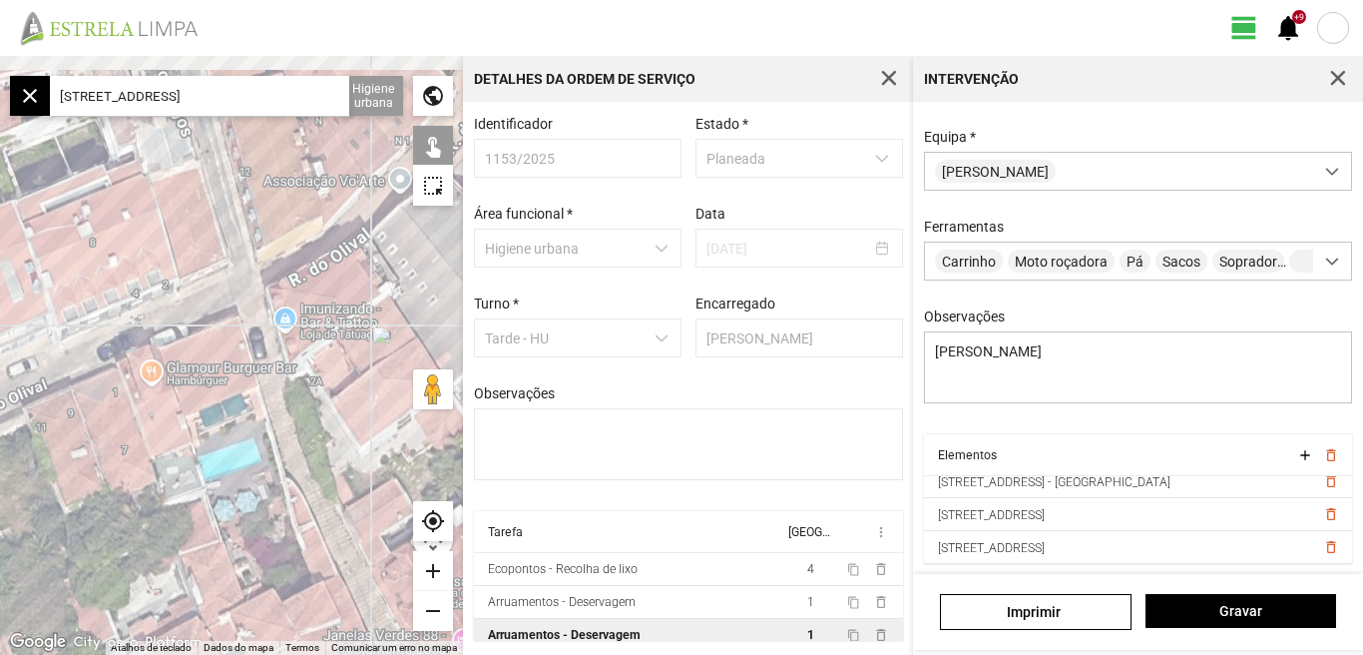
drag, startPoint x: 198, startPoint y: 477, endPoint x: 222, endPoint y: 549, distance: 75.8
click at [222, 549] on div at bounding box center [231, 355] width 463 height 599
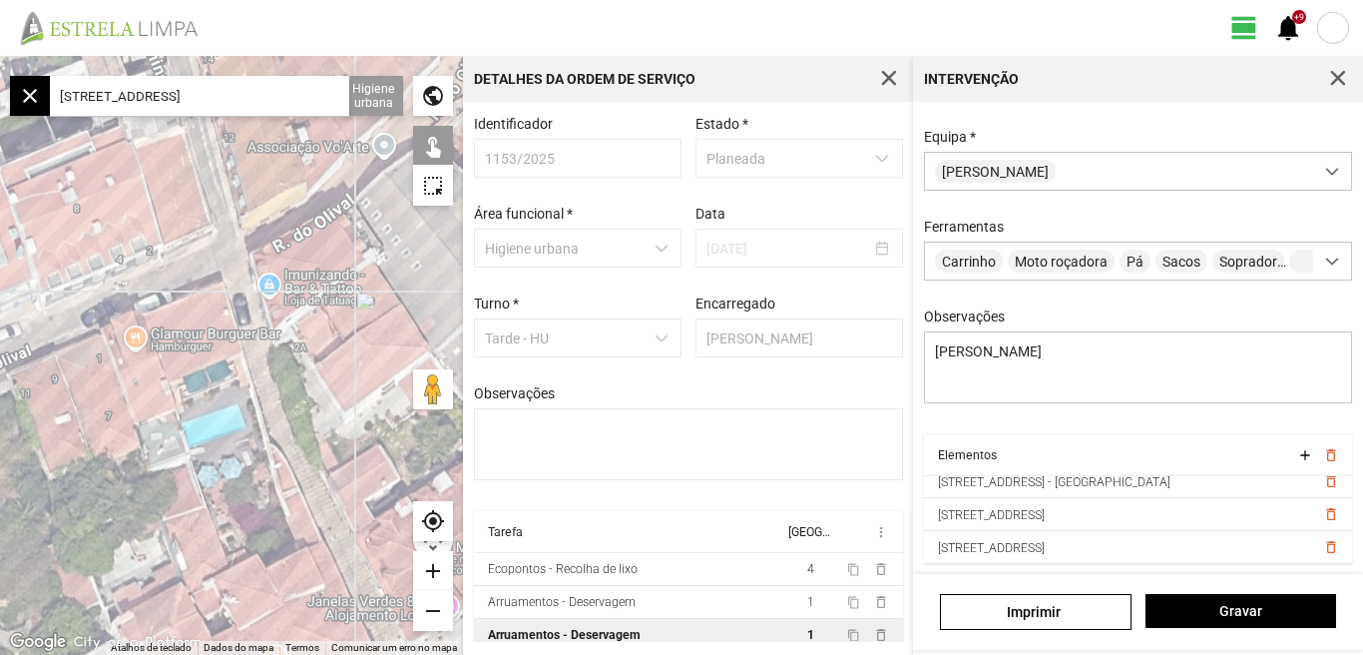
drag, startPoint x: 255, startPoint y: 556, endPoint x: 199, endPoint y: 405, distance: 160.8
click at [201, 410] on div at bounding box center [231, 355] width 463 height 599
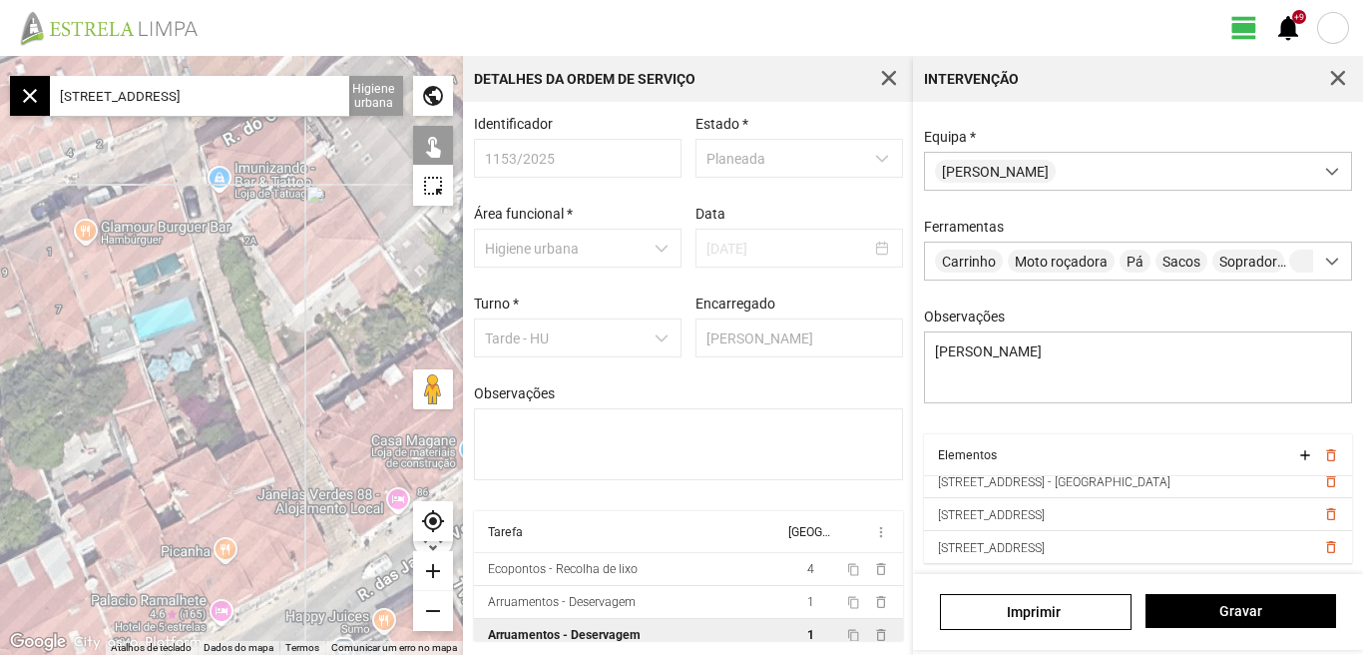
drag, startPoint x: 211, startPoint y: 458, endPoint x: 179, endPoint y: 327, distance: 134.6
click at [181, 353] on div at bounding box center [231, 355] width 463 height 599
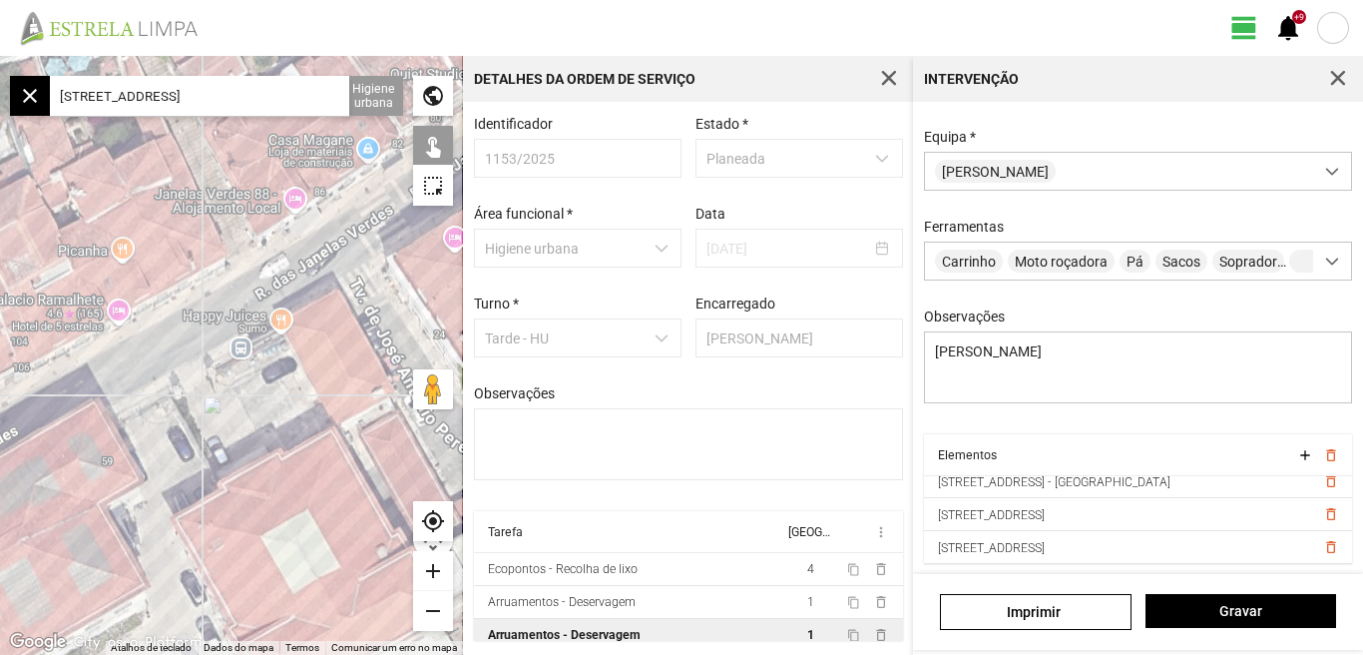
scroll to position [143, 0]
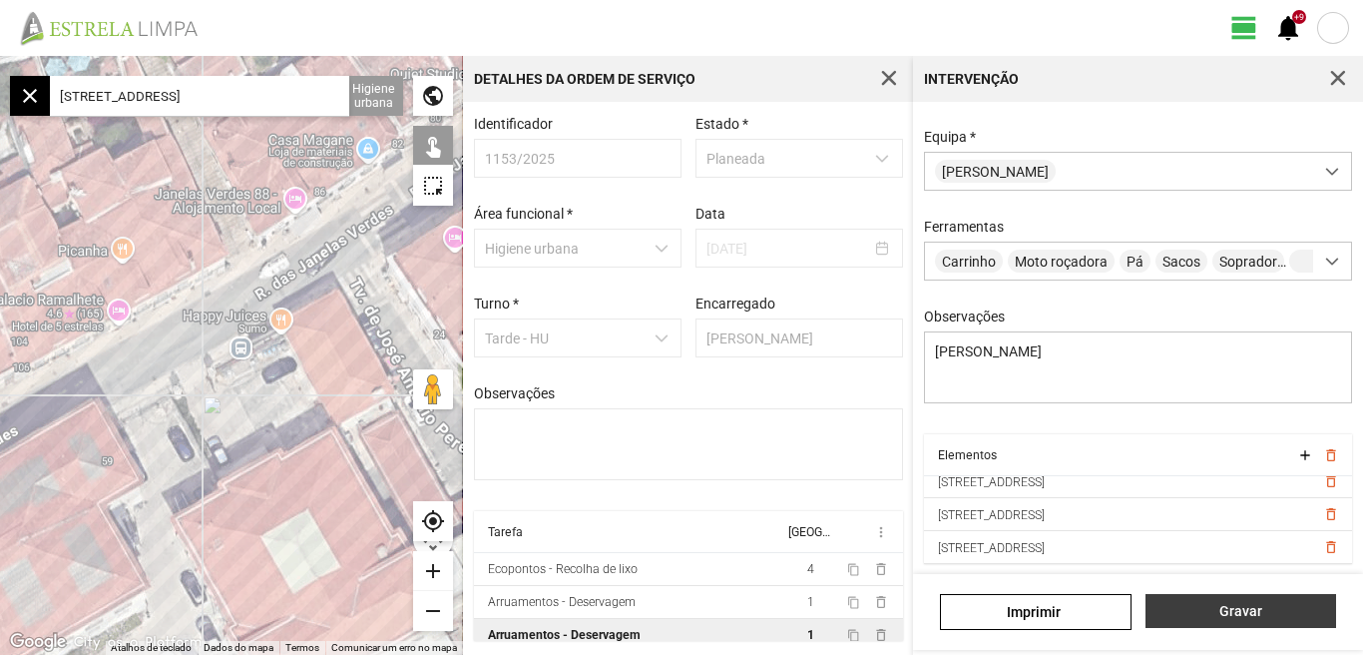
click at [1248, 616] on span "Gravar" at bounding box center [1241, 611] width 170 height 16
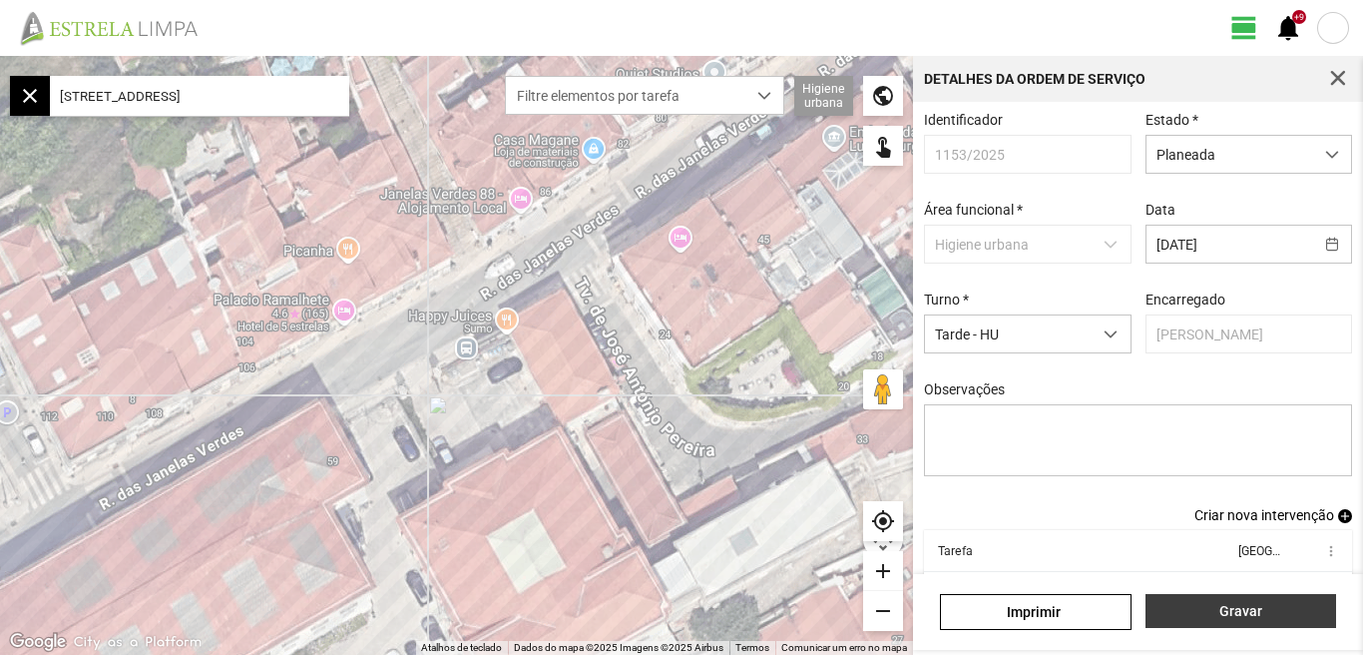
click at [1248, 616] on span "Gravar" at bounding box center [1241, 611] width 170 height 16
